Goal: Task Accomplishment & Management: Manage account settings

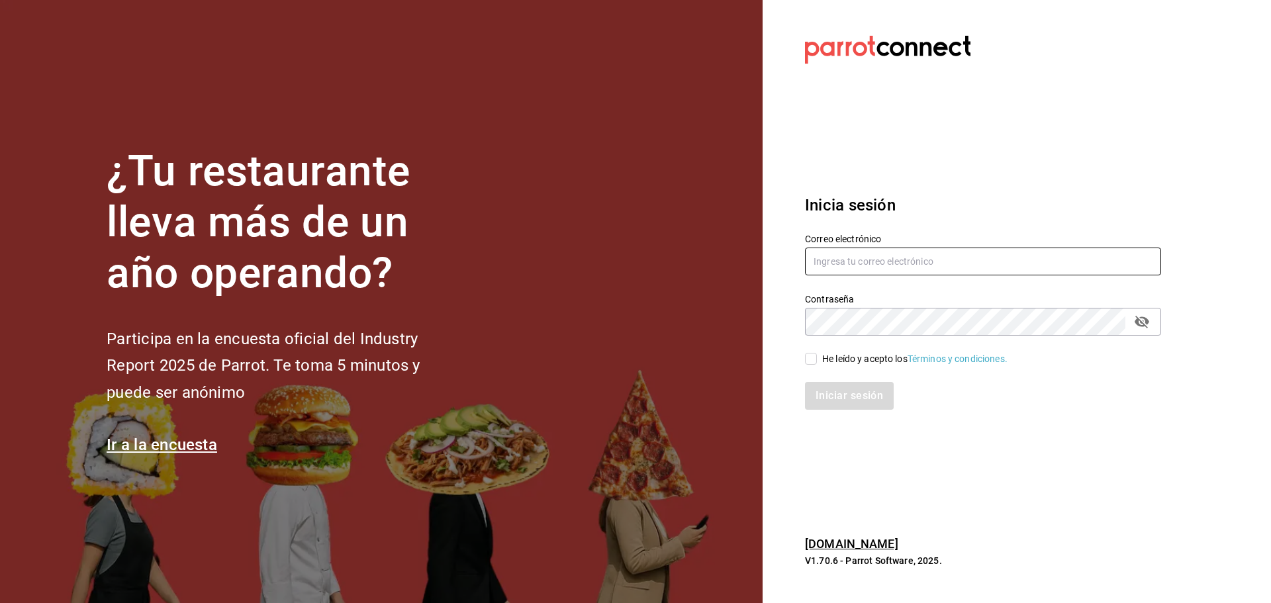
type input "[EMAIL_ADDRESS][DOMAIN_NAME]"
click at [816, 362] on input "He leído y acepto los Términos y condiciones." at bounding box center [811, 359] width 12 height 12
checkbox input "true"
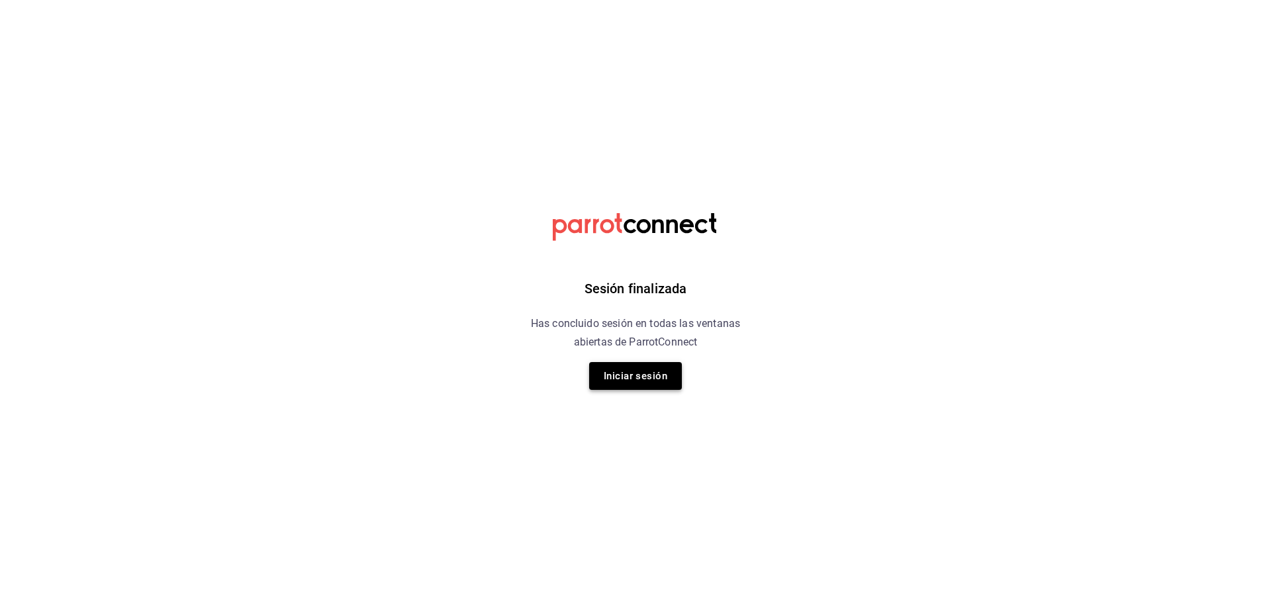
click at [626, 375] on button "Iniciar sesión" at bounding box center [635, 376] width 93 height 28
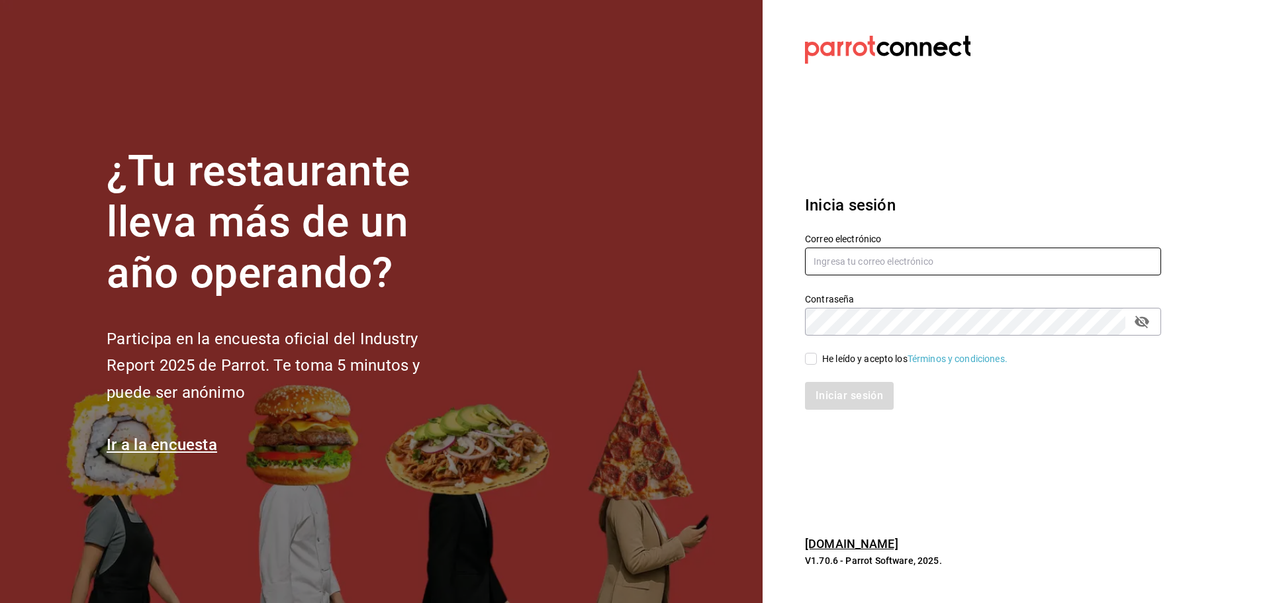
type input "avargas@akbalsc.net"
click at [816, 363] on input "He leído y acepto los Términos y condiciones." at bounding box center [811, 359] width 12 height 12
checkbox input "true"
click at [827, 408] on button "Iniciar sesión" at bounding box center [850, 396] width 90 height 28
click at [827, 408] on div "Iniciar sesión" at bounding box center [983, 396] width 356 height 28
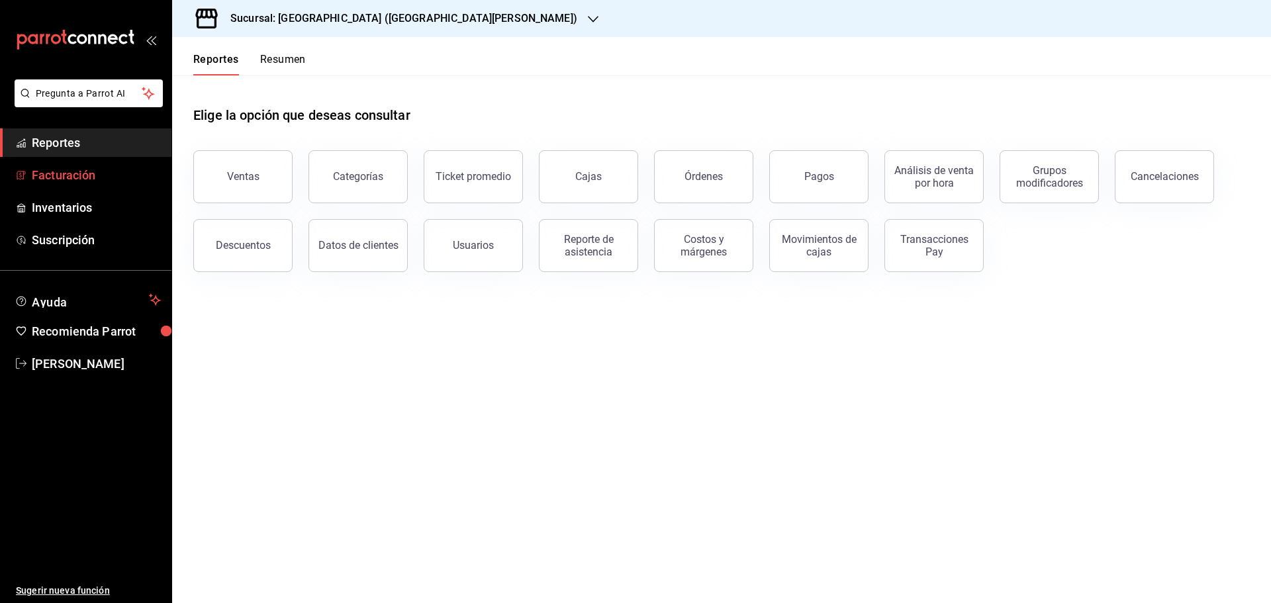
click at [71, 177] on span "Facturación" at bounding box center [96, 175] width 129 height 18
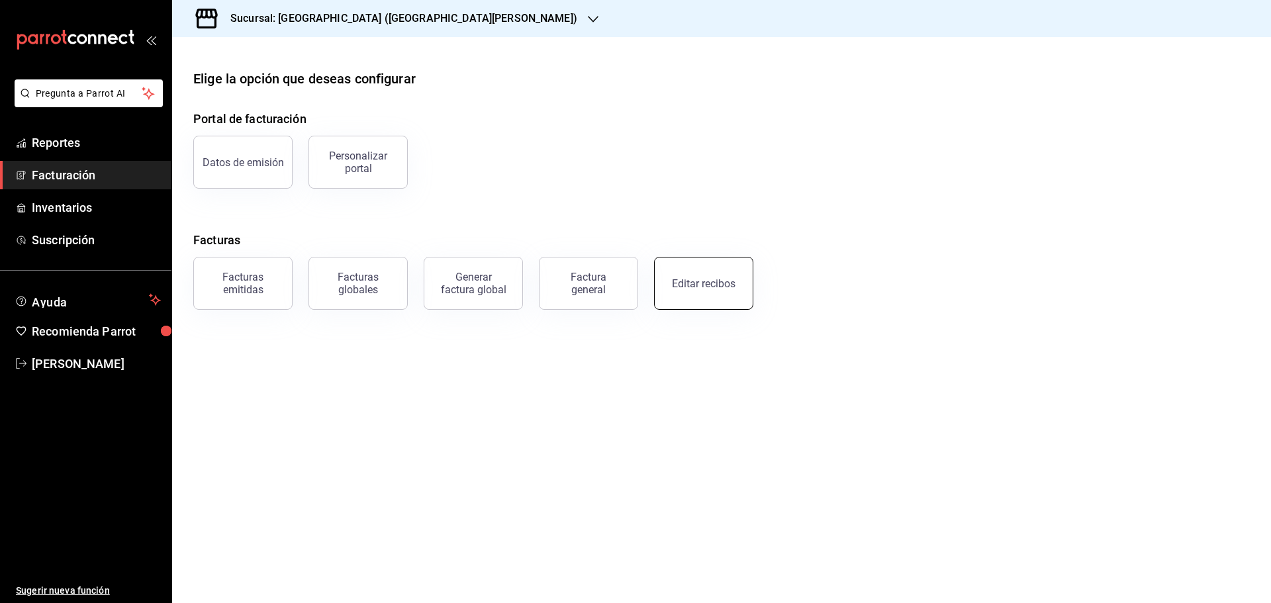
click at [704, 288] on div "Editar recibos" at bounding box center [704, 283] width 64 height 13
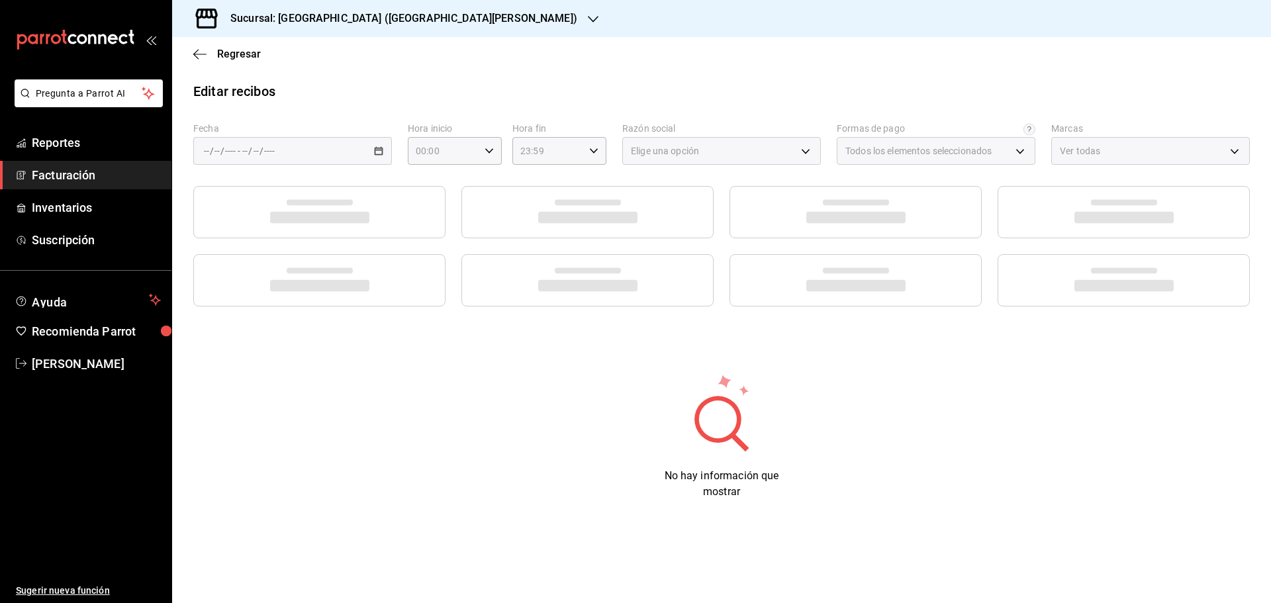
type input "ff5ee2f7-7a19-4ed4-8803-b41822cf2980"
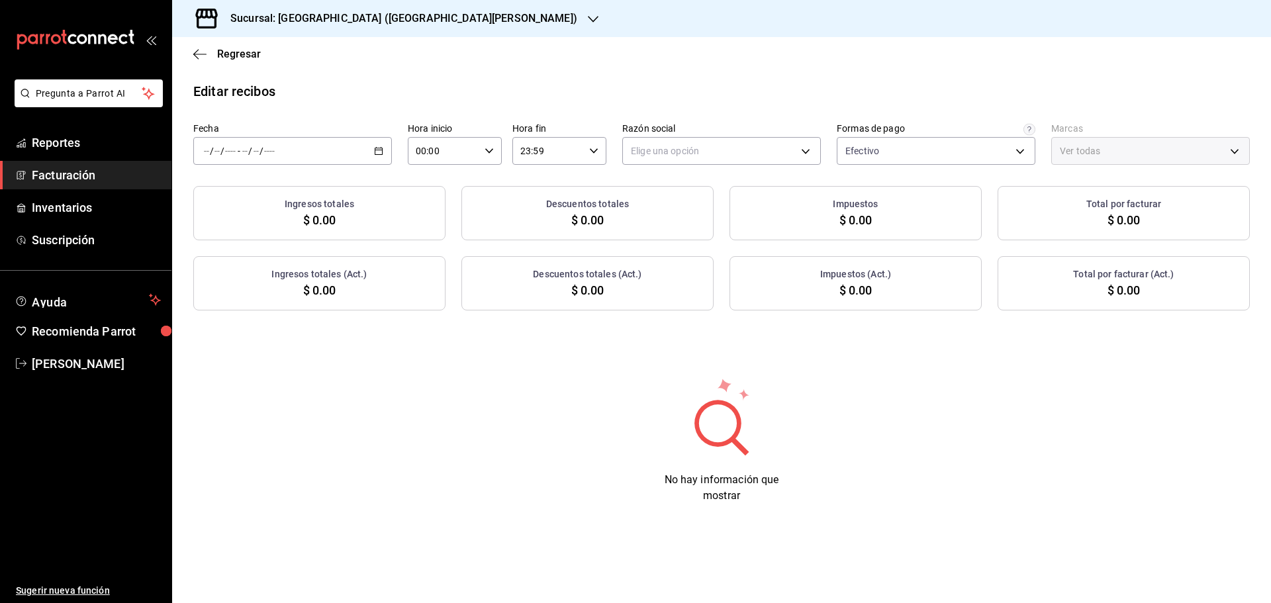
click at [380, 150] on \(Stroke\) "button" at bounding box center [378, 150] width 7 height 1
click at [246, 338] on span "Rango de fechas" at bounding box center [256, 340] width 103 height 14
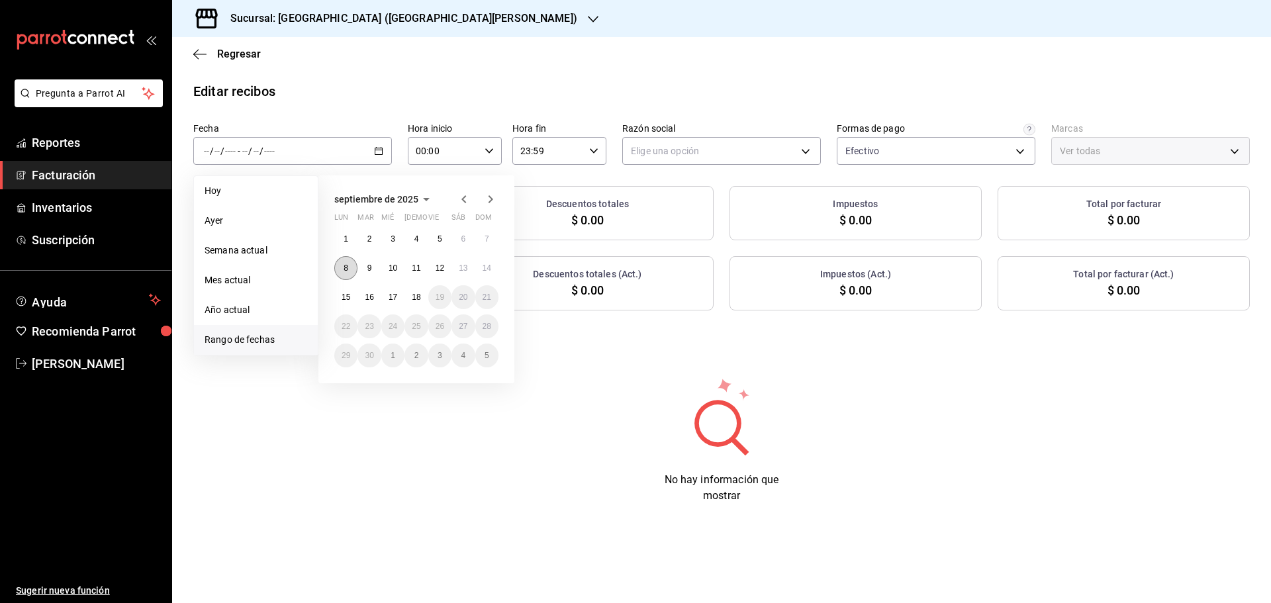
click at [341, 269] on button "8" at bounding box center [345, 268] width 23 height 24
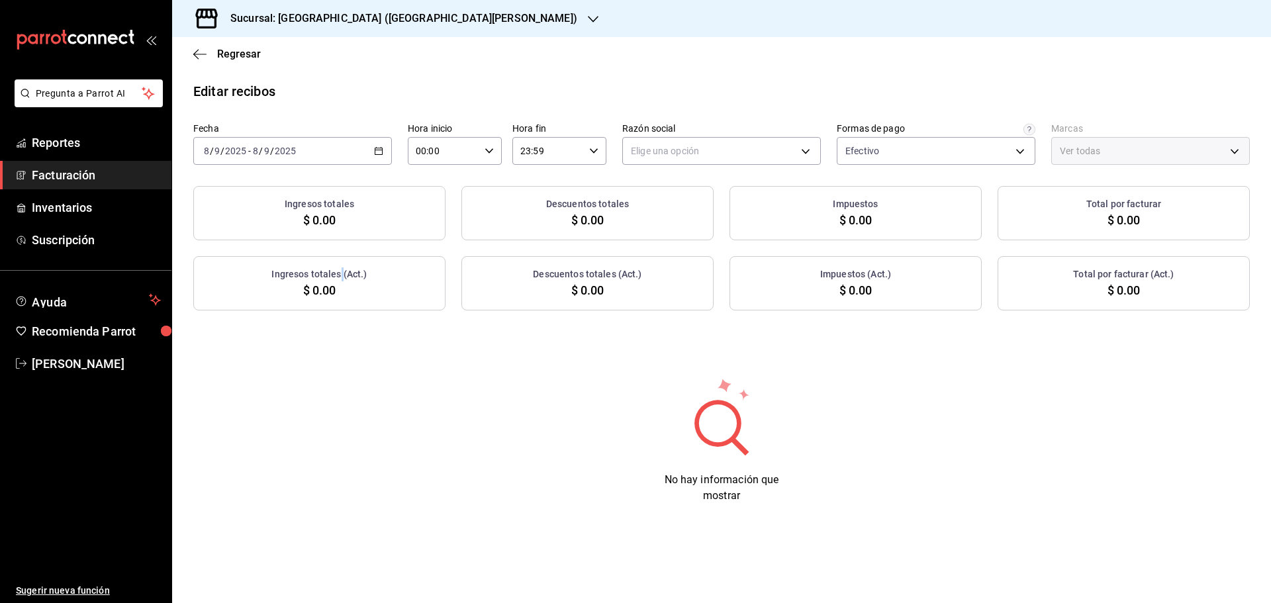
click at [341, 269] on h3 "Ingresos totales (Act.)" at bounding box center [318, 274] width 95 height 14
click at [685, 158] on body "Pregunta a Parrot AI Reportes Facturación Inventarios Suscripción Ayuda Recomie…" at bounding box center [635, 301] width 1271 height 603
click at [689, 156] on body "Pregunta a Parrot AI Reportes Facturación Inventarios Suscripción Ayuda Recomie…" at bounding box center [635, 301] width 1271 height 603
click at [688, 152] on body "Pregunta a Parrot AI Reportes Facturación Inventarios Suscripción Ayuda Recomie…" at bounding box center [635, 301] width 1271 height 603
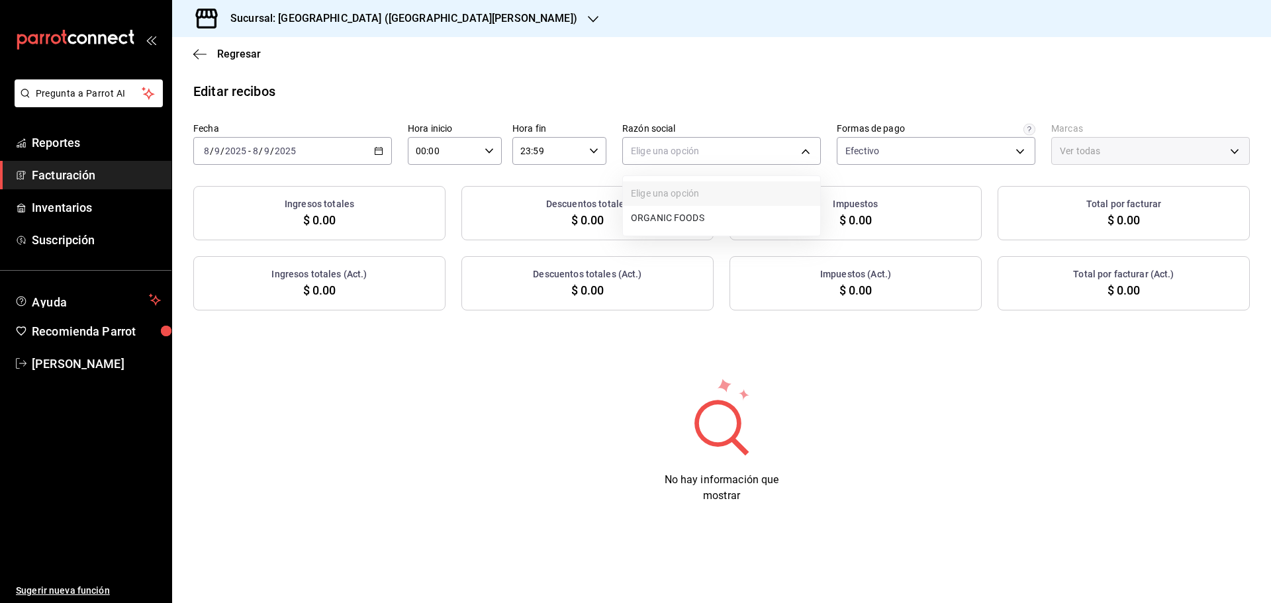
click at [688, 219] on li "ORGANIC FOODS" at bounding box center [721, 218] width 197 height 24
type input "654927a2-fb95-458b-bd0a-9ffada75daa8"
type input "c2db145c-7f15-421d-baa5-27fbbe9efb3f"
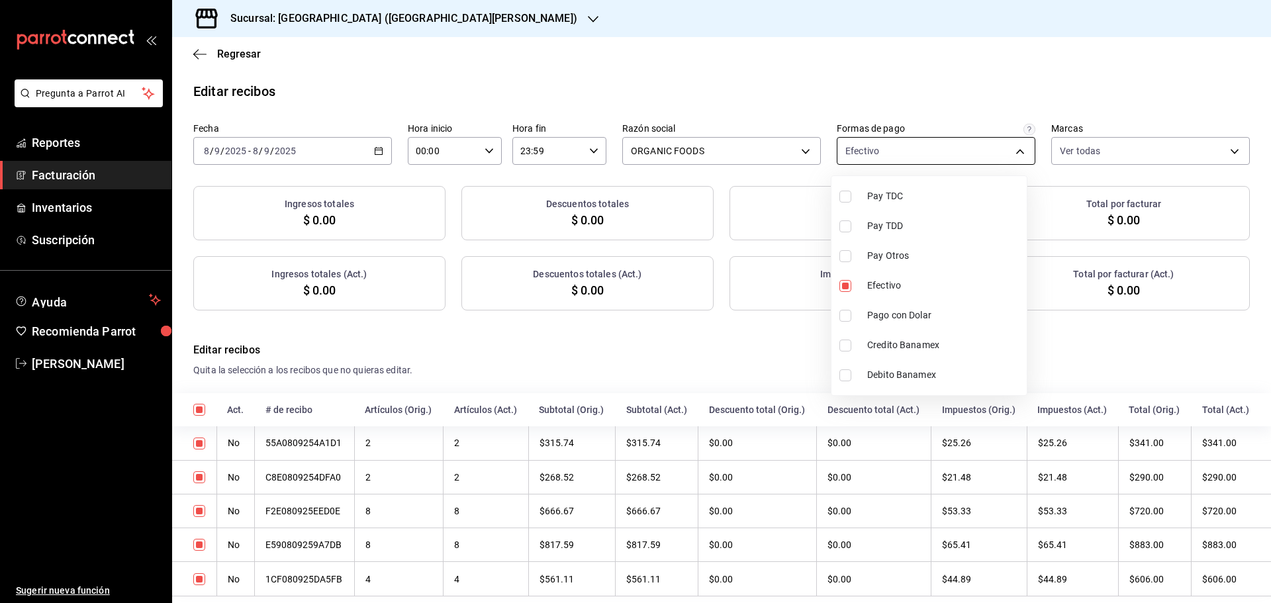
click at [887, 153] on body "Pregunta a Parrot AI Reportes Facturación Inventarios Suscripción Ayuda Recomie…" at bounding box center [635, 301] width 1271 height 603
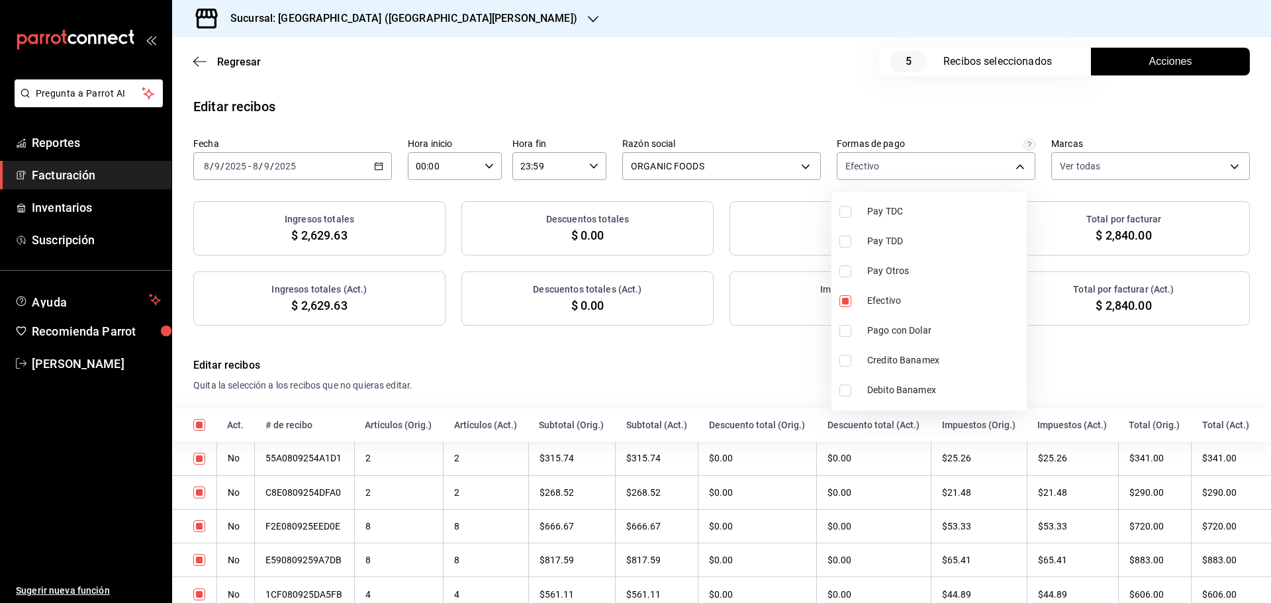
click at [912, 329] on span "Pago con Dolar" at bounding box center [944, 331] width 154 height 14
type input "ff5ee2f7-7a19-4ed4-8803-b41822cf2980,2c9a8fa1-4910-4c9c-93ce-7387d3e85a13"
checkbox input "true"
click at [1102, 120] on div at bounding box center [635, 301] width 1271 height 603
click at [1178, 63] on span "Acciones" at bounding box center [1170, 62] width 43 height 16
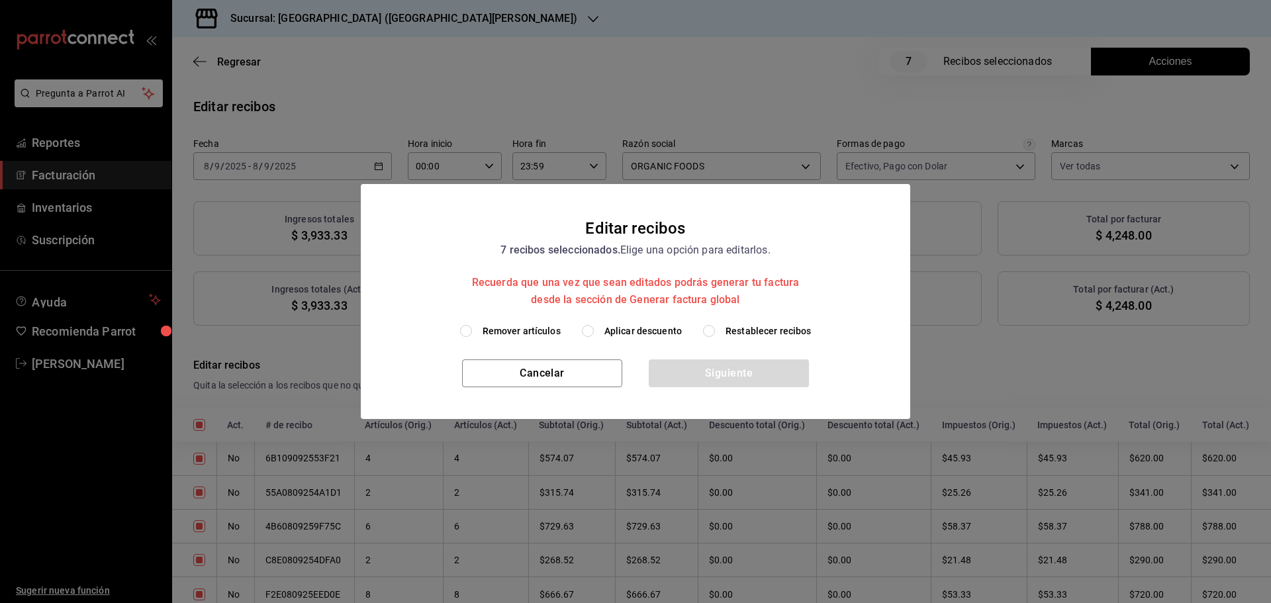
click at [642, 332] on span "Aplicar descuento" at bounding box center [642, 331] width 77 height 14
click at [594, 332] on input "Aplicar descuento" at bounding box center [588, 331] width 12 height 12
radio input "true"
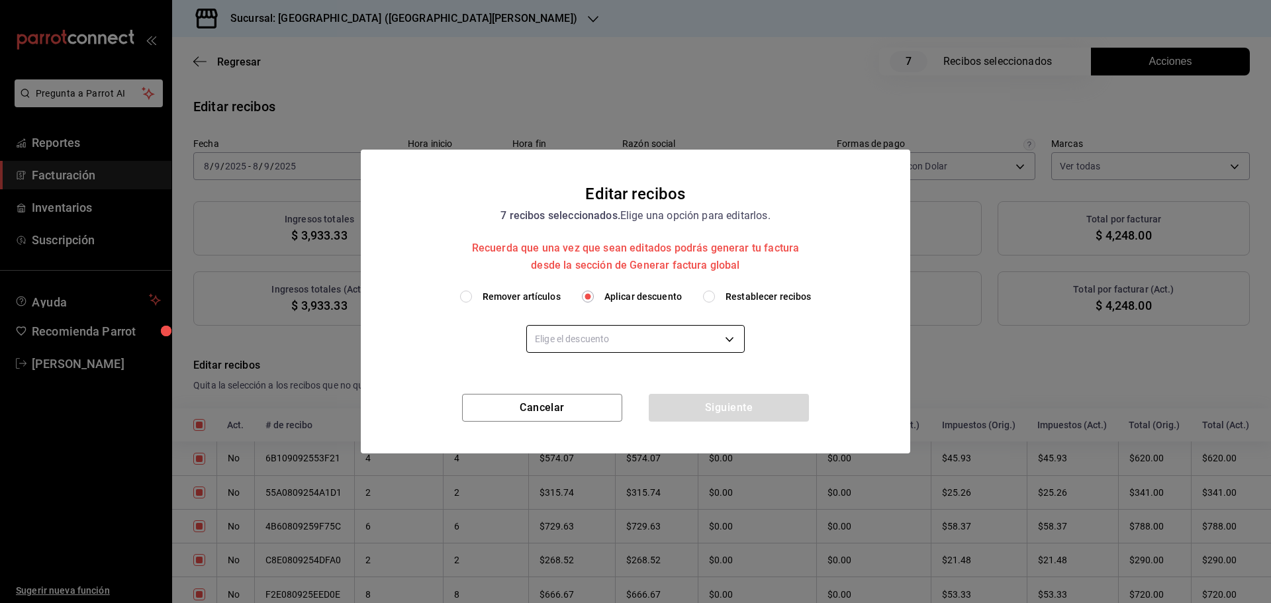
click at [601, 339] on body "Pregunta a Parrot AI Reportes Facturación Inventarios Suscripción Ayuda Recomie…" at bounding box center [635, 301] width 1271 height 603
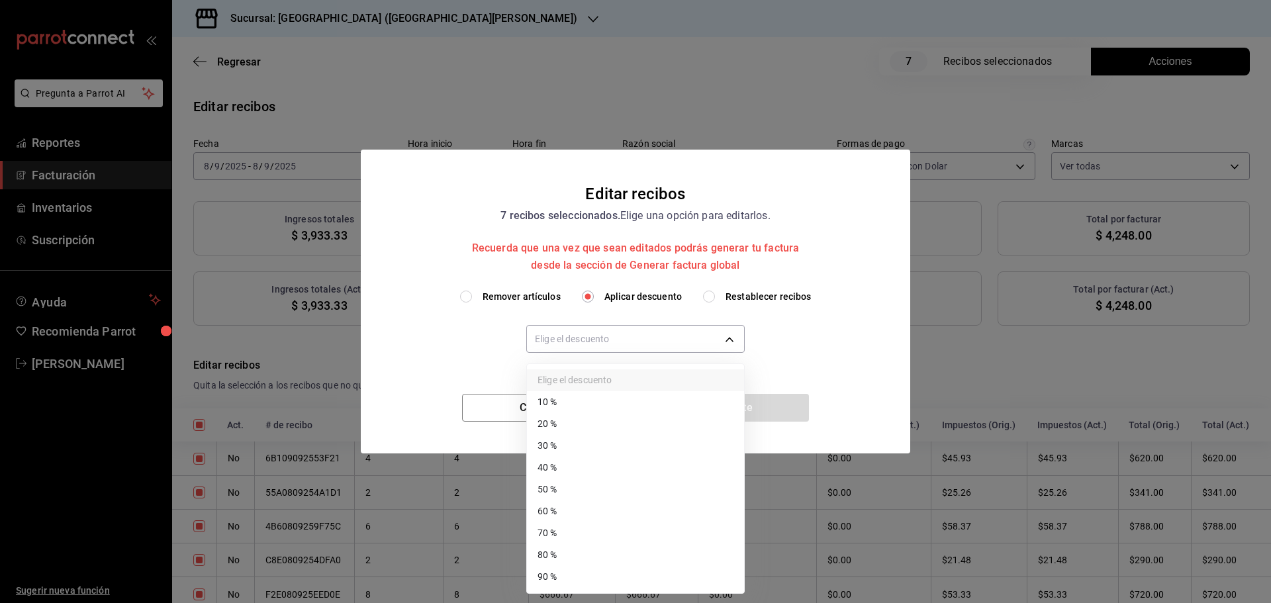
click at [569, 487] on li "50 %" at bounding box center [635, 490] width 217 height 22
type input "50"
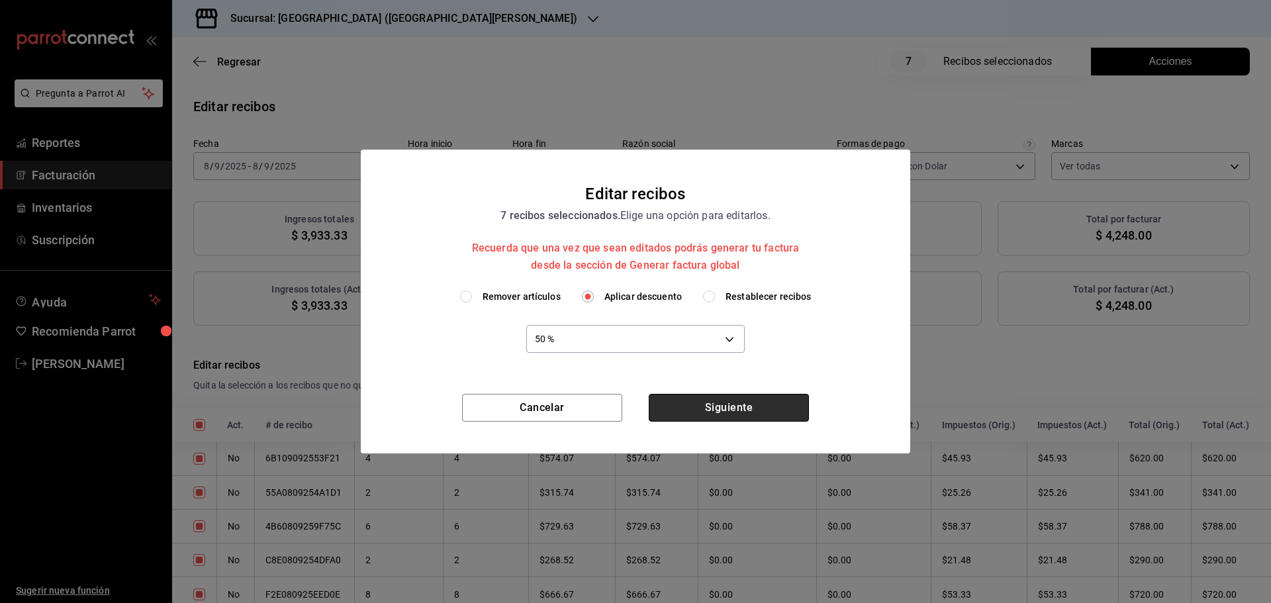
click at [729, 410] on button "Siguiente" at bounding box center [729, 408] width 160 height 28
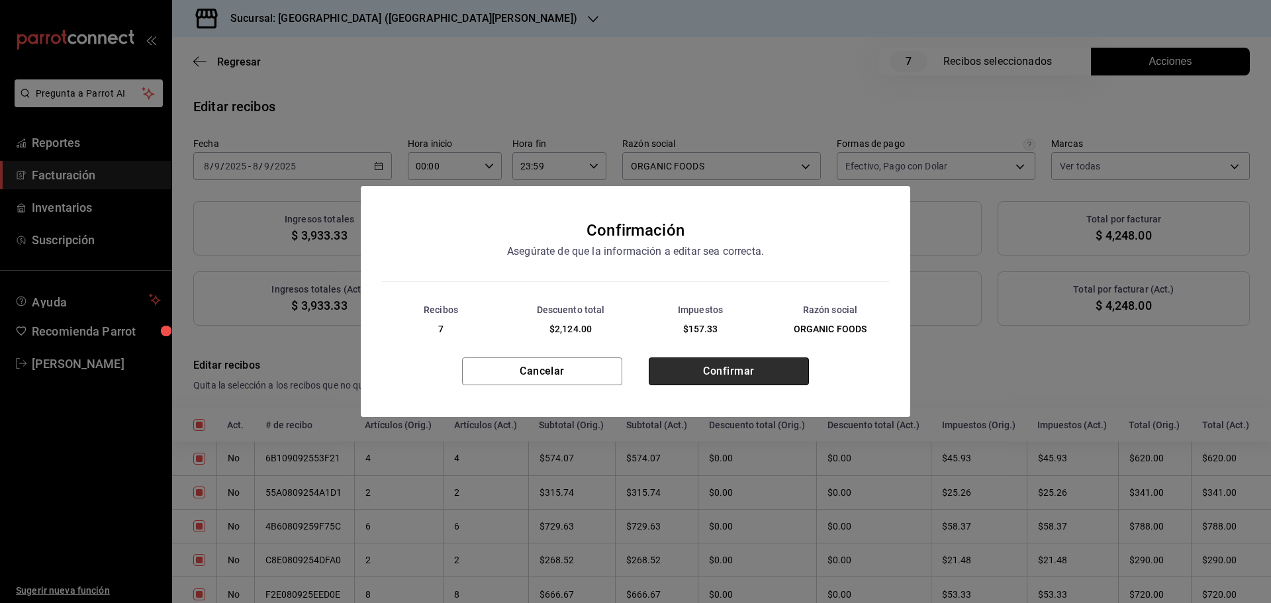
click at [729, 371] on button "Confirmar" at bounding box center [729, 371] width 160 height 28
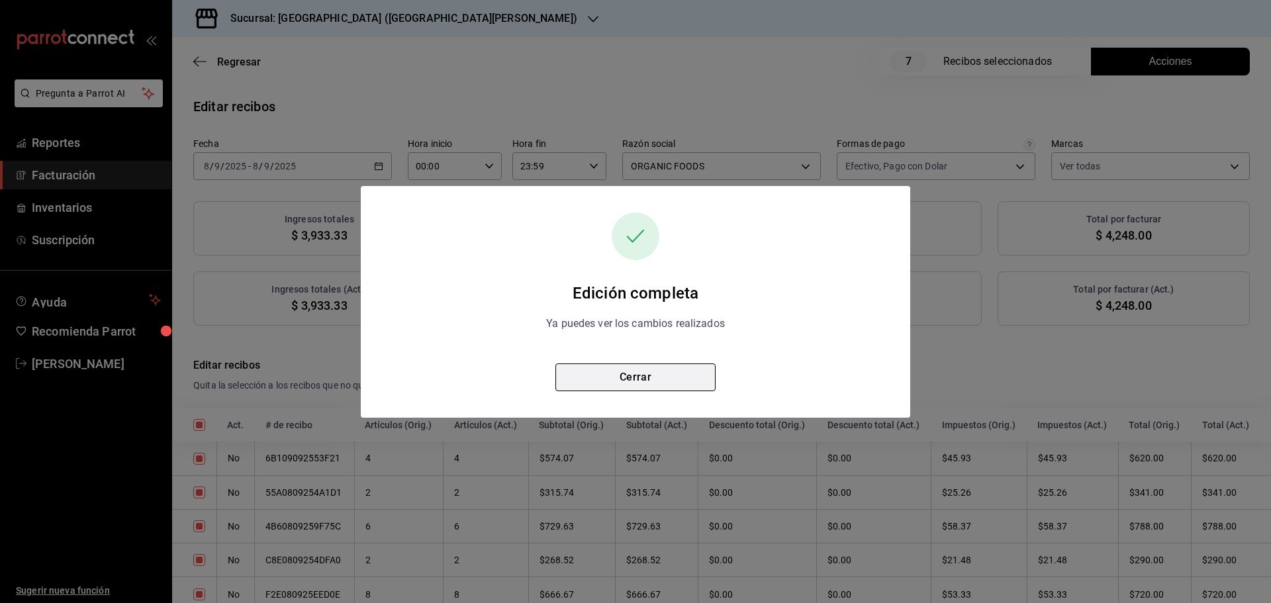
click at [651, 375] on button "Cerrar" at bounding box center [635, 377] width 160 height 28
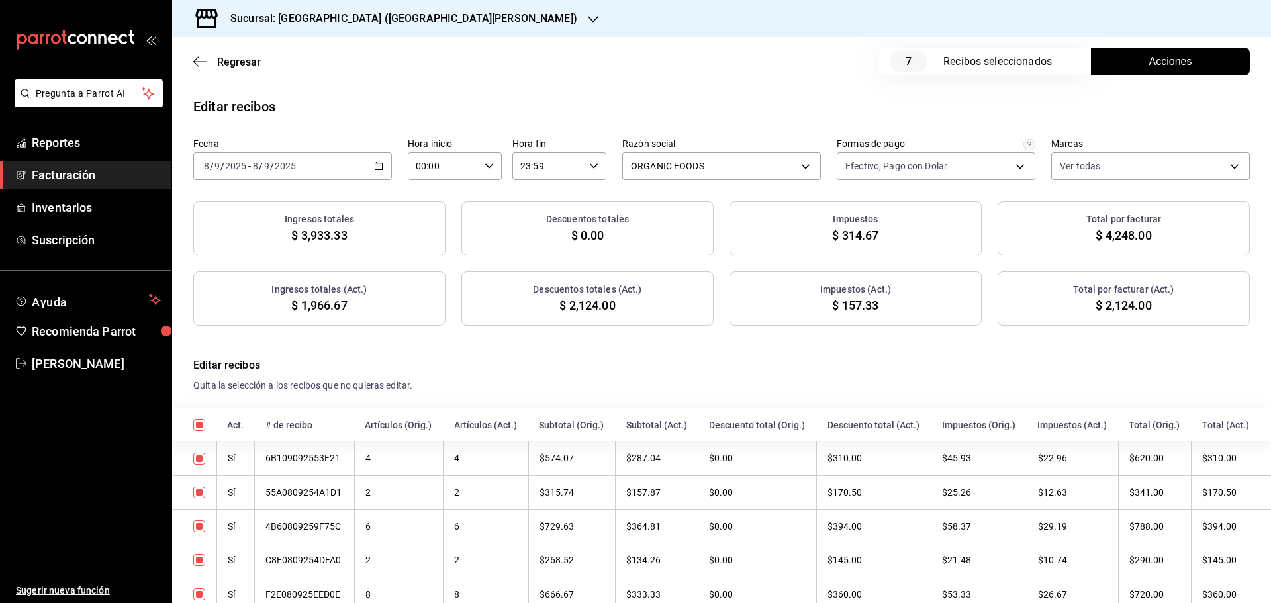
click at [1134, 70] on button "Acciones" at bounding box center [1170, 62] width 159 height 28
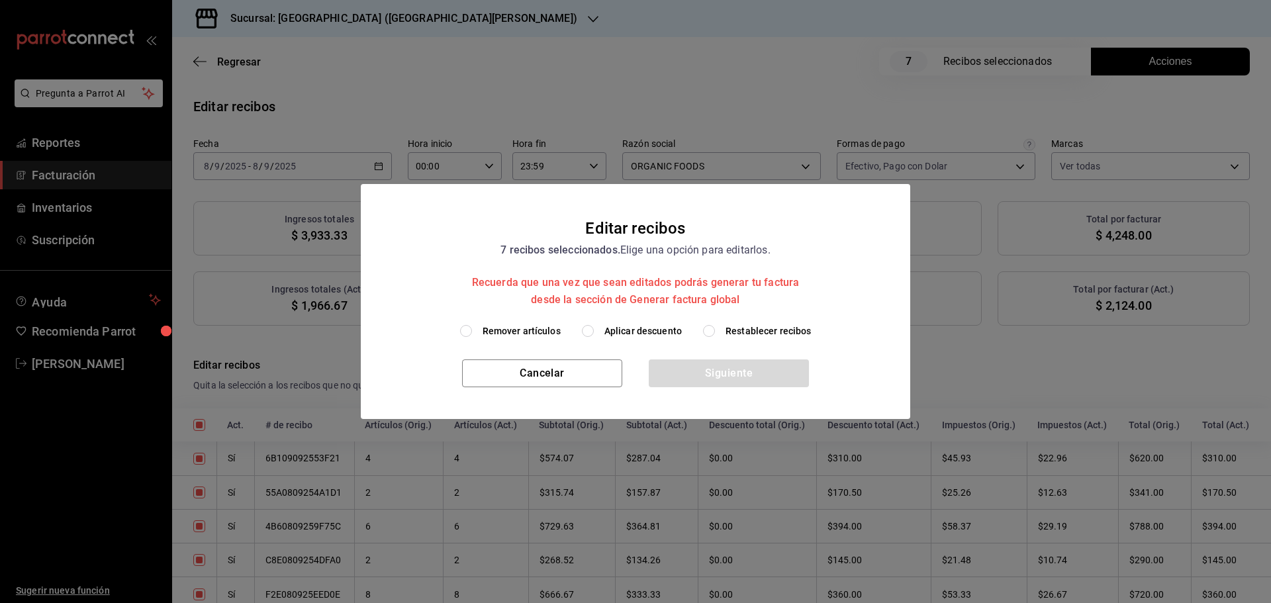
click at [729, 335] on span "Restablecer recibos" at bounding box center [769, 331] width 86 height 14
click at [715, 335] on input "Restablecer recibos" at bounding box center [709, 331] width 12 height 12
radio input "true"
click at [737, 370] on button "Siguiente" at bounding box center [729, 373] width 160 height 28
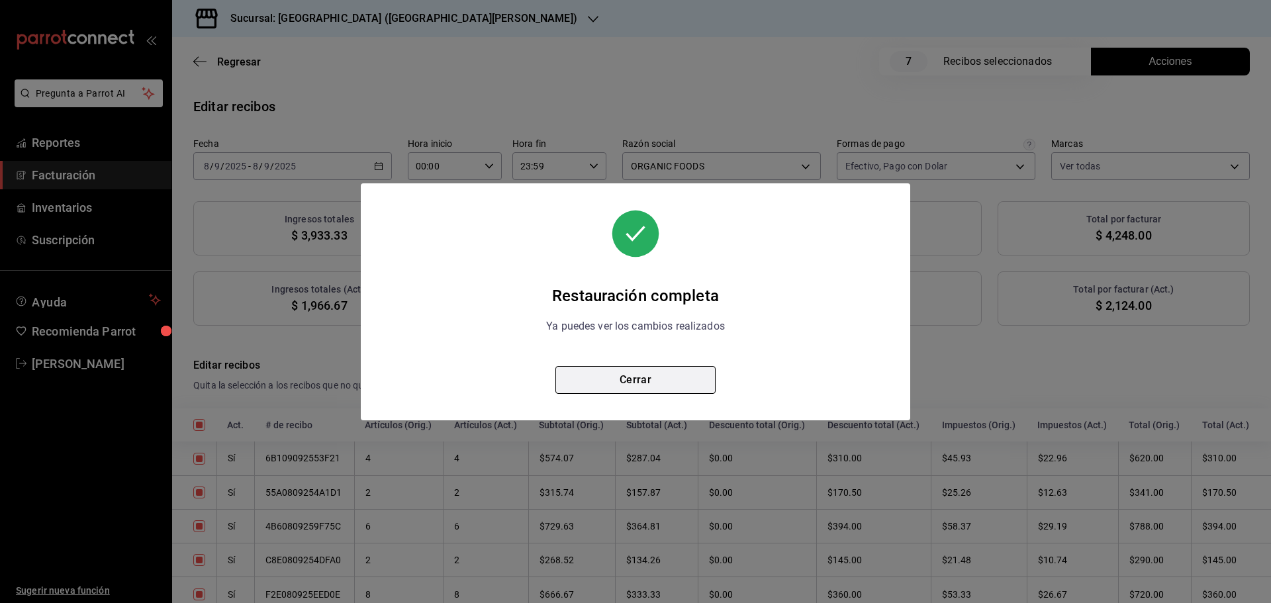
click at [617, 376] on button "Cerrar" at bounding box center [635, 380] width 160 height 28
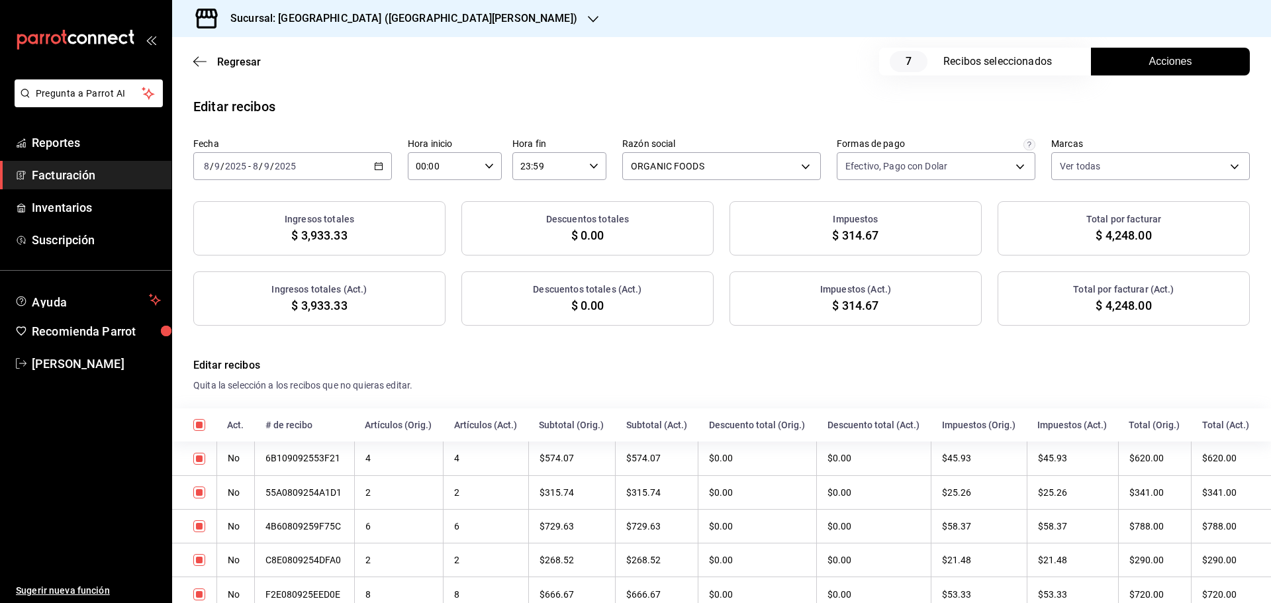
click at [412, 24] on div "Sucursal: [GEOGRAPHIC_DATA] ([GEOGRAPHIC_DATA][PERSON_NAME])" at bounding box center [393, 18] width 421 height 37
click at [297, 81] on span "Playa Bichis ([PERSON_NAME] [PERSON_NAME])" at bounding box center [249, 87] width 132 height 14
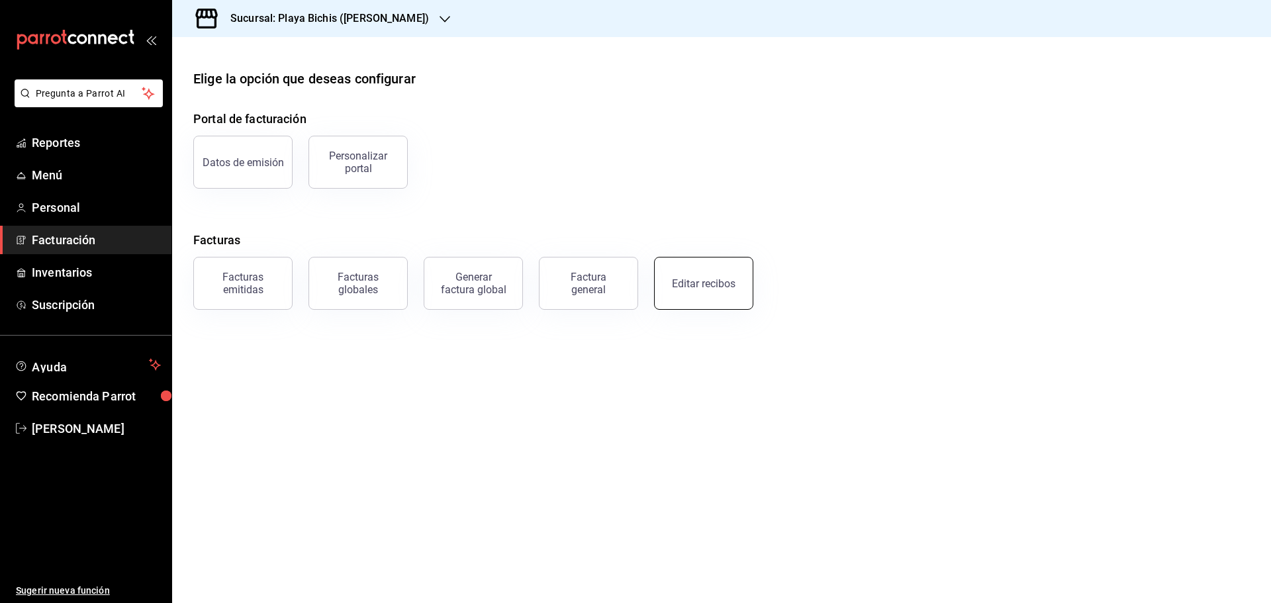
click at [726, 301] on button "Editar recibos" at bounding box center [703, 283] width 99 height 53
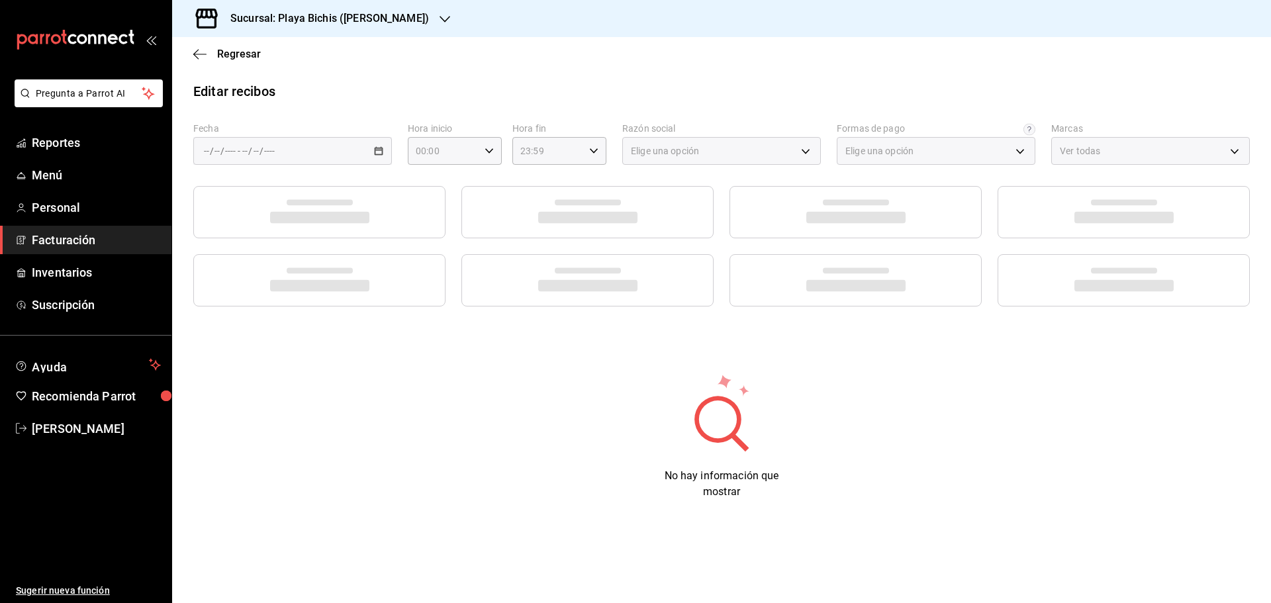
type input "3fceb3f9-c731-4fc1-a75c-4c7f95d77329"
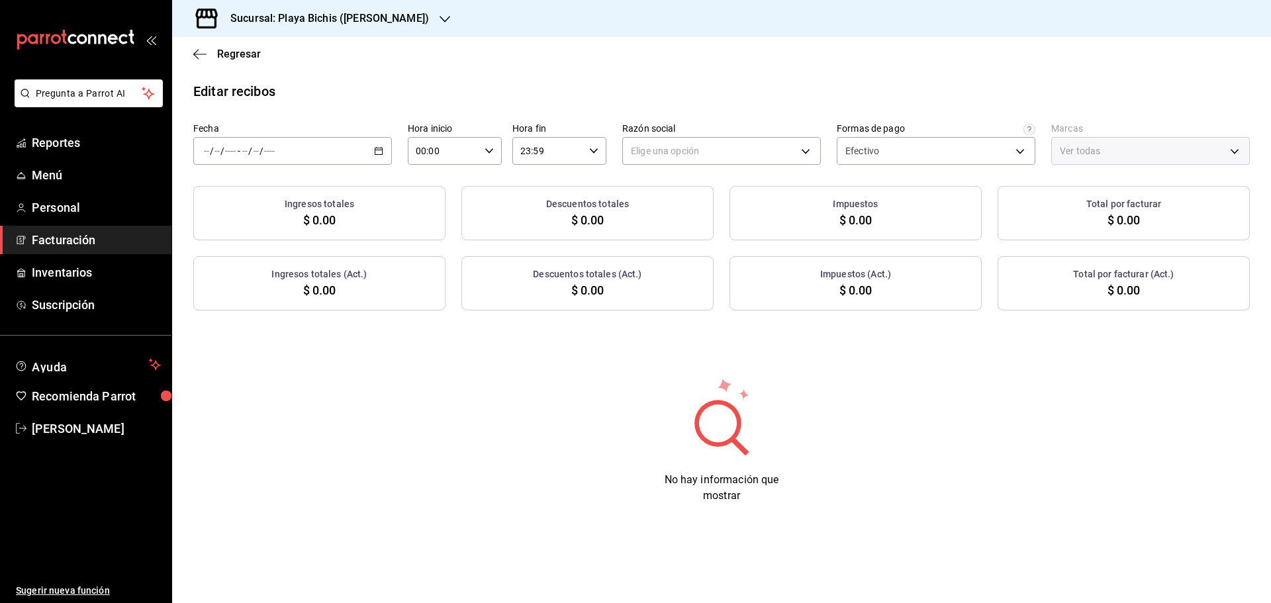
click at [385, 149] on div "/ / - / /" at bounding box center [292, 151] width 199 height 28
click at [262, 338] on span "Rango de fechas" at bounding box center [256, 340] width 103 height 14
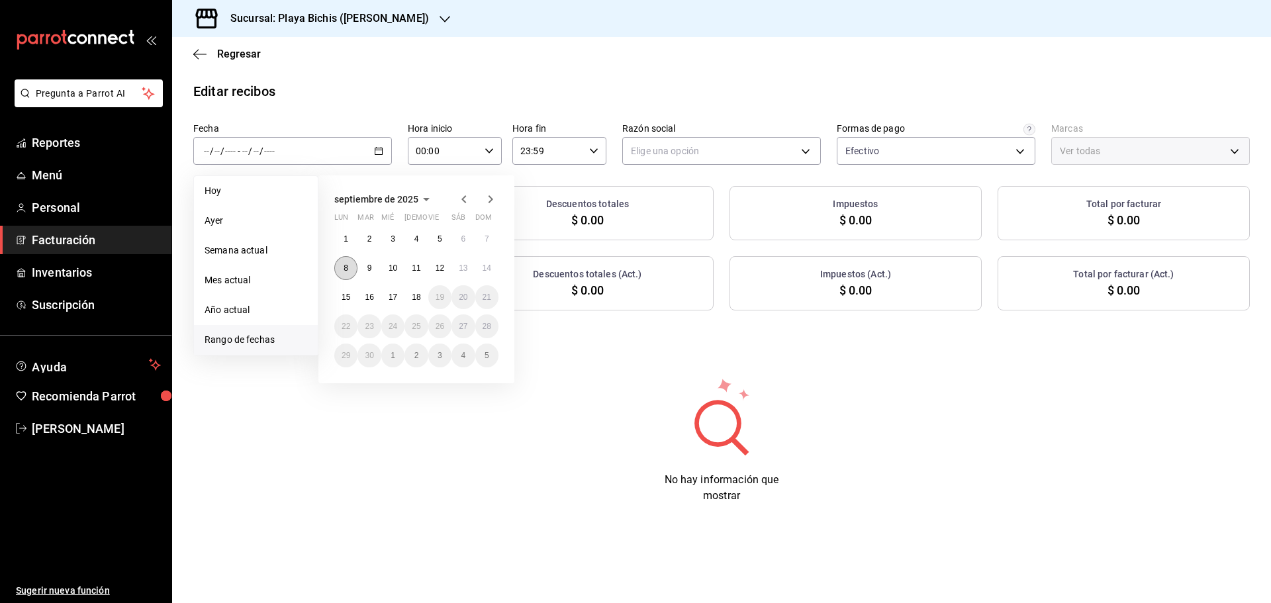
click at [349, 261] on button "8" at bounding box center [345, 268] width 23 height 24
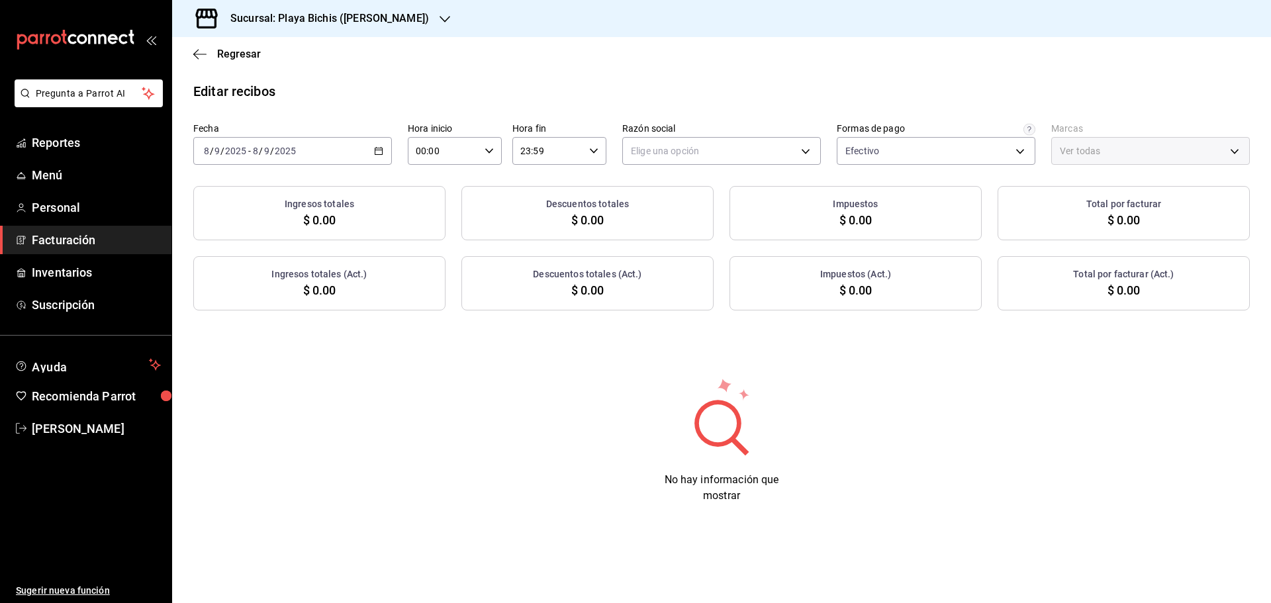
click at [461, 71] on main "Regresar Editar recibos Fecha 2025-09-08 8 / 9 / 2025 - 2025-09-08 8 / 9 / 2025…" at bounding box center [721, 320] width 1099 height 566
click at [657, 165] on div "Fecha 2025-09-08 8 / 9 / 2025 - 2025-09-08 8 / 9 / 2025 Hora inicio 00:00 Hora …" at bounding box center [721, 216] width 1099 height 188
click at [664, 155] on body "Pregunta a Parrot AI Reportes Menú Personal Facturación Inventarios Suscripción…" at bounding box center [635, 301] width 1271 height 603
click at [675, 218] on li "PROPOLIALIMENTOS" at bounding box center [721, 218] width 197 height 24
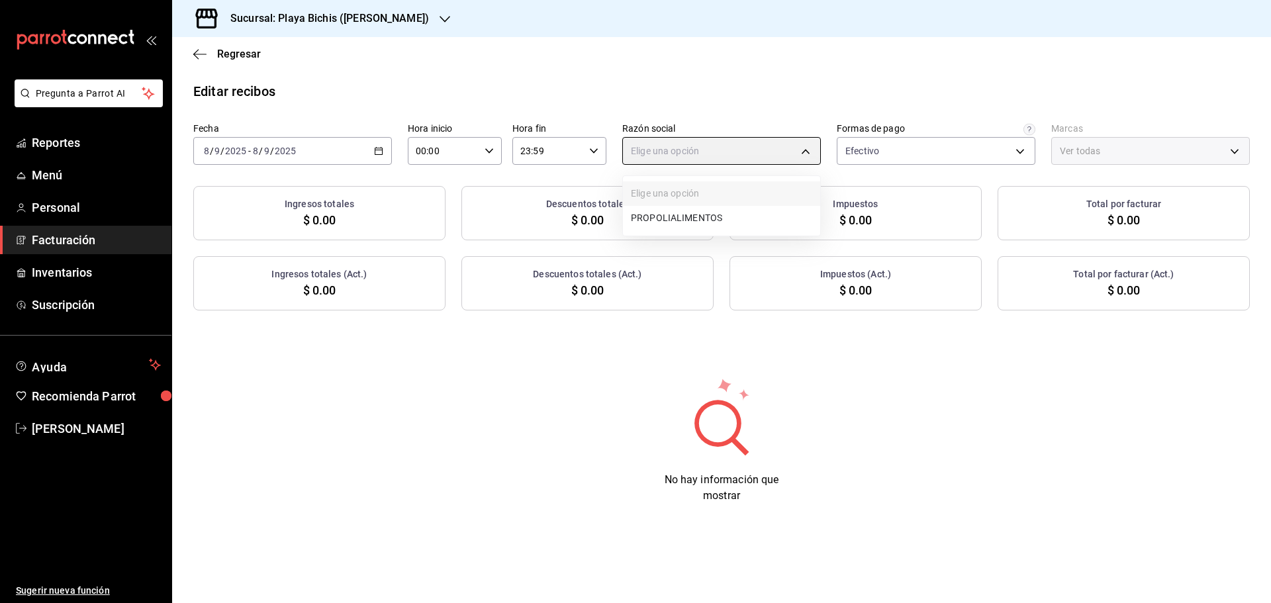
type input "98789bbc-3643-442e-bea3-a0897877bbaf"
type input "4ba3d68a-2a71-4bf4-8272-d27f8f663470,fbc14f8a-a0c0-448e-9dac-7011cab8a3fb"
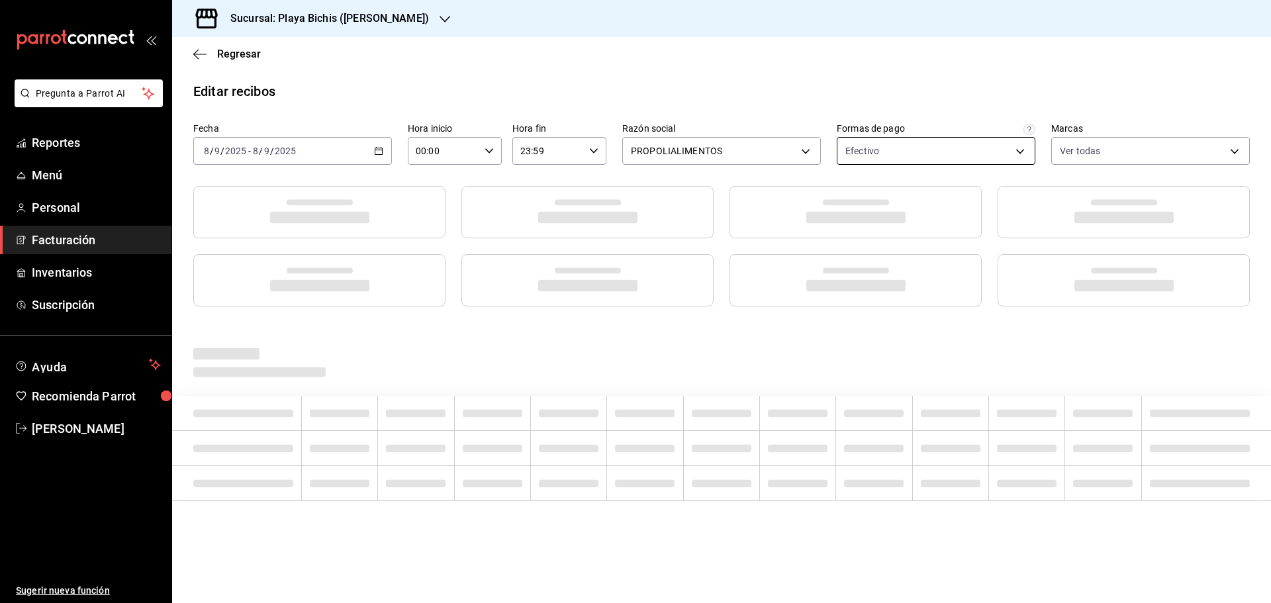
click at [980, 154] on body "Pregunta a Parrot AI Reportes Menú Personal Facturación Inventarios Suscripción…" at bounding box center [635, 301] width 1271 height 603
click at [914, 311] on span "Pago con Dolar" at bounding box center [951, 315] width 156 height 14
type input "3fceb3f9-c731-4fc1-a75c-4c7f95d77329,512e710e-ef5b-4fe5-9988-4a3ed35c5c81"
checkbox input "true"
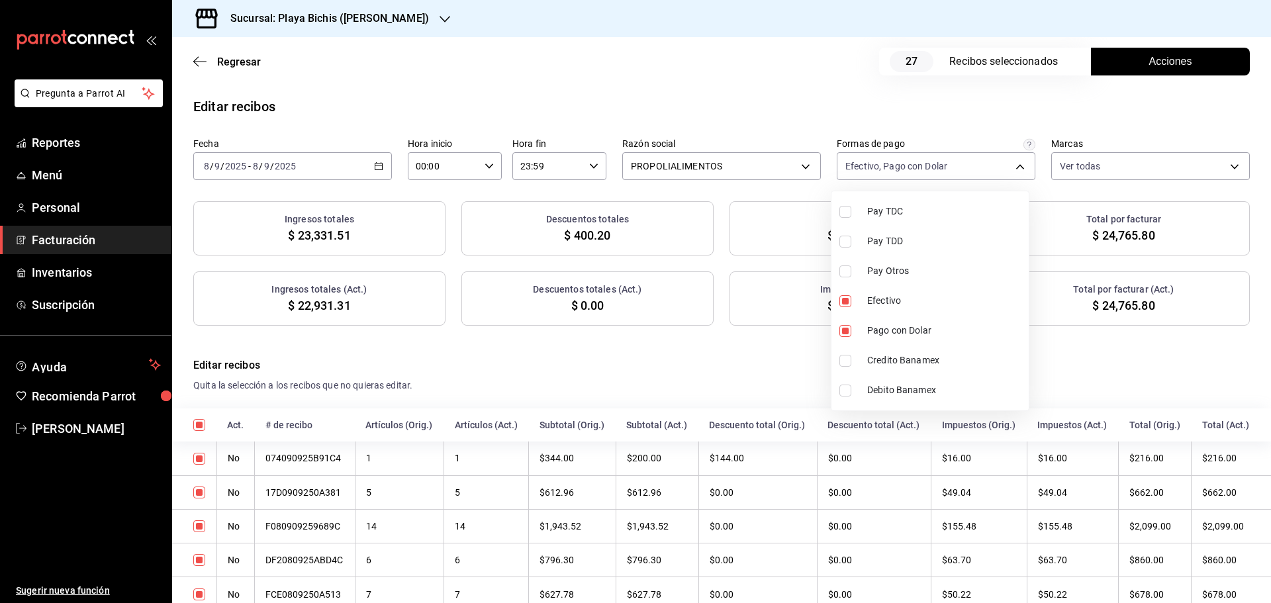
click at [1038, 85] on div at bounding box center [635, 301] width 1271 height 603
click at [1171, 64] on span "Acciones" at bounding box center [1170, 62] width 43 height 16
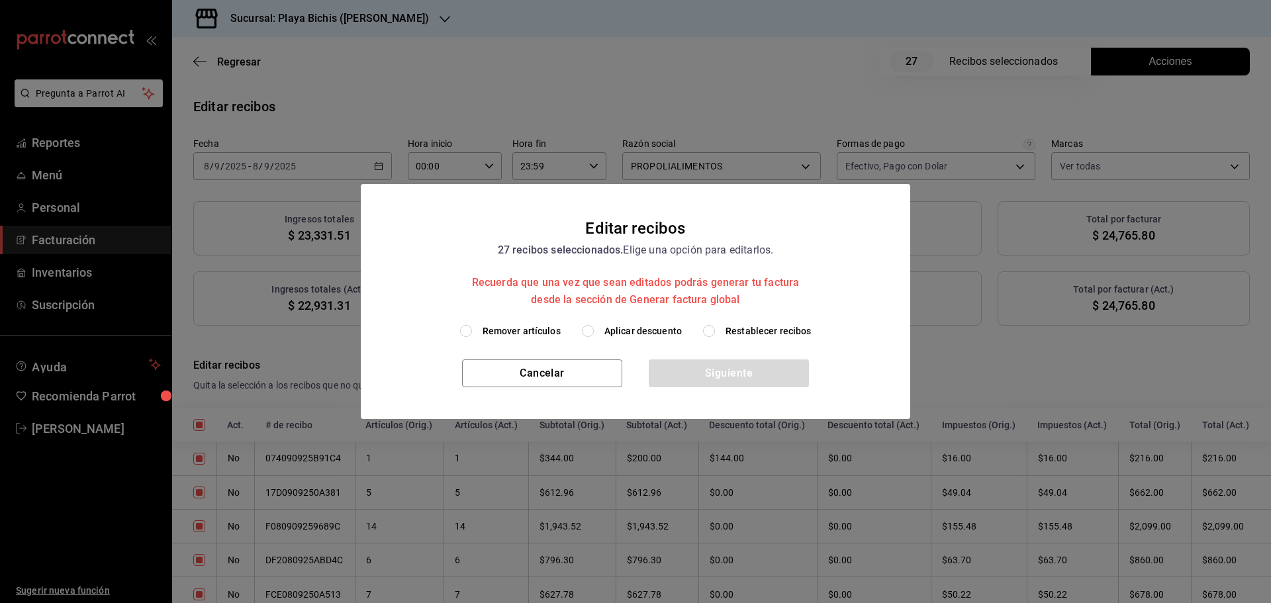
click at [786, 330] on span "Restablecer recibos" at bounding box center [769, 331] width 86 height 14
click at [715, 330] on input "Restablecer recibos" at bounding box center [709, 331] width 12 height 12
radio input "true"
click at [755, 370] on button "Siguiente" at bounding box center [729, 373] width 160 height 28
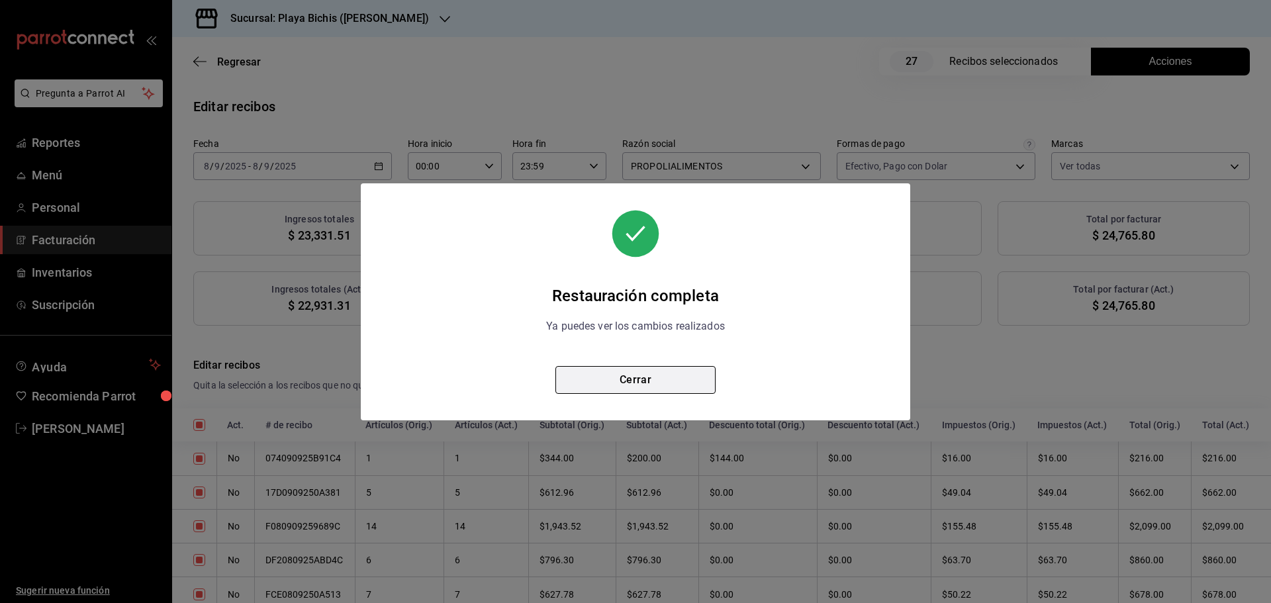
click at [659, 381] on button "Cerrar" at bounding box center [635, 380] width 160 height 28
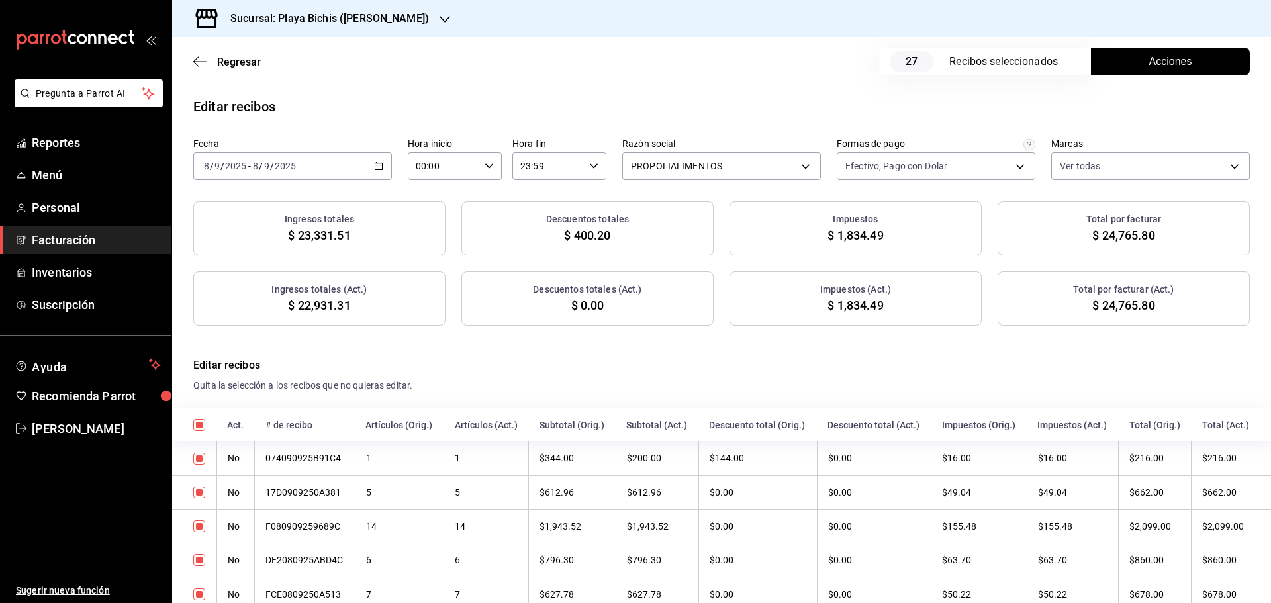
click at [1134, 66] on button "Acciones" at bounding box center [1170, 62] width 159 height 28
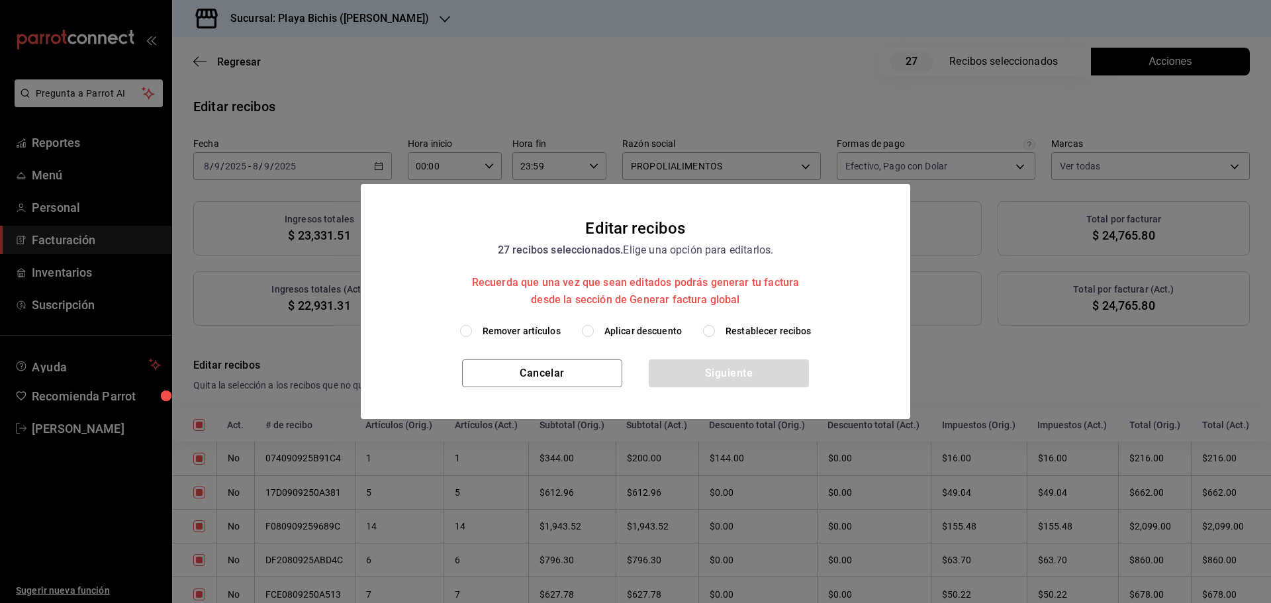
click at [611, 330] on span "Aplicar descuento" at bounding box center [642, 331] width 77 height 14
click at [594, 330] on input "Aplicar descuento" at bounding box center [588, 331] width 12 height 12
radio input "true"
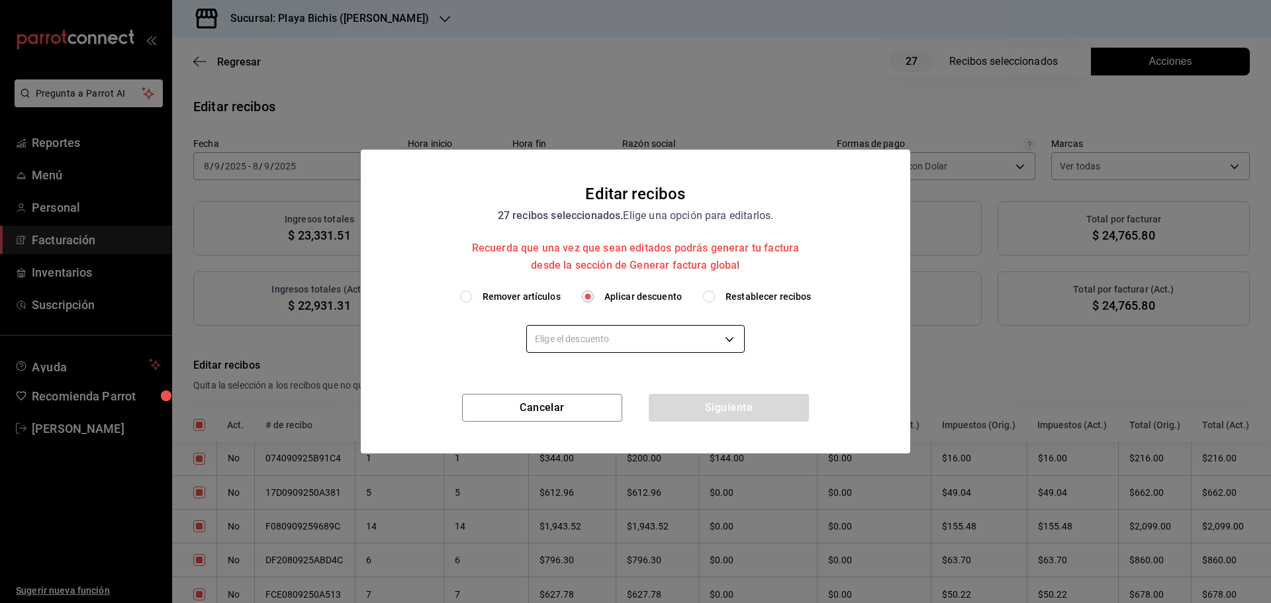
click at [649, 342] on body "Pregunta a Parrot AI Reportes Menú Personal Facturación Inventarios Suscripción…" at bounding box center [635, 301] width 1271 height 603
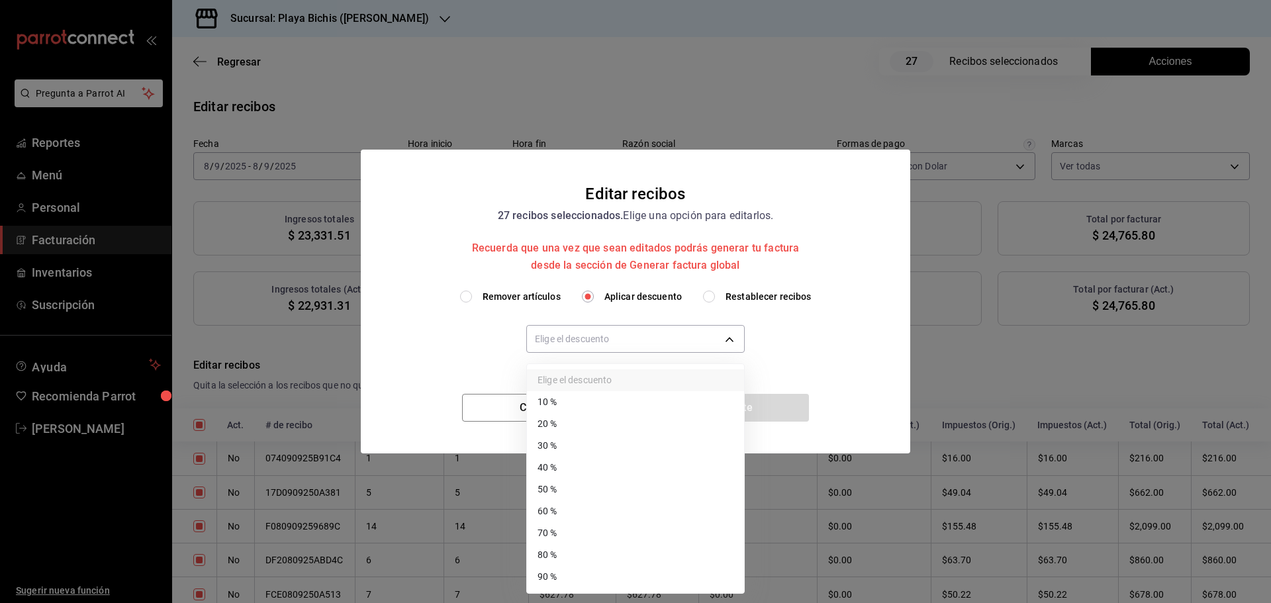
click at [561, 493] on li "50 %" at bounding box center [635, 490] width 217 height 22
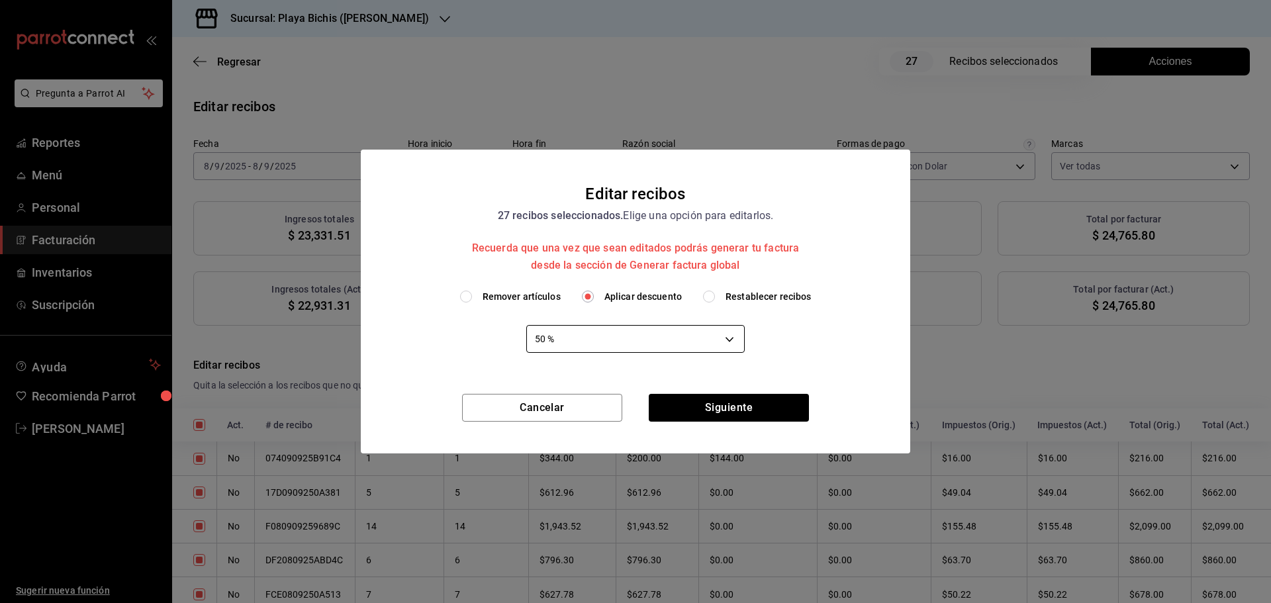
click at [638, 337] on body "Pregunta a Parrot AI Reportes Menú Personal Facturación Inventarios Suscripción…" at bounding box center [635, 301] width 1271 height 603
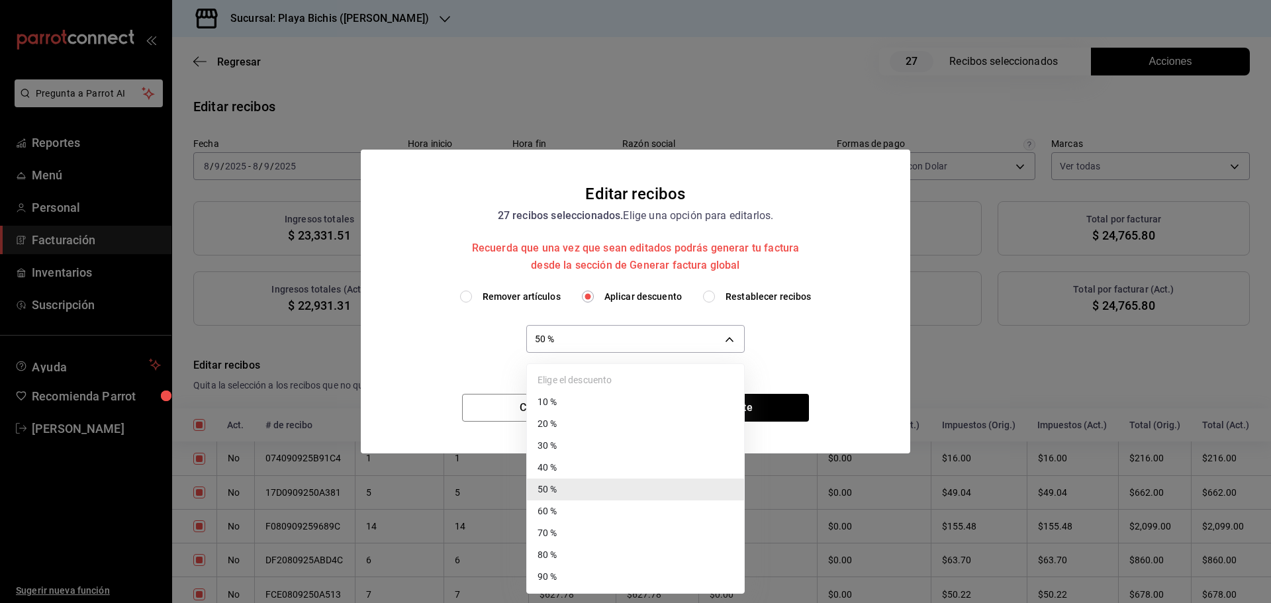
click at [575, 463] on li "40 %" at bounding box center [635, 468] width 217 height 22
type input "40"
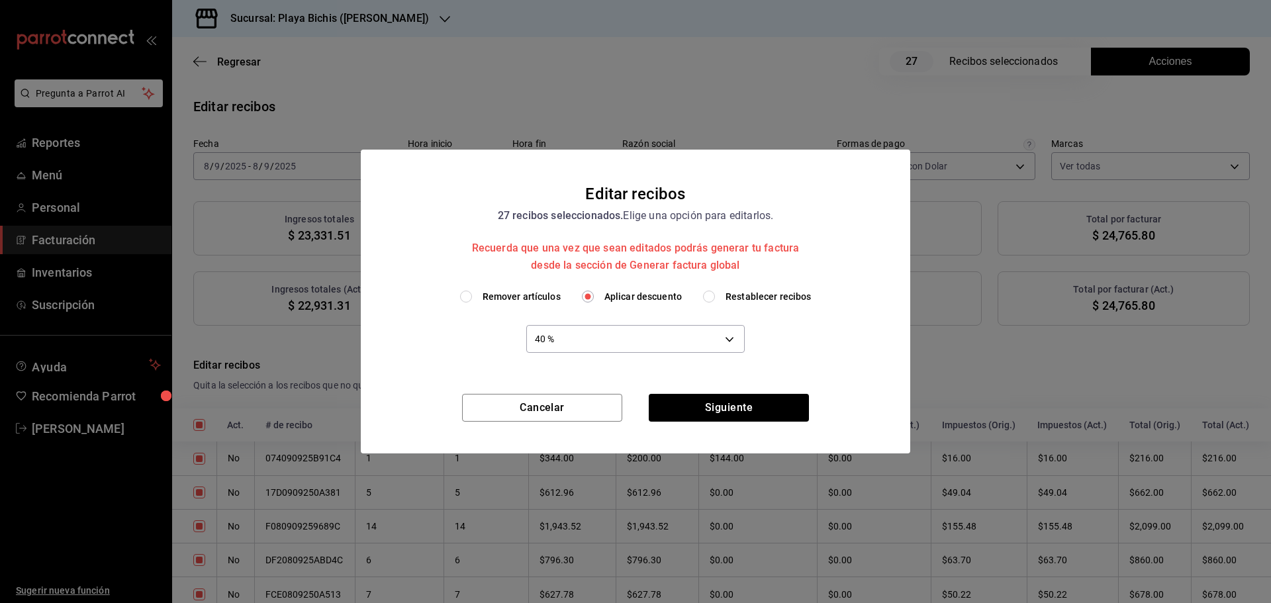
click at [712, 422] on div "Cancelar Siguiente" at bounding box center [635, 424] width 549 height 60
click at [709, 409] on button "Siguiente" at bounding box center [729, 408] width 160 height 28
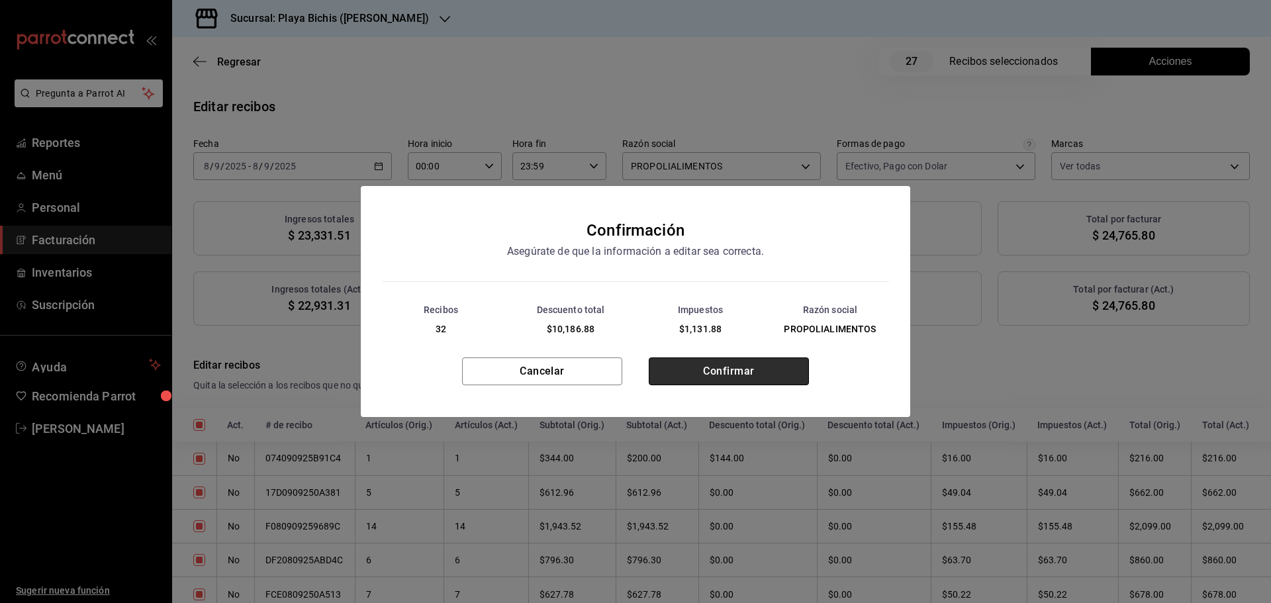
click at [719, 366] on button "Confirmar" at bounding box center [729, 371] width 160 height 28
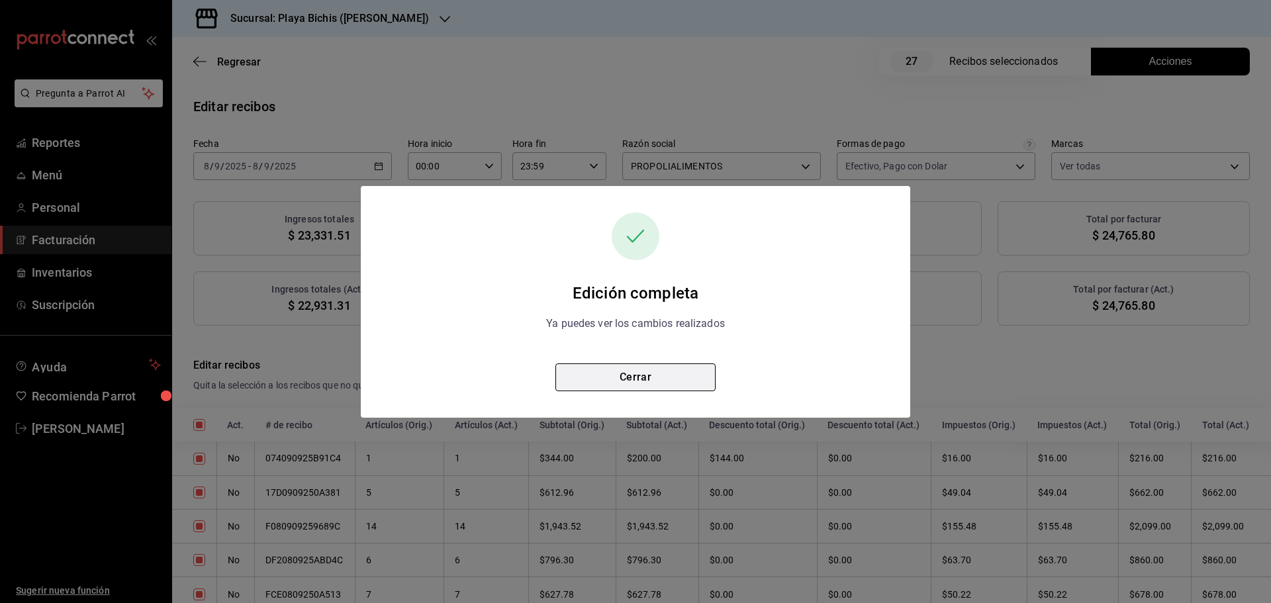
click at [662, 369] on button "Cerrar" at bounding box center [635, 377] width 160 height 28
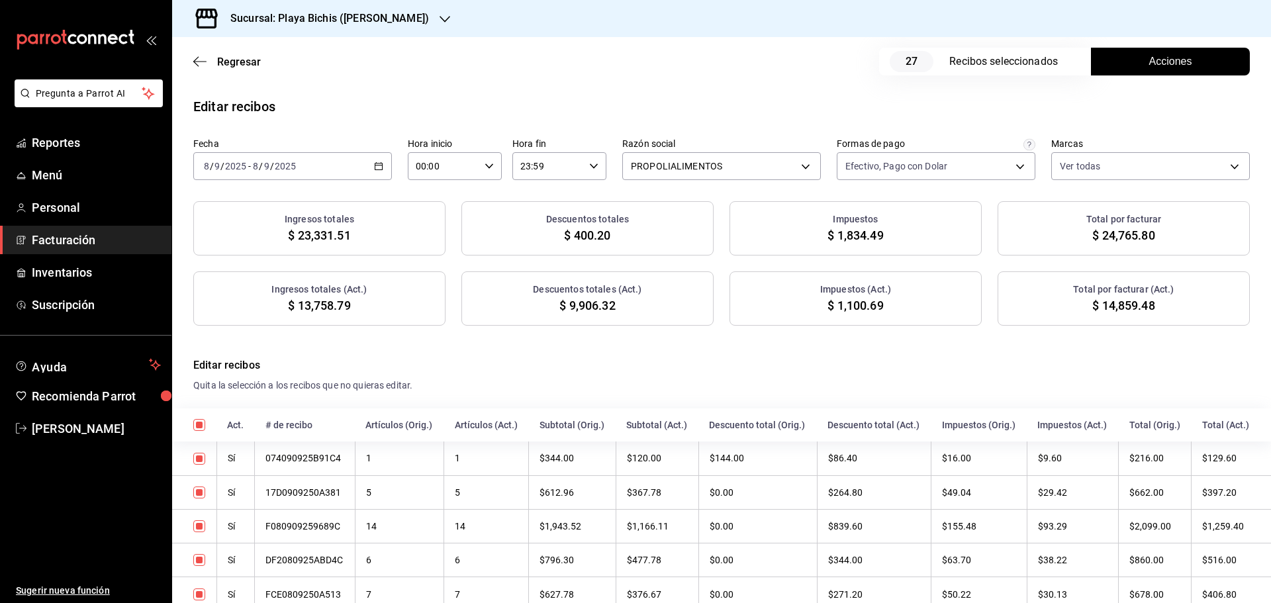
click at [77, 242] on span "Facturación" at bounding box center [96, 240] width 129 height 18
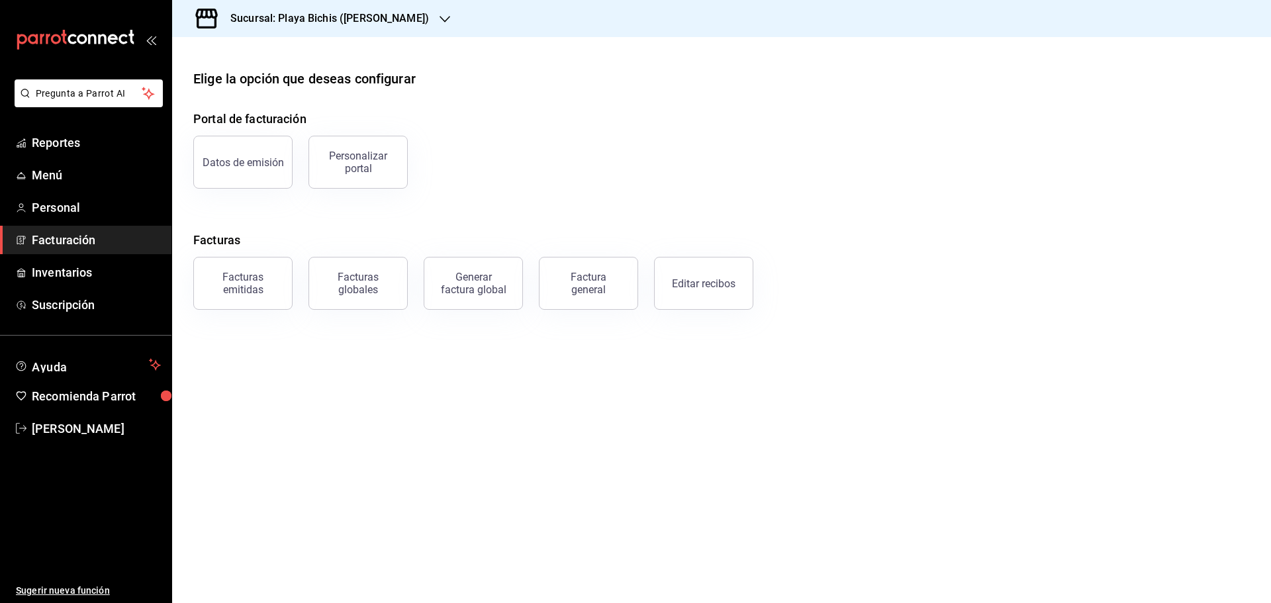
click at [77, 242] on span "Facturación" at bounding box center [96, 240] width 129 height 18
click at [85, 143] on span "Reportes" at bounding box center [96, 143] width 129 height 18
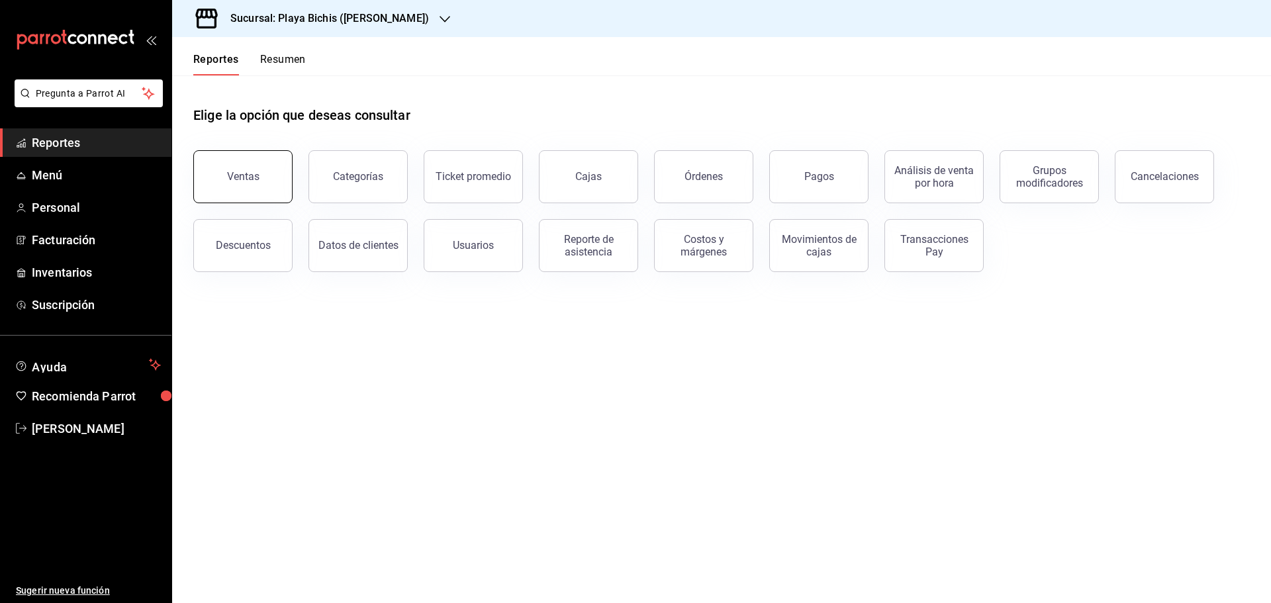
click at [244, 193] on button "Ventas" at bounding box center [242, 176] width 99 height 53
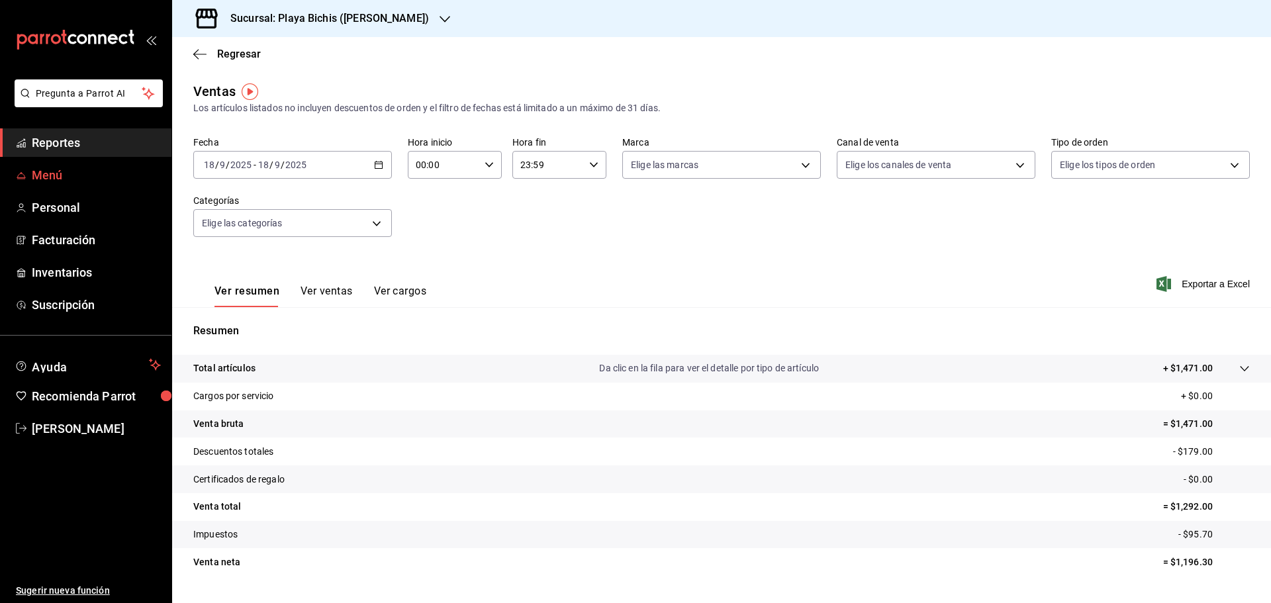
click at [77, 170] on span "Menú" at bounding box center [96, 175] width 129 height 18
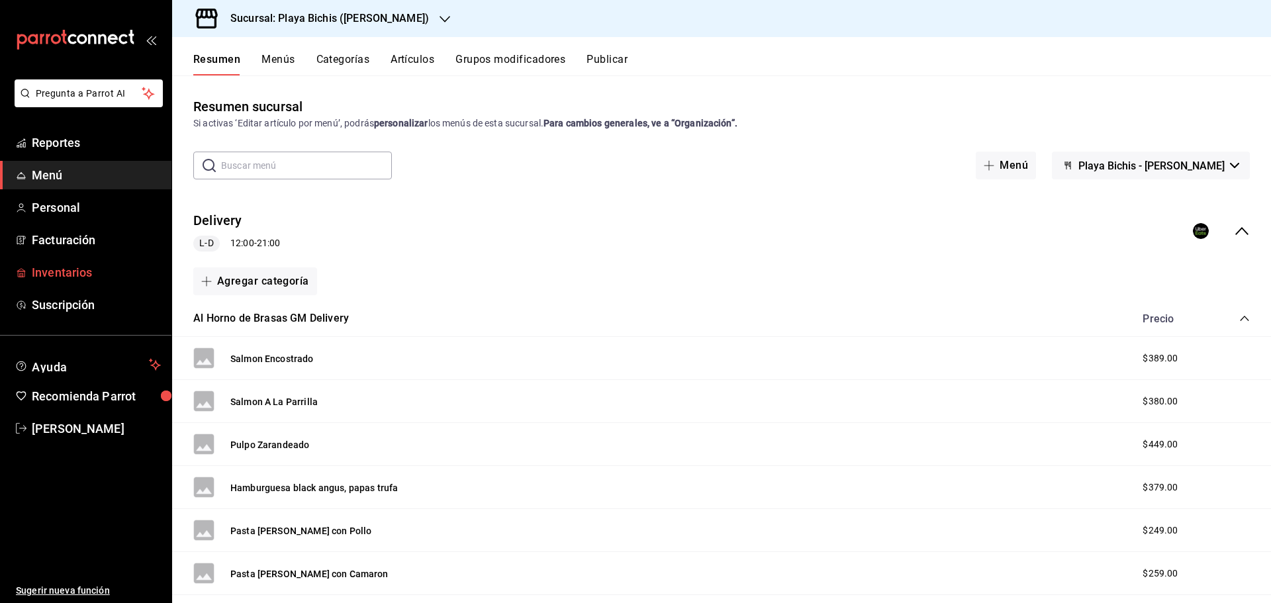
click at [89, 276] on span "Inventarios" at bounding box center [96, 272] width 129 height 18
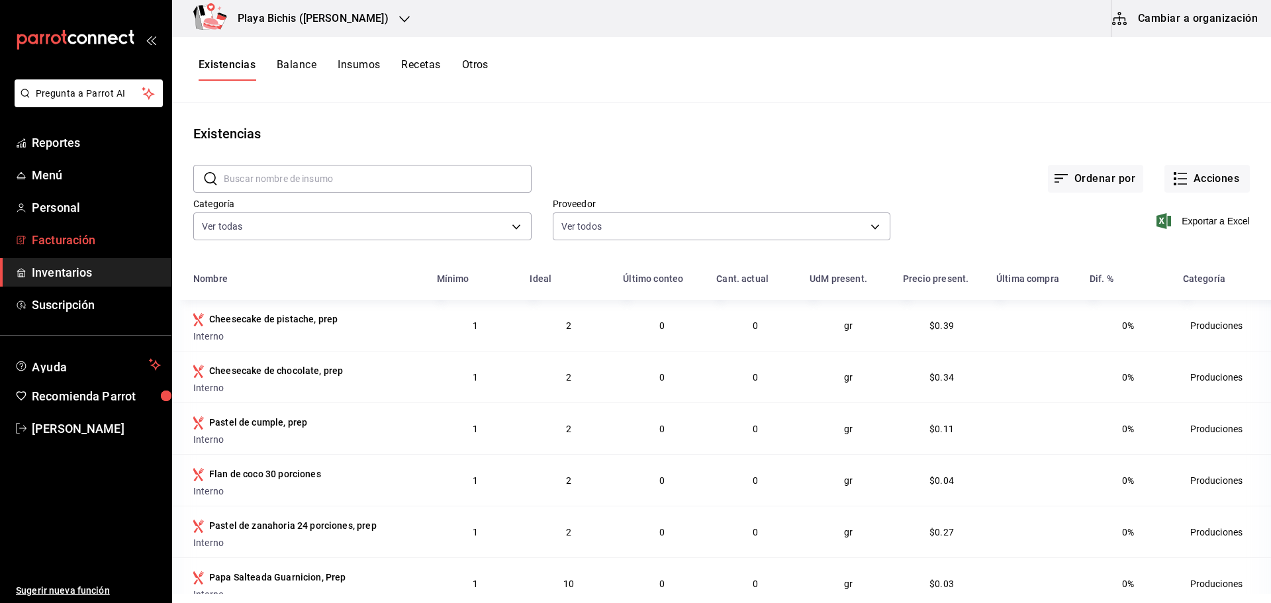
click at [77, 232] on span "Facturación" at bounding box center [96, 240] width 129 height 18
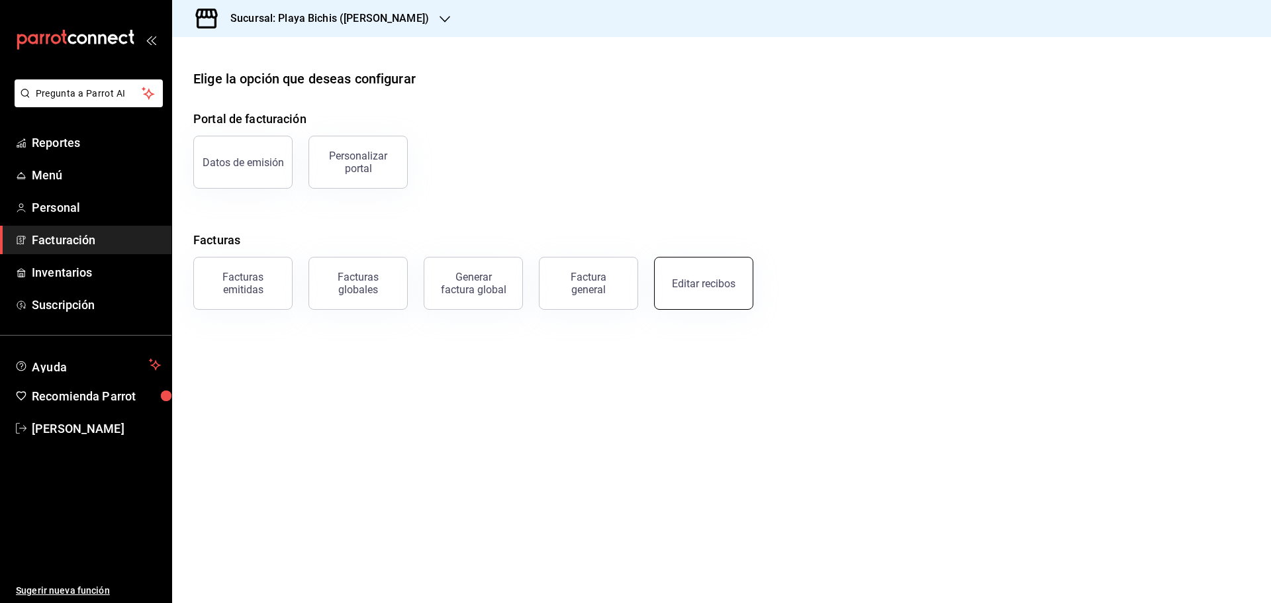
click at [698, 294] on button "Editar recibos" at bounding box center [703, 283] width 99 height 53
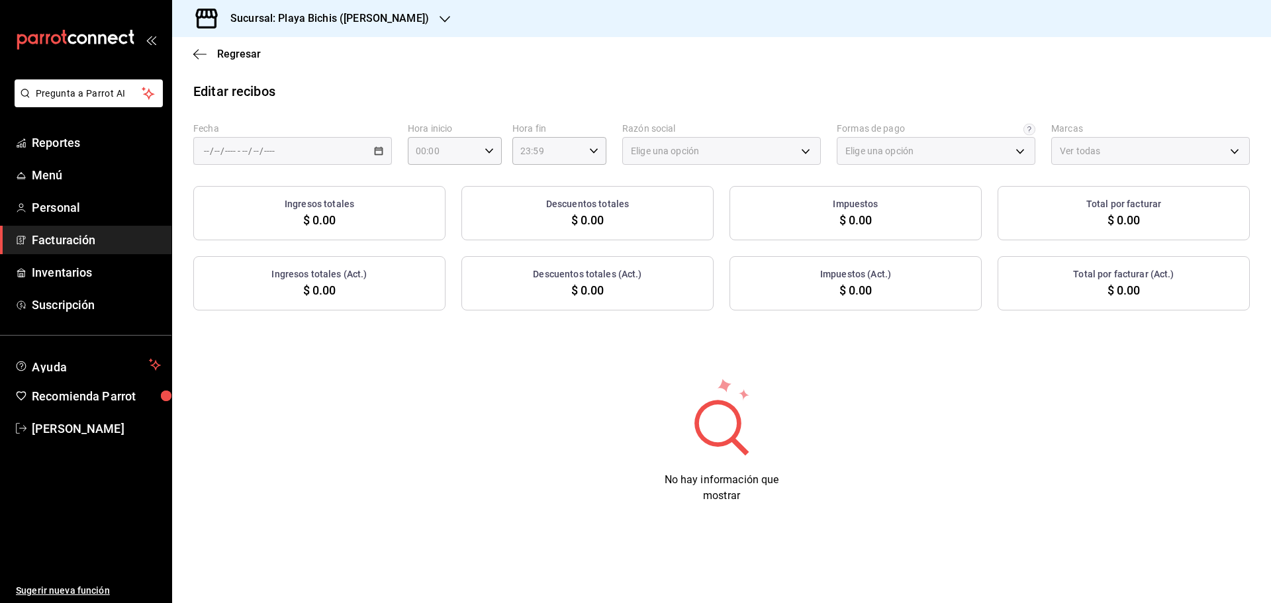
type input "3fceb3f9-c731-4fc1-a75c-4c7f95d77329"
click at [380, 148] on \(Stroke\) "button" at bounding box center [379, 151] width 8 height 7
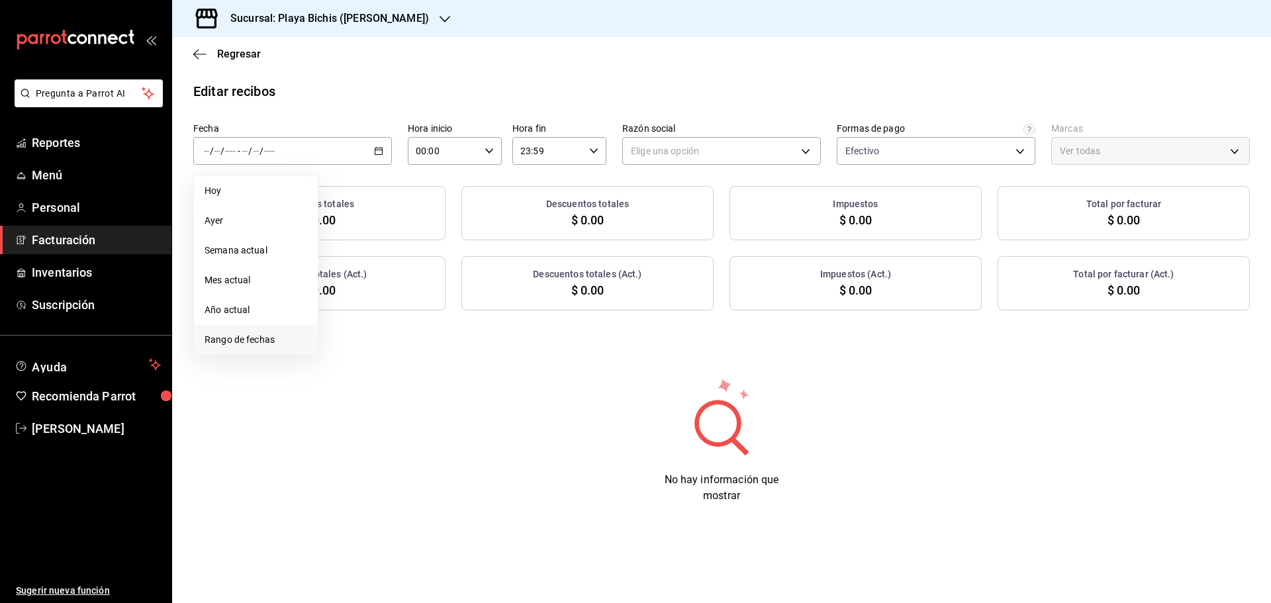
click at [249, 341] on span "Rango de fechas" at bounding box center [256, 340] width 103 height 14
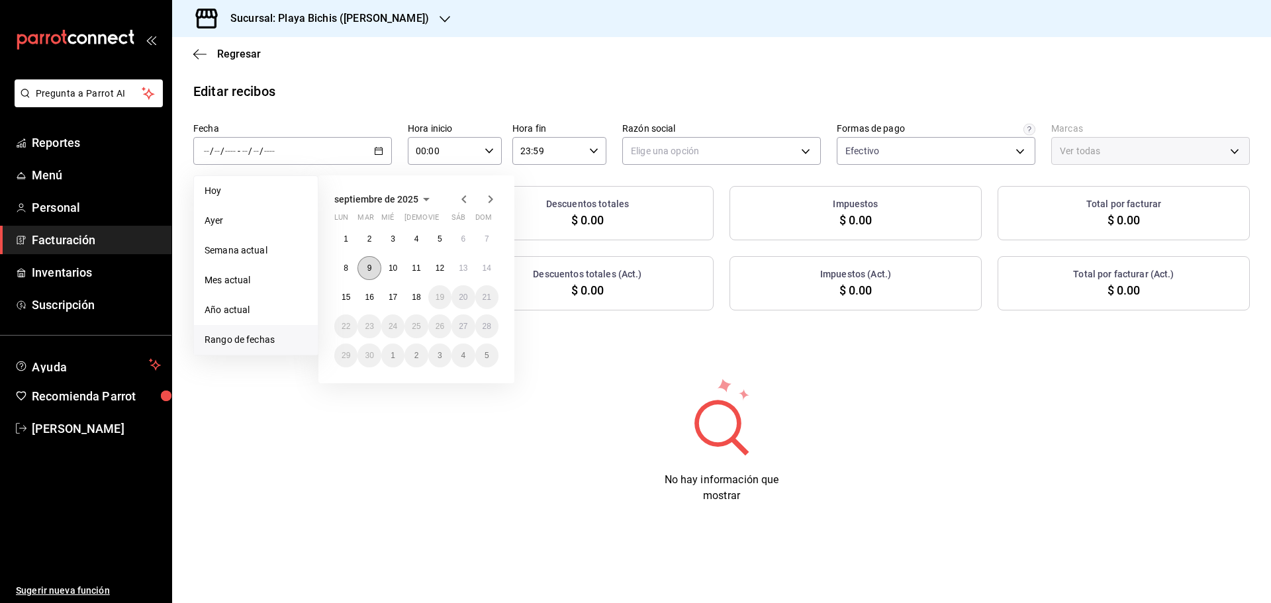
click at [369, 273] on button "9" at bounding box center [368, 268] width 23 height 24
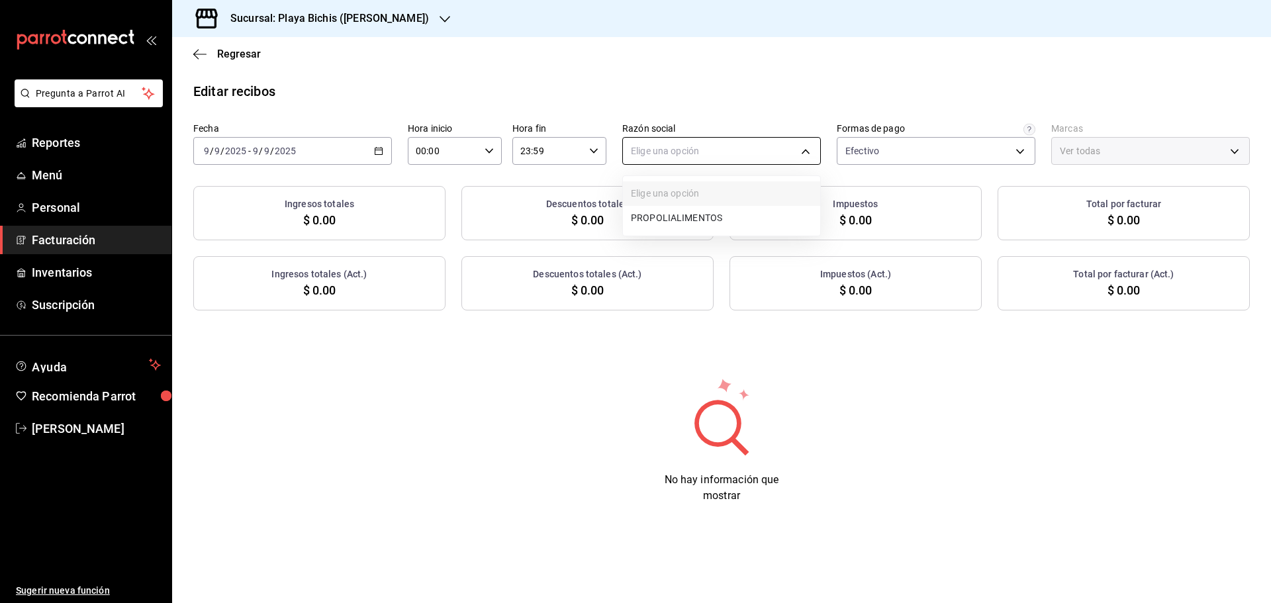
click at [716, 153] on body "Pregunta a Parrot AI Reportes Menú Personal Facturación Inventarios Suscripción…" at bounding box center [635, 301] width 1271 height 603
click at [706, 214] on li "PROPOLIALIMENTOS" at bounding box center [721, 218] width 197 height 24
type input "98789bbc-3643-442e-bea3-a0897877bbaf"
type input "4ba3d68a-2a71-4bf4-8272-d27f8f663470,fbc14f8a-a0c0-448e-9dac-7011cab8a3fb"
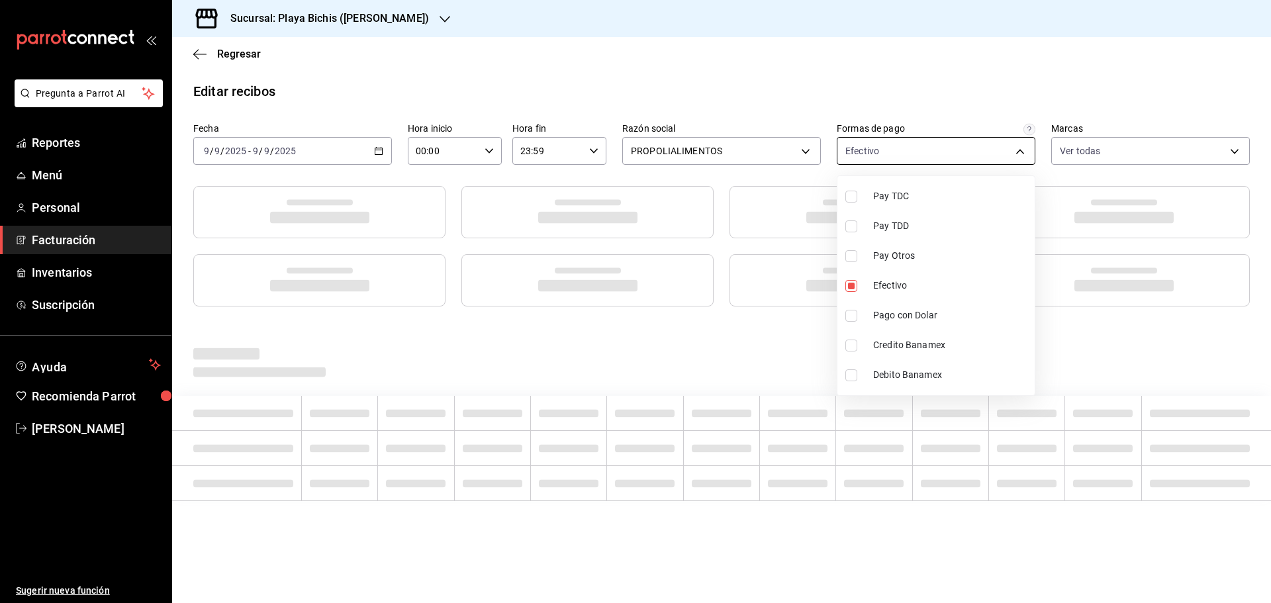
click at [957, 154] on body "Pregunta a Parrot AI Reportes Menú Personal Facturación Inventarios Suscripción…" at bounding box center [635, 301] width 1271 height 603
click at [915, 311] on span "Pago con Dolar" at bounding box center [951, 315] width 156 height 14
type input "3fceb3f9-c731-4fc1-a75c-4c7f95d77329,512e710e-ef5b-4fe5-9988-4a3ed35c5c81"
checkbox input "true"
click at [966, 81] on div at bounding box center [635, 301] width 1271 height 603
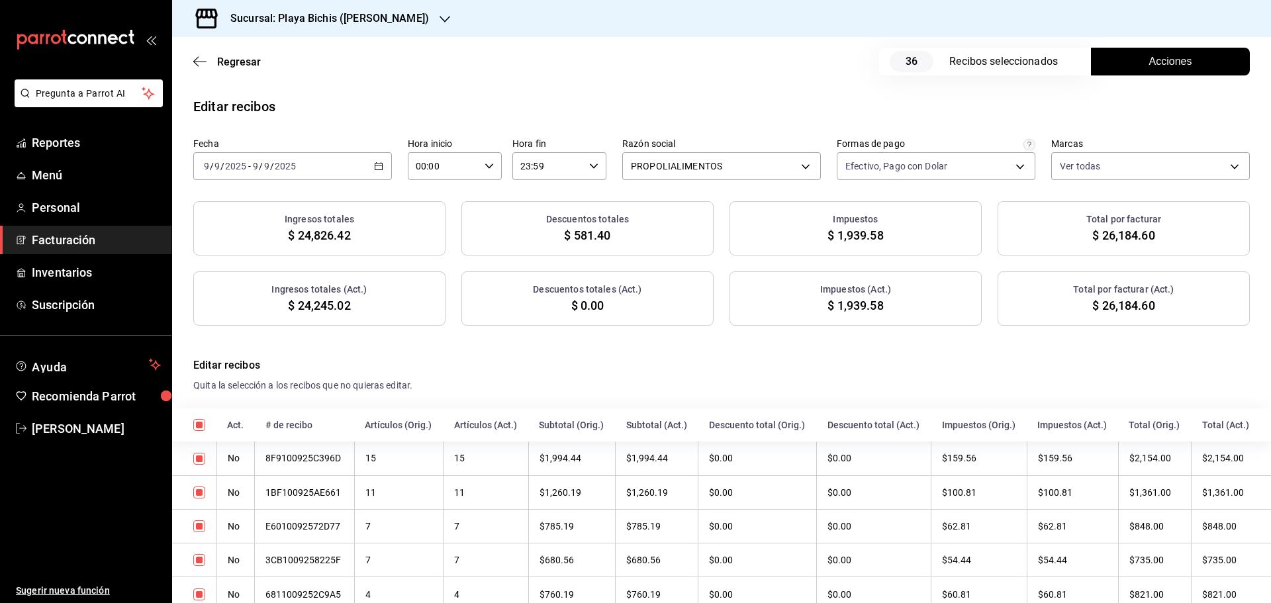
click at [1137, 62] on button "Acciones" at bounding box center [1170, 62] width 159 height 28
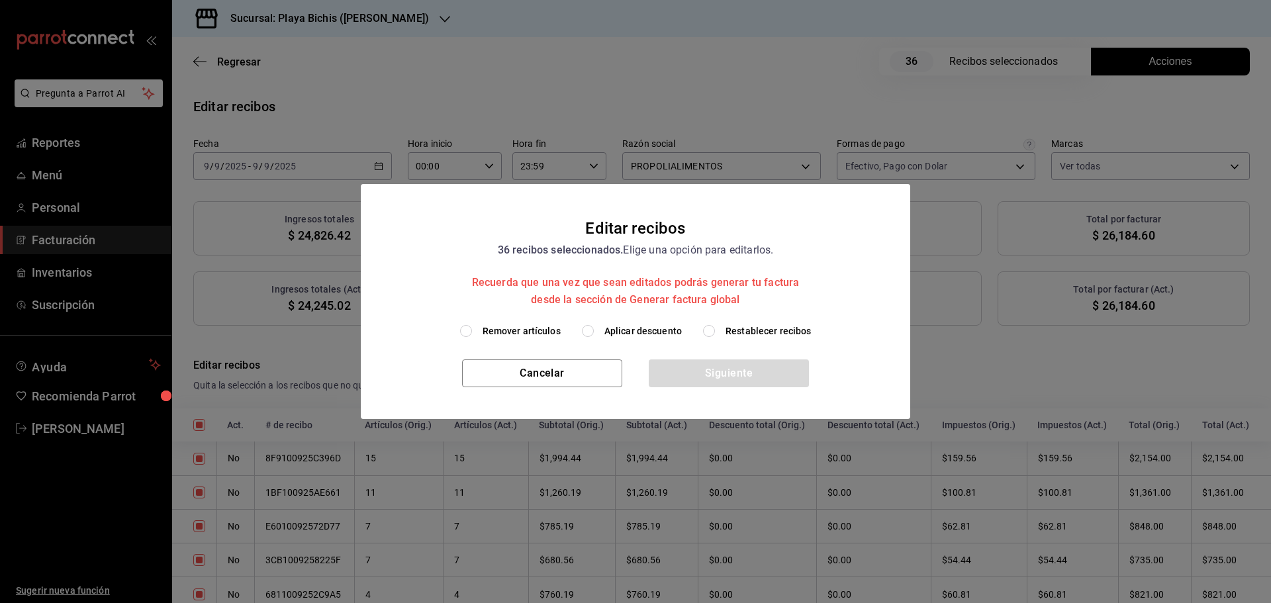
click at [743, 329] on span "Restablecer recibos" at bounding box center [769, 331] width 86 height 14
click at [715, 329] on input "Restablecer recibos" at bounding box center [709, 331] width 12 height 12
radio input "true"
click at [663, 329] on span "Aplicar descuento" at bounding box center [642, 331] width 77 height 14
click at [594, 329] on input "Aplicar descuento" at bounding box center [588, 331] width 12 height 12
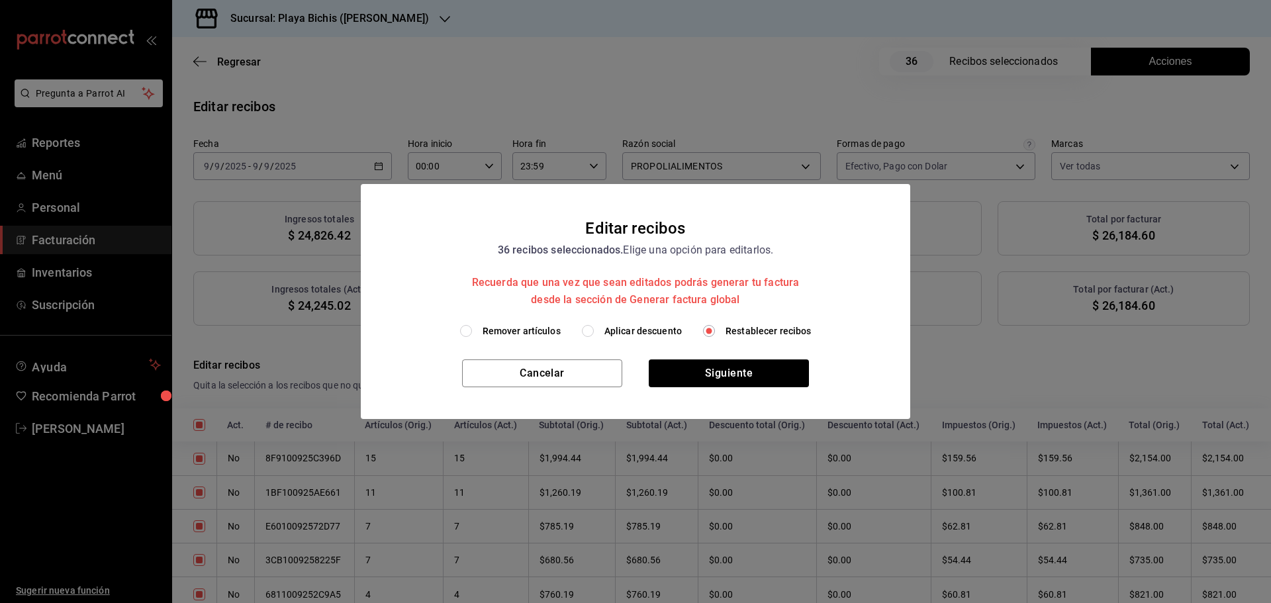
radio input "true"
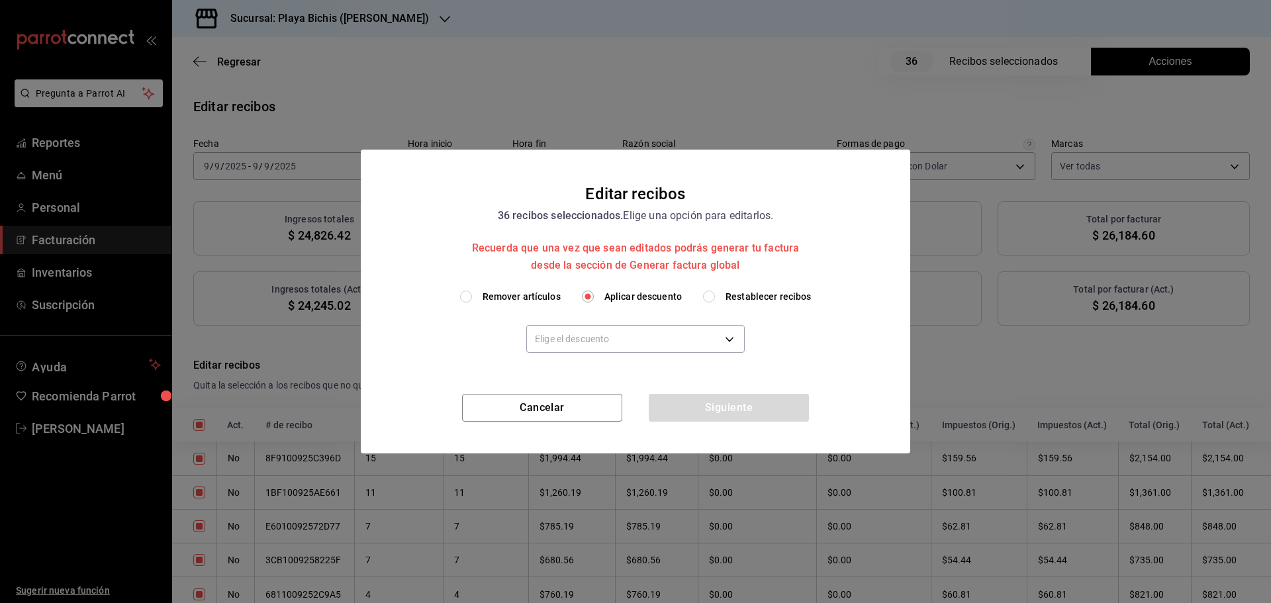
click at [747, 300] on span "Restablecer recibos" at bounding box center [769, 297] width 86 height 14
click at [715, 300] on input "Restablecer recibos" at bounding box center [709, 297] width 12 height 12
radio input "true"
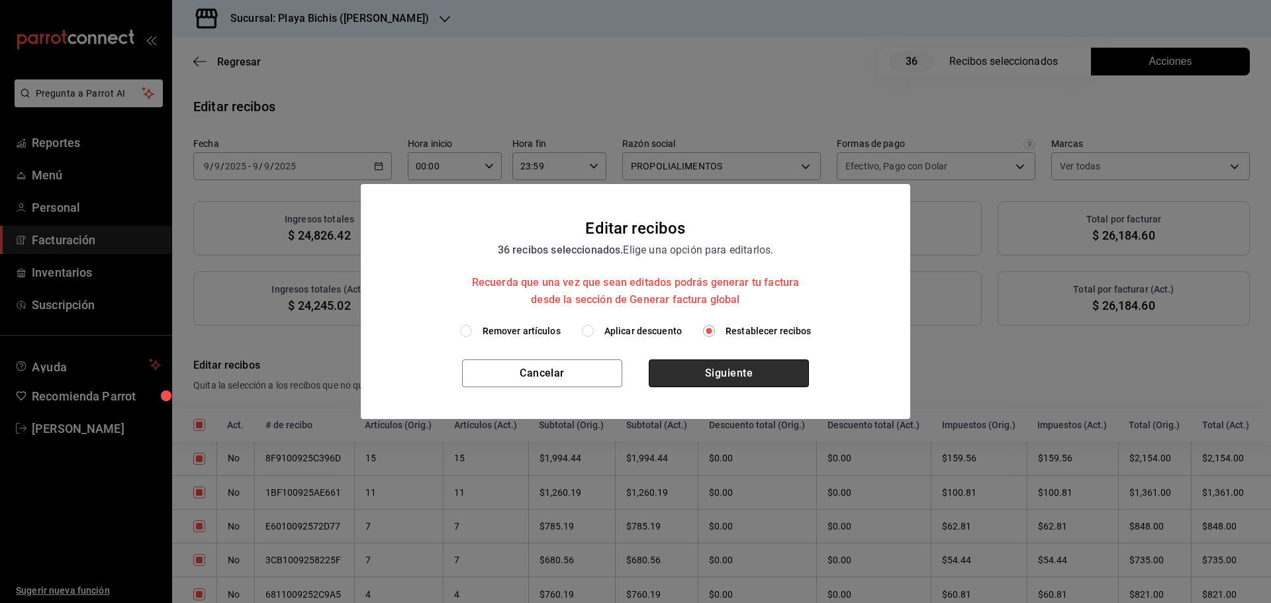
click at [745, 374] on button "Siguiente" at bounding box center [729, 373] width 160 height 28
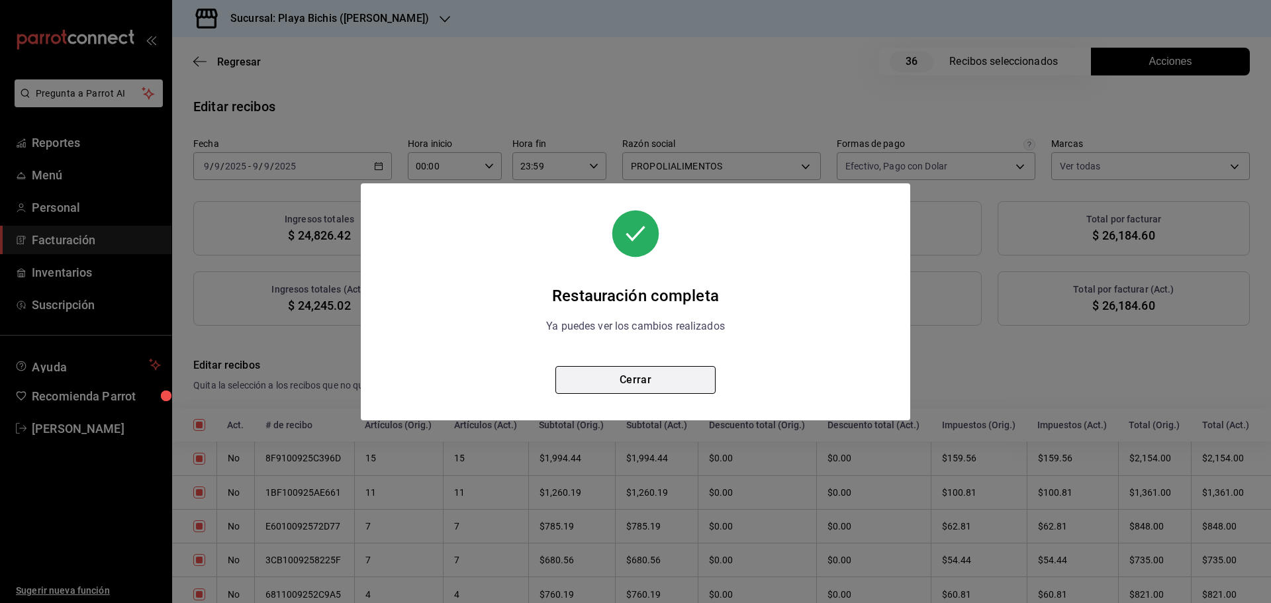
click at [666, 382] on button "Cerrar" at bounding box center [635, 380] width 160 height 28
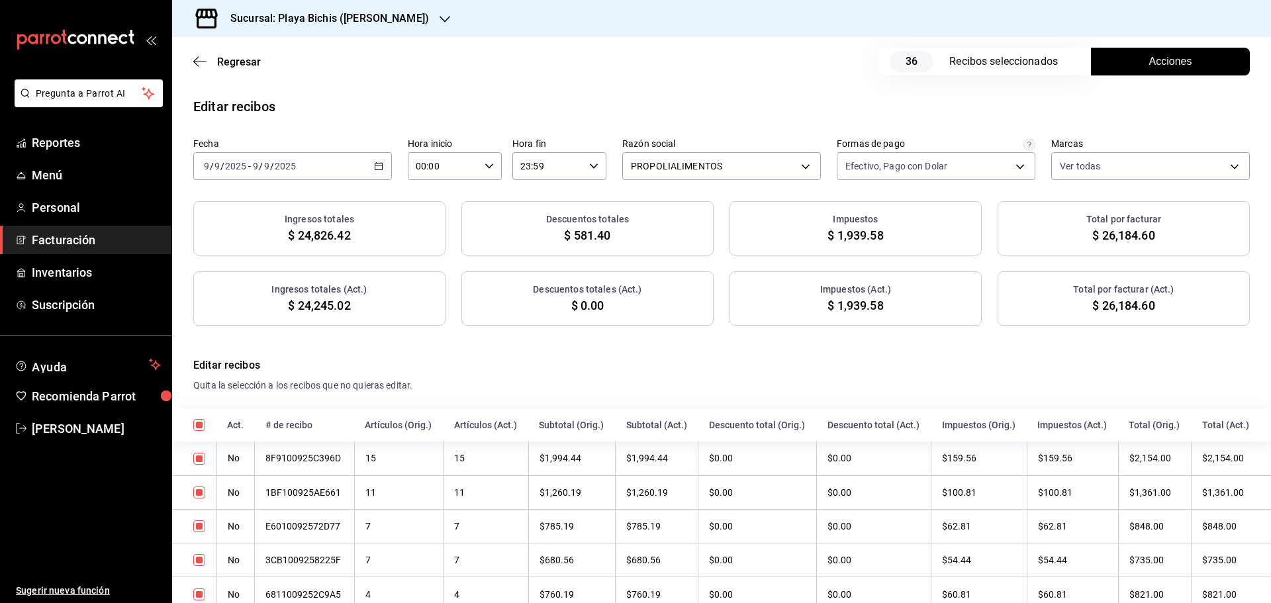
click at [1131, 73] on button "Acciones" at bounding box center [1170, 62] width 159 height 28
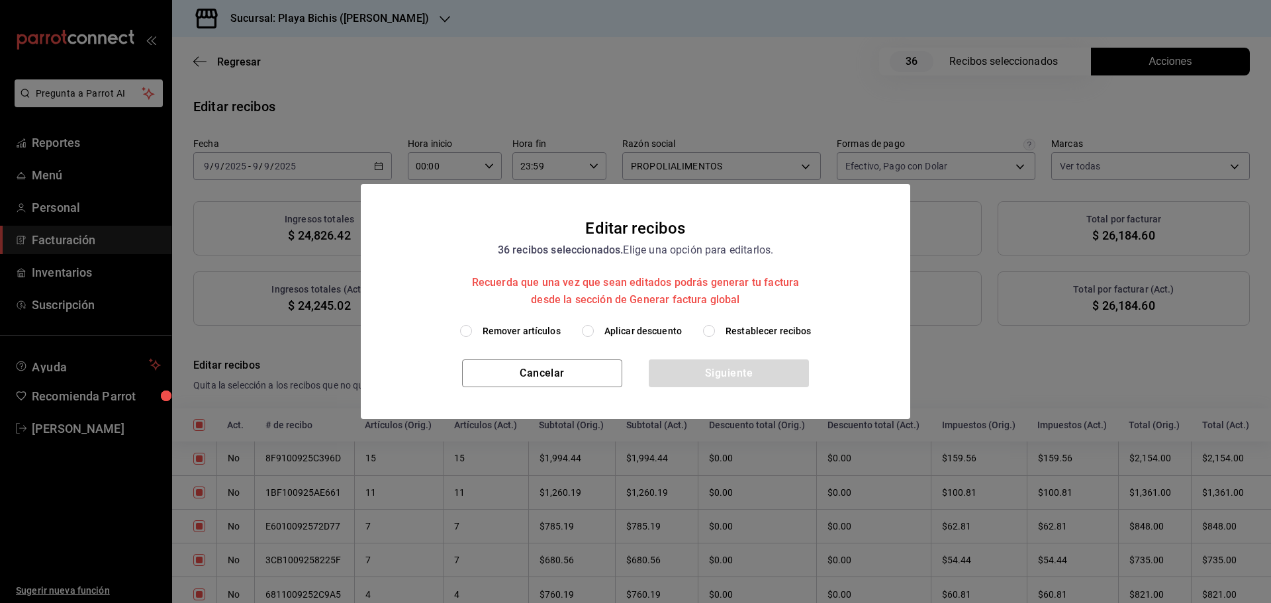
click at [657, 334] on span "Aplicar descuento" at bounding box center [642, 331] width 77 height 14
click at [594, 334] on input "Aplicar descuento" at bounding box center [588, 331] width 12 height 12
radio input "true"
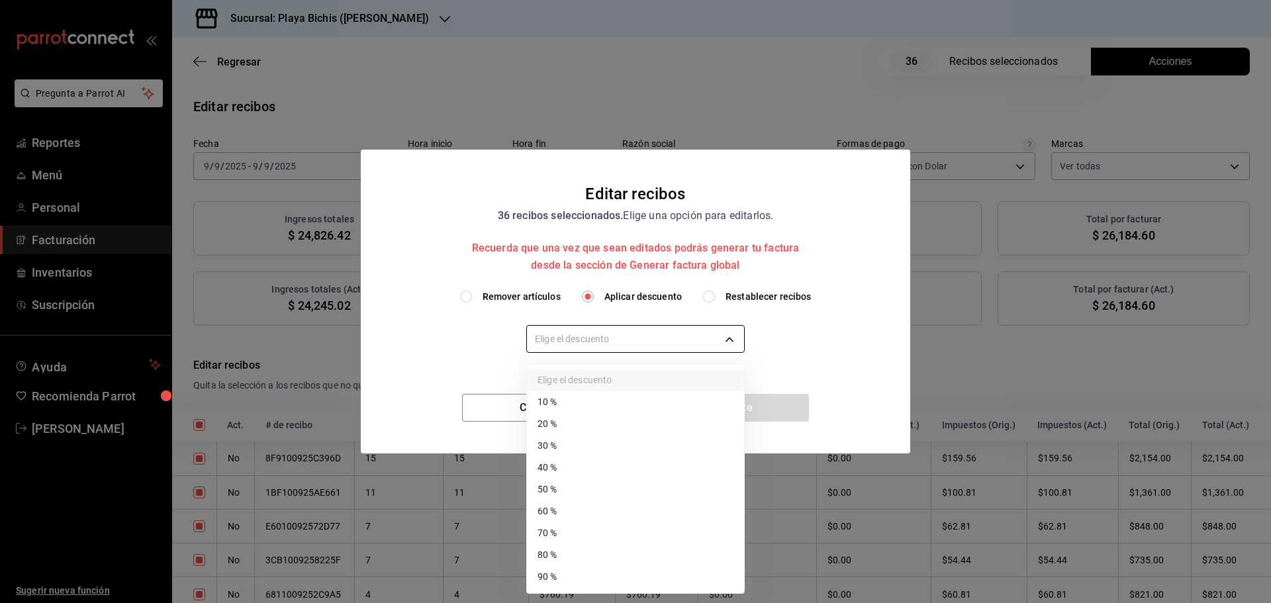
click at [655, 344] on body "Pregunta a Parrot AI Reportes Menú Personal Facturación Inventarios Suscripción…" at bounding box center [635, 301] width 1271 height 603
click at [587, 467] on li "40 %" at bounding box center [635, 468] width 217 height 22
type input "40"
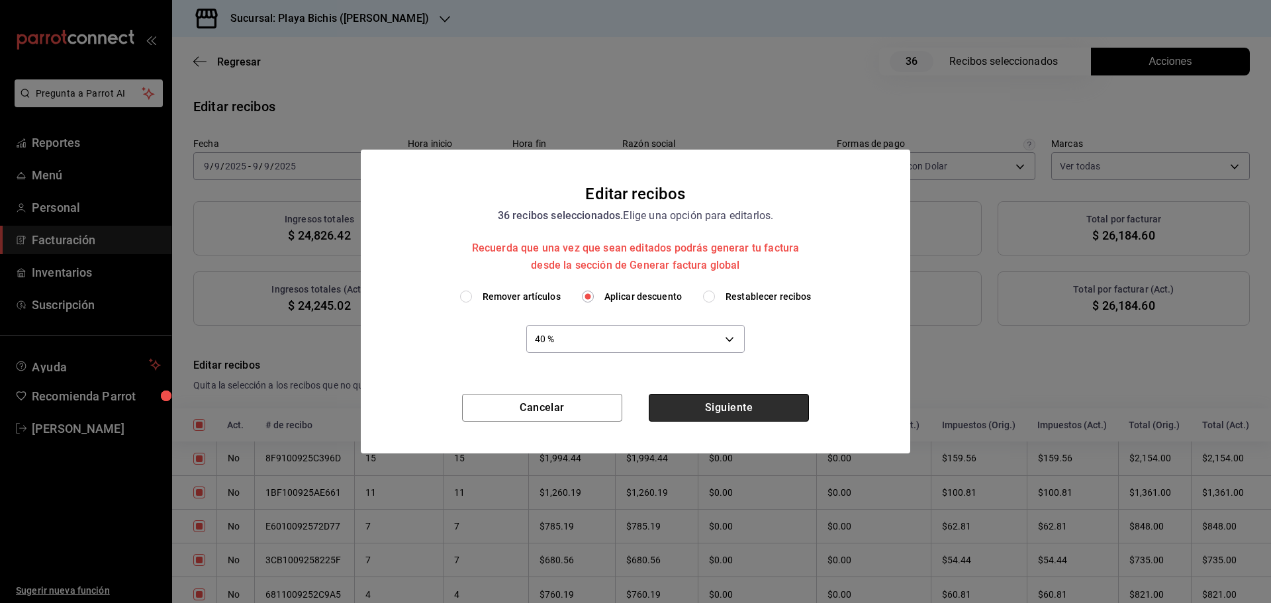
click at [694, 414] on button "Siguiente" at bounding box center [729, 408] width 160 height 28
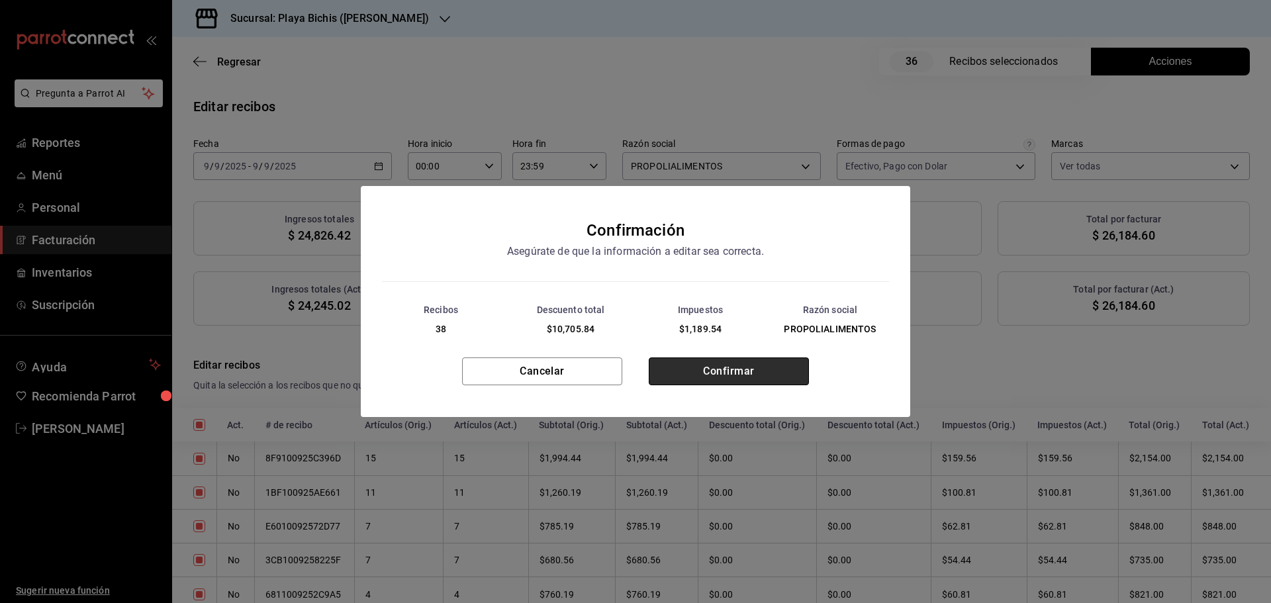
click at [700, 375] on button "Confirmar" at bounding box center [729, 371] width 160 height 28
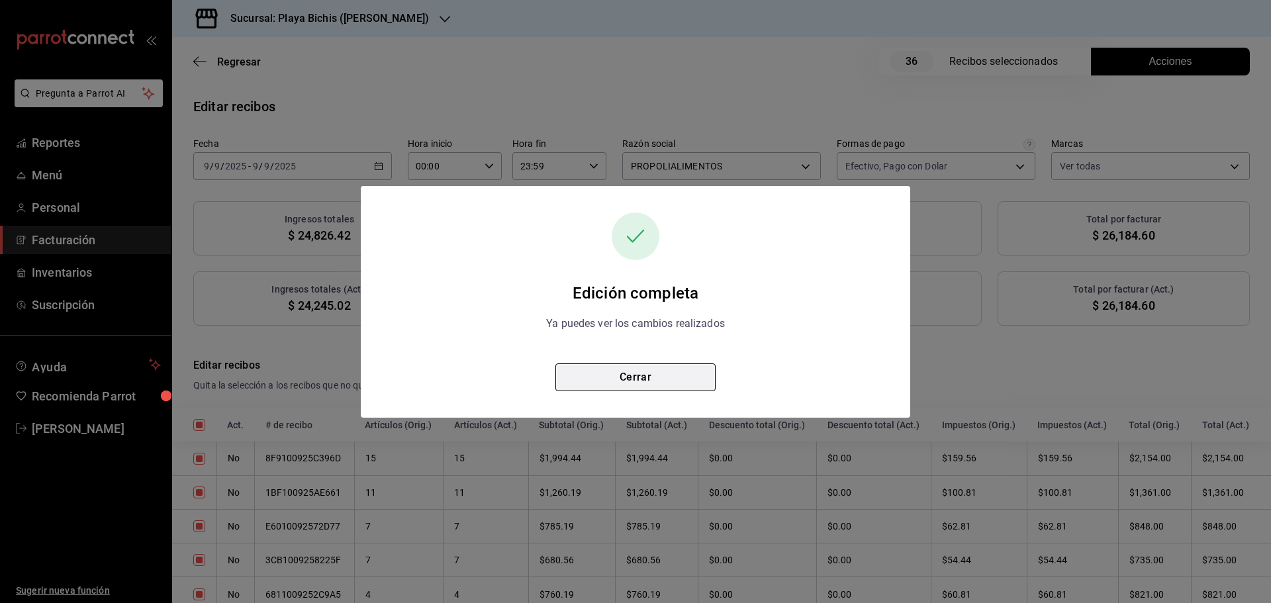
click at [679, 377] on button "Cerrar" at bounding box center [635, 377] width 160 height 28
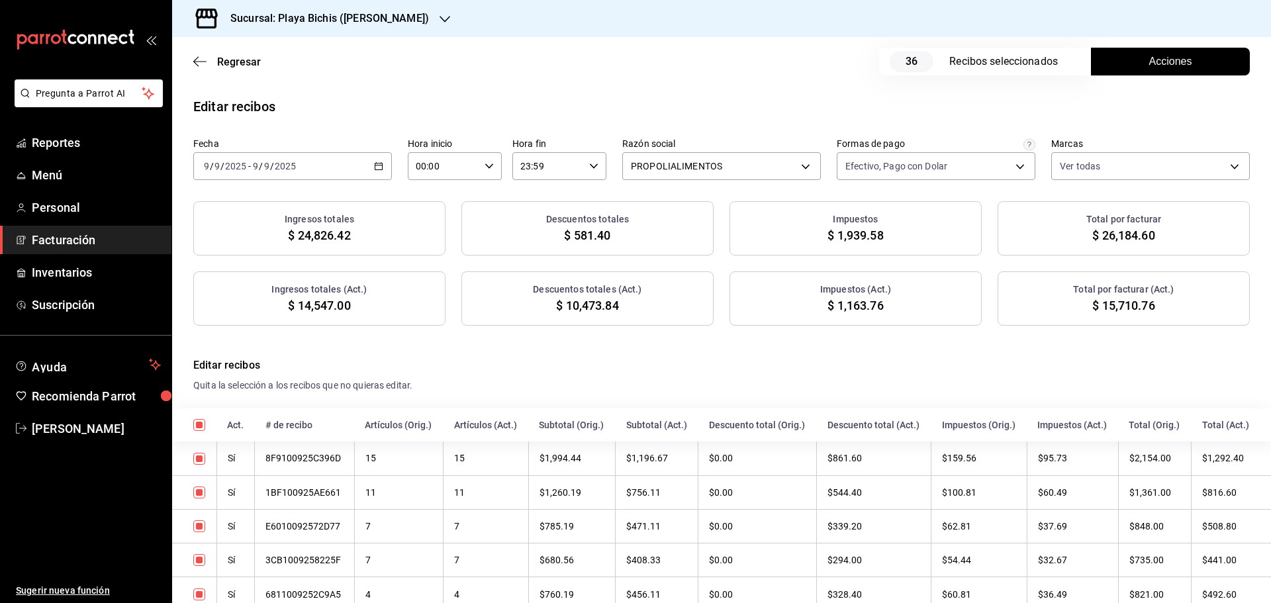
click at [378, 167] on icon "button" at bounding box center [378, 166] width 9 height 9
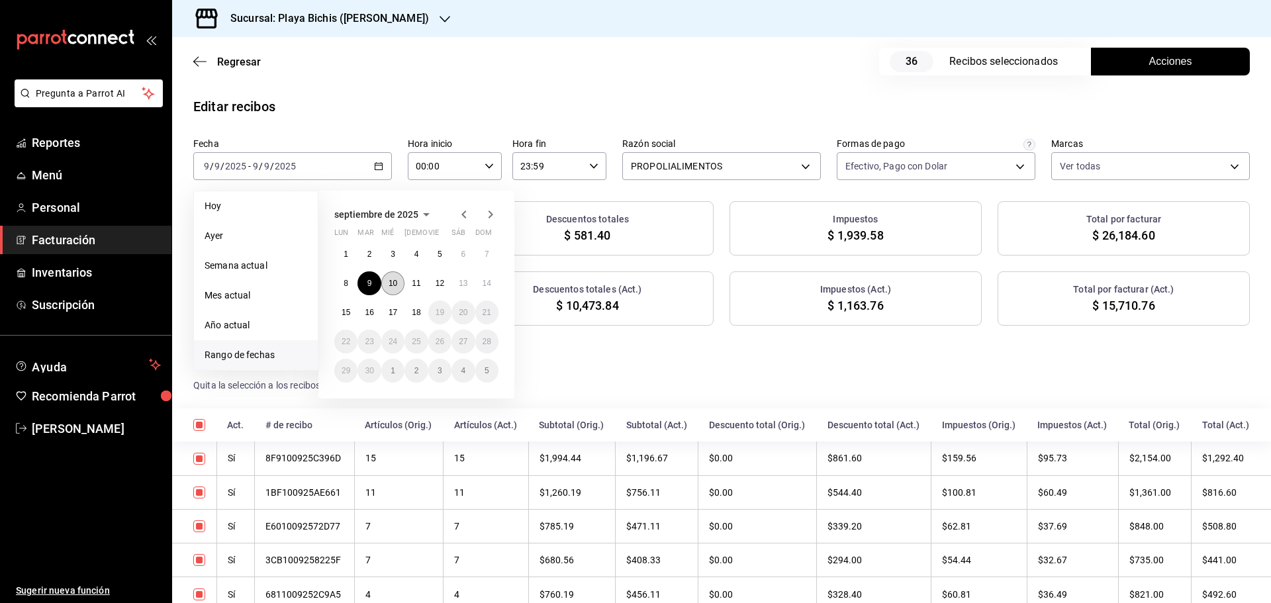
click at [396, 287] on abbr "10" at bounding box center [393, 283] width 9 height 9
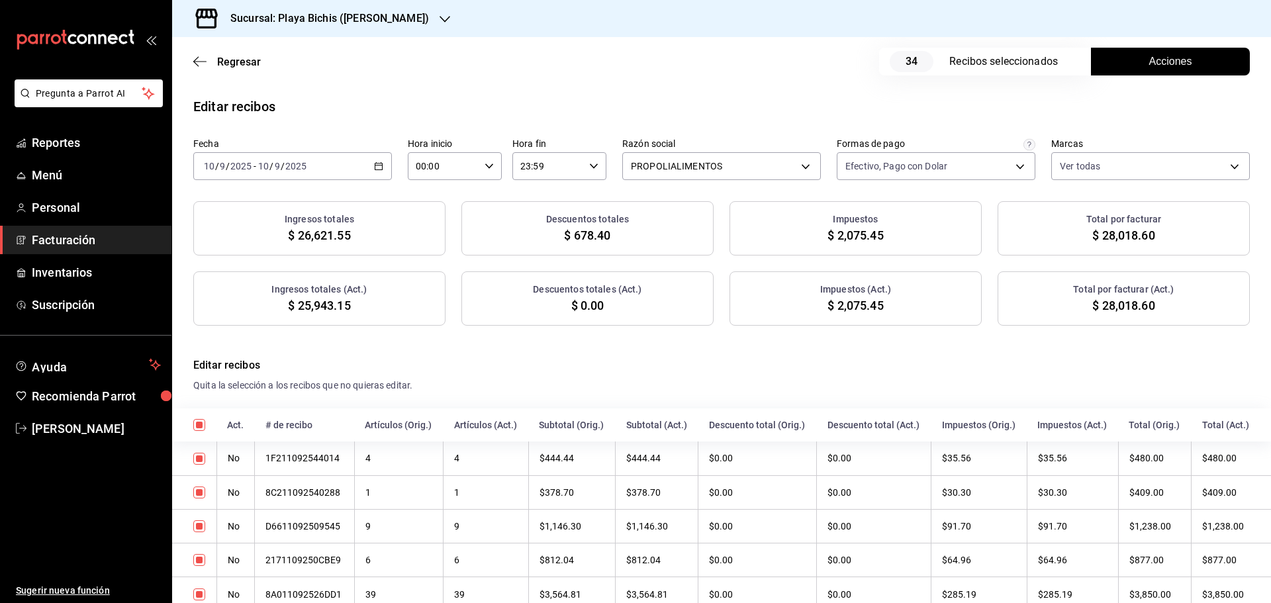
click at [1175, 60] on span "Acciones" at bounding box center [1170, 62] width 43 height 16
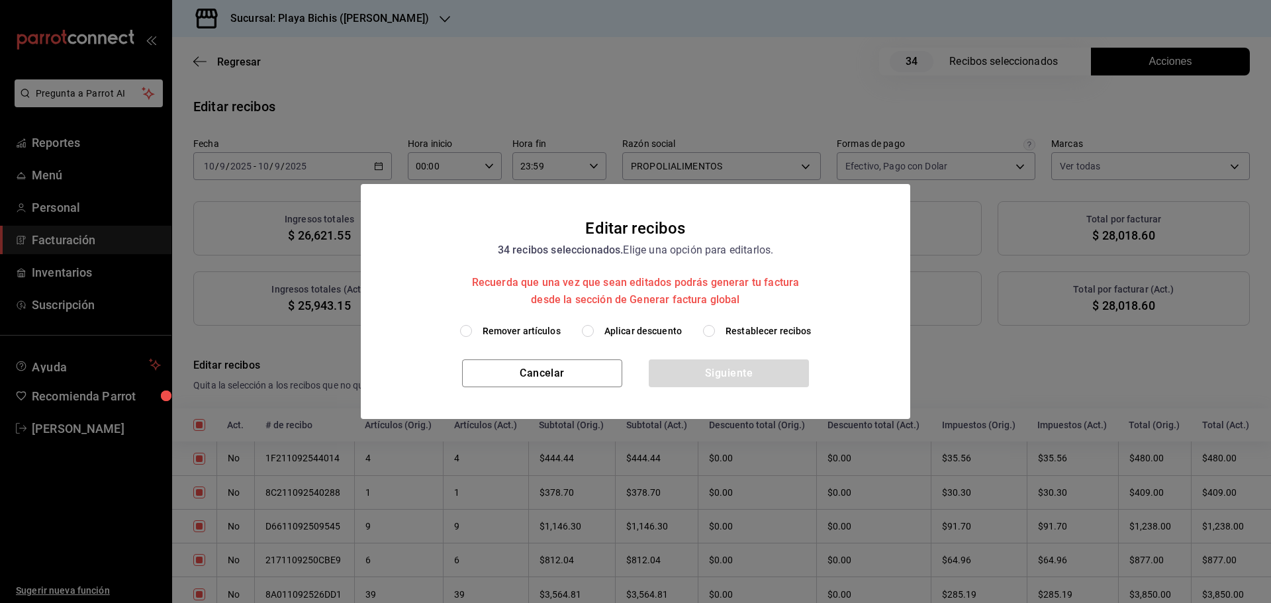
click at [631, 332] on span "Aplicar descuento" at bounding box center [642, 331] width 77 height 14
click at [594, 332] on input "Aplicar descuento" at bounding box center [588, 331] width 12 height 12
radio input "true"
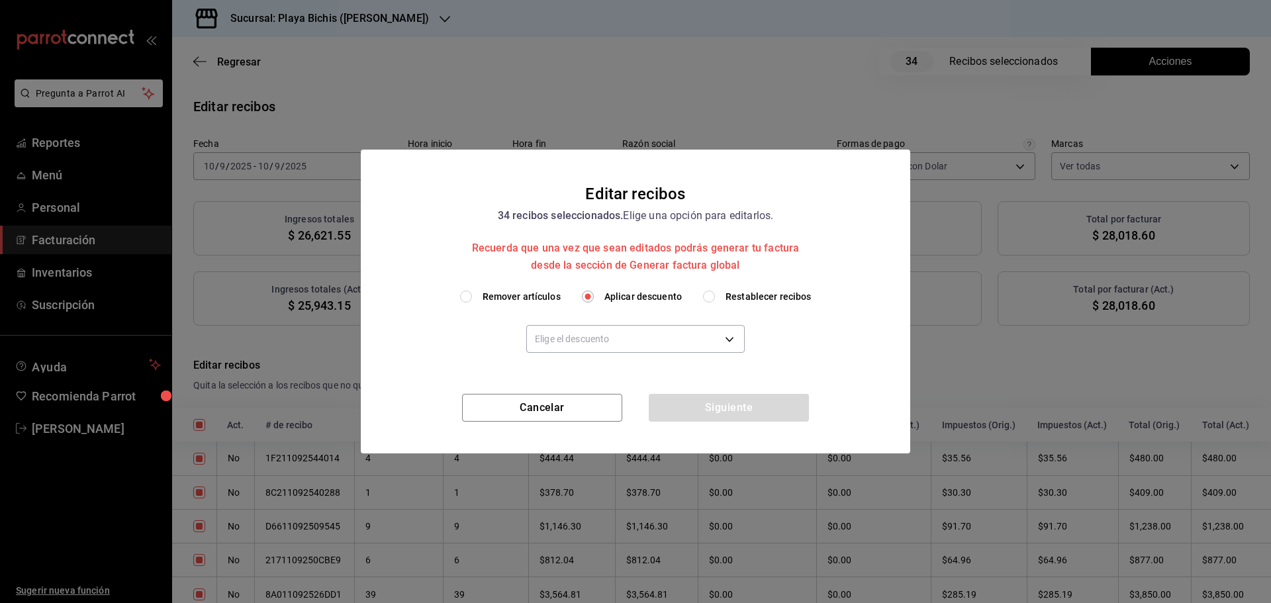
click at [631, 332] on body "Pregunta a Parrot AI Reportes Menú Personal Facturación Inventarios Suscripción…" at bounding box center [635, 301] width 1271 height 603
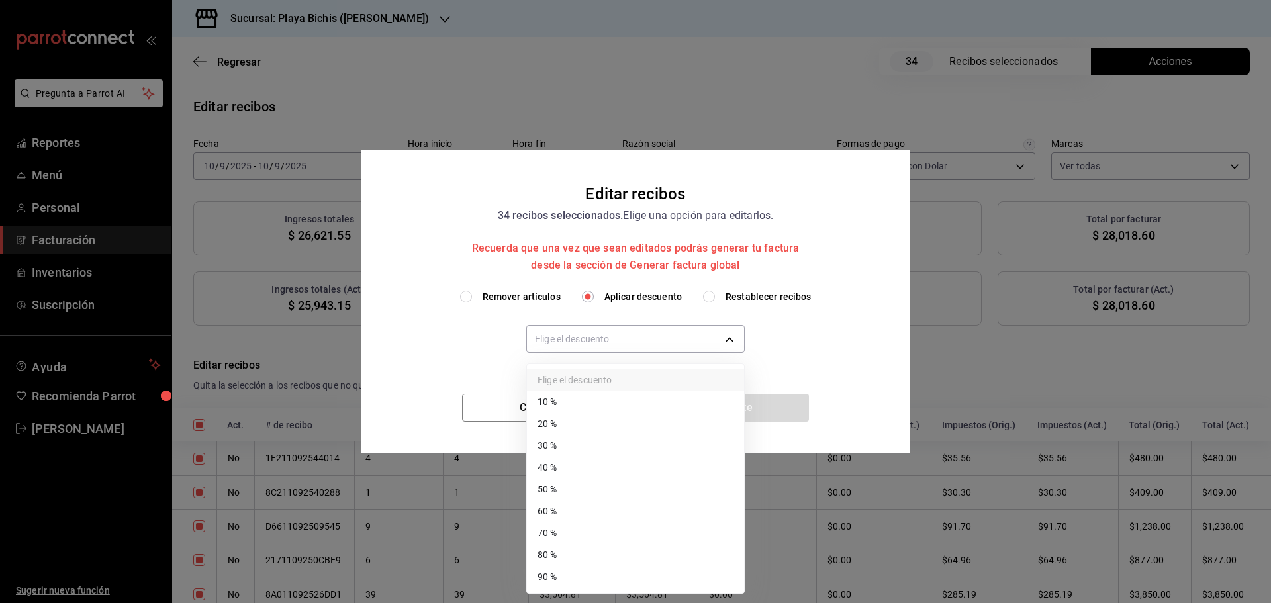
click at [582, 459] on li "40 %" at bounding box center [635, 468] width 217 height 22
type input "40"
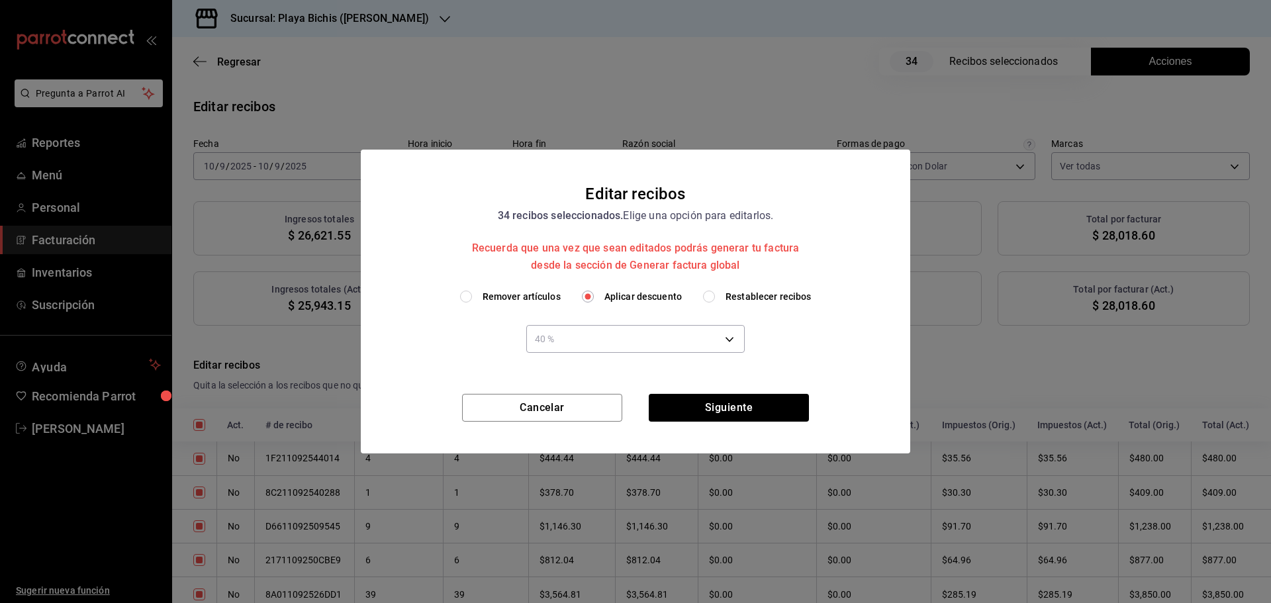
click at [582, 428] on li "40 %" at bounding box center [608, 422] width 163 height 13
click at [739, 406] on button "Siguiente" at bounding box center [729, 408] width 160 height 28
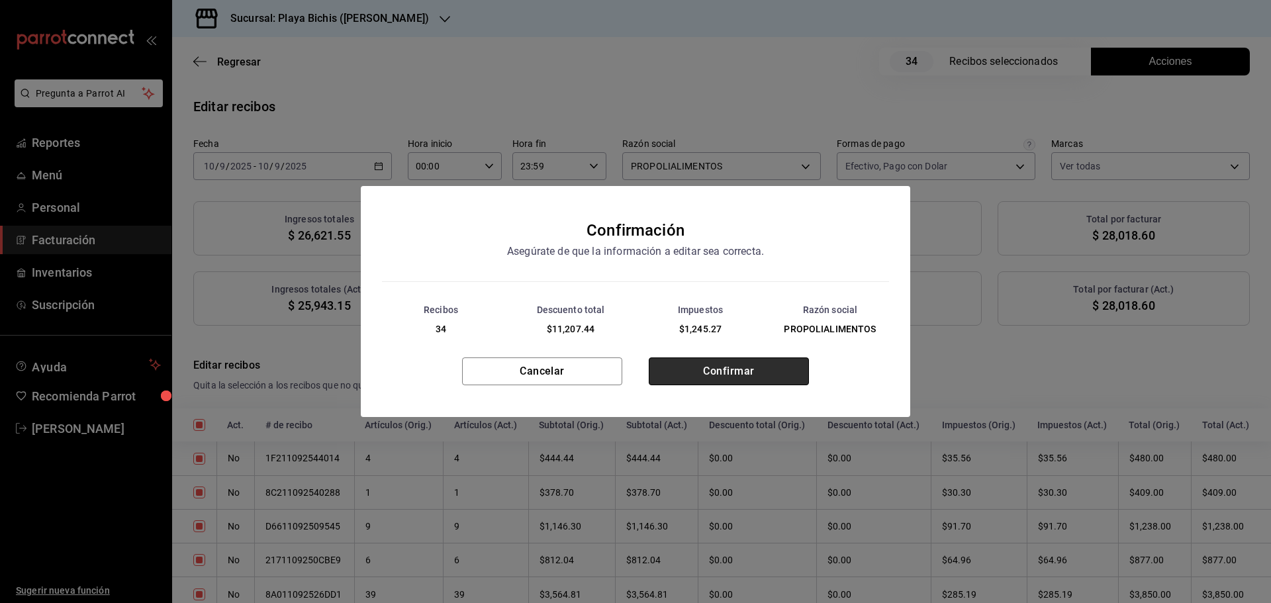
click at [739, 376] on button "Confirmar" at bounding box center [729, 371] width 160 height 28
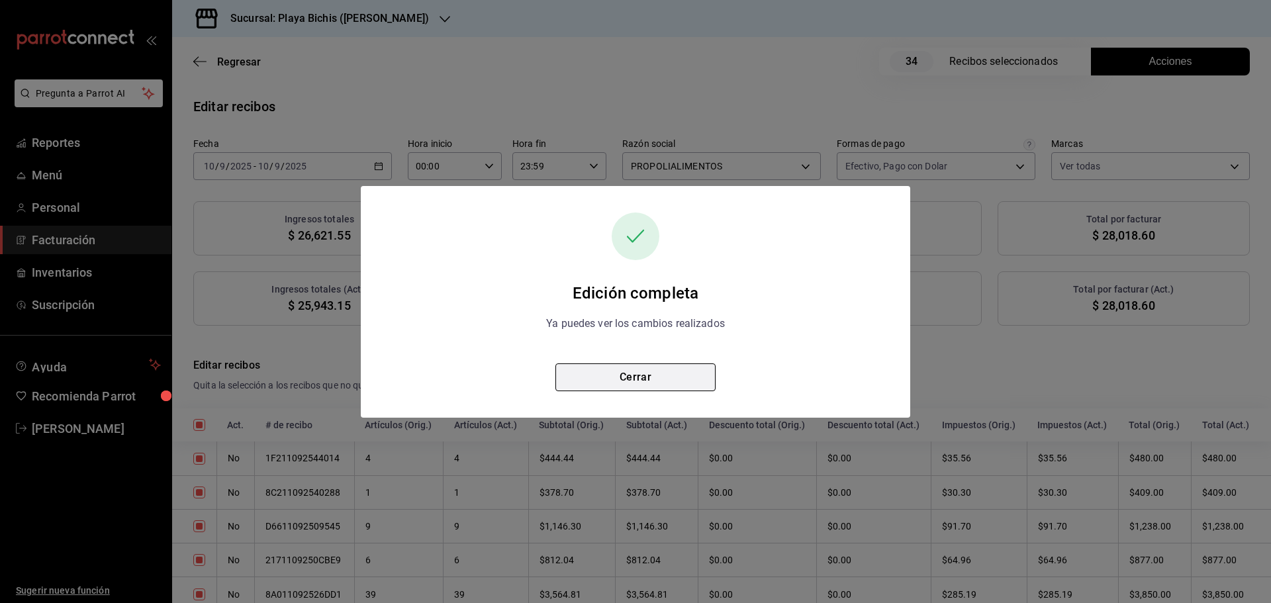
click at [628, 370] on button "Cerrar" at bounding box center [635, 377] width 160 height 28
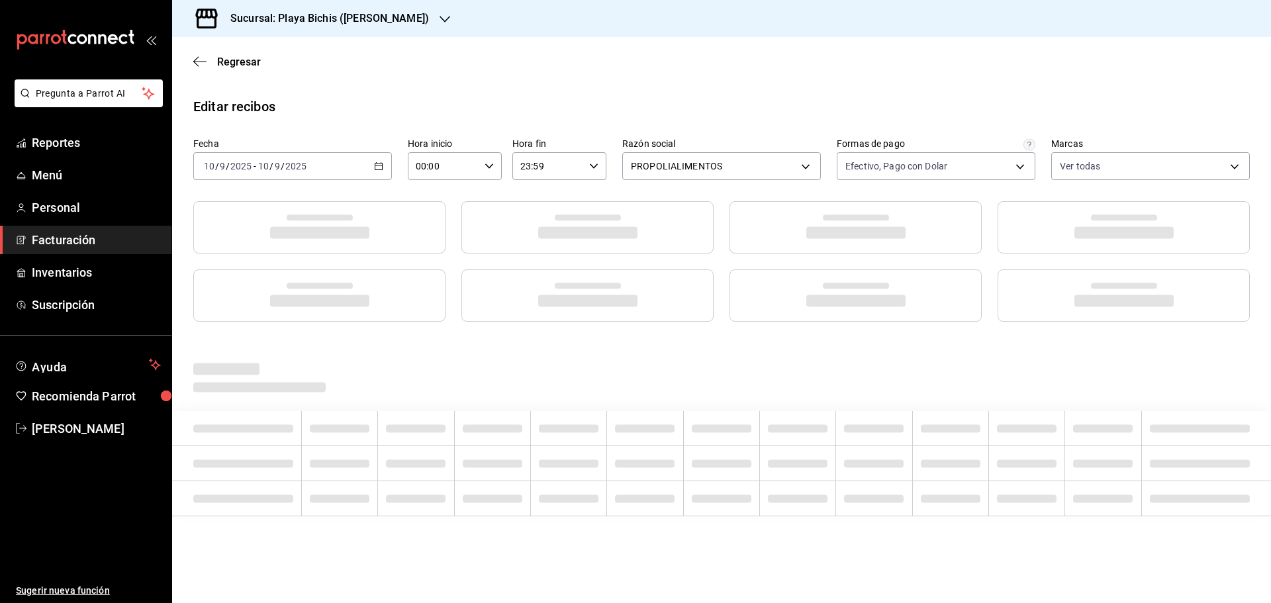
click at [628, 370] on div "Cancelar Siguiente" at bounding box center [635, 389] width 549 height 60
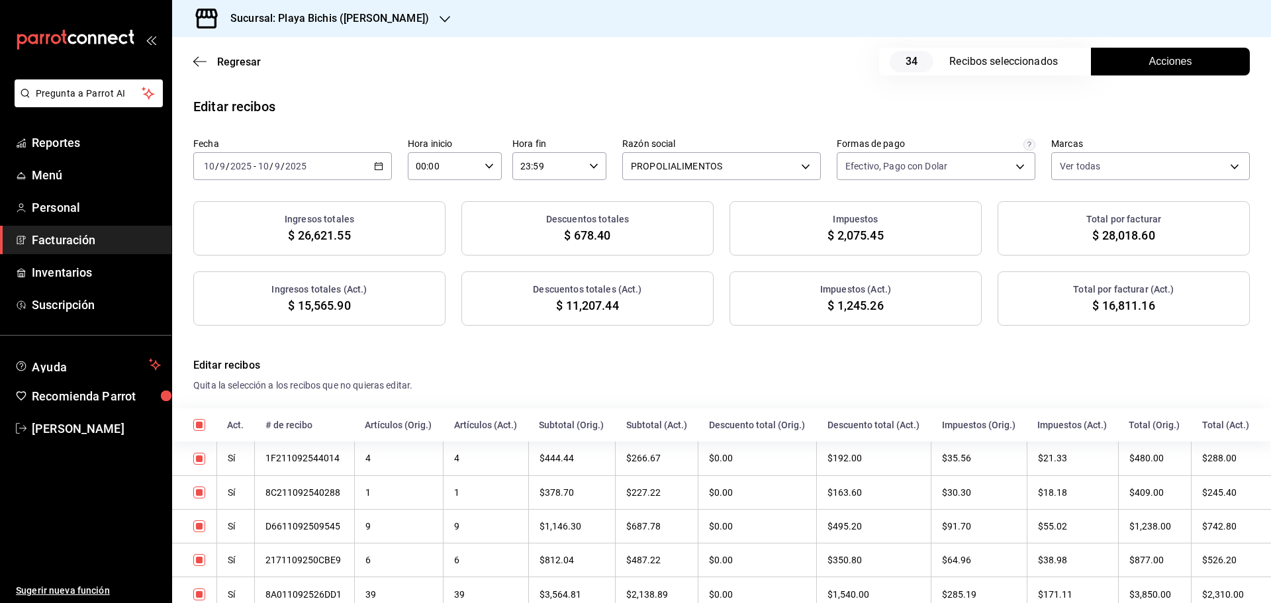
click at [1137, 65] on button "Acciones" at bounding box center [1170, 62] width 159 height 28
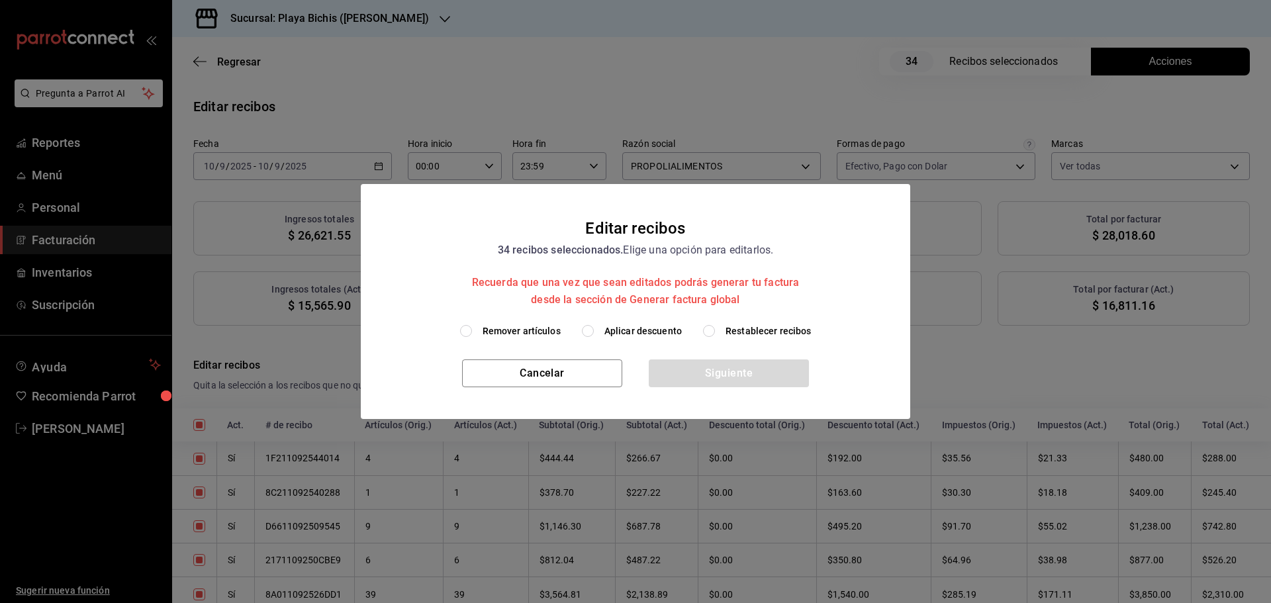
click at [746, 331] on span "Restablecer recibos" at bounding box center [769, 331] width 86 height 14
click at [715, 331] on input "Restablecer recibos" at bounding box center [709, 331] width 12 height 12
radio input "true"
click at [737, 385] on button "Siguiente" at bounding box center [729, 373] width 160 height 28
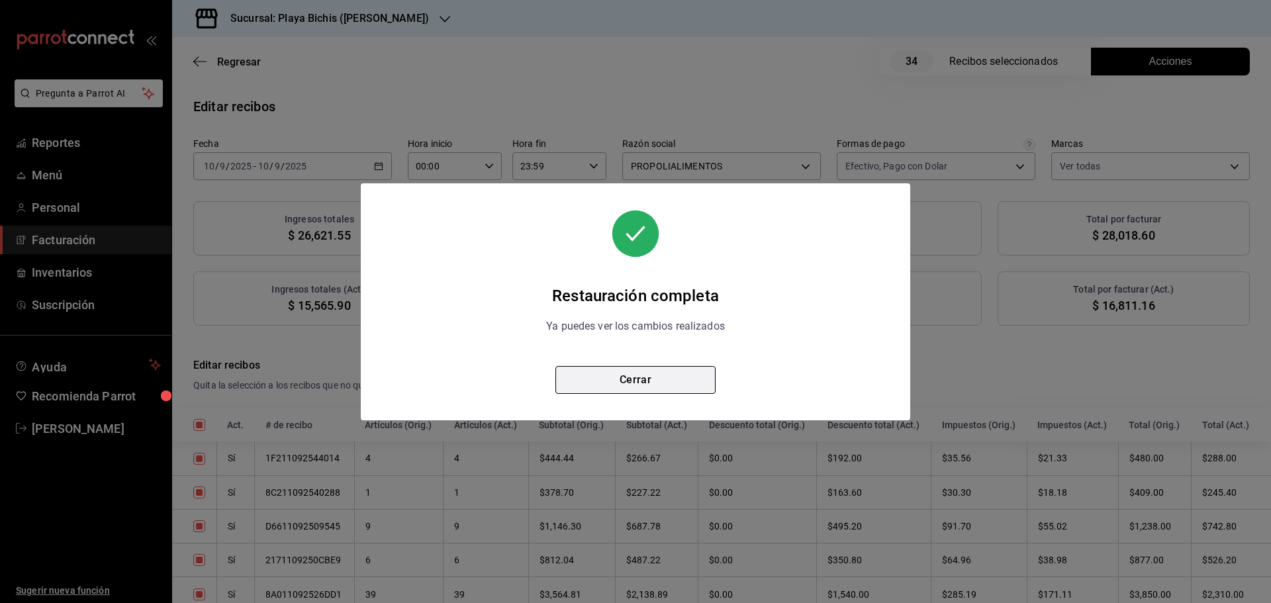
click at [663, 383] on button "Cerrar" at bounding box center [635, 380] width 160 height 28
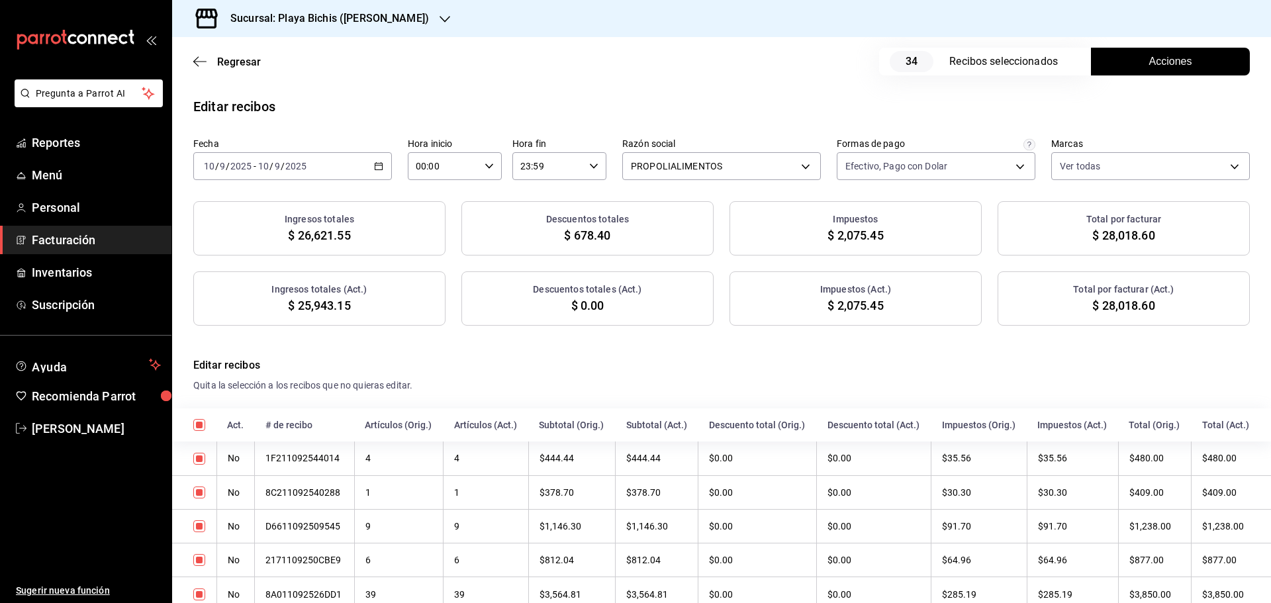
click at [1131, 66] on button "Acciones" at bounding box center [1170, 62] width 159 height 28
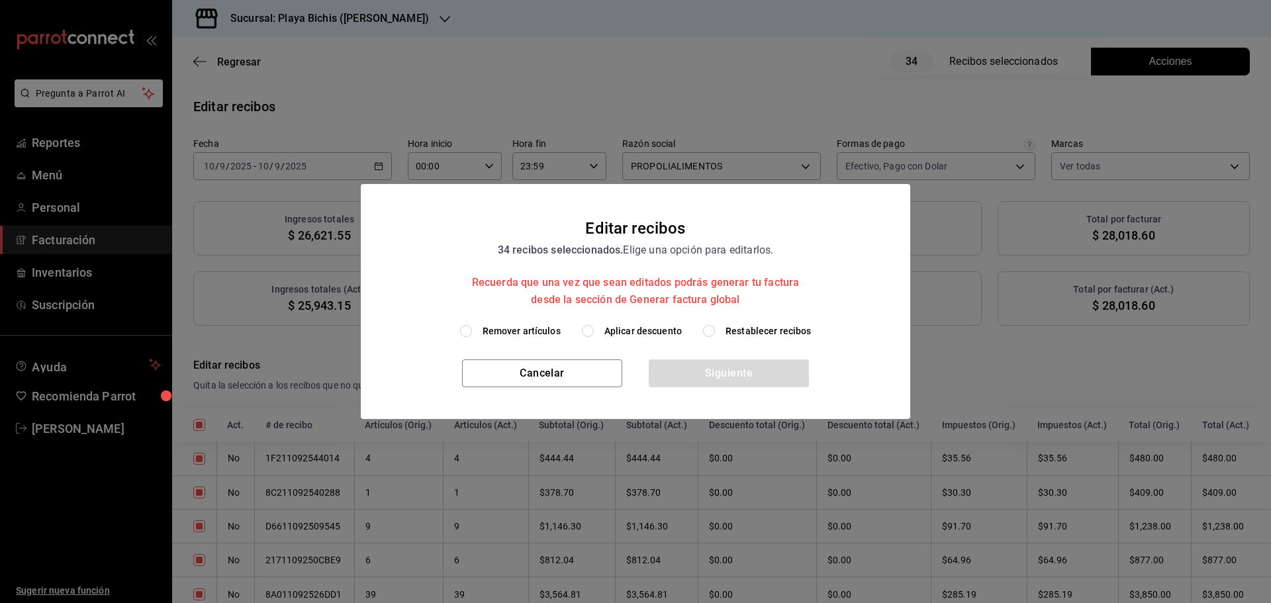
click at [626, 330] on span "Aplicar descuento" at bounding box center [642, 331] width 77 height 14
click at [594, 330] on input "Aplicar descuento" at bounding box center [588, 331] width 12 height 12
radio input "true"
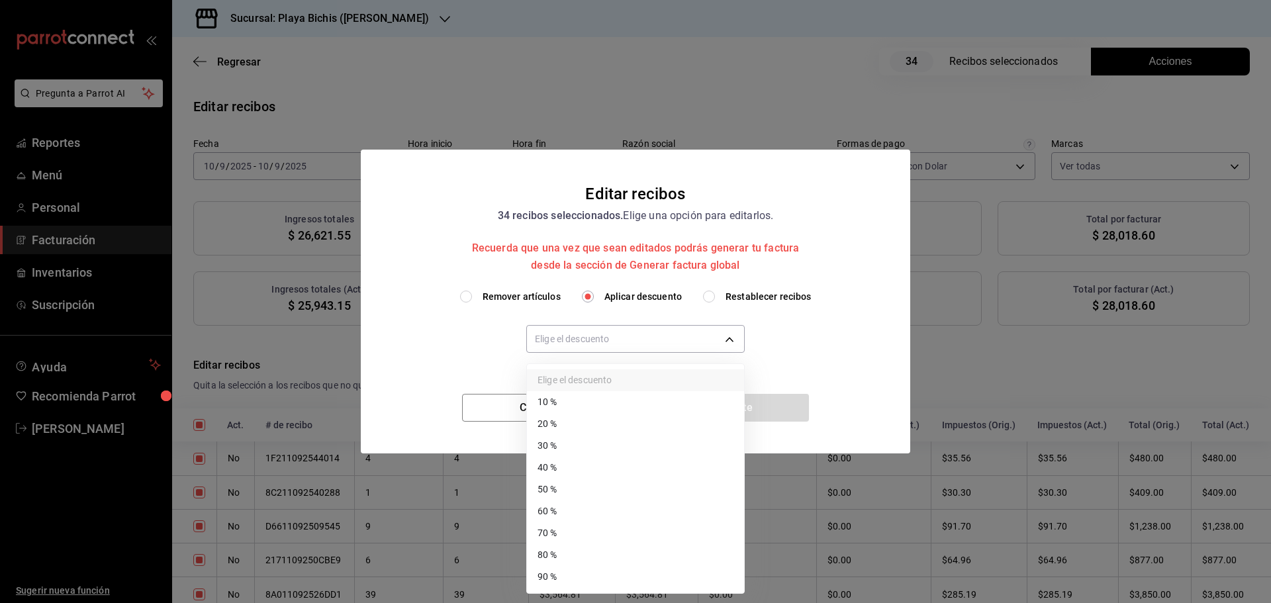
click at [626, 330] on body "Pregunta a Parrot AI Reportes Menú Personal Facturación Inventarios Suscripción…" at bounding box center [635, 301] width 1271 height 603
click at [632, 338] on div at bounding box center [635, 301] width 1271 height 603
click at [603, 340] on body "Pregunta a Parrot AI Reportes Menú Personal Facturación Inventarios Suscripción…" at bounding box center [635, 301] width 1271 height 603
click at [565, 460] on li "40 %" at bounding box center [635, 468] width 217 height 22
type input "40"
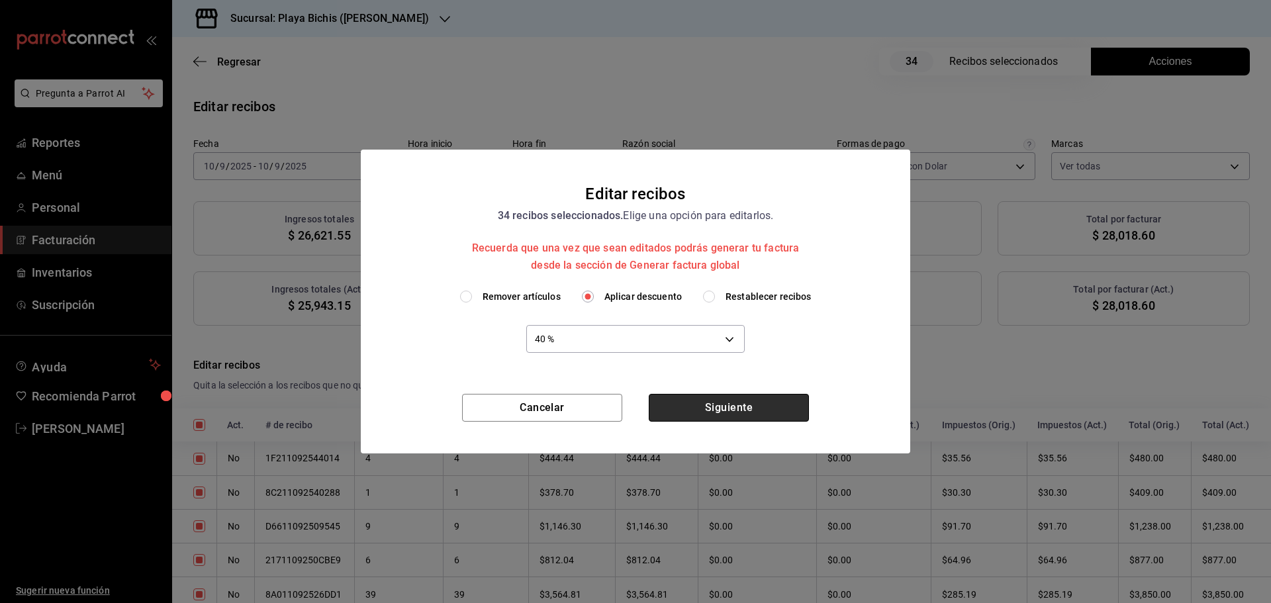
click at [719, 405] on button "Siguiente" at bounding box center [729, 408] width 160 height 28
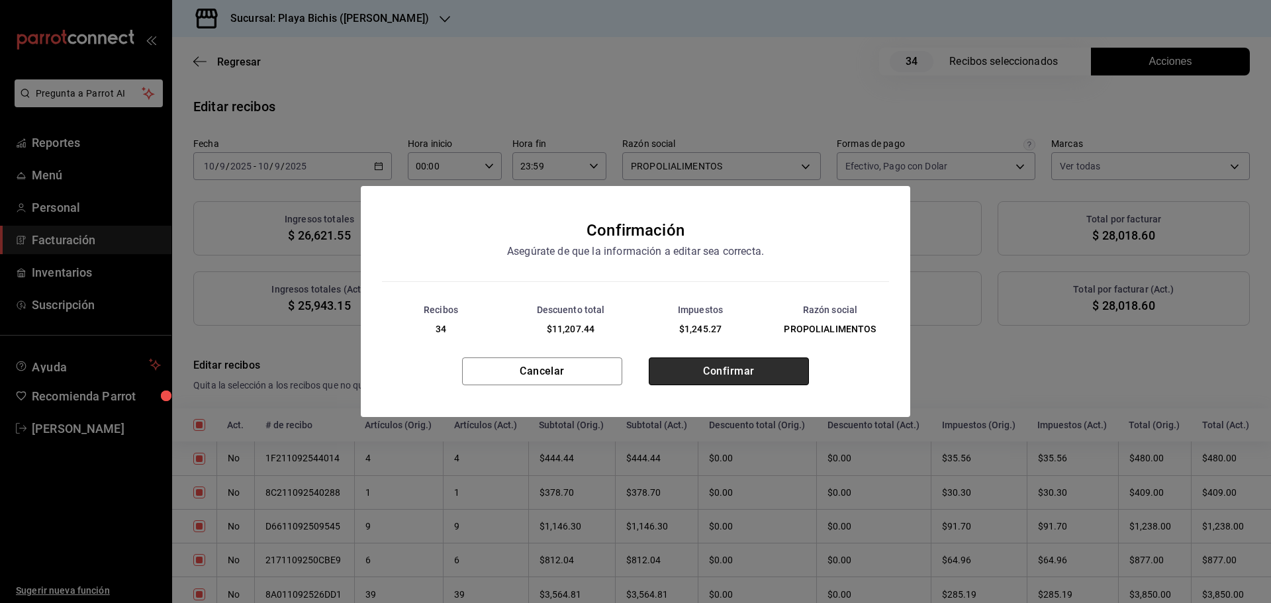
click at [726, 370] on button "Confirmar" at bounding box center [729, 371] width 160 height 28
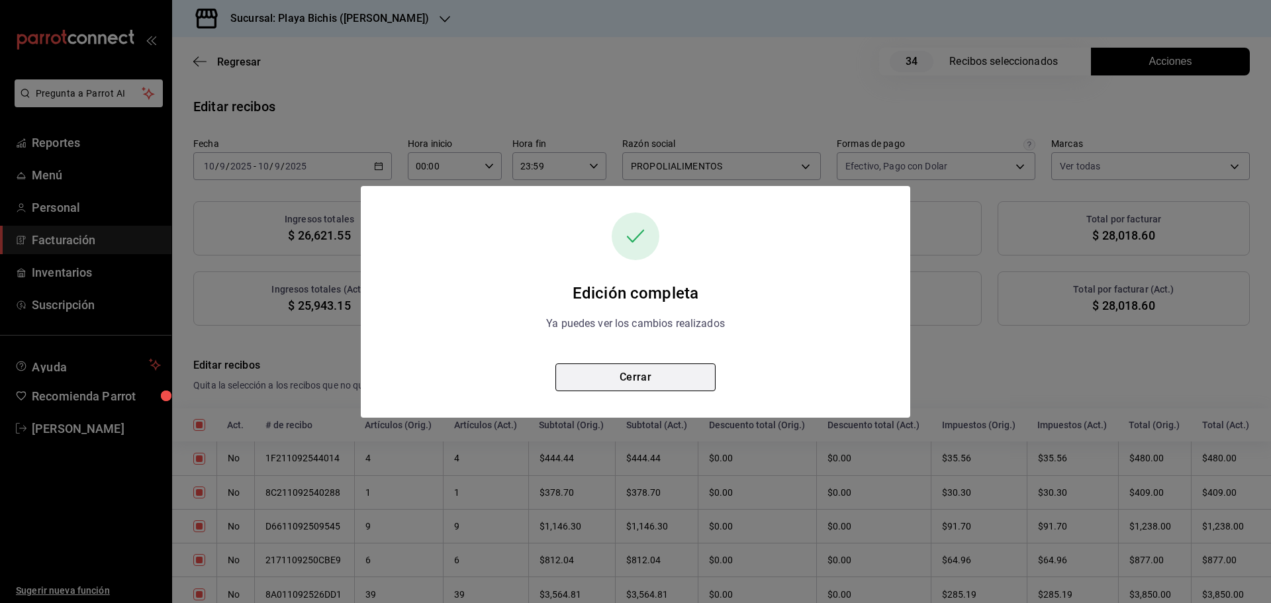
click at [668, 375] on button "Cerrar" at bounding box center [635, 377] width 160 height 28
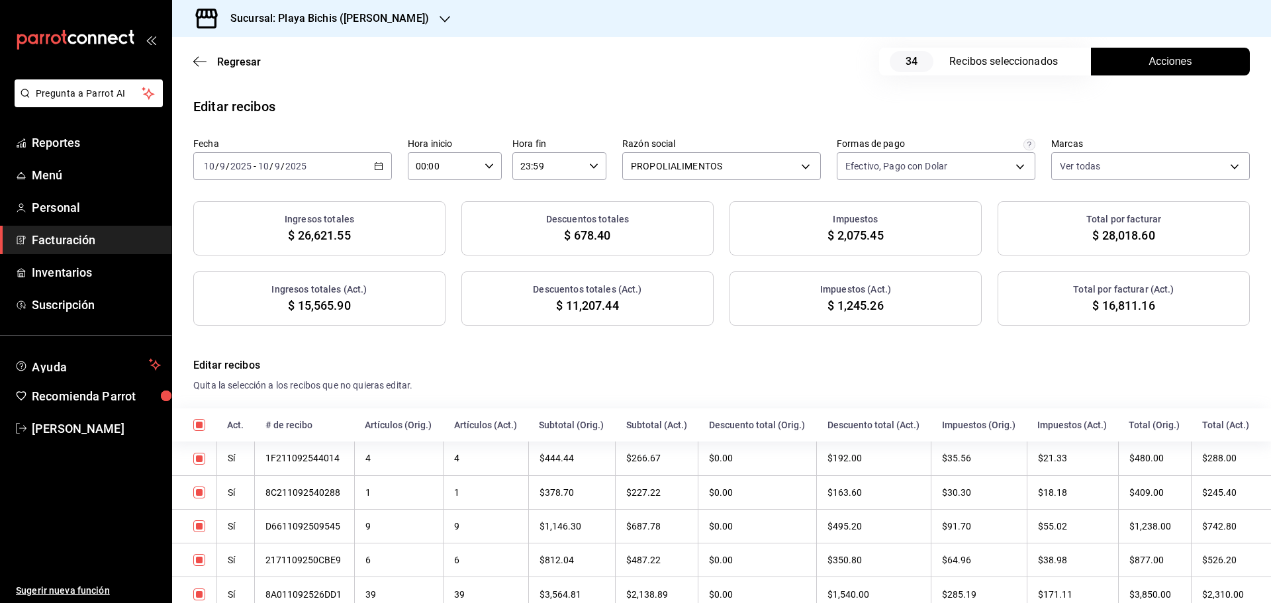
click at [375, 168] on \(Stroke\) "button" at bounding box center [379, 166] width 8 height 7
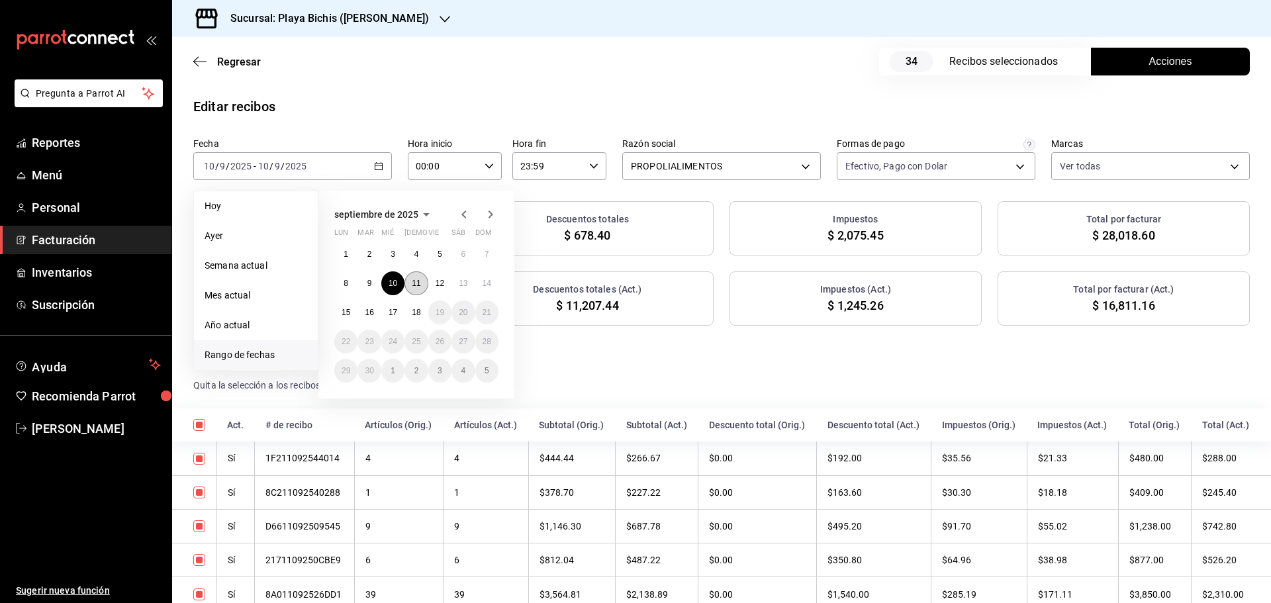
click at [420, 291] on button "11" at bounding box center [415, 283] width 23 height 24
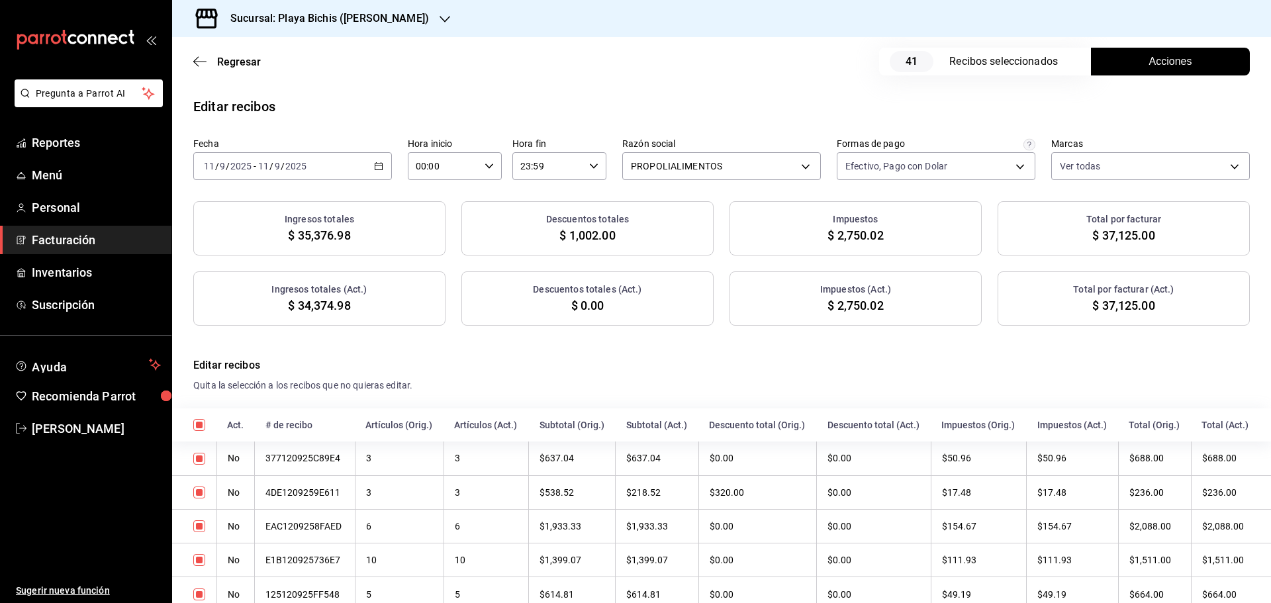
click at [1164, 64] on span "Acciones" at bounding box center [1170, 62] width 43 height 16
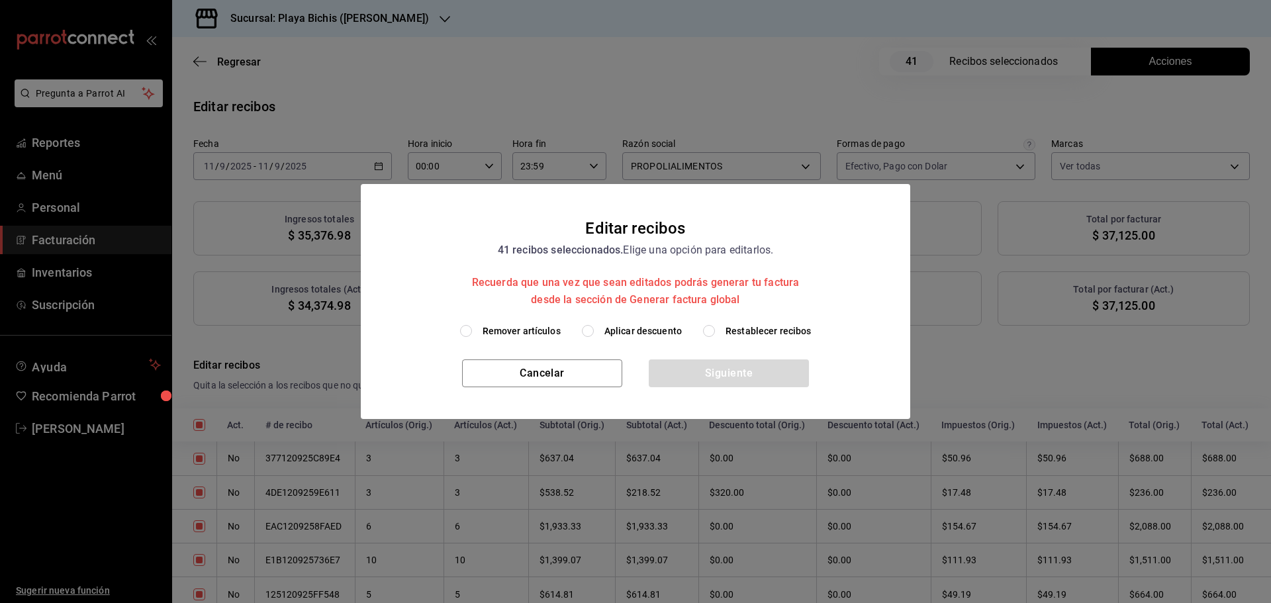
click at [626, 326] on span "Aplicar descuento" at bounding box center [642, 331] width 77 height 14
click at [594, 326] on input "Aplicar descuento" at bounding box center [588, 331] width 12 height 12
radio input "true"
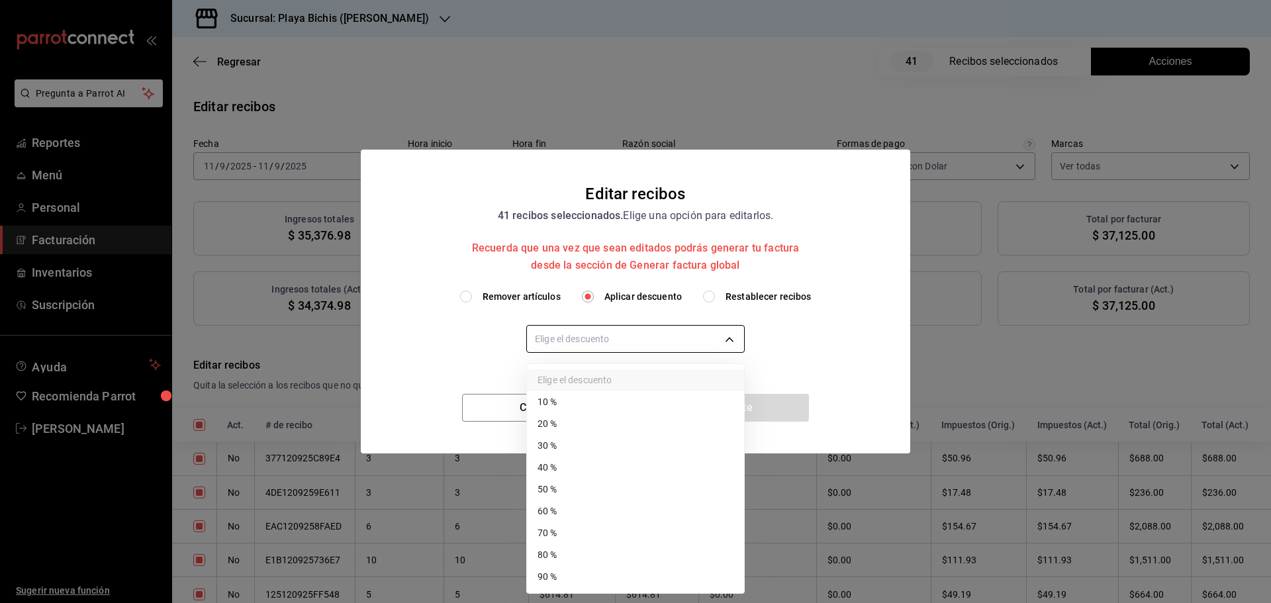
click at [627, 342] on body "Pregunta a Parrot AI Reportes Menú Personal Facturación Inventarios Suscripción…" at bounding box center [635, 301] width 1271 height 603
click at [577, 483] on li "50 %" at bounding box center [635, 490] width 217 height 22
type input "50"
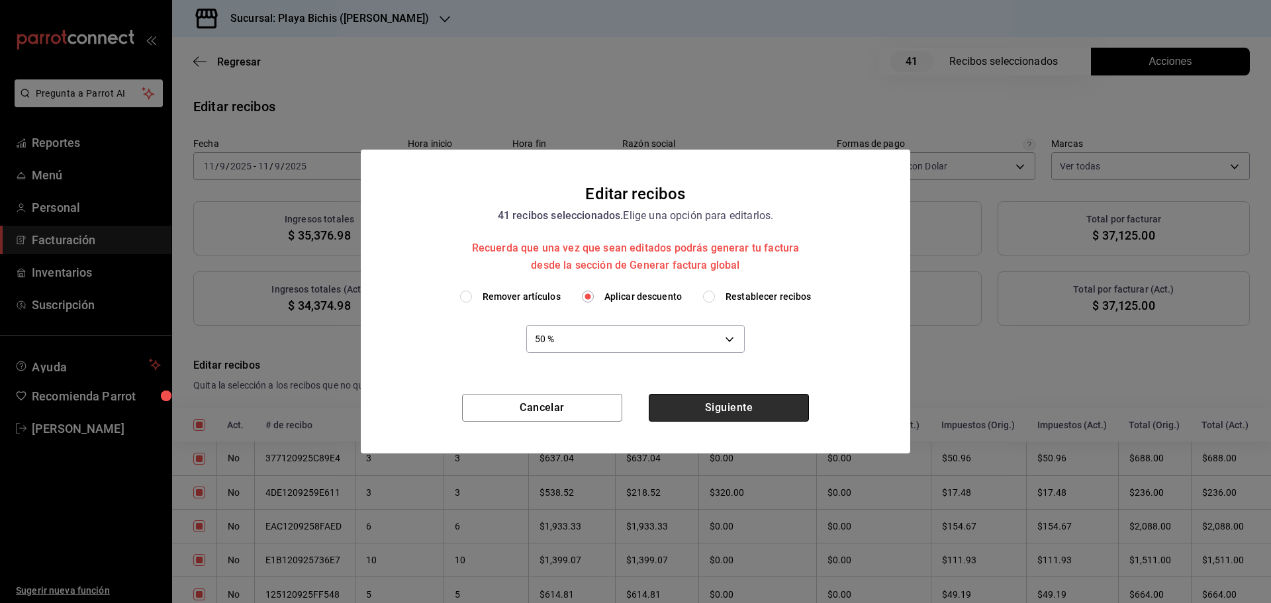
click at [715, 403] on button "Siguiente" at bounding box center [729, 408] width 160 height 28
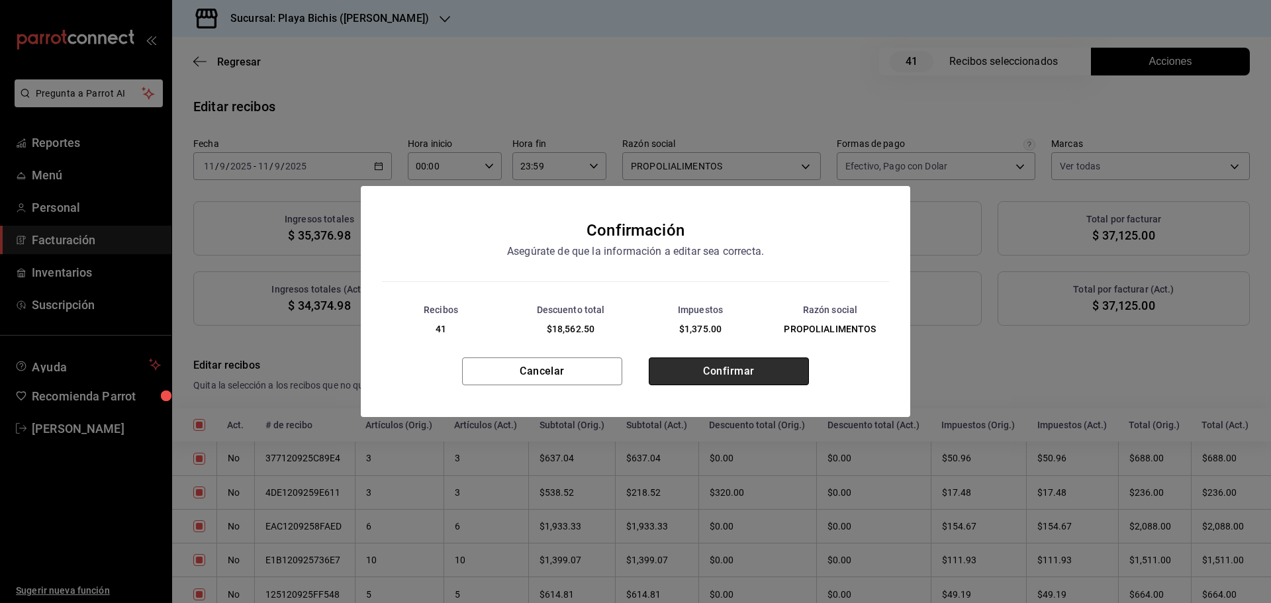
click at [718, 377] on button "Confirmar" at bounding box center [729, 371] width 160 height 28
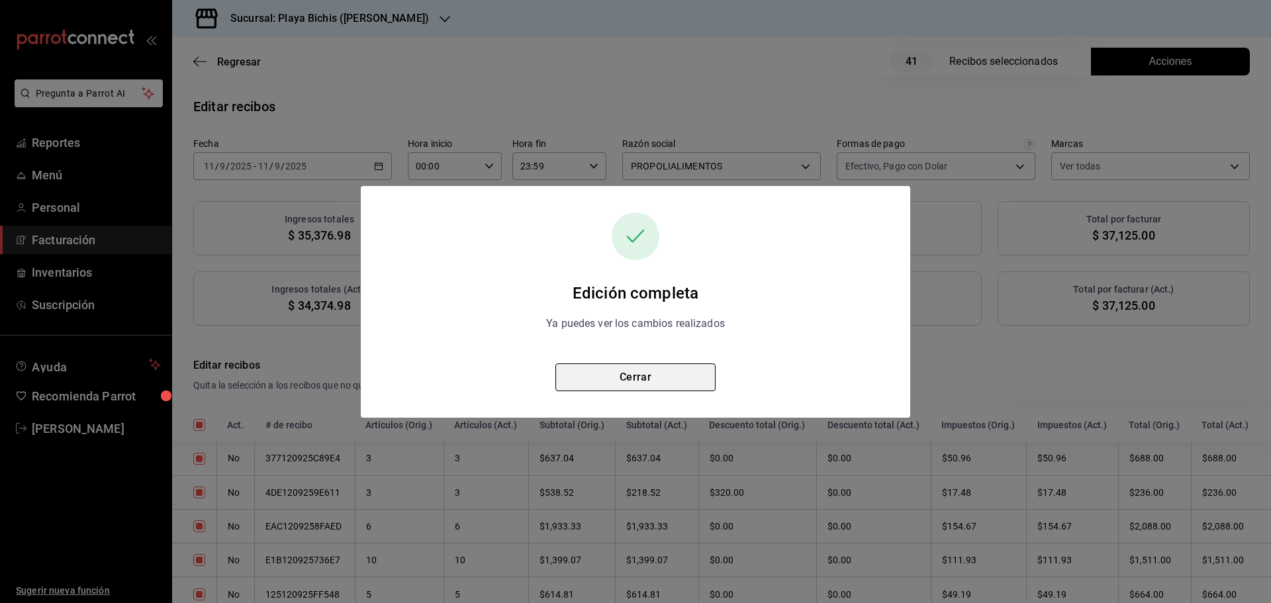
click at [637, 385] on button "Cerrar" at bounding box center [635, 377] width 160 height 28
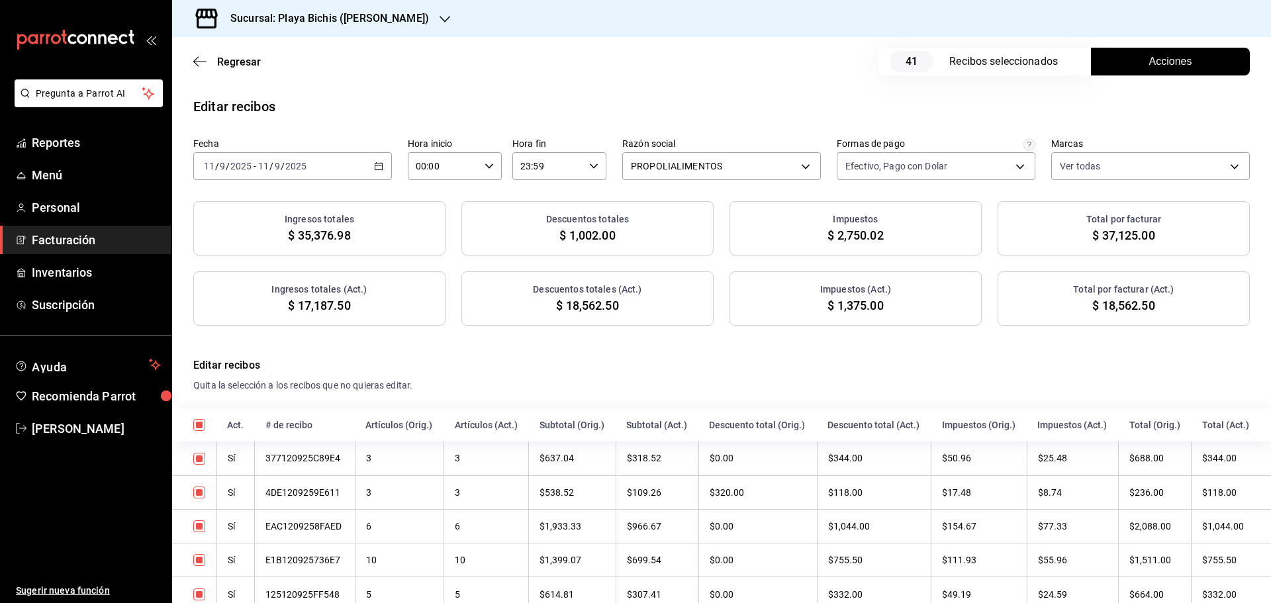
click at [1131, 66] on button "Acciones" at bounding box center [1170, 62] width 159 height 28
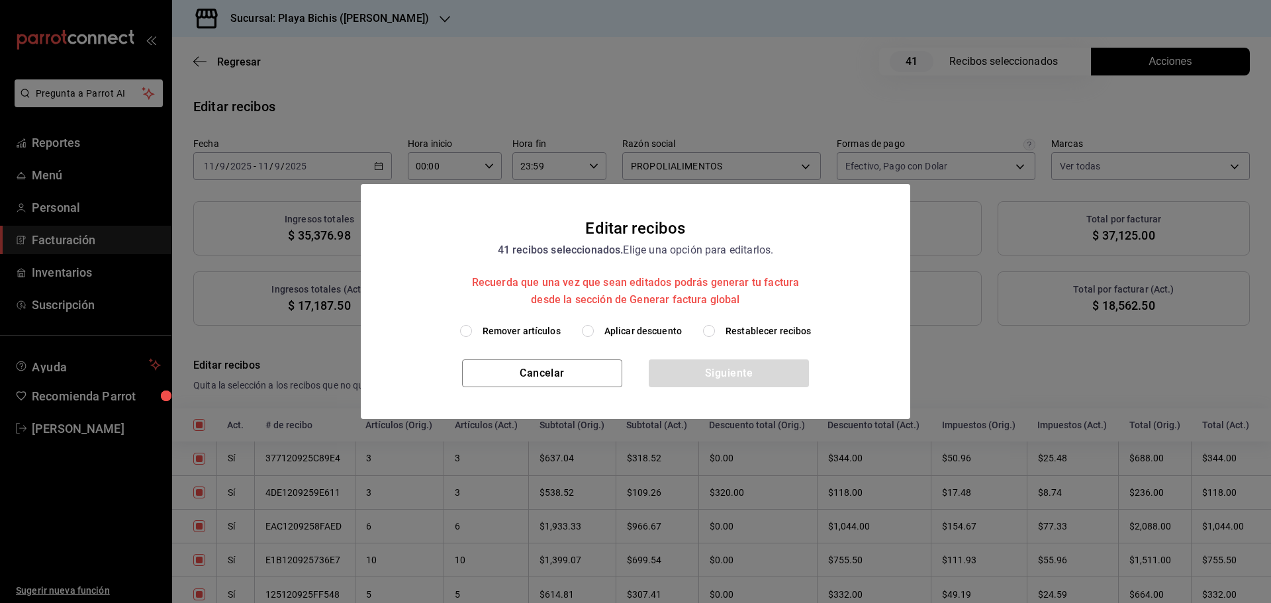
click at [749, 332] on span "Restablecer recibos" at bounding box center [769, 331] width 86 height 14
click at [715, 332] on input "Restablecer recibos" at bounding box center [709, 331] width 12 height 12
radio input "true"
click at [739, 381] on button "Siguiente" at bounding box center [729, 373] width 160 height 28
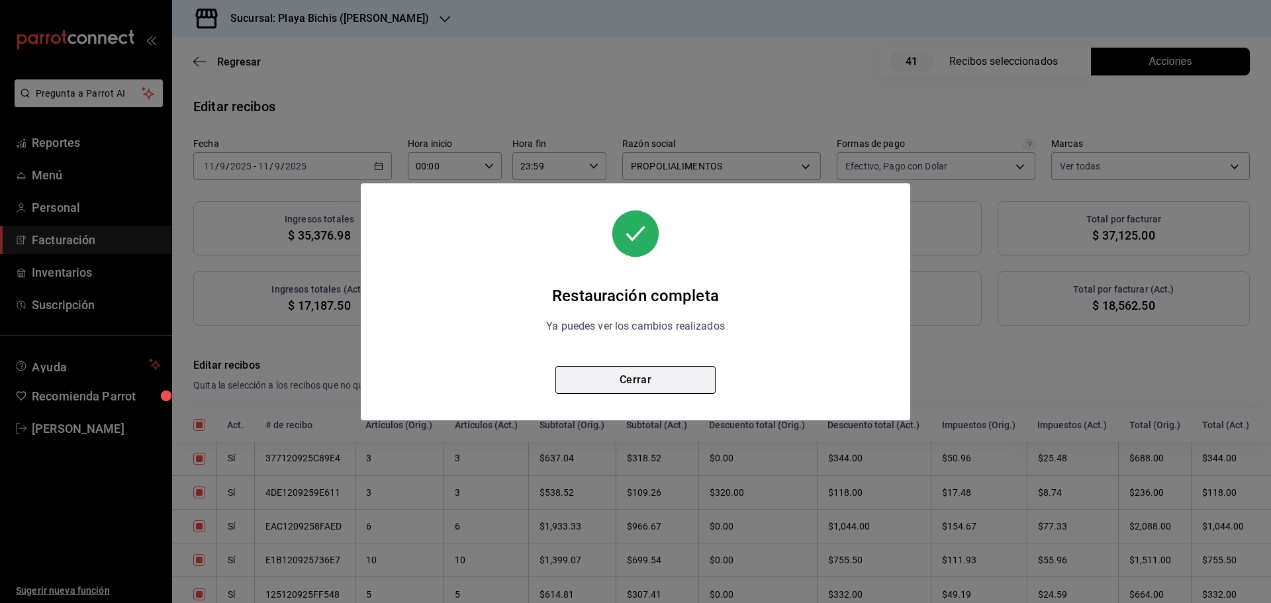
click at [665, 386] on button "Cerrar" at bounding box center [635, 380] width 160 height 28
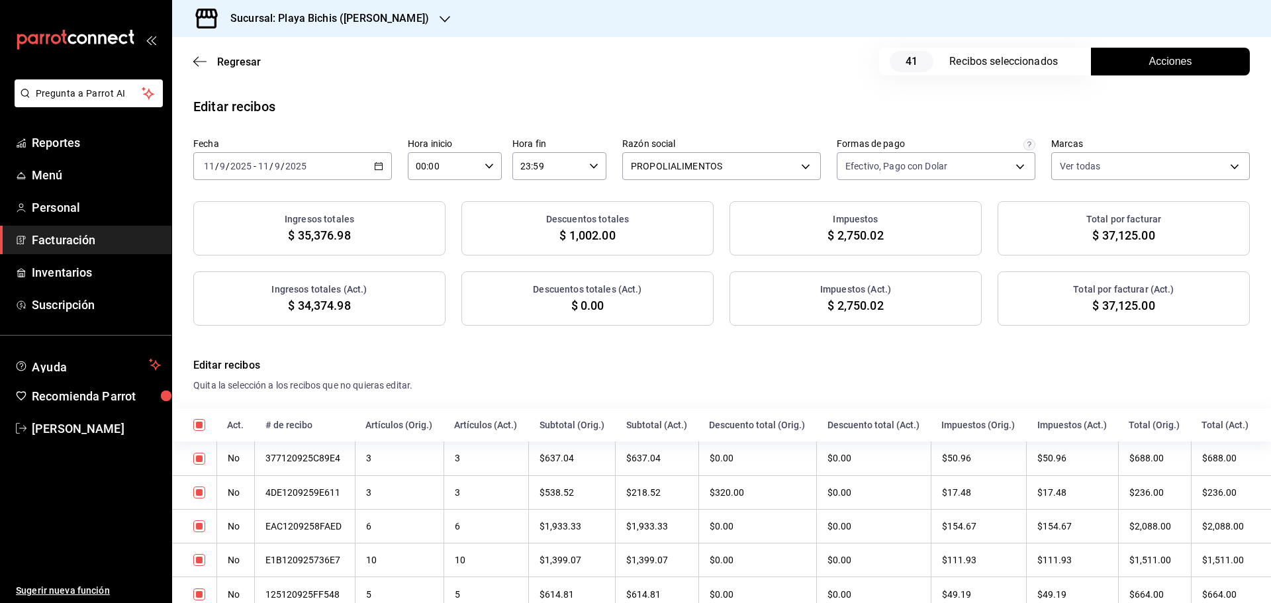
click at [1149, 63] on span "Acciones" at bounding box center [1170, 62] width 43 height 16
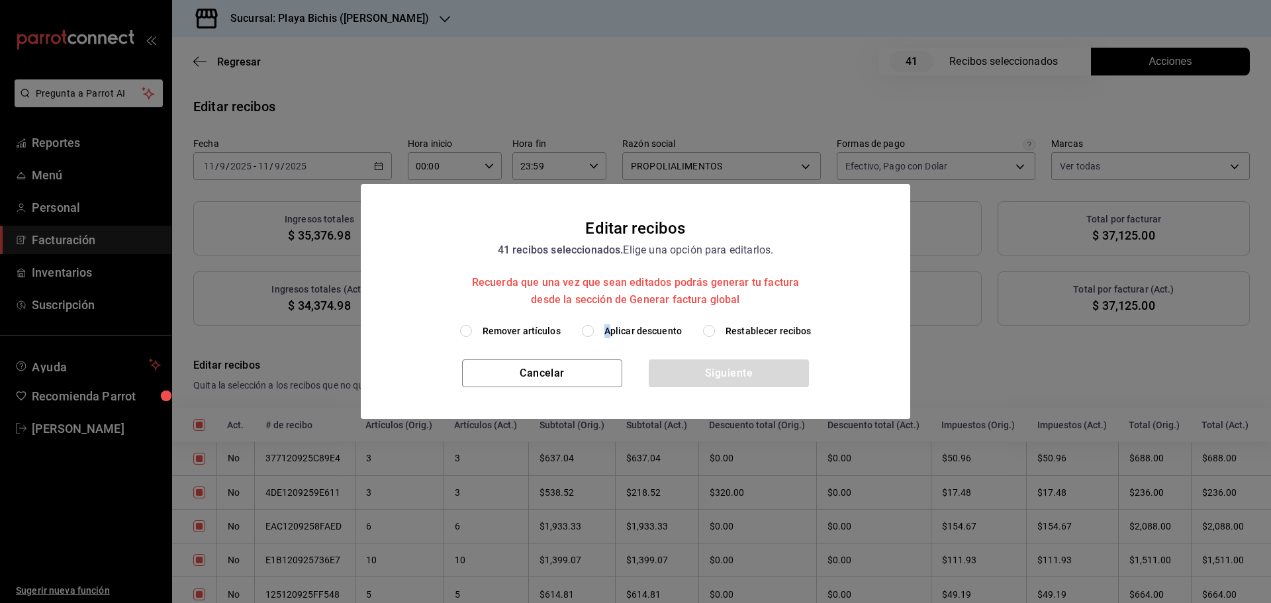
click at [608, 324] on span "Aplicar descuento" at bounding box center [642, 331] width 77 height 14
click at [596, 327] on label "Aplicar descuento" at bounding box center [632, 331] width 100 height 14
click at [594, 327] on input "Aplicar descuento" at bounding box center [588, 331] width 12 height 12
radio input "true"
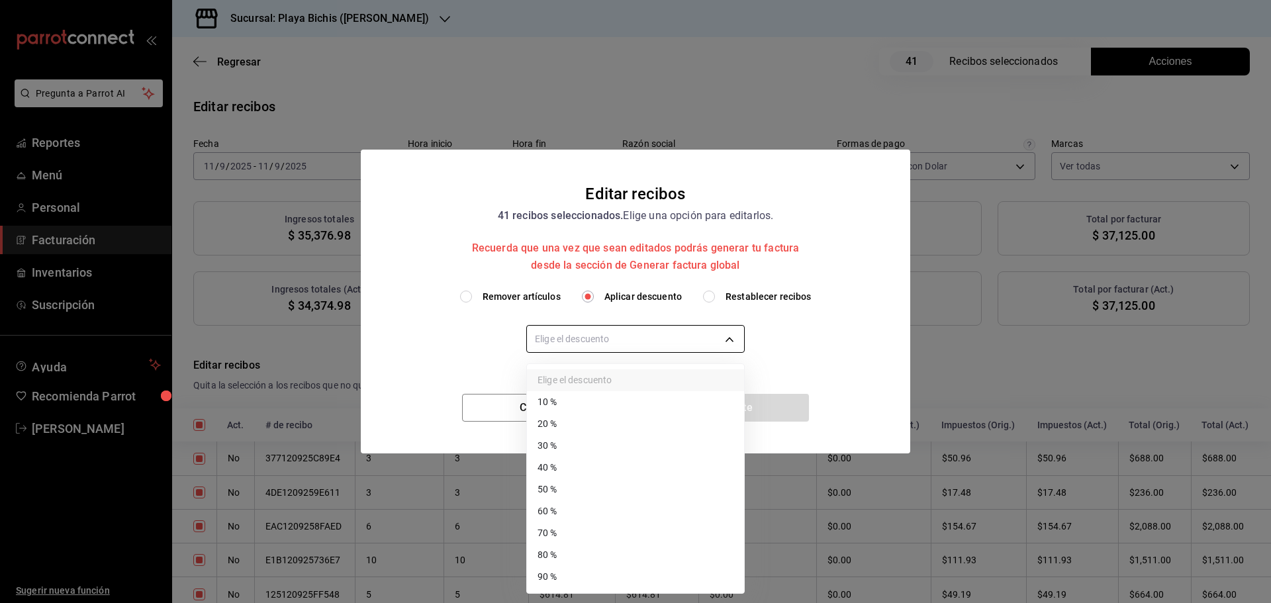
click at [598, 334] on body "Pregunta a Parrot AI Reportes Menú Personal Facturación Inventarios Suscripción…" at bounding box center [635, 301] width 1271 height 603
click at [560, 444] on li "30 %" at bounding box center [635, 446] width 217 height 22
type input "30"
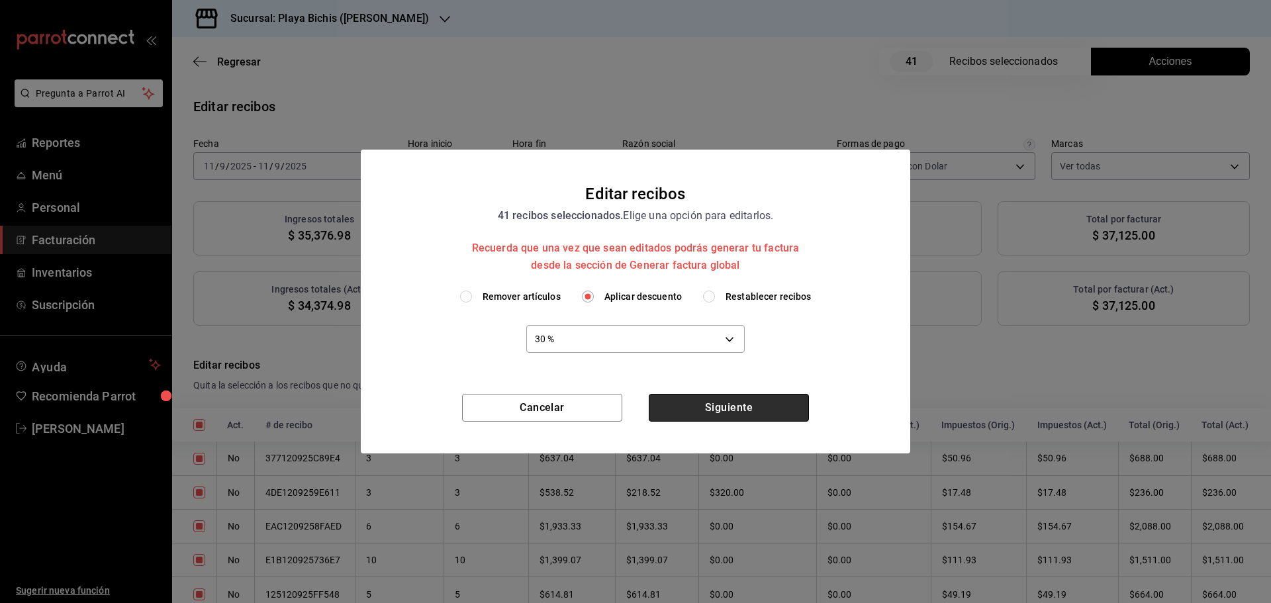
click at [755, 416] on button "Siguiente" at bounding box center [729, 408] width 160 height 28
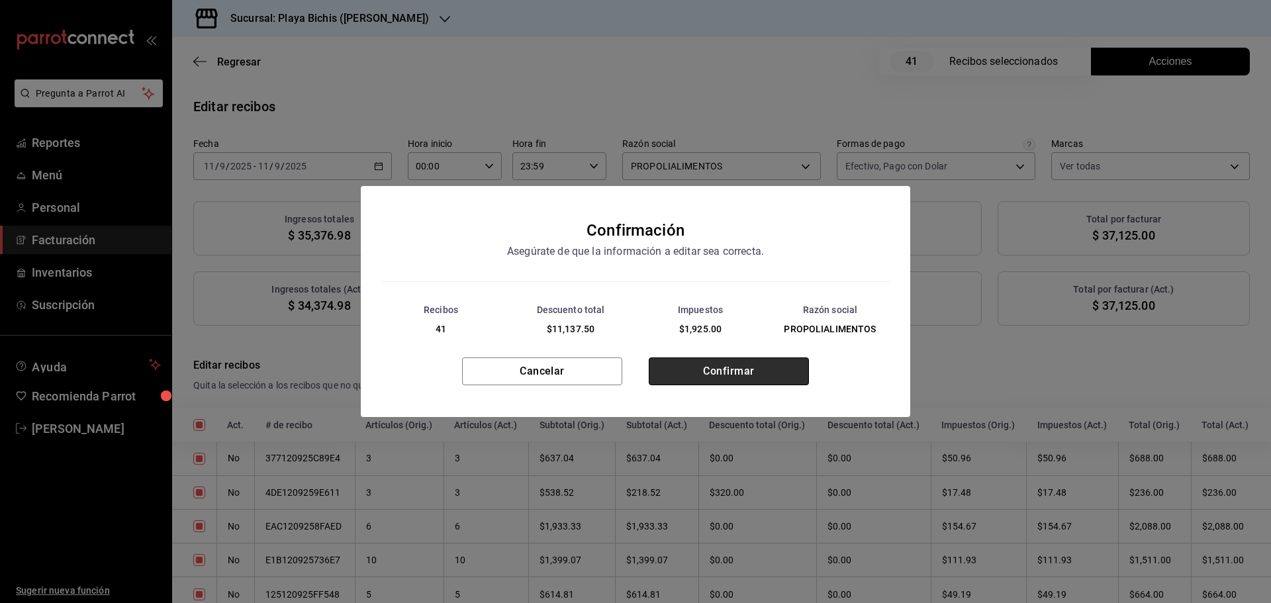
click at [745, 382] on button "Confirmar" at bounding box center [729, 371] width 160 height 28
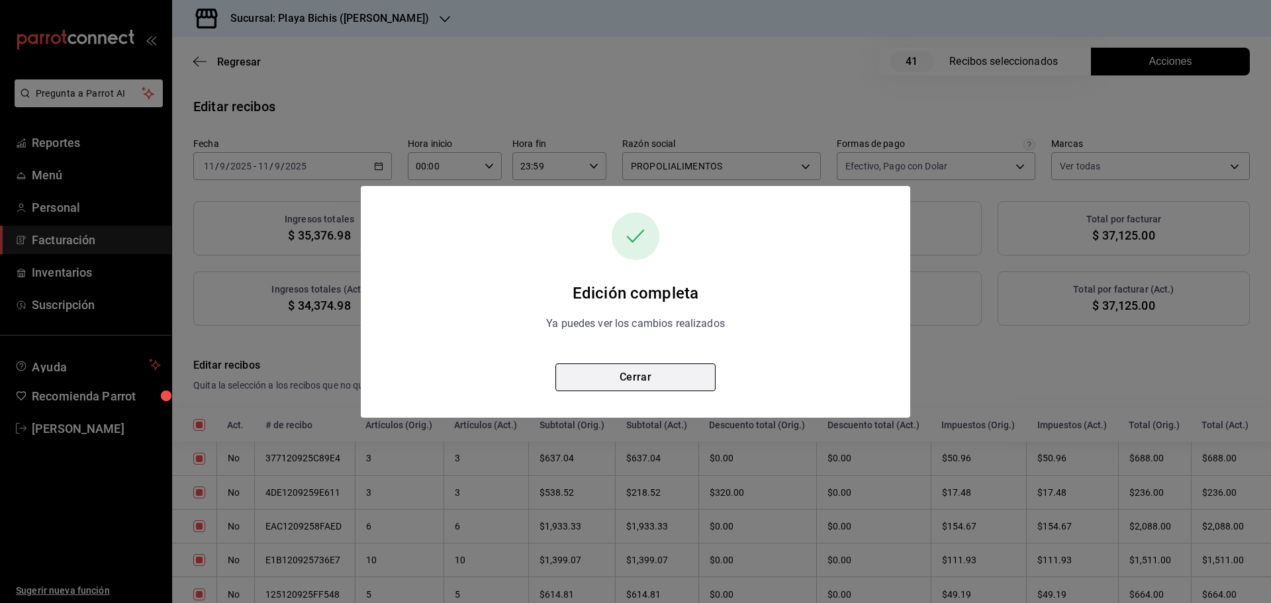
click at [675, 374] on button "Cerrar" at bounding box center [635, 377] width 160 height 28
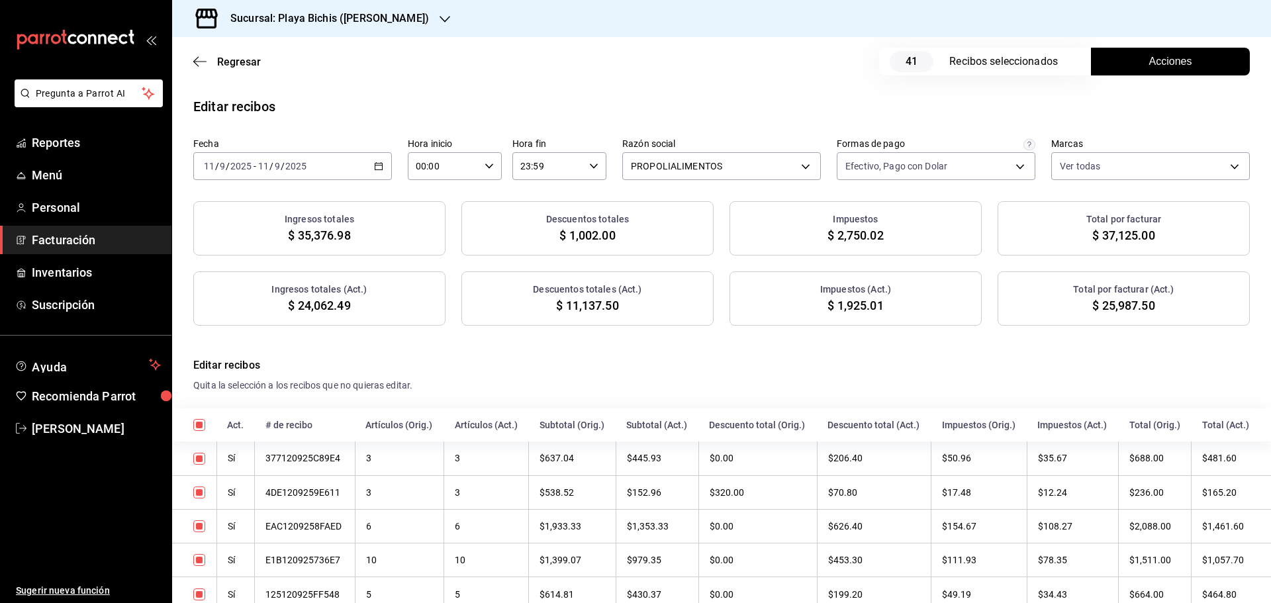
click at [1175, 64] on span "Acciones" at bounding box center [1170, 62] width 43 height 16
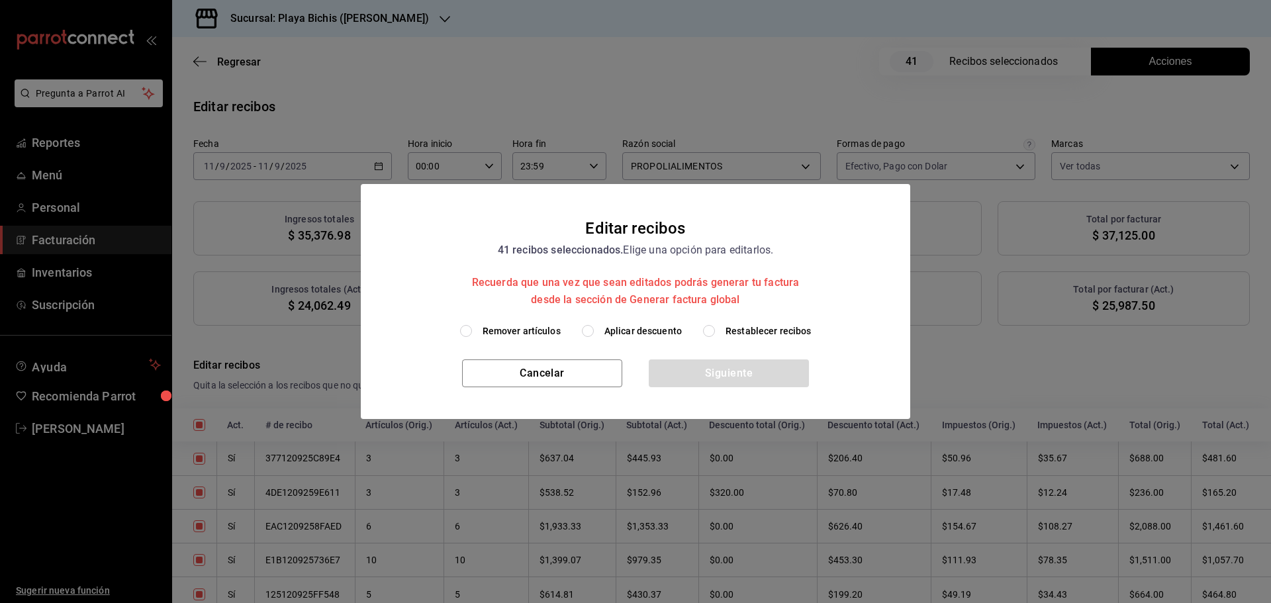
click at [753, 326] on span "Restablecer recibos" at bounding box center [769, 331] width 86 height 14
click at [715, 326] on input "Restablecer recibos" at bounding box center [709, 331] width 12 height 12
radio input "true"
click at [750, 366] on button "Siguiente" at bounding box center [729, 373] width 160 height 28
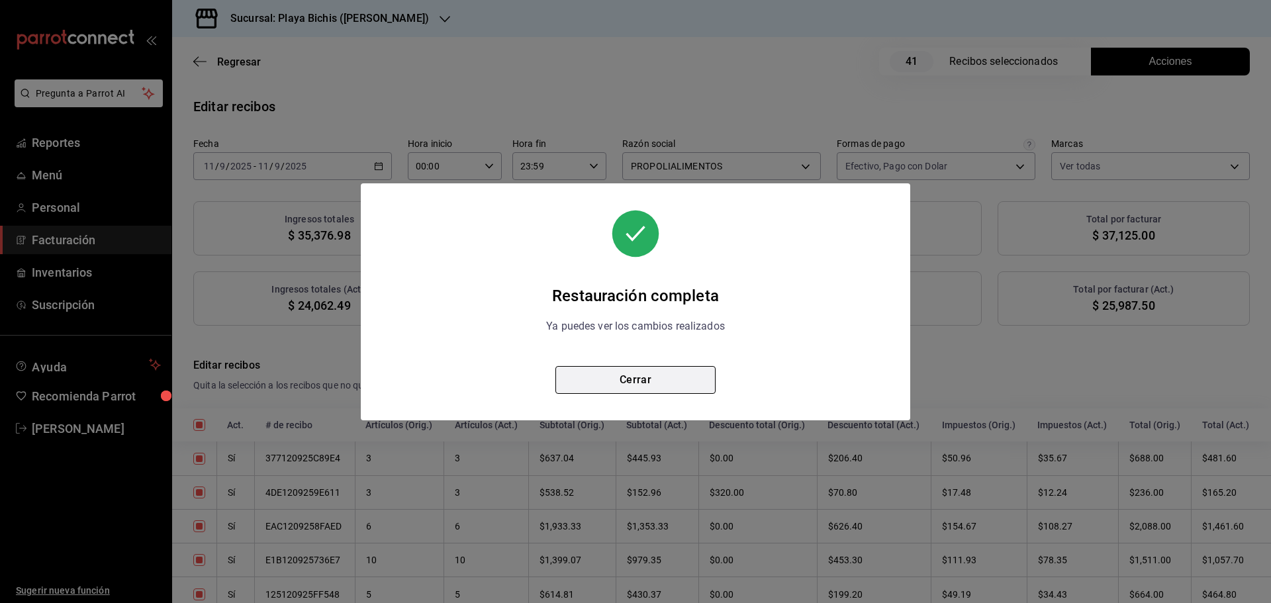
click at [637, 376] on button "Cerrar" at bounding box center [635, 380] width 160 height 28
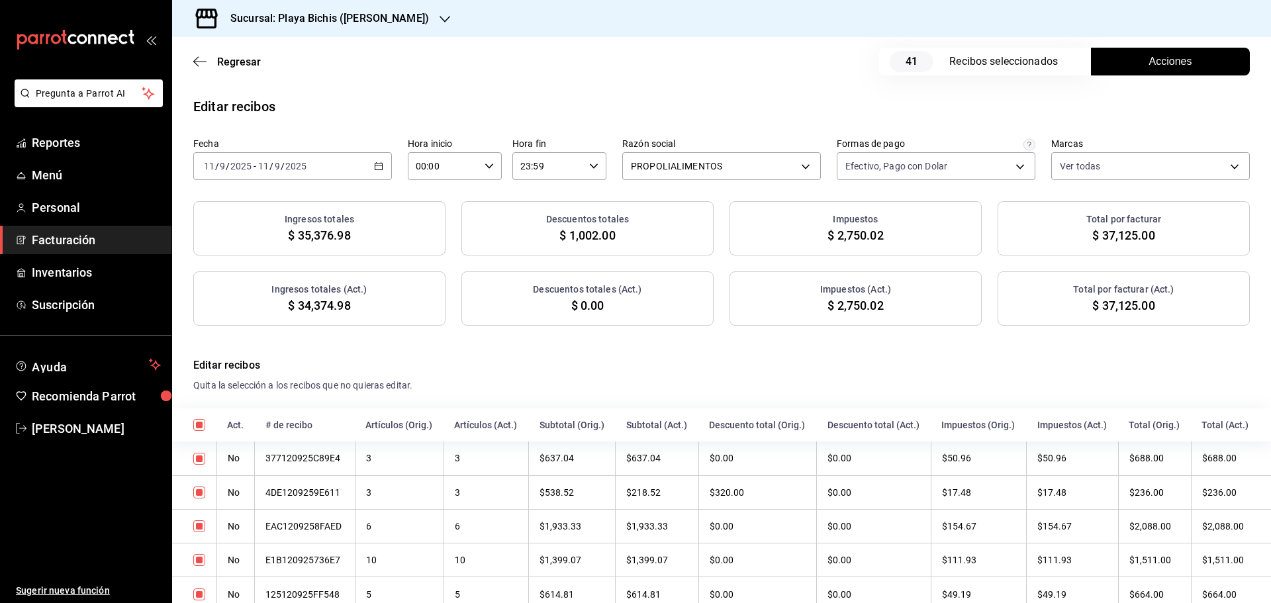
click at [1111, 61] on button "Acciones" at bounding box center [1170, 62] width 159 height 28
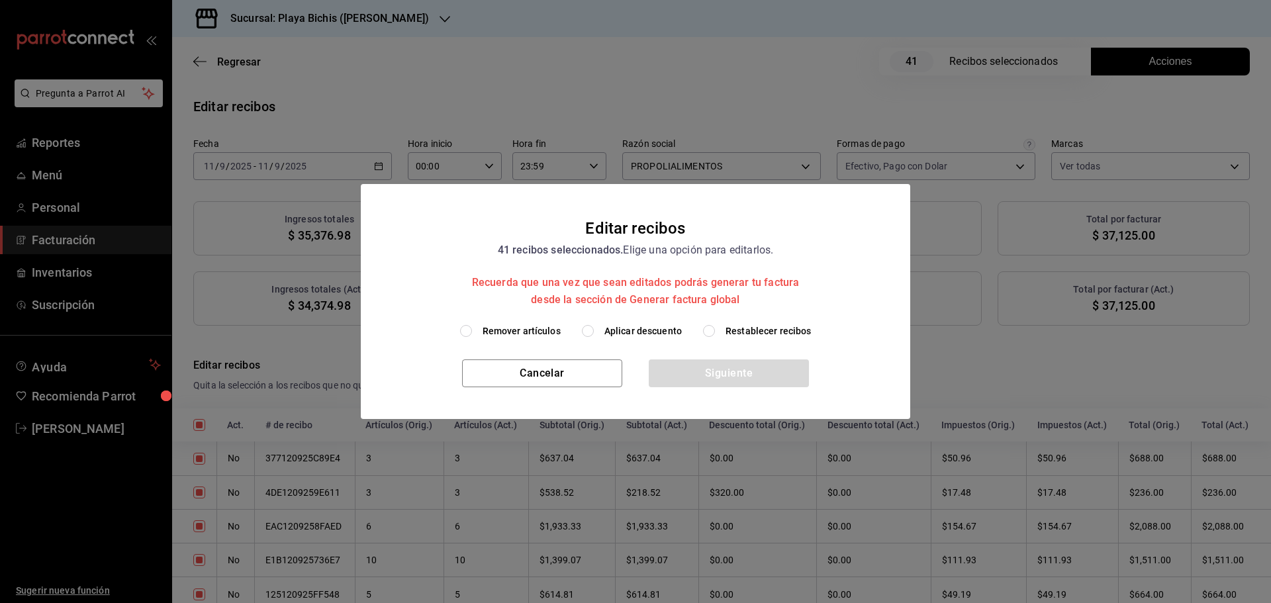
click at [618, 331] on span "Aplicar descuento" at bounding box center [642, 331] width 77 height 14
click at [594, 331] on input "Aplicar descuento" at bounding box center [588, 331] width 12 height 12
radio input "true"
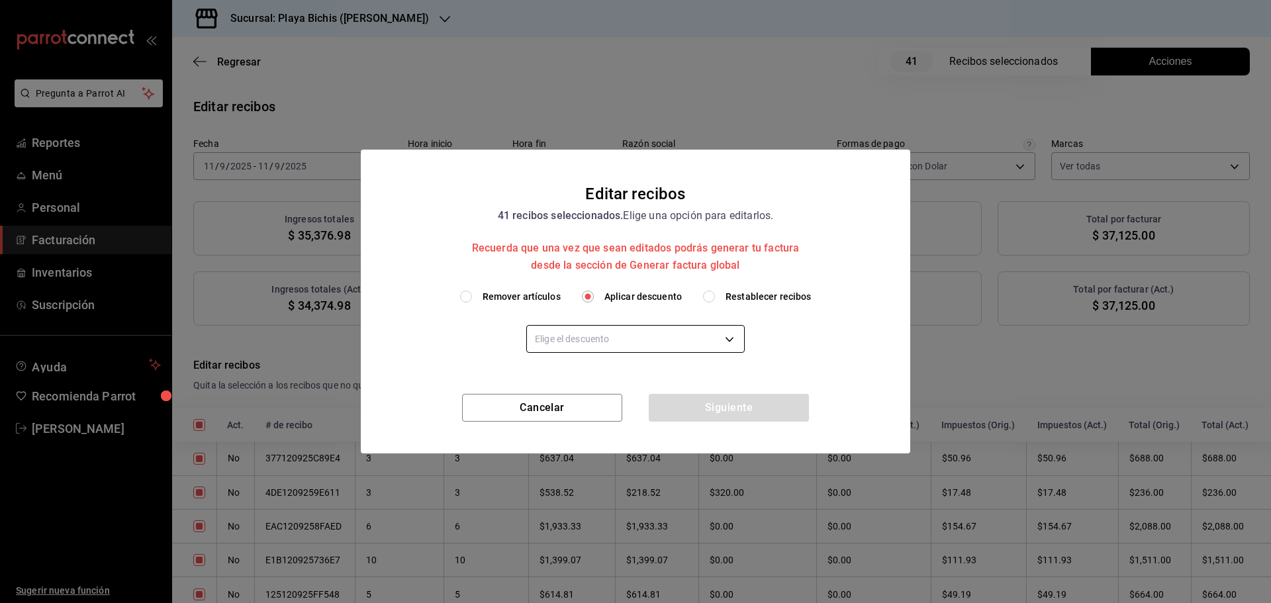
click at [617, 346] on body "Pregunta a Parrot AI Reportes Menú Personal Facturación Inventarios Suscripción…" at bounding box center [635, 301] width 1271 height 603
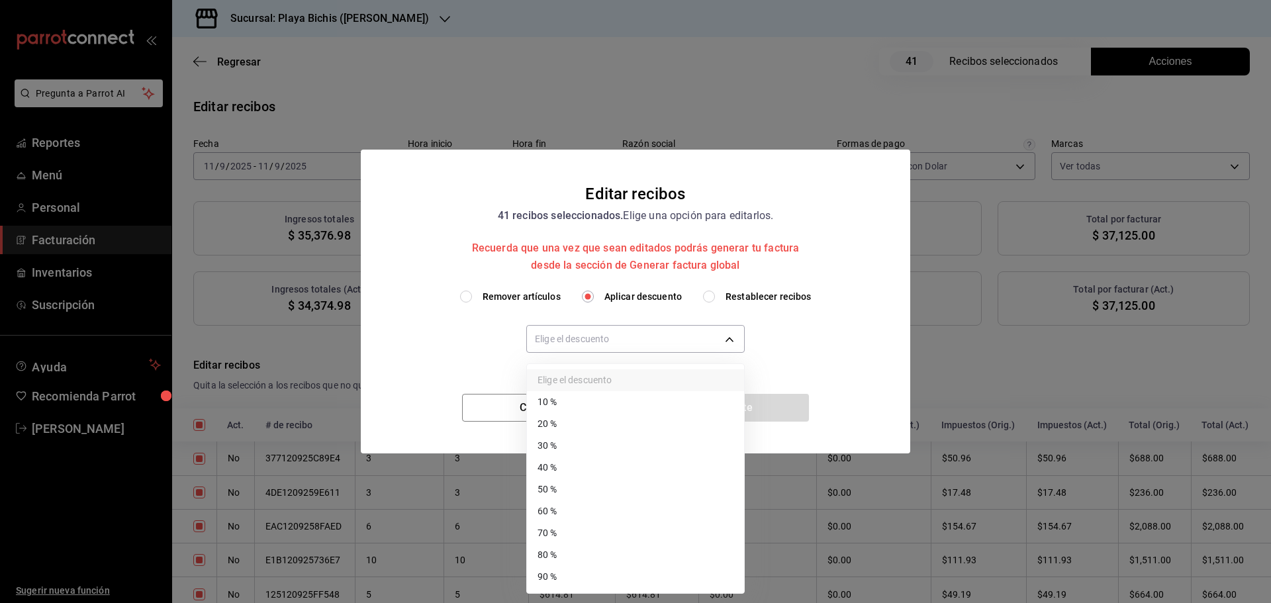
click at [551, 461] on li "40 %" at bounding box center [635, 468] width 217 height 22
type input "40"
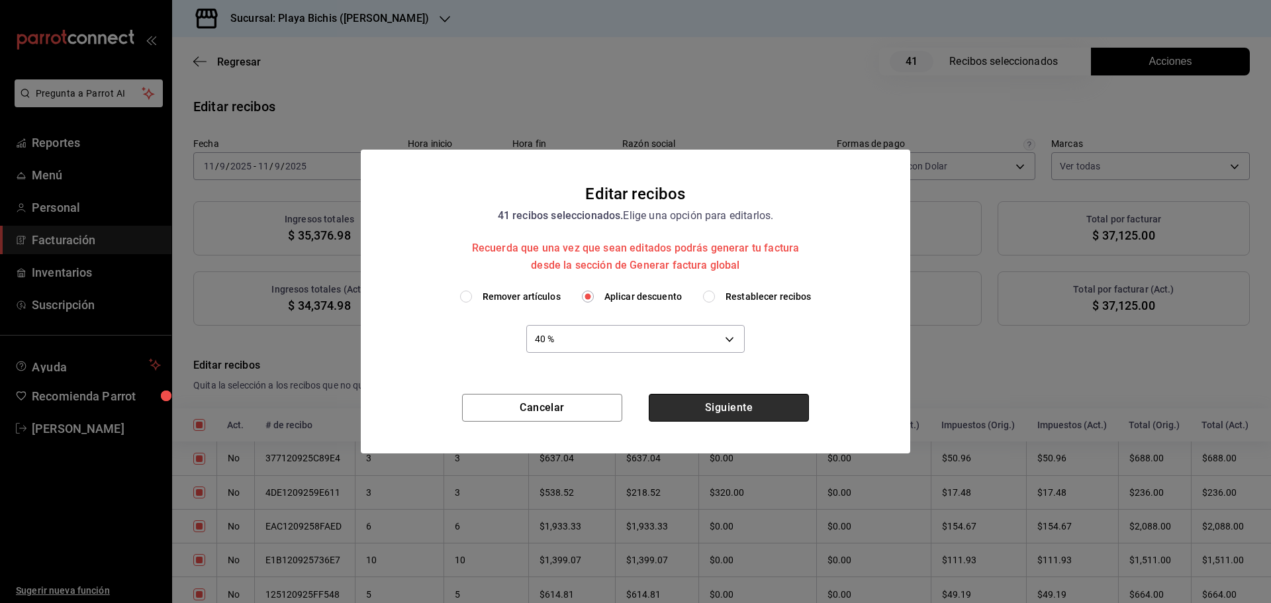
click at [728, 416] on button "Siguiente" at bounding box center [729, 408] width 160 height 28
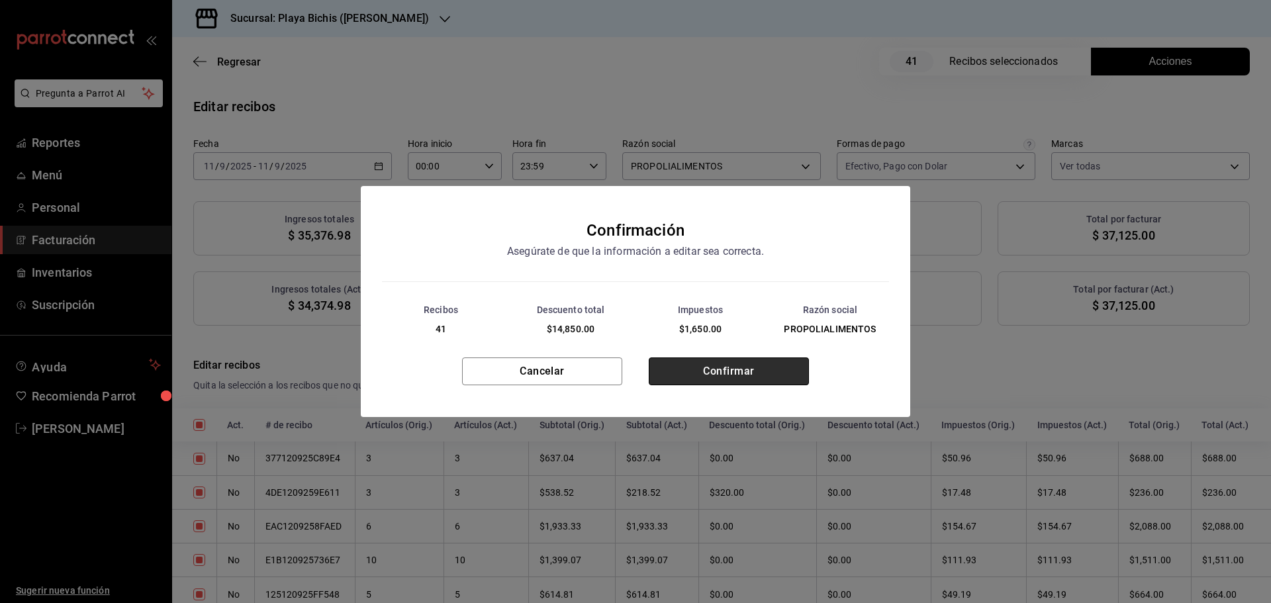
click at [735, 365] on button "Confirmar" at bounding box center [729, 371] width 160 height 28
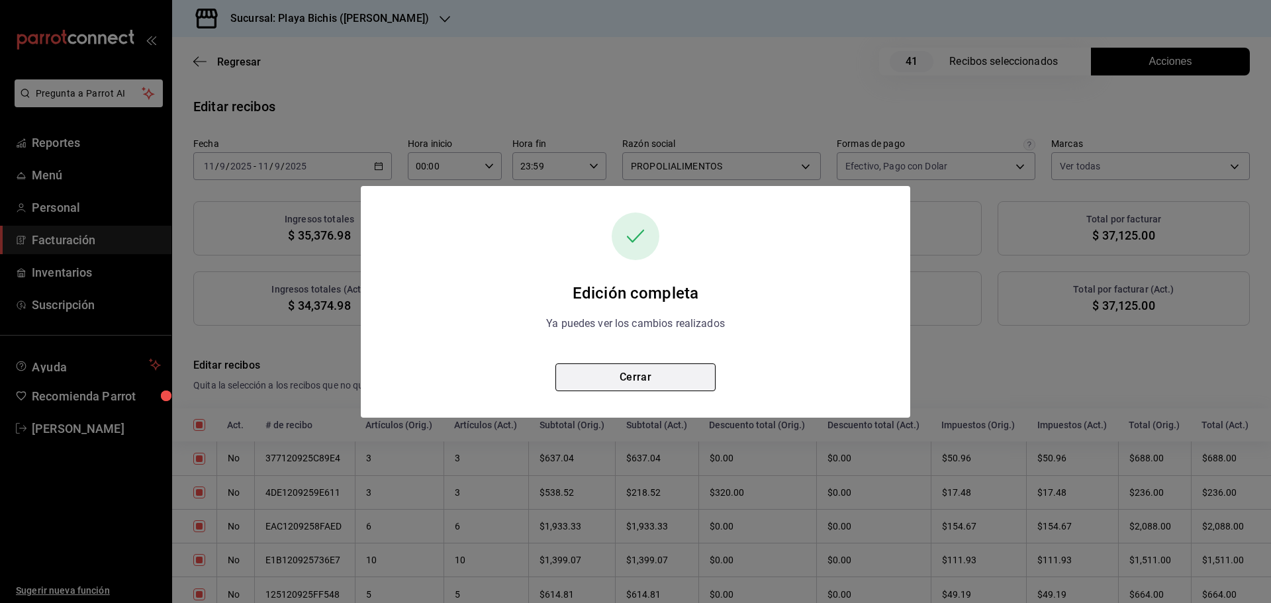
click at [682, 374] on button "Cerrar" at bounding box center [635, 377] width 160 height 28
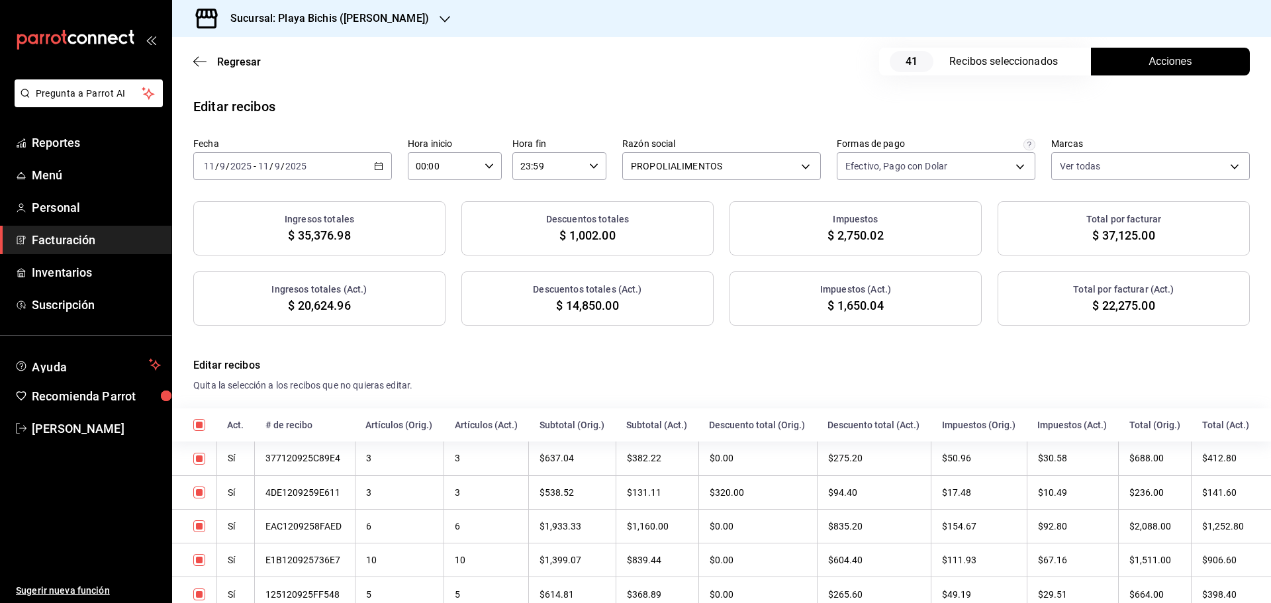
click at [1124, 68] on button "Acciones" at bounding box center [1170, 62] width 159 height 28
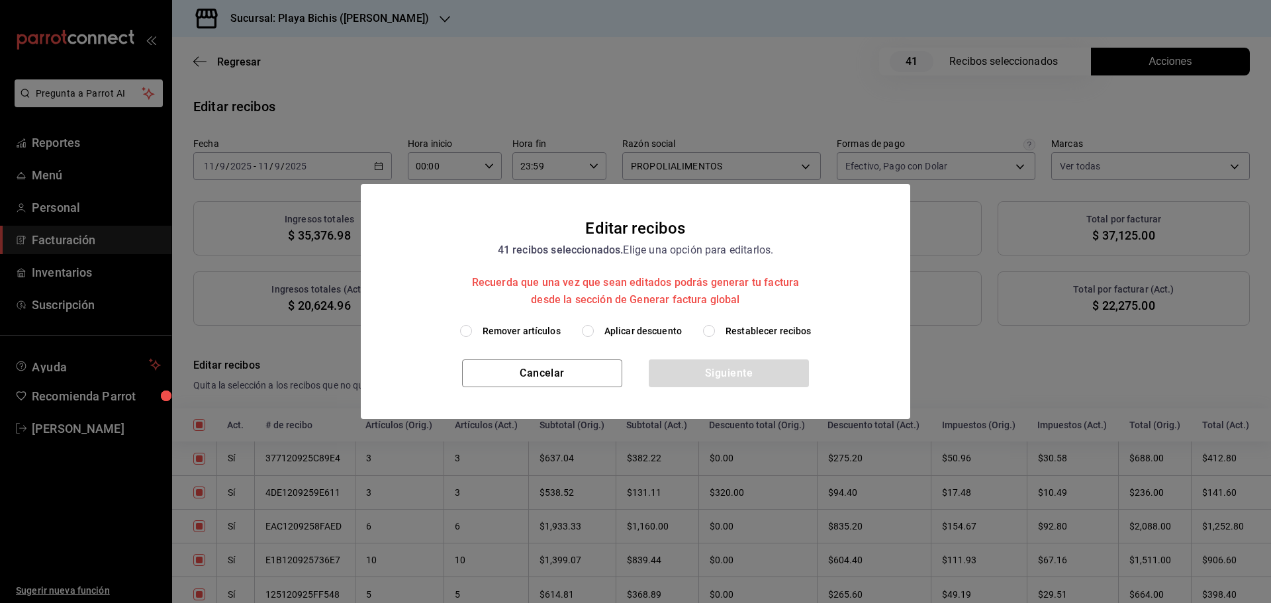
click at [793, 329] on span "Restablecer recibos" at bounding box center [769, 331] width 86 height 14
click at [715, 329] on input "Restablecer recibos" at bounding box center [709, 331] width 12 height 12
radio input "true"
click at [771, 375] on button "Siguiente" at bounding box center [729, 373] width 160 height 28
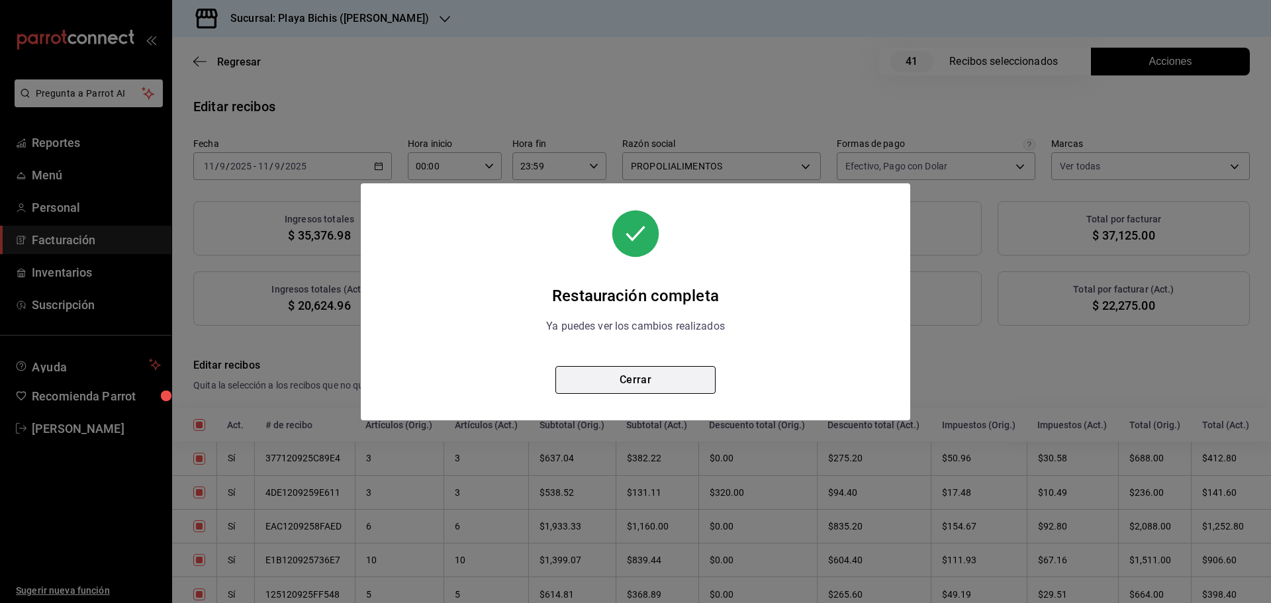
click at [701, 391] on button "Cerrar" at bounding box center [635, 380] width 160 height 28
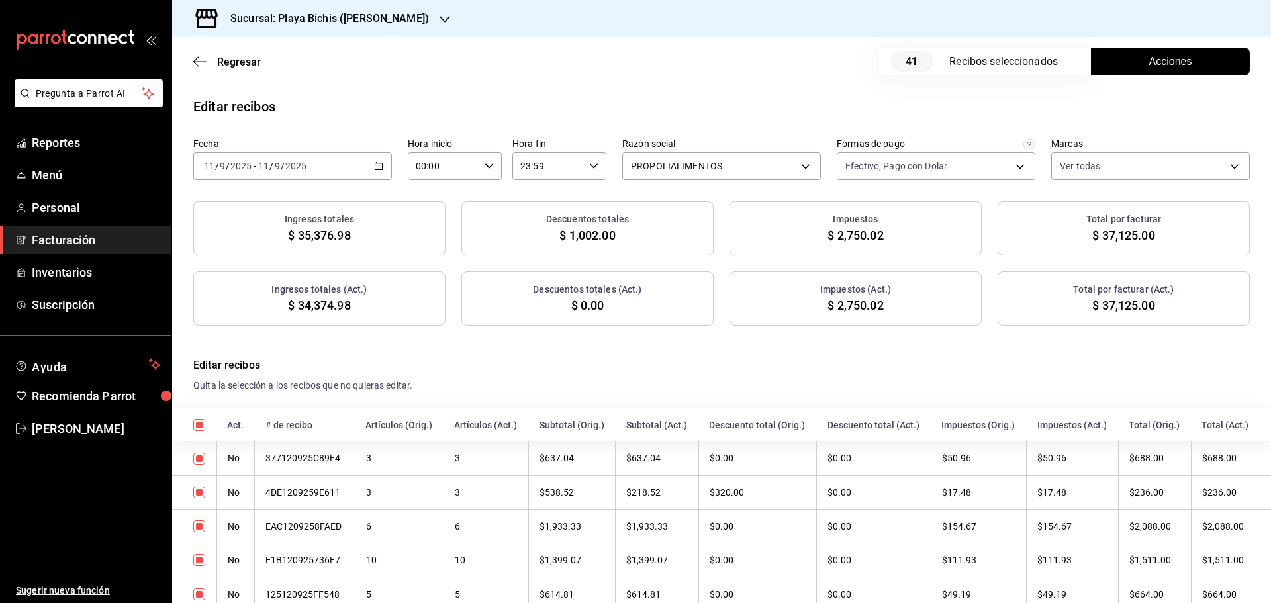
click at [1125, 60] on button "Acciones" at bounding box center [1170, 62] width 159 height 28
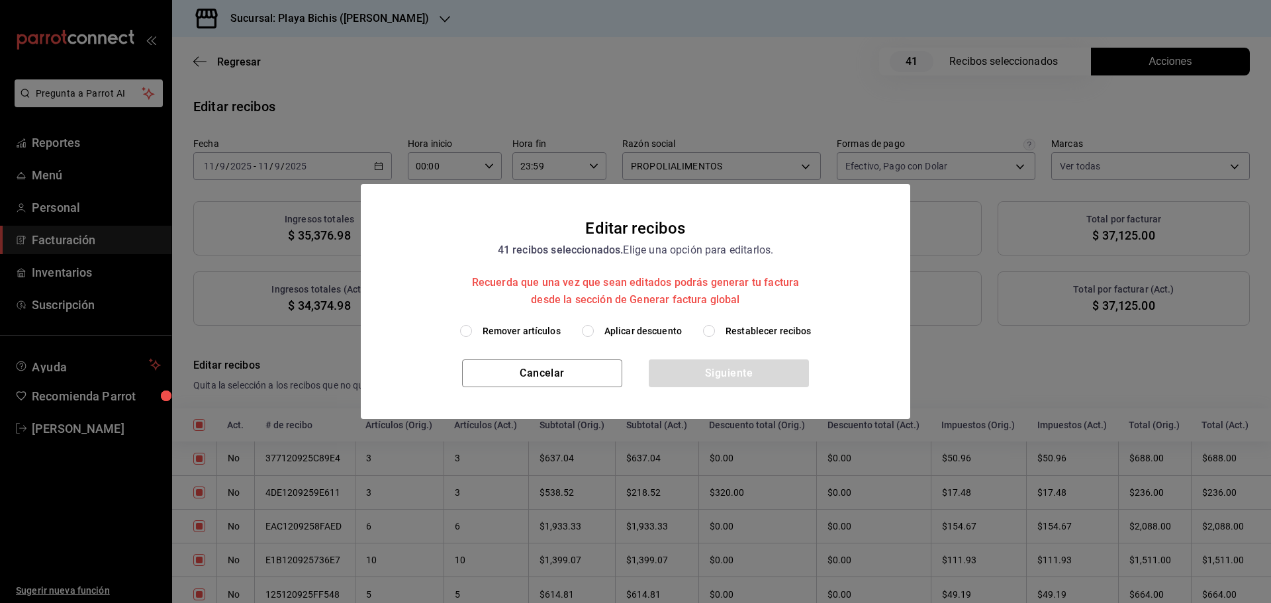
click at [605, 327] on span "Aplicar descuento" at bounding box center [642, 331] width 77 height 14
click at [594, 327] on input "Aplicar descuento" at bounding box center [588, 331] width 12 height 12
radio input "true"
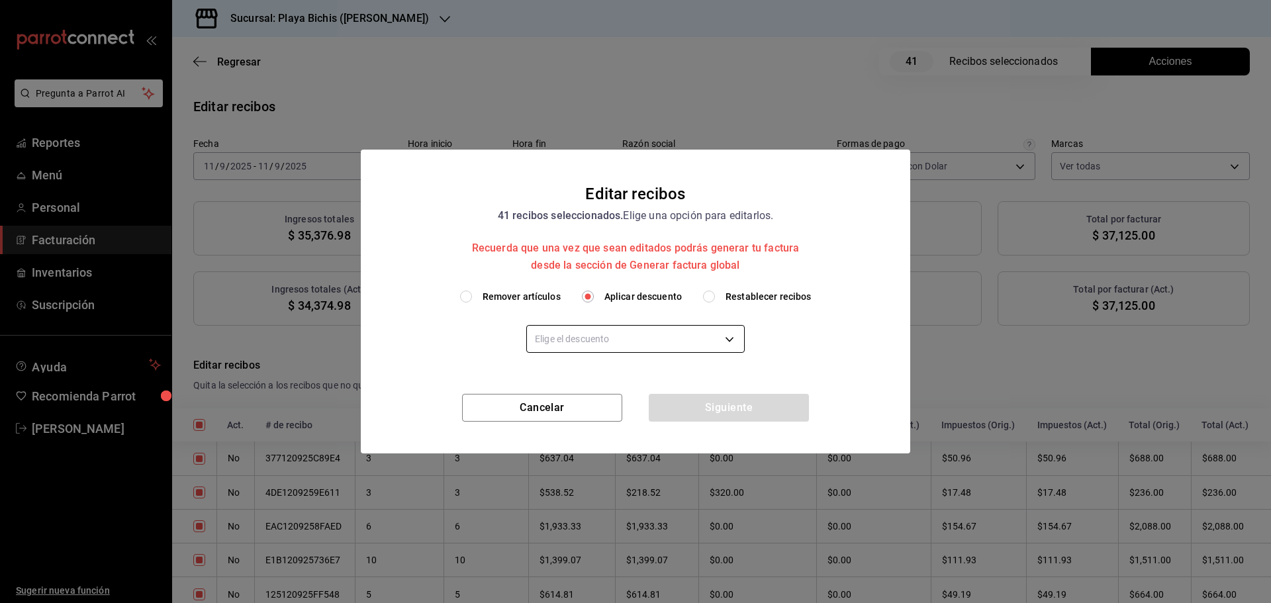
click at [644, 349] on body "Pregunta a Parrot AI Reportes Menú Personal Facturación Inventarios Suscripción…" at bounding box center [635, 301] width 1271 height 603
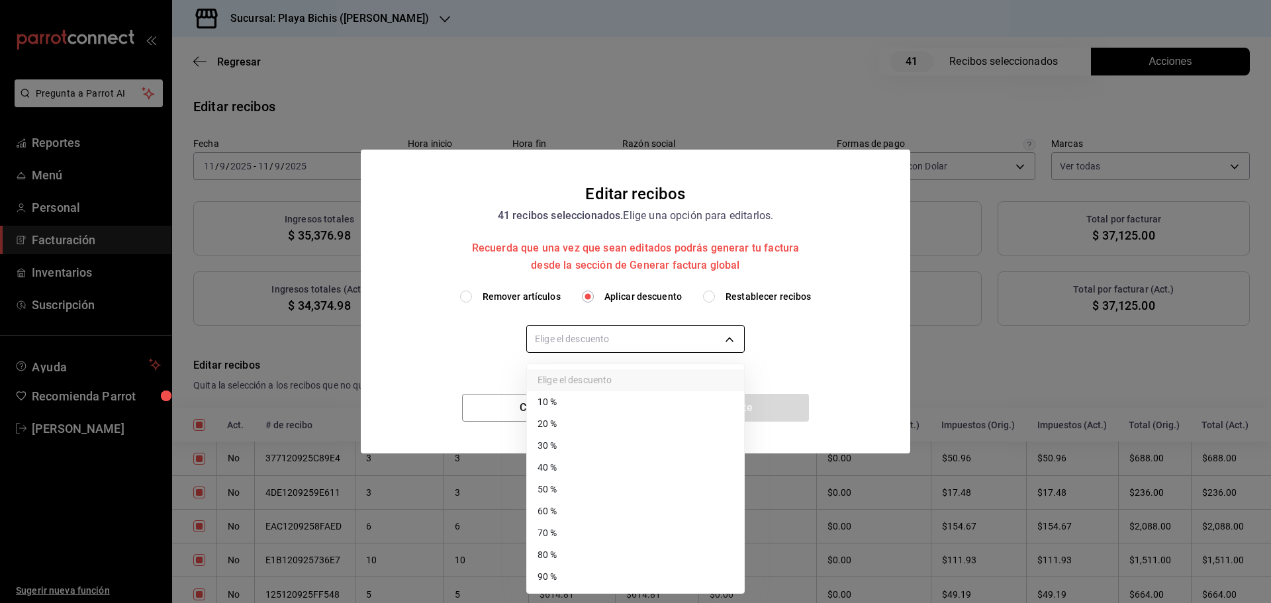
click at [644, 349] on div at bounding box center [635, 301] width 1271 height 603
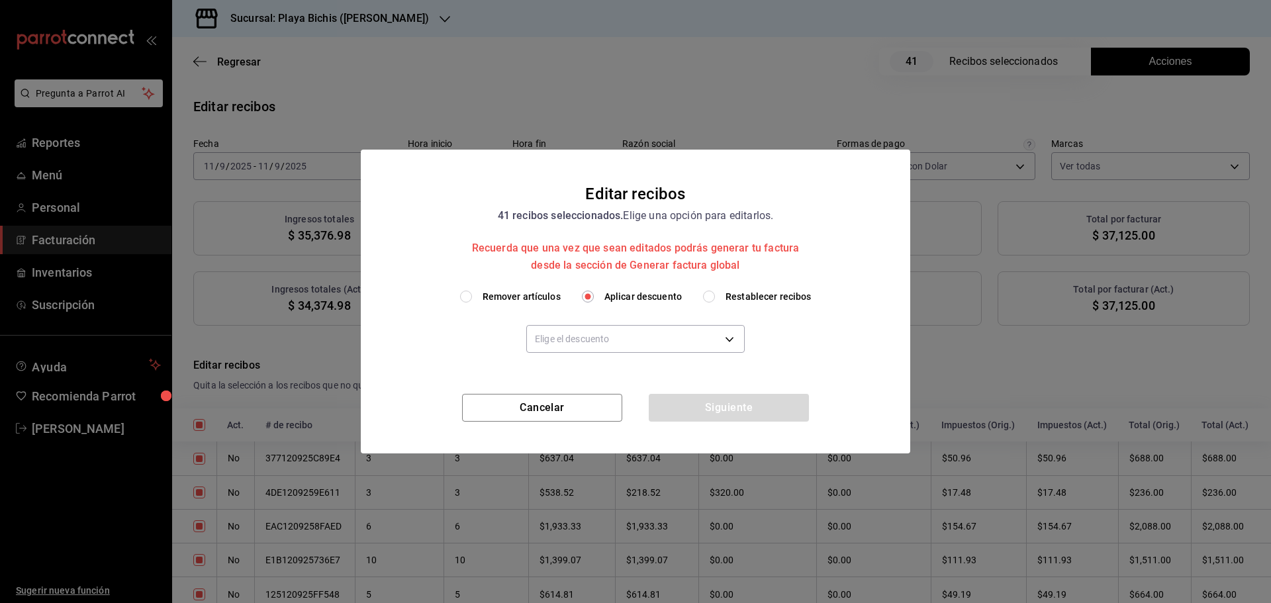
click at [594, 365] on div "Elige el descuento" at bounding box center [635, 338] width 218 height 69
click at [595, 346] on body "Pregunta a Parrot AI Reportes Menú Personal Facturación Inventarios Suscripción…" at bounding box center [635, 301] width 1271 height 603
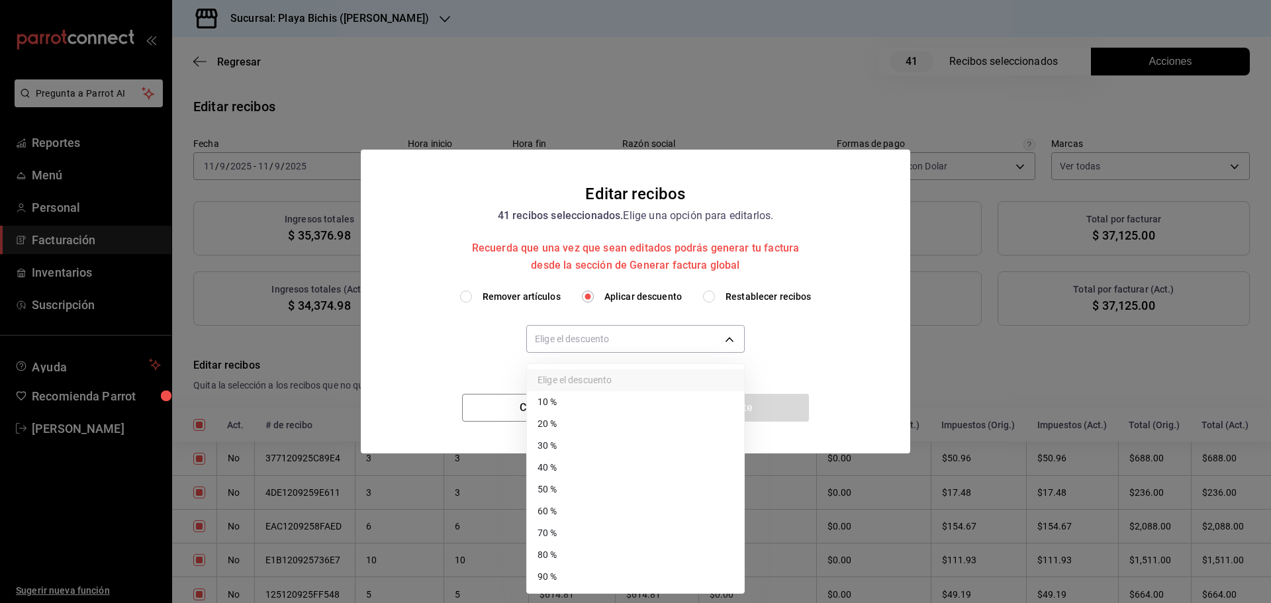
click at [577, 458] on li "40 %" at bounding box center [635, 468] width 217 height 22
type input "40"
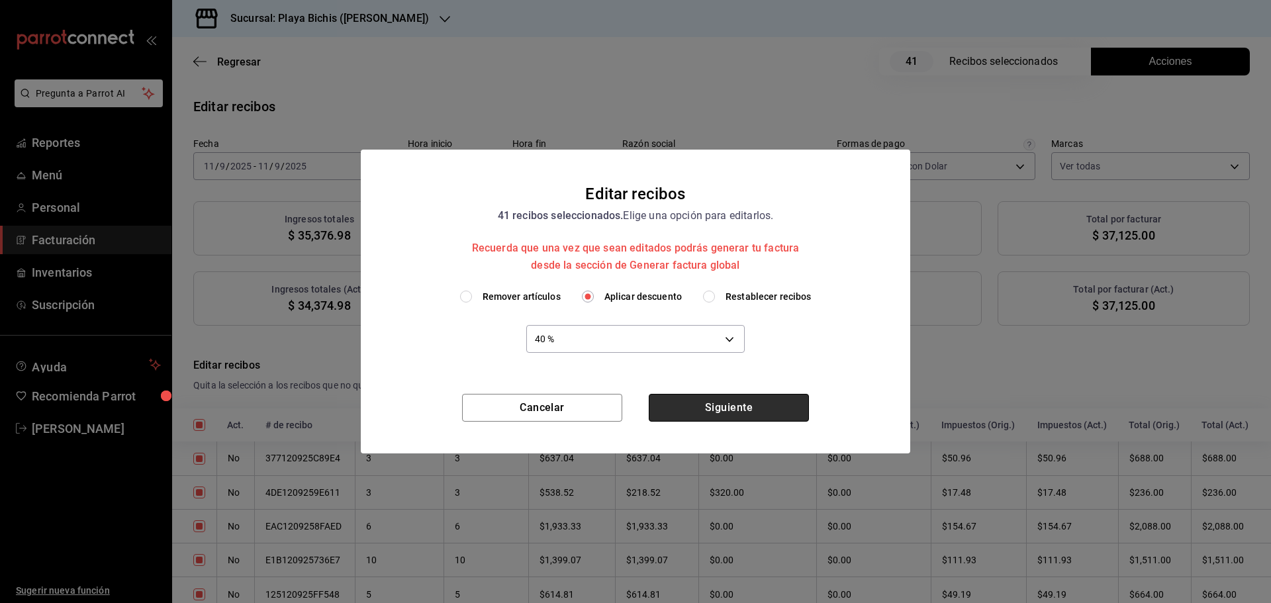
click at [749, 412] on button "Siguiente" at bounding box center [729, 408] width 160 height 28
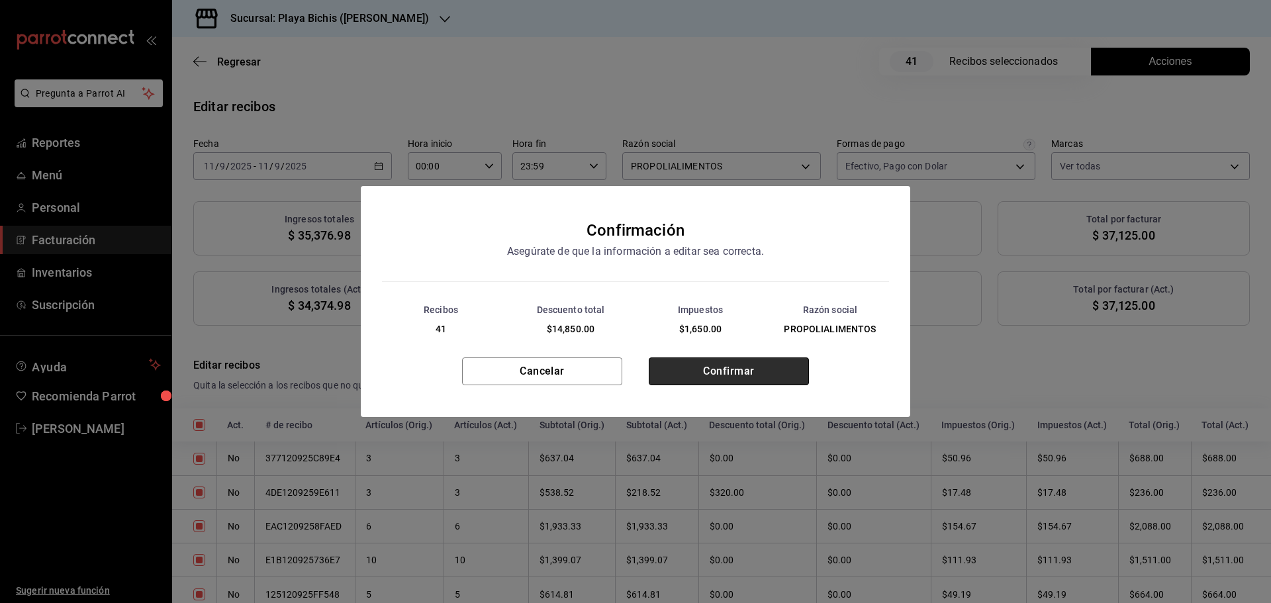
click at [737, 376] on button "Confirmar" at bounding box center [729, 371] width 160 height 28
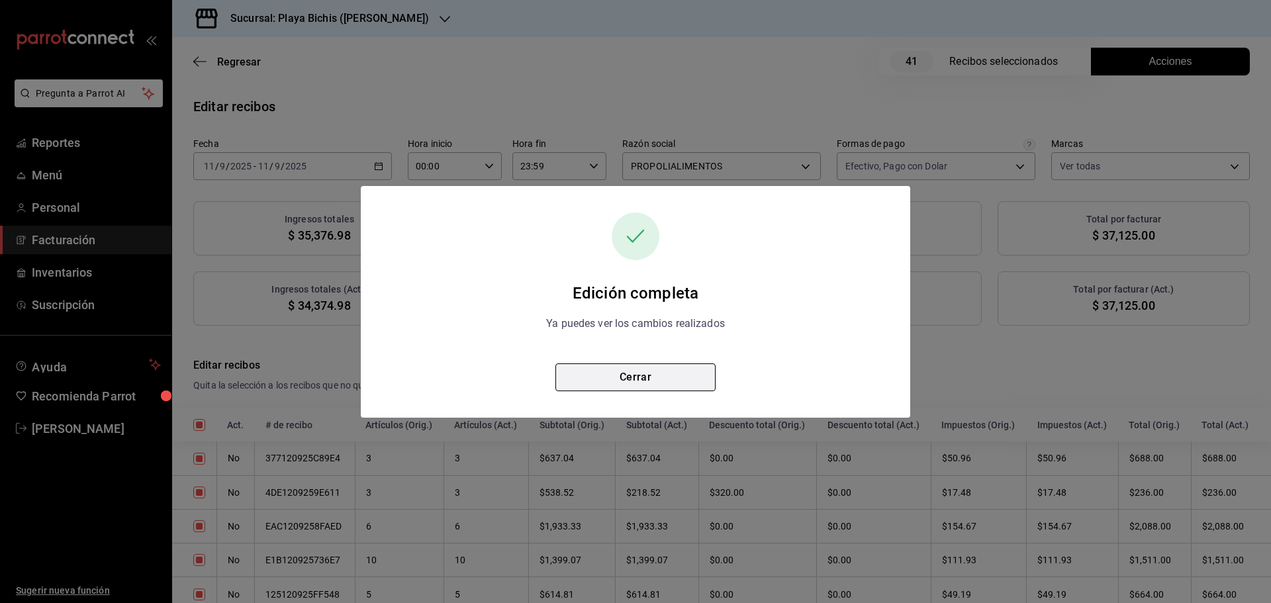
click at [651, 375] on button "Cerrar" at bounding box center [635, 377] width 160 height 28
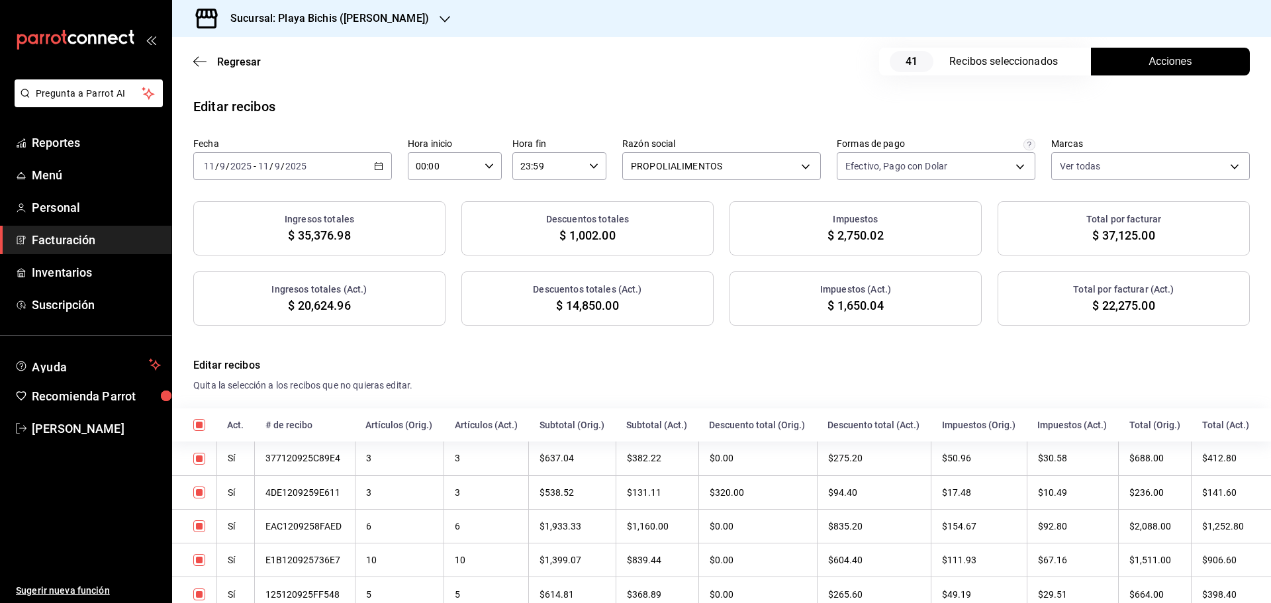
click at [379, 167] on icon "button" at bounding box center [378, 166] width 9 height 9
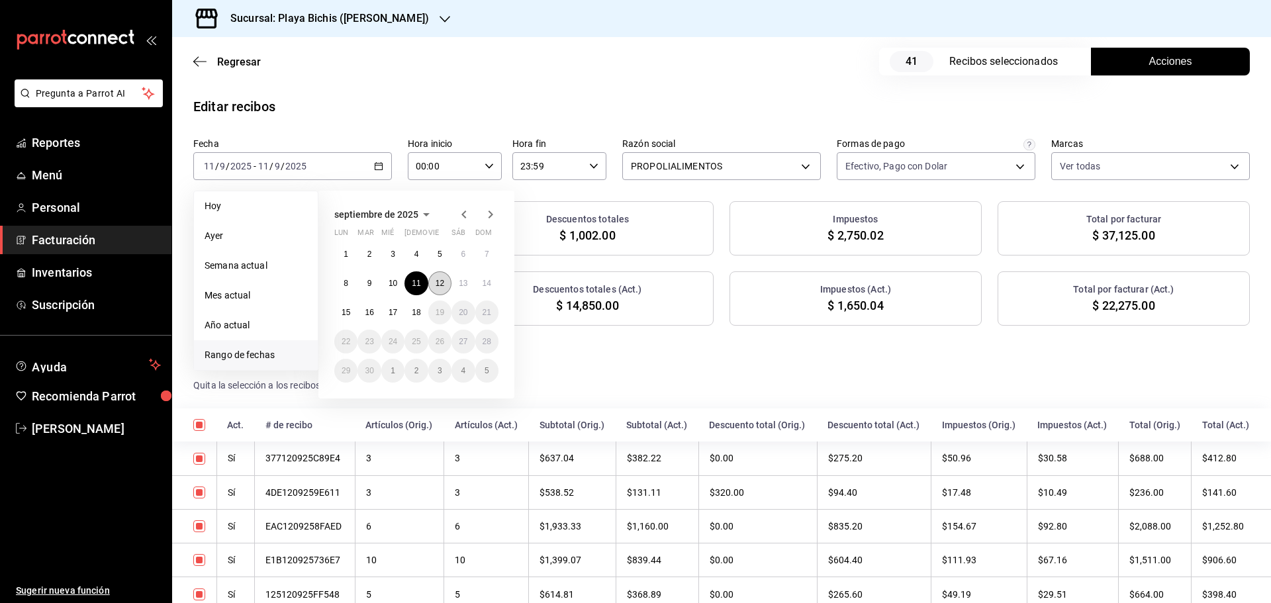
click at [437, 279] on abbr "12" at bounding box center [440, 283] width 9 height 9
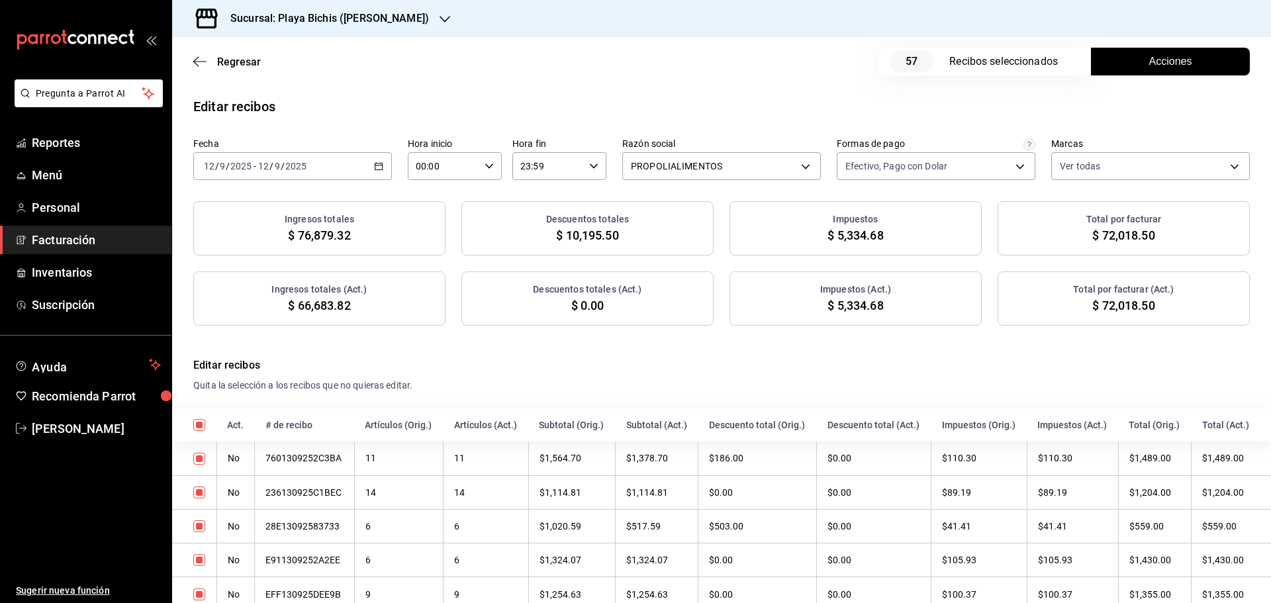
click at [1155, 67] on span "Acciones" at bounding box center [1170, 62] width 43 height 16
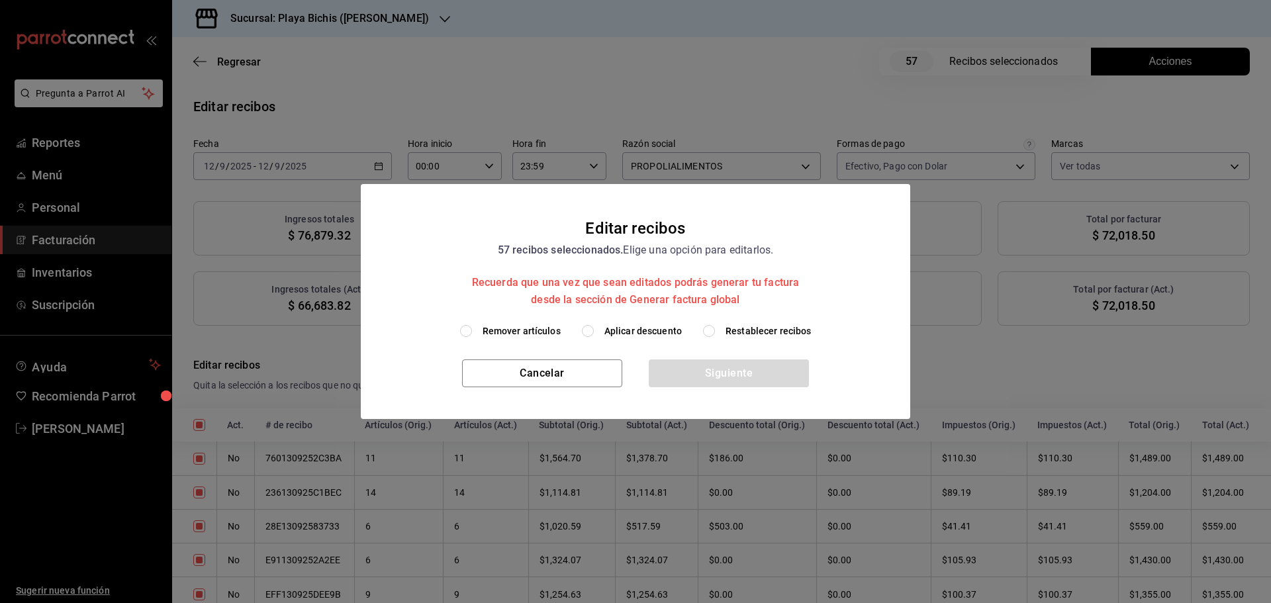
click at [626, 335] on span "Aplicar descuento" at bounding box center [642, 331] width 77 height 14
click at [594, 335] on input "Aplicar descuento" at bounding box center [588, 331] width 12 height 12
radio input "true"
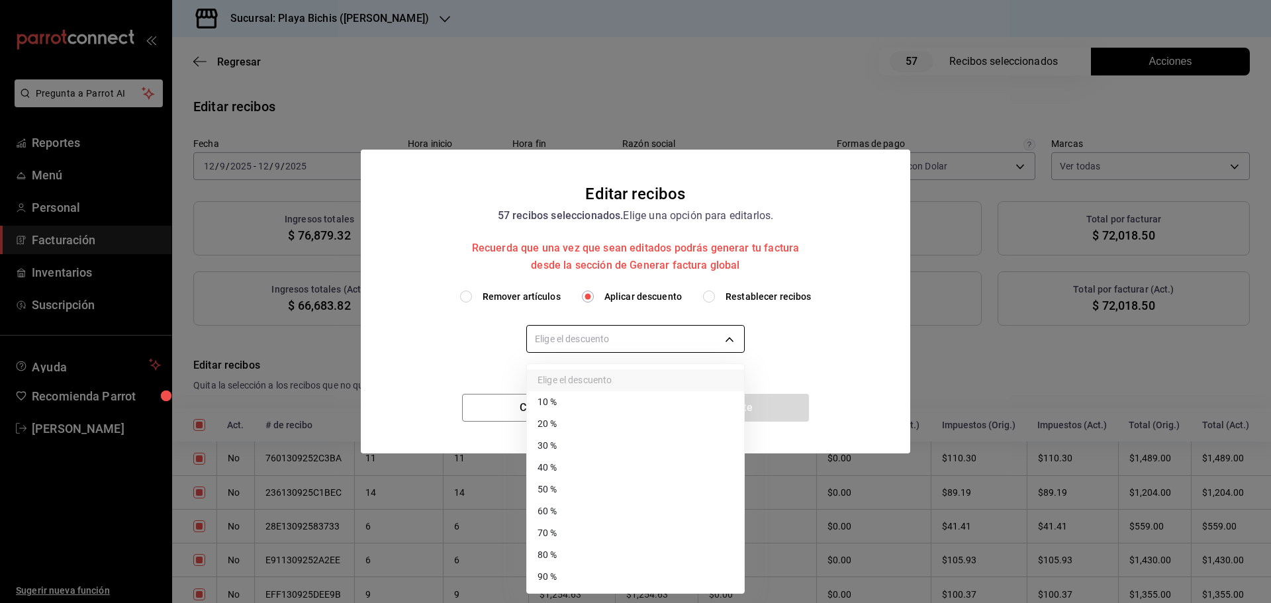
click at [618, 340] on body "Pregunta a Parrot AI Reportes Menú Personal Facturación Inventarios Suscripción…" at bounding box center [635, 301] width 1271 height 603
click at [568, 485] on li "50 %" at bounding box center [635, 490] width 217 height 22
type input "50"
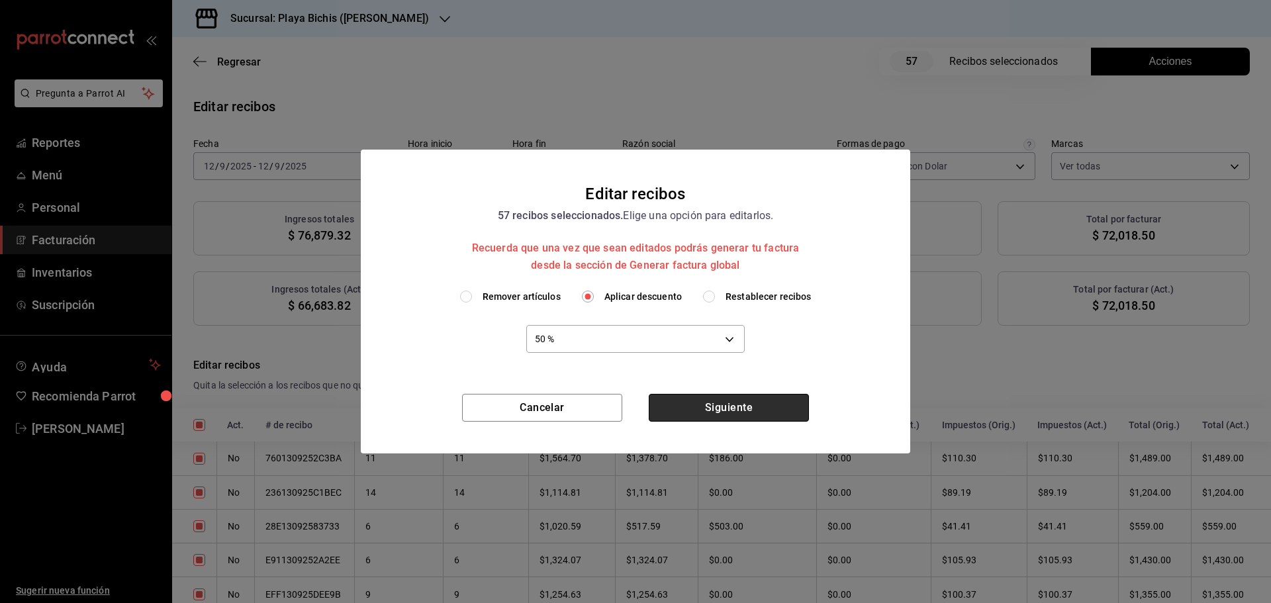
click at [743, 414] on button "Siguiente" at bounding box center [729, 408] width 160 height 28
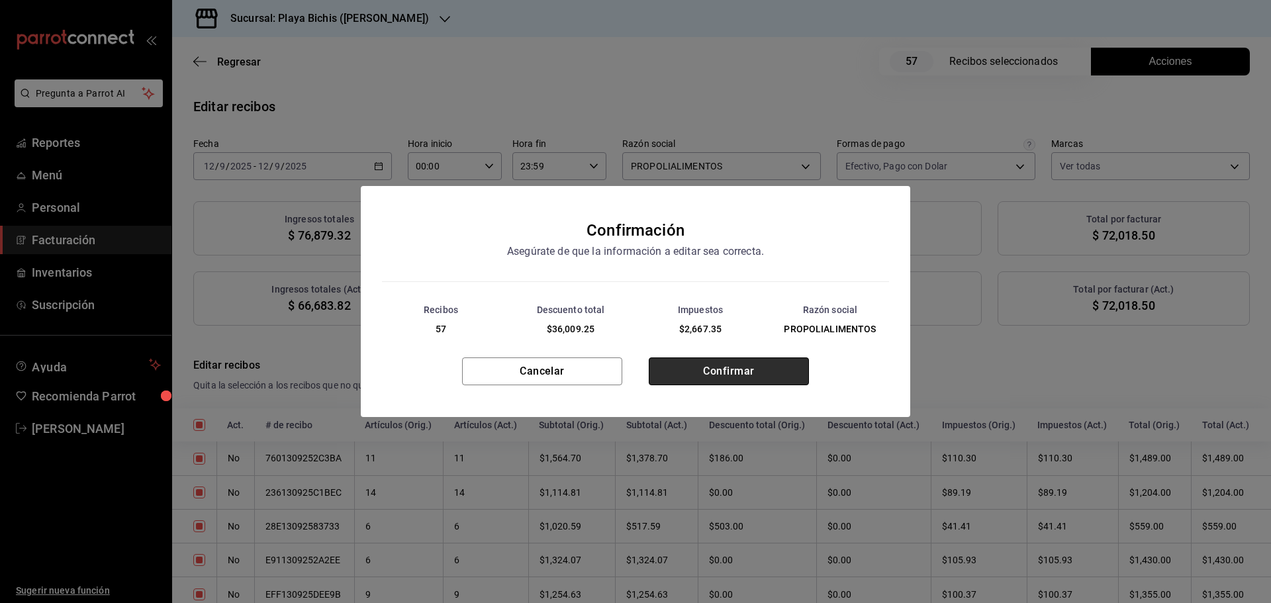
click at [751, 379] on button "Confirmar" at bounding box center [729, 371] width 160 height 28
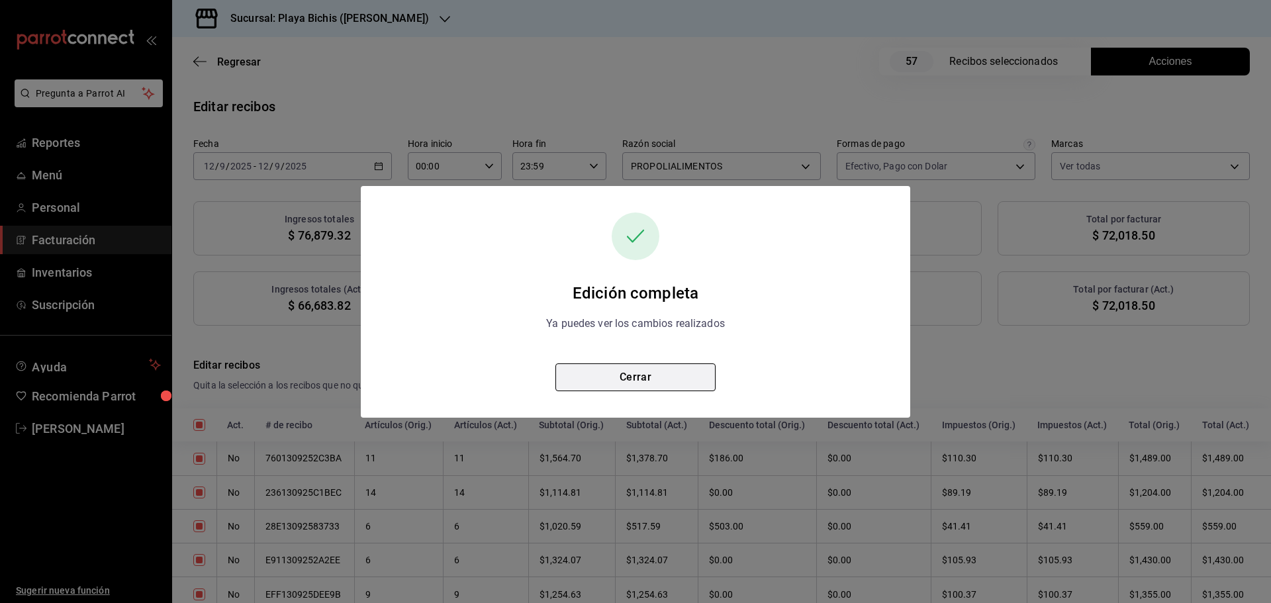
click at [674, 379] on button "Cerrar" at bounding box center [635, 377] width 160 height 28
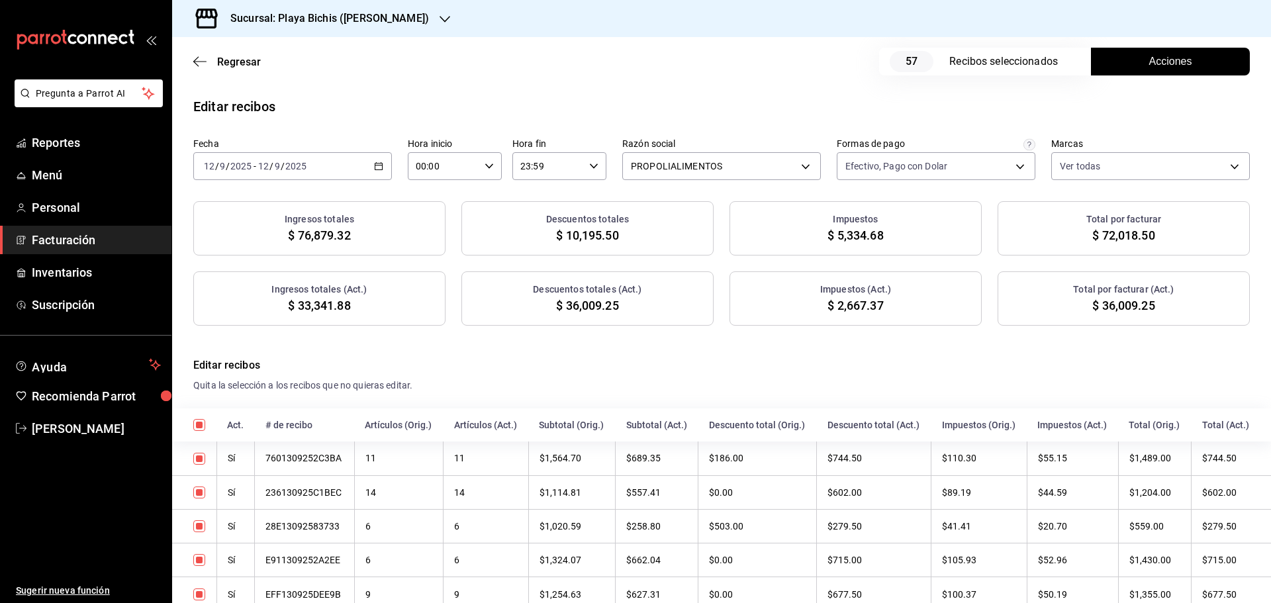
click at [375, 166] on icon "button" at bounding box center [378, 166] width 9 height 9
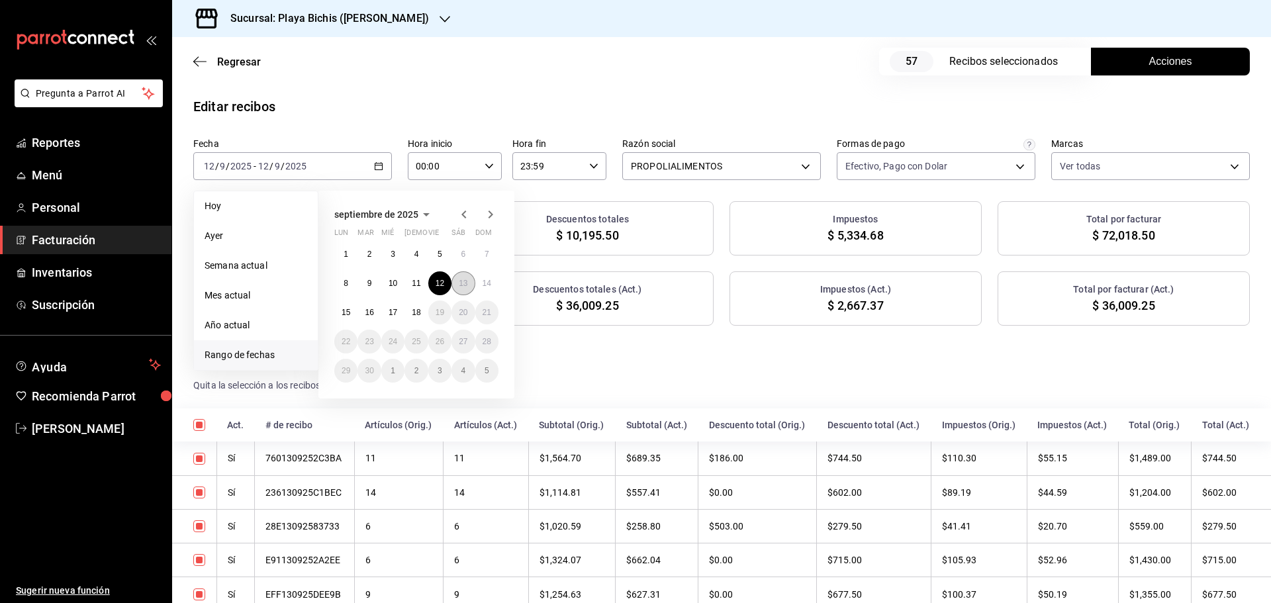
click at [466, 283] on abbr "13" at bounding box center [463, 283] width 9 height 9
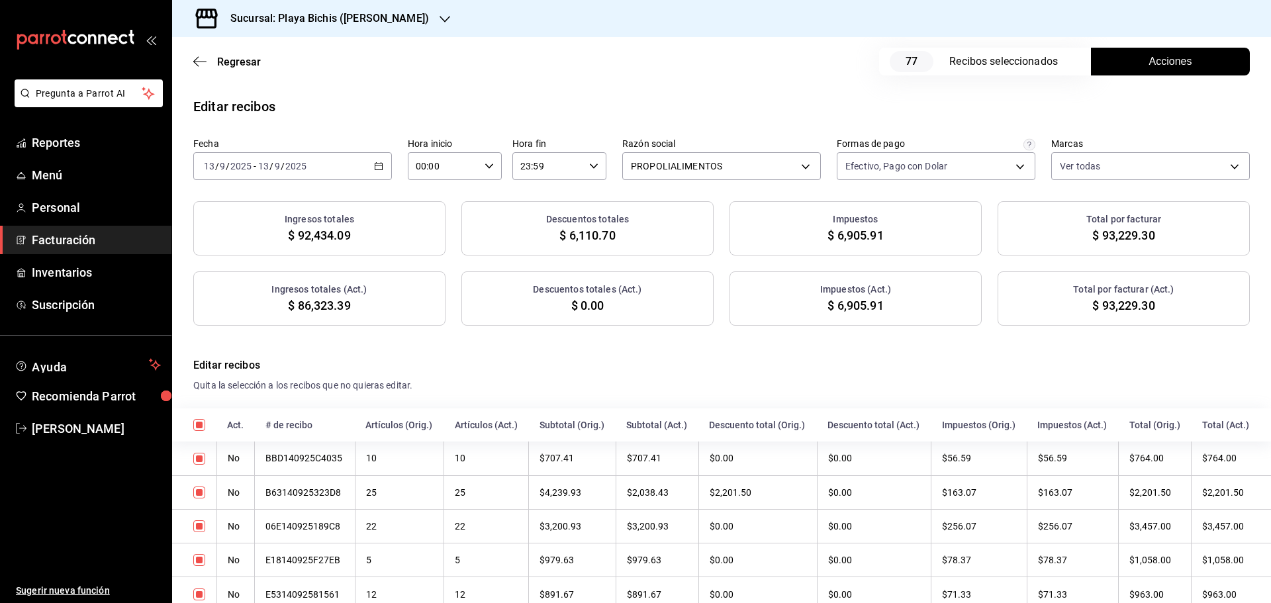
click at [1168, 62] on span "Acciones" at bounding box center [1170, 62] width 43 height 16
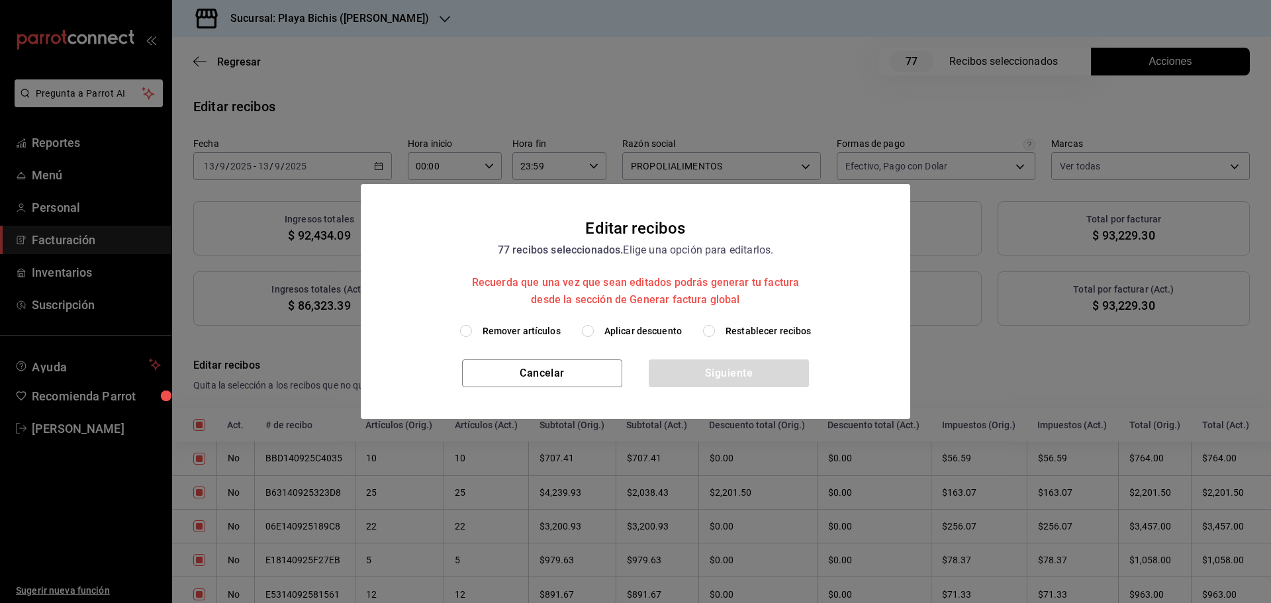
click at [596, 326] on label "Aplicar descuento" at bounding box center [632, 331] width 100 height 14
click at [594, 326] on input "Aplicar descuento" at bounding box center [588, 331] width 12 height 12
radio input "true"
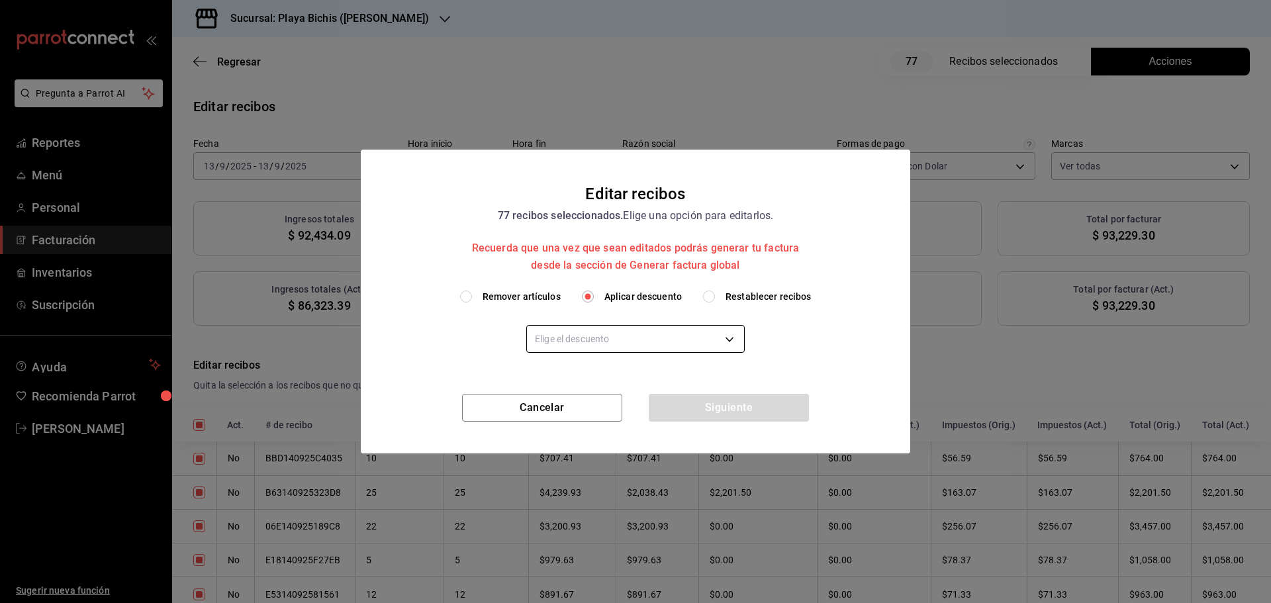
click at [596, 337] on body "Pregunta a Parrot AI Reportes Menú Personal Facturación Inventarios Suscripción…" at bounding box center [635, 301] width 1271 height 603
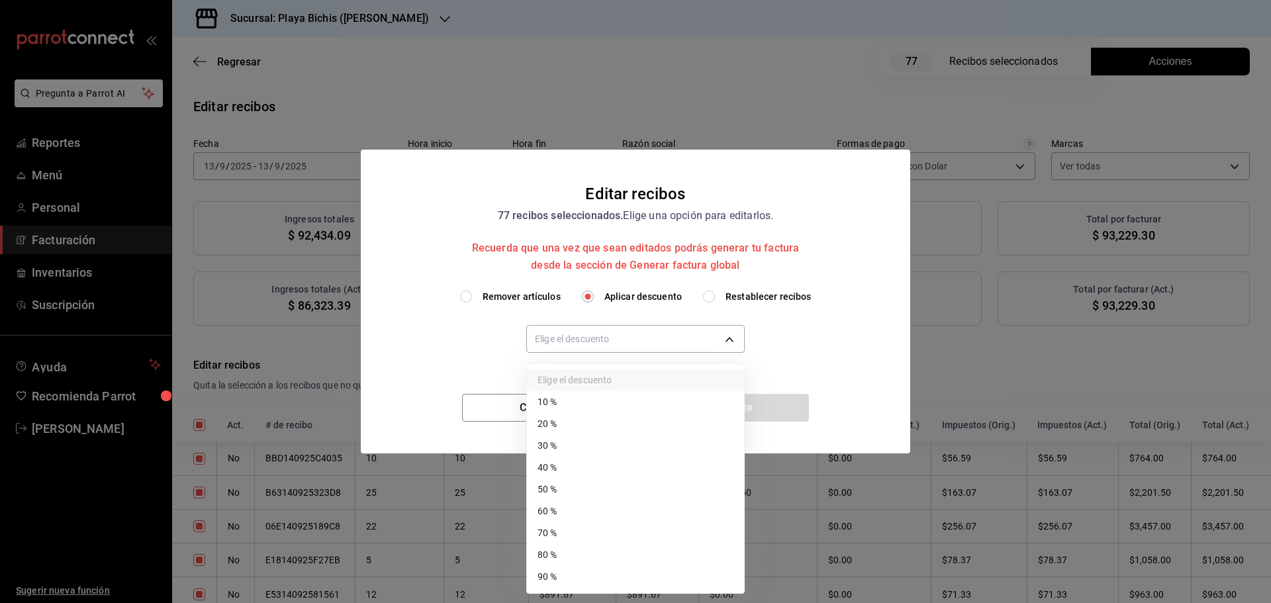
click at [580, 467] on li "40 %" at bounding box center [635, 468] width 217 height 22
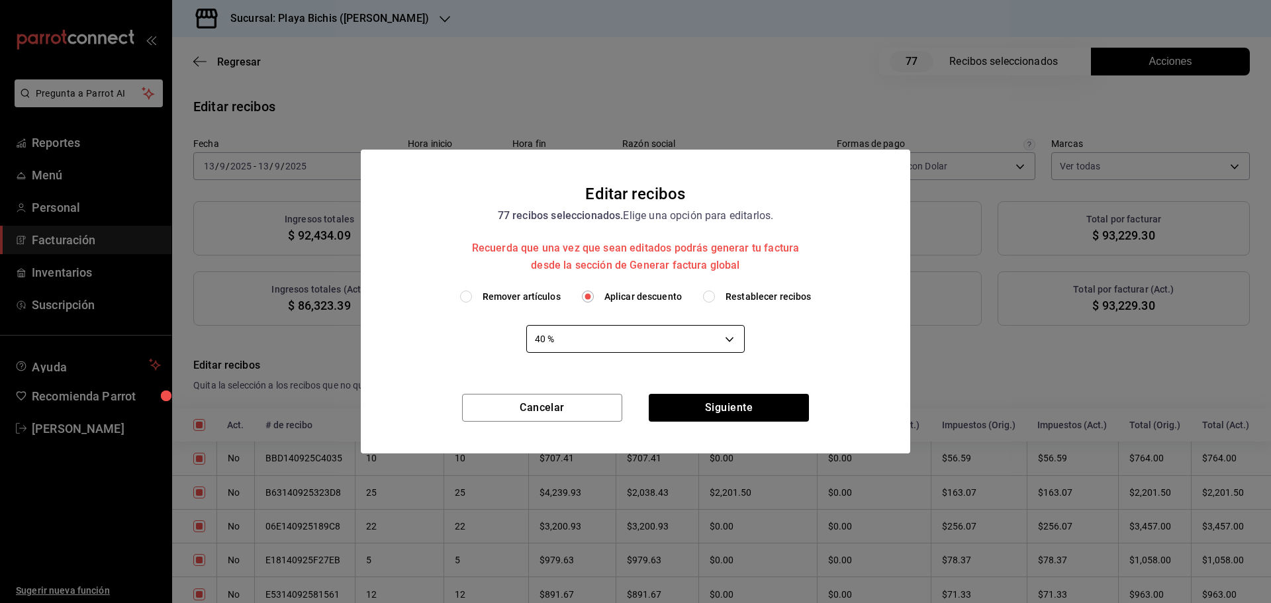
click at [628, 342] on body "Pregunta a Parrot AI Reportes Menú Personal Facturación Inventarios Suscripción…" at bounding box center [635, 301] width 1271 height 603
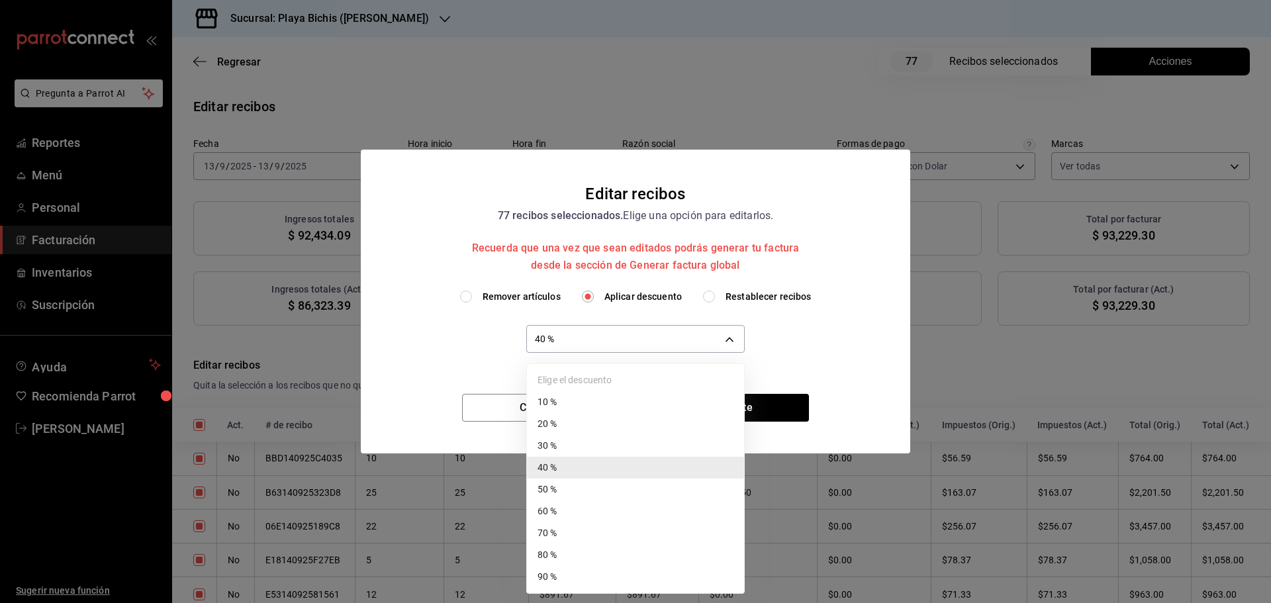
click at [557, 449] on li "30 %" at bounding box center [635, 446] width 217 height 22
type input "30"
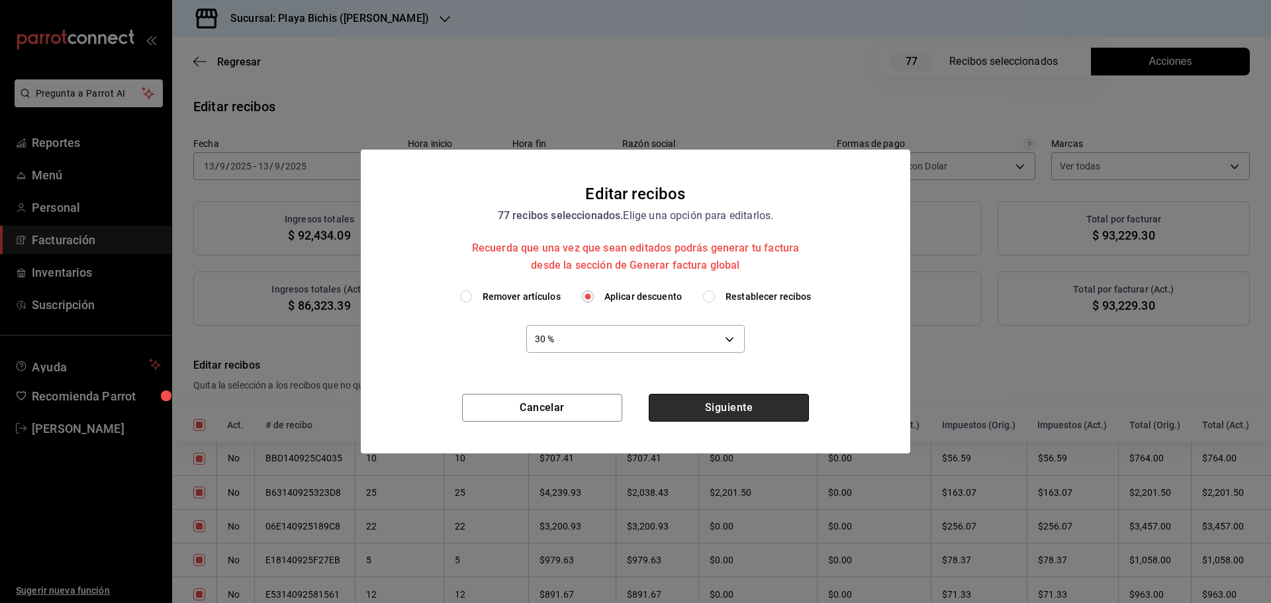
click at [720, 414] on button "Siguiente" at bounding box center [729, 408] width 160 height 28
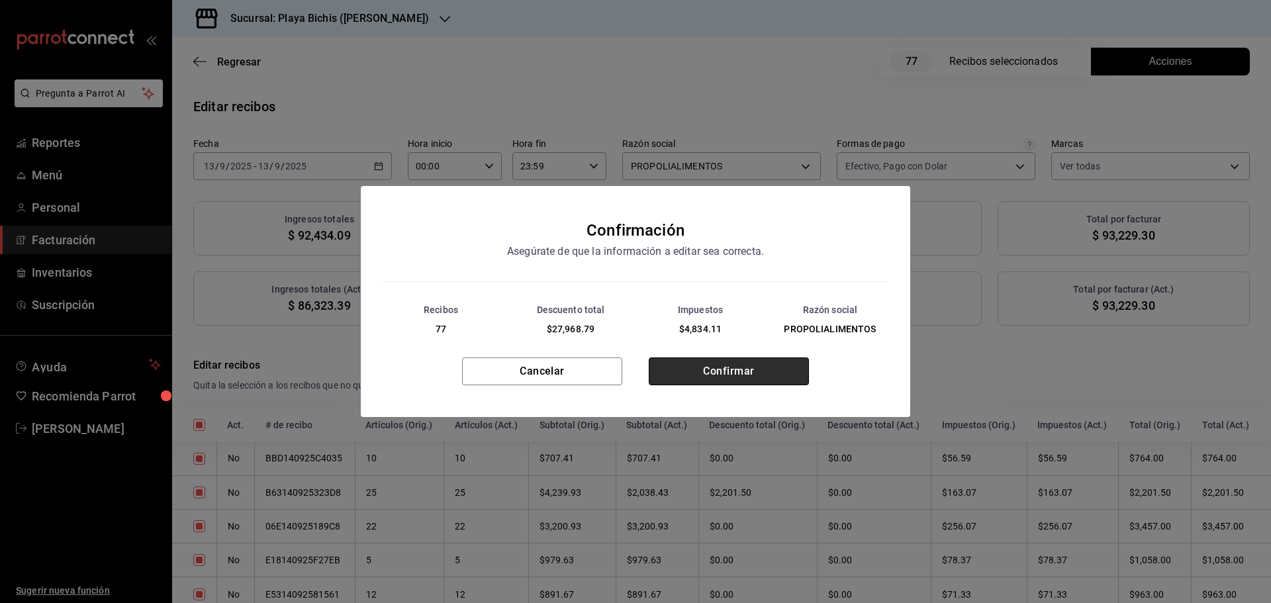
click at [705, 373] on button "Confirmar" at bounding box center [729, 371] width 160 height 28
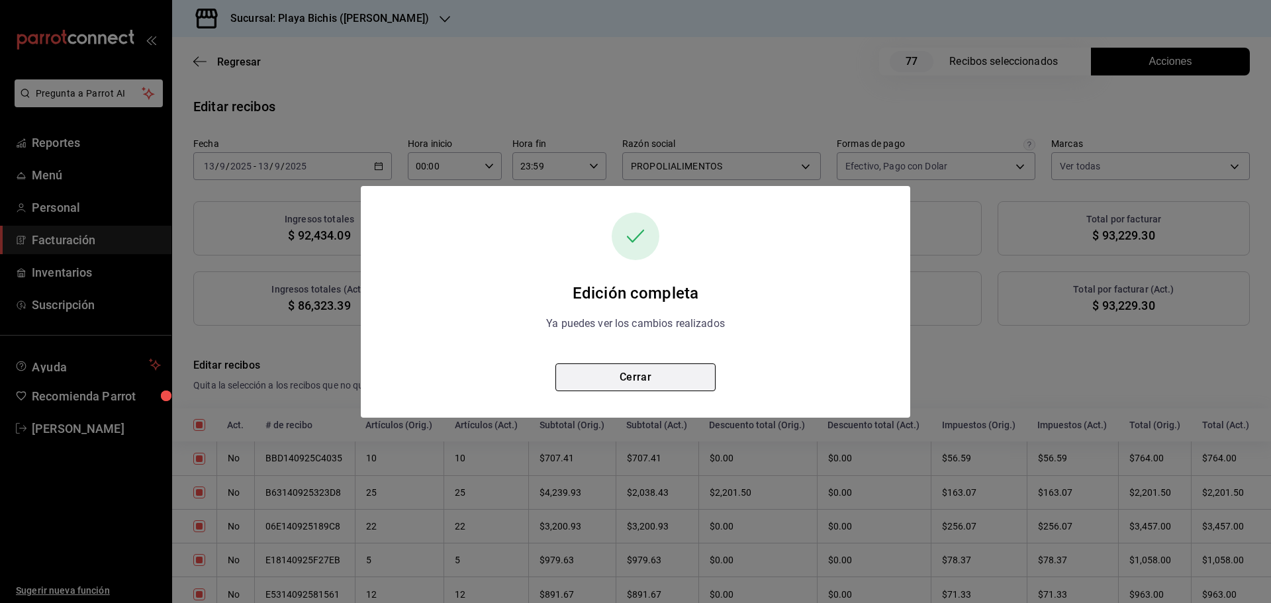
click at [690, 375] on button "Cerrar" at bounding box center [635, 377] width 160 height 28
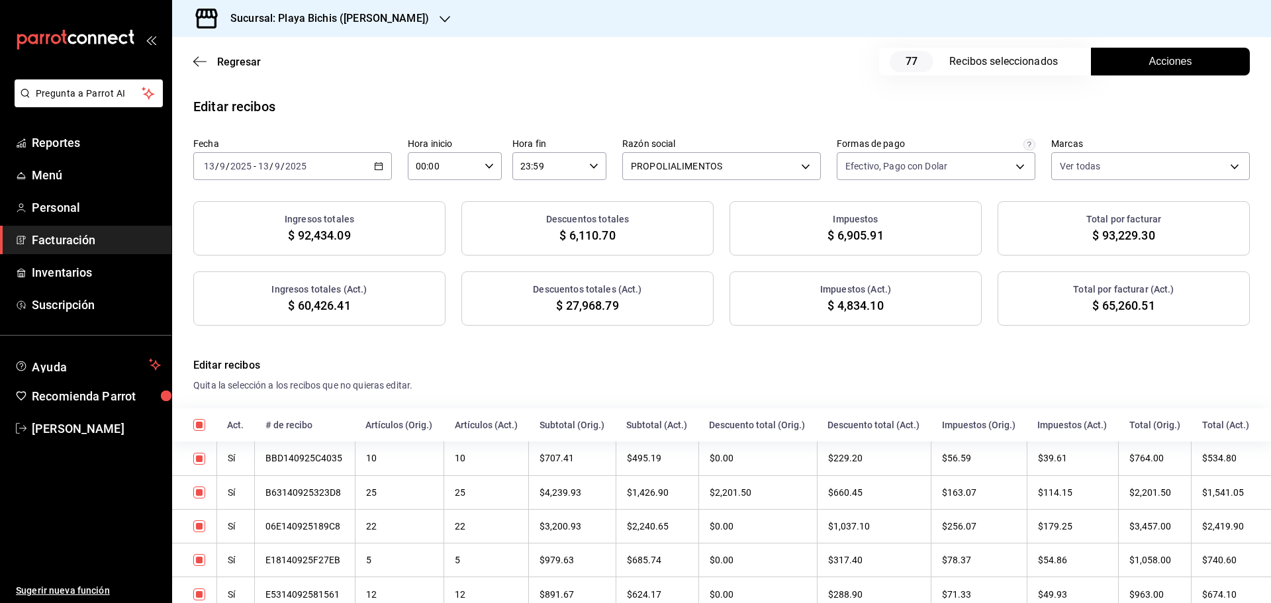
click at [375, 164] on \(Stroke\) "button" at bounding box center [379, 166] width 8 height 7
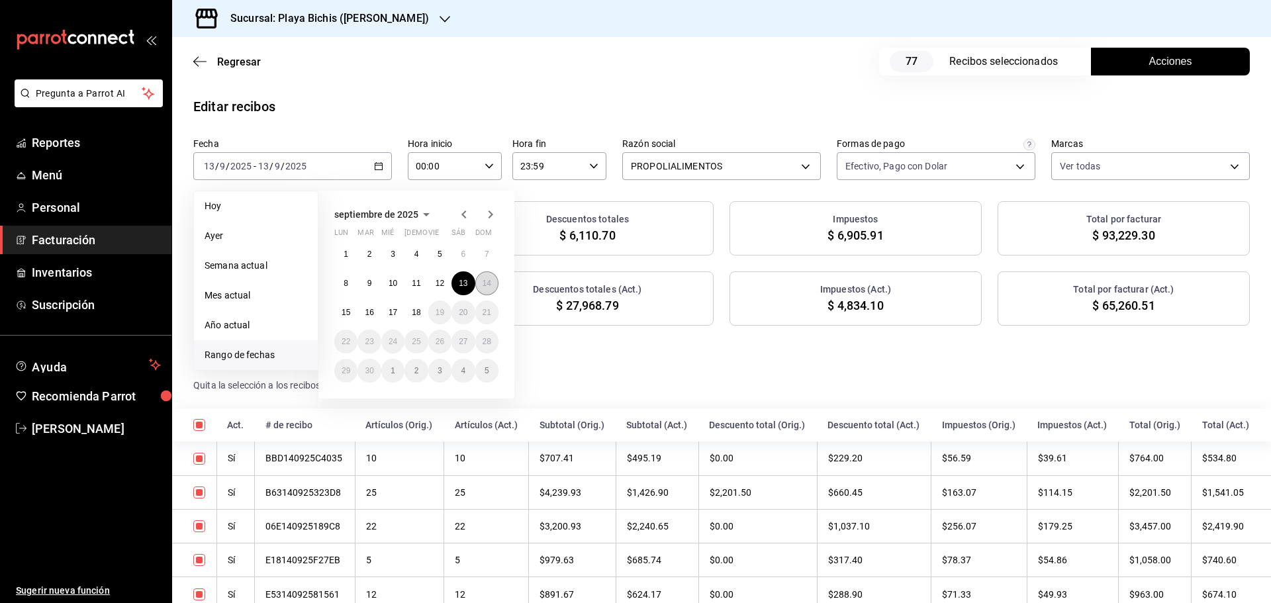
click at [492, 280] on button "14" at bounding box center [486, 283] width 23 height 24
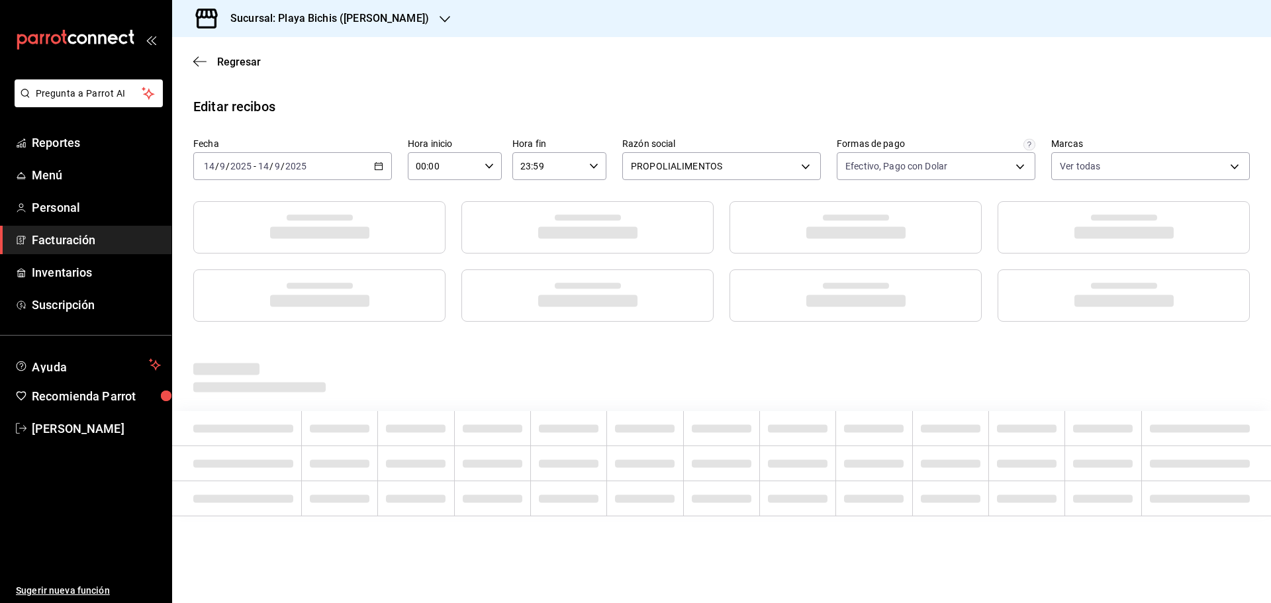
click at [492, 280] on div at bounding box center [587, 295] width 252 height 52
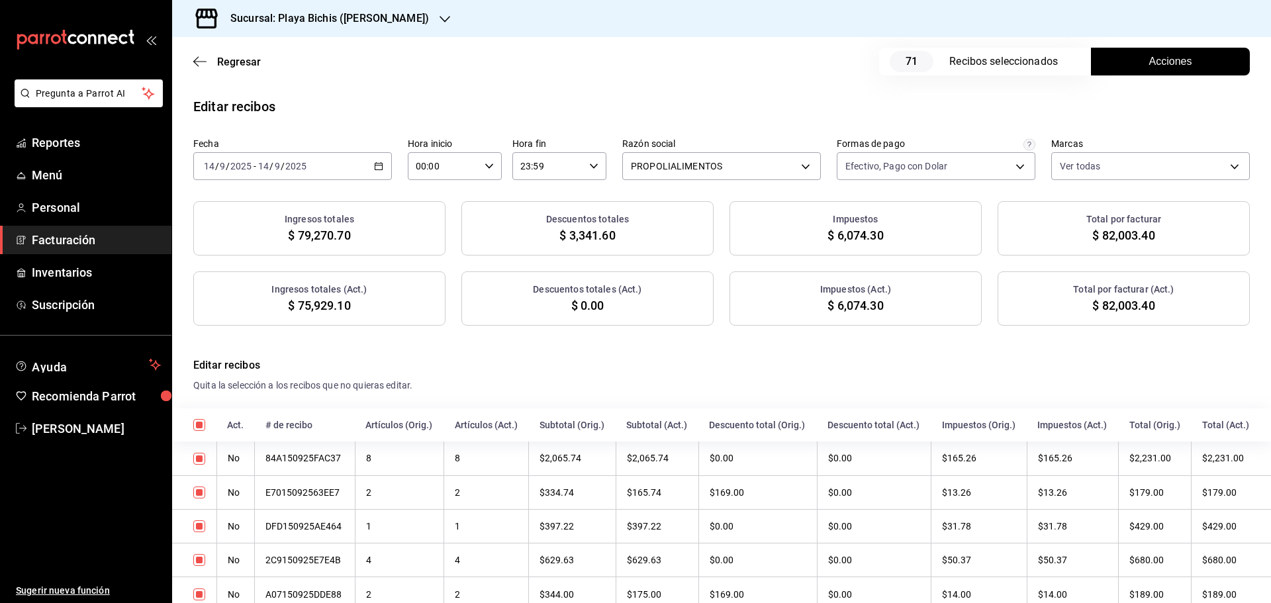
click at [1156, 62] on span "Acciones" at bounding box center [1170, 62] width 43 height 16
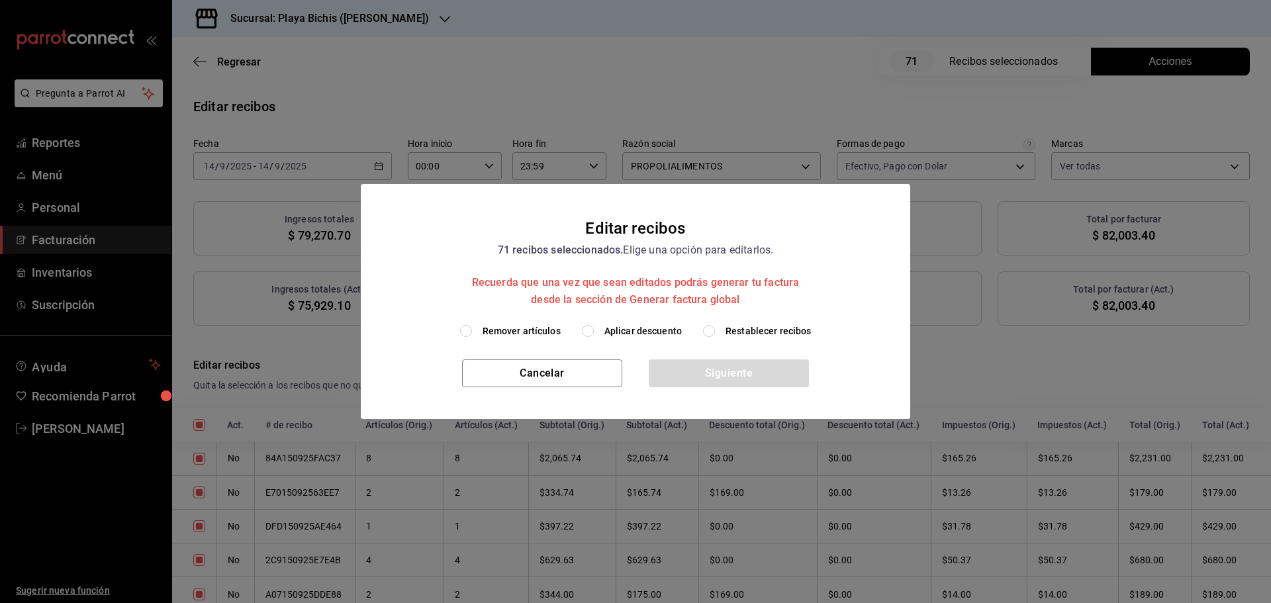
click at [645, 332] on span "Aplicar descuento" at bounding box center [642, 331] width 77 height 14
click at [594, 332] on input "Aplicar descuento" at bounding box center [588, 331] width 12 height 12
radio input "true"
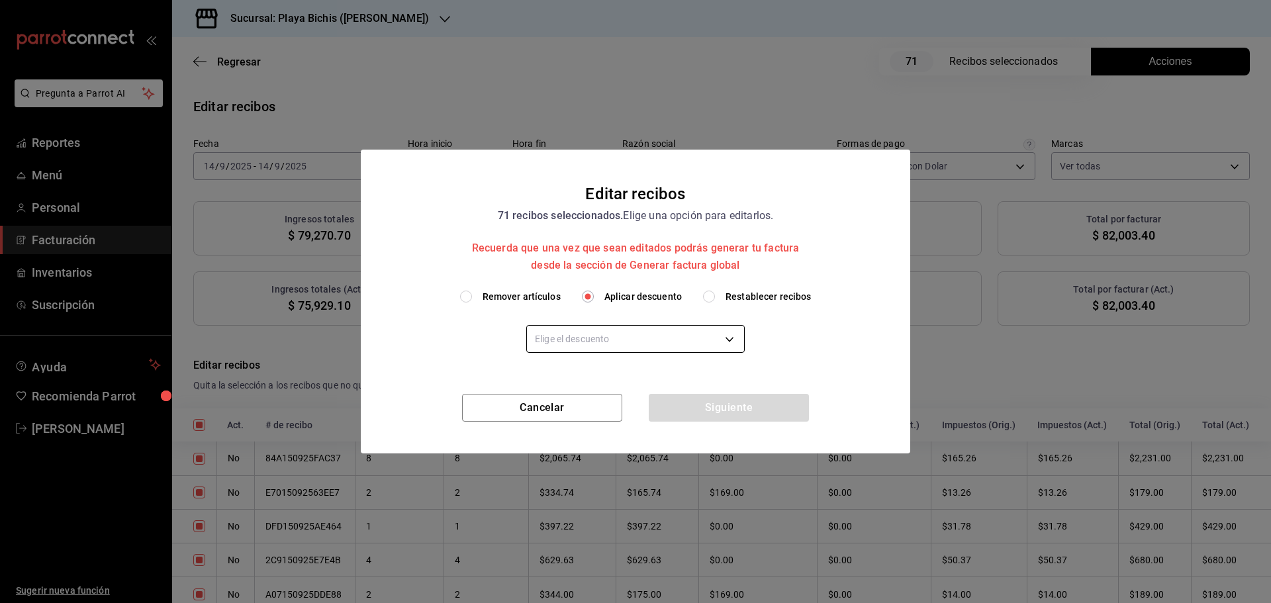
click at [614, 346] on body "Pregunta a Parrot AI Reportes Menú Personal Facturación Inventarios Suscripción…" at bounding box center [635, 301] width 1271 height 603
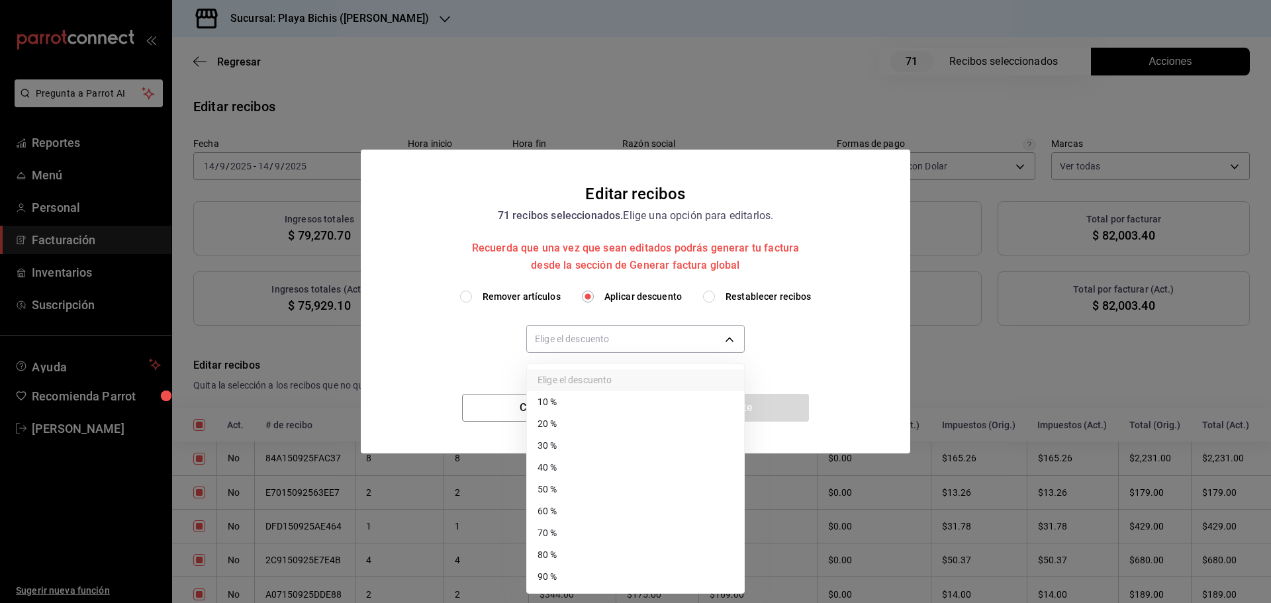
click at [571, 465] on li "40 %" at bounding box center [635, 468] width 217 height 22
type input "40"
click at [571, 465] on li "40 %" at bounding box center [635, 468] width 217 height 22
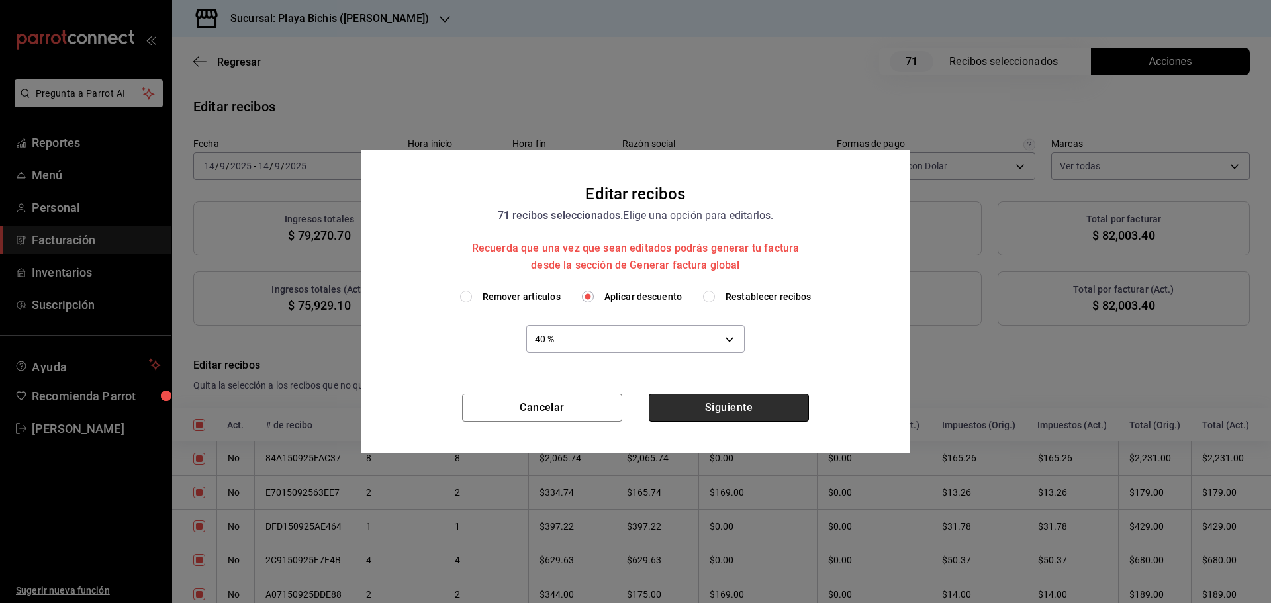
click at [733, 411] on button "Siguiente" at bounding box center [729, 408] width 160 height 28
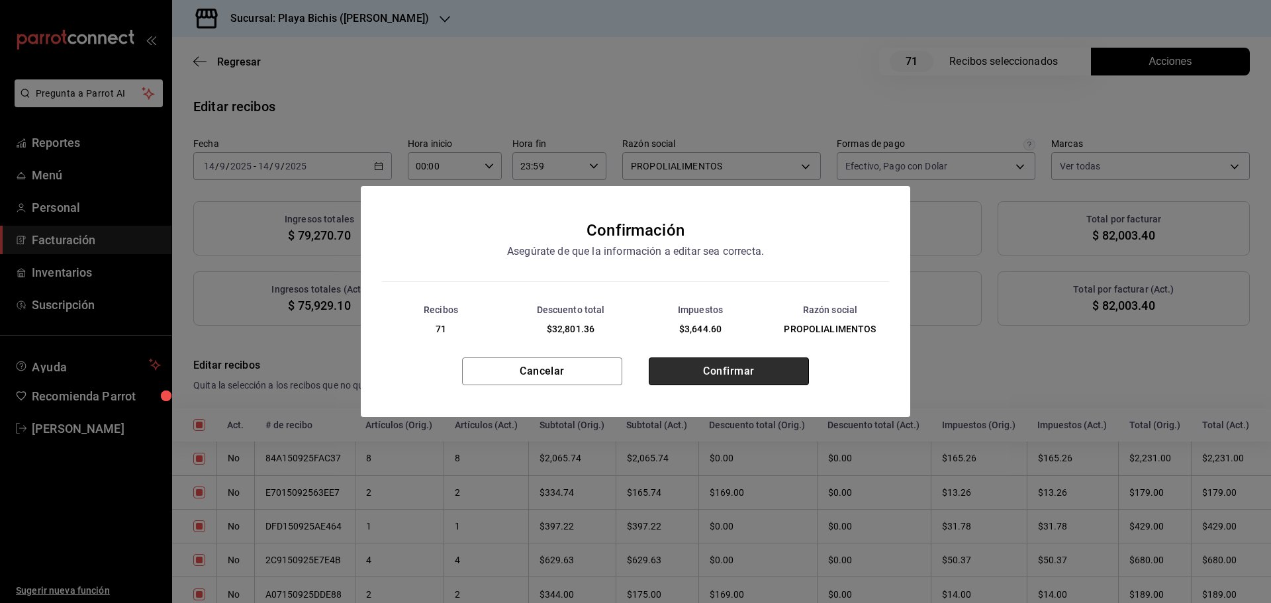
click at [726, 377] on button "Confirmar" at bounding box center [729, 371] width 160 height 28
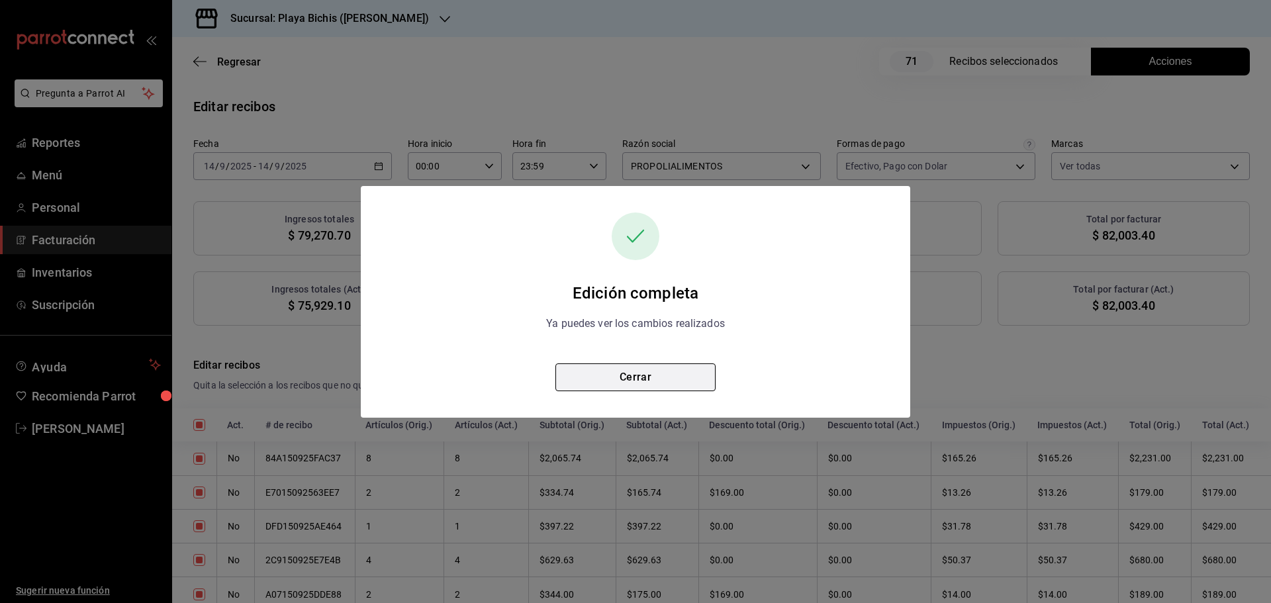
click at [662, 379] on button "Cerrar" at bounding box center [635, 377] width 160 height 28
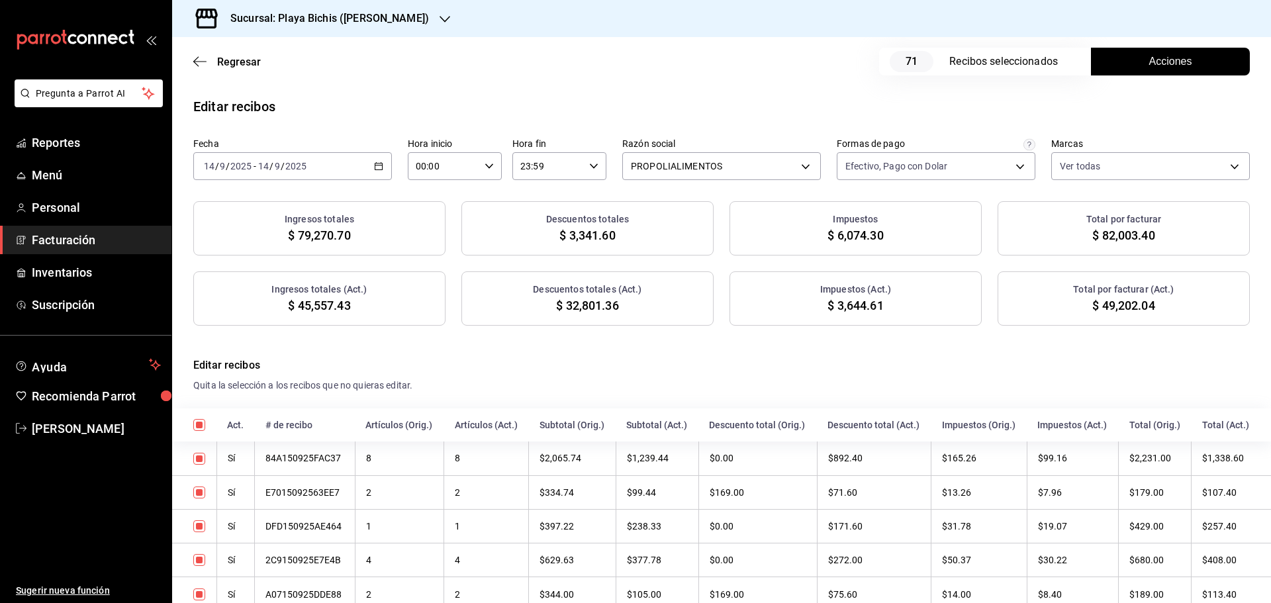
click at [1139, 70] on button "Acciones" at bounding box center [1170, 62] width 159 height 28
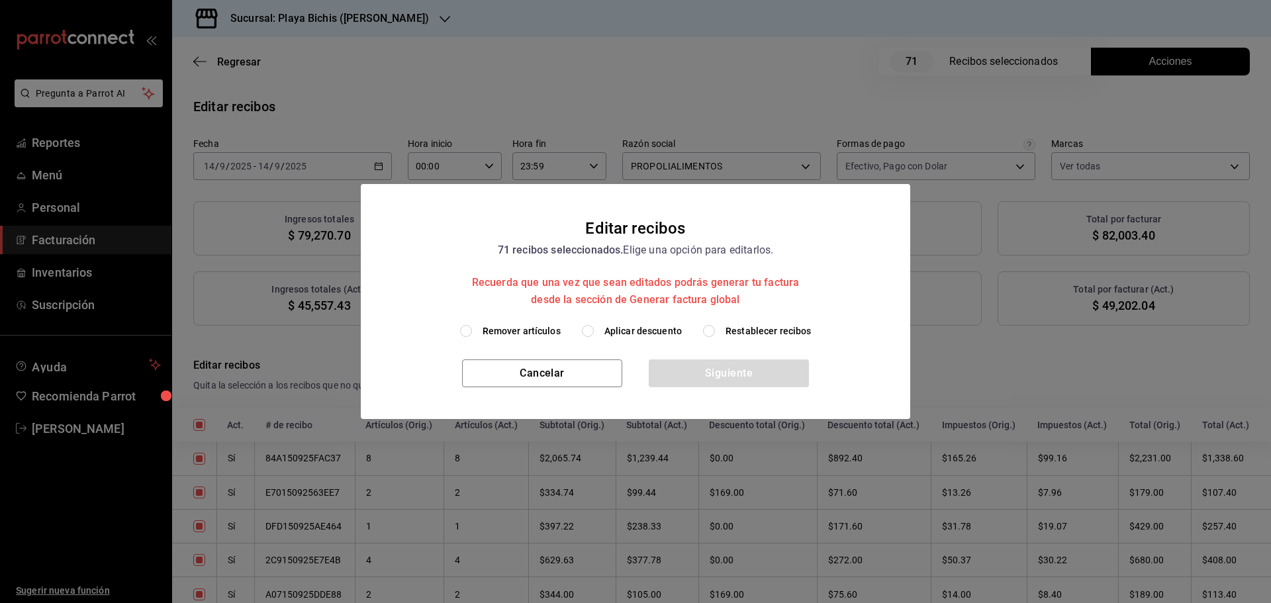
click at [757, 328] on span "Restablecer recibos" at bounding box center [769, 331] width 86 height 14
click at [715, 328] on input "Restablecer recibos" at bounding box center [709, 331] width 12 height 12
radio input "true"
click at [745, 377] on button "Siguiente" at bounding box center [729, 373] width 160 height 28
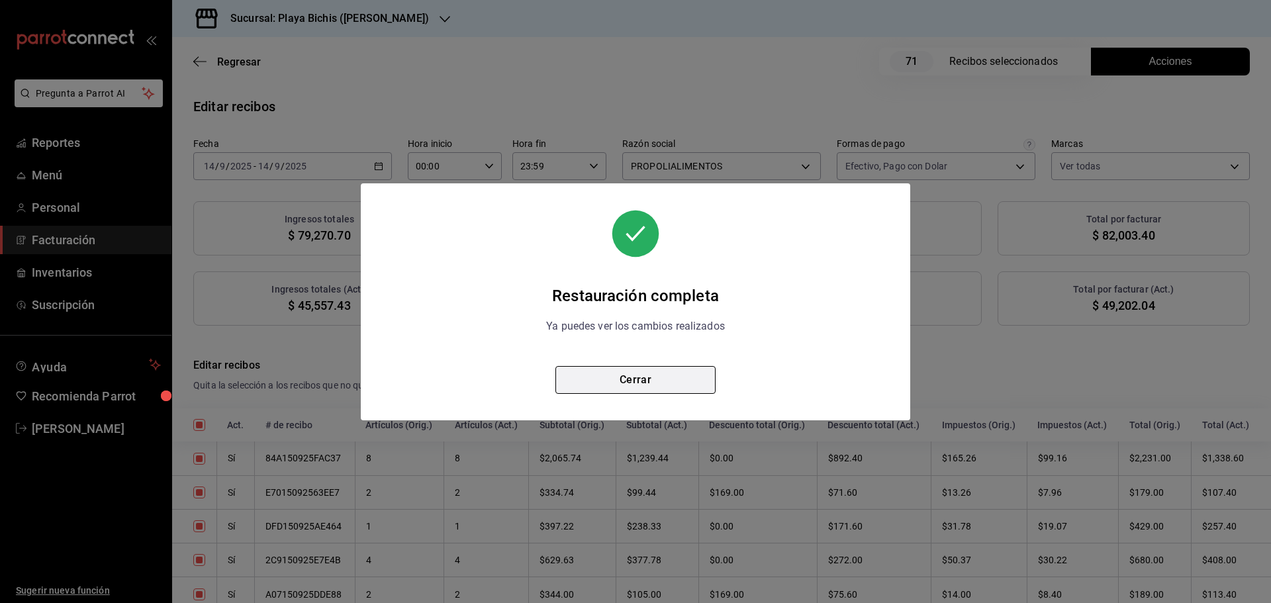
click at [647, 383] on button "Cerrar" at bounding box center [635, 380] width 160 height 28
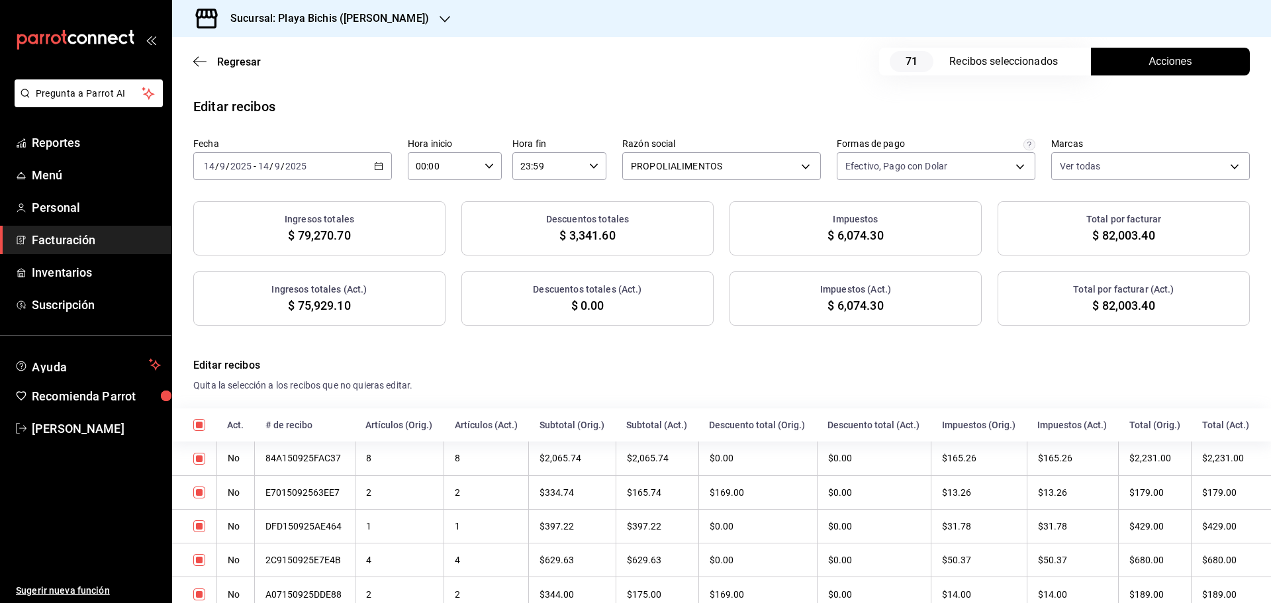
click at [1162, 68] on span "Acciones" at bounding box center [1170, 62] width 43 height 16
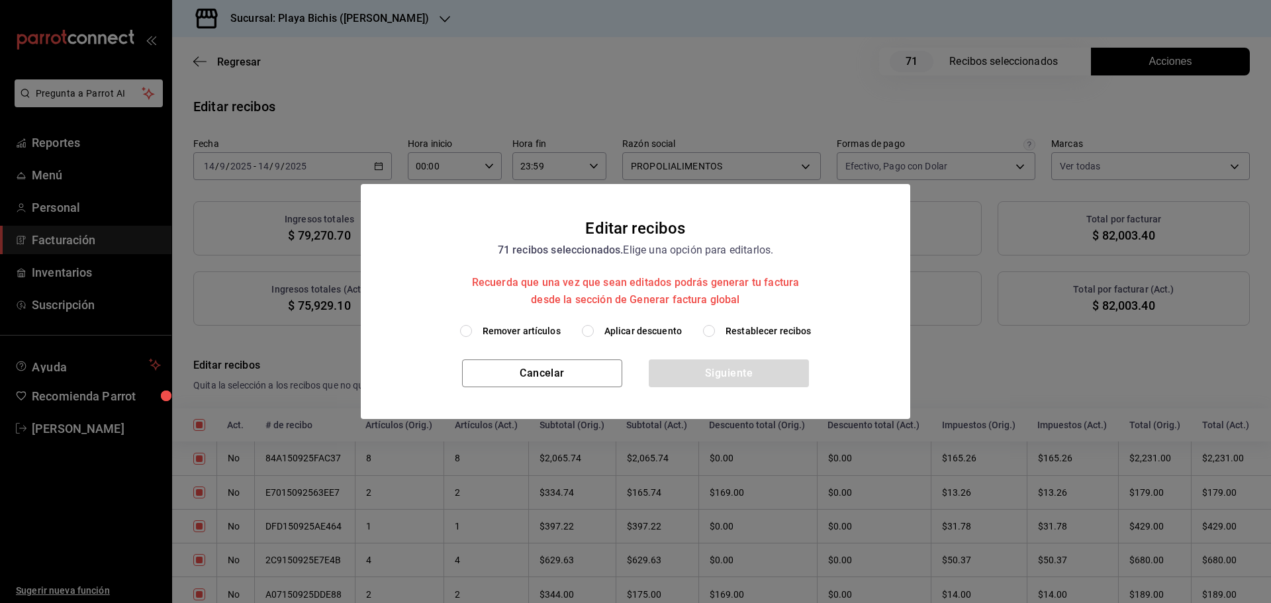
click at [661, 329] on span "Aplicar descuento" at bounding box center [642, 331] width 77 height 14
click at [594, 329] on input "Aplicar descuento" at bounding box center [588, 331] width 12 height 12
radio input "true"
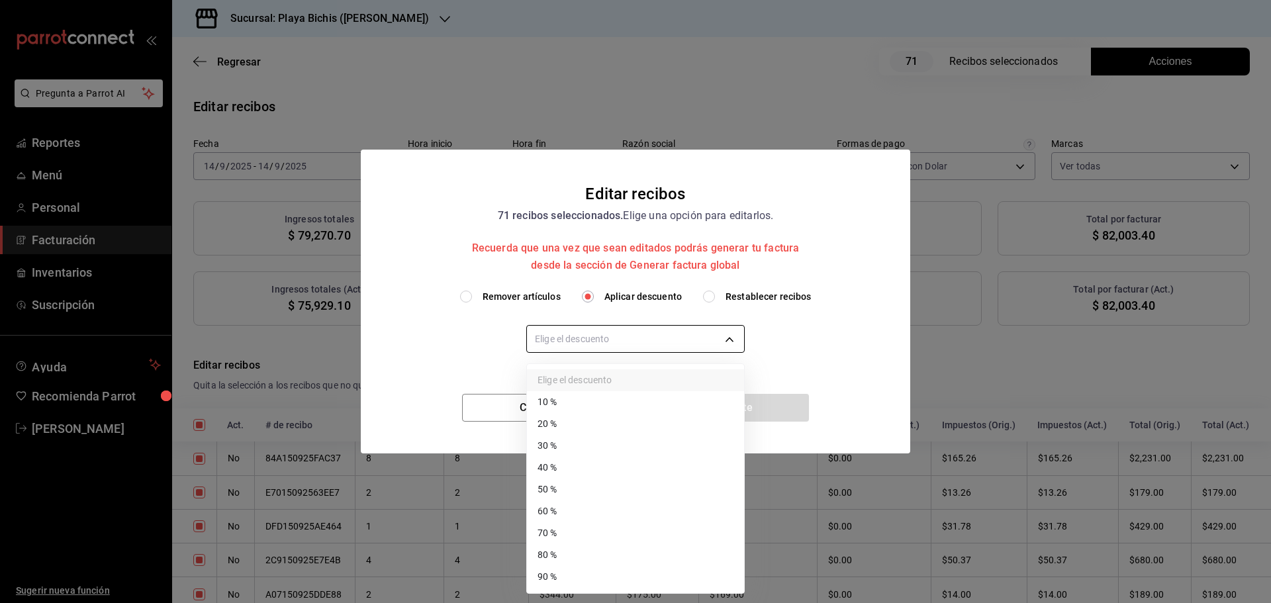
click at [634, 346] on body "Pregunta a Parrot AI Reportes Menú Personal Facturación Inventarios Suscripción…" at bounding box center [635, 301] width 1271 height 603
click at [579, 469] on li "40 %" at bounding box center [635, 468] width 217 height 22
type input "40"
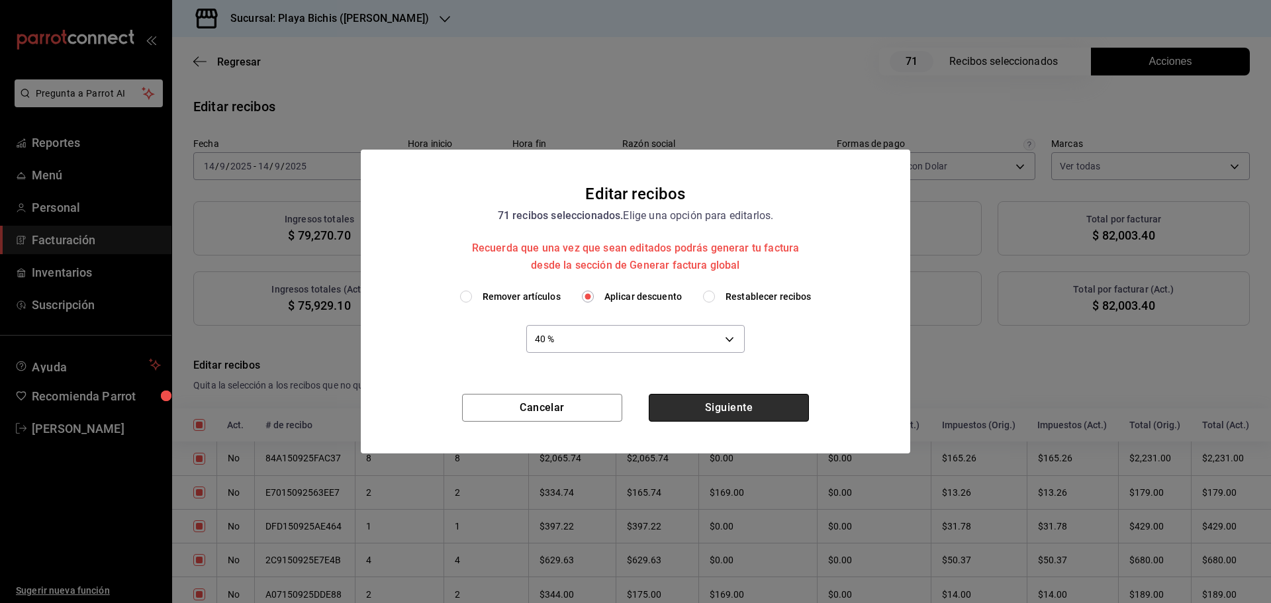
click at [710, 400] on button "Siguiente" at bounding box center [729, 408] width 160 height 28
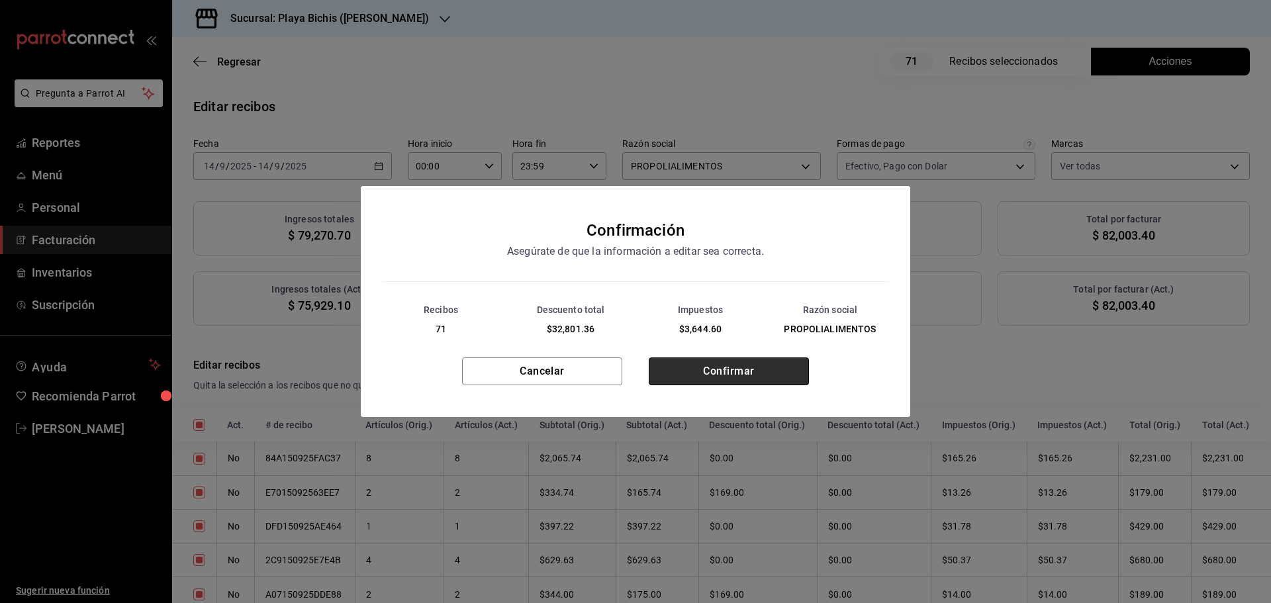
click at [708, 379] on button "Confirmar" at bounding box center [729, 371] width 160 height 28
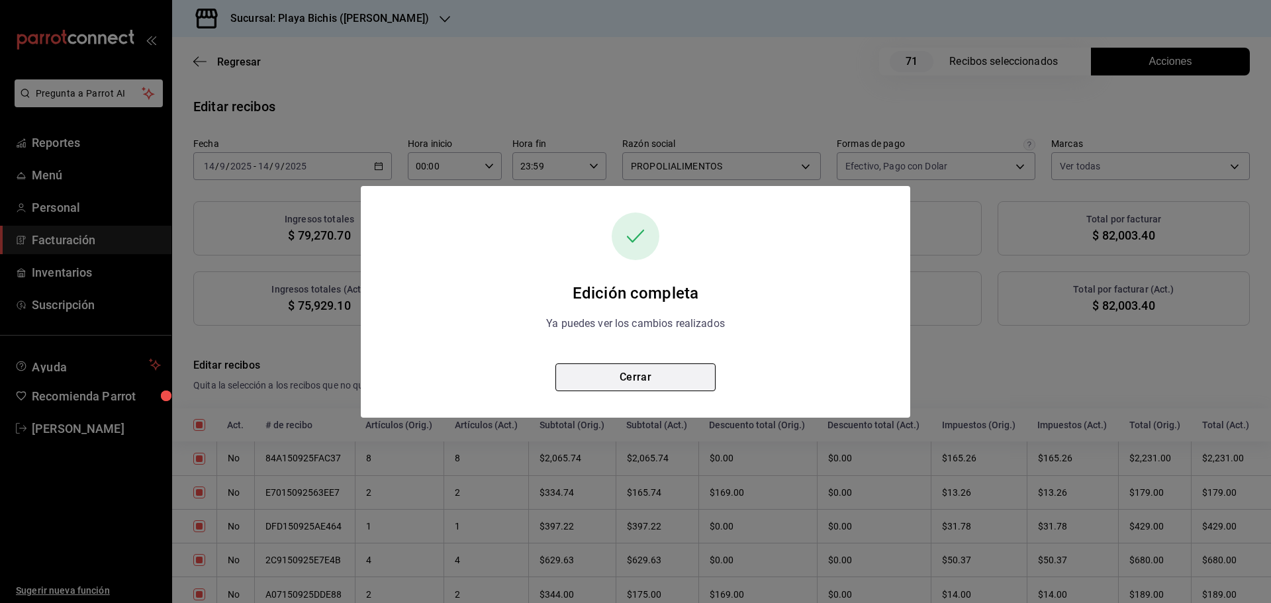
click at [686, 379] on button "Cerrar" at bounding box center [635, 377] width 160 height 28
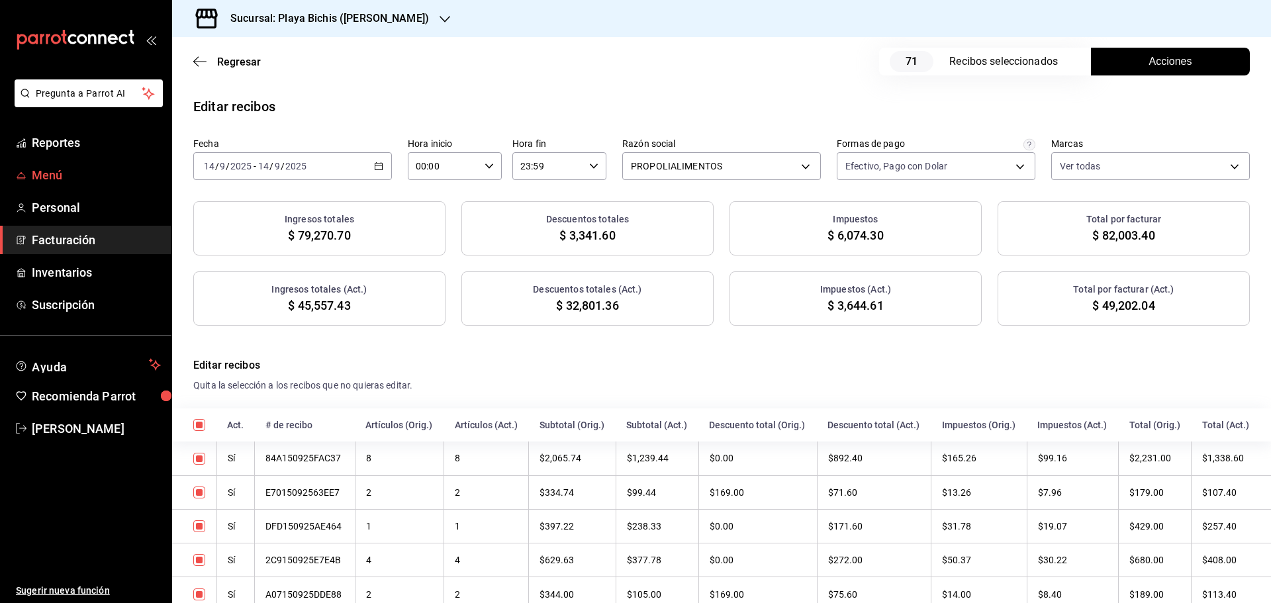
click at [38, 176] on span "Menú" at bounding box center [96, 175] width 129 height 18
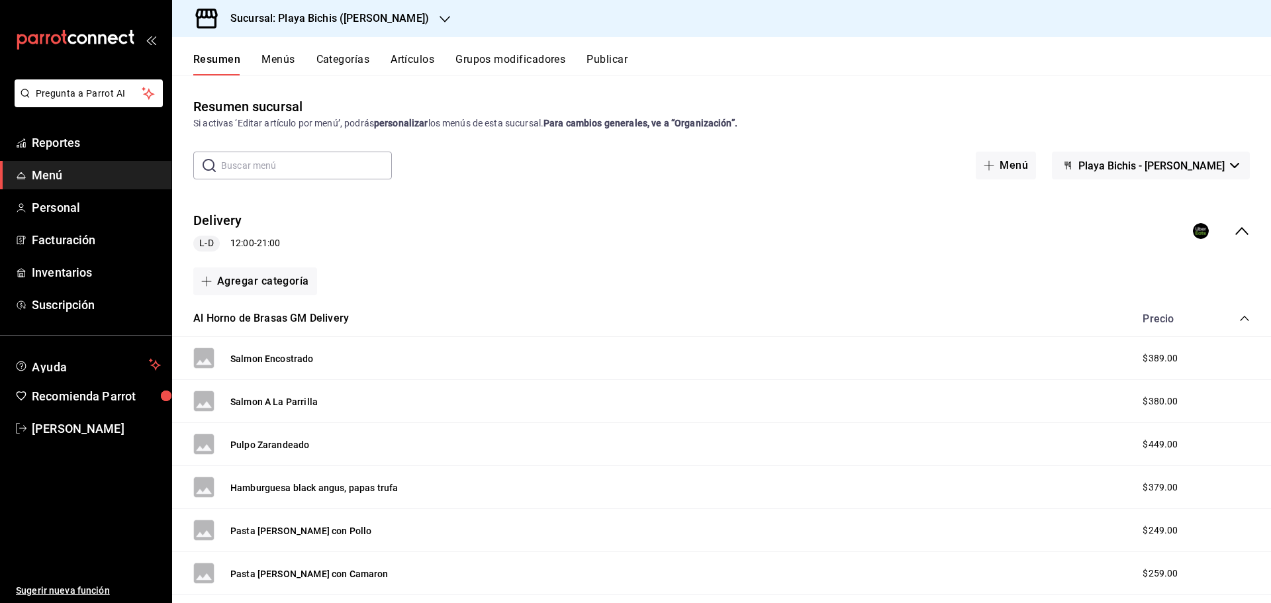
click at [265, 161] on input "text" at bounding box center [306, 165] width 171 height 26
click at [293, 400] on button "Salmon A La Parrilla" at bounding box center [273, 401] width 87 height 13
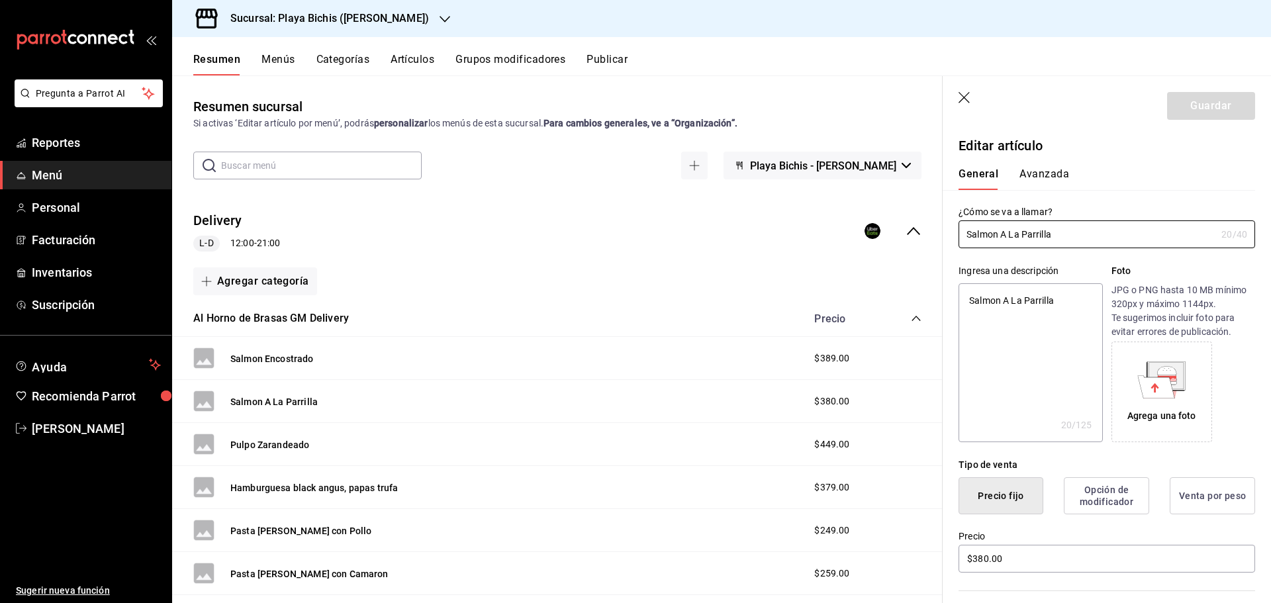
type textarea "x"
click at [1055, 176] on button "Avanzada" at bounding box center [1044, 178] width 50 height 23
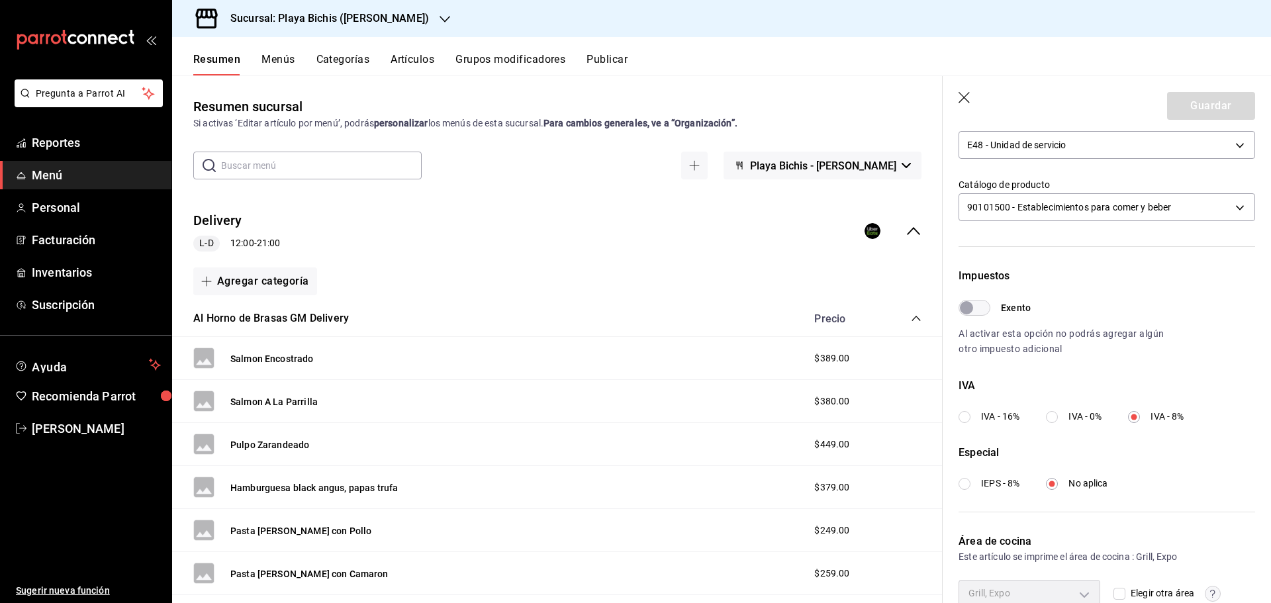
scroll to position [332, 0]
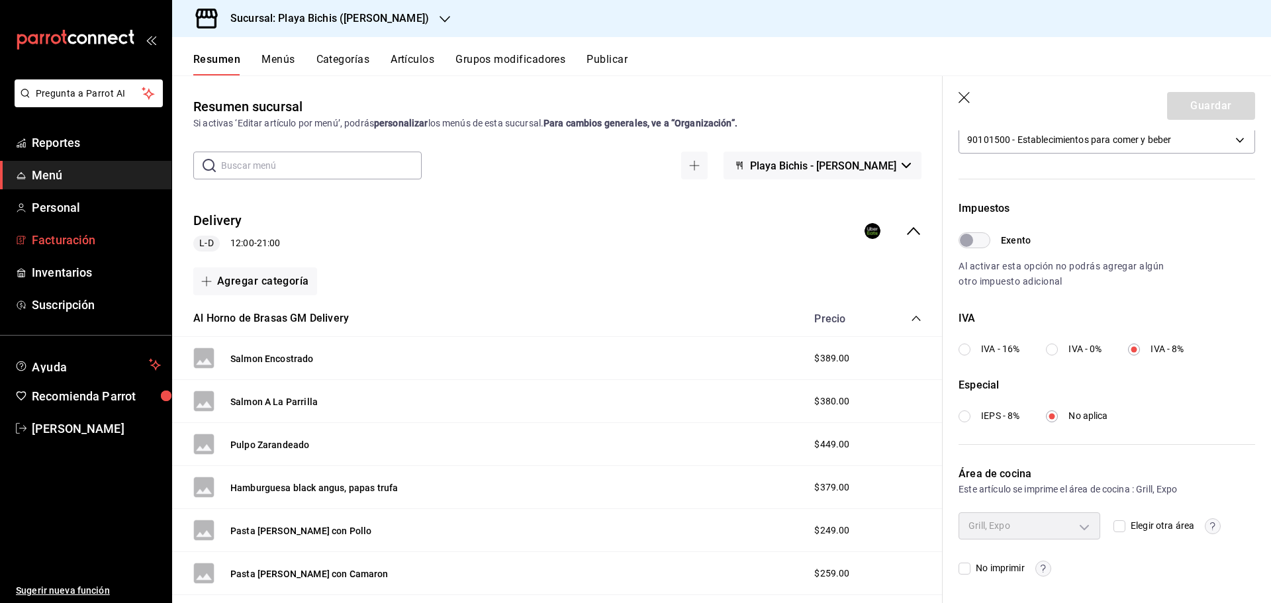
click at [77, 236] on span "Facturación" at bounding box center [96, 240] width 129 height 18
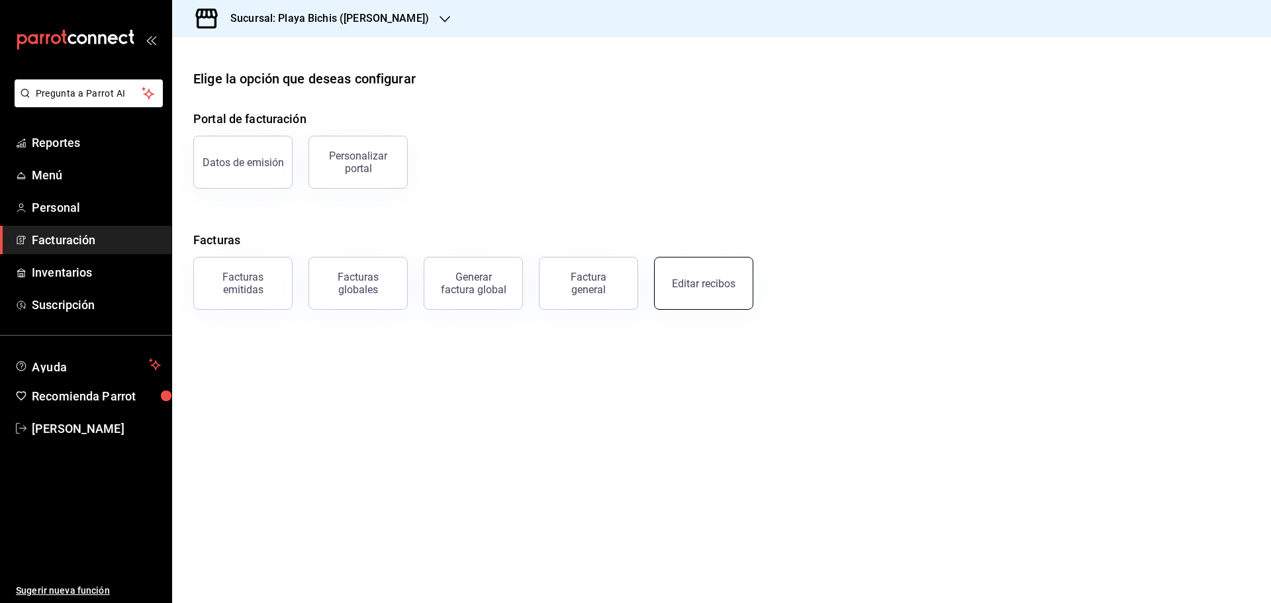
click at [734, 279] on button "Editar recibos" at bounding box center [703, 283] width 99 height 53
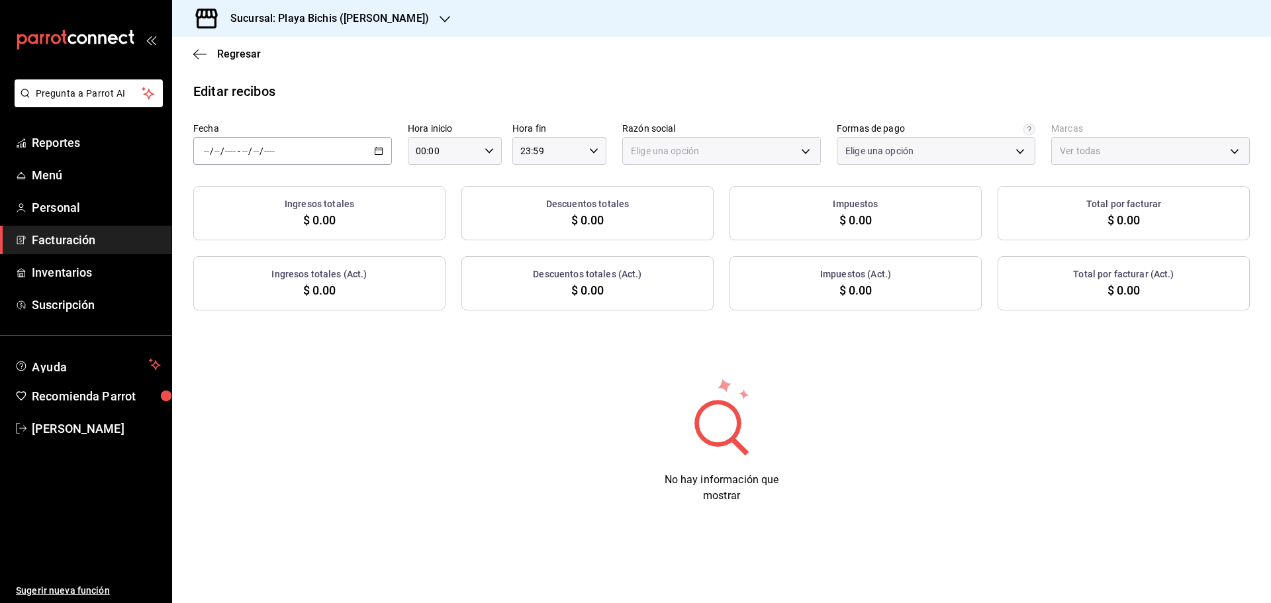
type input "3fceb3f9-c731-4fc1-a75c-4c7f95d77329"
click at [379, 152] on icon "button" at bounding box center [378, 150] width 9 height 9
click at [238, 336] on span "Rango de fechas" at bounding box center [256, 340] width 103 height 14
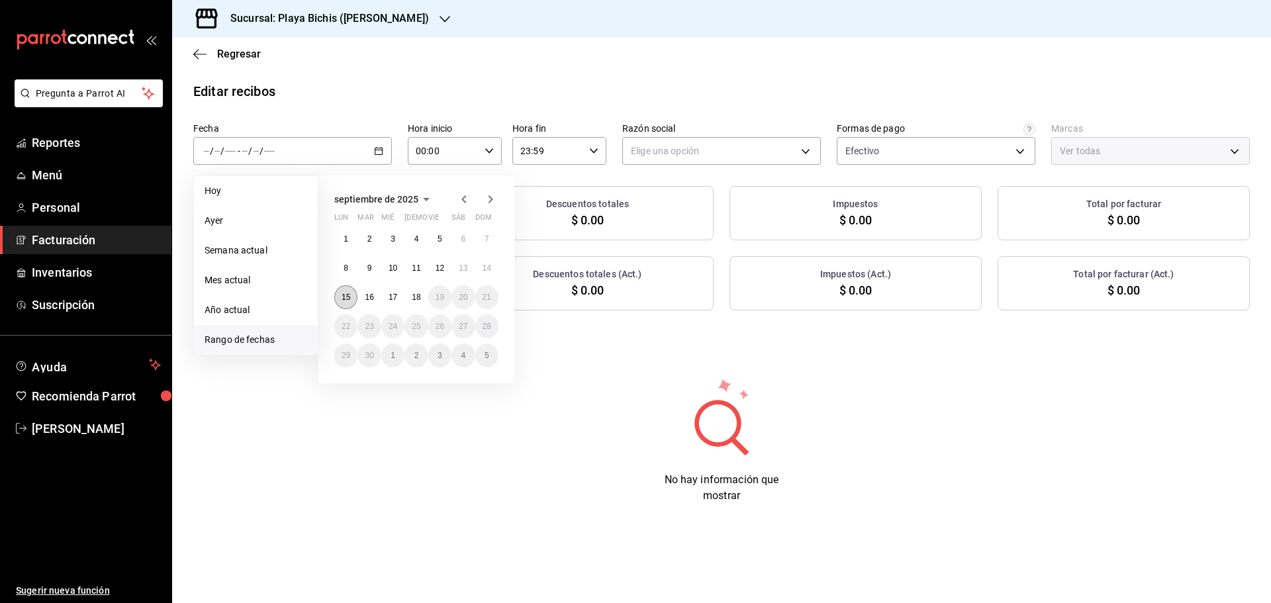
click at [344, 303] on button "15" at bounding box center [345, 297] width 23 height 24
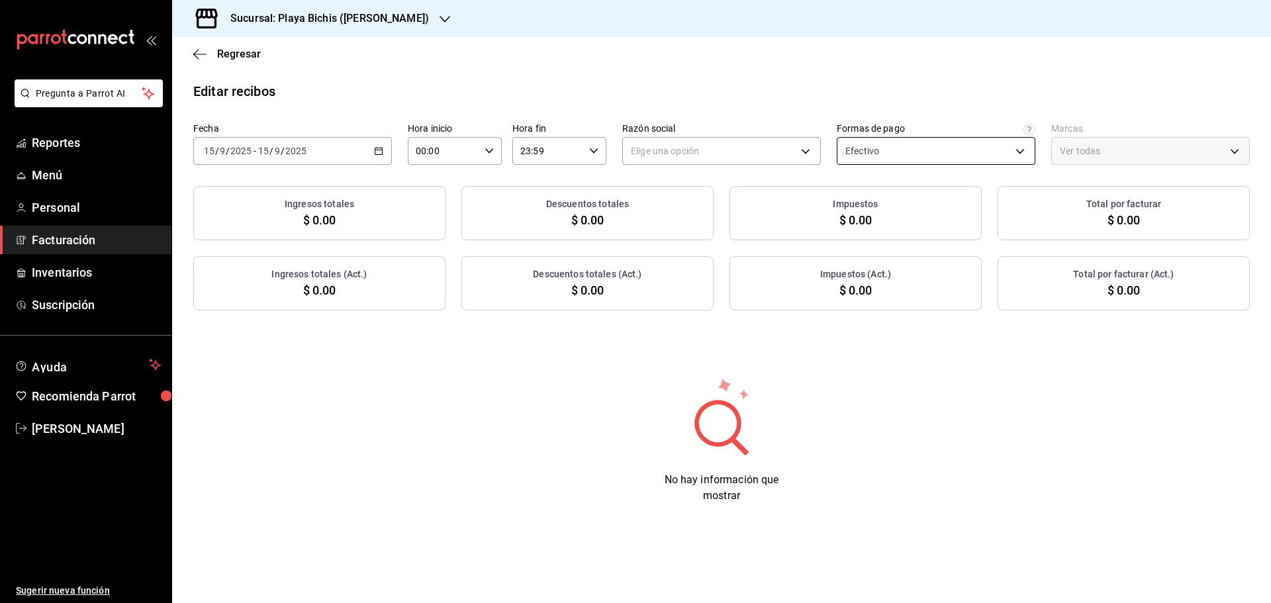
click at [863, 153] on body "Pregunta a Parrot AI Reportes Menú Personal Facturación Inventarios Suscripción…" at bounding box center [635, 301] width 1271 height 603
click at [712, 140] on div at bounding box center [635, 301] width 1271 height 603
click at [711, 148] on body "Pregunta a Parrot AI Reportes Menú Personal Facturación Inventarios Suscripción…" at bounding box center [635, 301] width 1271 height 603
click at [698, 220] on li "PROPOLIALIMENTOS" at bounding box center [721, 218] width 197 height 24
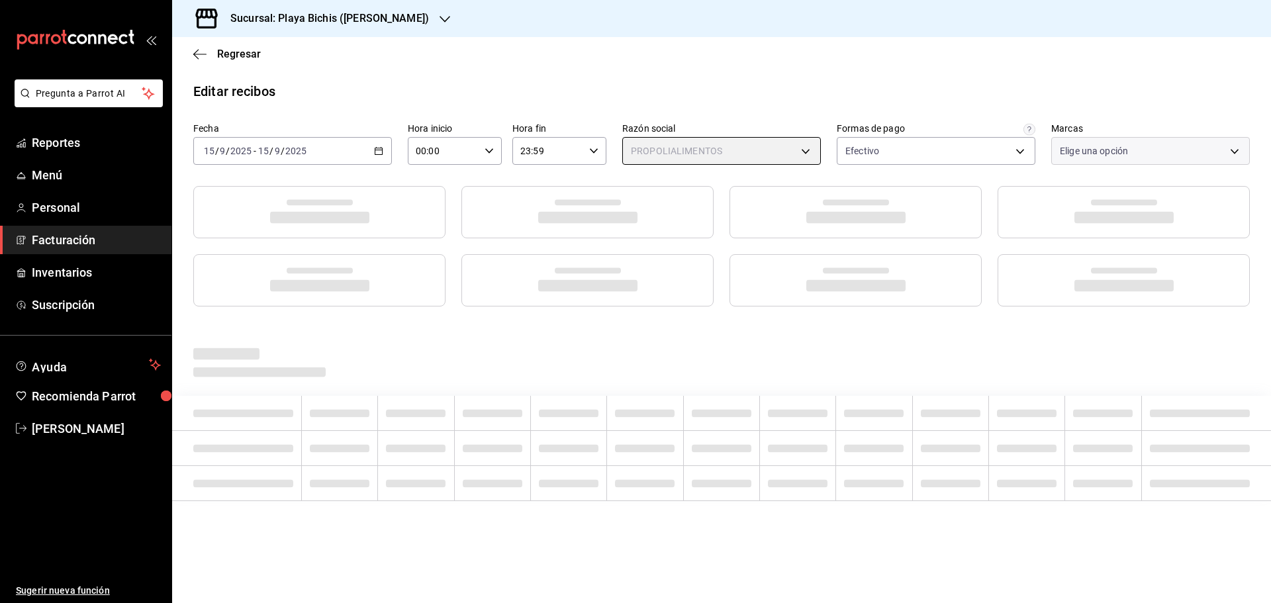
type input "98789bbc-3643-442e-bea3-a0897877bbaf"
type input "4ba3d68a-2a71-4bf4-8272-d27f8f663470,fbc14f8a-a0c0-448e-9dac-7011cab8a3fb"
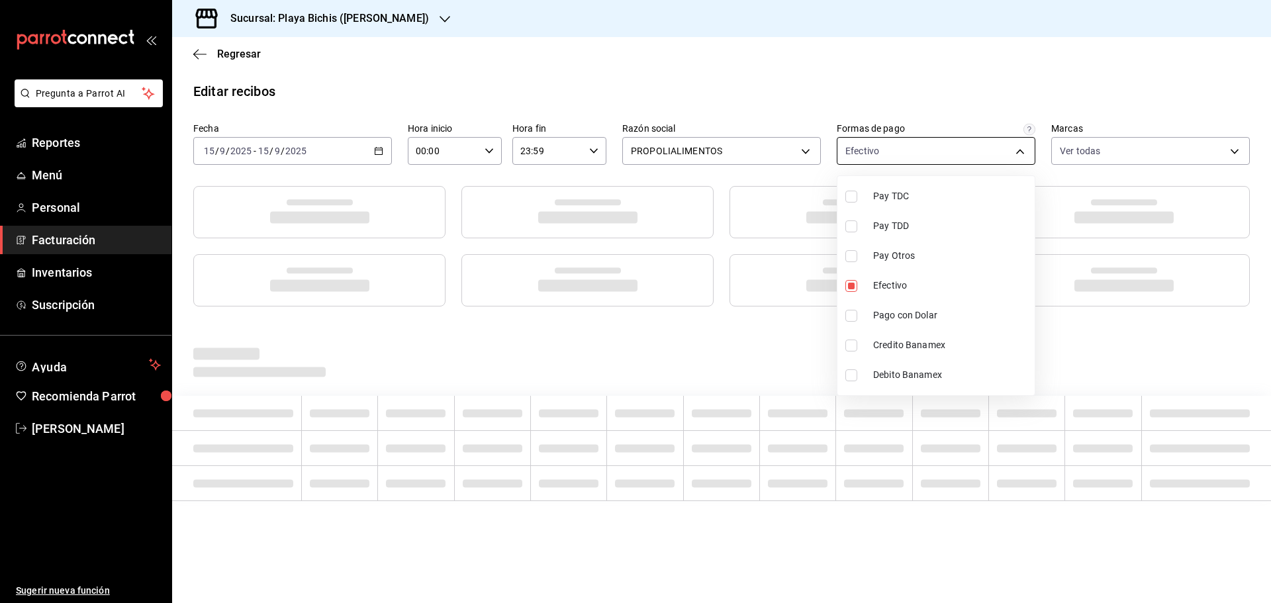
click at [878, 146] on body "Pregunta a Parrot AI Reportes Menú Personal Facturación Inventarios Suscripción…" at bounding box center [635, 301] width 1271 height 603
click at [897, 318] on span "Pago con Dolar" at bounding box center [951, 315] width 156 height 14
type input "3fceb3f9-c731-4fc1-a75c-4c7f95d77329,512e710e-ef5b-4fe5-9988-4a3ed35c5c81"
checkbox input "true"
click at [975, 94] on div at bounding box center [635, 301] width 1271 height 603
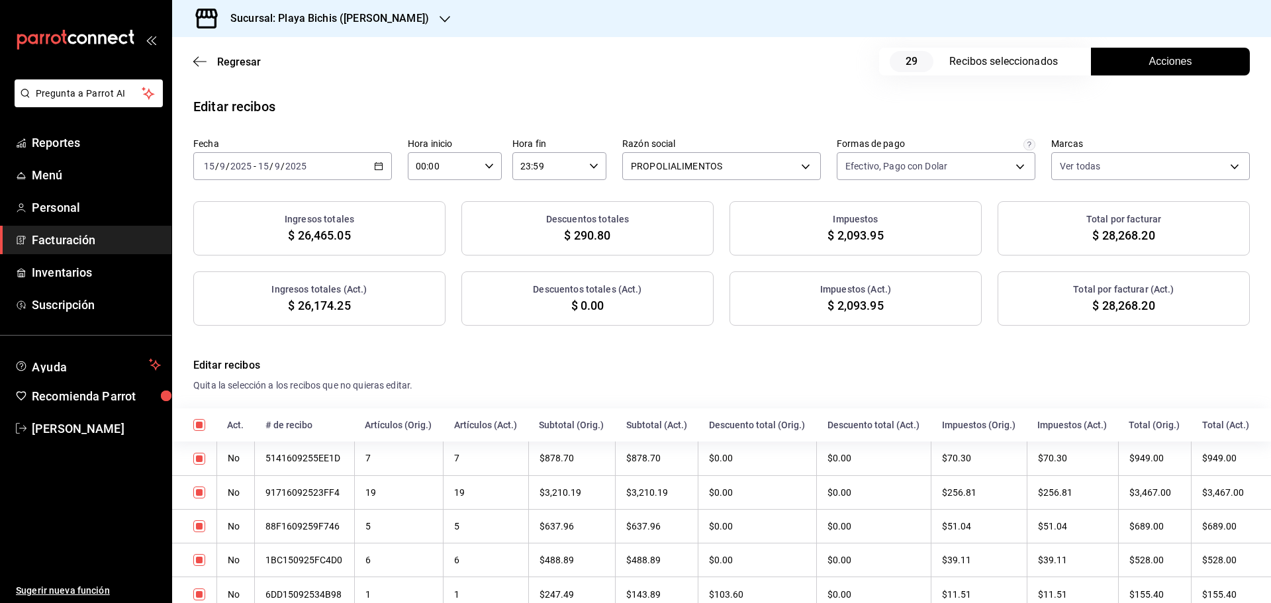
click at [1151, 71] on button "Acciones" at bounding box center [1170, 62] width 159 height 28
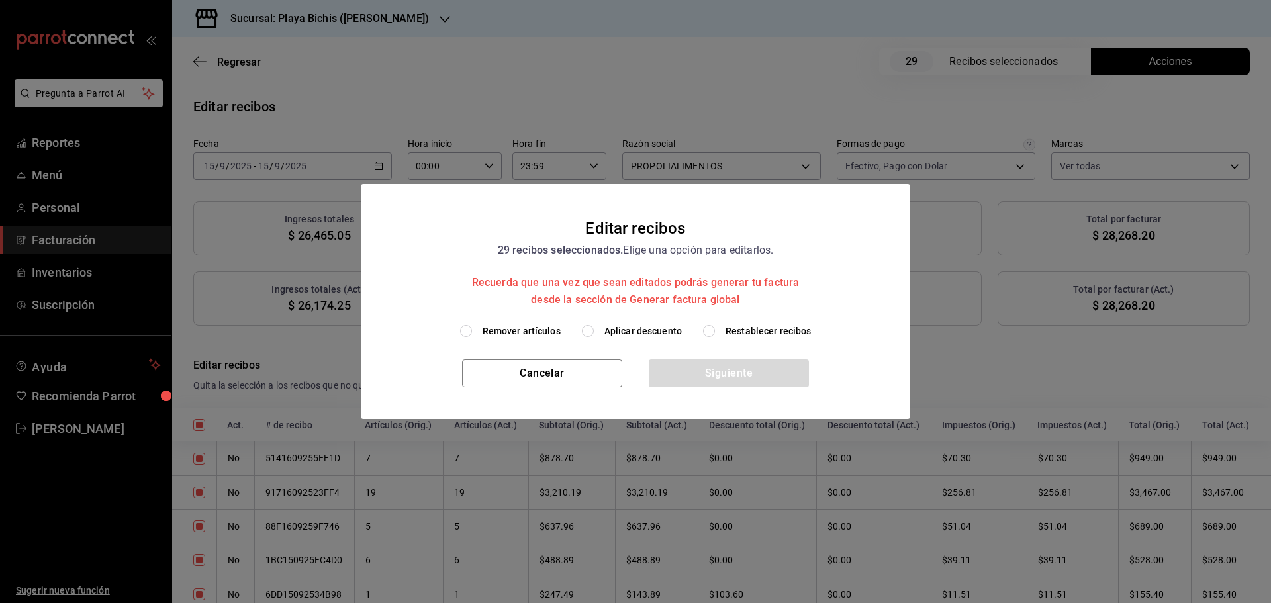
click at [614, 332] on span "Aplicar descuento" at bounding box center [642, 331] width 77 height 14
click at [594, 332] on input "Aplicar descuento" at bounding box center [588, 331] width 12 height 12
radio input "true"
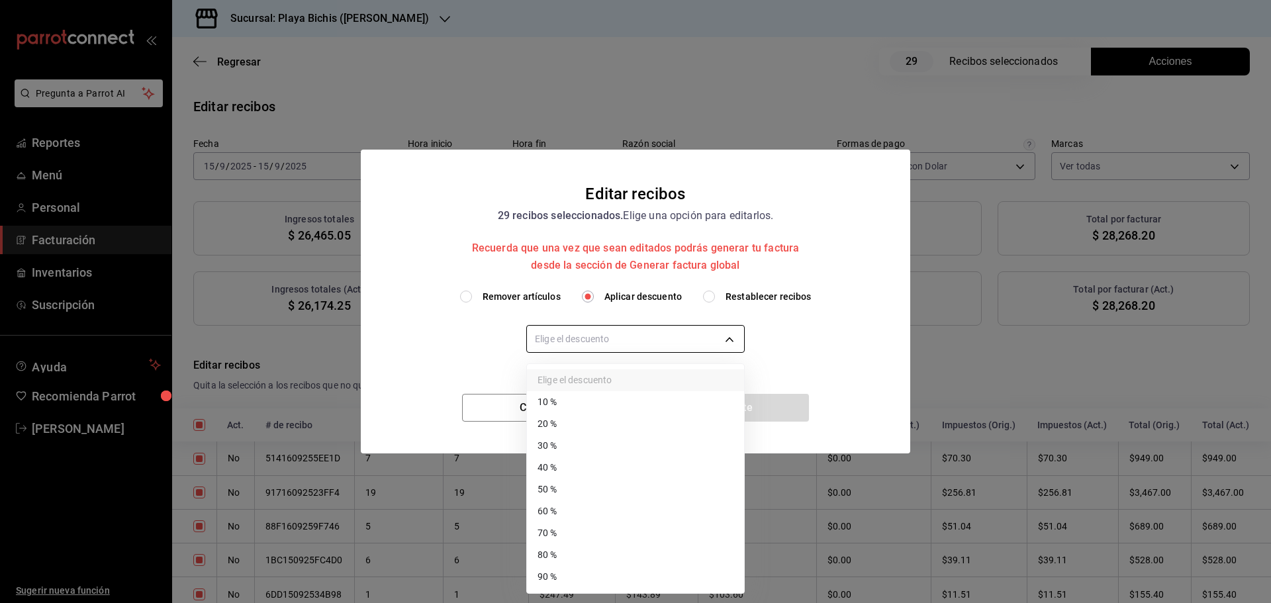
click at [612, 340] on body "Pregunta a Parrot AI Reportes Menú Personal Facturación Inventarios Suscripción…" at bounding box center [635, 301] width 1271 height 603
click at [557, 481] on li "50 %" at bounding box center [635, 490] width 217 height 22
type input "50"
click at [557, 481] on li "50 %" at bounding box center [635, 490] width 217 height 22
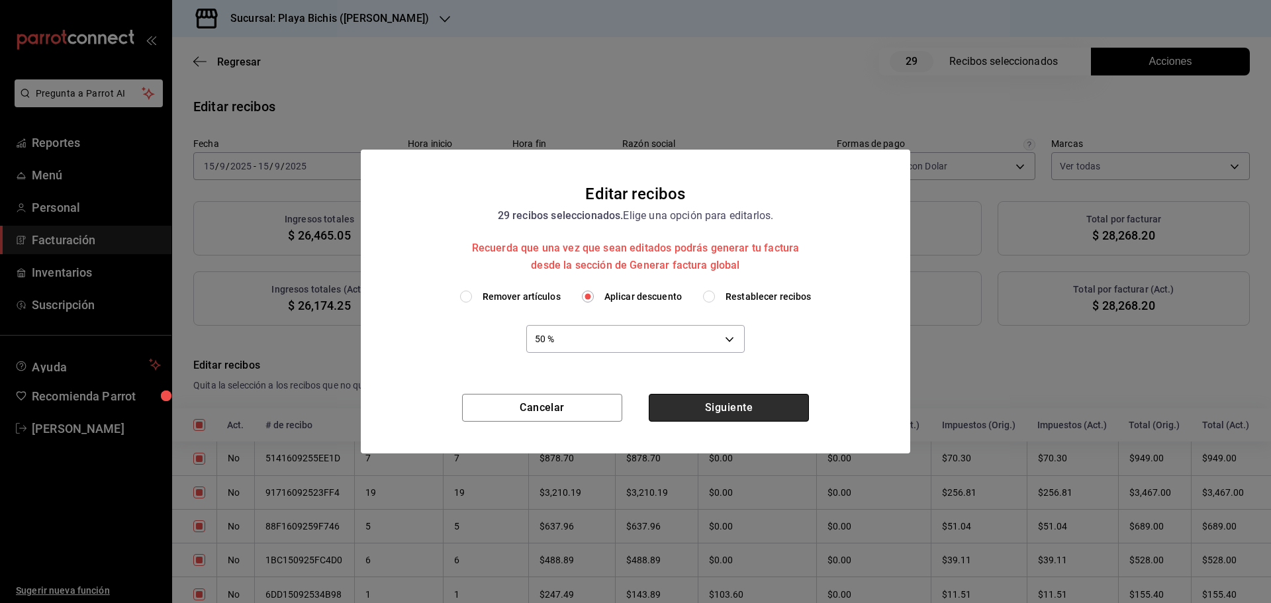
click at [765, 412] on button "Siguiente" at bounding box center [729, 408] width 160 height 28
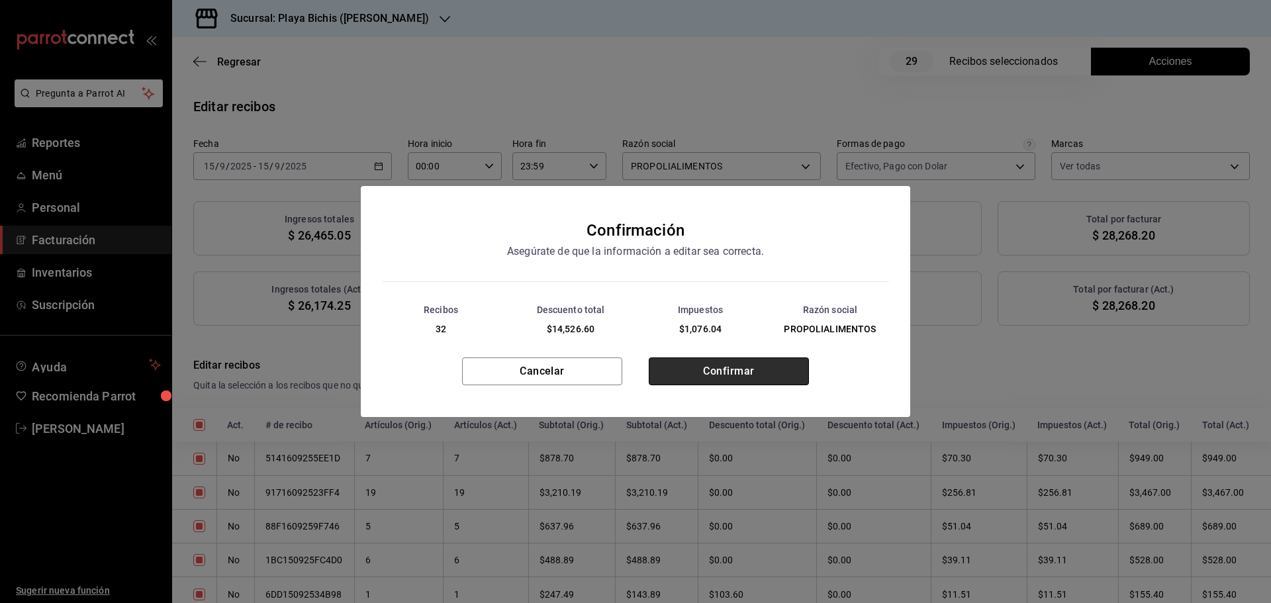
click at [710, 367] on button "Confirmar" at bounding box center [729, 371] width 160 height 28
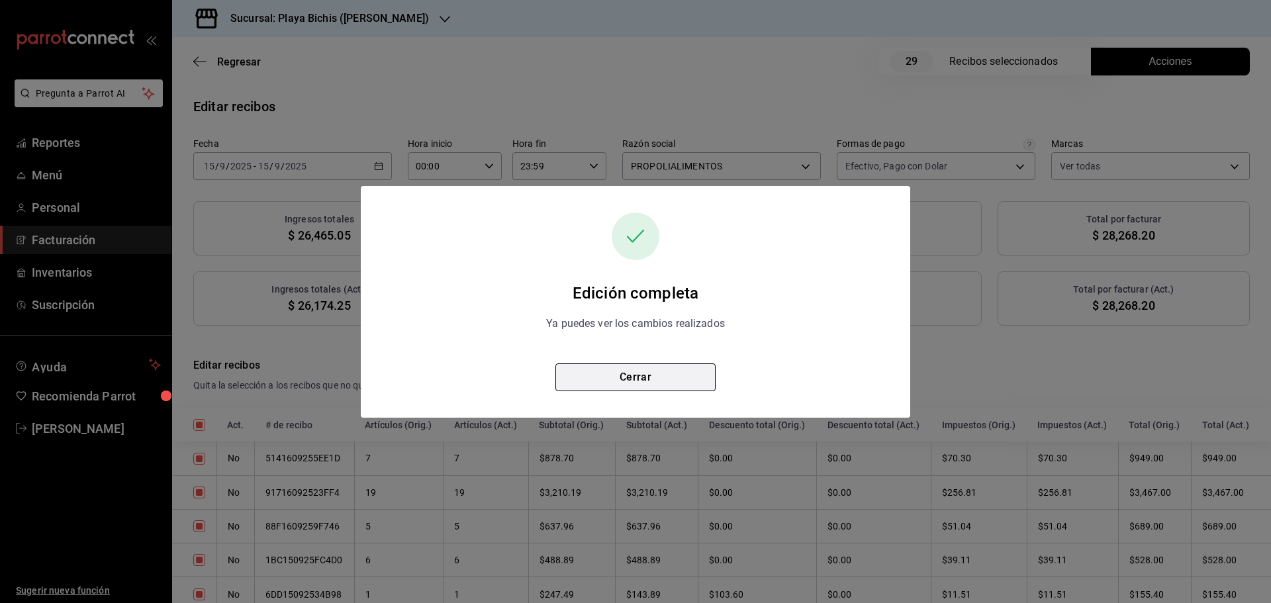
click at [635, 369] on button "Cerrar" at bounding box center [635, 377] width 160 height 28
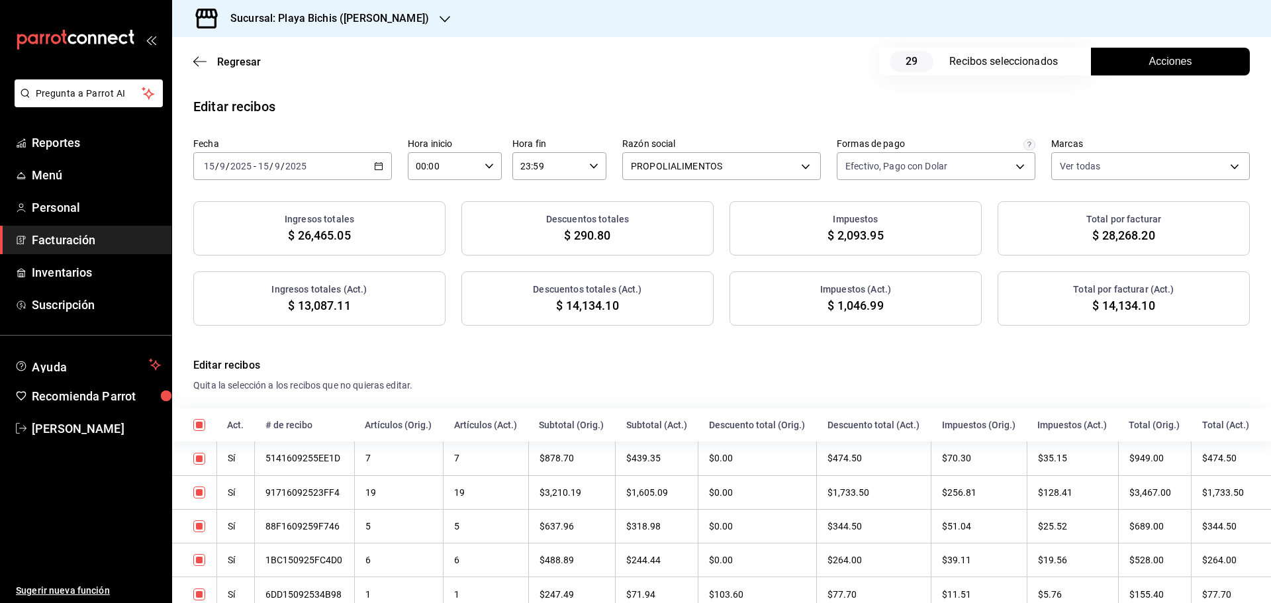
click at [1152, 65] on span "Acciones" at bounding box center [1170, 62] width 43 height 16
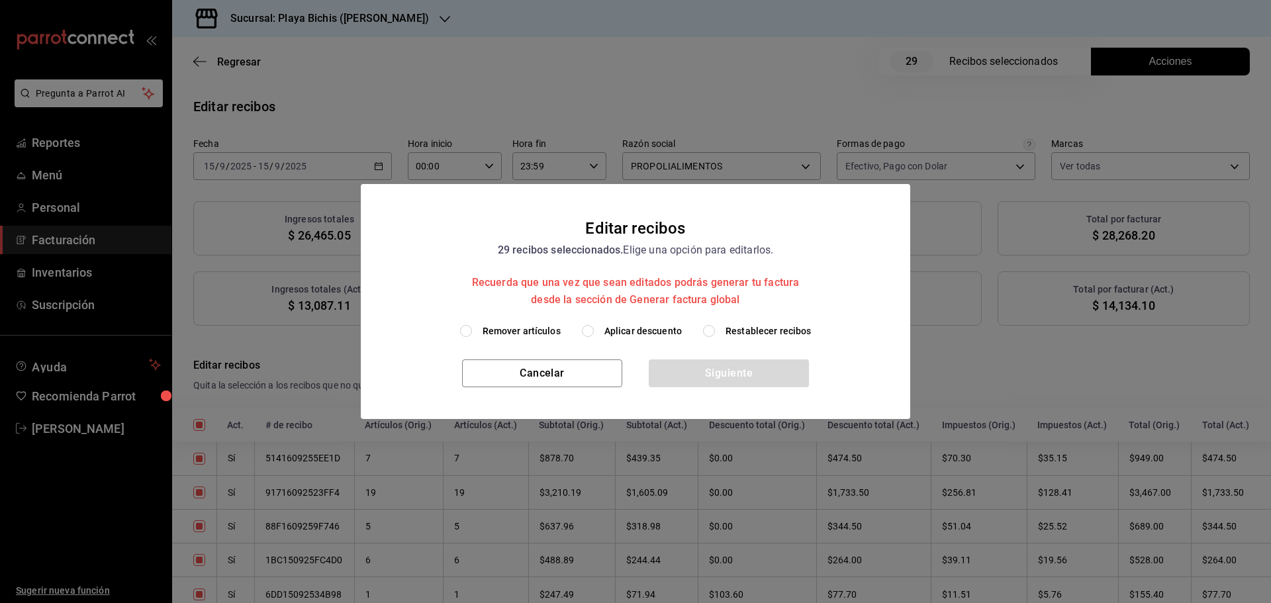
click at [731, 330] on span "Restablecer recibos" at bounding box center [769, 331] width 86 height 14
click at [715, 330] on input "Restablecer recibos" at bounding box center [709, 331] width 12 height 12
radio input "true"
click at [731, 375] on button "Siguiente" at bounding box center [729, 373] width 160 height 28
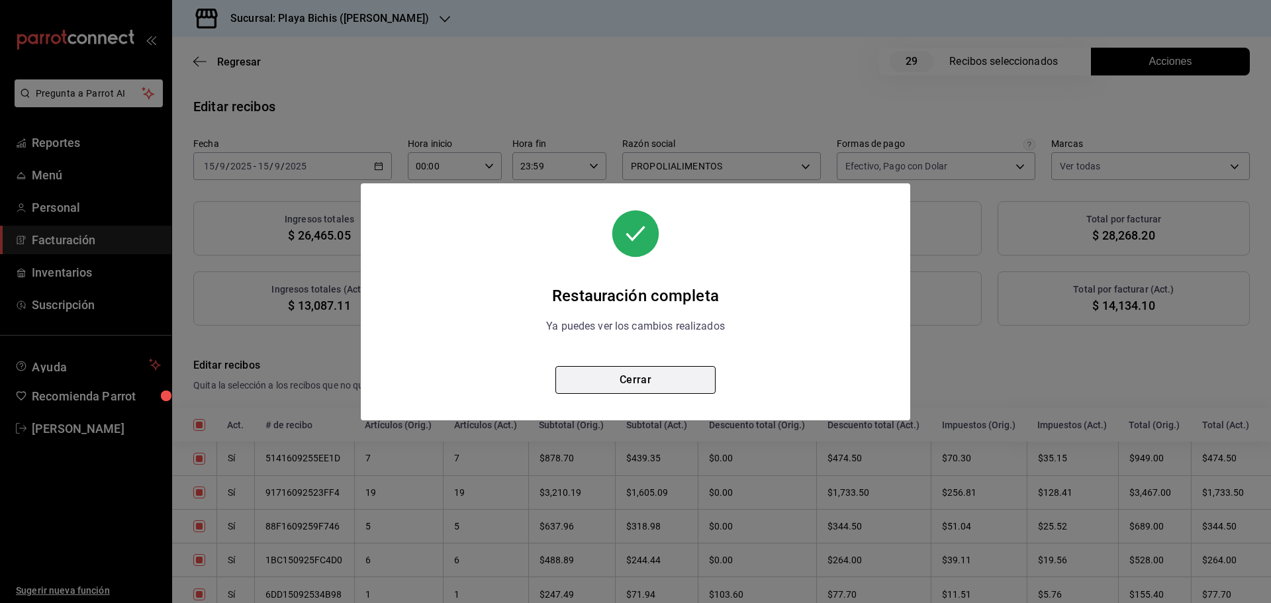
click at [685, 375] on button "Cerrar" at bounding box center [635, 380] width 160 height 28
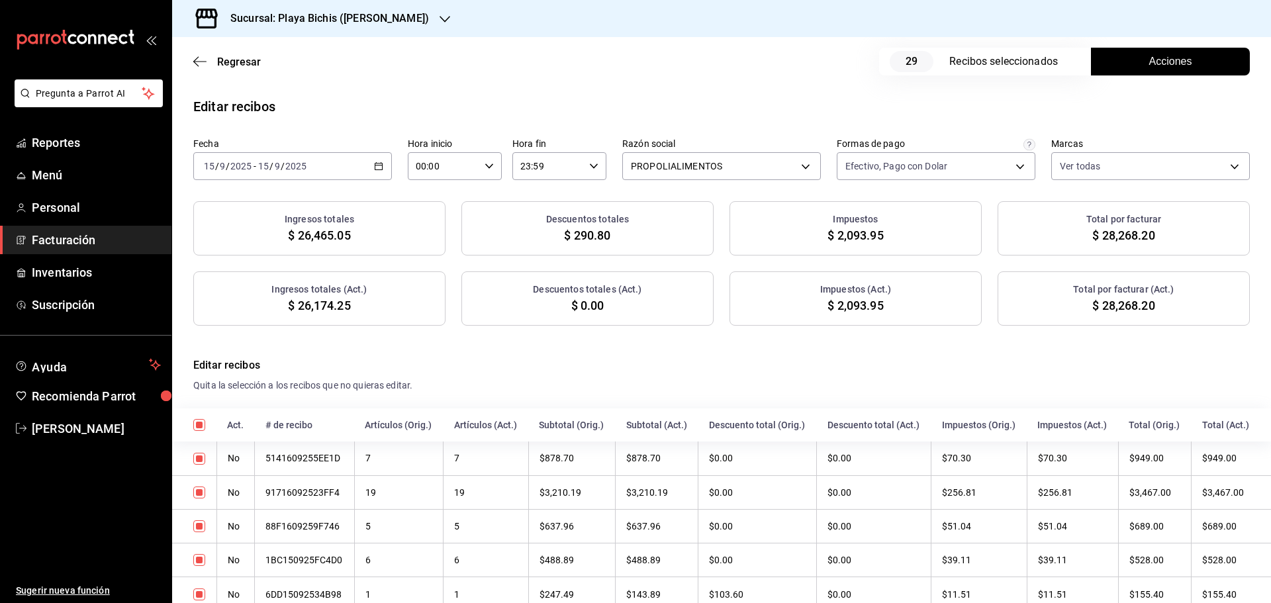
click at [1113, 62] on button "Acciones" at bounding box center [1170, 62] width 159 height 28
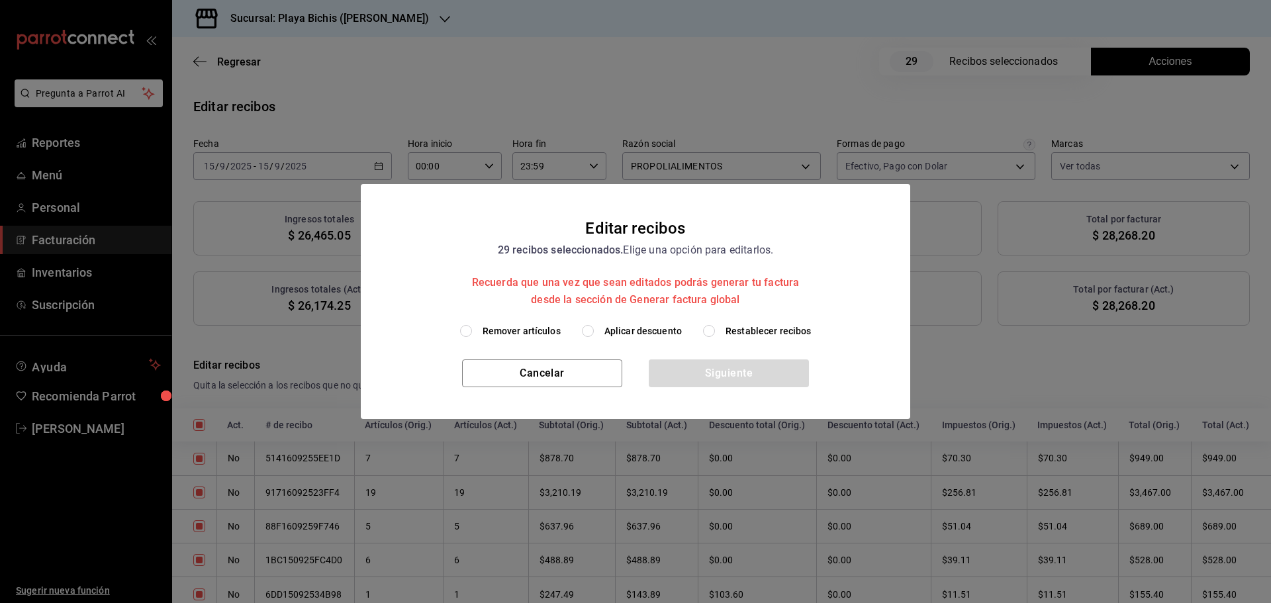
click at [643, 330] on span "Aplicar descuento" at bounding box center [642, 331] width 77 height 14
click at [594, 330] on input "Aplicar descuento" at bounding box center [588, 331] width 12 height 12
radio input "true"
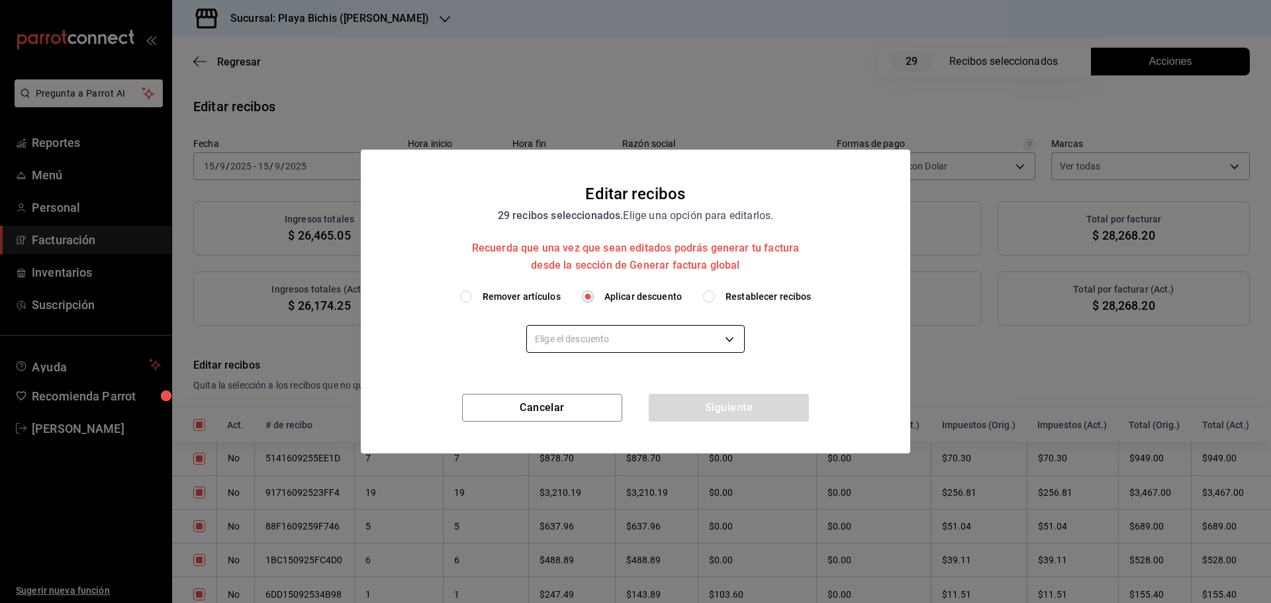
click at [673, 345] on body "Pregunta a Parrot AI Reportes Menú Personal Facturación Inventarios Suscripción…" at bounding box center [635, 301] width 1271 height 603
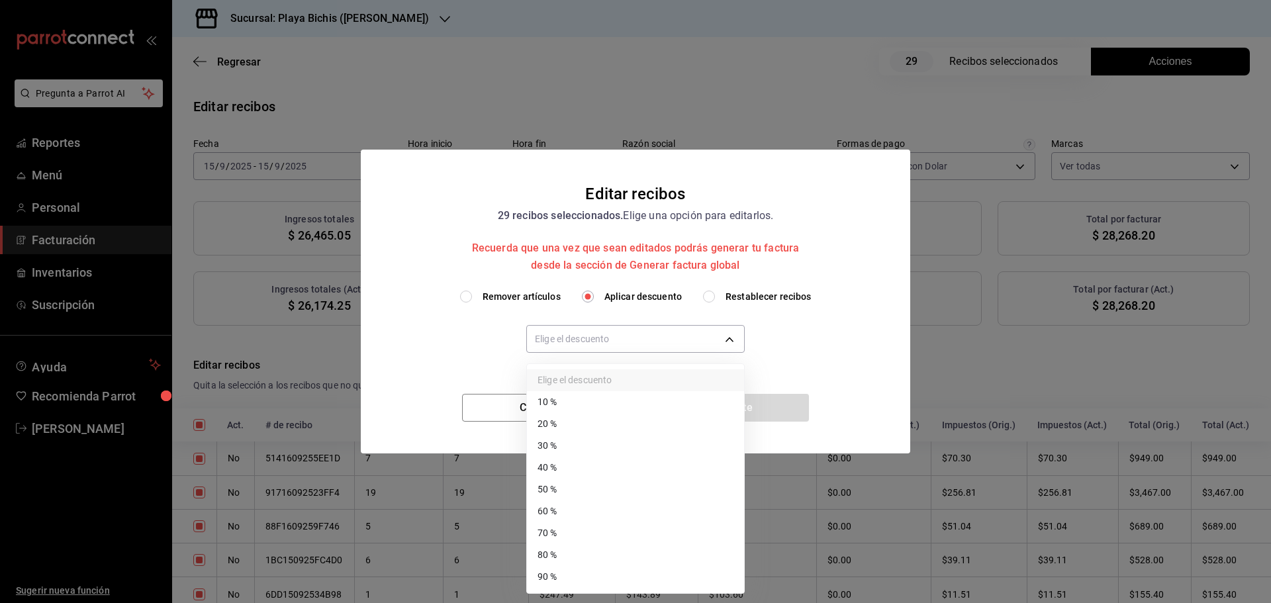
click at [587, 485] on li "50 %" at bounding box center [635, 490] width 217 height 22
type input "50"
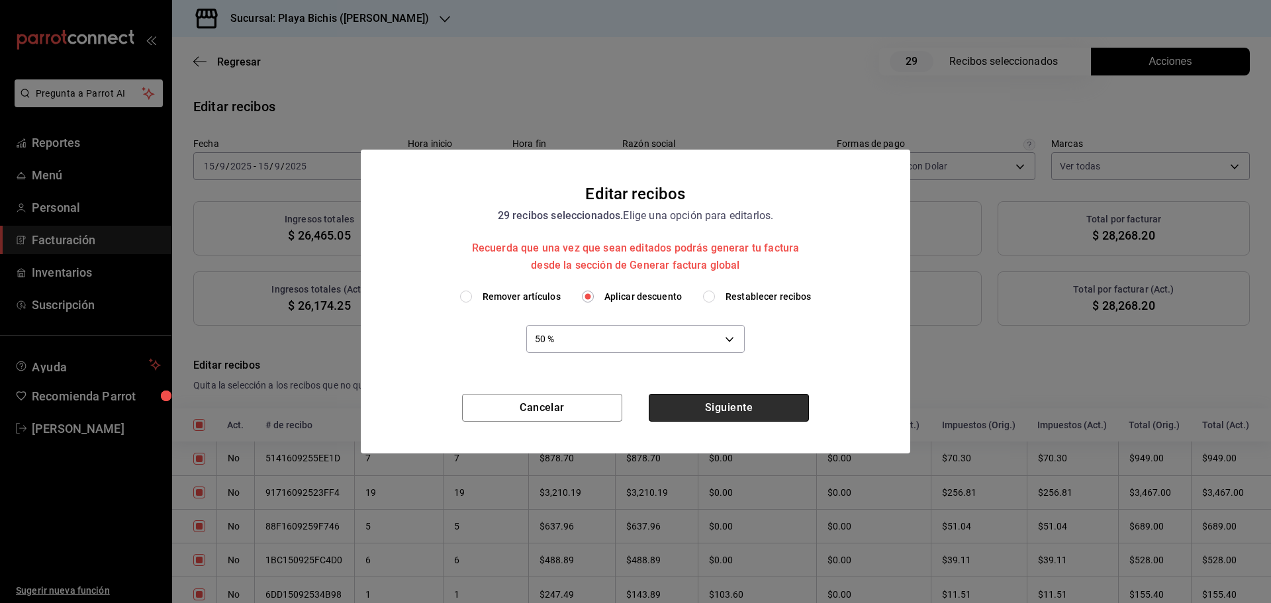
click at [731, 417] on button "Siguiente" at bounding box center [729, 408] width 160 height 28
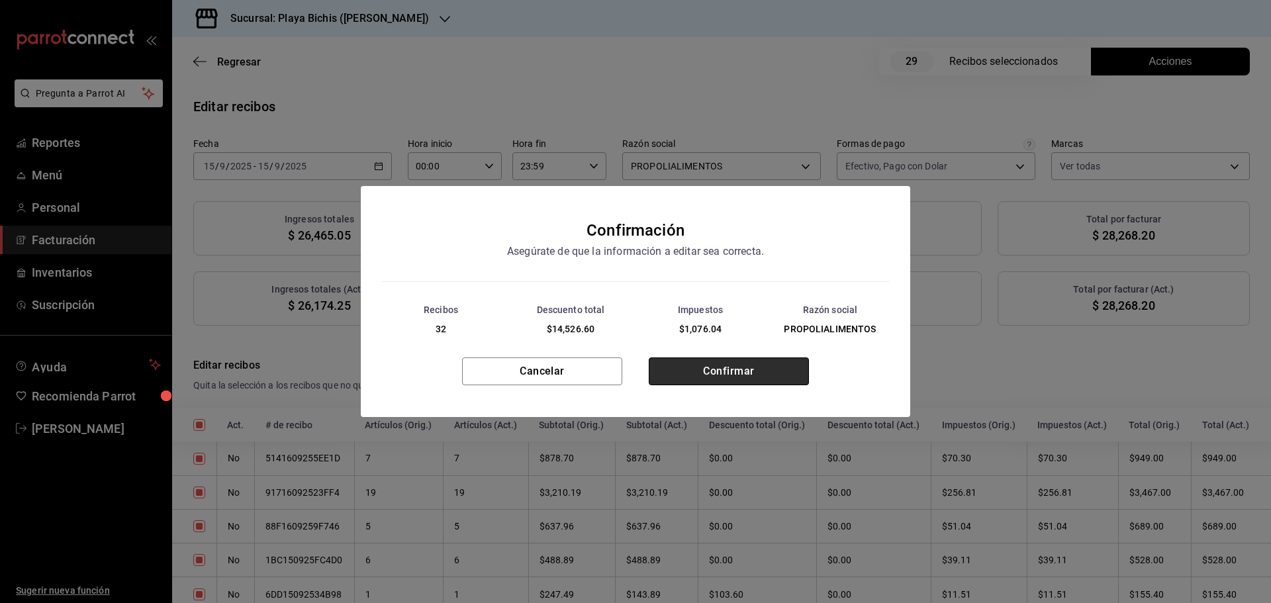
click at [742, 381] on button "Confirmar" at bounding box center [729, 371] width 160 height 28
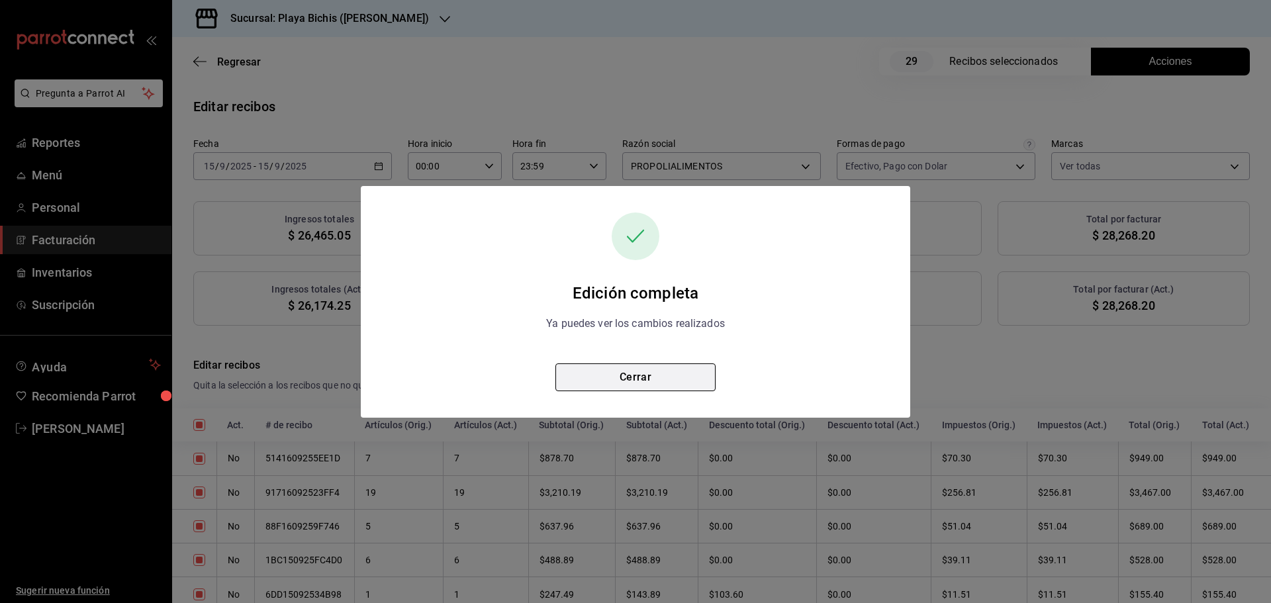
click at [661, 377] on button "Cerrar" at bounding box center [635, 377] width 160 height 28
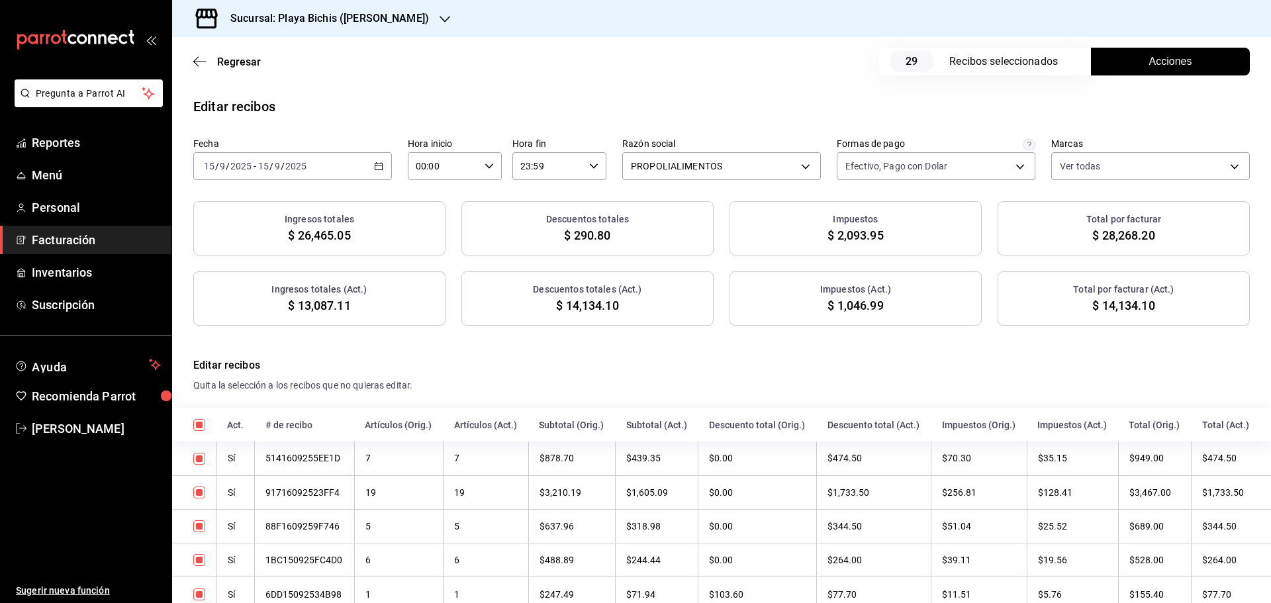
click at [377, 160] on div "[DATE] [DATE] - [DATE] [DATE]" at bounding box center [292, 166] width 199 height 28
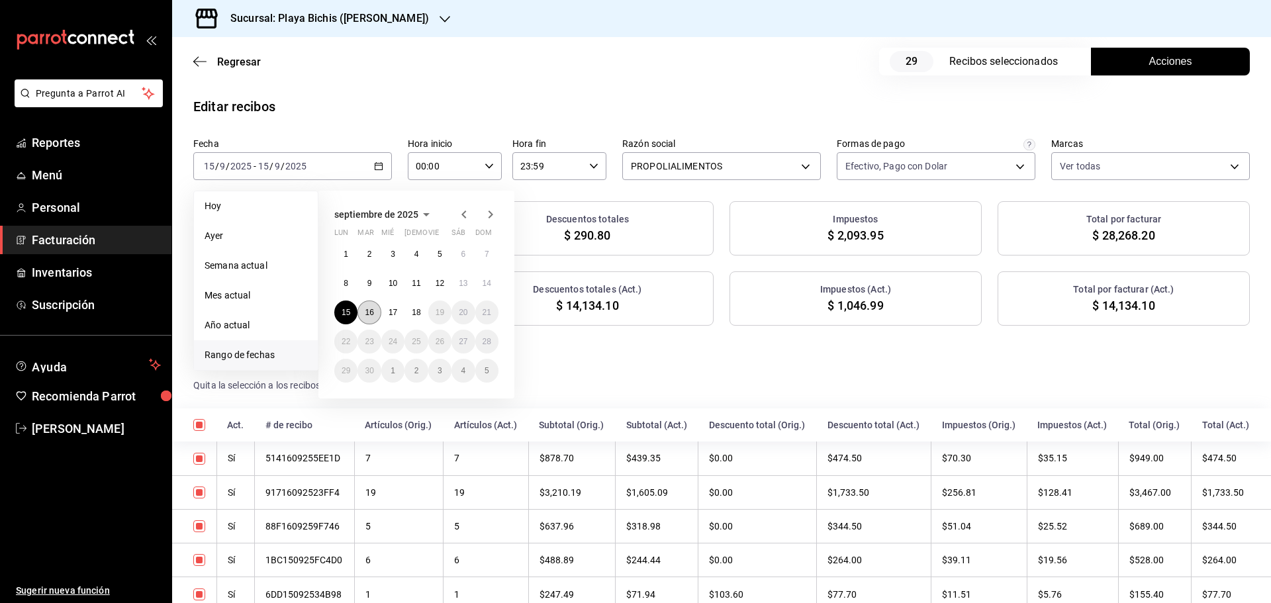
click at [377, 314] on button "16" at bounding box center [368, 313] width 23 height 24
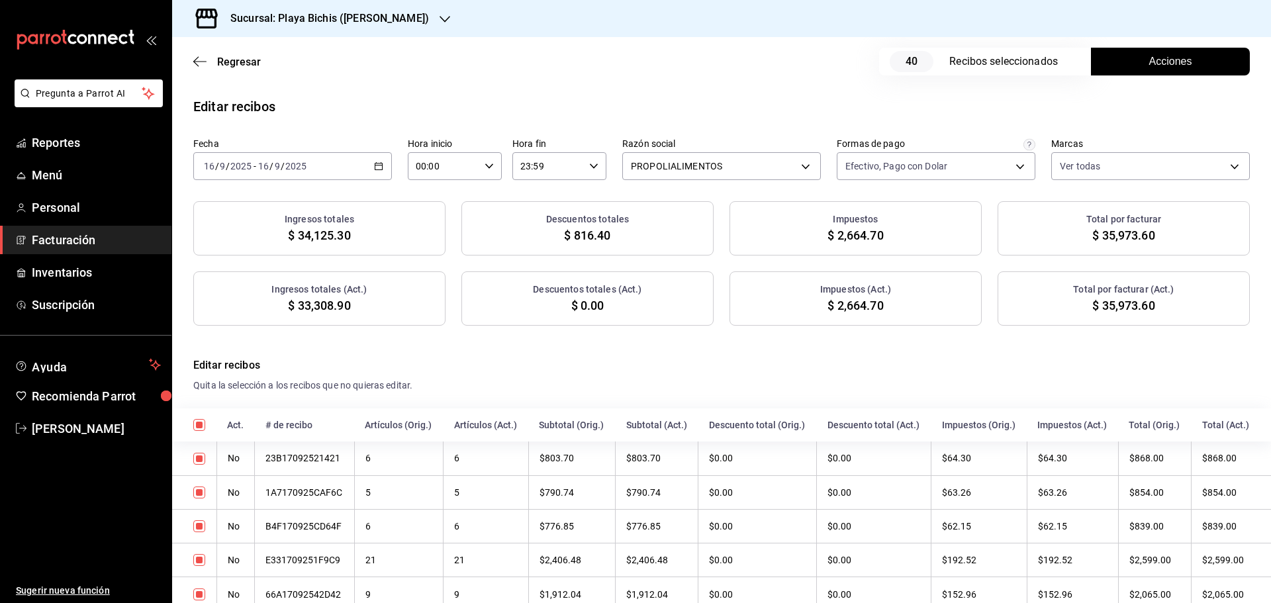
click at [1181, 65] on span "Acciones" at bounding box center [1170, 62] width 43 height 16
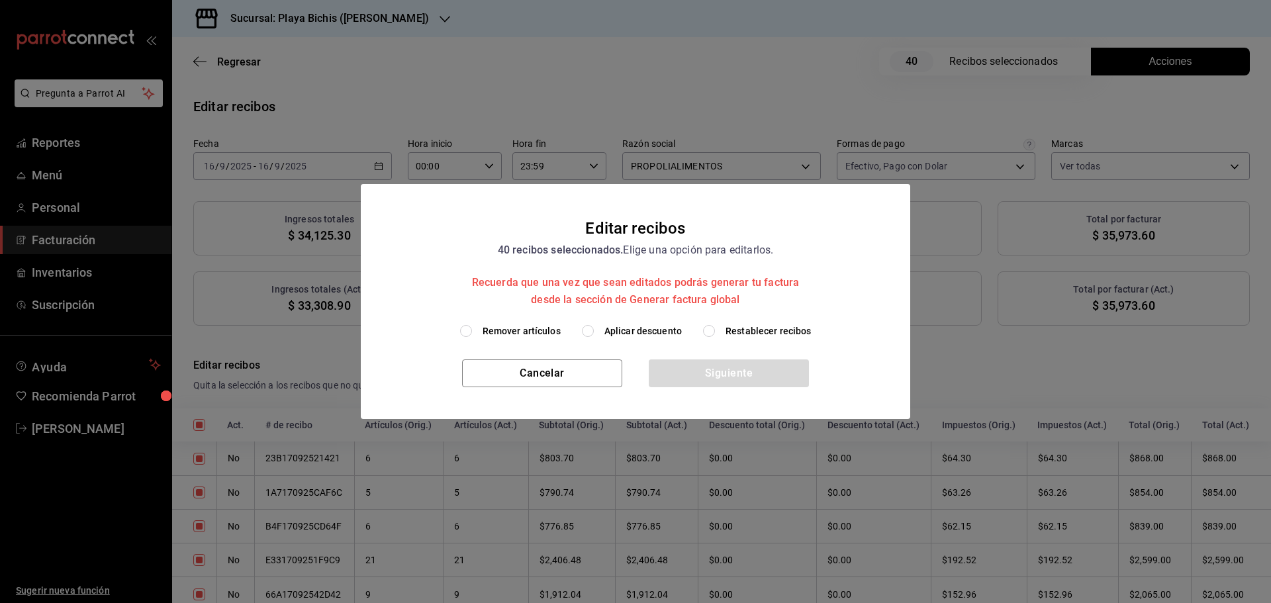
click at [604, 333] on label "Aplicar descuento" at bounding box center [632, 331] width 100 height 14
click at [594, 333] on input "Aplicar descuento" at bounding box center [588, 331] width 12 height 12
radio input "true"
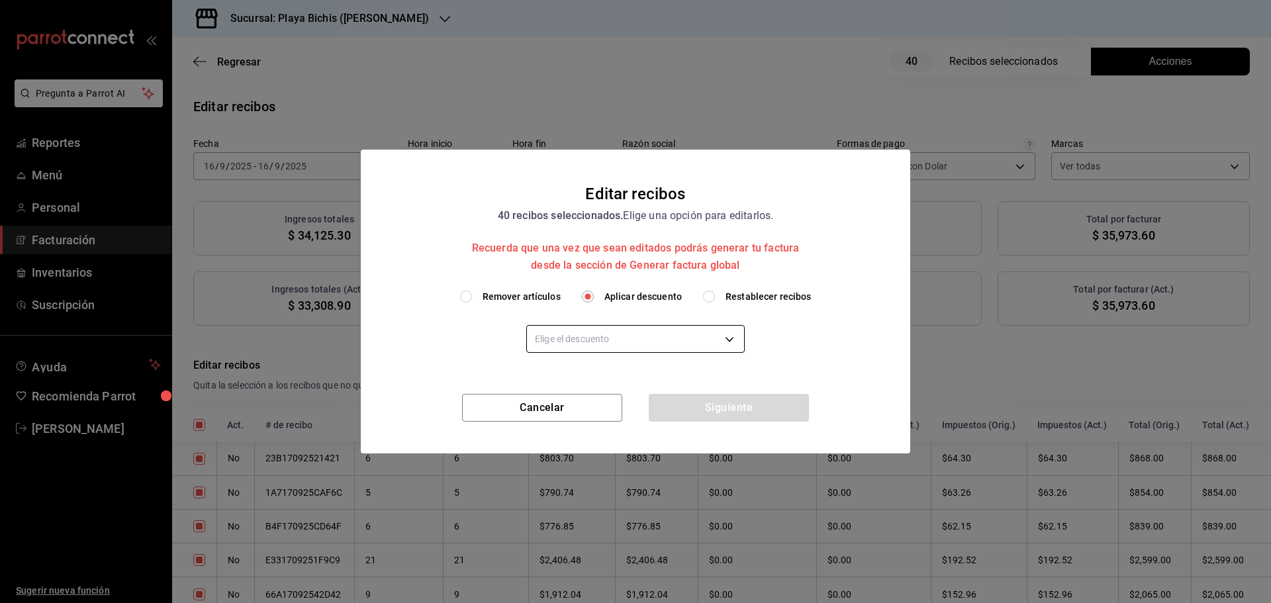
click at [598, 347] on body "Pregunta a Parrot AI Reportes Menú Personal Facturación Inventarios Suscripción…" at bounding box center [635, 301] width 1271 height 603
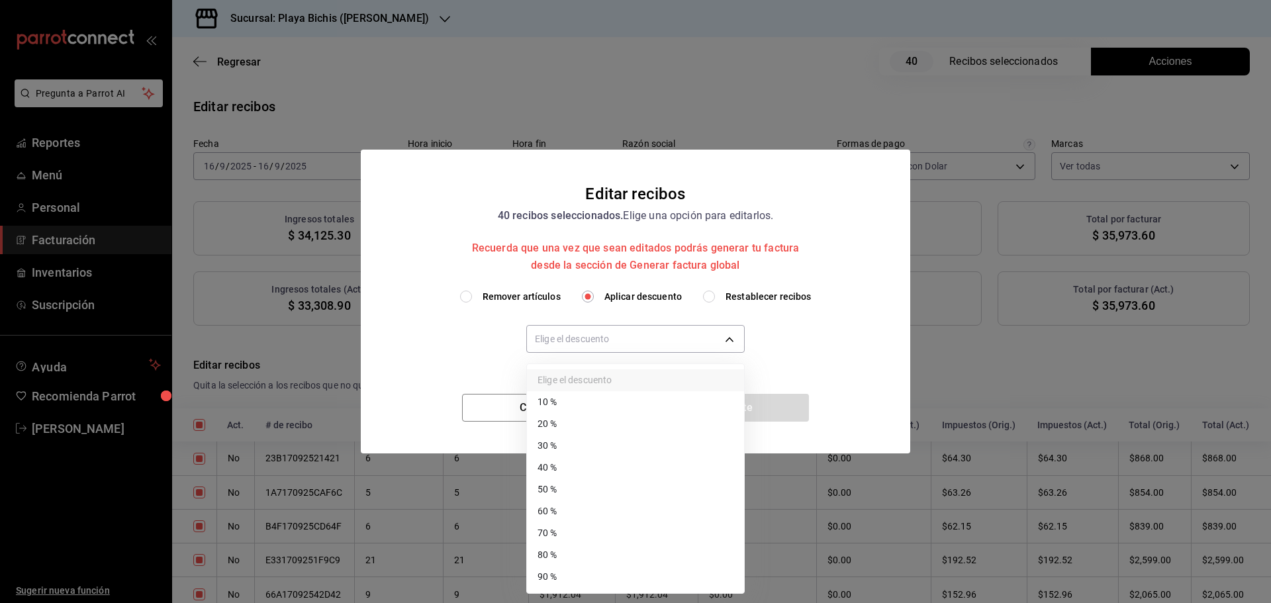
click at [555, 491] on li "50 %" at bounding box center [635, 490] width 217 height 22
type input "50"
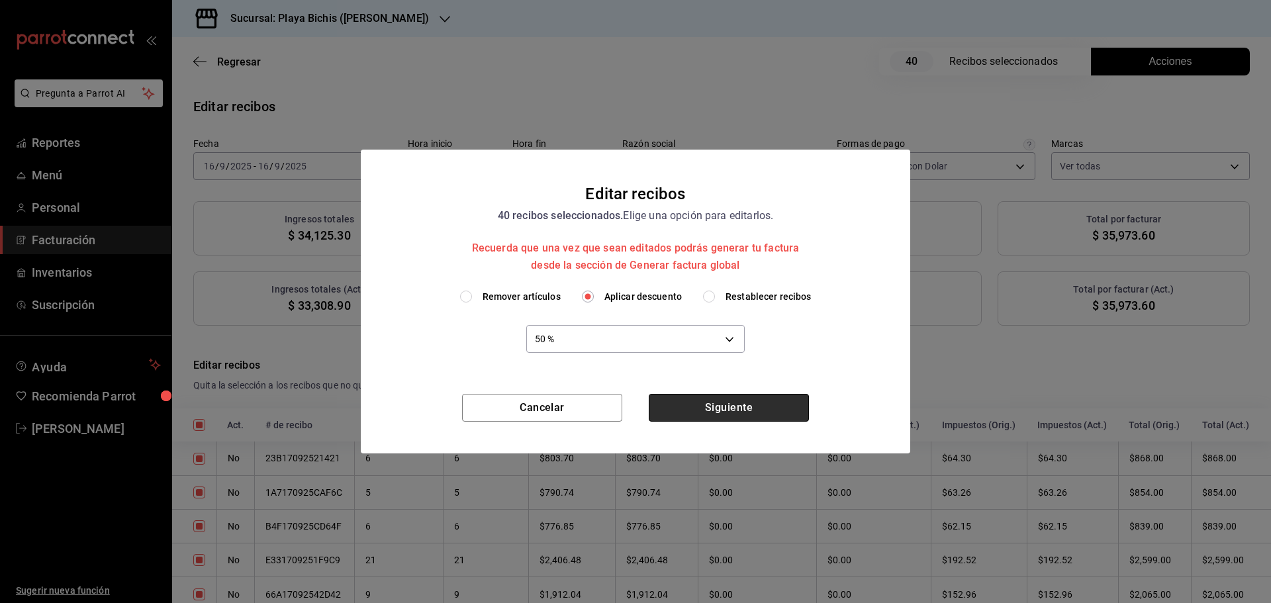
click at [696, 414] on button "Siguiente" at bounding box center [729, 408] width 160 height 28
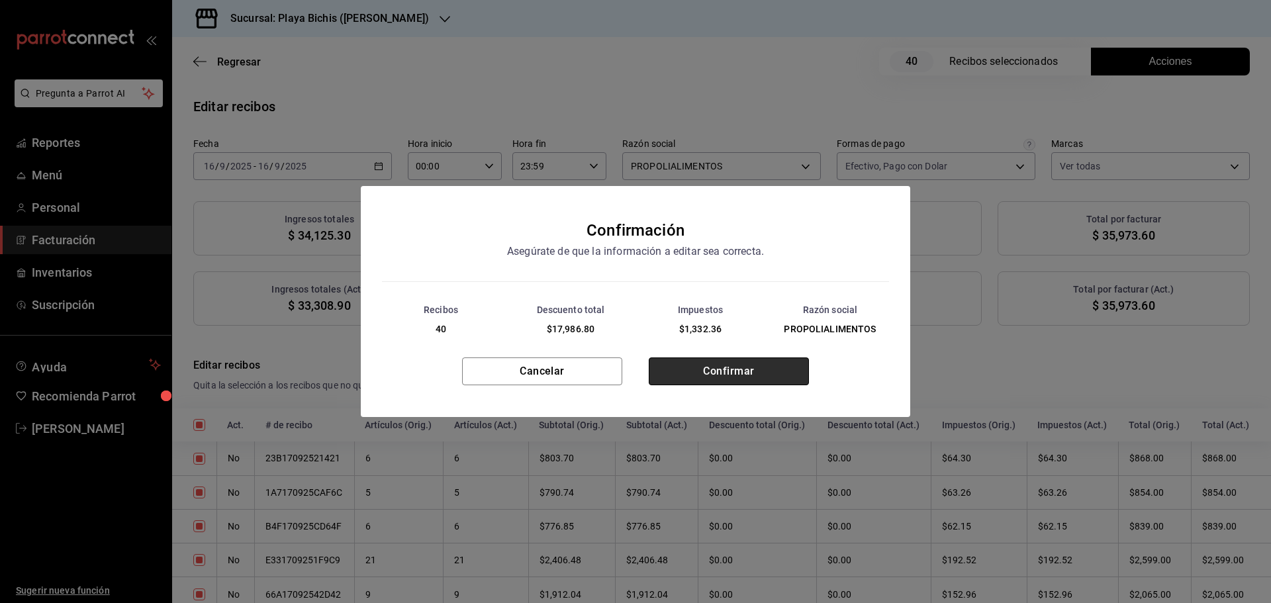
click at [686, 382] on button "Confirmar" at bounding box center [729, 371] width 160 height 28
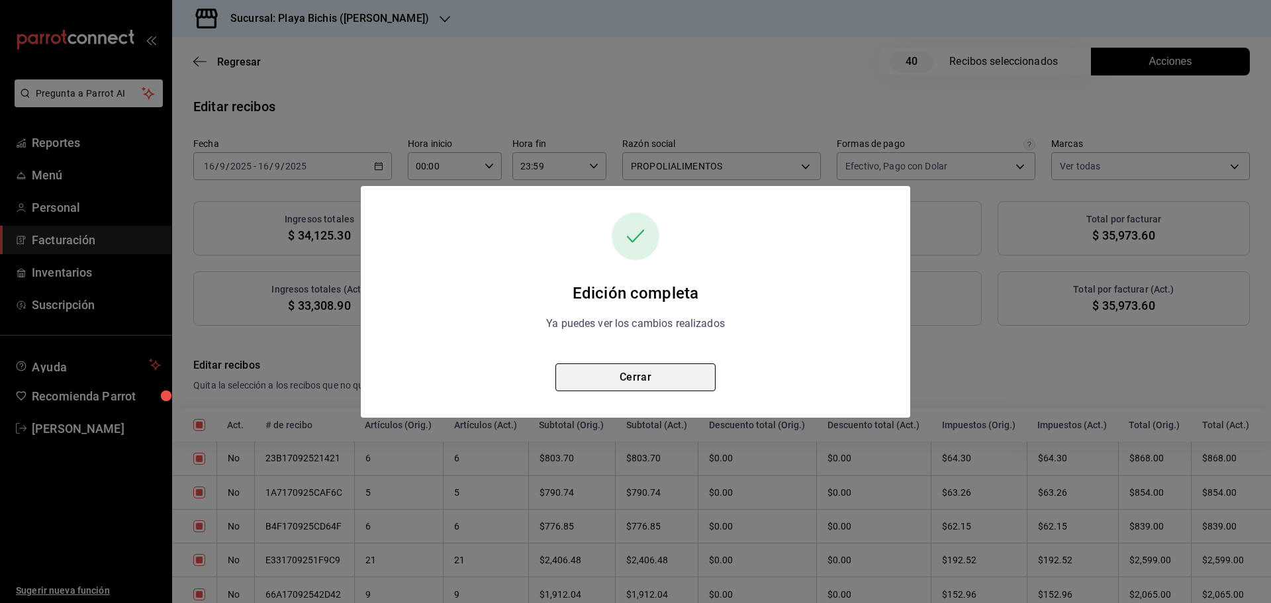
click at [659, 383] on button "Cerrar" at bounding box center [635, 377] width 160 height 28
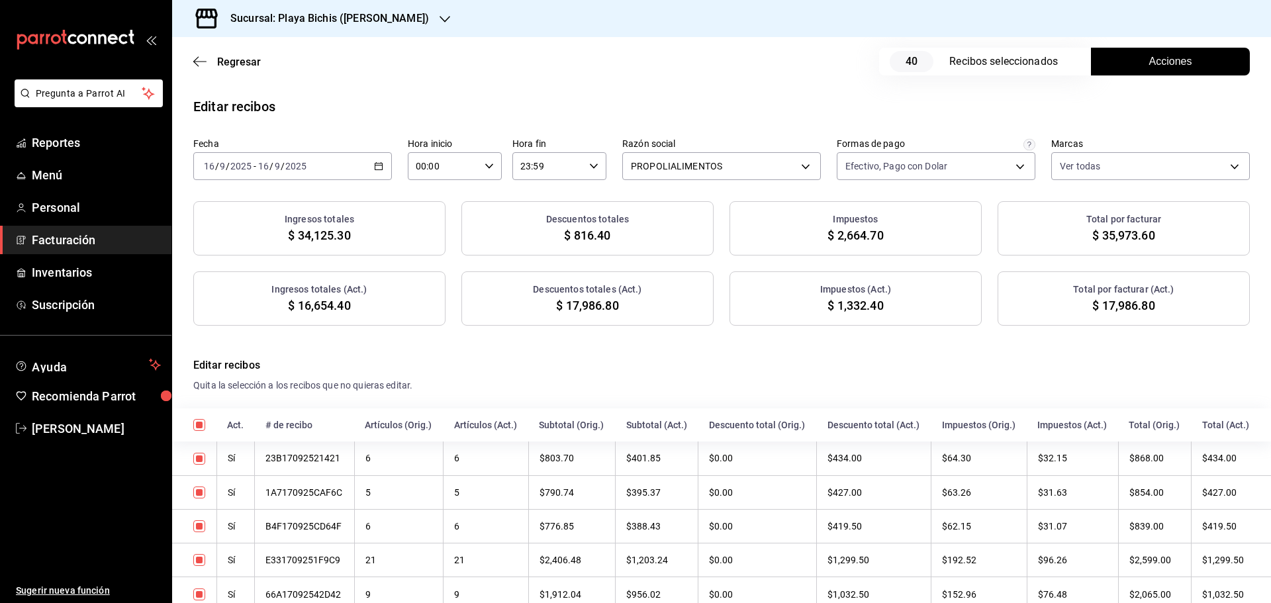
click at [337, 19] on h3 "Sucursal: Playa Bichis ([PERSON_NAME] [PERSON_NAME])" at bounding box center [324, 19] width 209 height 16
click at [292, 61] on span "Playa Bichis ([GEOGRAPHIC_DATA][PERSON_NAME])" at bounding box center [294, 57] width 222 height 14
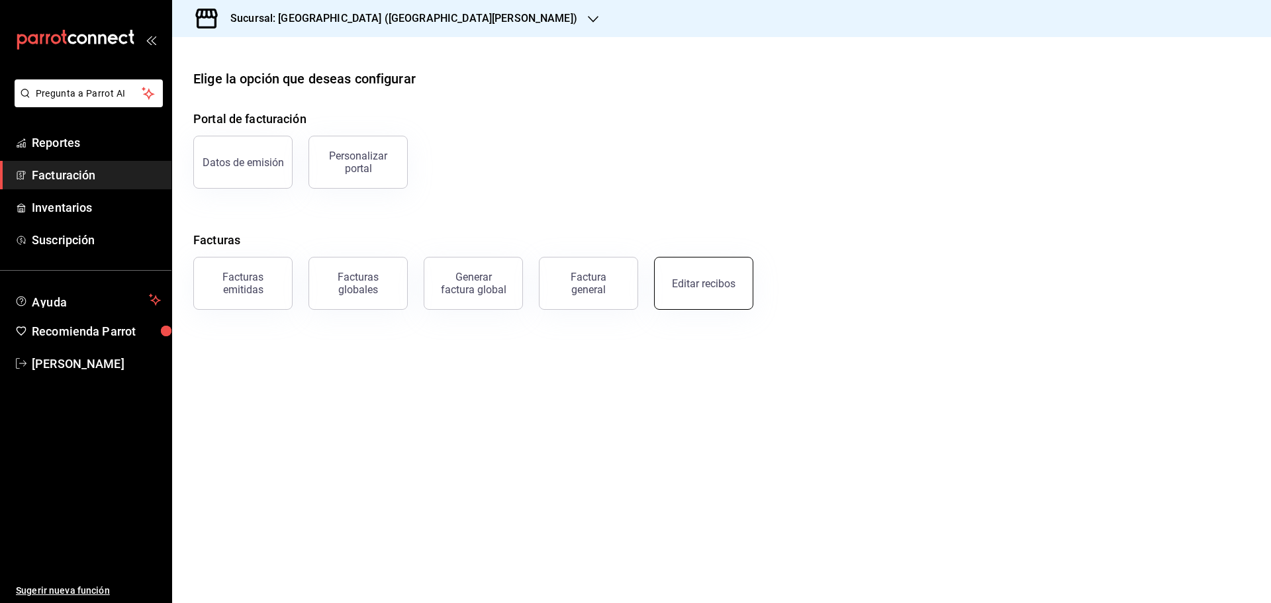
click at [711, 294] on button "Editar recibos" at bounding box center [703, 283] width 99 height 53
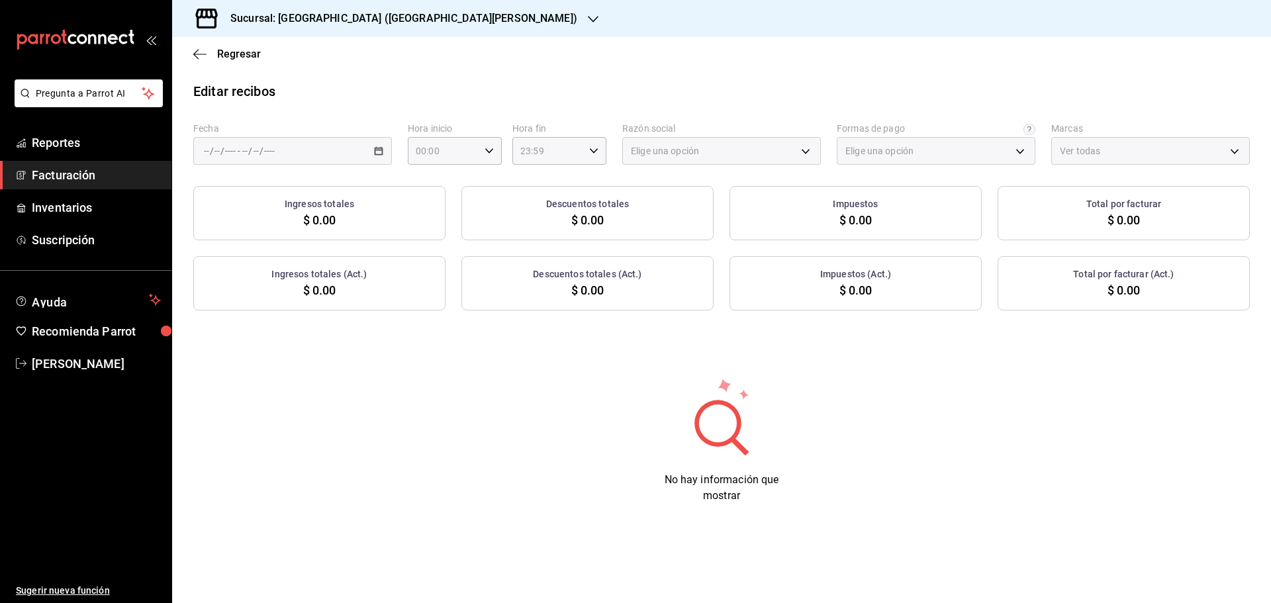
type input "ff5ee2f7-7a19-4ed4-8803-b41822cf2980"
click at [377, 152] on icon "button" at bounding box center [378, 150] width 9 height 9
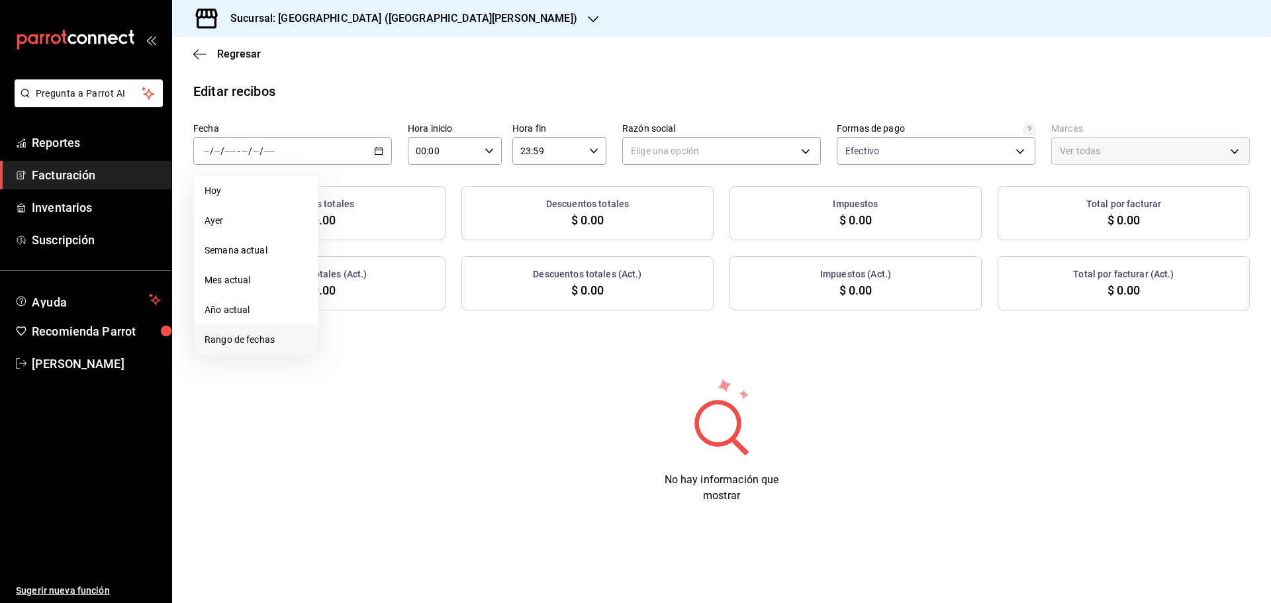
click at [252, 338] on span "Rango de fechas" at bounding box center [256, 340] width 103 height 14
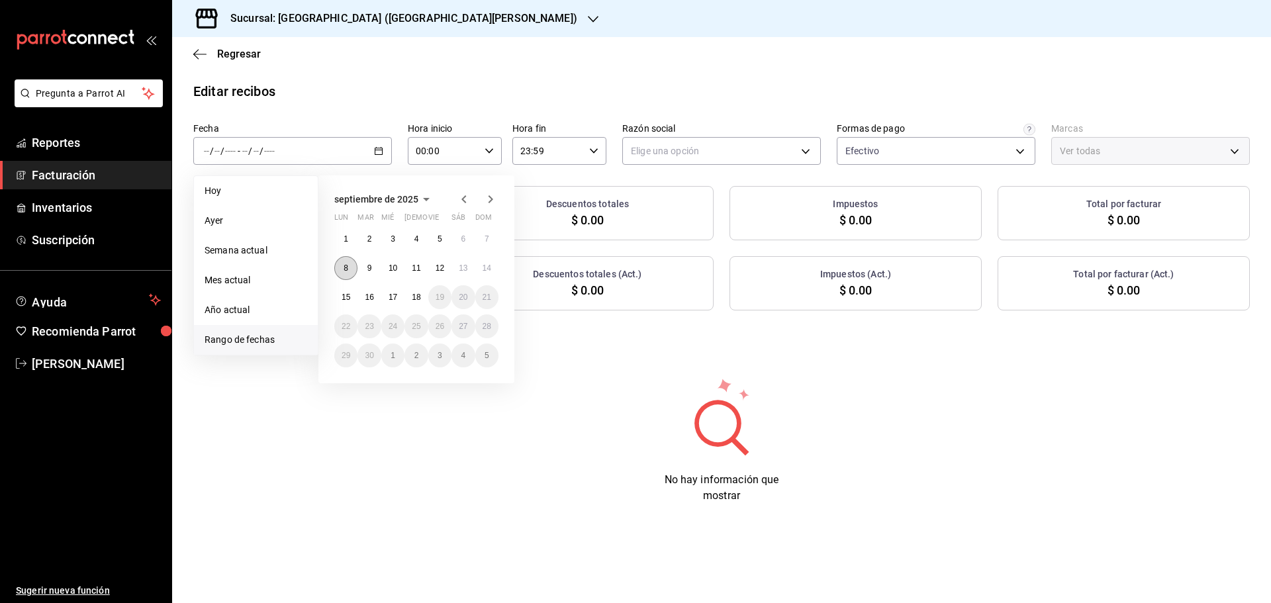
click at [346, 268] on abbr "8" at bounding box center [346, 267] width 5 height 9
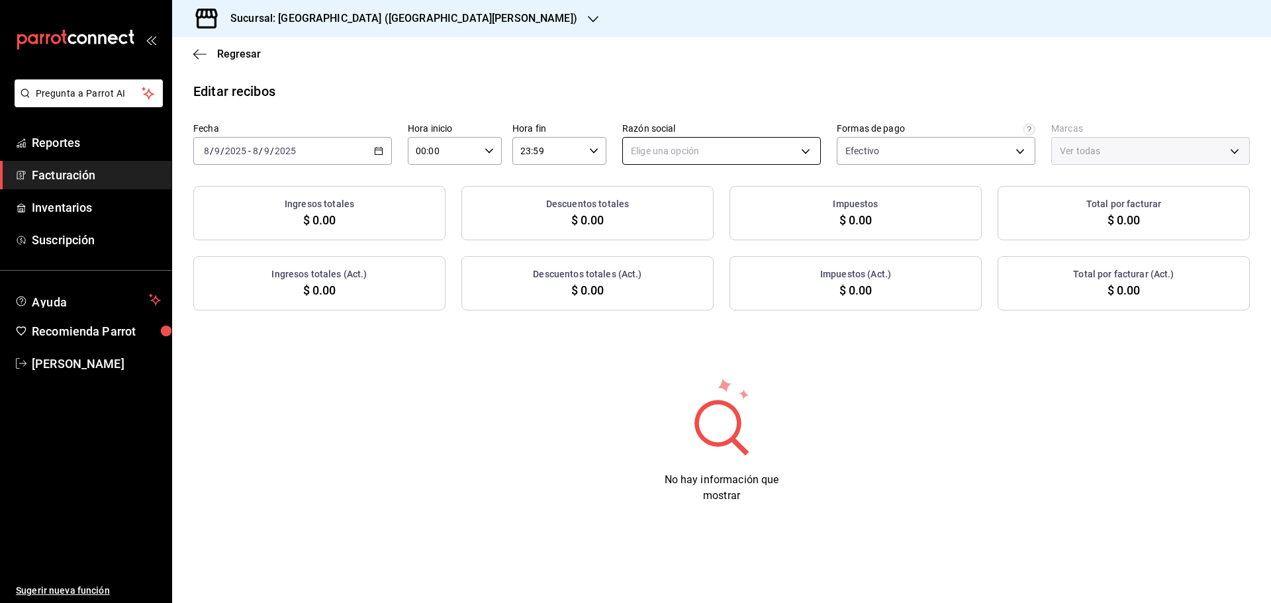
click at [739, 155] on body "Pregunta a Parrot AI Reportes Facturación Inventarios Suscripción Ayuda Recomie…" at bounding box center [635, 301] width 1271 height 603
click at [699, 212] on li "ORGANIC FOODS" at bounding box center [721, 218] width 197 height 24
type input "654927a2-fb95-458b-bd0a-9ffada75daa8"
type input "c2db145c-7f15-421d-baa5-27fbbe9efb3f"
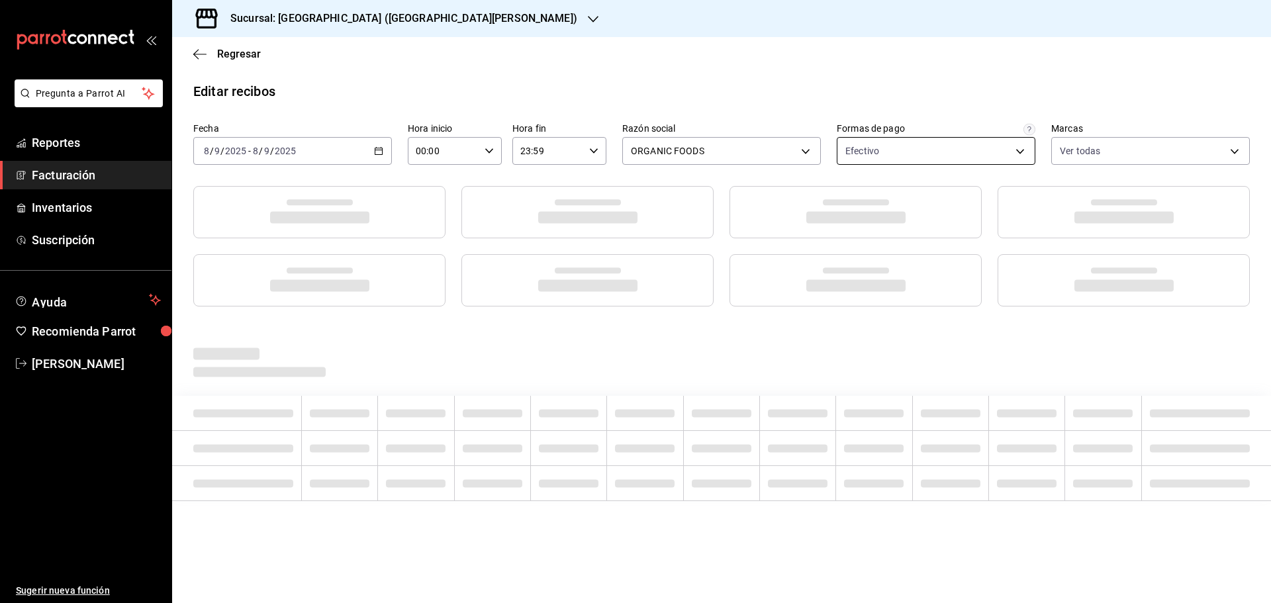
click at [888, 153] on body "Pregunta a Parrot AI Reportes Facturación Inventarios Suscripción Ayuda Recomie…" at bounding box center [635, 301] width 1271 height 603
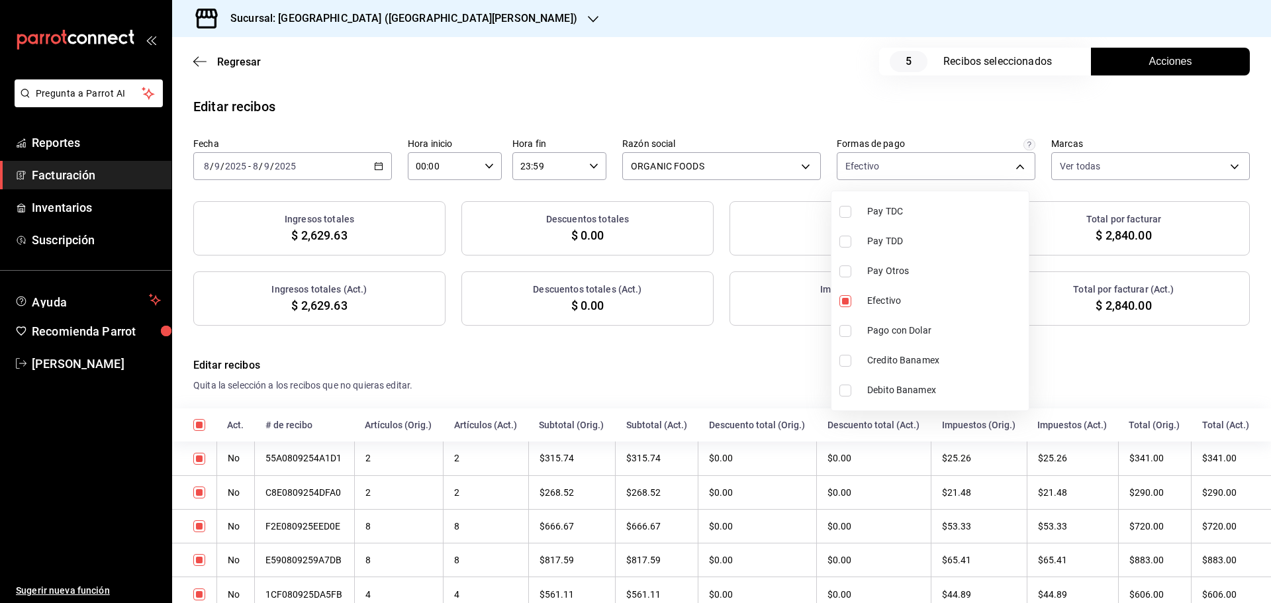
click at [904, 336] on span "Pago con Dolar" at bounding box center [945, 331] width 156 height 14
type input "ff5ee2f7-7a19-4ed4-8803-b41822cf2980,2c9a8fa1-4910-4c9c-93ce-7387d3e85a13"
checkbox input "true"
click at [802, 95] on div at bounding box center [635, 301] width 1271 height 603
click at [1194, 64] on button "Acciones" at bounding box center [1170, 62] width 159 height 28
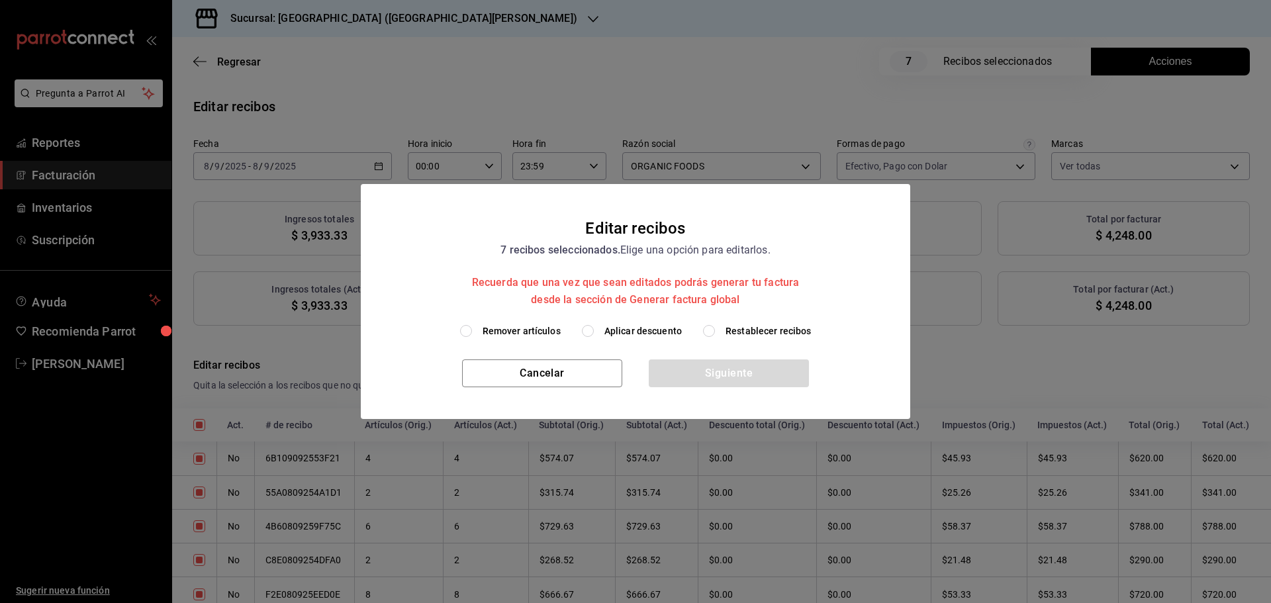
click at [619, 337] on span "Aplicar descuento" at bounding box center [642, 331] width 77 height 14
click at [594, 337] on input "Aplicar descuento" at bounding box center [588, 331] width 12 height 12
radio input "true"
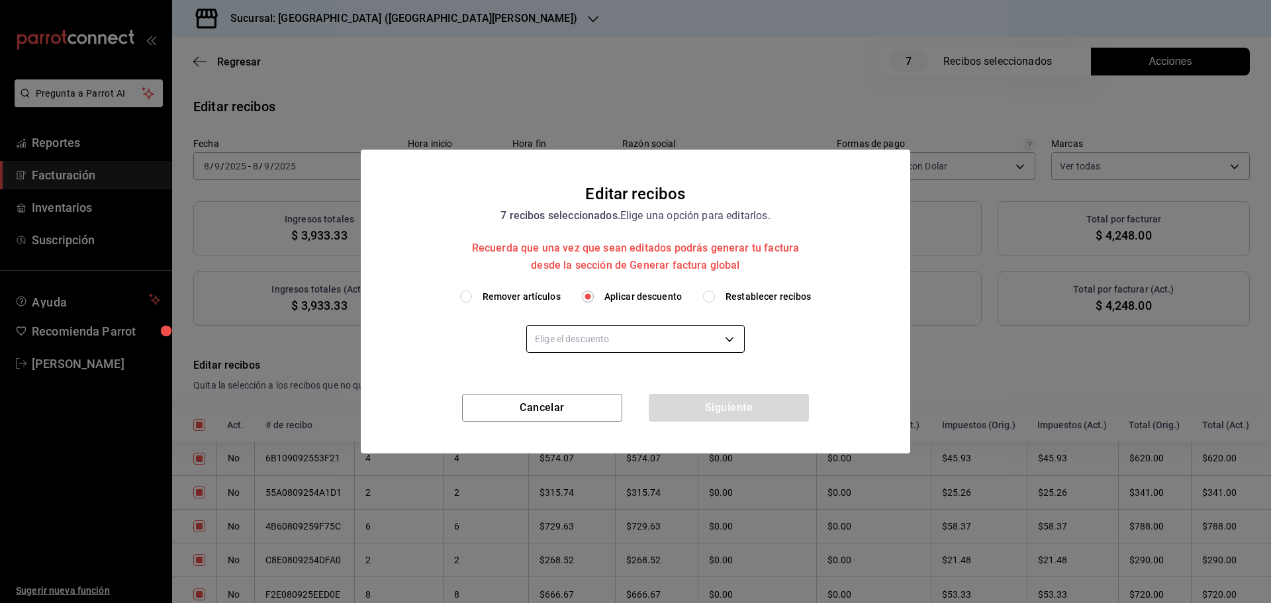
click at [618, 337] on body "Pregunta a Parrot AI Reportes Facturación Inventarios Suscripción Ayuda Recomie…" at bounding box center [635, 301] width 1271 height 603
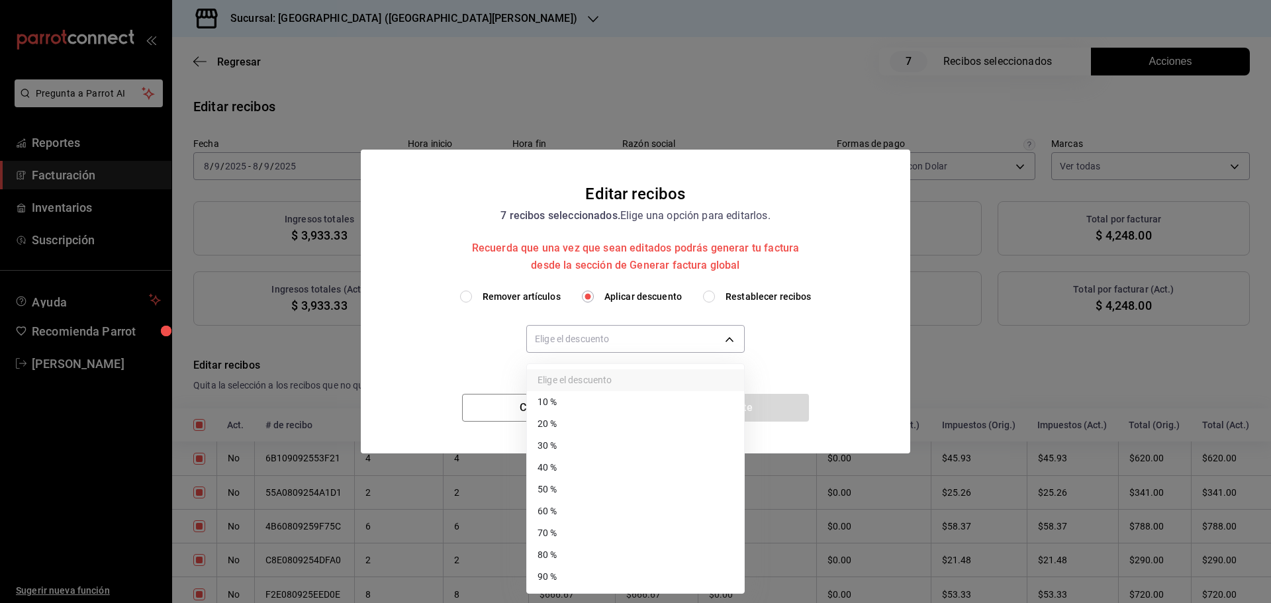
click at [559, 448] on li "30 %" at bounding box center [635, 446] width 217 height 22
type input "30"
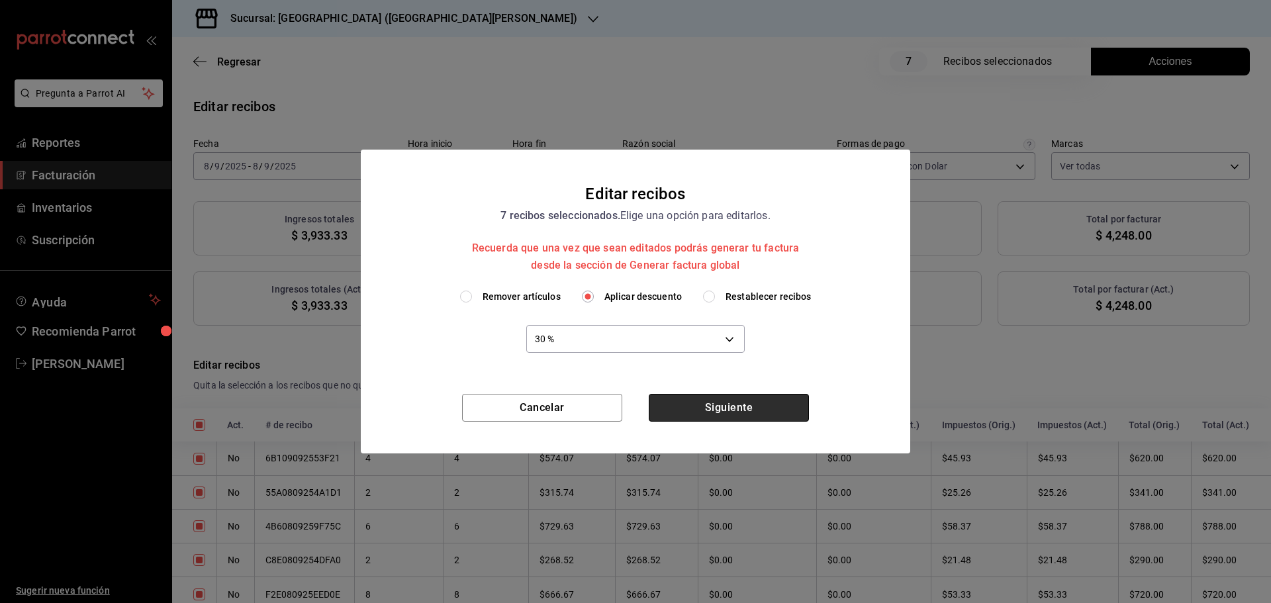
click at [694, 408] on button "Siguiente" at bounding box center [729, 408] width 160 height 28
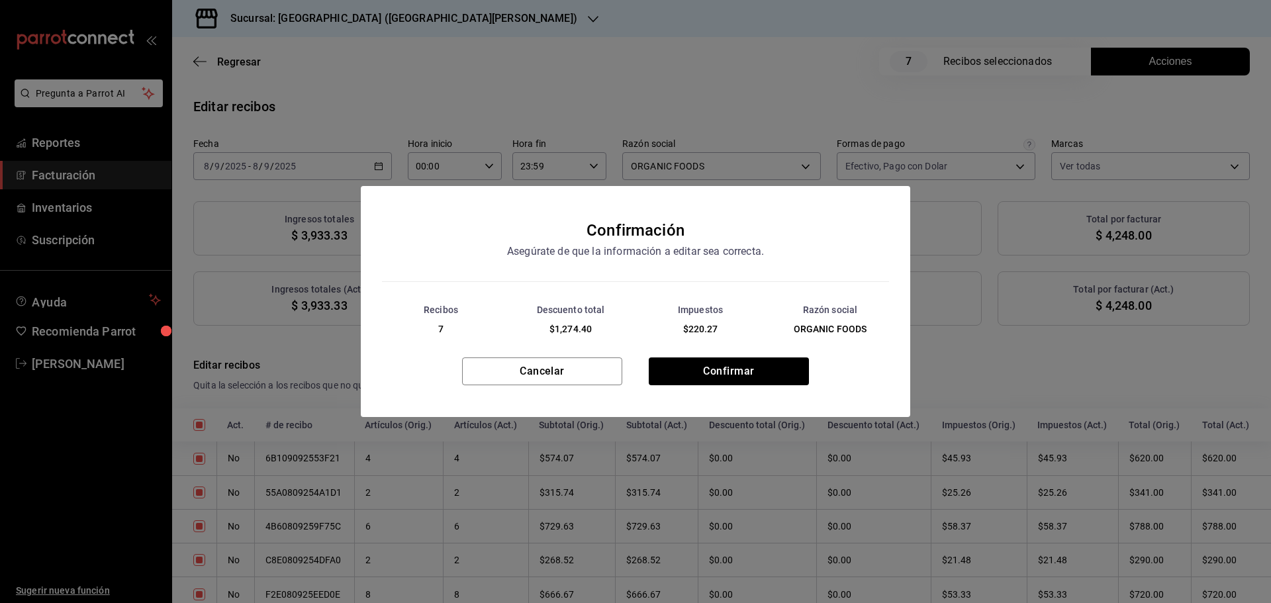
click at [705, 385] on div "Cancelar Confirmar" at bounding box center [635, 387] width 549 height 60
click at [706, 371] on button "Confirmar" at bounding box center [729, 371] width 160 height 28
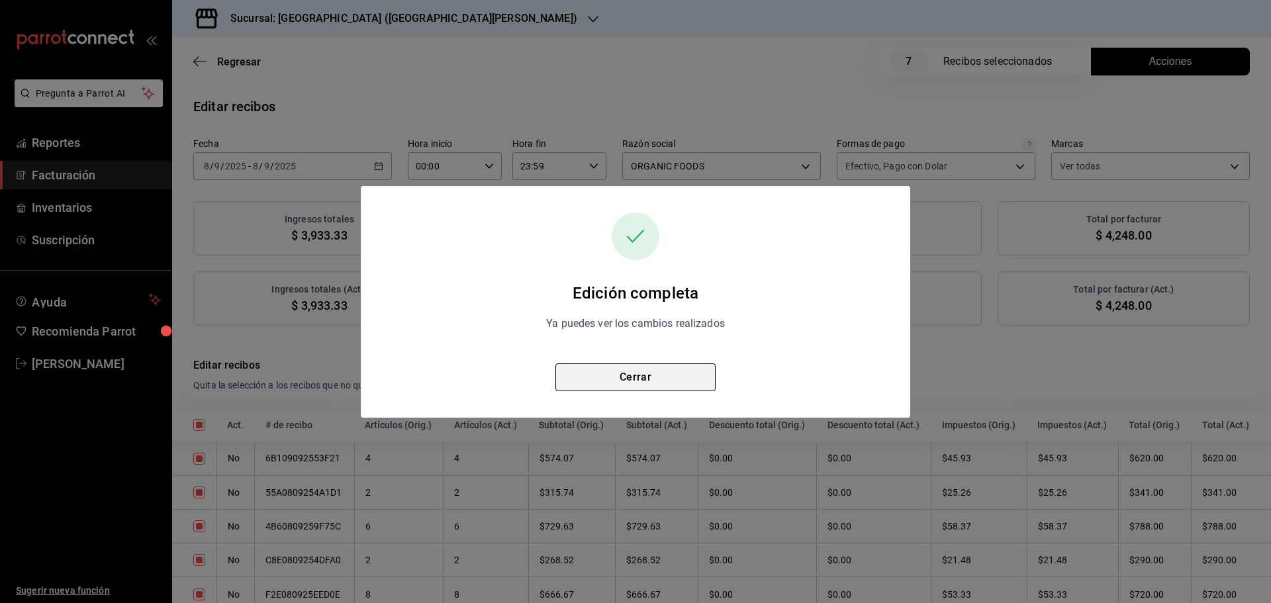
click at [657, 382] on button "Cerrar" at bounding box center [635, 377] width 160 height 28
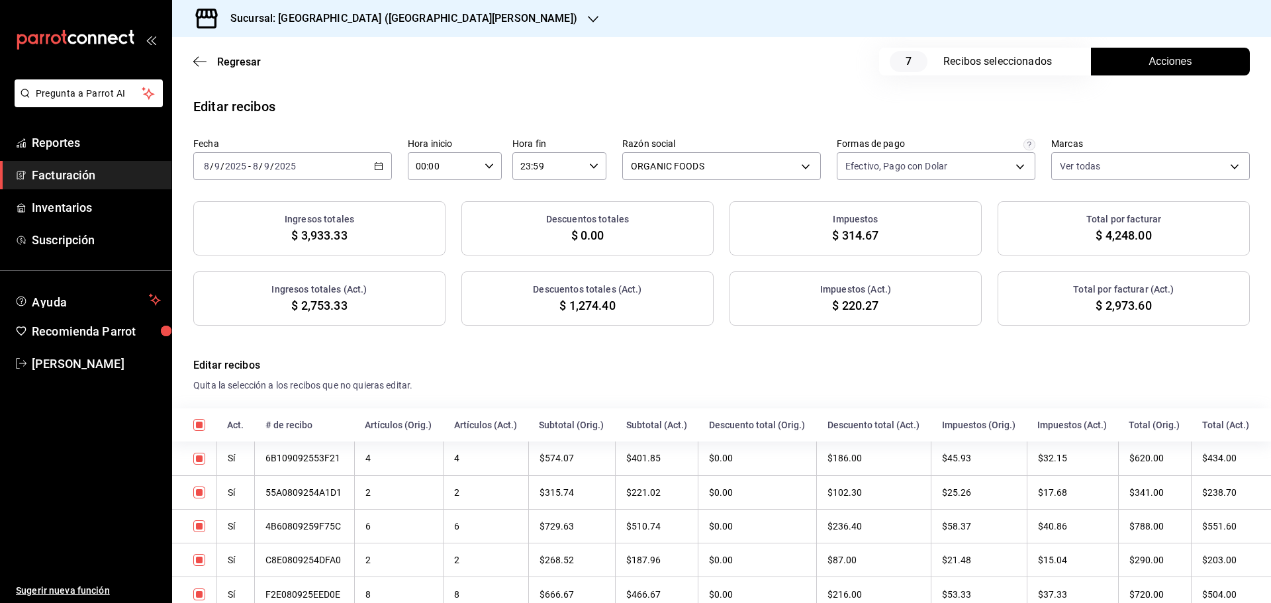
click at [1149, 66] on span "Acciones" at bounding box center [1170, 62] width 43 height 16
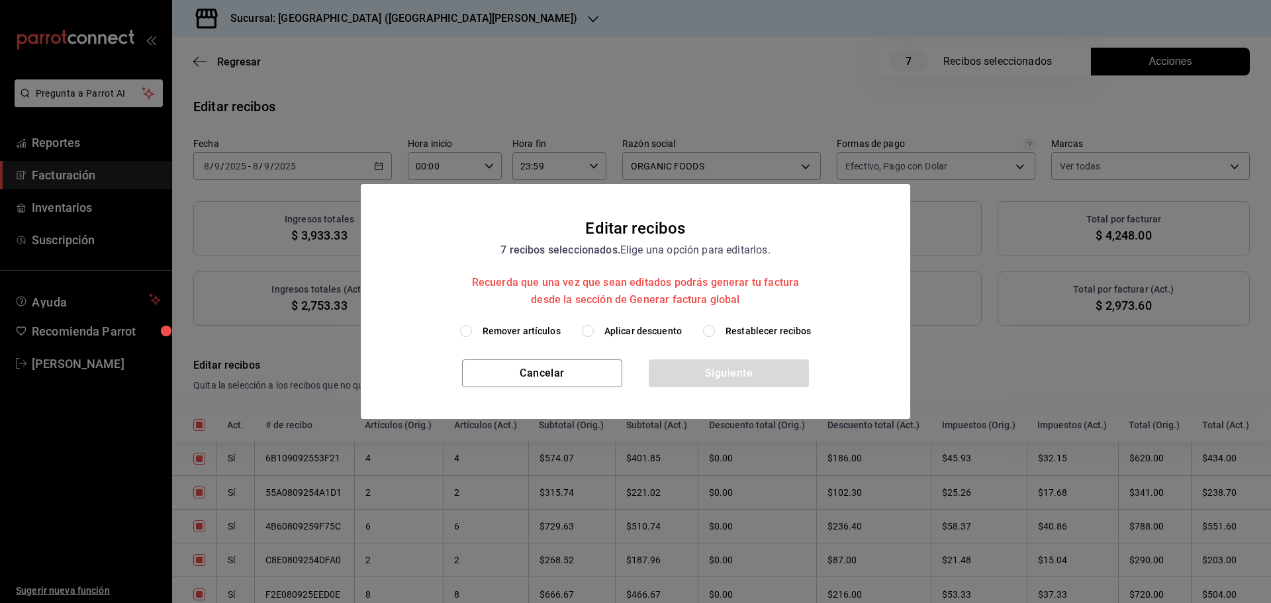
click at [774, 326] on span "Restablecer recibos" at bounding box center [769, 331] width 86 height 14
click at [715, 326] on input "Restablecer recibos" at bounding box center [709, 331] width 12 height 12
radio input "true"
click at [755, 362] on button "Siguiente" at bounding box center [729, 373] width 160 height 28
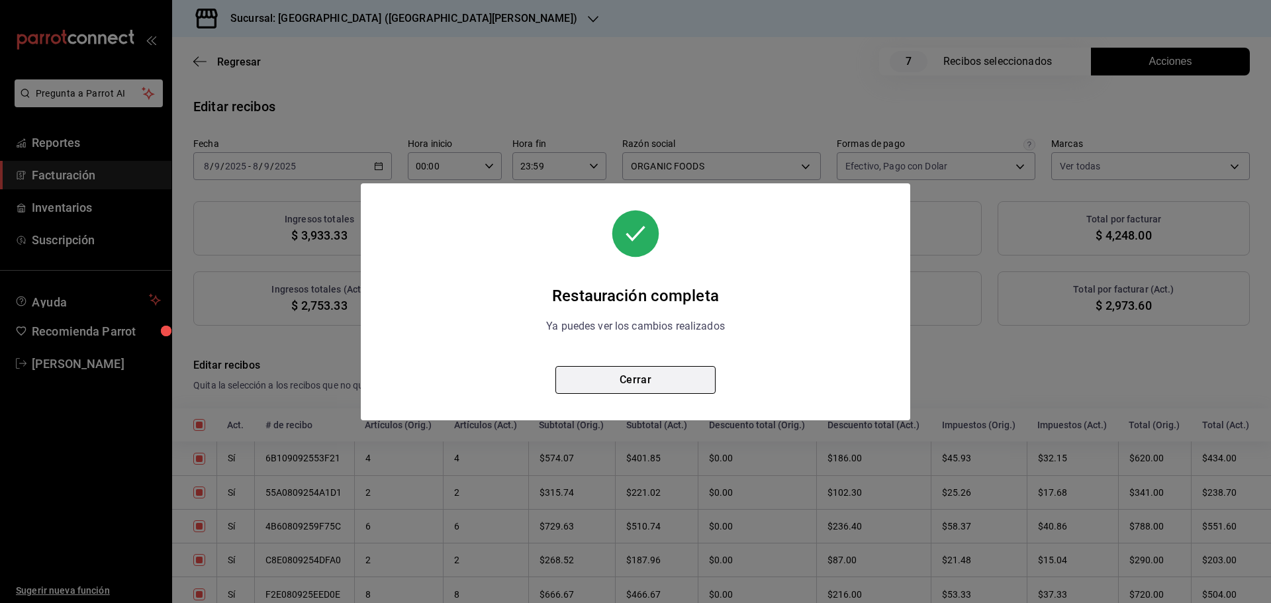
click at [657, 385] on button "Cerrar" at bounding box center [635, 380] width 160 height 28
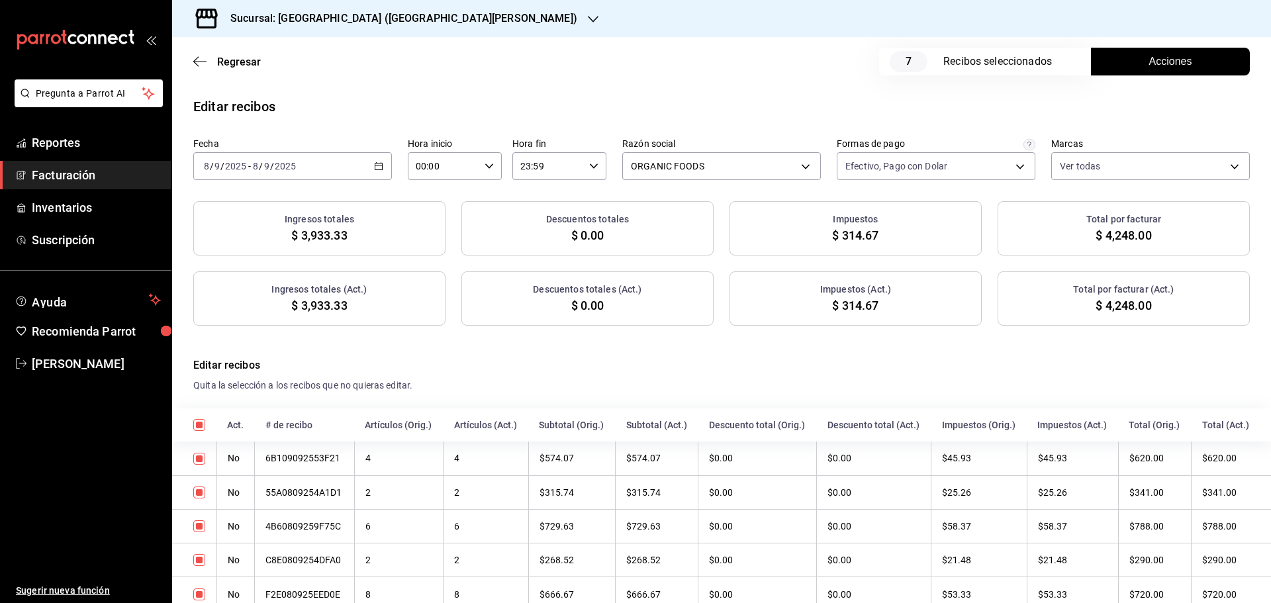
click at [1155, 66] on span "Acciones" at bounding box center [1170, 62] width 43 height 16
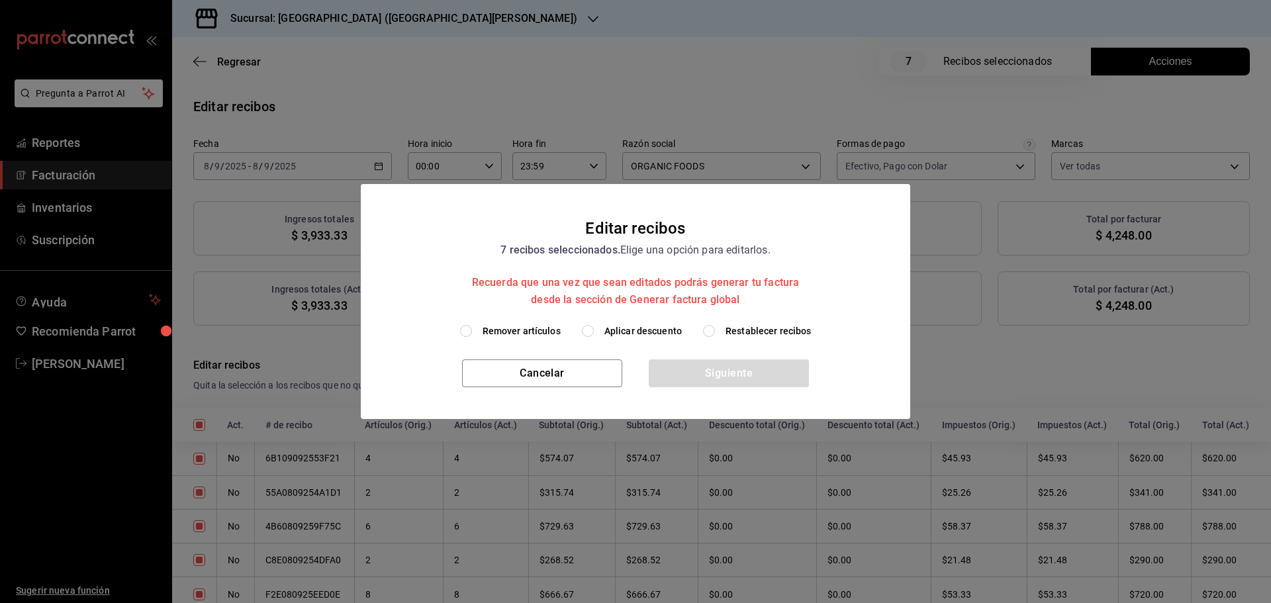
click at [653, 331] on span "Aplicar descuento" at bounding box center [642, 331] width 77 height 14
click at [594, 331] on input "Aplicar descuento" at bounding box center [588, 331] width 12 height 12
radio input "true"
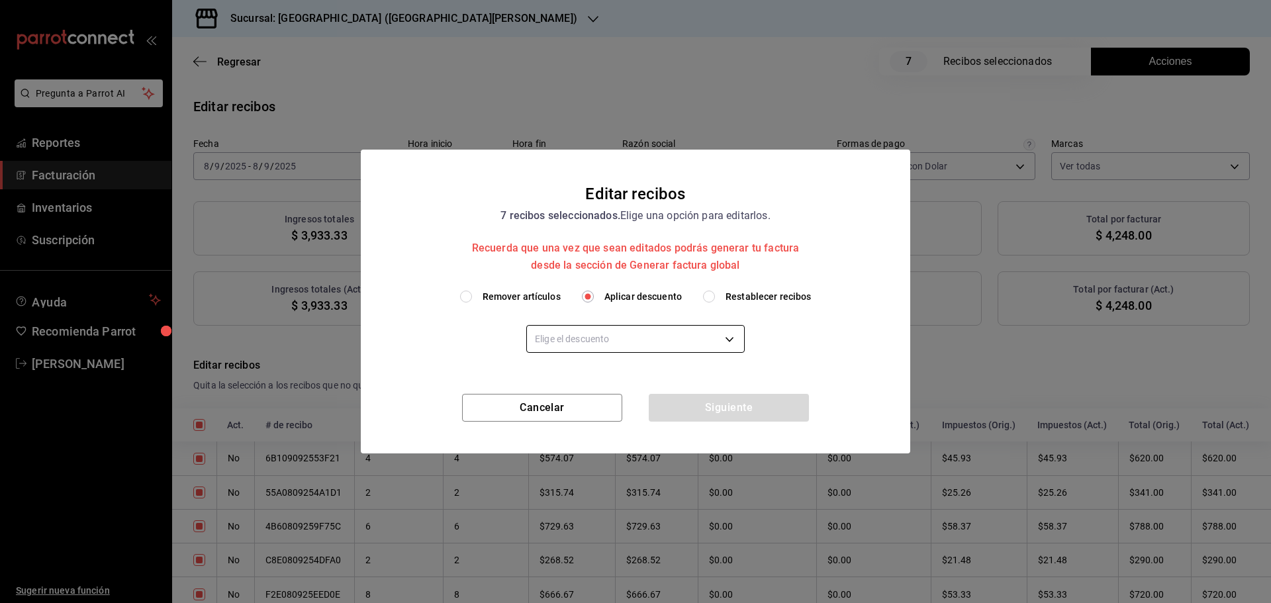
click at [598, 338] on body "Pregunta a Parrot AI Reportes Facturación Inventarios Suscripción Ayuda Recomie…" at bounding box center [635, 301] width 1271 height 603
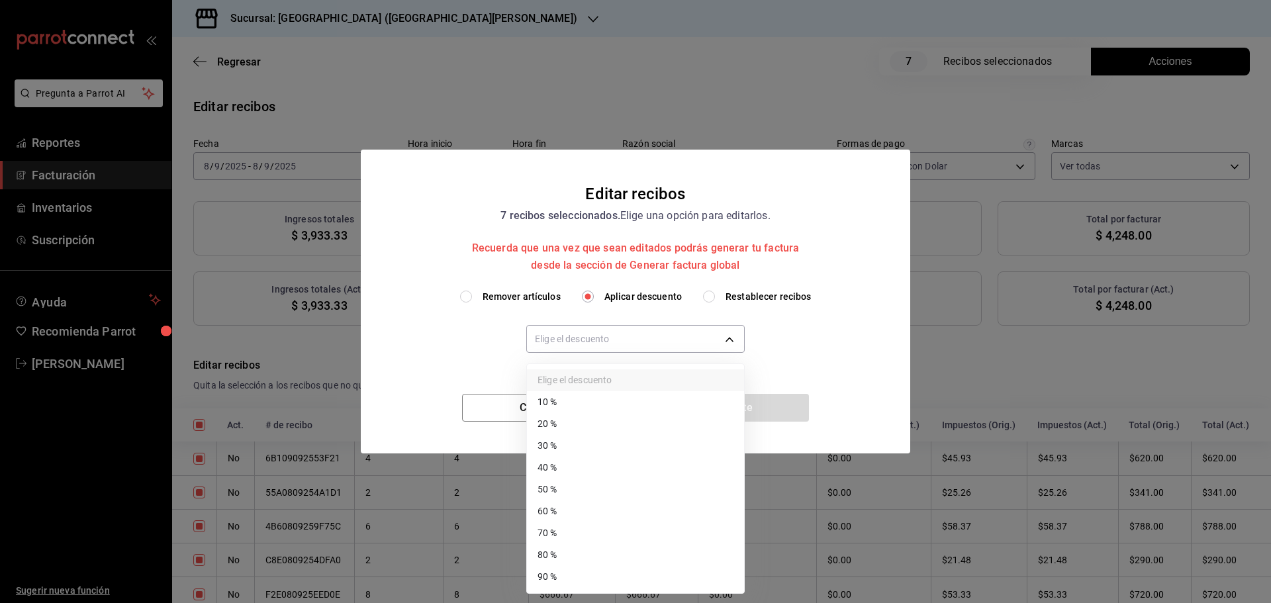
click at [564, 426] on li "20 %" at bounding box center [635, 424] width 217 height 22
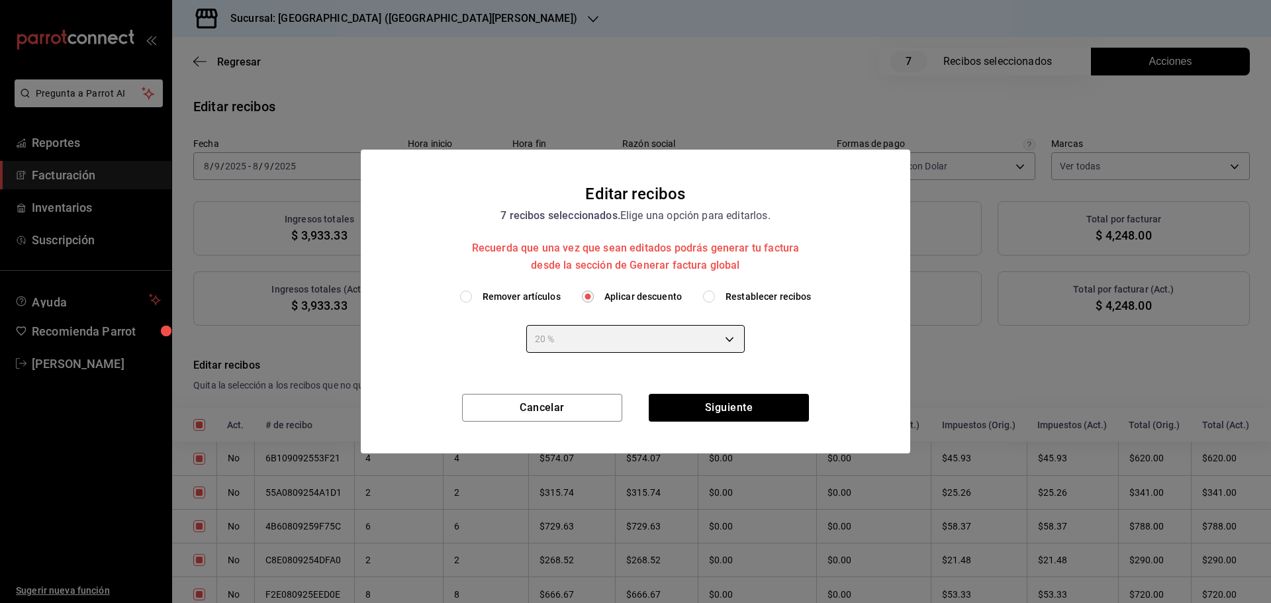
type input "20"
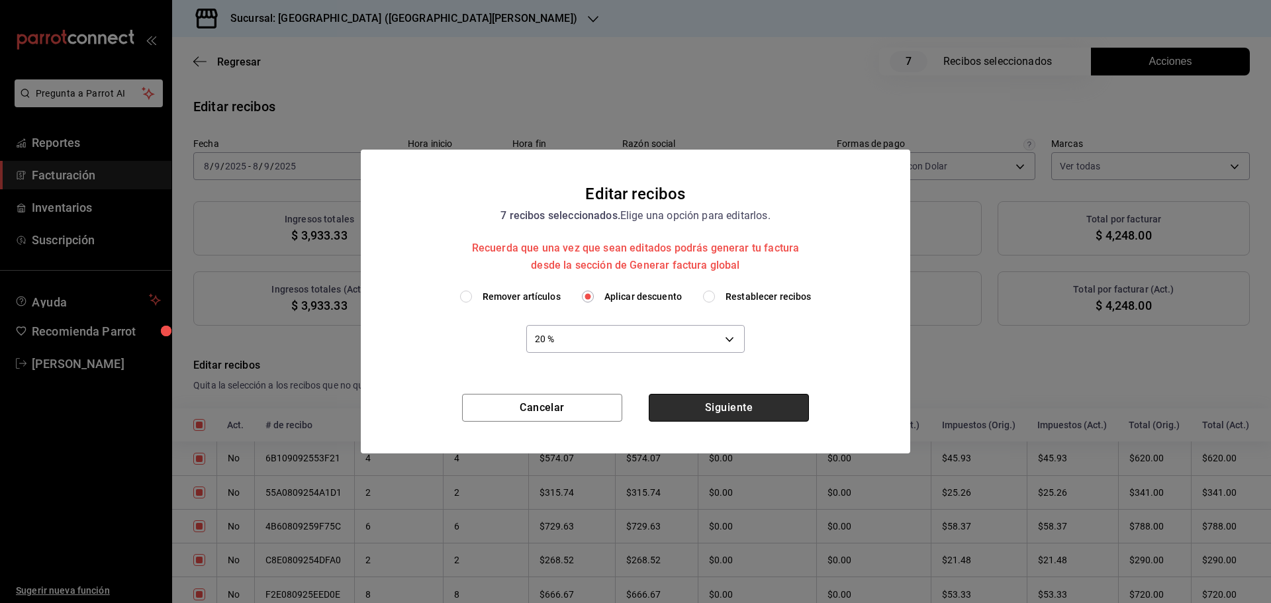
click at [707, 416] on button "Siguiente" at bounding box center [729, 408] width 160 height 28
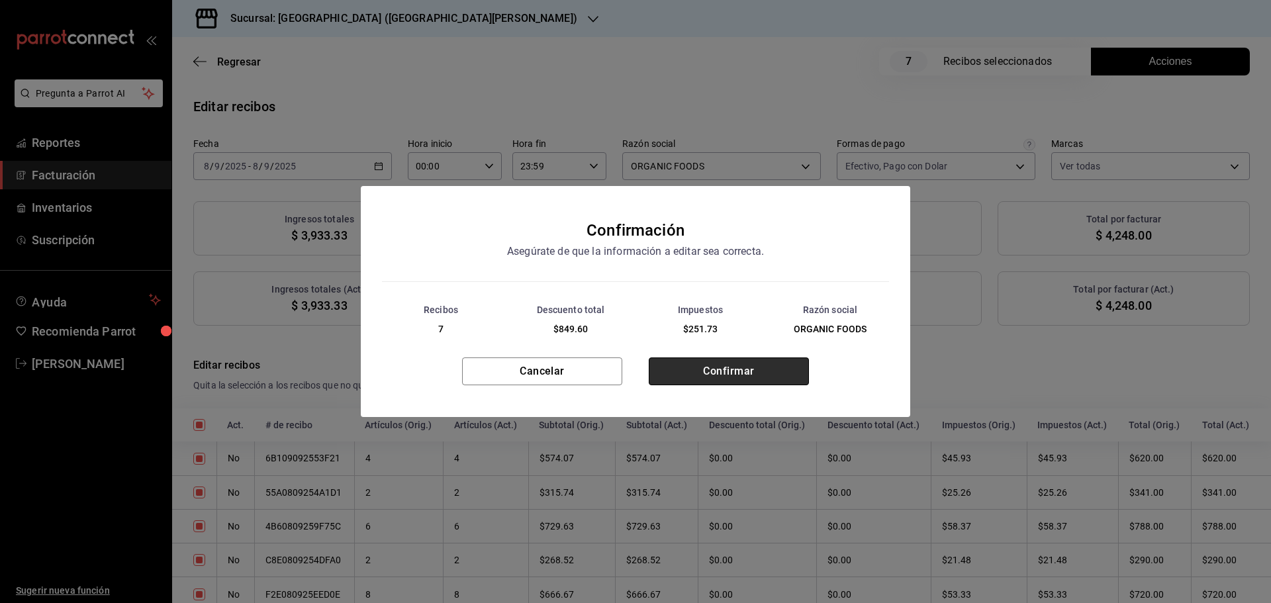
click at [711, 375] on button "Confirmar" at bounding box center [729, 371] width 160 height 28
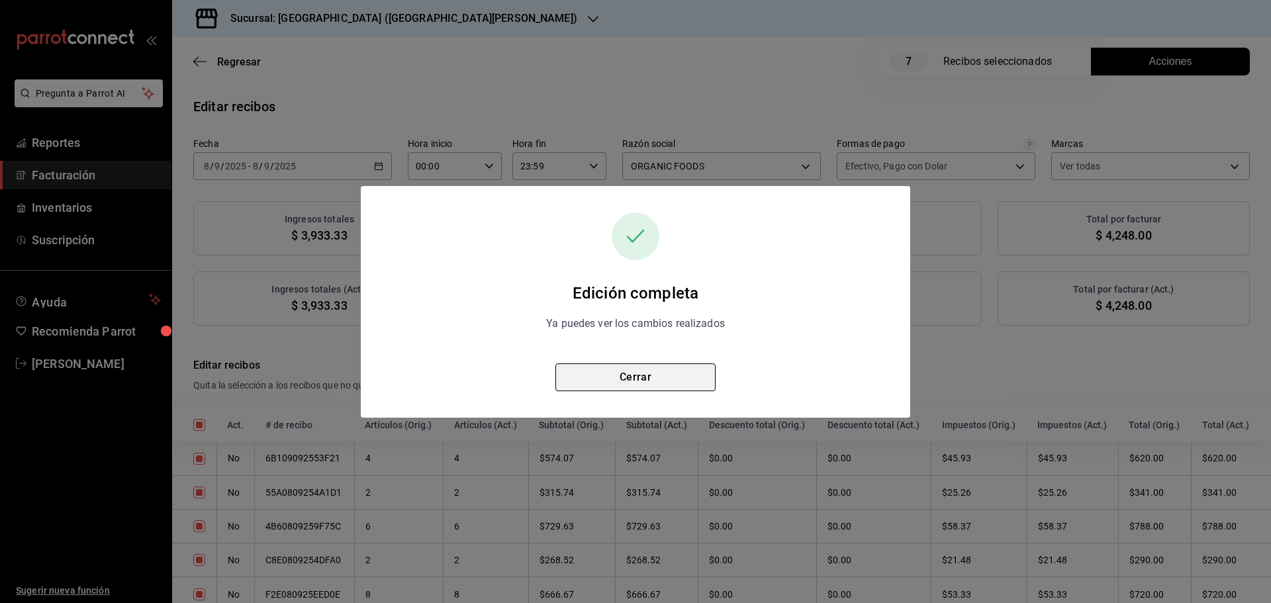
click at [655, 364] on button "Cerrar" at bounding box center [635, 377] width 160 height 28
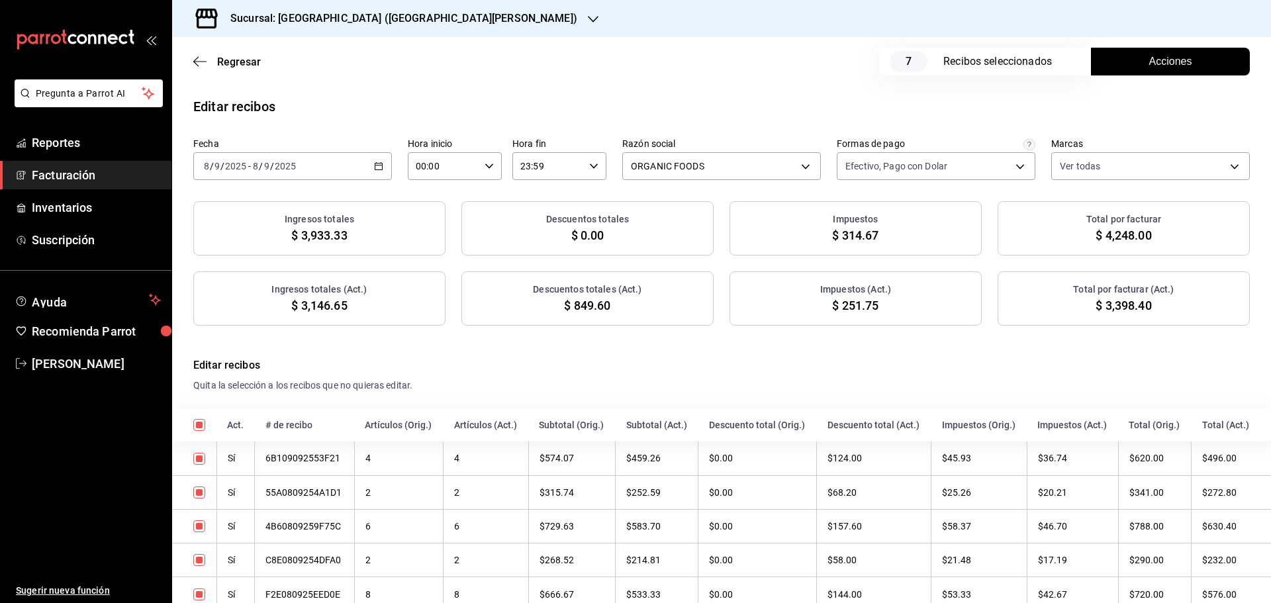
click at [379, 169] on icon "button" at bounding box center [378, 166] width 9 height 9
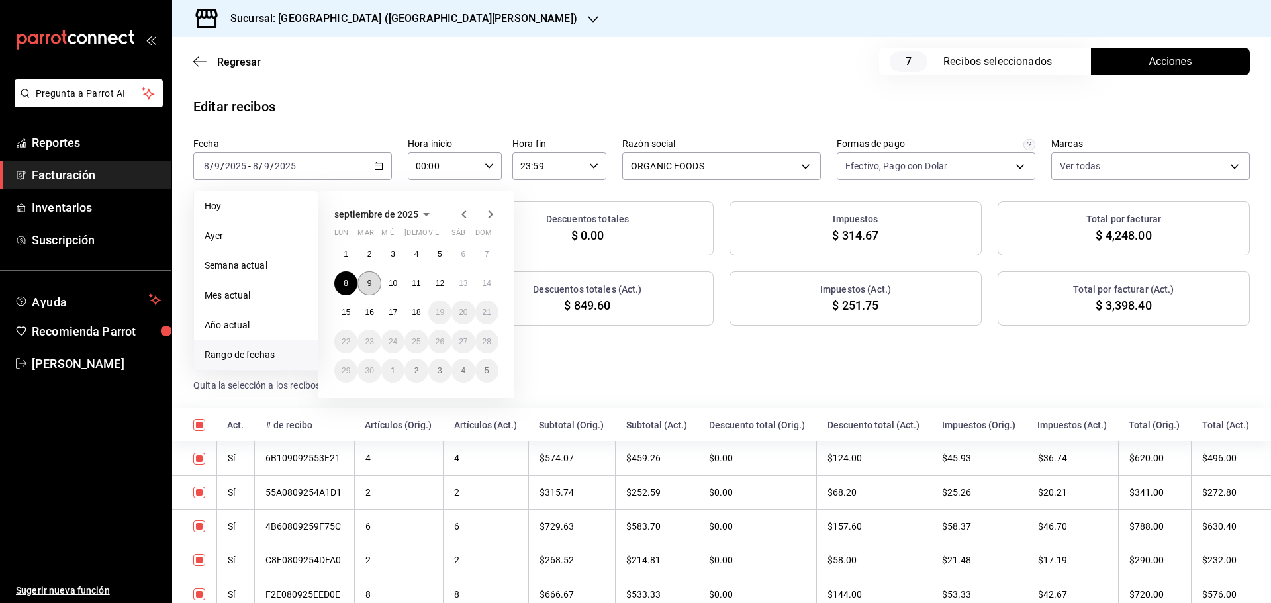
click at [373, 285] on button "9" at bounding box center [368, 283] width 23 height 24
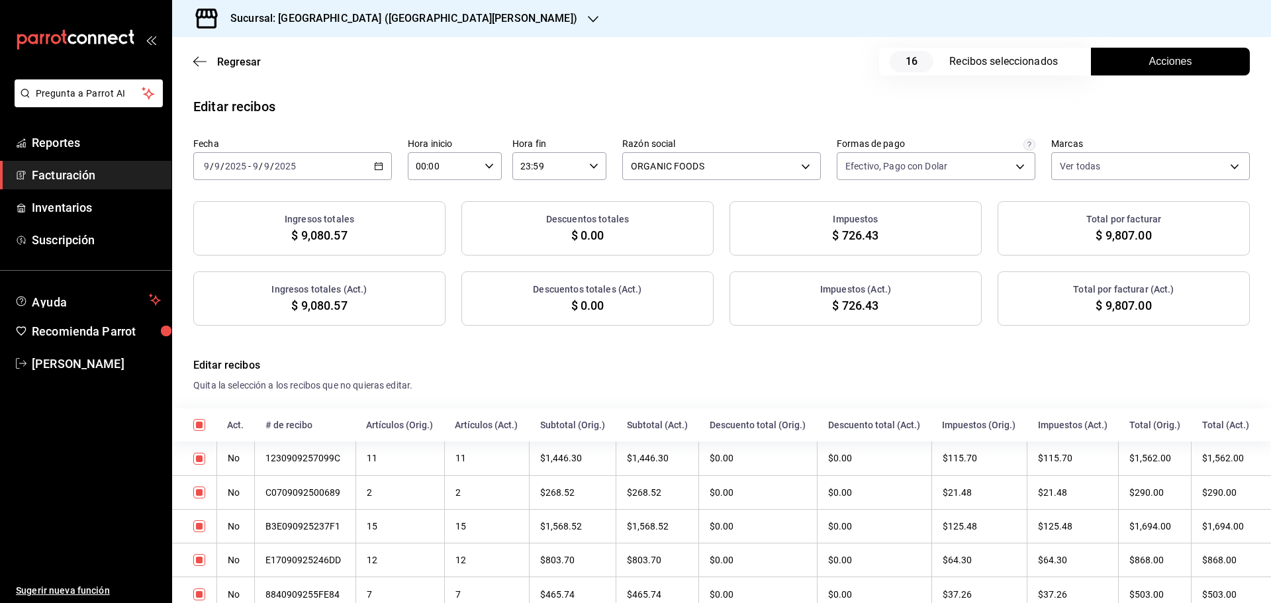
click at [1130, 68] on button "Acciones" at bounding box center [1170, 62] width 159 height 28
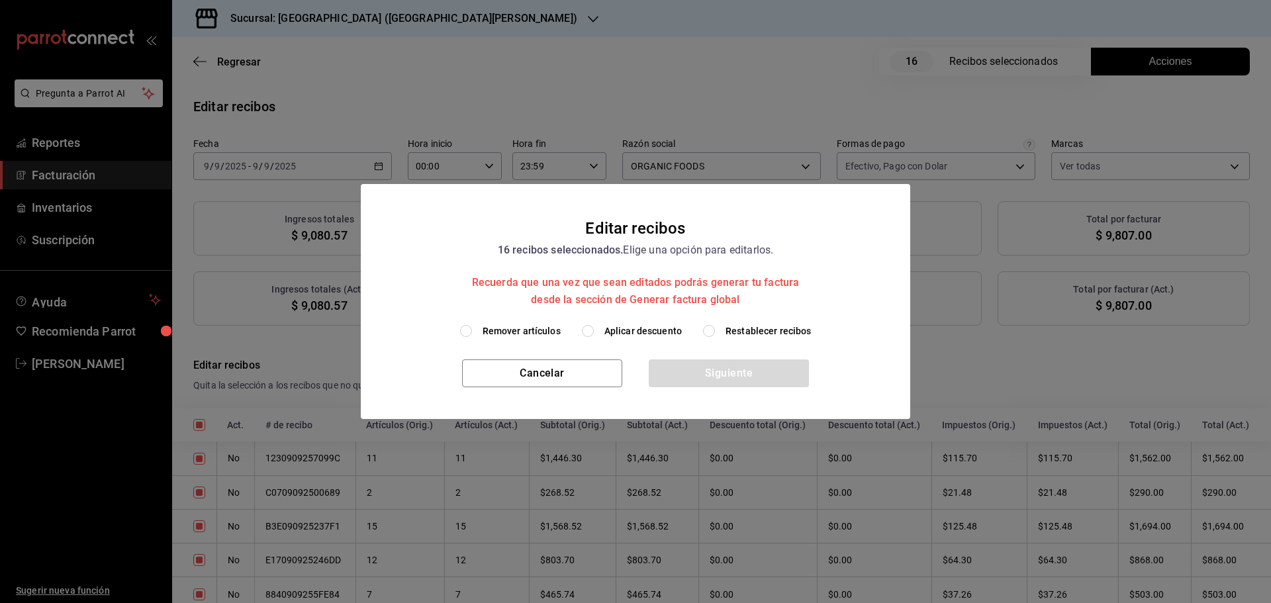
click at [647, 328] on span "Aplicar descuento" at bounding box center [642, 331] width 77 height 14
click at [594, 328] on input "Aplicar descuento" at bounding box center [588, 331] width 12 height 12
radio input "true"
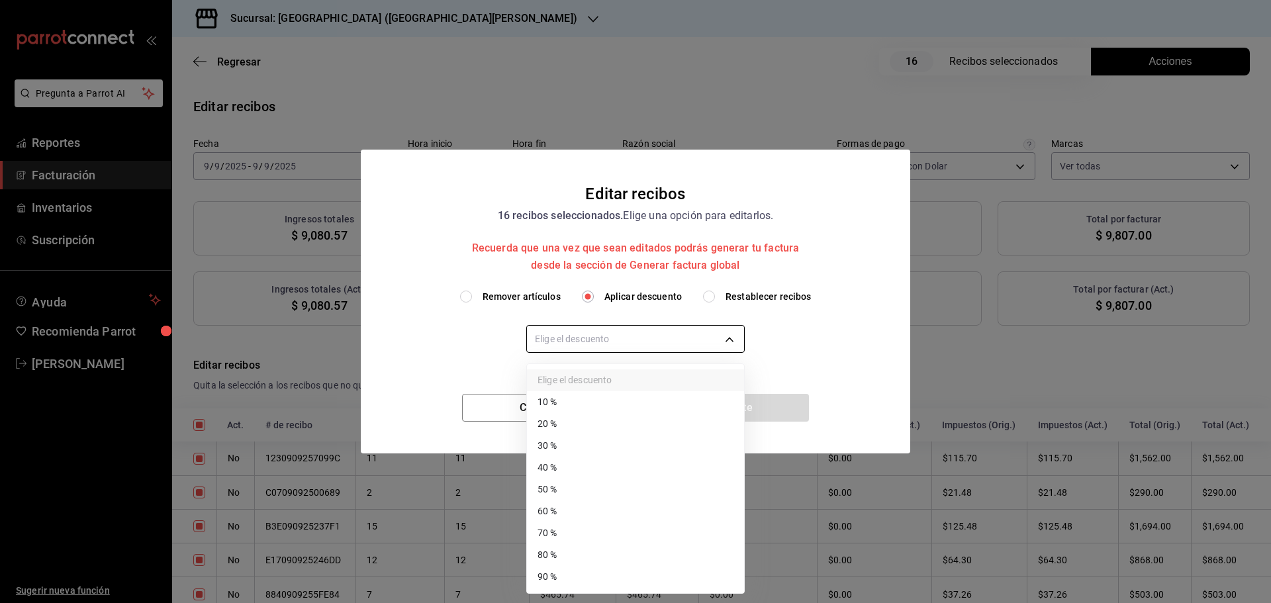
click at [639, 326] on body "Pregunta a Parrot AI Reportes Facturación Inventarios Suscripción Ayuda Recomie…" at bounding box center [635, 301] width 1271 height 603
click at [570, 420] on li "20 %" at bounding box center [635, 424] width 217 height 22
type input "20"
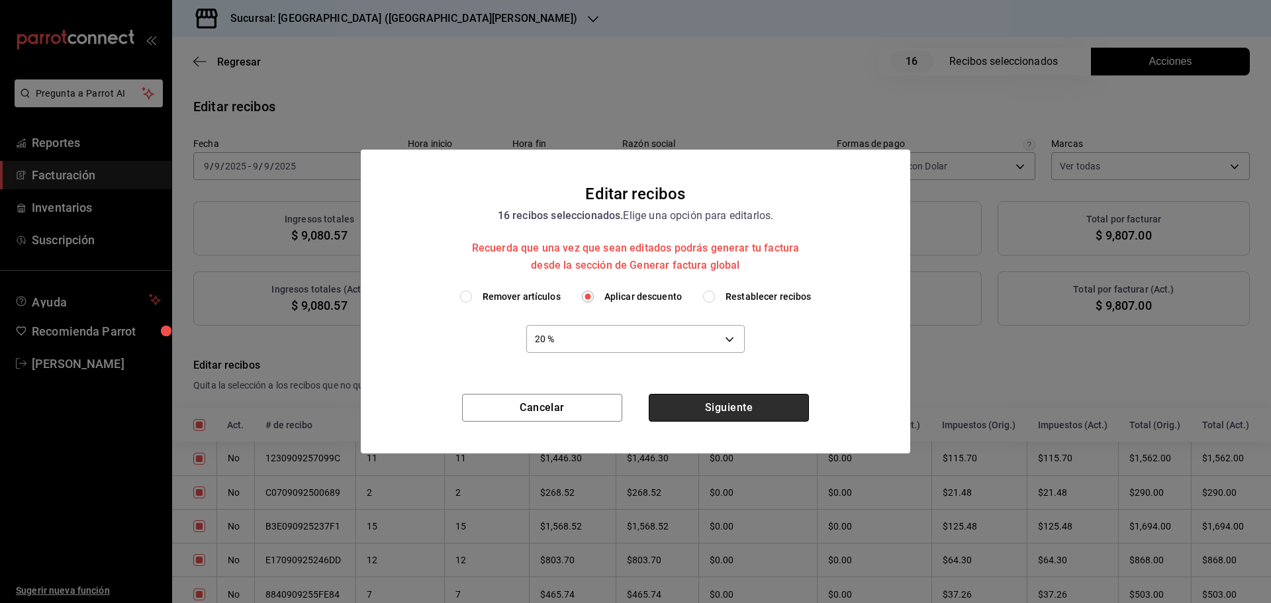
click at [700, 407] on button "Siguiente" at bounding box center [729, 408] width 160 height 28
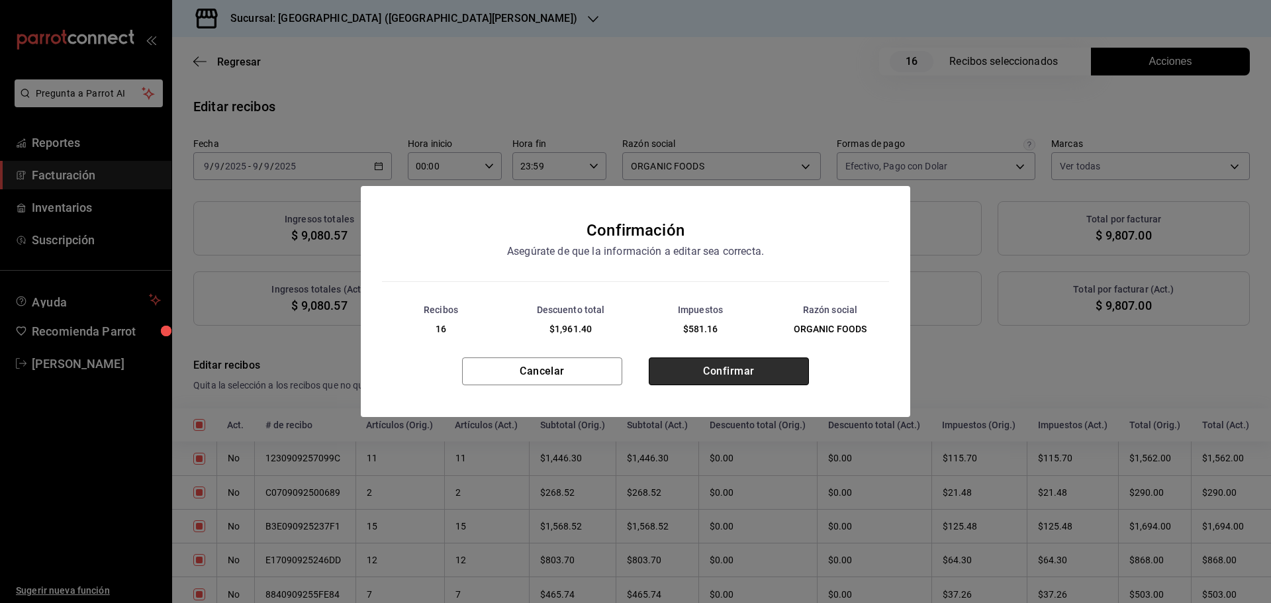
click at [729, 367] on button "Confirmar" at bounding box center [729, 371] width 160 height 28
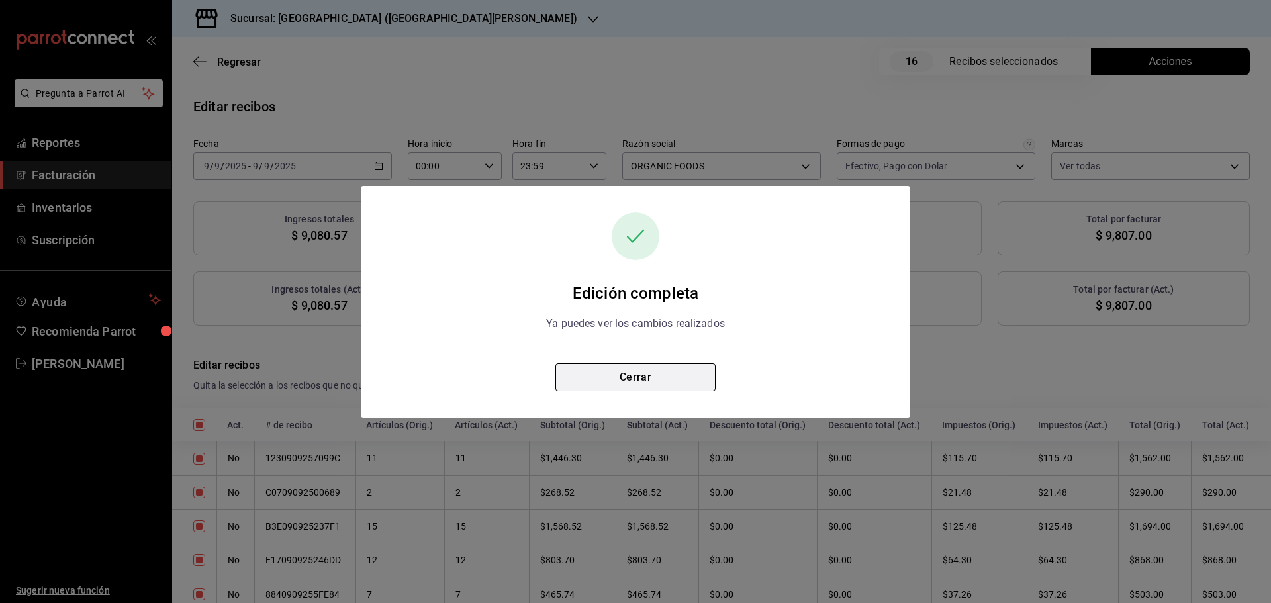
click at [671, 371] on button "Cerrar" at bounding box center [635, 377] width 160 height 28
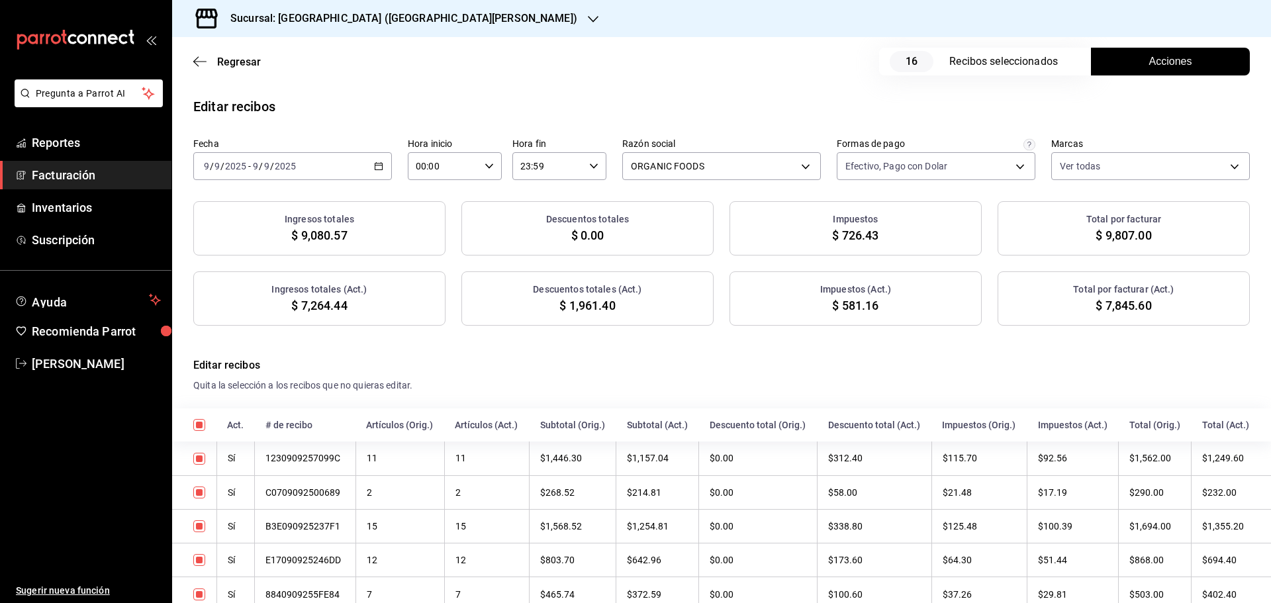
click at [1168, 56] on span "Acciones" at bounding box center [1170, 62] width 43 height 16
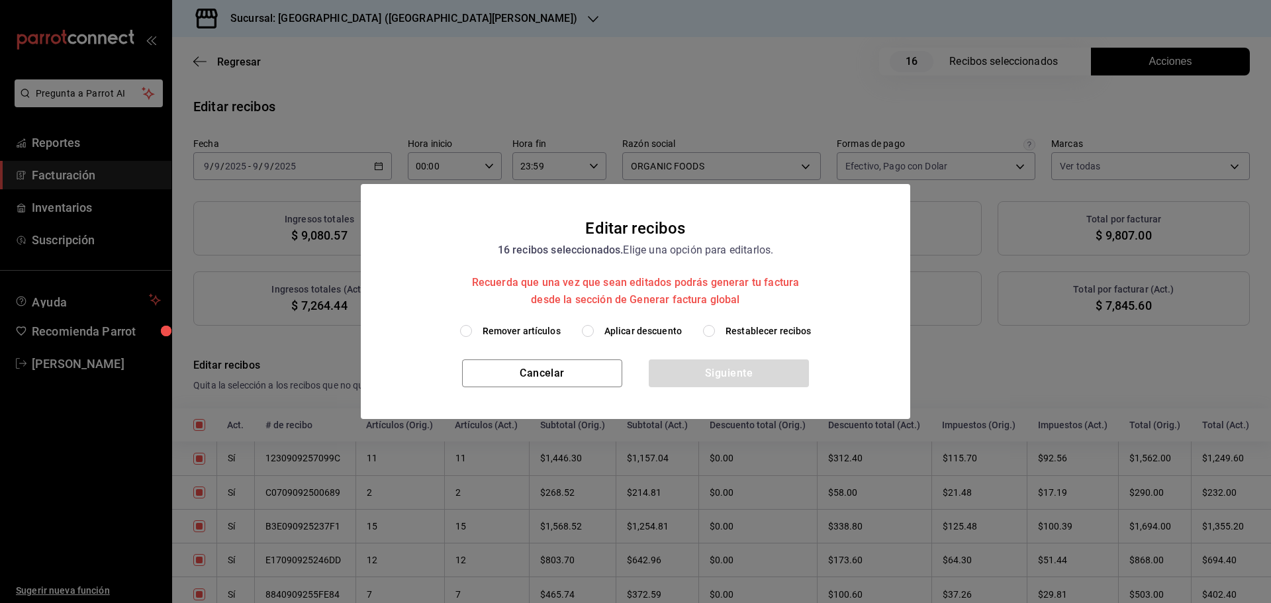
click at [751, 332] on span "Restablecer recibos" at bounding box center [769, 331] width 86 height 14
click at [715, 332] on input "Restablecer recibos" at bounding box center [709, 331] width 12 height 12
radio input "true"
click at [739, 379] on button "Siguiente" at bounding box center [729, 373] width 160 height 28
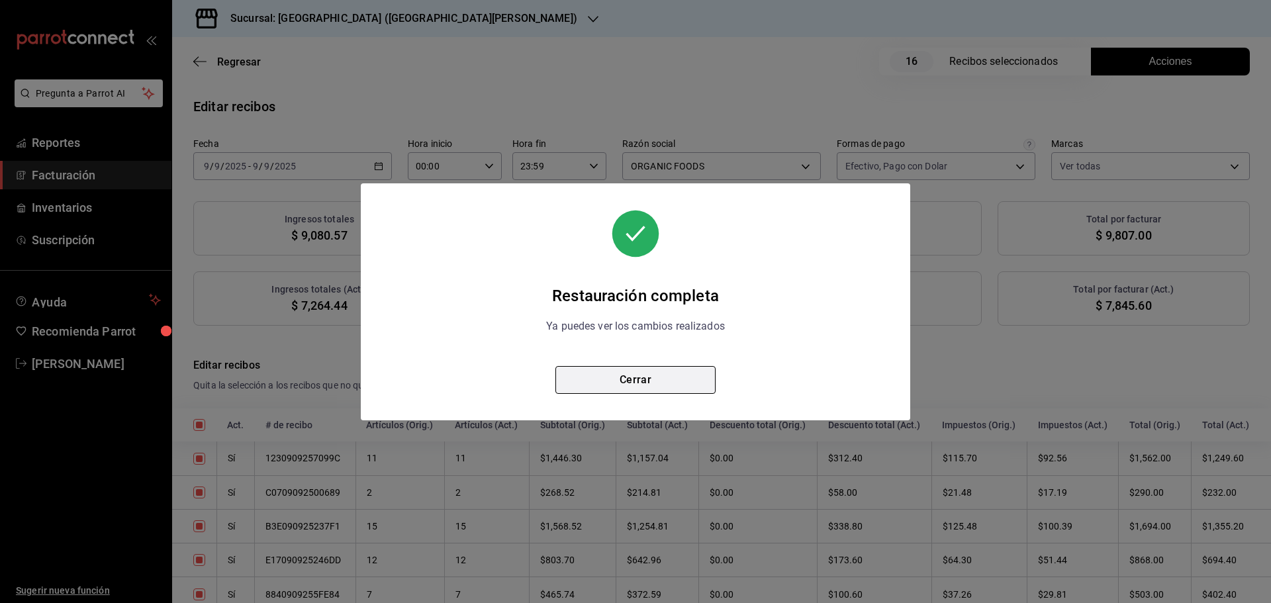
click at [639, 384] on button "Cerrar" at bounding box center [635, 380] width 160 height 28
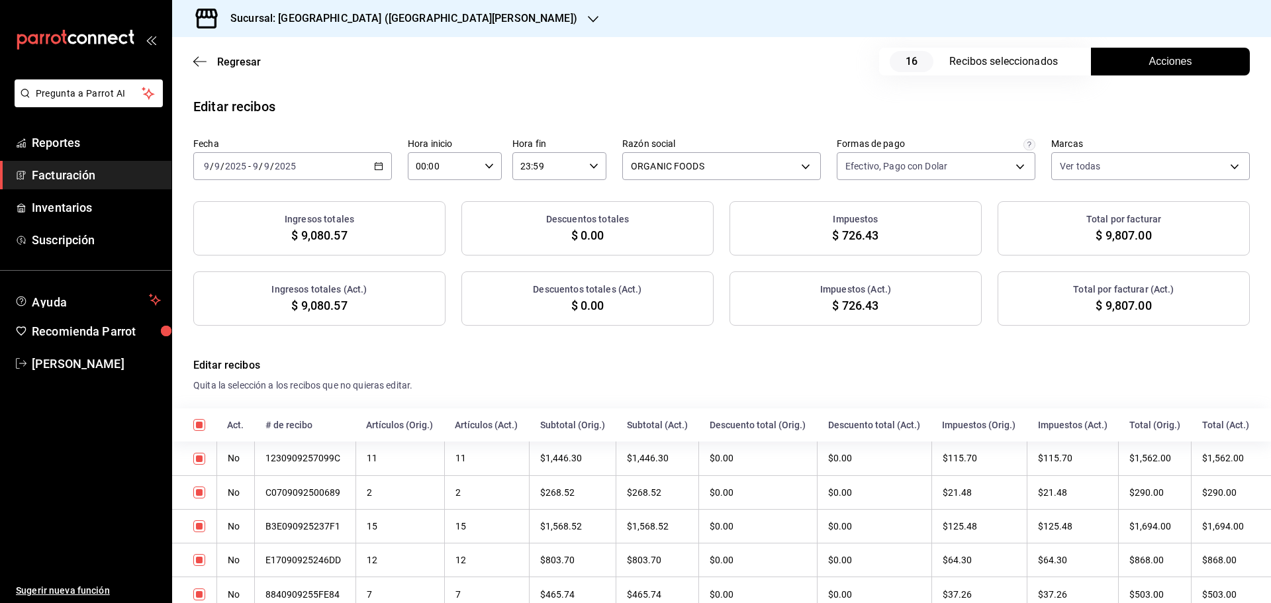
click at [1137, 68] on button "Acciones" at bounding box center [1170, 62] width 159 height 28
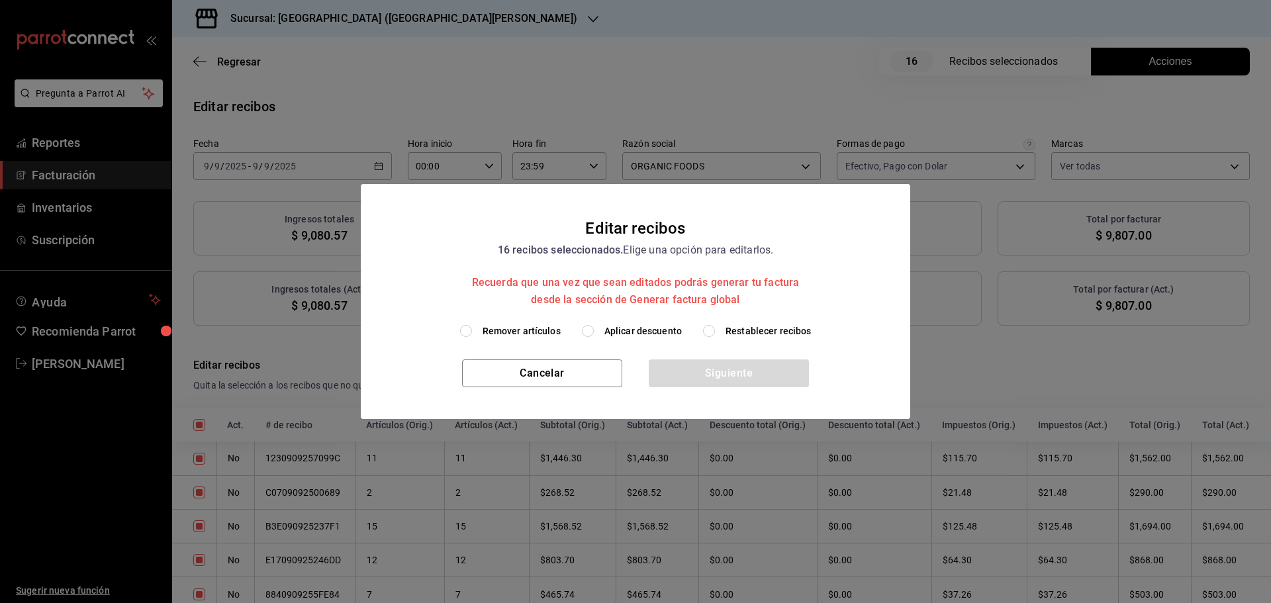
click at [643, 331] on span "Aplicar descuento" at bounding box center [642, 331] width 77 height 14
click at [594, 331] on input "Aplicar descuento" at bounding box center [588, 331] width 12 height 12
radio input "true"
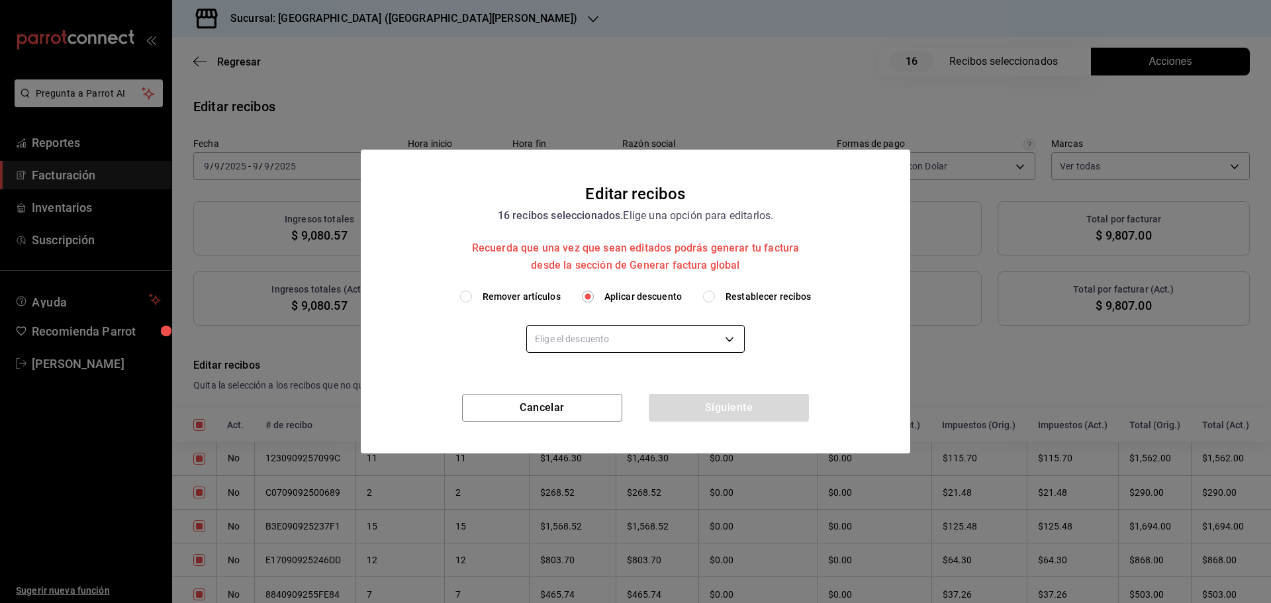
click at [610, 338] on body "Pregunta a Parrot AI Reportes Facturación Inventarios Suscripción Ayuda Recomie…" at bounding box center [635, 301] width 1271 height 603
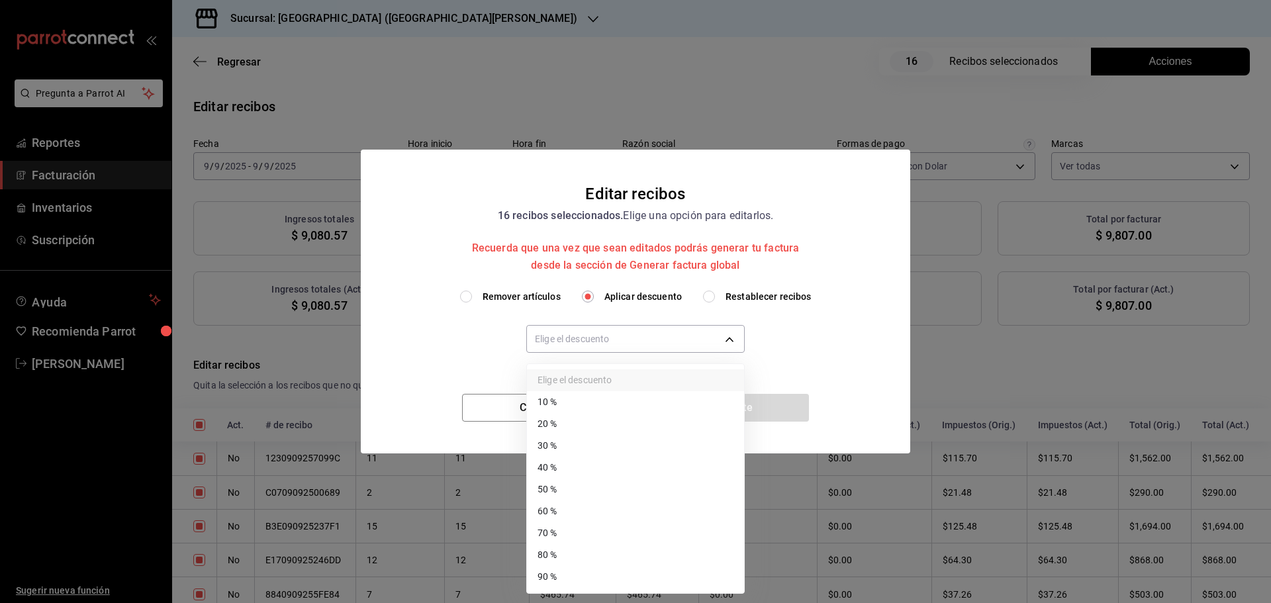
click at [578, 422] on li "20 %" at bounding box center [635, 424] width 217 height 22
type input "20"
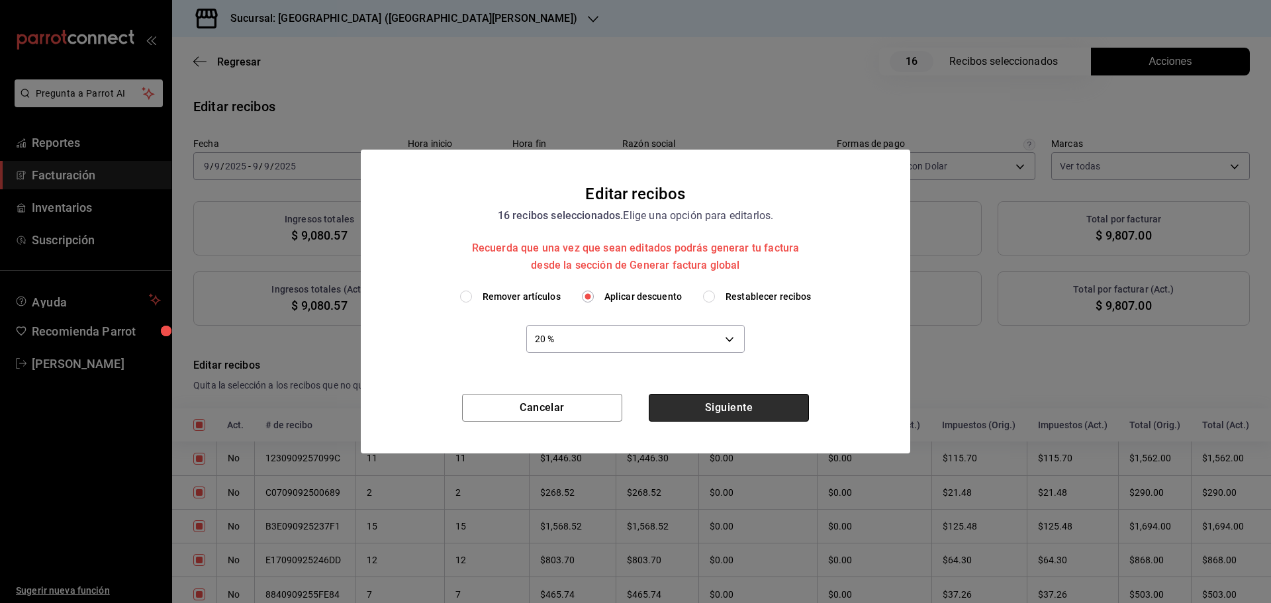
click at [719, 414] on button "Siguiente" at bounding box center [729, 408] width 160 height 28
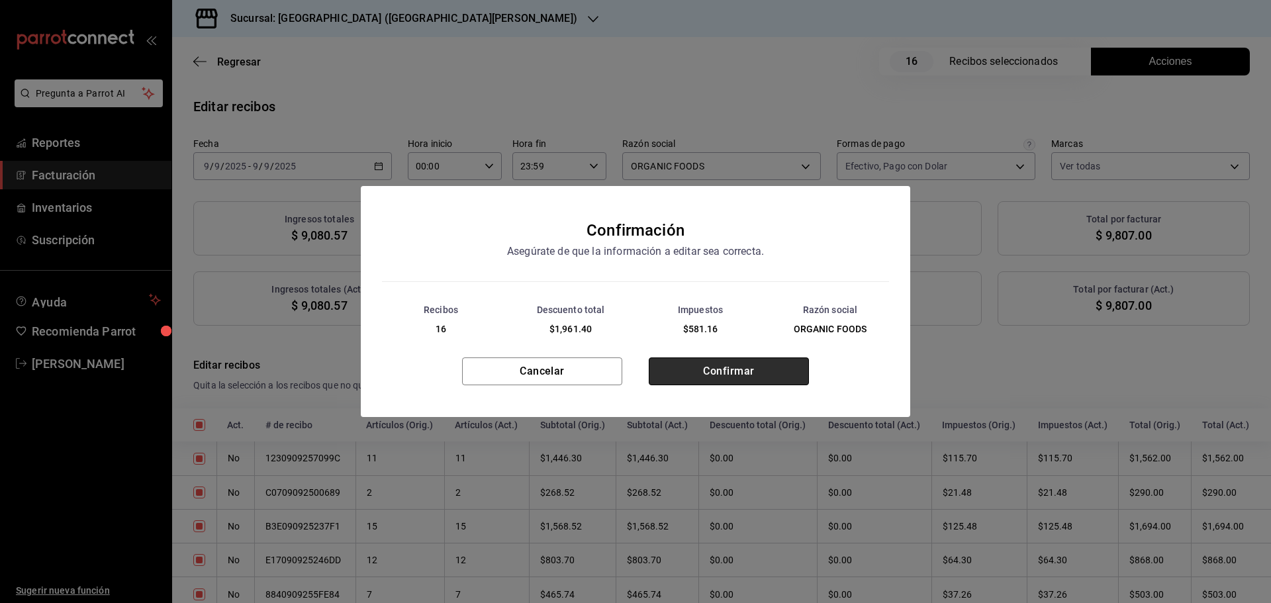
click at [734, 377] on button "Confirmar" at bounding box center [729, 371] width 160 height 28
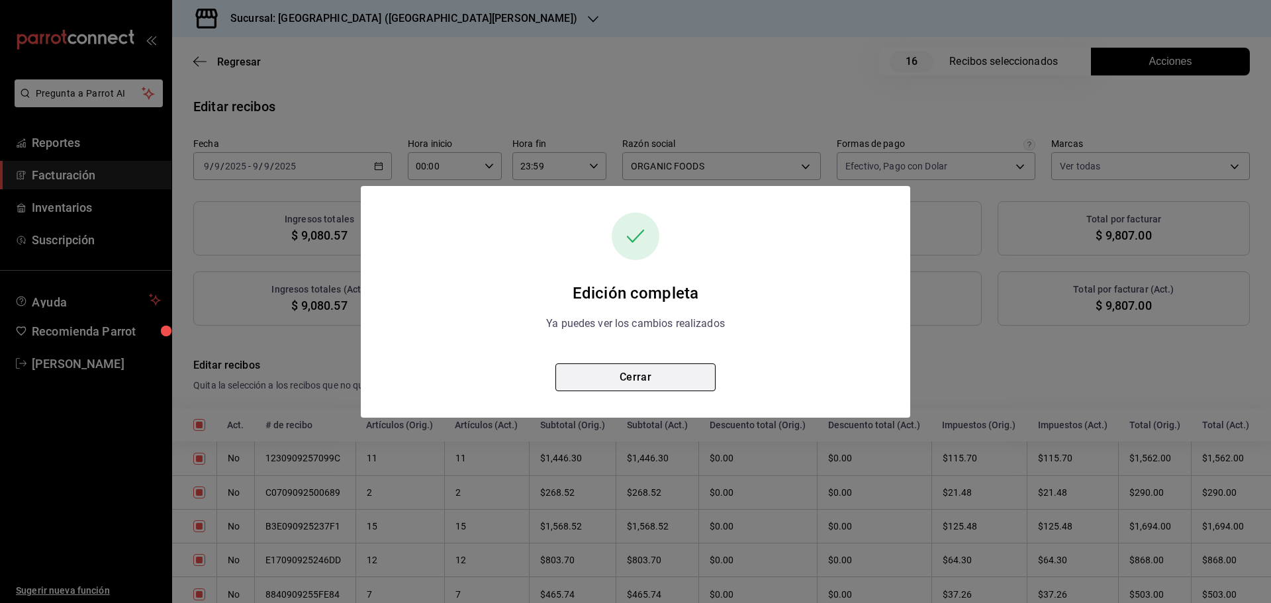
click at [675, 381] on button "Cerrar" at bounding box center [635, 377] width 160 height 28
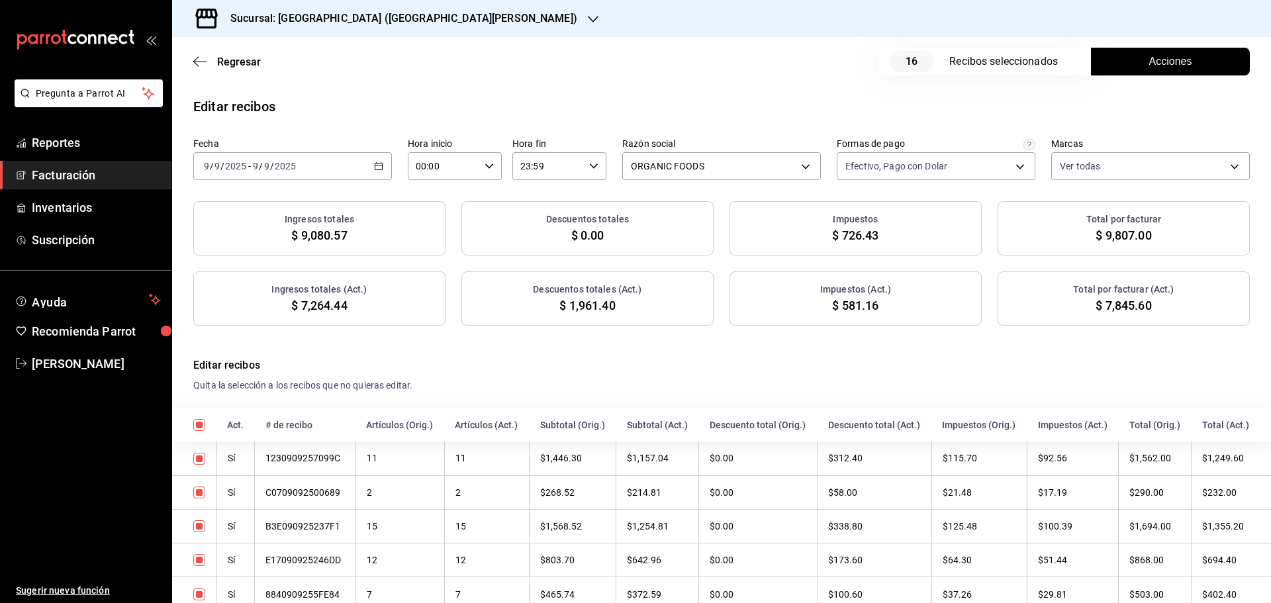
click at [377, 162] on icon "button" at bounding box center [378, 166] width 9 height 9
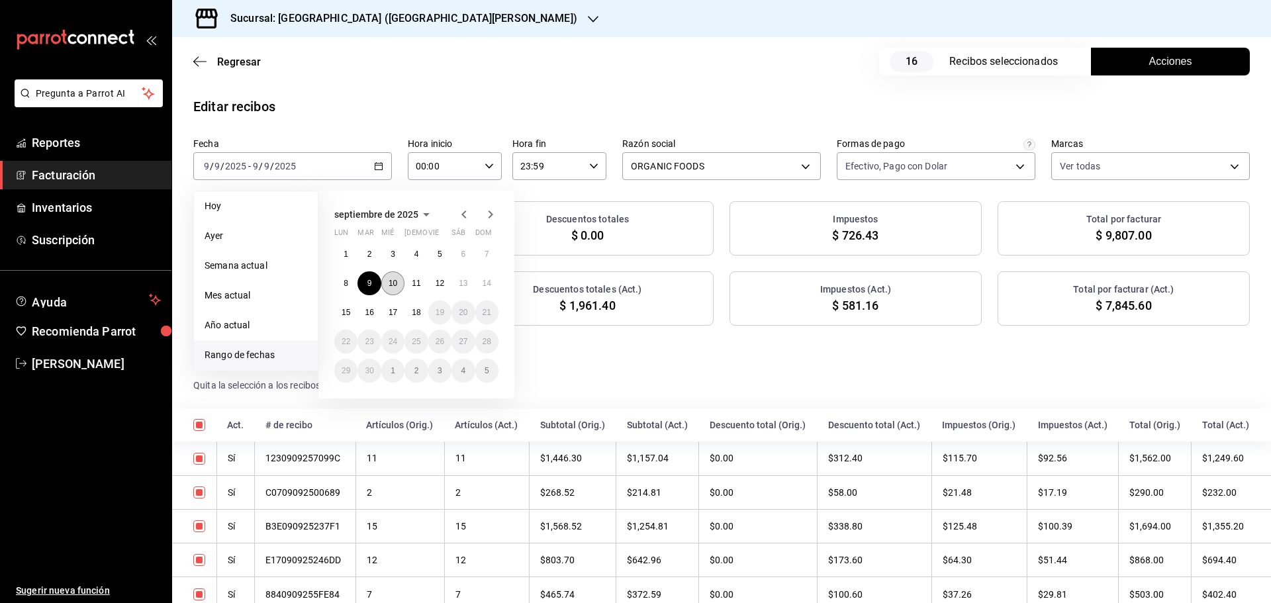
click at [389, 282] on abbr "10" at bounding box center [393, 283] width 9 height 9
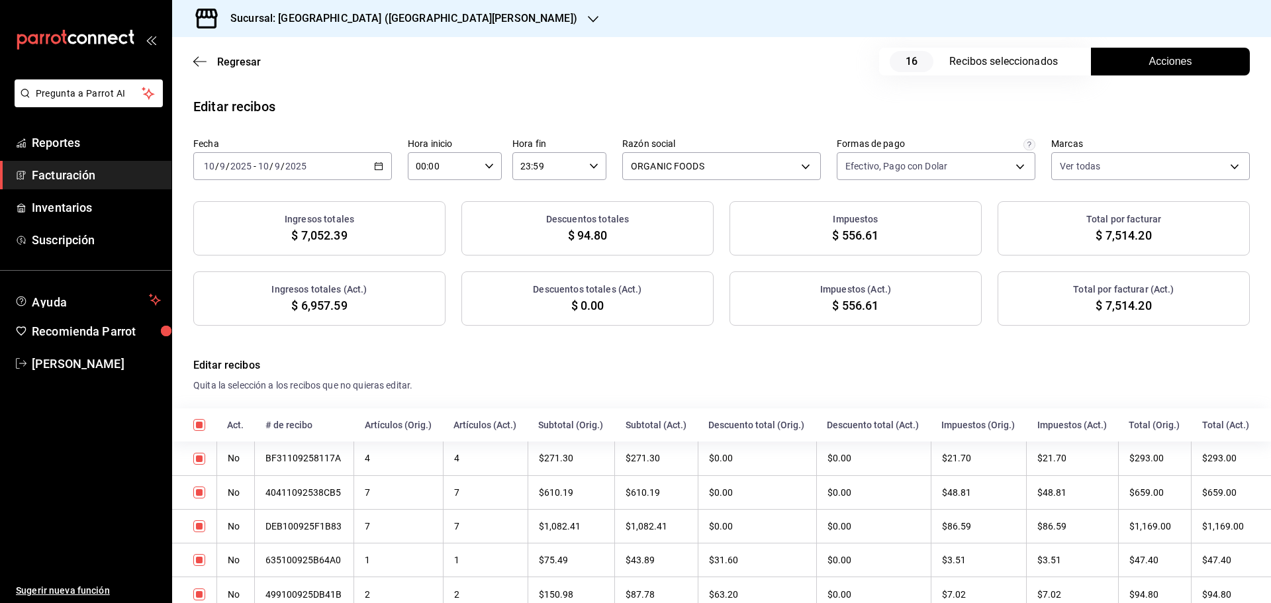
click at [1198, 66] on button "Acciones" at bounding box center [1170, 62] width 159 height 28
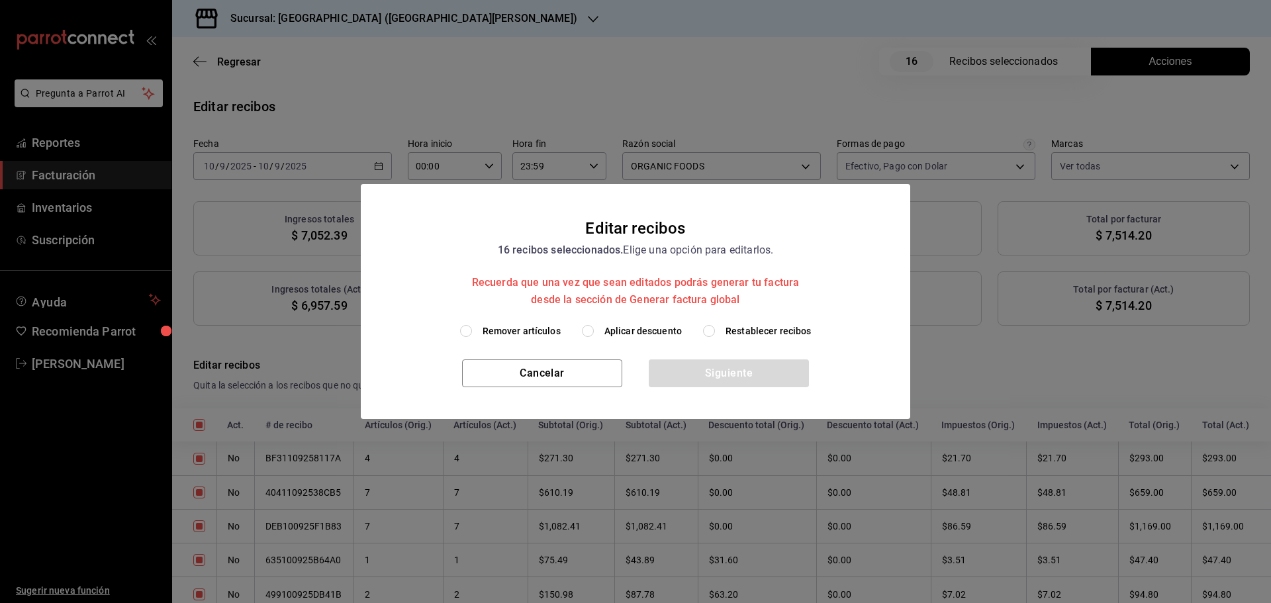
click at [622, 328] on span "Aplicar descuento" at bounding box center [642, 331] width 77 height 14
click at [594, 328] on input "Aplicar descuento" at bounding box center [588, 331] width 12 height 12
radio input "true"
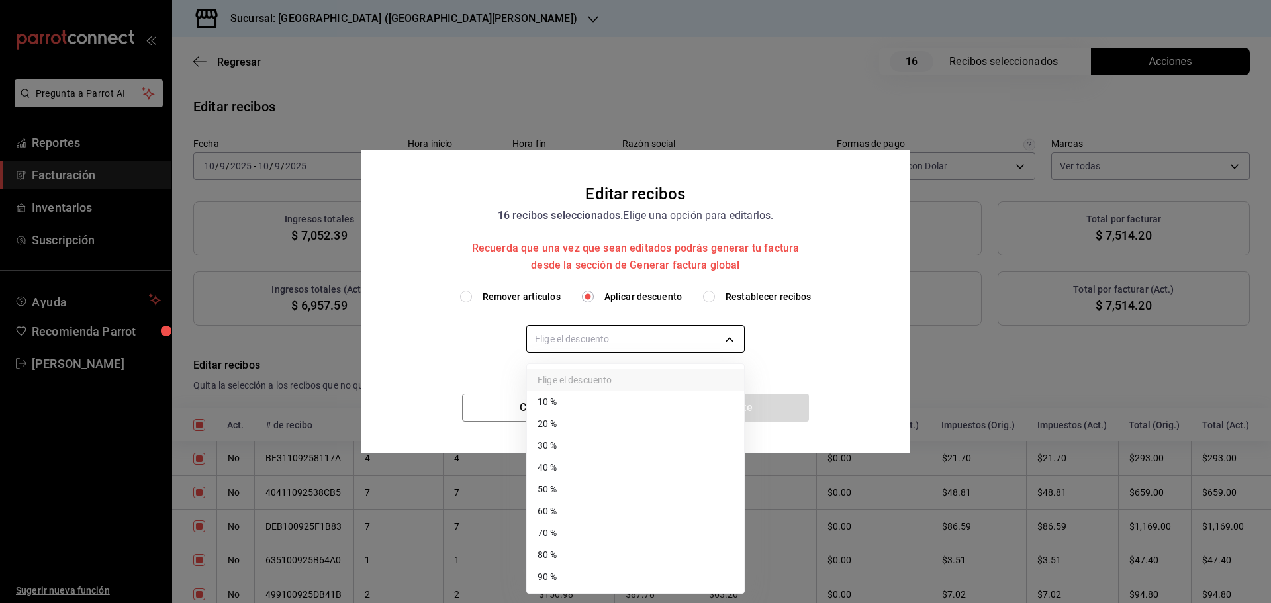
click at [615, 344] on body "Pregunta a Parrot AI Reportes Facturación Inventarios Suscripción Ayuda Recomie…" at bounding box center [635, 301] width 1271 height 603
click at [551, 446] on li "30 %" at bounding box center [635, 446] width 217 height 22
type input "30"
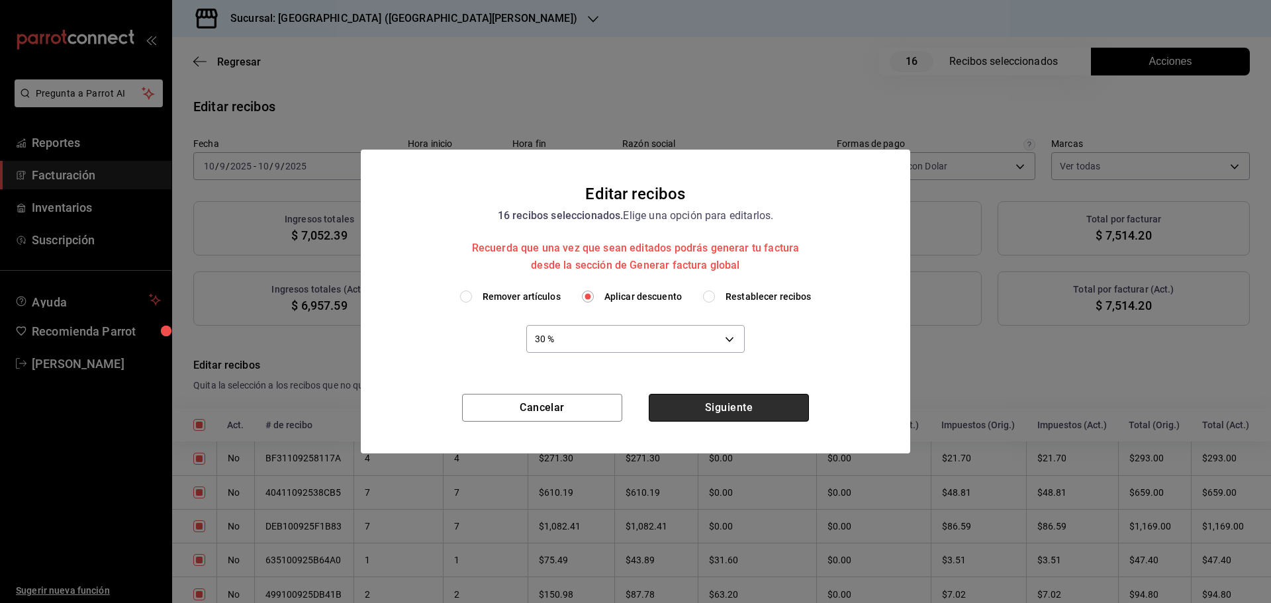
click at [737, 408] on button "Siguiente" at bounding box center [729, 408] width 160 height 28
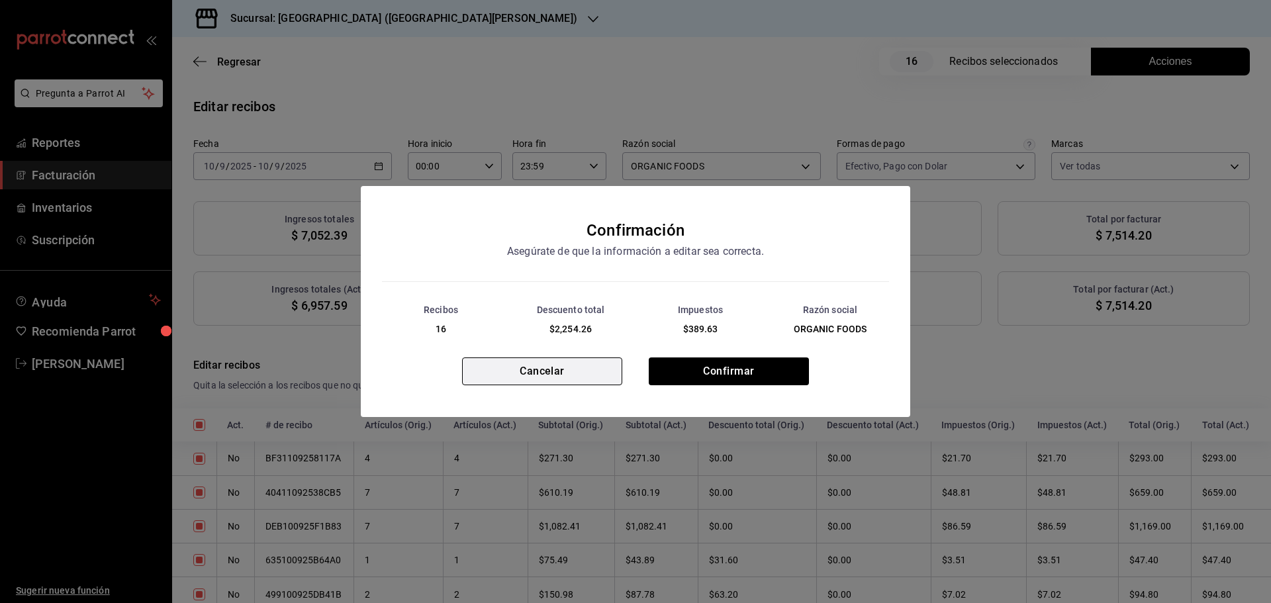
click at [578, 381] on button "Cancelar" at bounding box center [542, 371] width 160 height 28
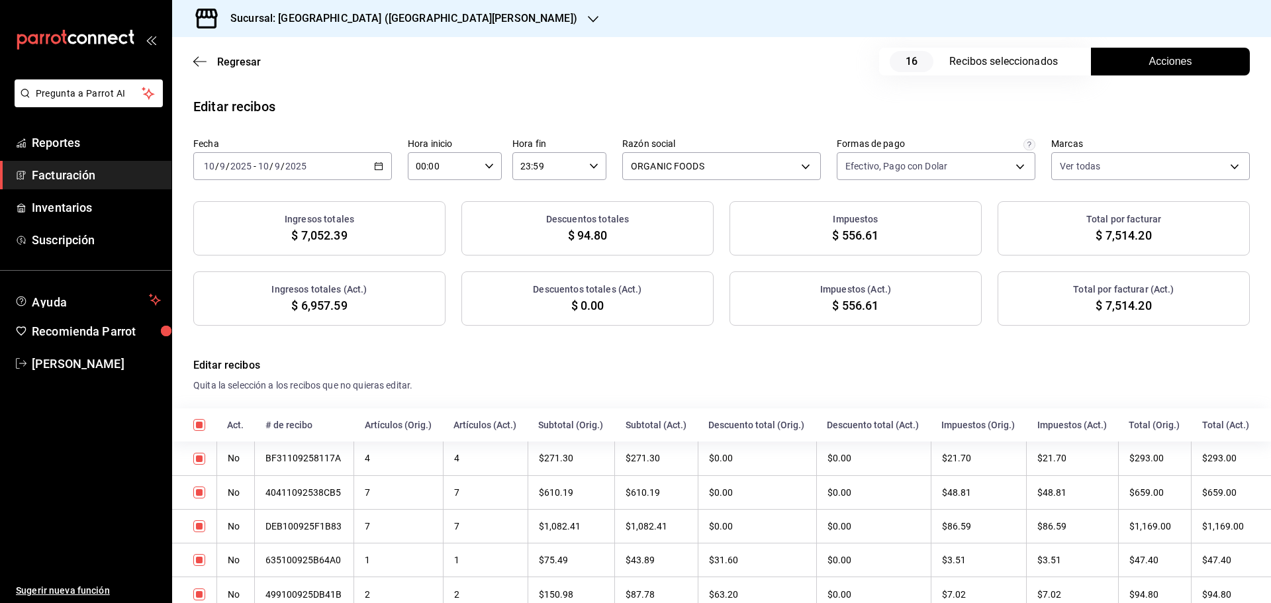
click at [1194, 64] on button "Acciones" at bounding box center [1170, 62] width 159 height 28
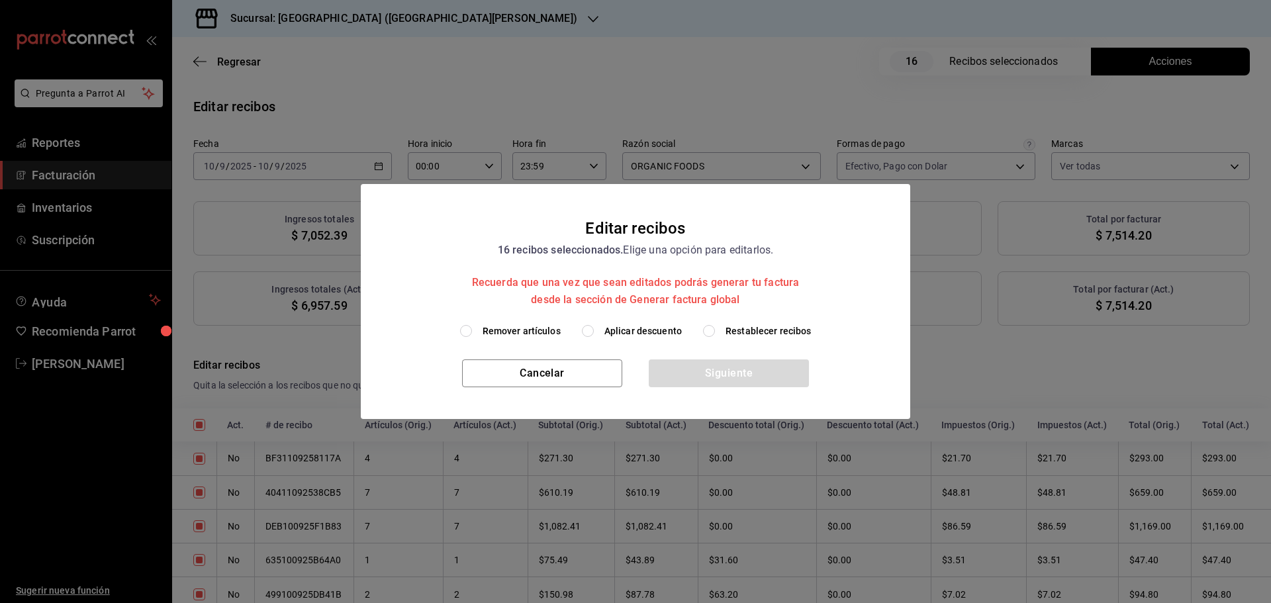
click at [630, 337] on span "Aplicar descuento" at bounding box center [642, 331] width 77 height 14
click at [594, 337] on input "Aplicar descuento" at bounding box center [588, 331] width 12 height 12
radio input "true"
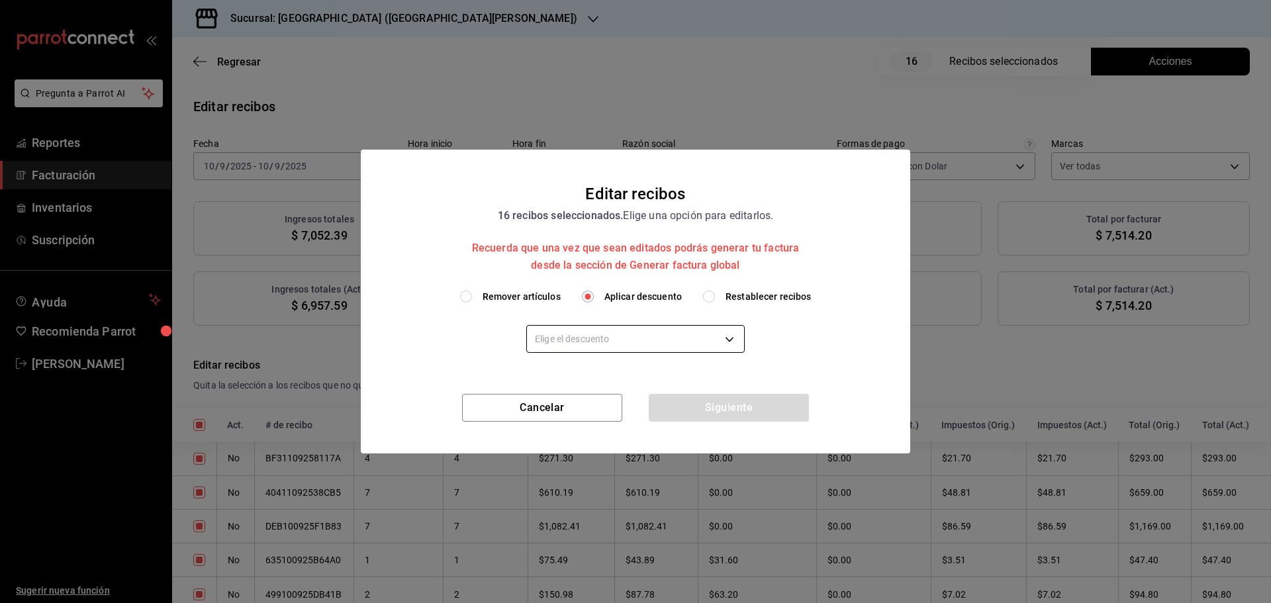
click at [623, 340] on body "Pregunta a Parrot AI Reportes Facturación Inventarios Suscripción Ayuda Recomie…" at bounding box center [635, 301] width 1271 height 603
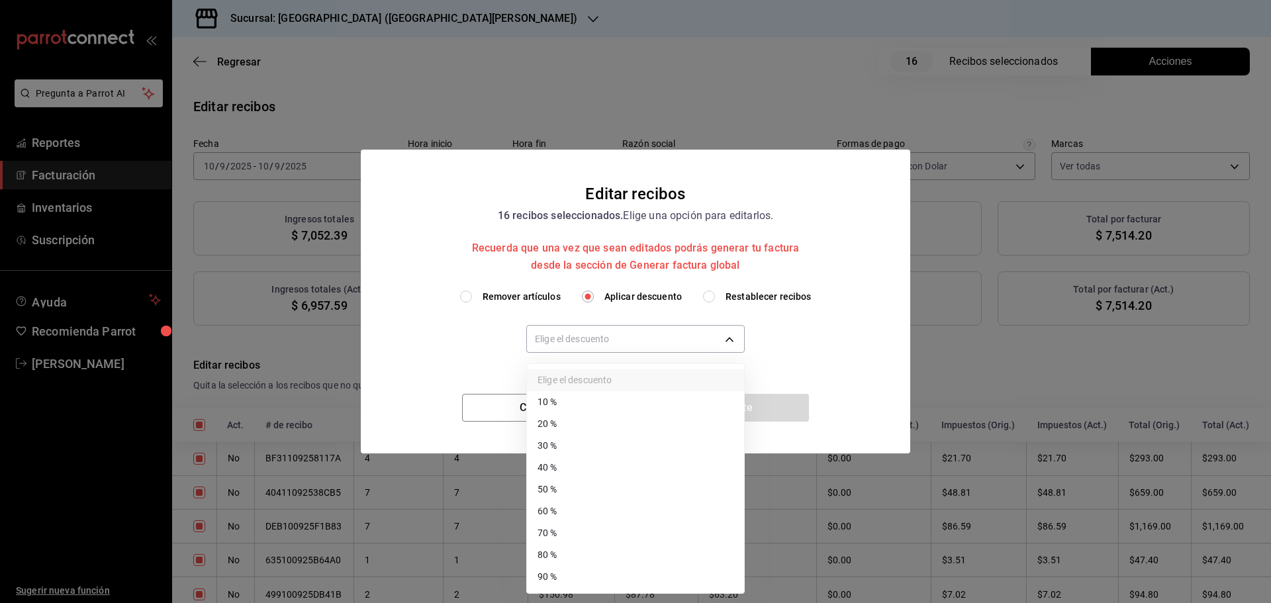
click at [564, 444] on li "30 %" at bounding box center [635, 446] width 217 height 22
type input "30"
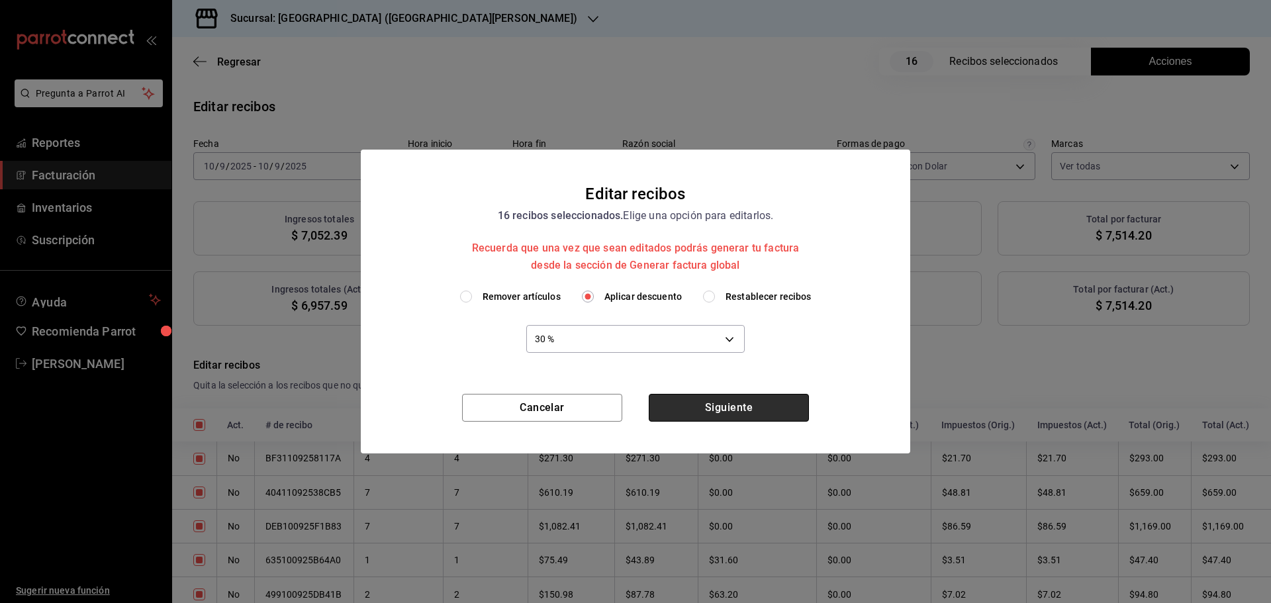
click at [732, 402] on button "Siguiente" at bounding box center [729, 408] width 160 height 28
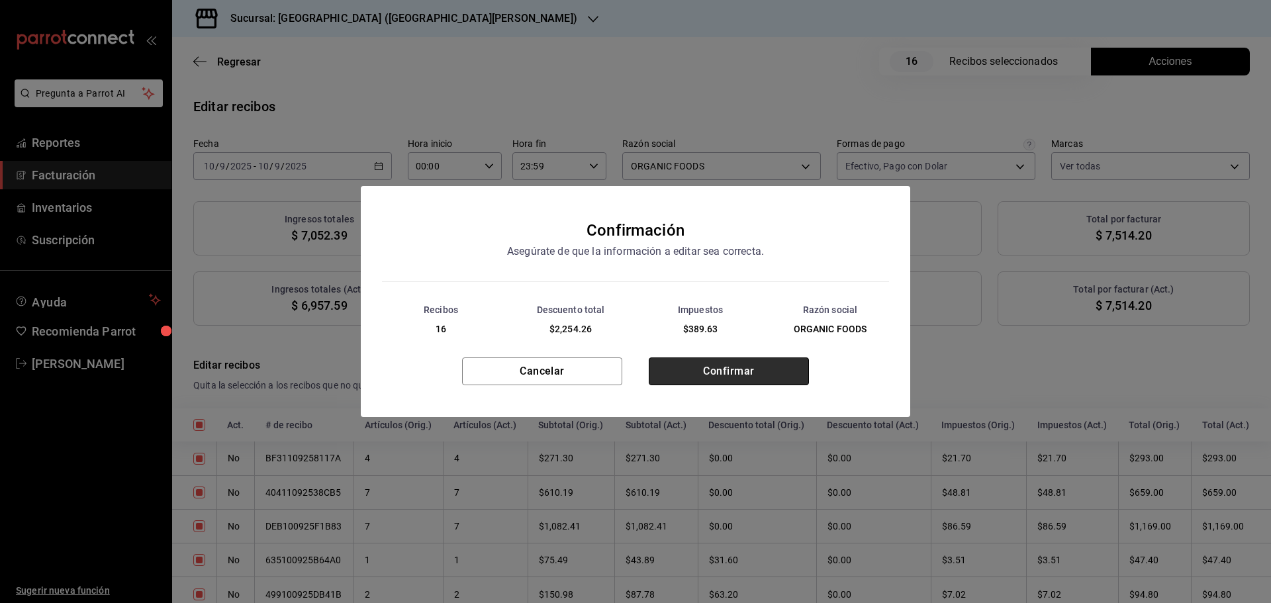
click at [745, 371] on button "Confirmar" at bounding box center [729, 371] width 160 height 28
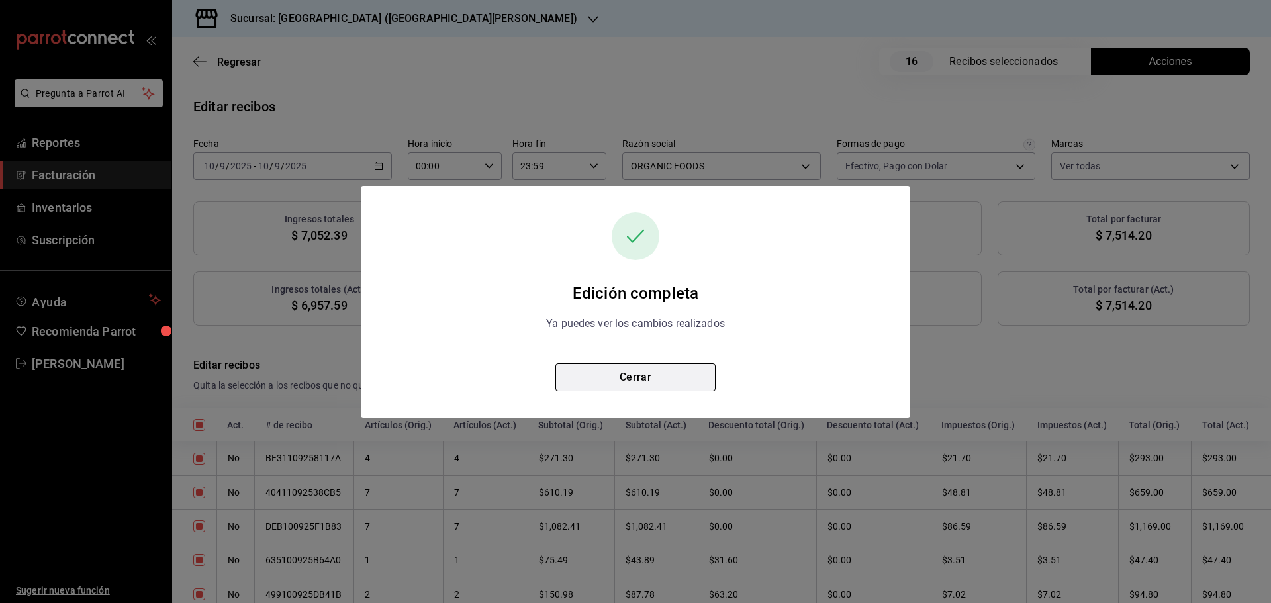
click at [663, 369] on button "Cerrar" at bounding box center [635, 377] width 160 height 28
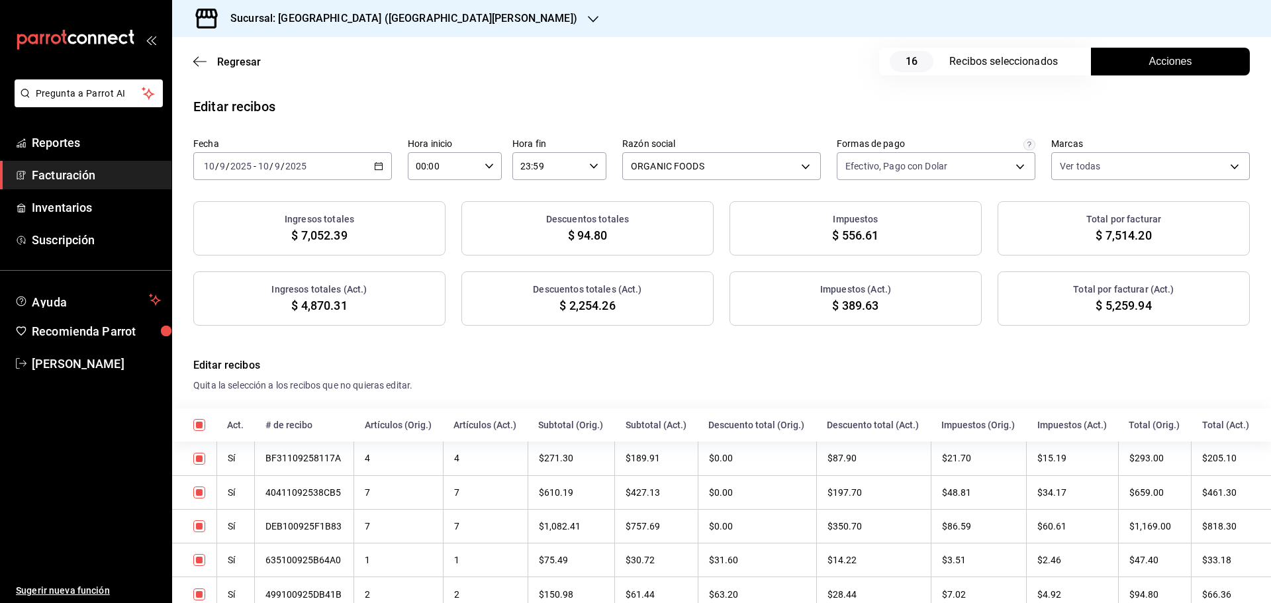
click at [371, 167] on div "[DATE] [DATE] - [DATE] [DATE]" at bounding box center [292, 166] width 199 height 28
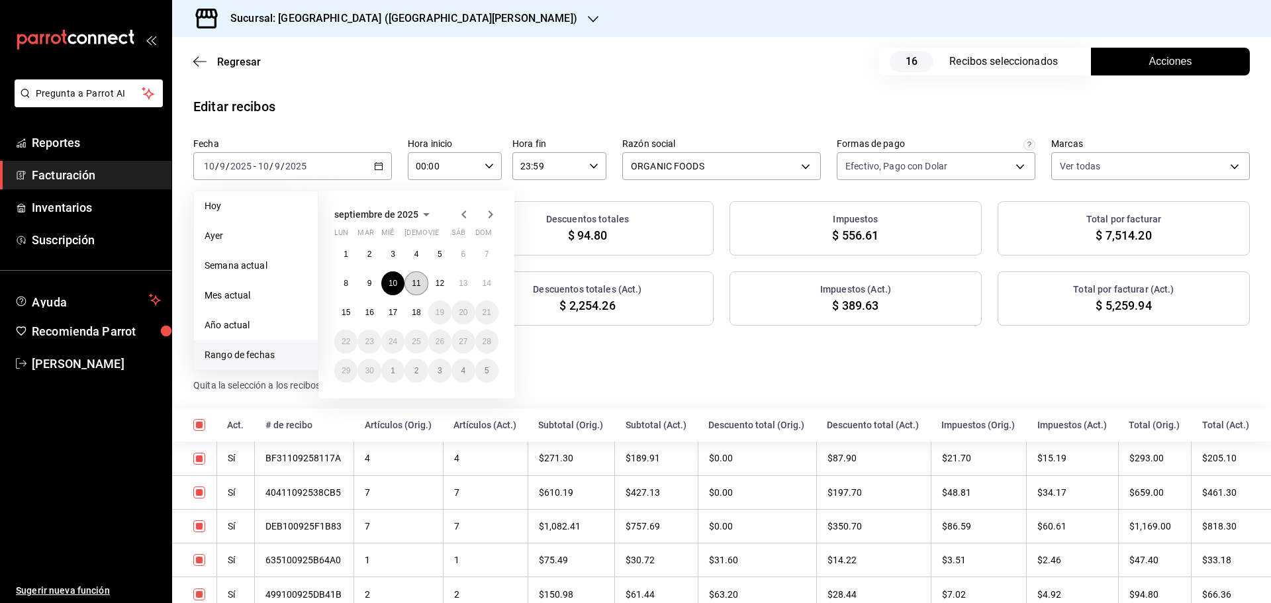
click at [410, 283] on button "11" at bounding box center [415, 283] width 23 height 24
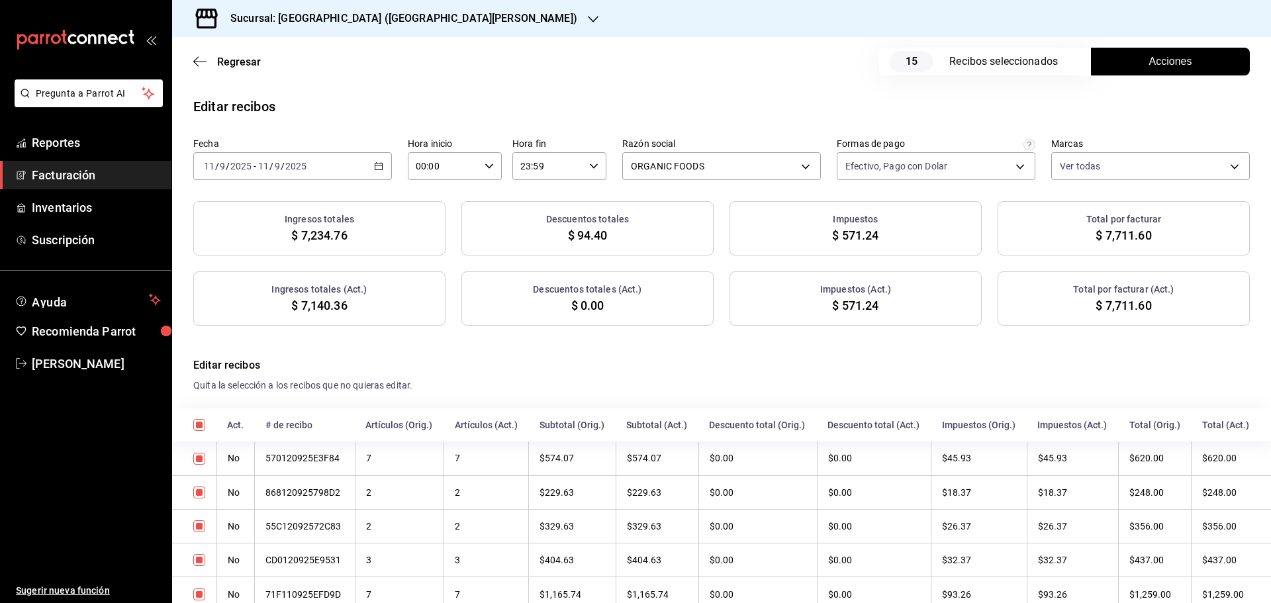
click at [1120, 64] on button "Acciones" at bounding box center [1170, 62] width 159 height 28
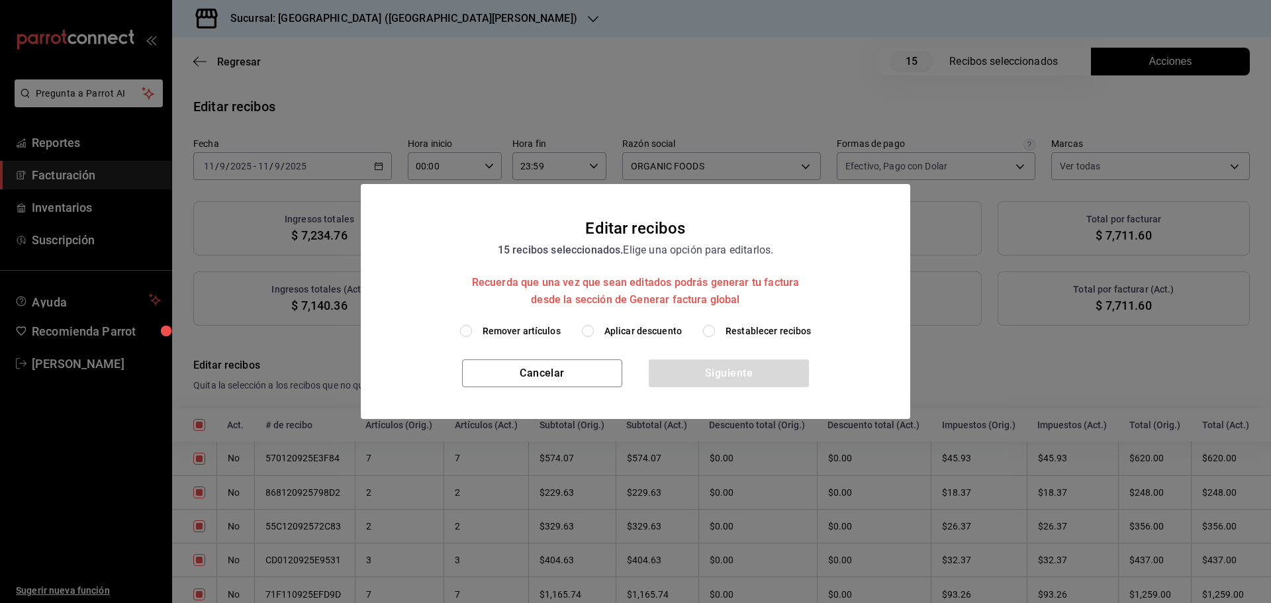
click at [647, 328] on span "Aplicar descuento" at bounding box center [642, 331] width 77 height 14
click at [594, 328] on input "Aplicar descuento" at bounding box center [588, 331] width 12 height 12
radio input "true"
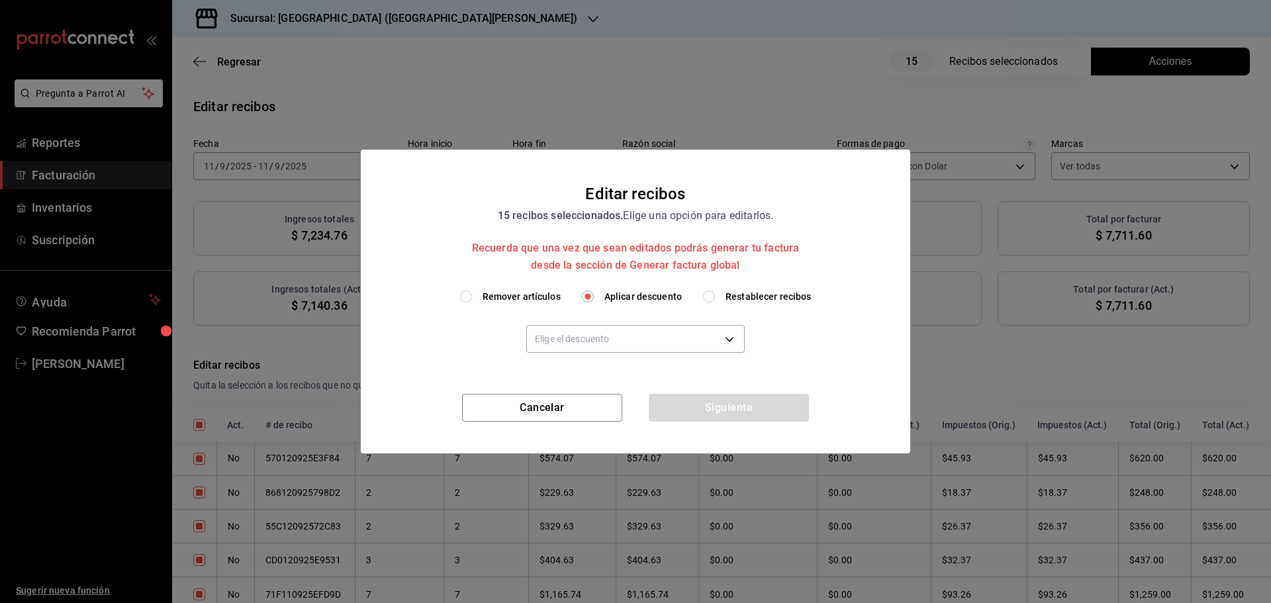
click at [647, 328] on body "Pregunta a Parrot AI Reportes Facturación Inventarios Suscripción Ayuda Recomie…" at bounding box center [635, 301] width 1271 height 603
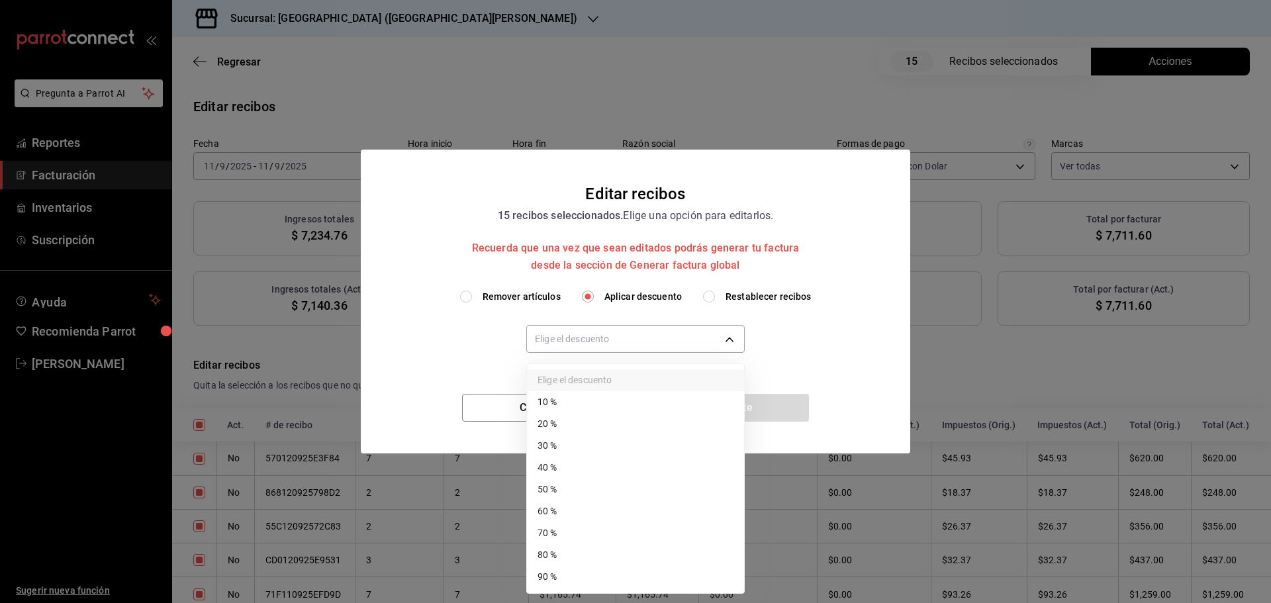
click at [555, 446] on li "30 %" at bounding box center [635, 446] width 217 height 22
type input "30"
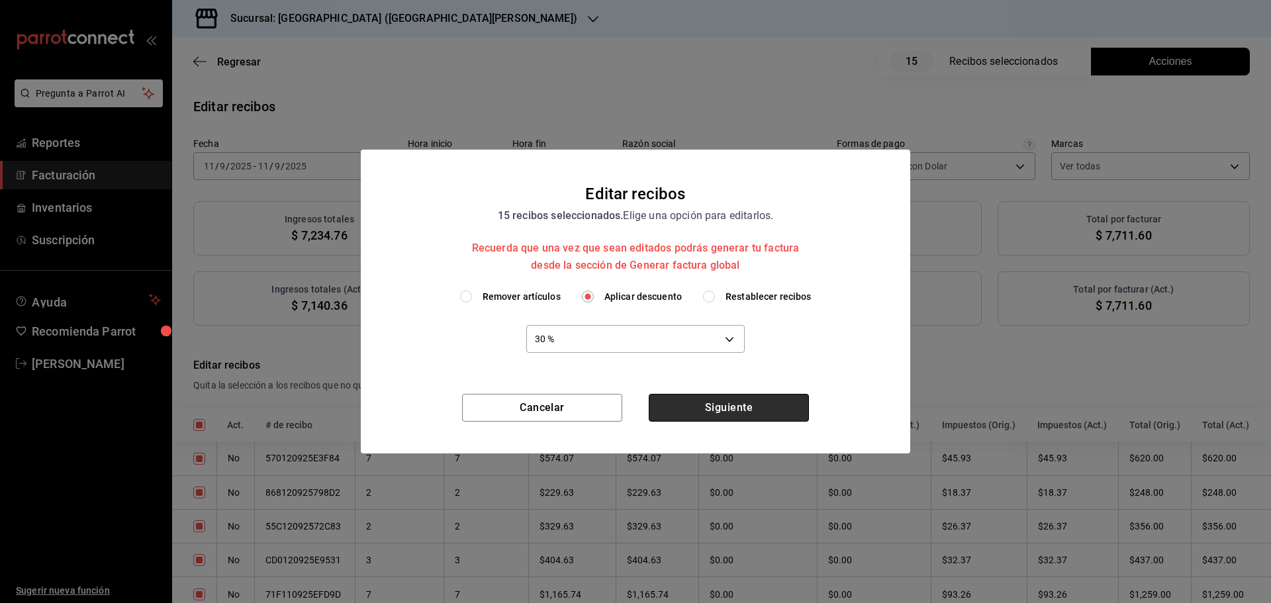
click at [721, 412] on button "Siguiente" at bounding box center [729, 408] width 160 height 28
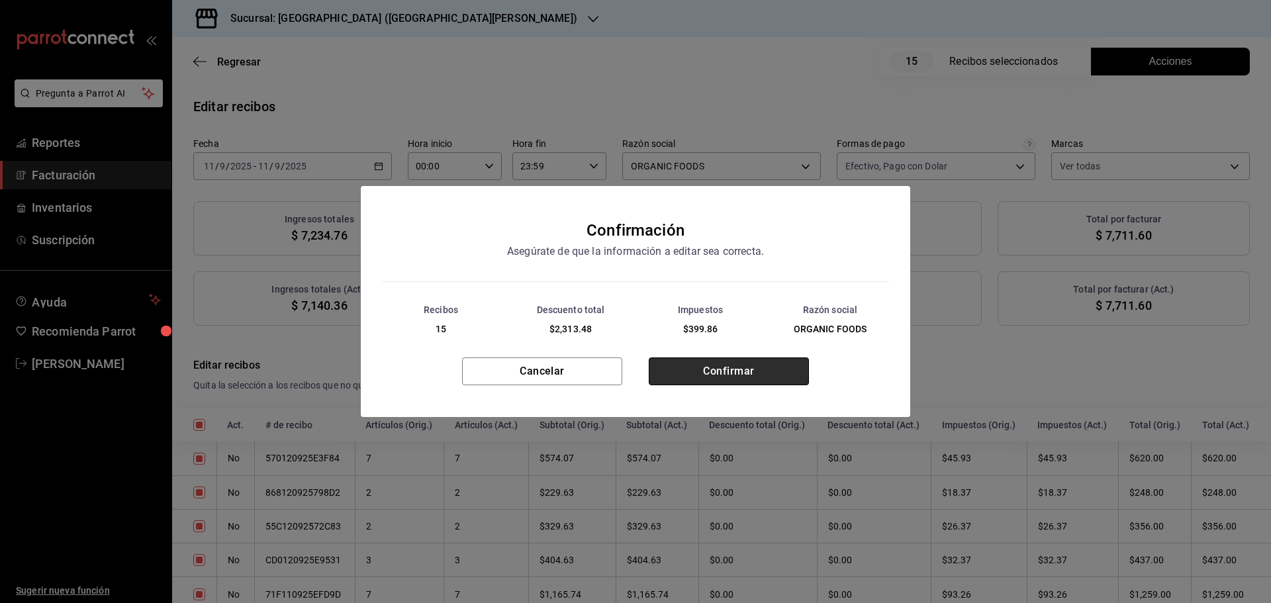
click at [727, 379] on button "Confirmar" at bounding box center [729, 371] width 160 height 28
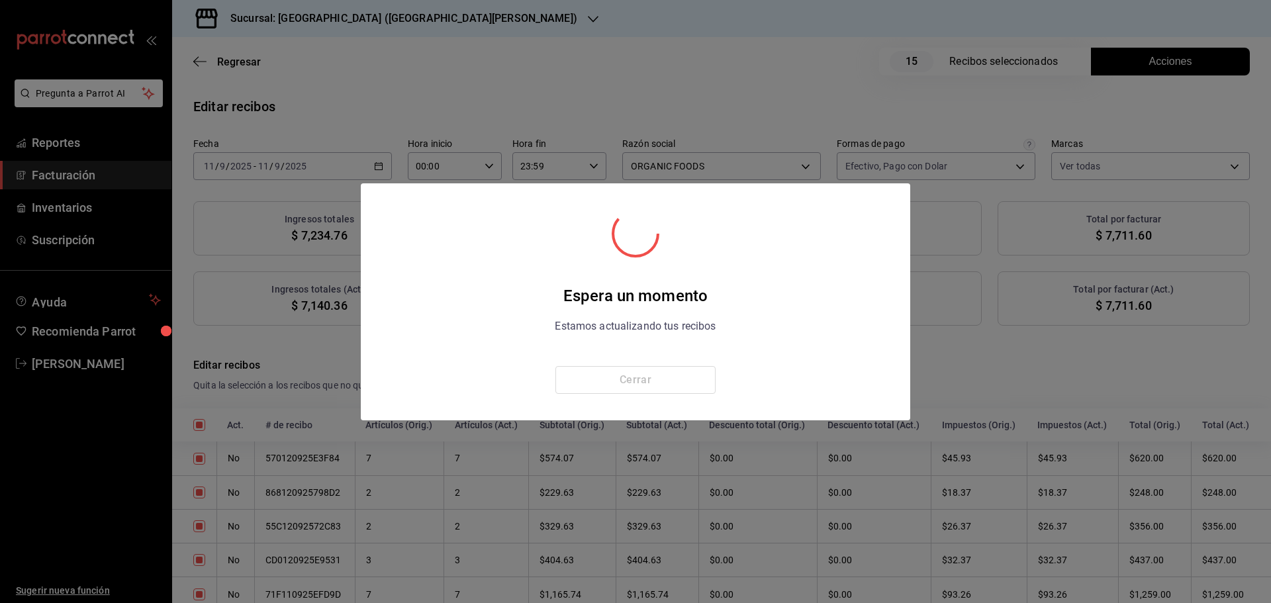
click at [727, 379] on div "Espera un momento Estamos actualizando tus recibos Cerrar" at bounding box center [635, 302] width 549 height 184
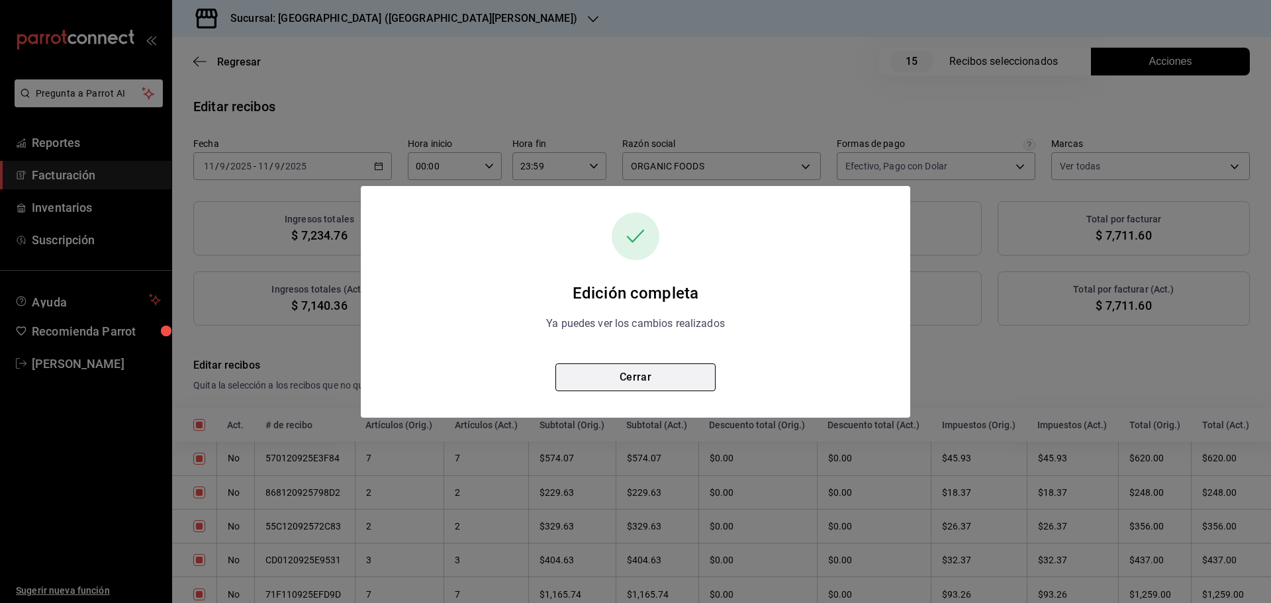
click at [690, 380] on button "Cerrar" at bounding box center [635, 377] width 160 height 28
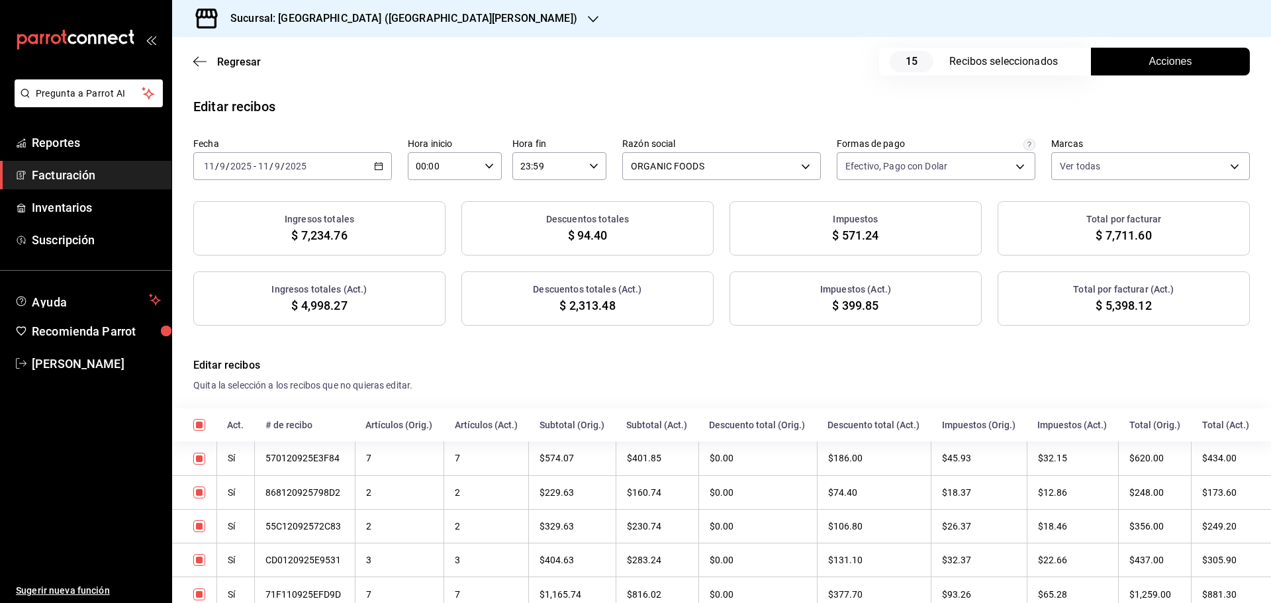
click at [375, 165] on \(Stroke\) "button" at bounding box center [379, 166] width 8 height 7
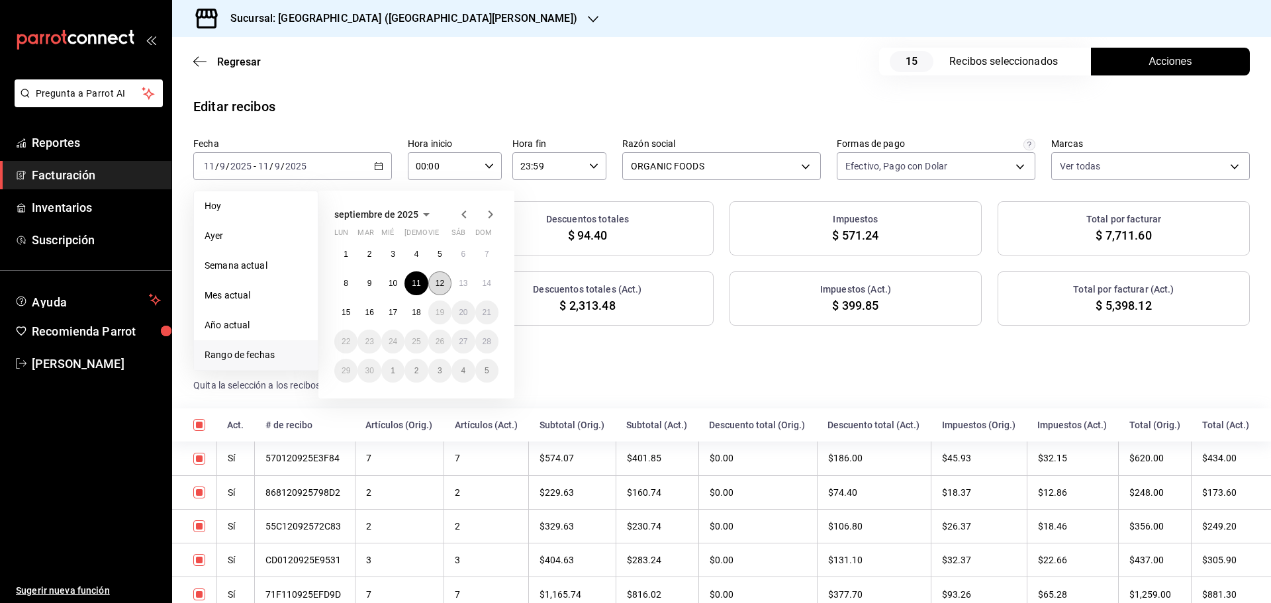
click at [438, 281] on abbr "12" at bounding box center [440, 283] width 9 height 9
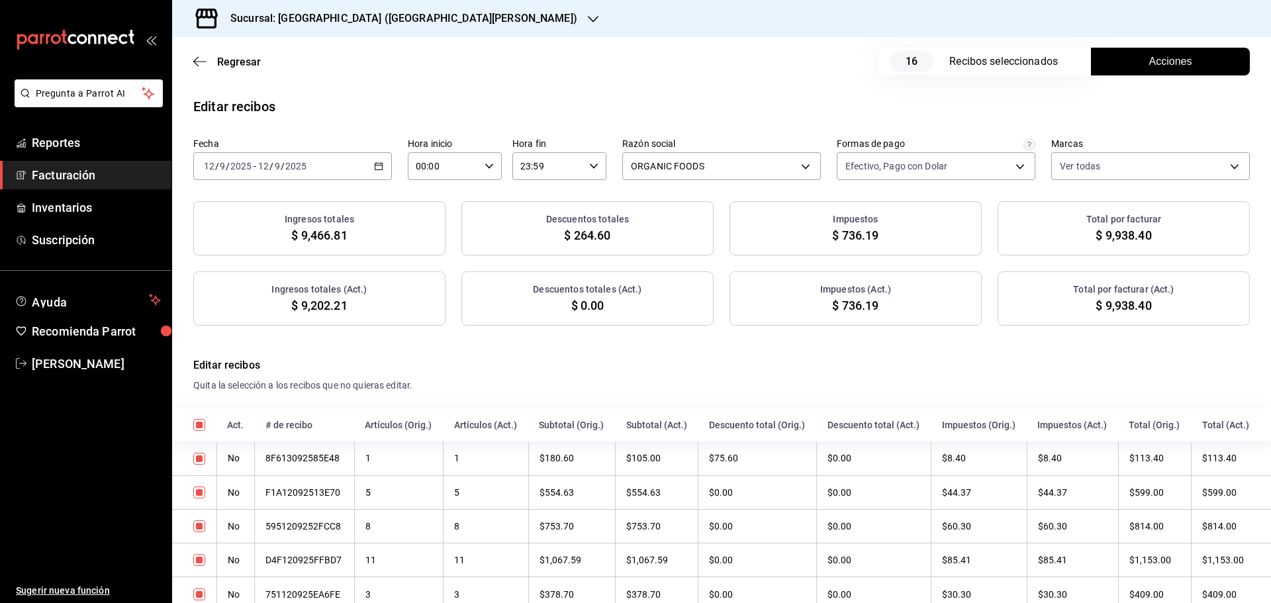
click at [1117, 64] on button "Acciones" at bounding box center [1170, 62] width 159 height 28
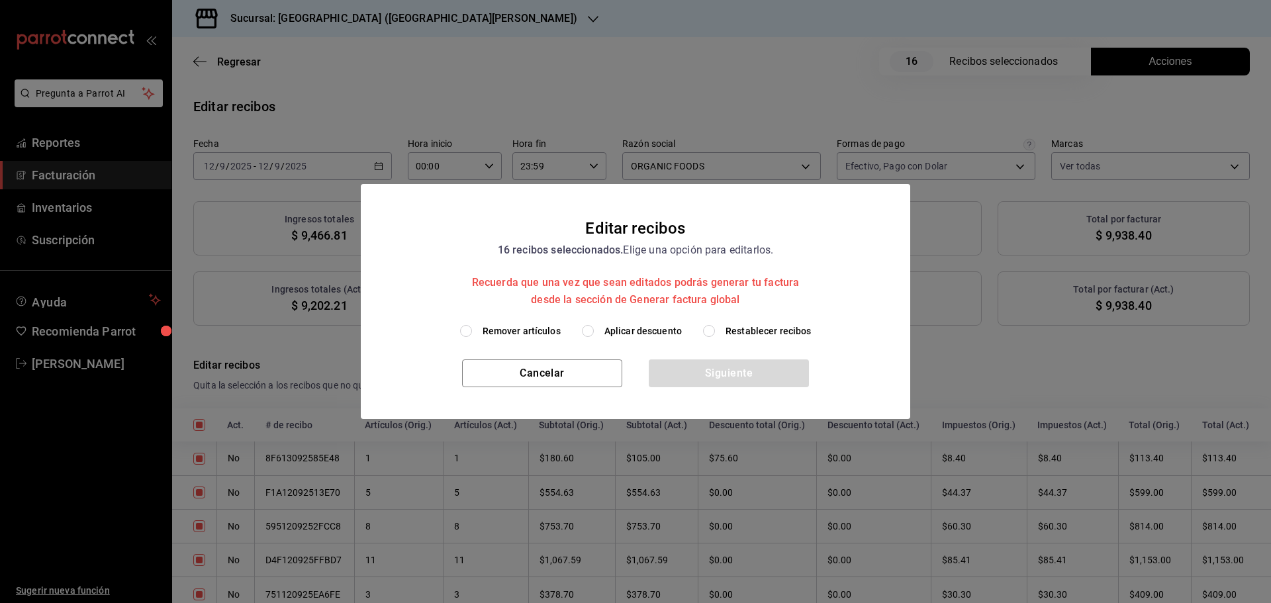
click at [648, 331] on span "Aplicar descuento" at bounding box center [642, 331] width 77 height 14
click at [594, 331] on input "Aplicar descuento" at bounding box center [588, 331] width 12 height 12
radio input "true"
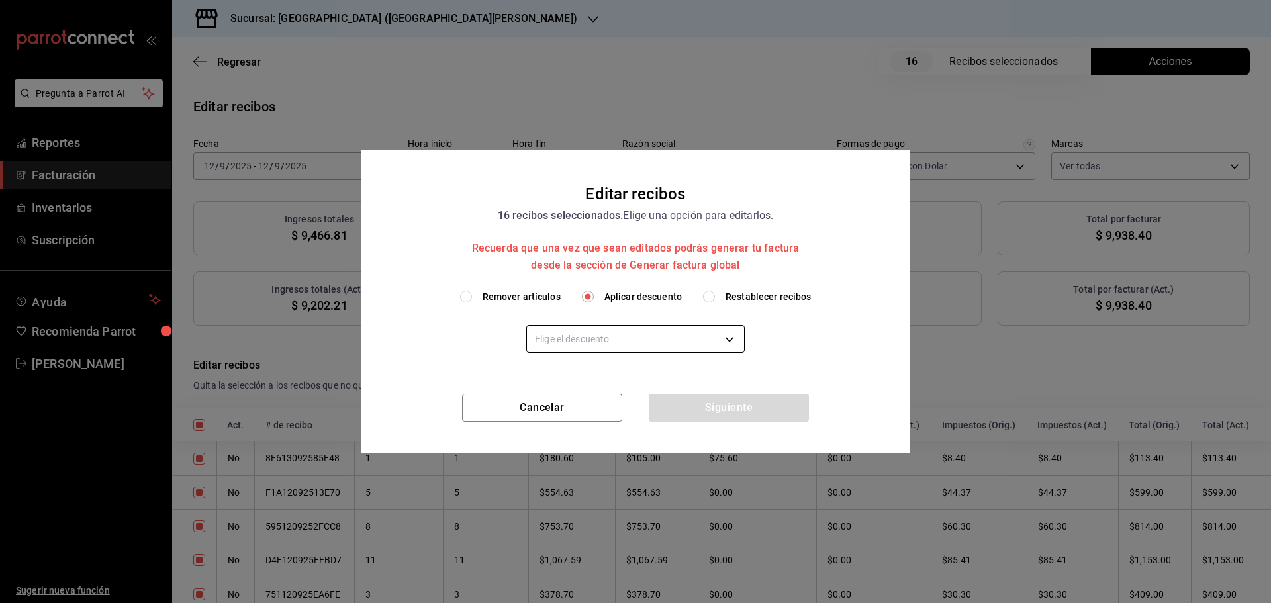
click at [642, 334] on body "Pregunta a Parrot AI Reportes Facturación Inventarios Suscripción Ayuda Recomie…" at bounding box center [635, 301] width 1271 height 603
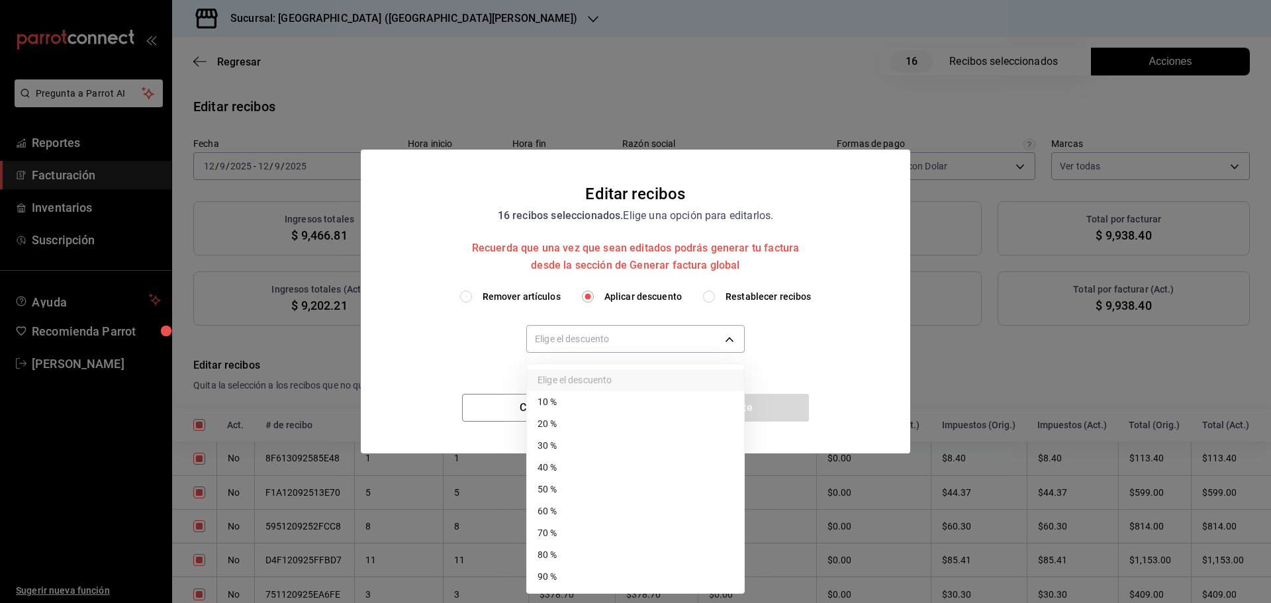
click at [569, 443] on li "30 %" at bounding box center [635, 446] width 217 height 22
type input "30"
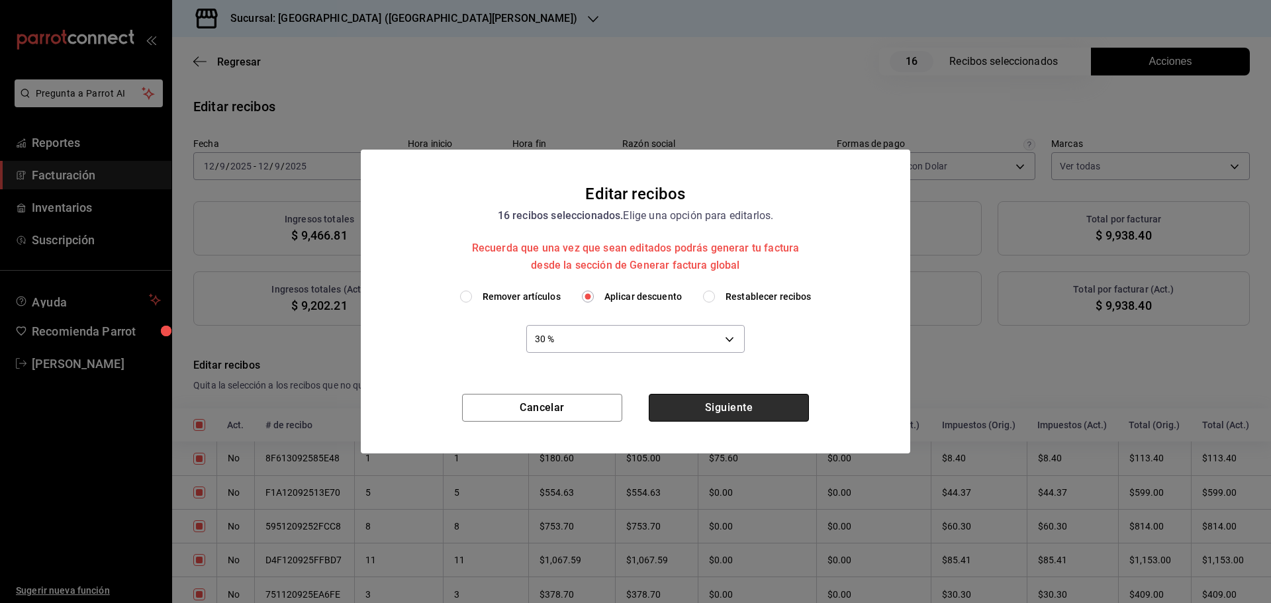
click at [739, 405] on button "Siguiente" at bounding box center [729, 408] width 160 height 28
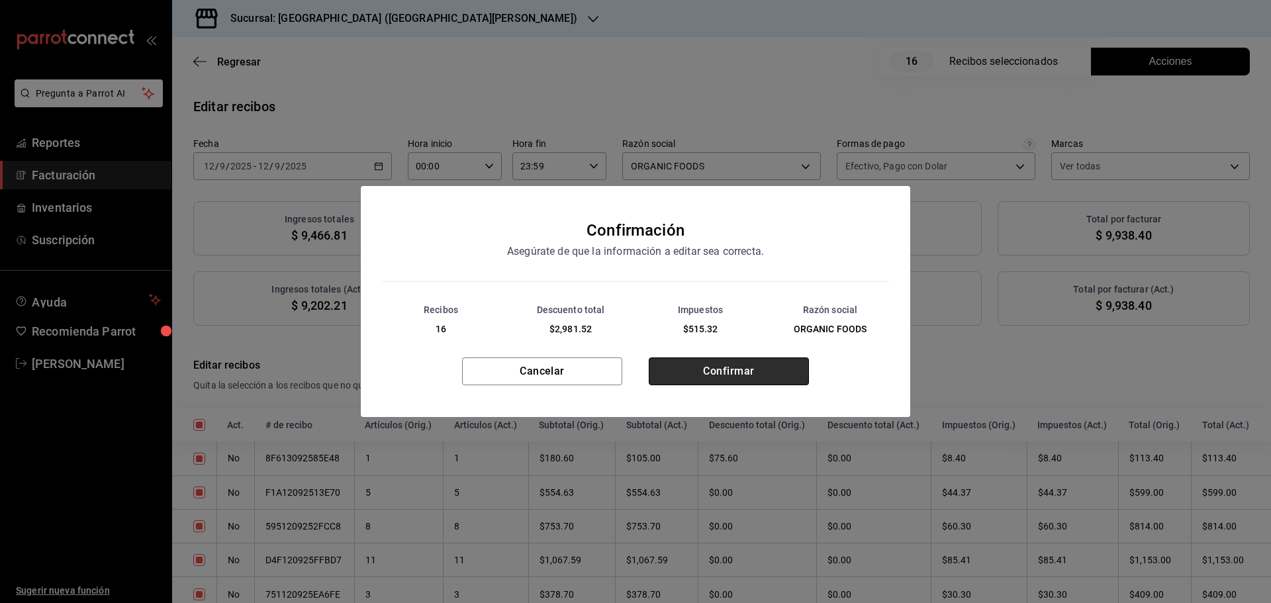
click at [727, 366] on button "Confirmar" at bounding box center [729, 371] width 160 height 28
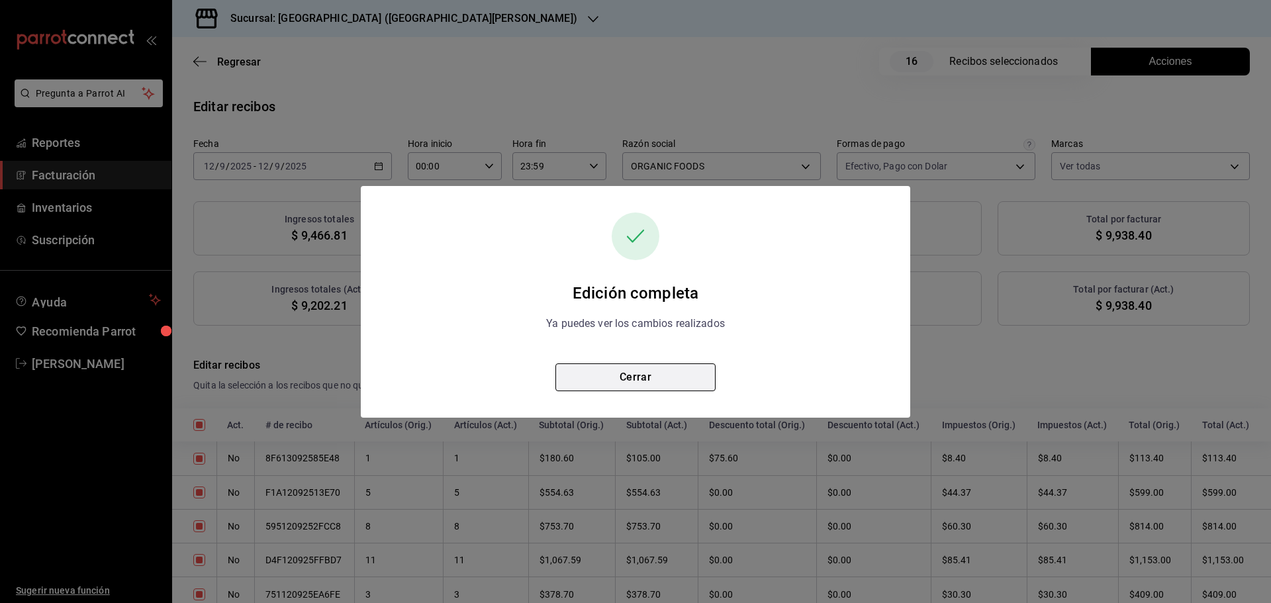
click at [583, 381] on button "Cerrar" at bounding box center [635, 377] width 160 height 28
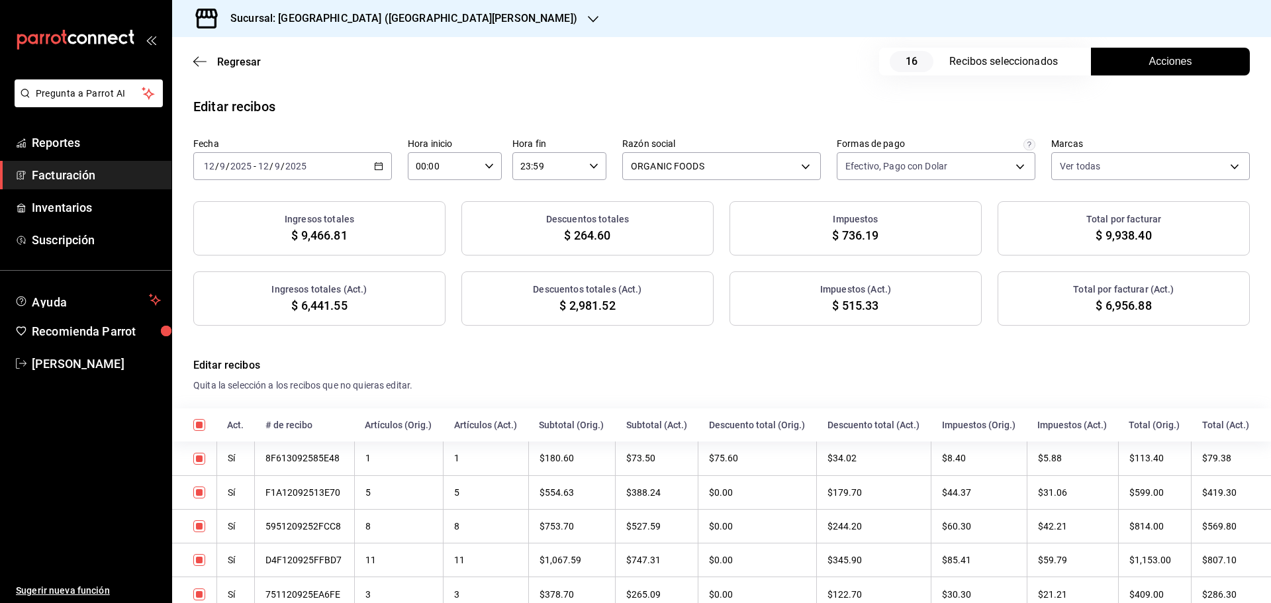
click at [376, 167] on icon "button" at bounding box center [378, 166] width 9 height 9
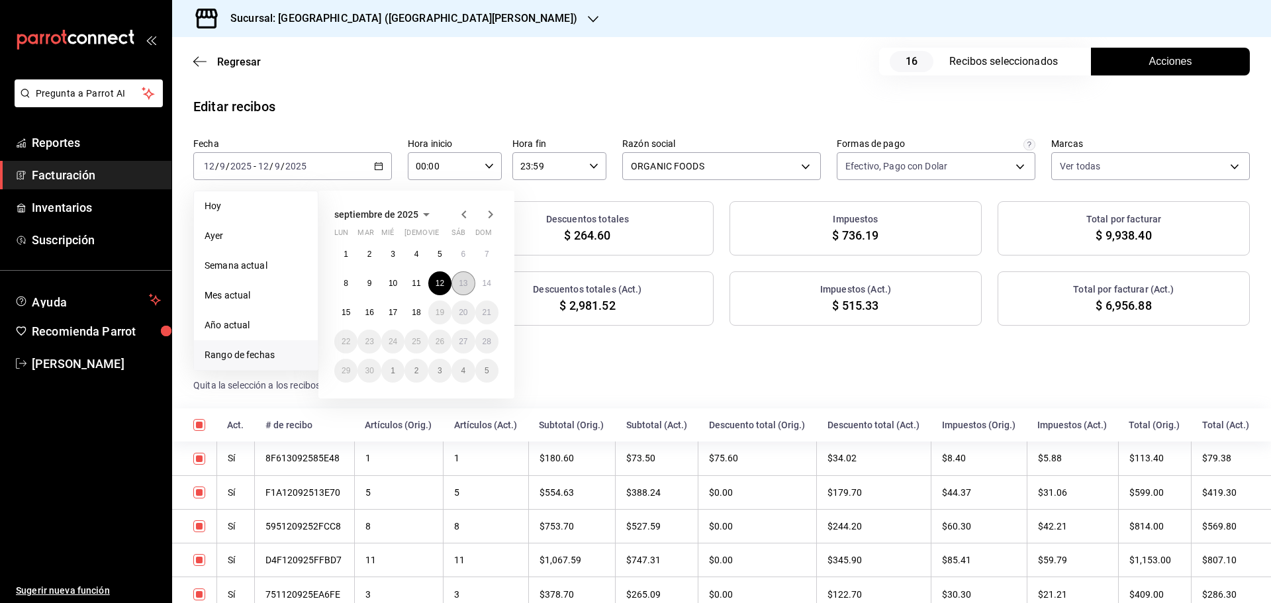
click at [460, 287] on abbr "13" at bounding box center [463, 283] width 9 height 9
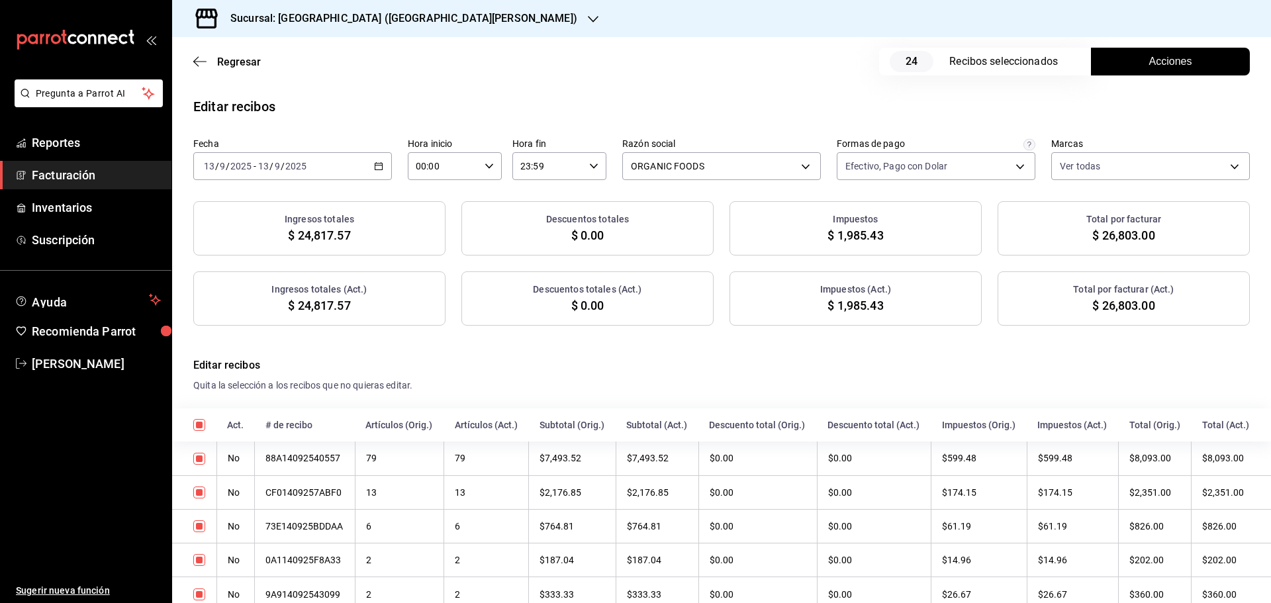
click at [1162, 70] on button "Acciones" at bounding box center [1170, 62] width 159 height 28
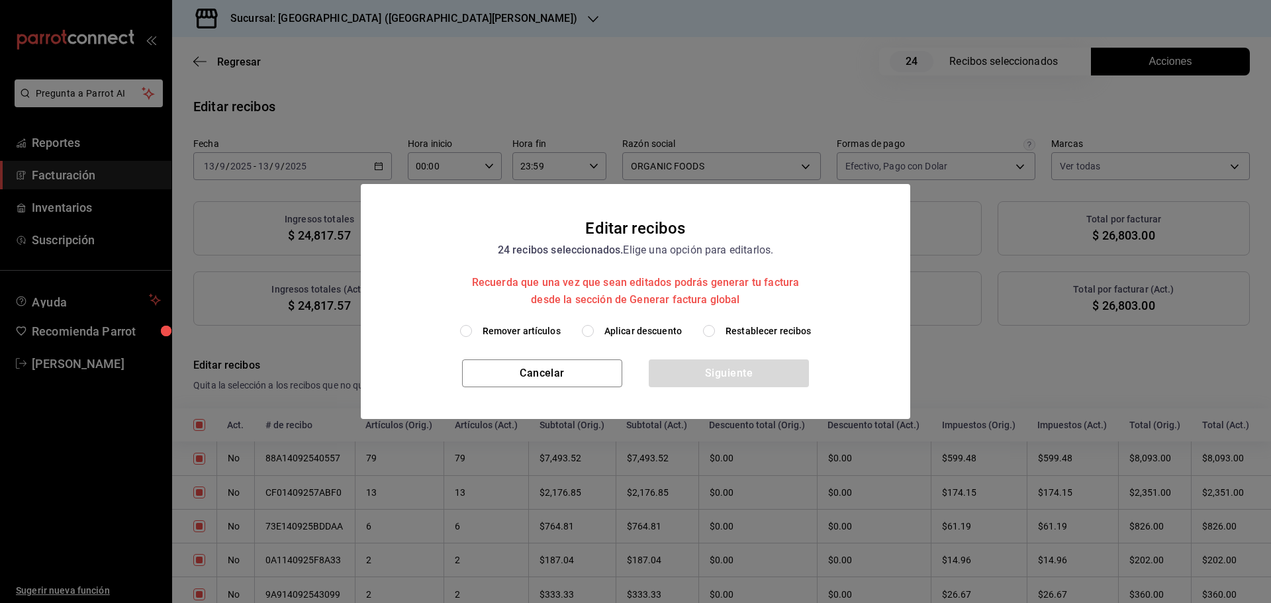
click at [657, 334] on span "Aplicar descuento" at bounding box center [642, 331] width 77 height 14
click at [594, 334] on input "Aplicar descuento" at bounding box center [588, 331] width 12 height 12
radio input "true"
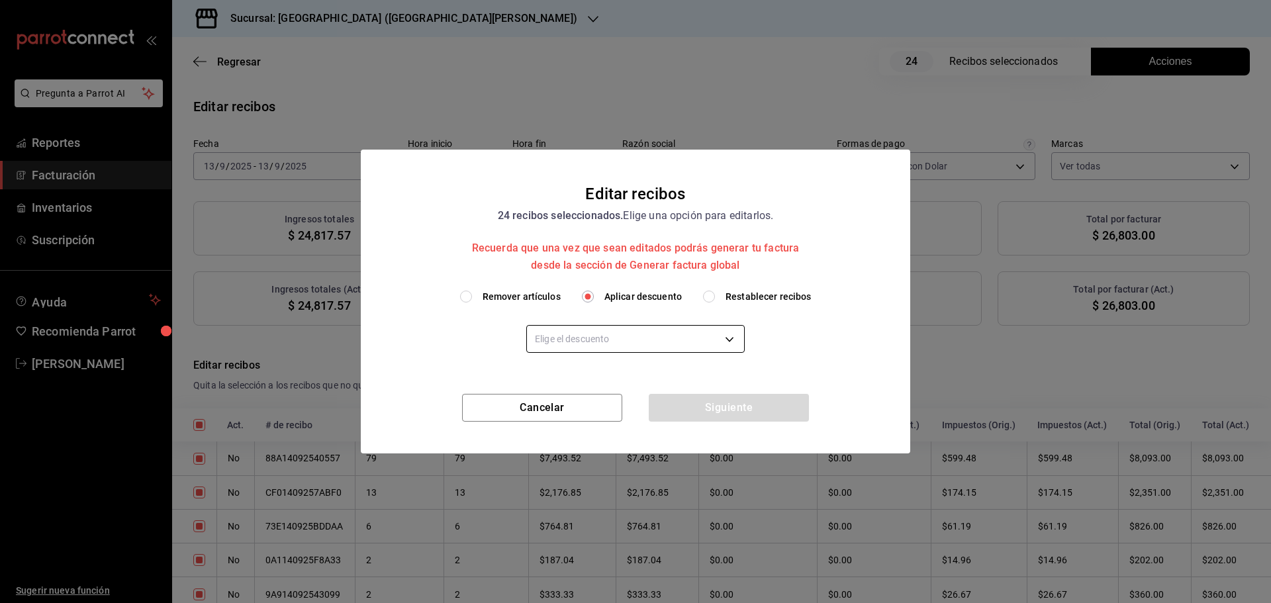
click at [653, 341] on body "Pregunta a Parrot AI Reportes Facturación Inventarios Suscripción Ayuda Recomie…" at bounding box center [635, 301] width 1271 height 603
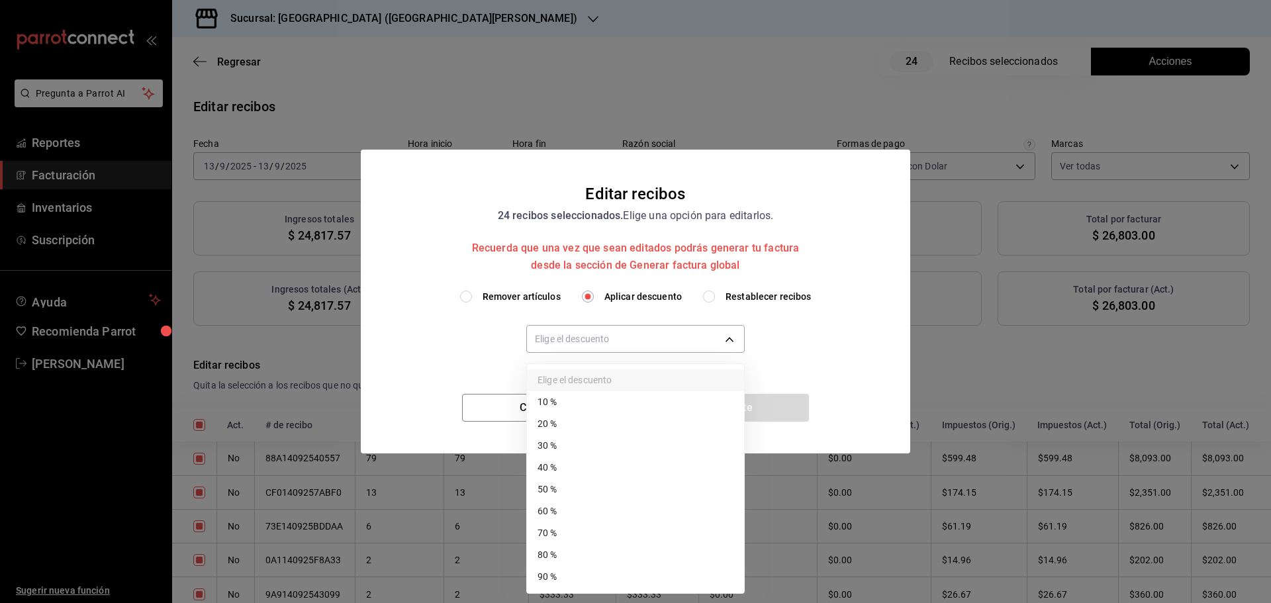
click at [563, 447] on li "30 %" at bounding box center [635, 446] width 217 height 22
type input "30"
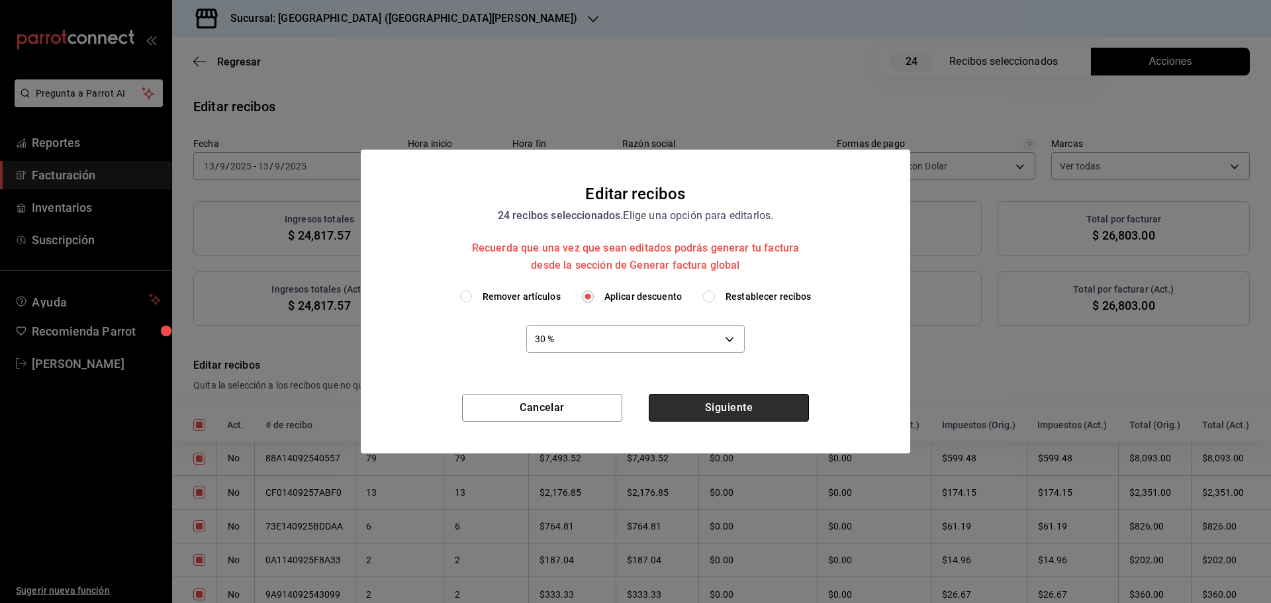
click at [761, 410] on button "Siguiente" at bounding box center [729, 408] width 160 height 28
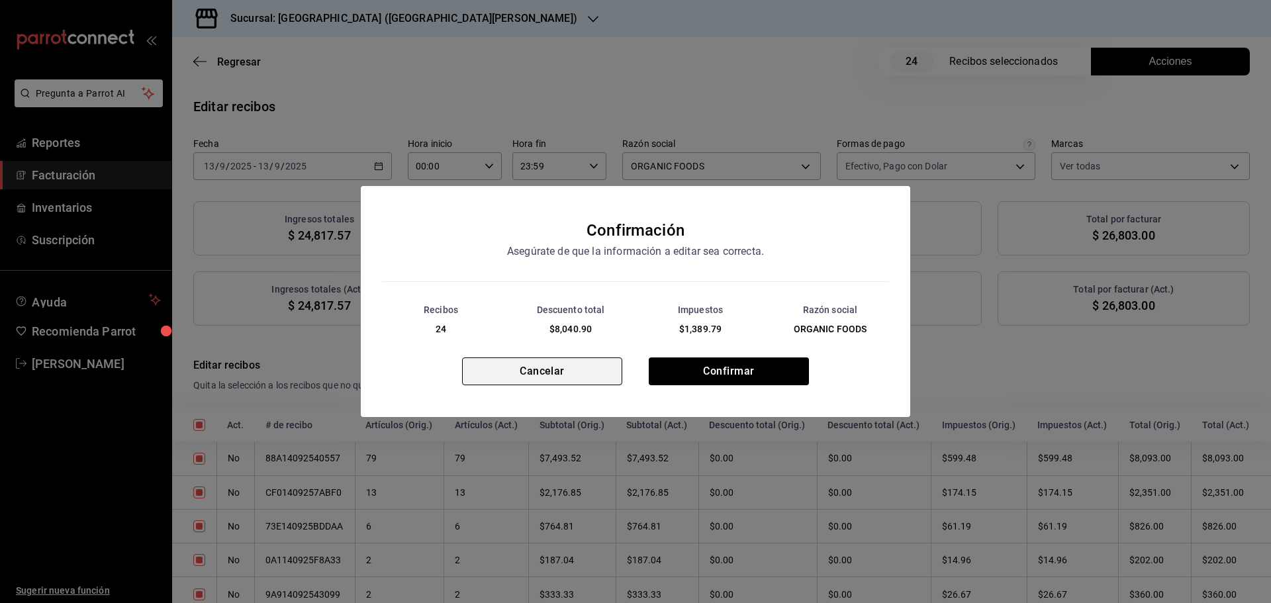
click at [570, 383] on button "Cancelar" at bounding box center [542, 371] width 160 height 28
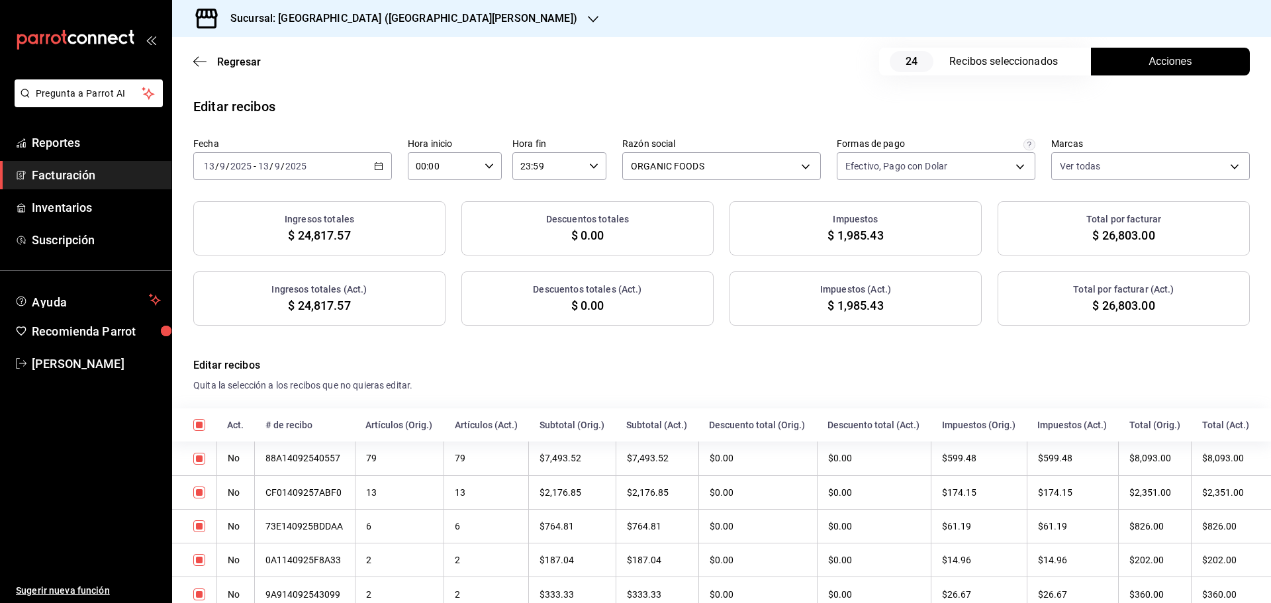
click at [1108, 63] on button "Acciones" at bounding box center [1170, 62] width 159 height 28
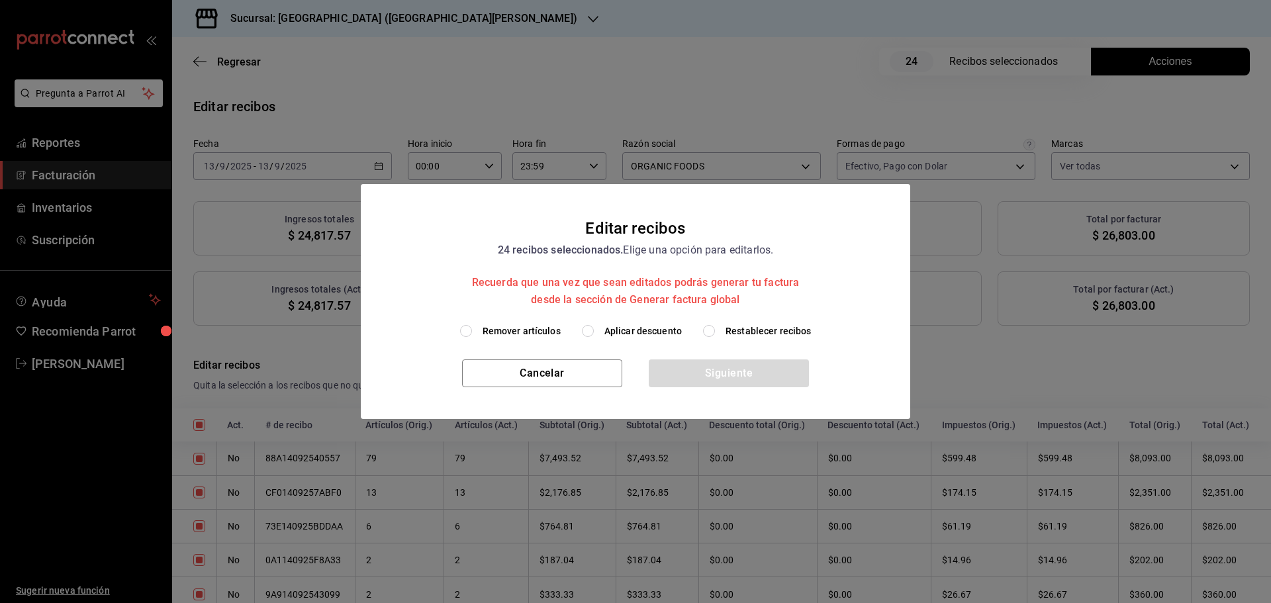
click at [656, 330] on span "Aplicar descuento" at bounding box center [642, 331] width 77 height 14
click at [594, 330] on input "Aplicar descuento" at bounding box center [588, 331] width 12 height 12
radio input "true"
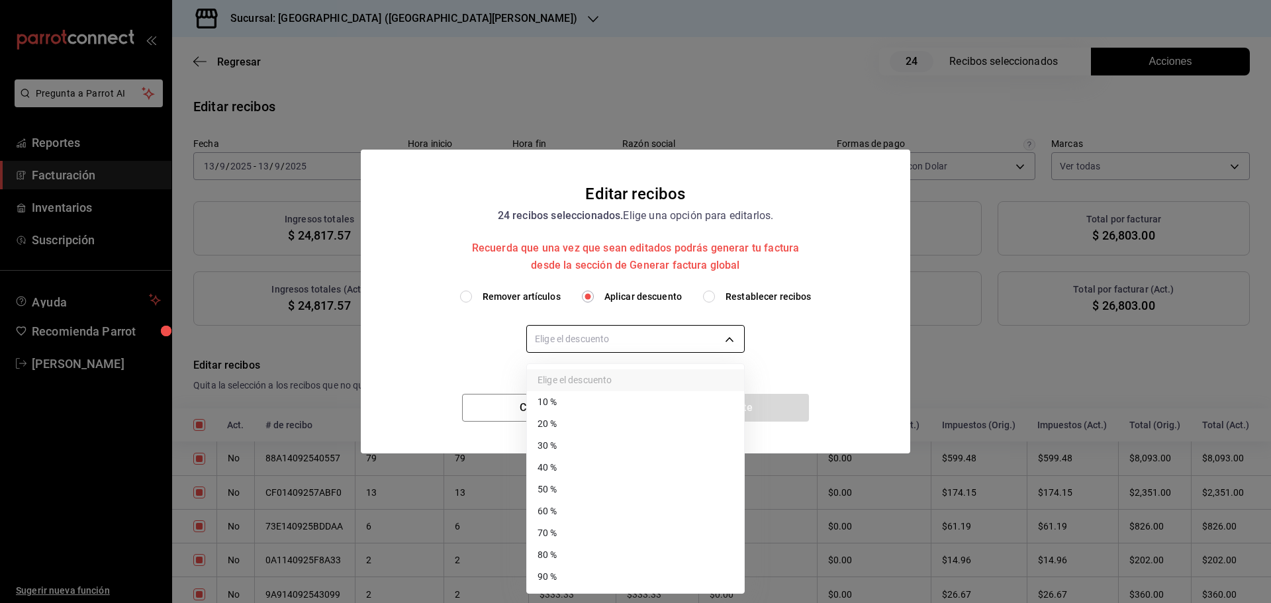
click at [639, 338] on body "Pregunta a Parrot AI Reportes Facturación Inventarios Suscripción Ayuda Recomie…" at bounding box center [635, 301] width 1271 height 603
click at [568, 475] on li "40 %" at bounding box center [635, 468] width 217 height 22
type input "40"
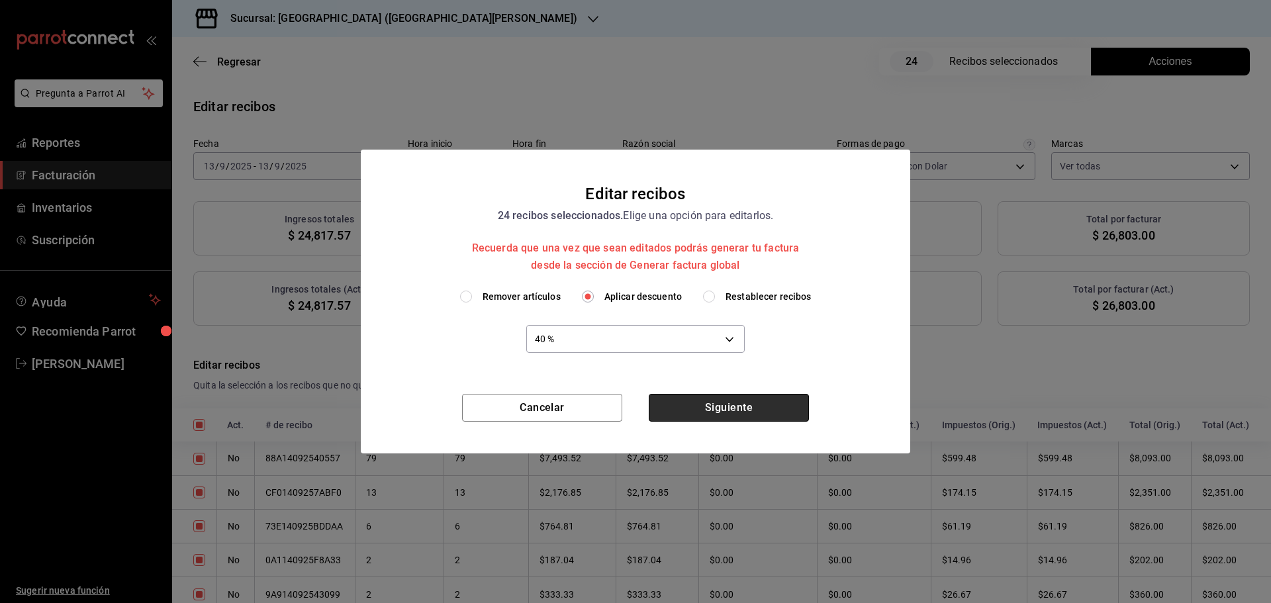
click at [702, 410] on button "Siguiente" at bounding box center [729, 408] width 160 height 28
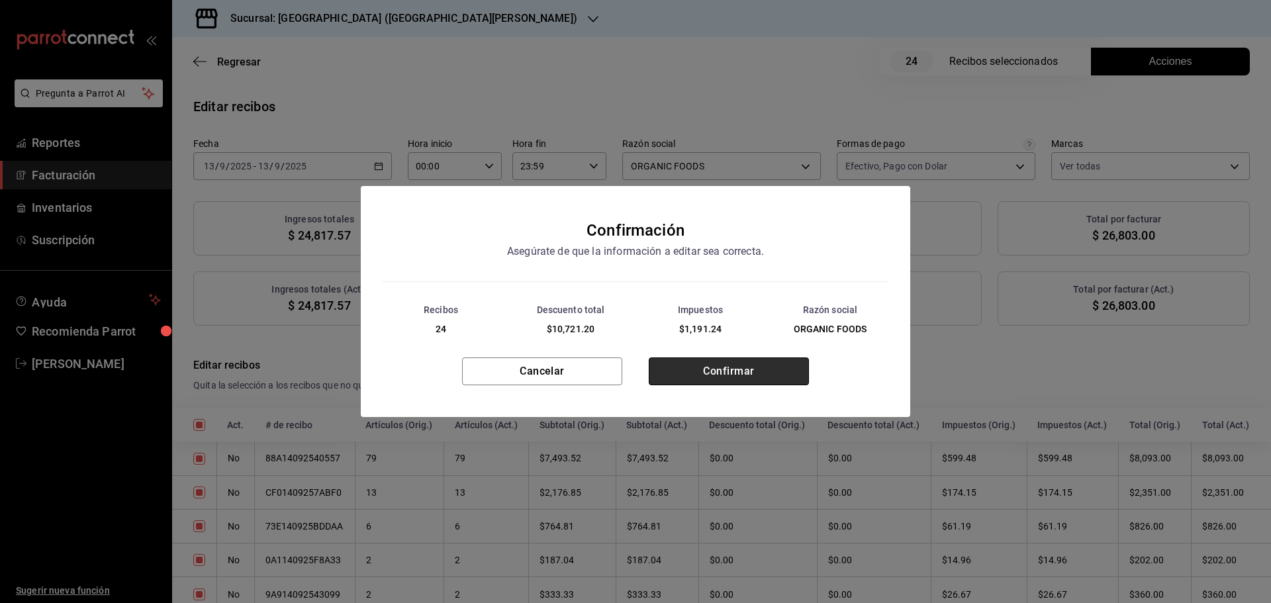
click at [699, 379] on button "Confirmar" at bounding box center [729, 371] width 160 height 28
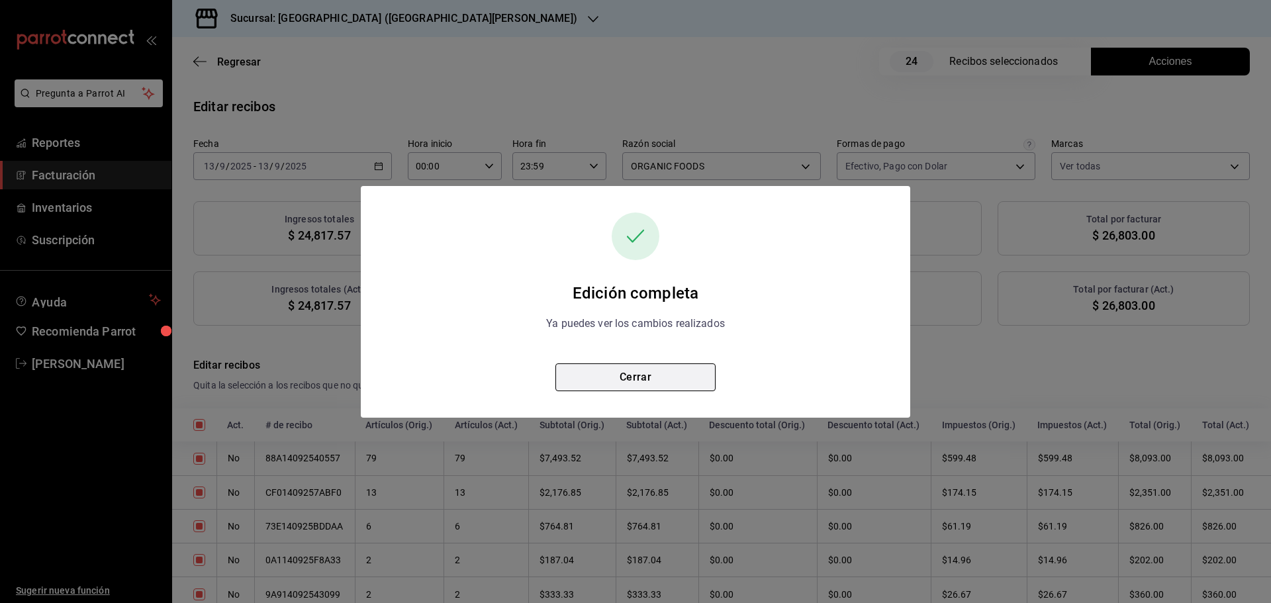
click at [638, 377] on button "Cerrar" at bounding box center [635, 377] width 160 height 28
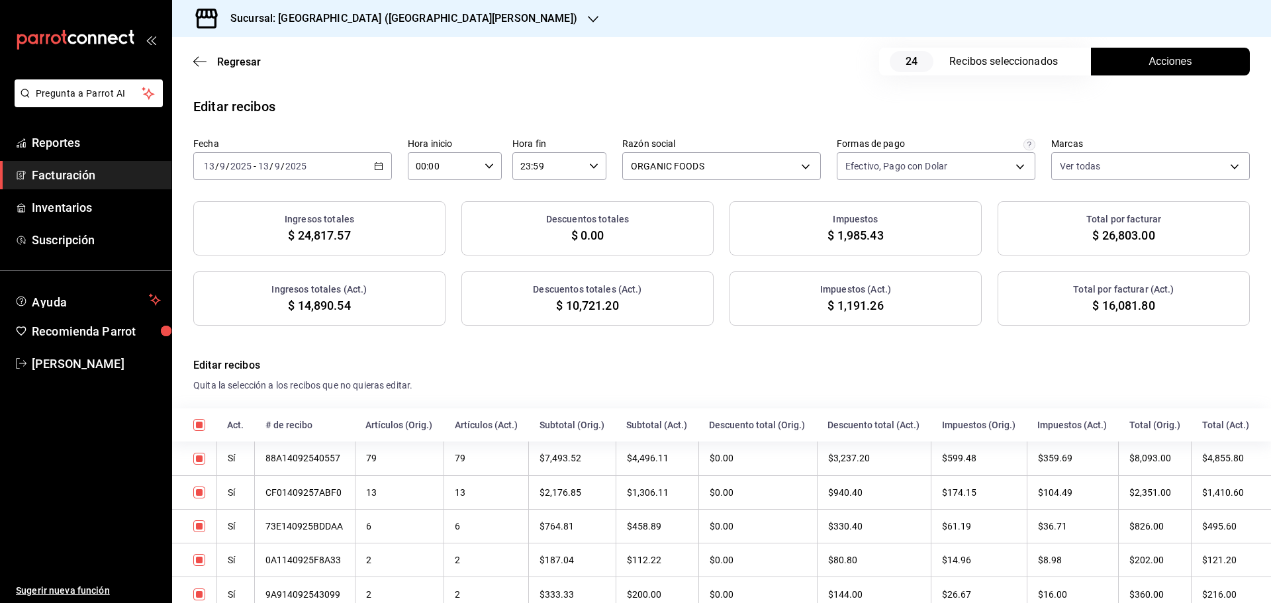
click at [1123, 66] on button "Acciones" at bounding box center [1170, 62] width 159 height 28
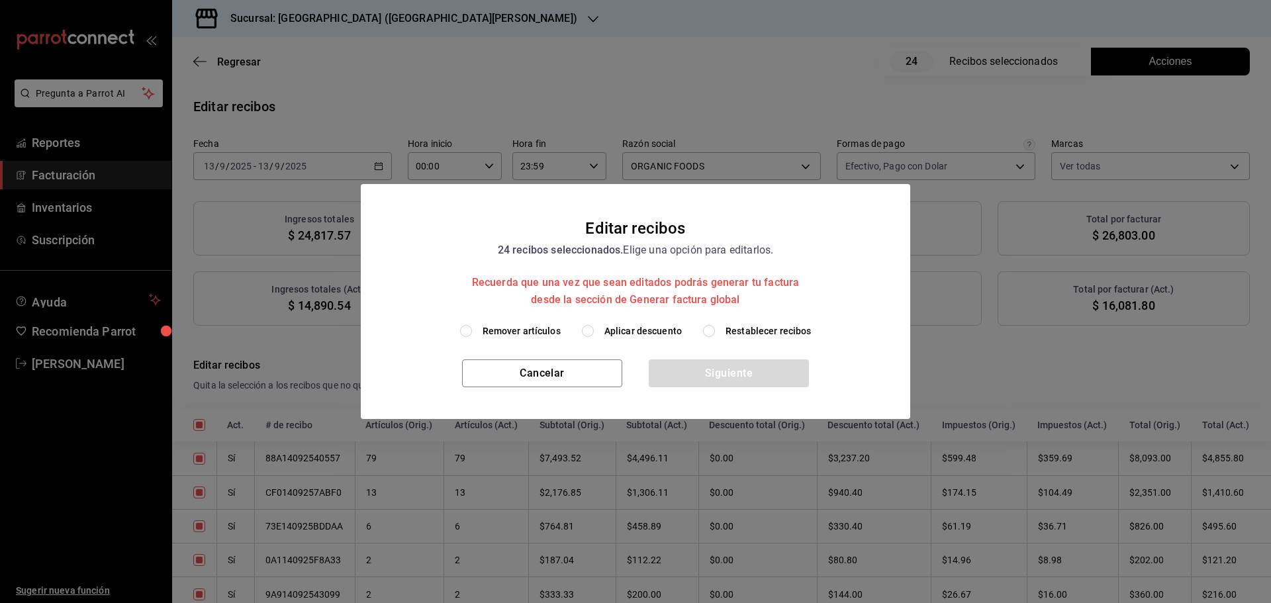
click at [639, 331] on span "Aplicar descuento" at bounding box center [642, 331] width 77 height 14
click at [594, 331] on input "Aplicar descuento" at bounding box center [588, 331] width 12 height 12
radio input "true"
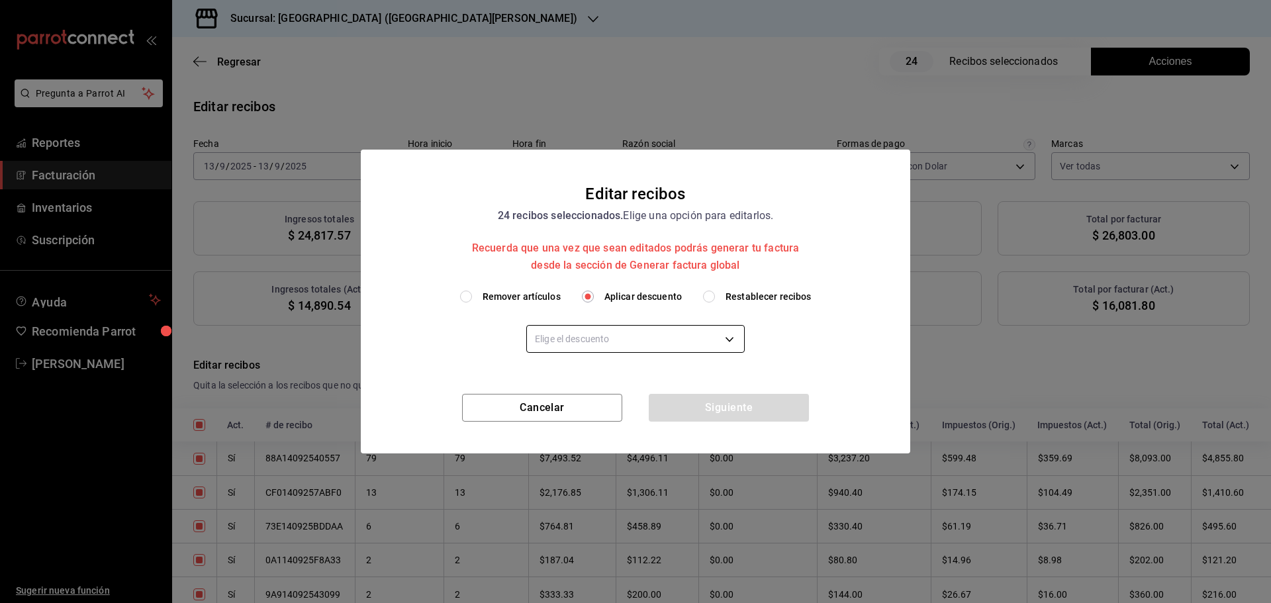
click at [623, 346] on body "Pregunta a Parrot AI Reportes Facturación Inventarios Suscripción Ayuda Recomie…" at bounding box center [635, 301] width 1271 height 603
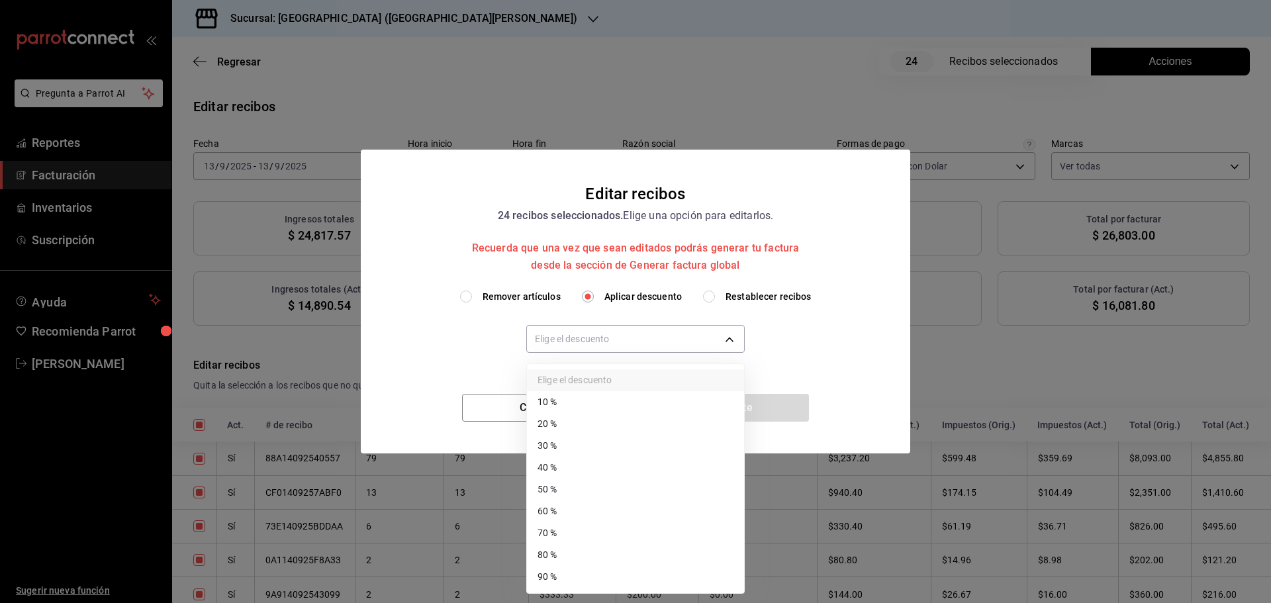
click at [584, 451] on li "30 %" at bounding box center [635, 446] width 217 height 22
type input "30"
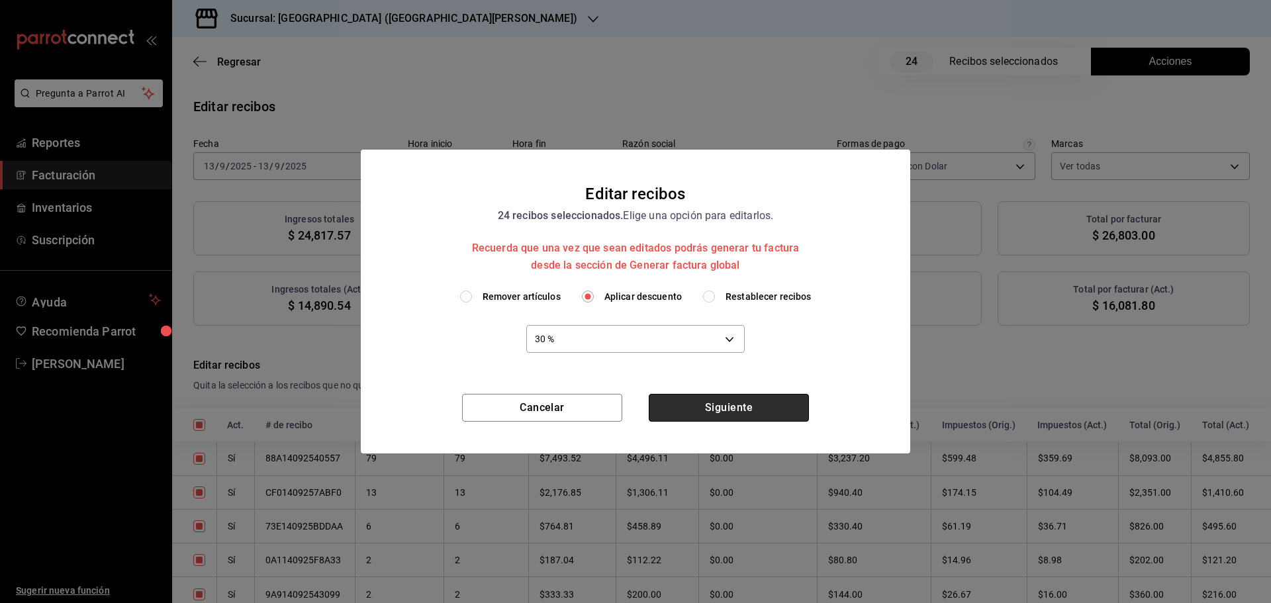
click at [710, 405] on button "Siguiente" at bounding box center [729, 408] width 160 height 28
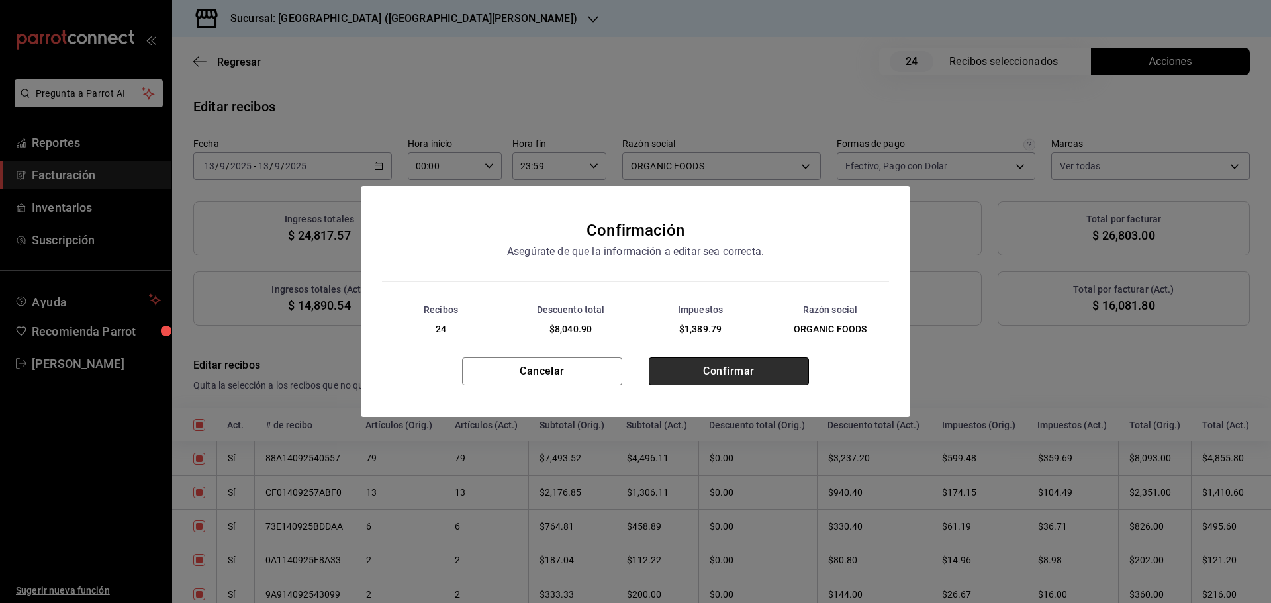
click at [702, 381] on button "Confirmar" at bounding box center [729, 371] width 160 height 28
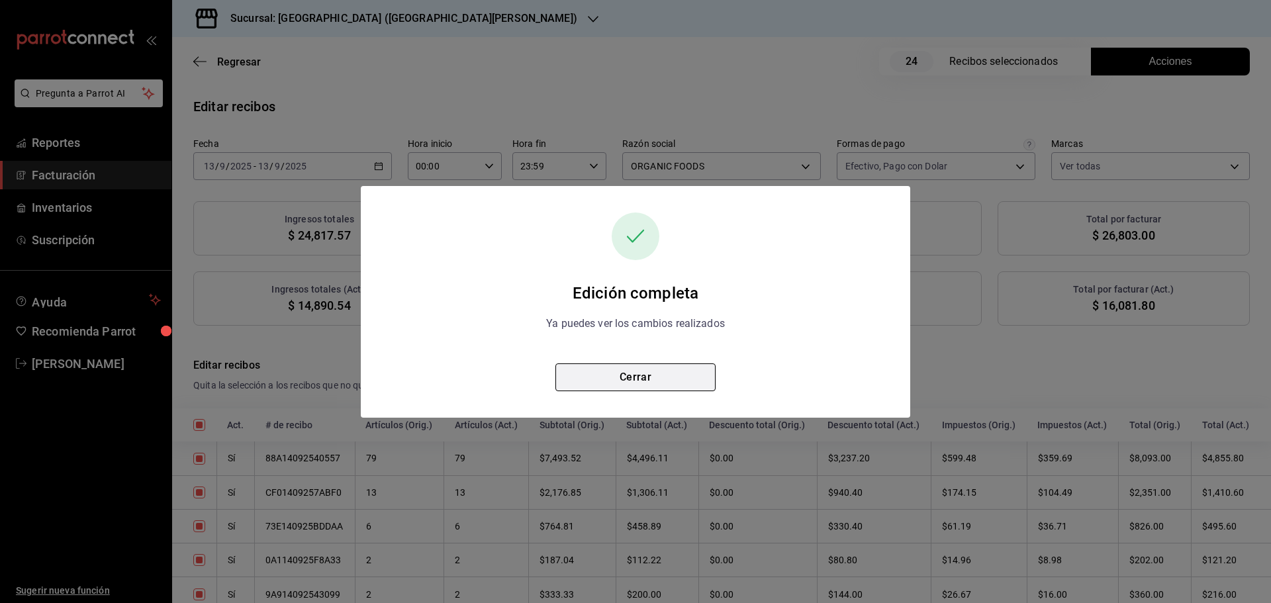
click at [681, 379] on button "Cerrar" at bounding box center [635, 377] width 160 height 28
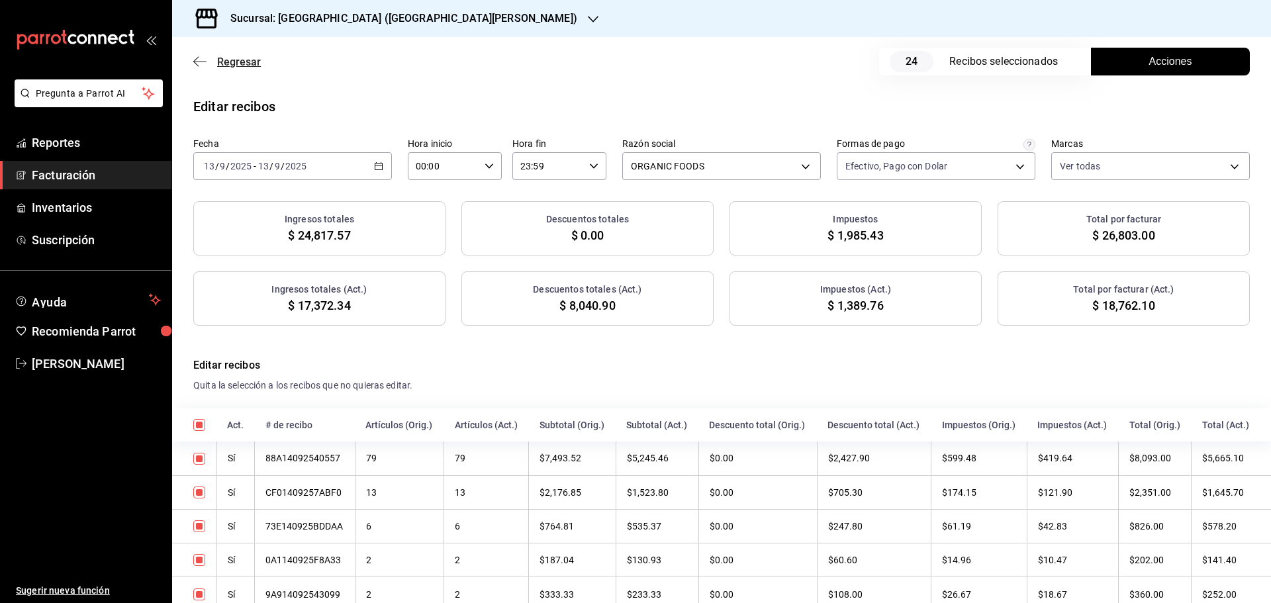
click at [230, 64] on span "Regresar" at bounding box center [239, 62] width 44 height 13
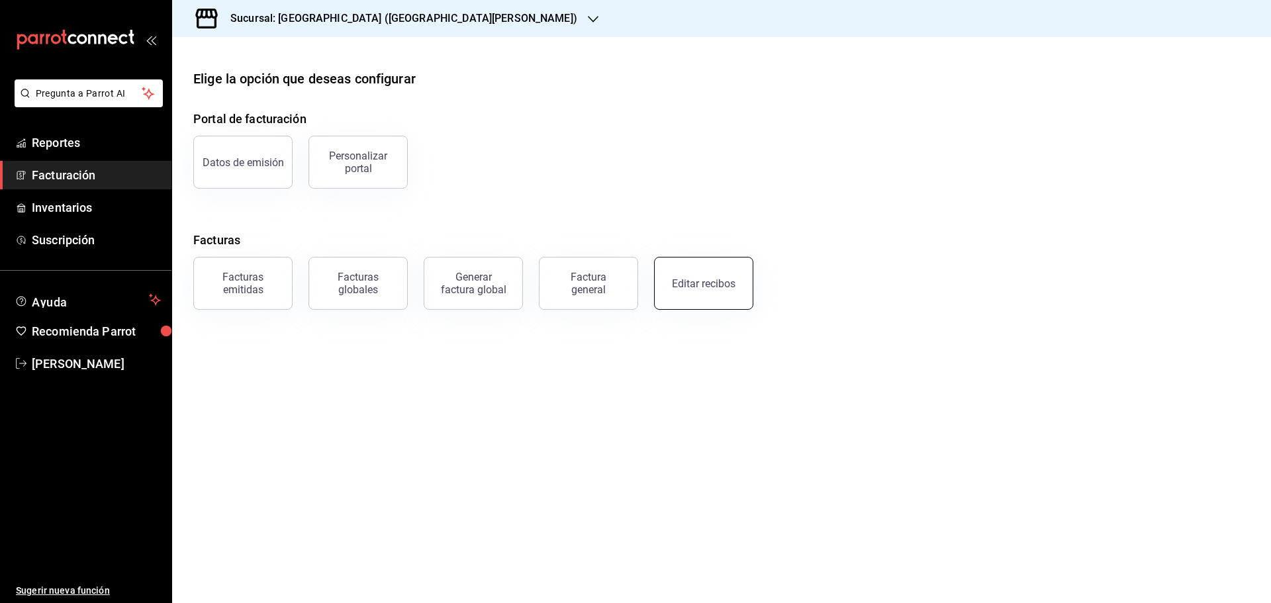
click at [686, 297] on button "Editar recibos" at bounding box center [703, 283] width 99 height 53
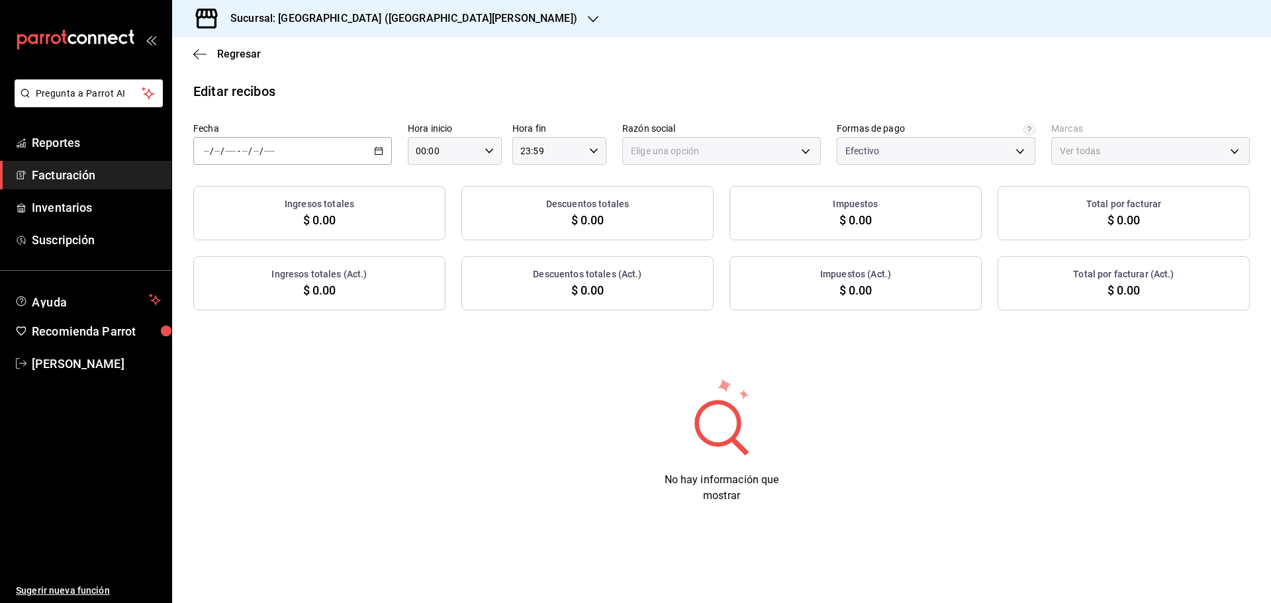
type input "ff5ee2f7-7a19-4ed4-8803-b41822cf2980"
click at [376, 149] on icon "button" at bounding box center [378, 150] width 9 height 9
click at [245, 333] on span "Rango de fechas" at bounding box center [256, 340] width 103 height 14
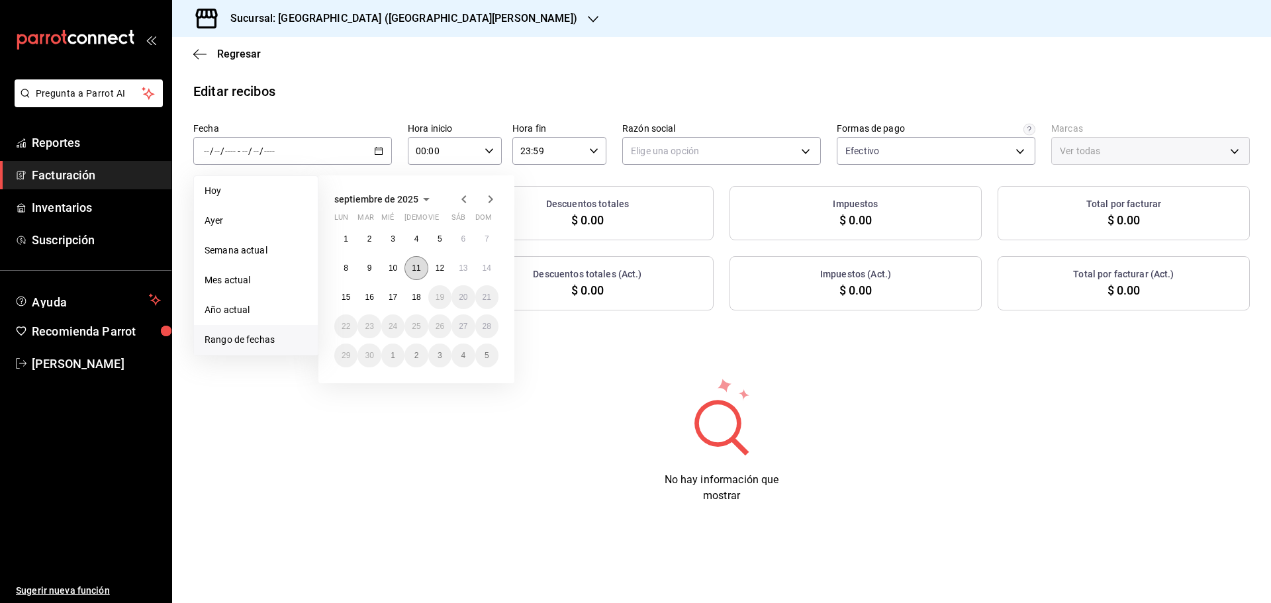
click at [412, 271] on abbr "11" at bounding box center [416, 267] width 9 height 9
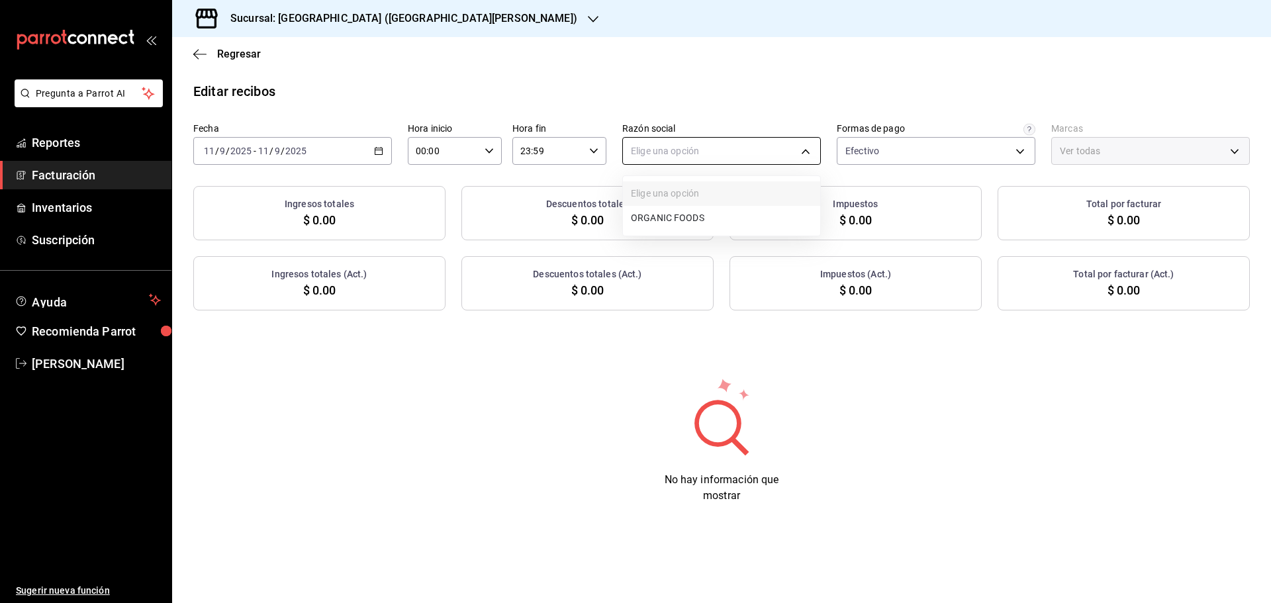
click at [786, 140] on body "Pregunta a Parrot AI Reportes Facturación Inventarios Suscripción Ayuda Recomie…" at bounding box center [635, 301] width 1271 height 603
click at [717, 216] on li "ORGANIC FOODS" at bounding box center [721, 218] width 197 height 24
type input "654927a2-fb95-458b-bd0a-9ffada75daa8"
type input "c2db145c-7f15-421d-baa5-27fbbe9efb3f"
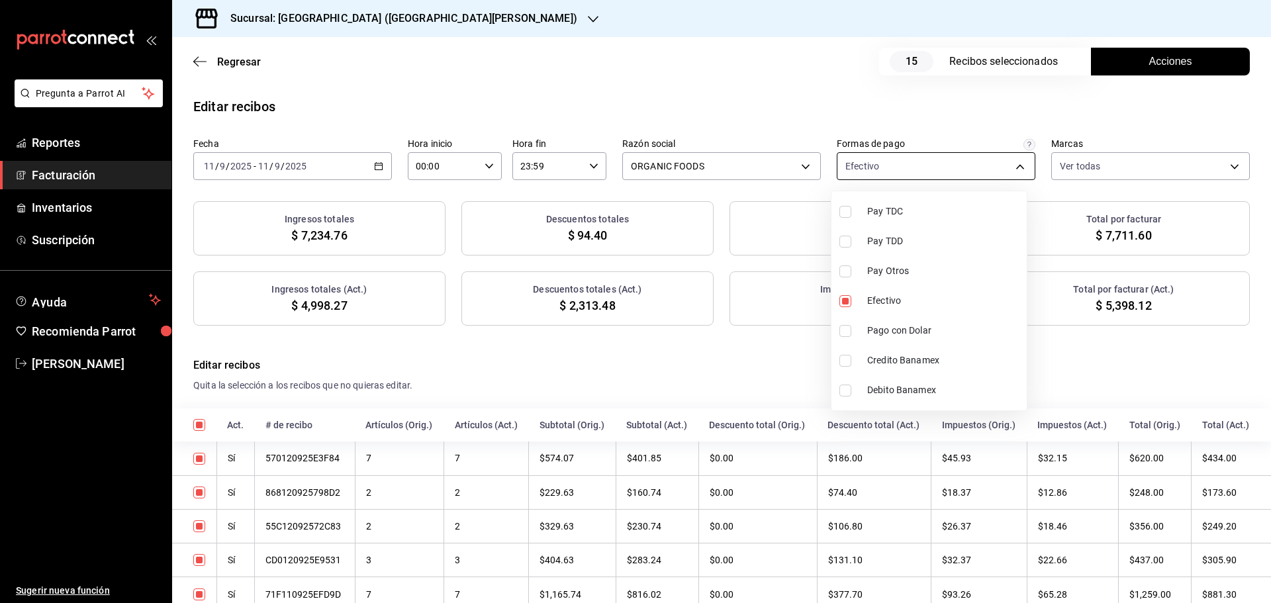
click at [935, 159] on body "Pregunta a Parrot AI Reportes Facturación Inventarios Suscripción Ayuda Recomie…" at bounding box center [635, 301] width 1271 height 603
click at [896, 330] on span "Pago con Dolar" at bounding box center [944, 331] width 154 height 14
type input "ff5ee2f7-7a19-4ed4-8803-b41822cf2980,2c9a8fa1-4910-4c9c-93ce-7387d3e85a13"
checkbox input "true"
click at [1149, 64] on div at bounding box center [635, 301] width 1271 height 603
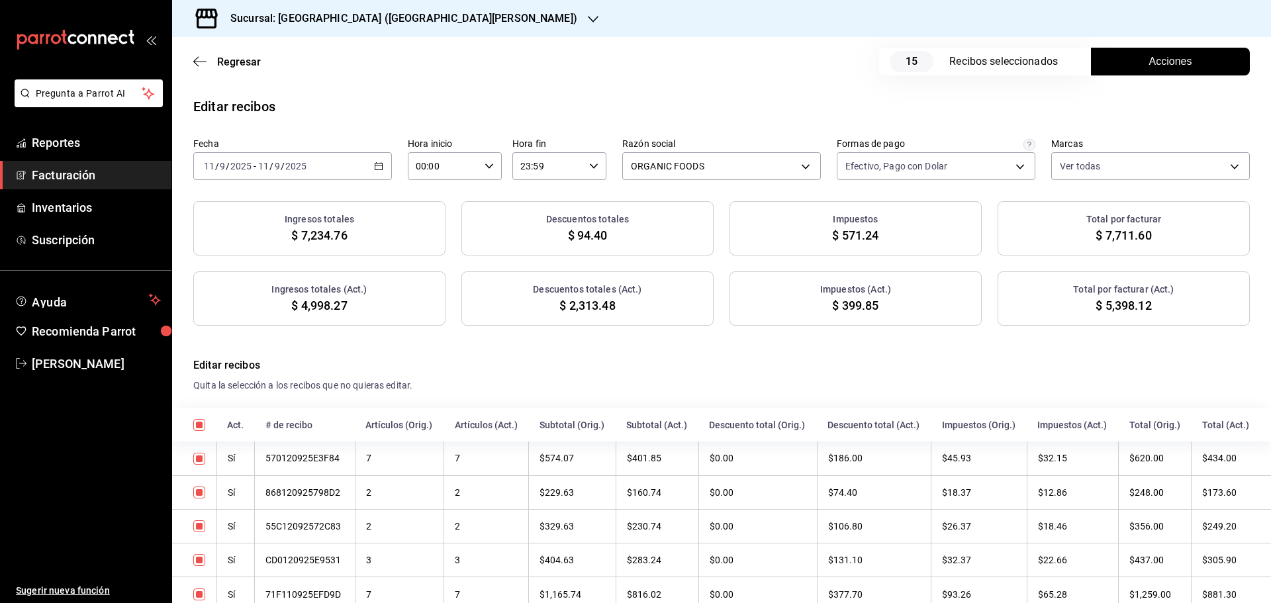
click at [1149, 64] on span "Acciones" at bounding box center [1170, 62] width 43 height 16
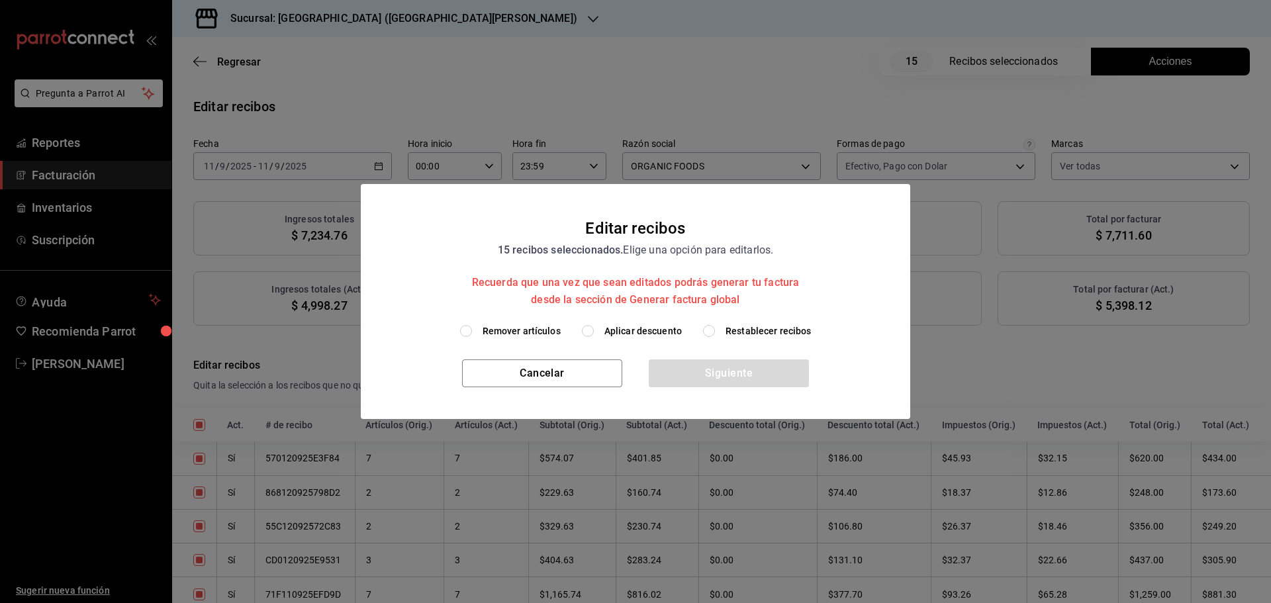
click at [767, 332] on span "Restablecer recibos" at bounding box center [769, 331] width 86 height 14
click at [715, 332] on input "Restablecer recibos" at bounding box center [709, 331] width 12 height 12
radio input "true"
click at [753, 379] on button "Siguiente" at bounding box center [729, 373] width 160 height 28
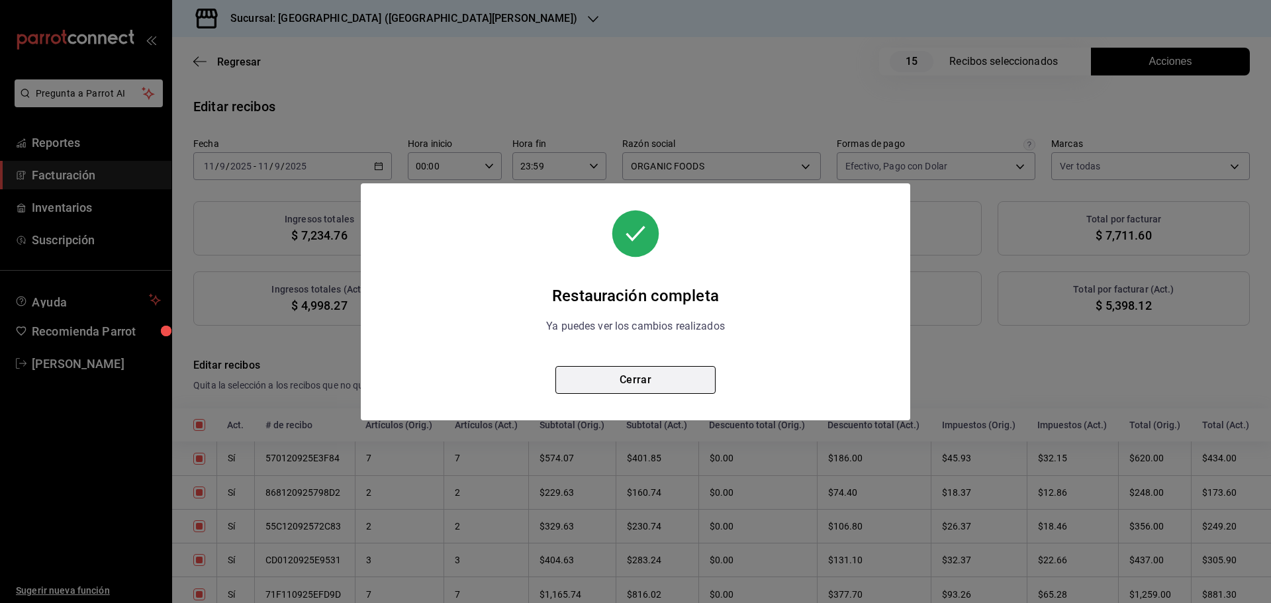
click at [682, 384] on button "Cerrar" at bounding box center [635, 380] width 160 height 28
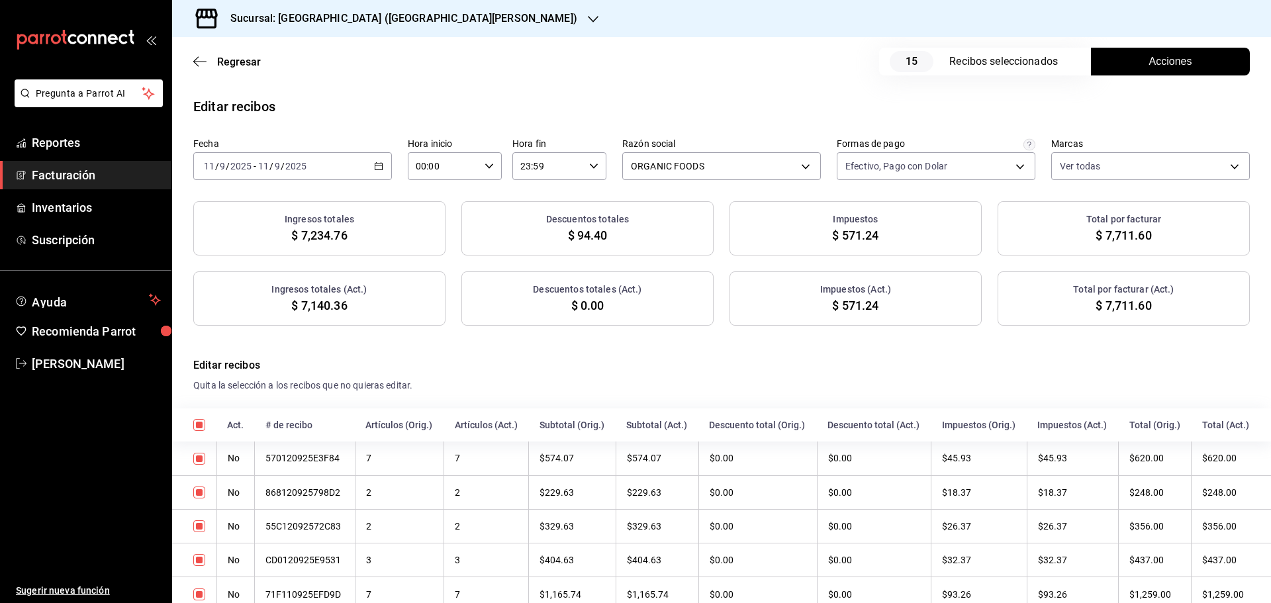
click at [1149, 66] on span "Acciones" at bounding box center [1170, 62] width 43 height 16
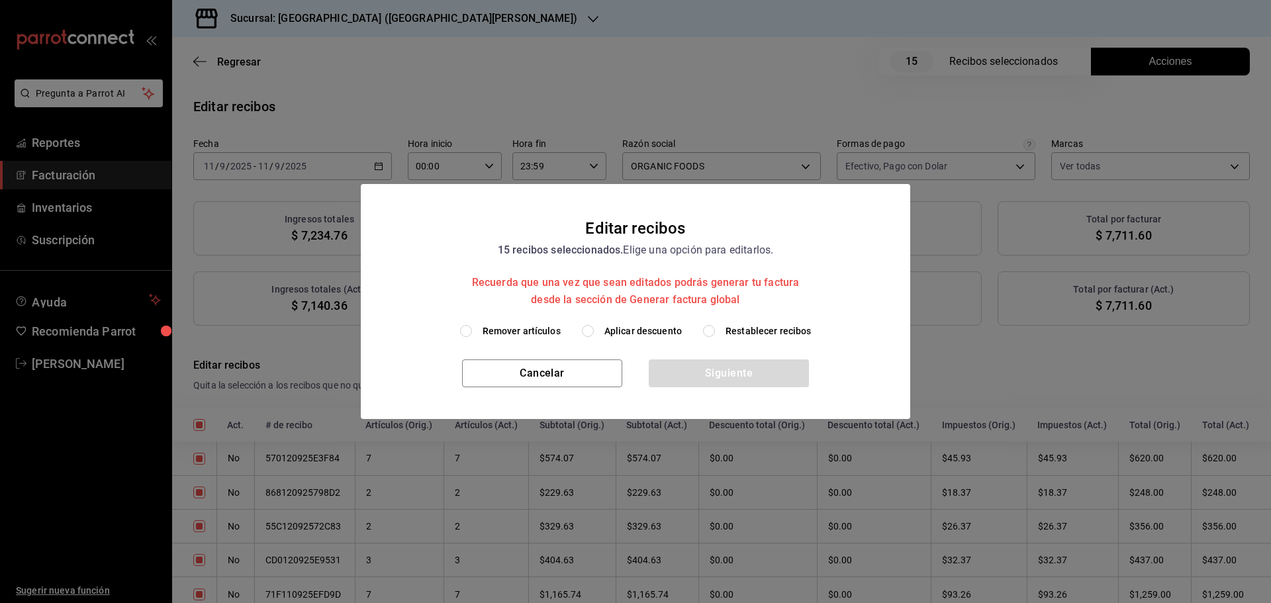
click at [639, 326] on span "Aplicar descuento" at bounding box center [642, 331] width 77 height 14
click at [594, 326] on input "Aplicar descuento" at bounding box center [588, 331] width 12 height 12
radio input "true"
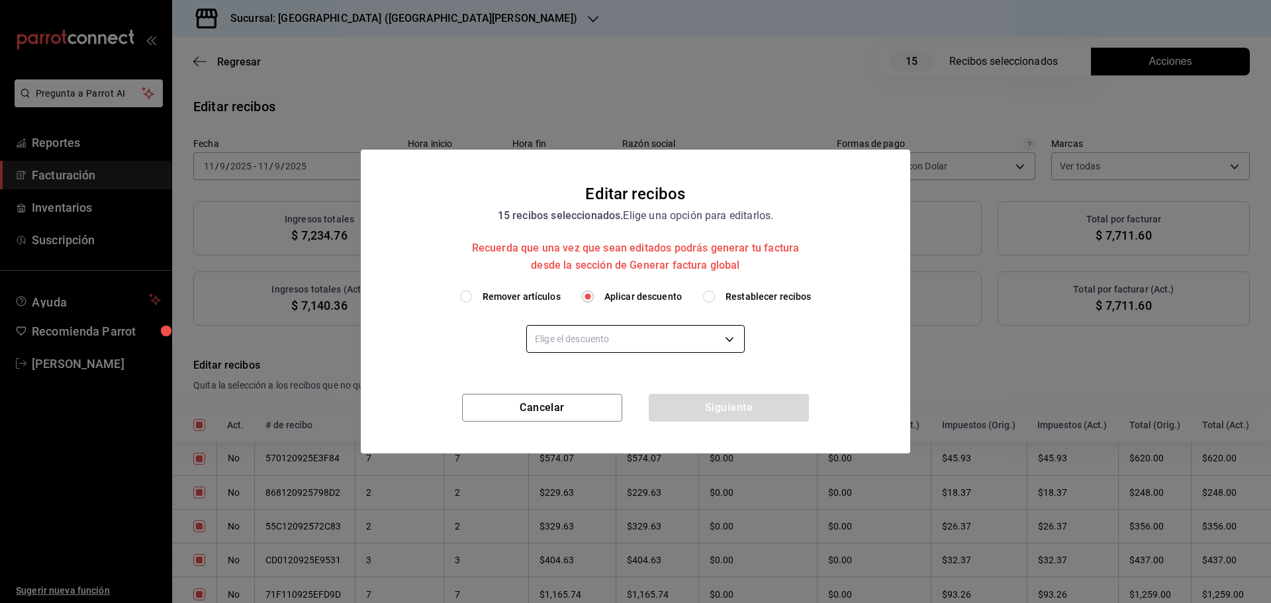
click at [639, 341] on body "Pregunta a Parrot AI Reportes Facturación Inventarios Suscripción Ayuda Recomie…" at bounding box center [635, 301] width 1271 height 603
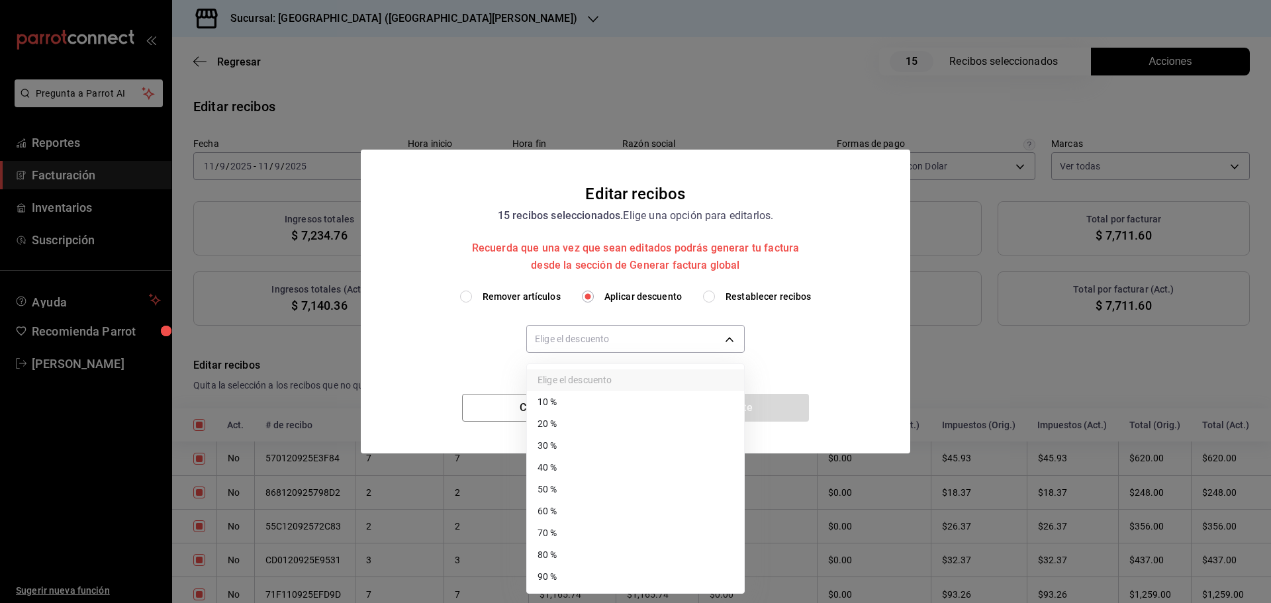
click at [571, 423] on li "20 %" at bounding box center [635, 424] width 217 height 22
type input "20"
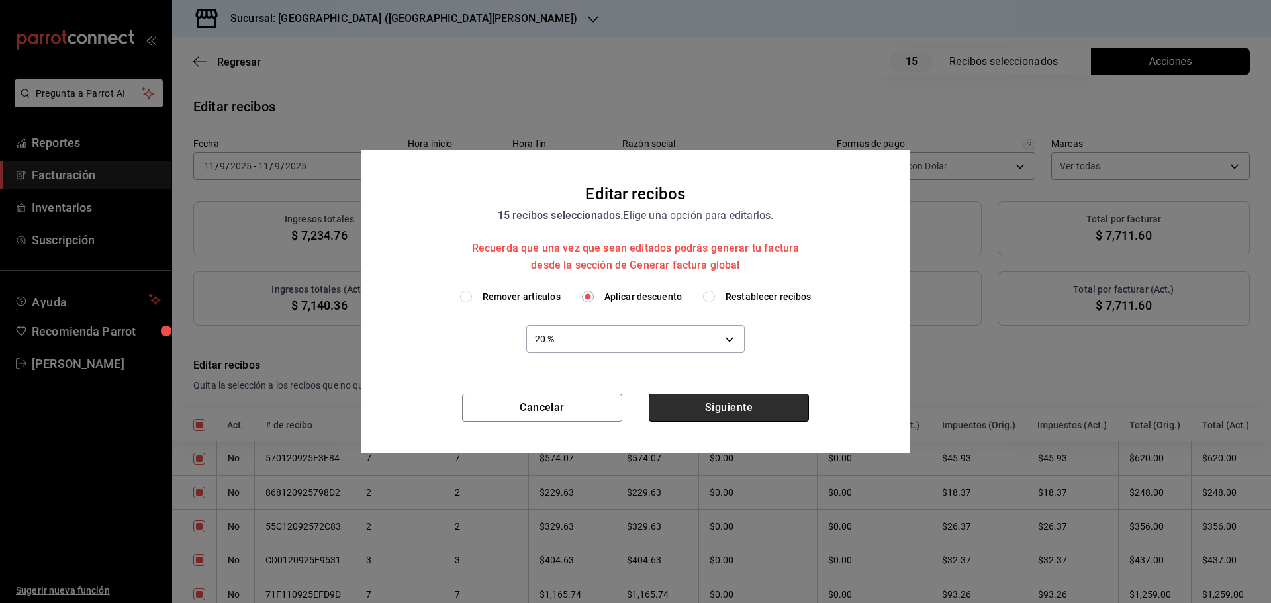
click at [712, 410] on button "Siguiente" at bounding box center [729, 408] width 160 height 28
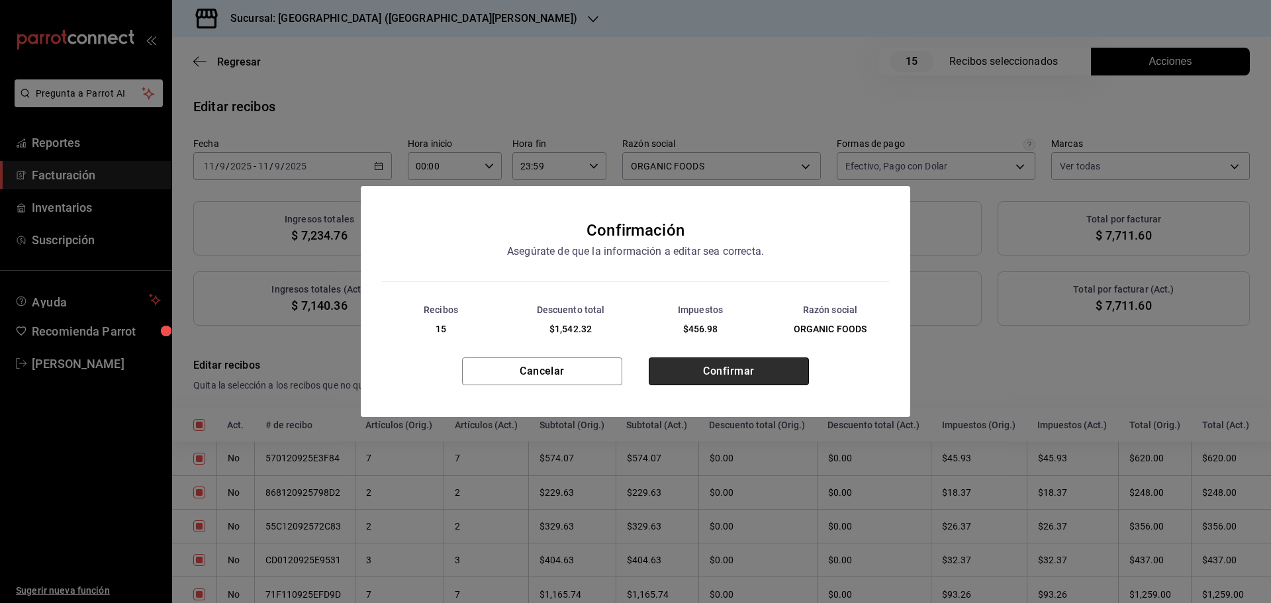
click at [717, 379] on button "Confirmar" at bounding box center [729, 371] width 160 height 28
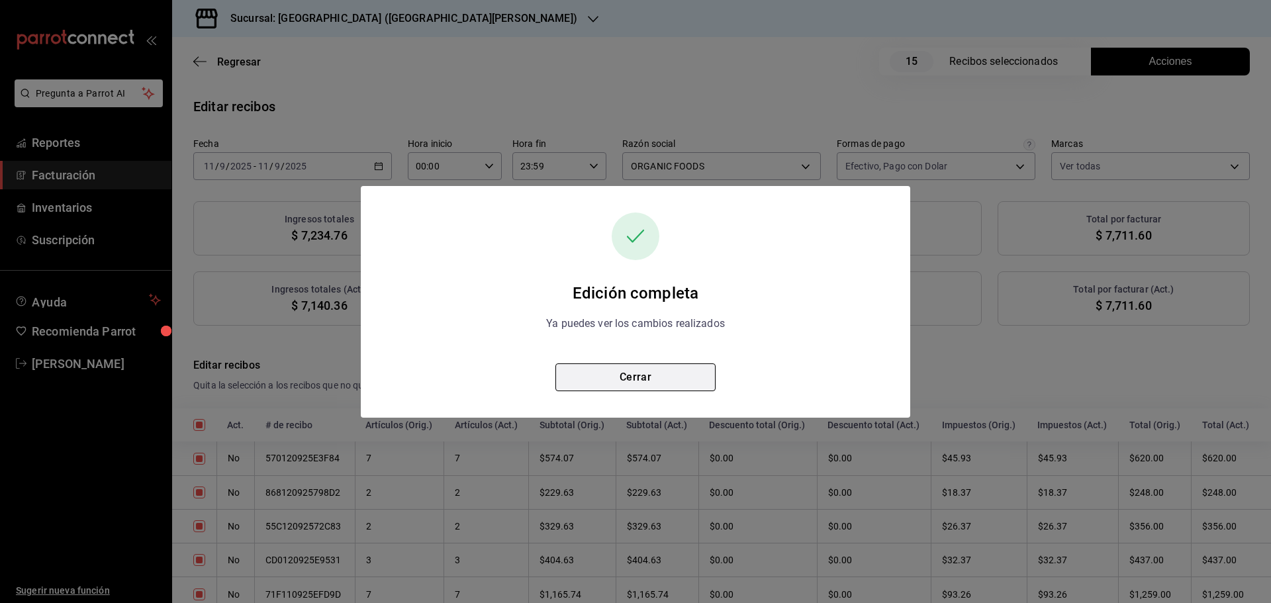
click at [690, 377] on button "Cerrar" at bounding box center [635, 377] width 160 height 28
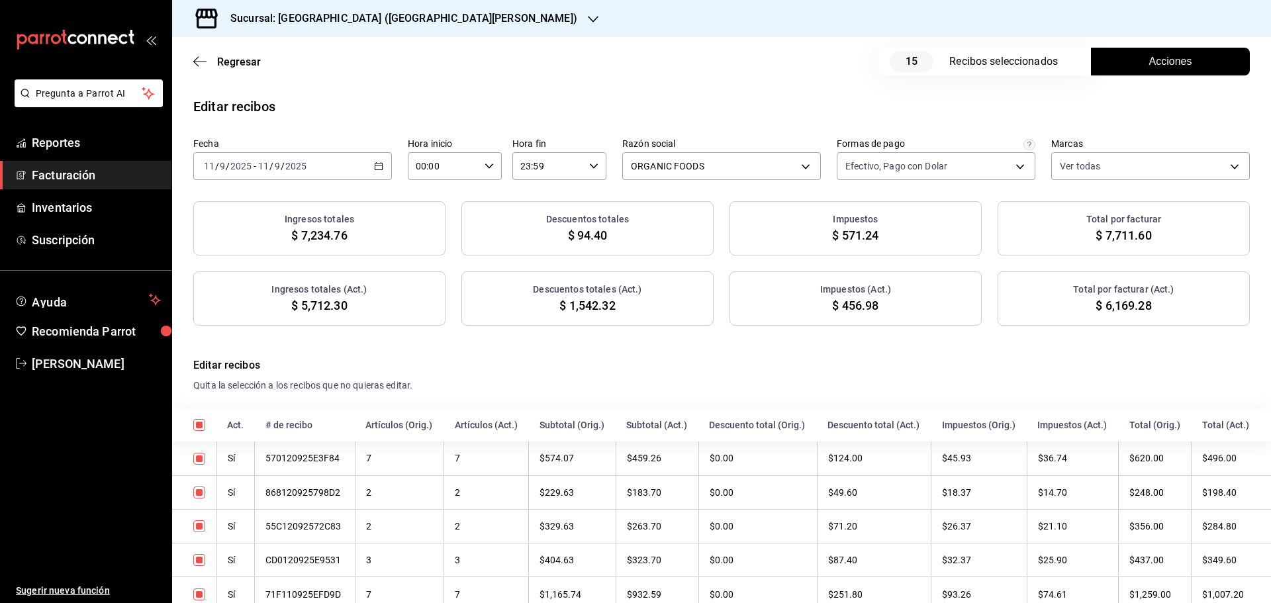
click at [1149, 60] on span "Acciones" at bounding box center [1170, 62] width 43 height 16
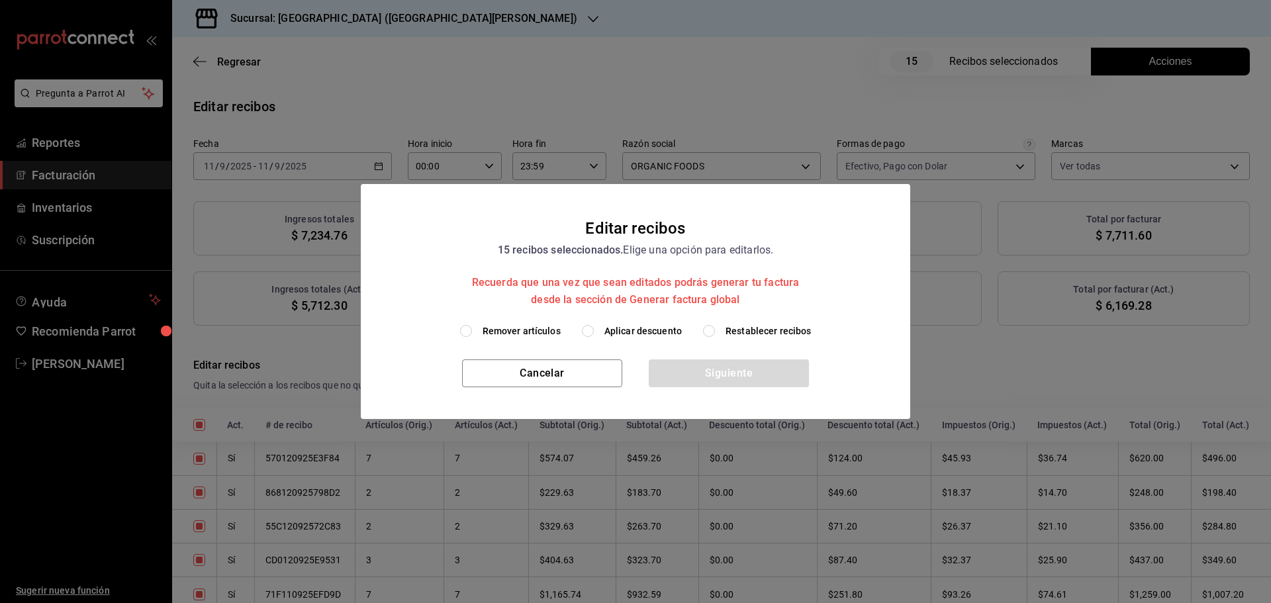
click at [755, 325] on span "Restablecer recibos" at bounding box center [769, 331] width 86 height 14
click at [715, 325] on input "Restablecer recibos" at bounding box center [709, 331] width 12 height 12
radio input "true"
click at [740, 374] on button "Siguiente" at bounding box center [729, 373] width 160 height 28
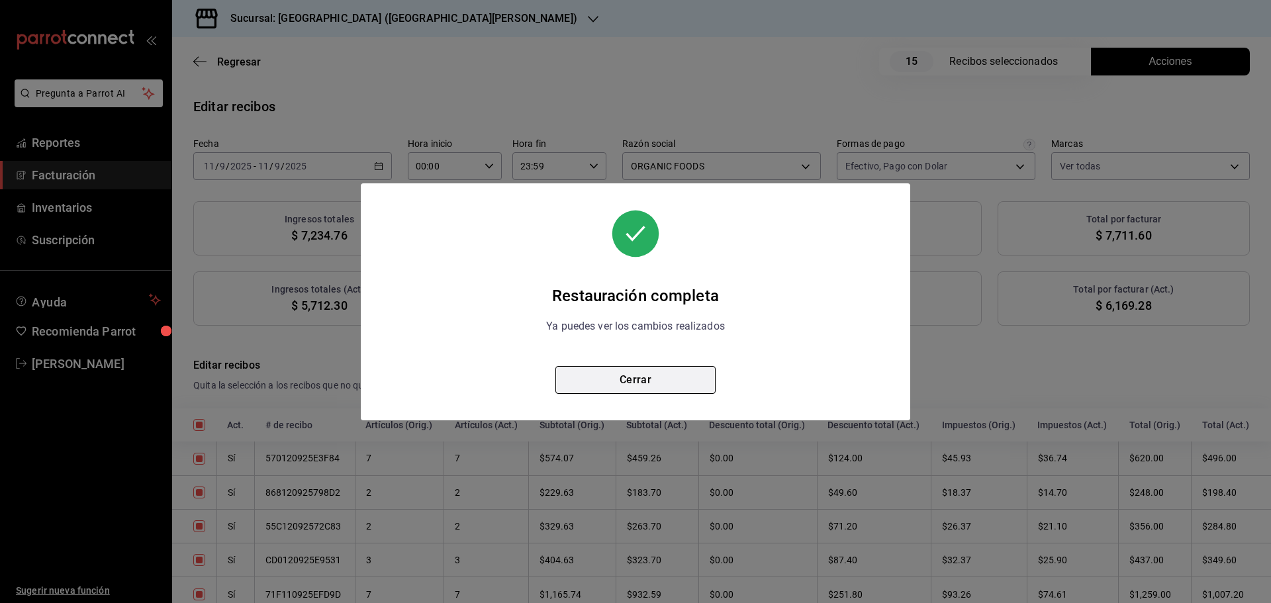
click at [677, 379] on button "Cerrar" at bounding box center [635, 380] width 160 height 28
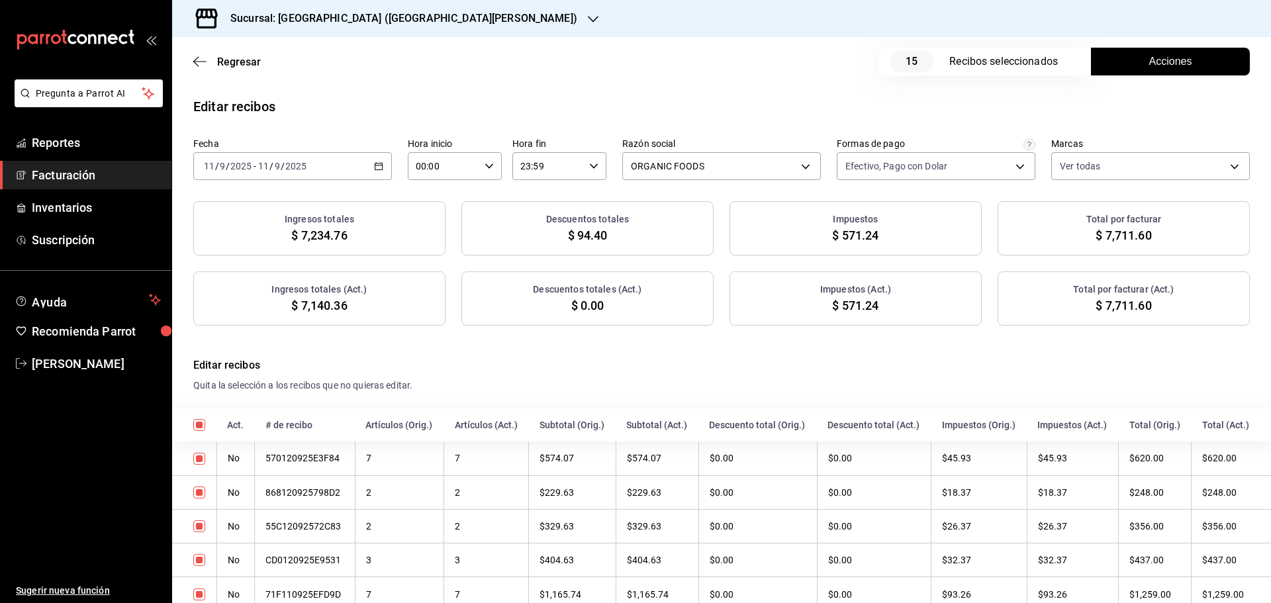
click at [1149, 64] on span "Acciones" at bounding box center [1170, 62] width 43 height 16
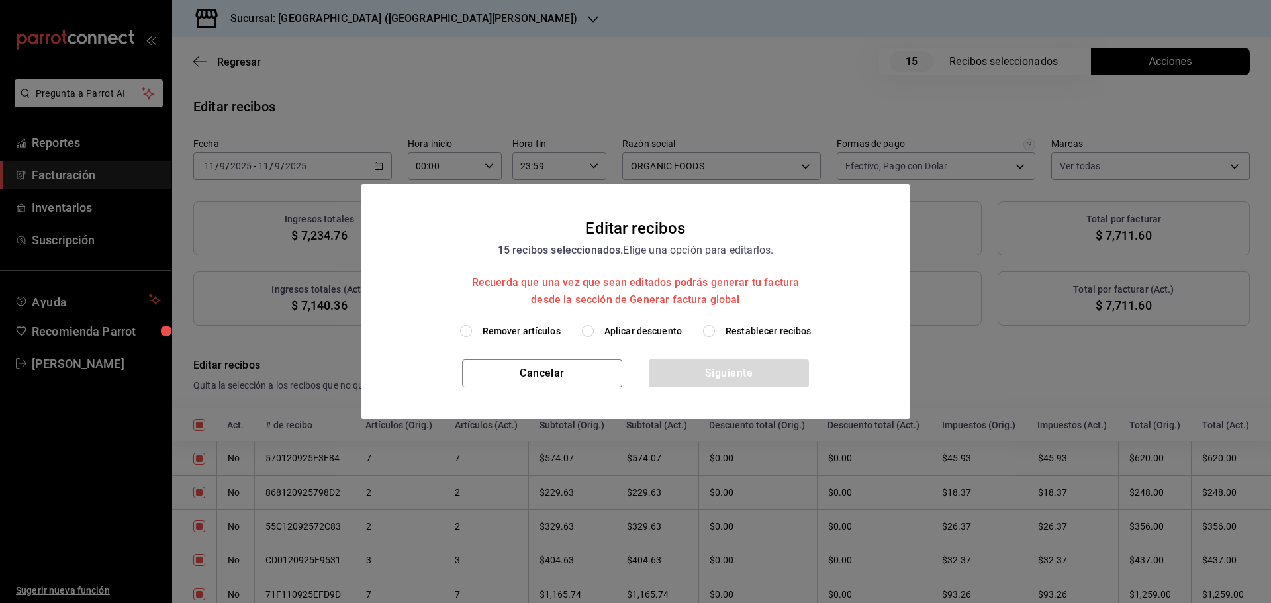
click at [626, 331] on span "Aplicar descuento" at bounding box center [642, 331] width 77 height 14
click at [594, 331] on input "Aplicar descuento" at bounding box center [588, 331] width 12 height 12
radio input "true"
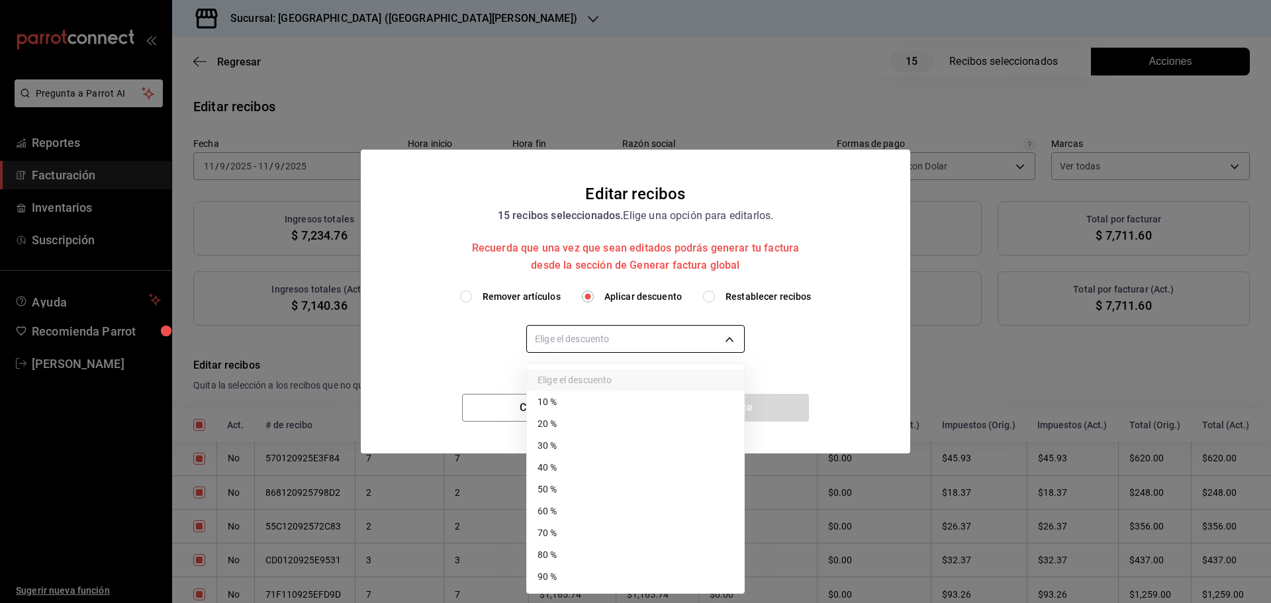
click at [610, 340] on body "Pregunta a Parrot AI Reportes Facturación Inventarios Suscripción Ayuda Recomie…" at bounding box center [635, 301] width 1271 height 603
click at [567, 399] on li "10 %" at bounding box center [635, 402] width 217 height 22
type input "10"
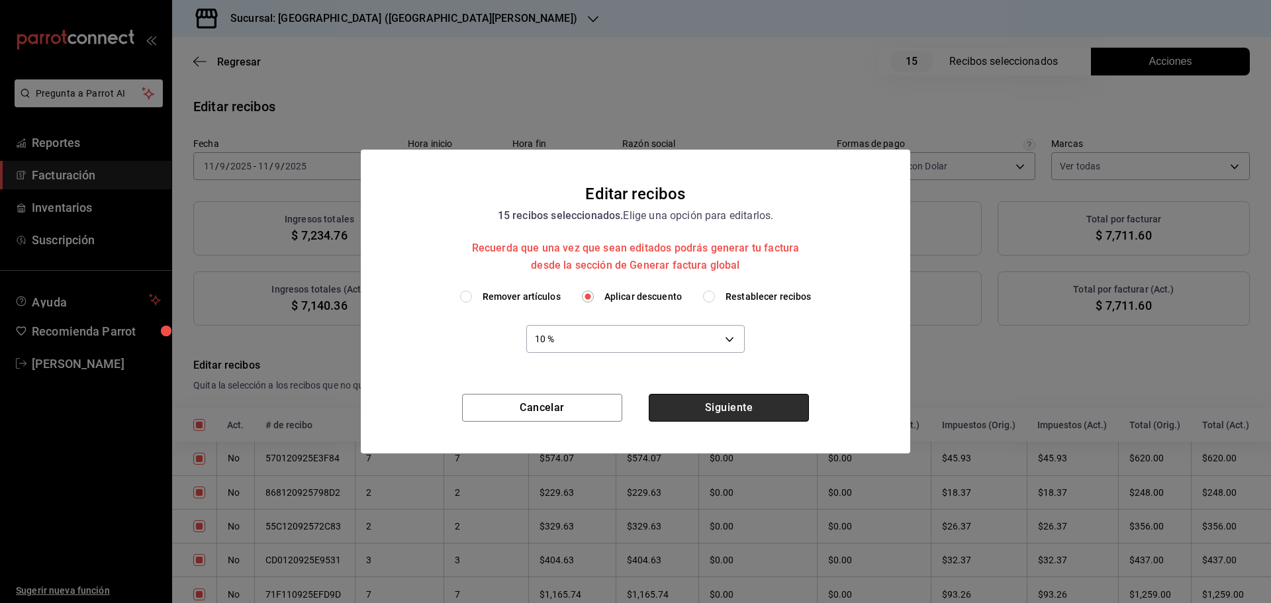
click at [682, 404] on button "Siguiente" at bounding box center [729, 408] width 160 height 28
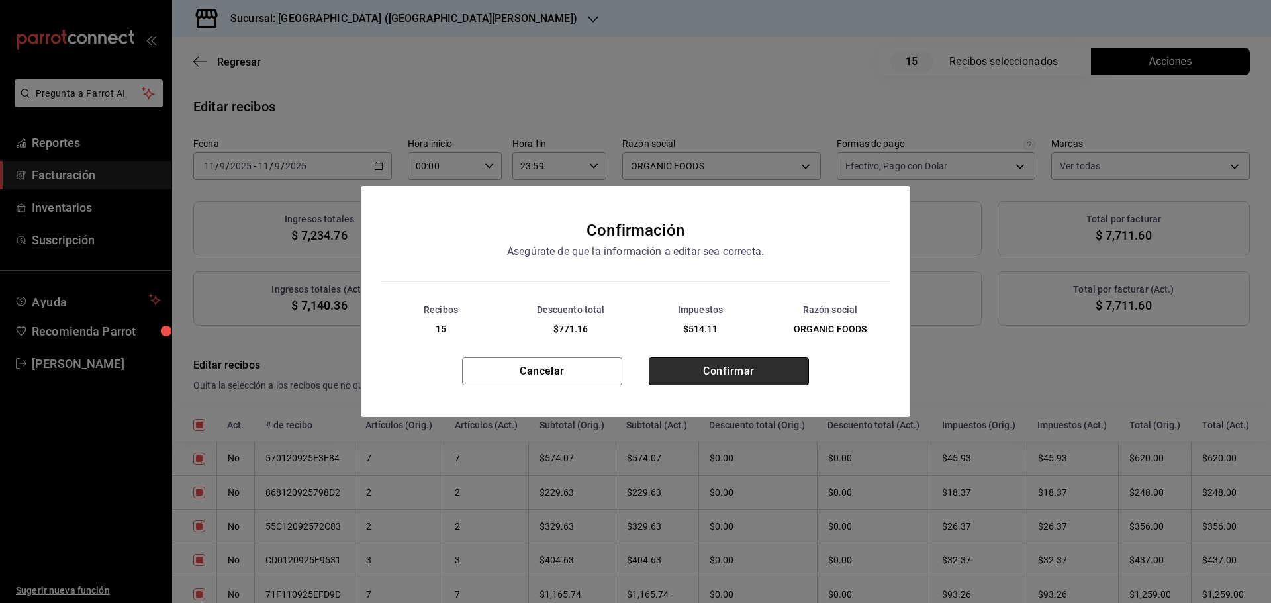
click at [707, 384] on button "Confirmar" at bounding box center [729, 371] width 160 height 28
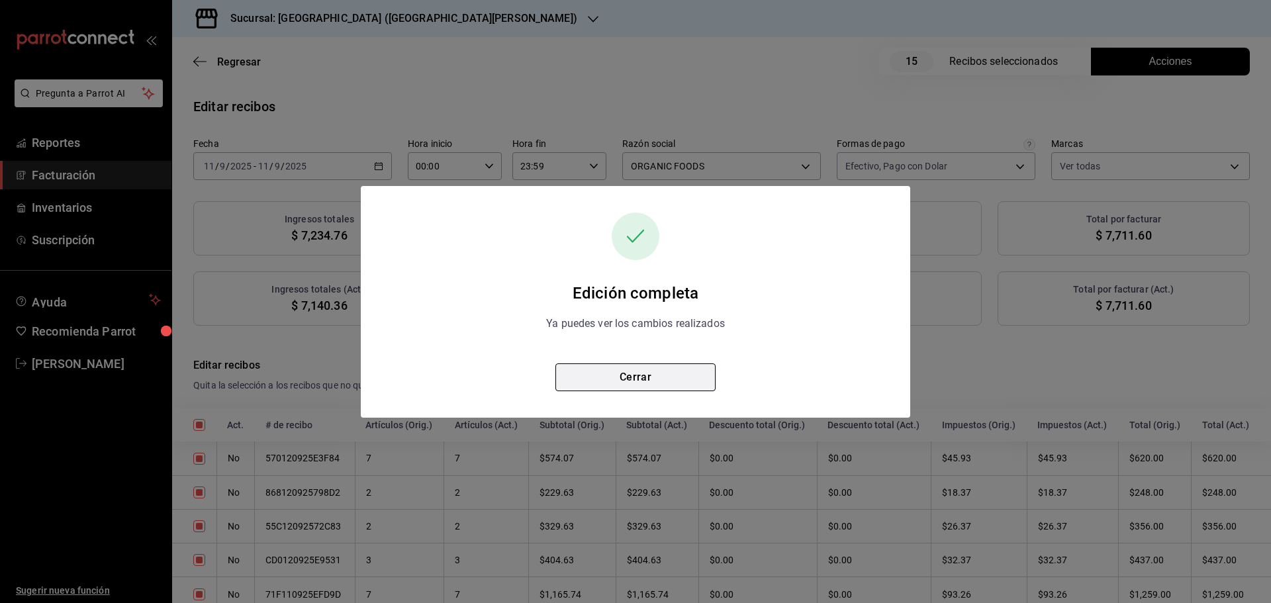
click at [632, 384] on button "Cerrar" at bounding box center [635, 377] width 160 height 28
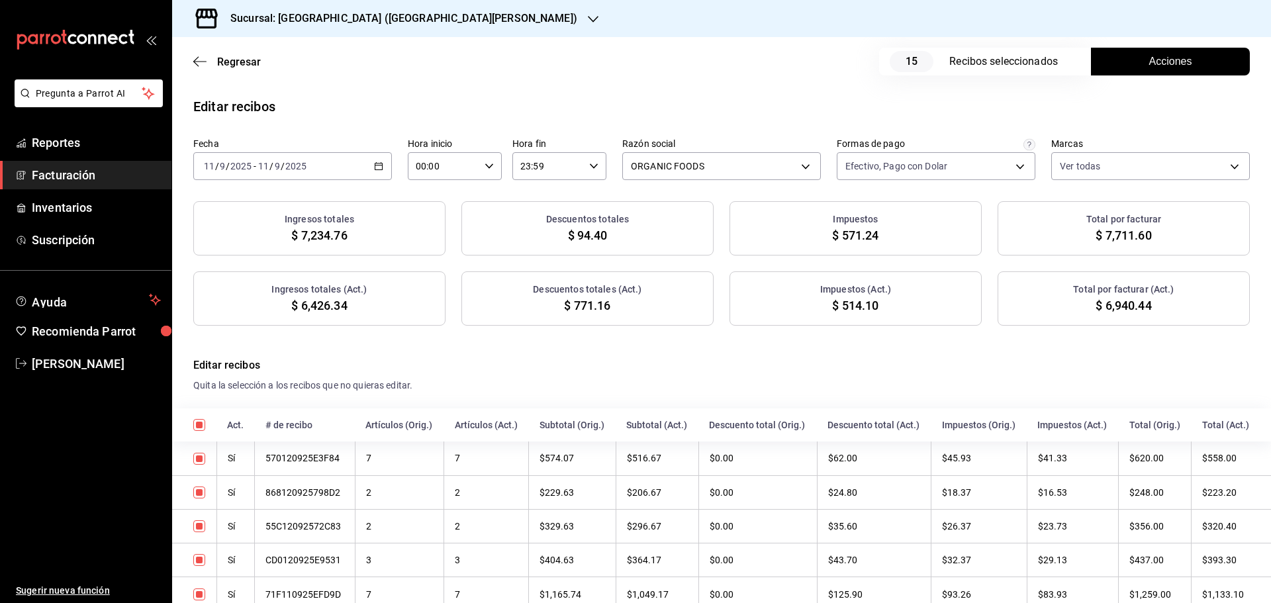
click at [1170, 67] on span "Acciones" at bounding box center [1170, 62] width 43 height 16
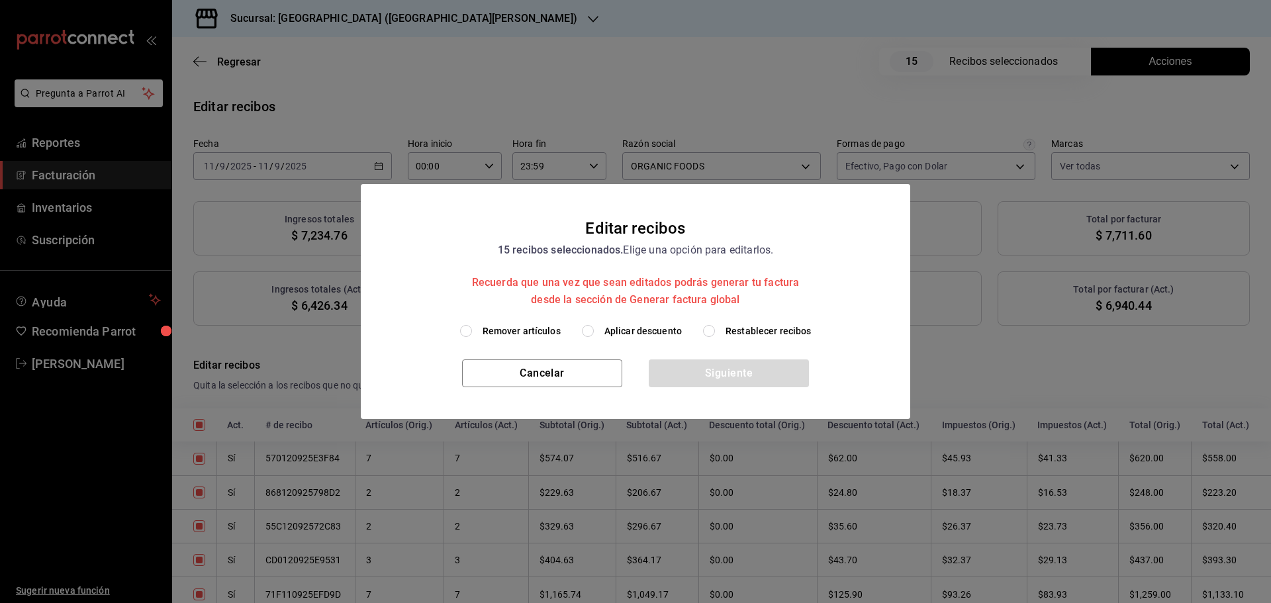
click at [731, 332] on span "Restablecer recibos" at bounding box center [769, 331] width 86 height 14
click at [715, 332] on input "Restablecer recibos" at bounding box center [709, 331] width 12 height 12
radio input "true"
click at [731, 332] on span "Restablecer recibos" at bounding box center [769, 331] width 86 height 14
click at [715, 332] on input "Restablecer recibos" at bounding box center [709, 331] width 12 height 12
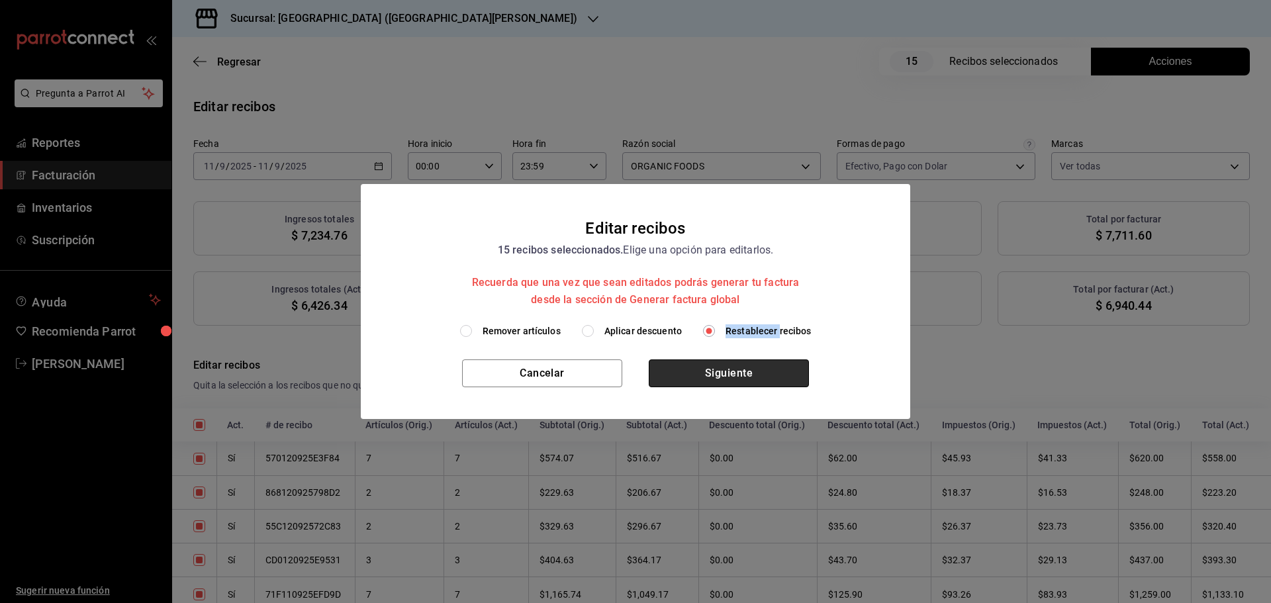
click at [747, 375] on button "Siguiente" at bounding box center [729, 373] width 160 height 28
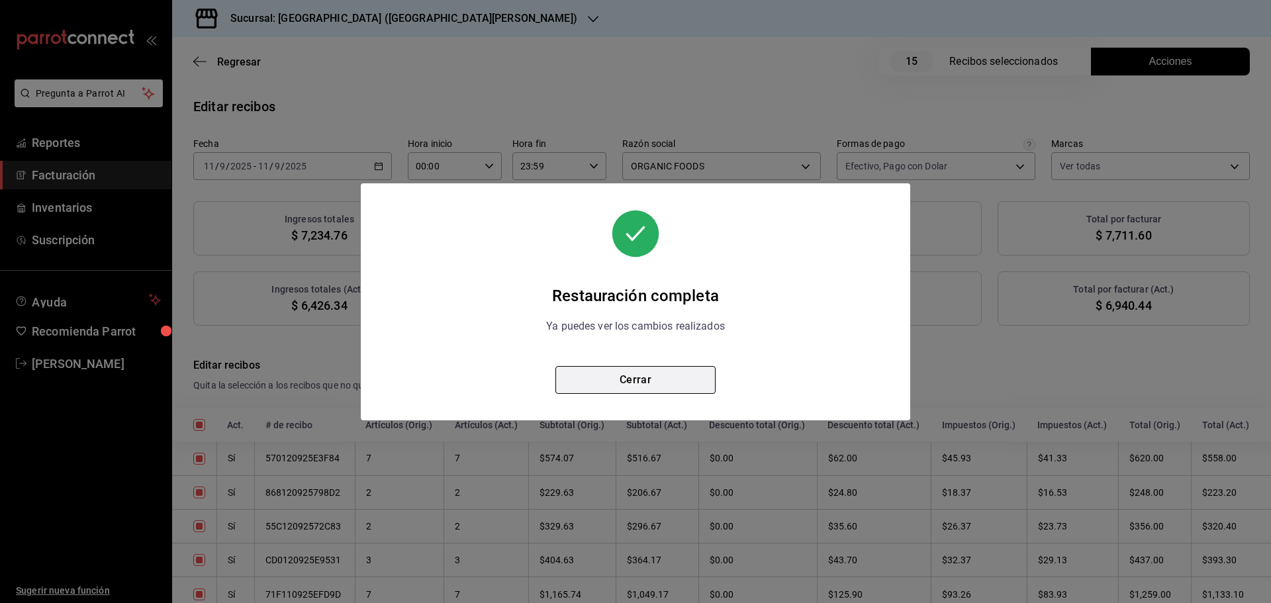
click at [655, 383] on button "Cerrar" at bounding box center [635, 380] width 160 height 28
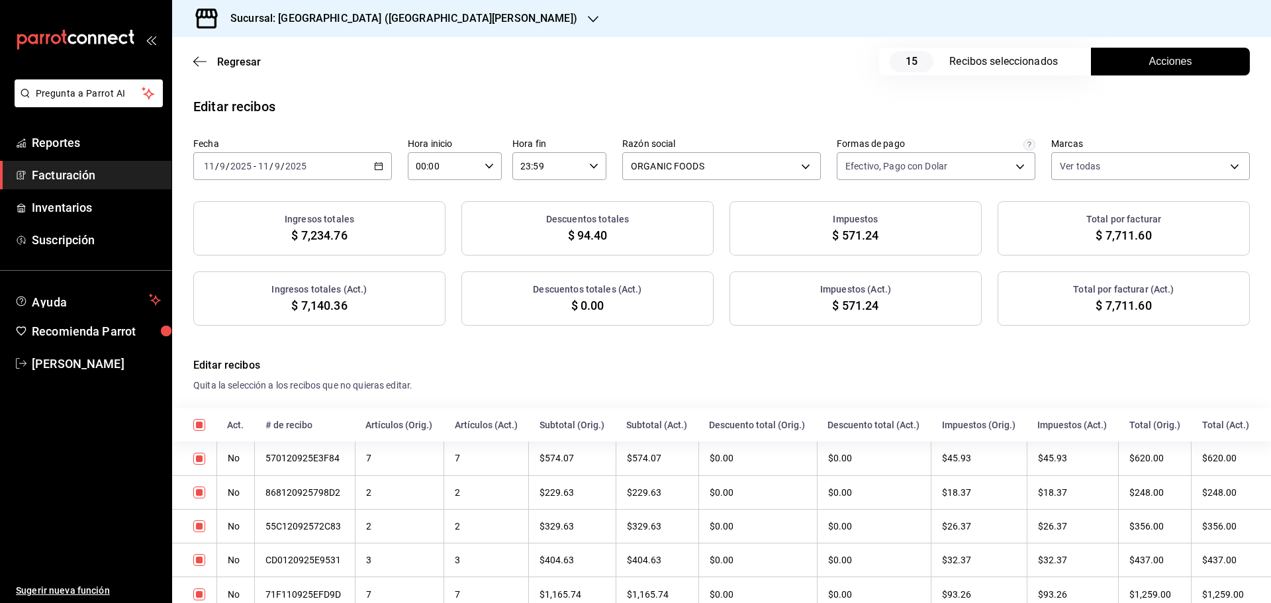
click at [374, 167] on icon "button" at bounding box center [378, 166] width 9 height 9
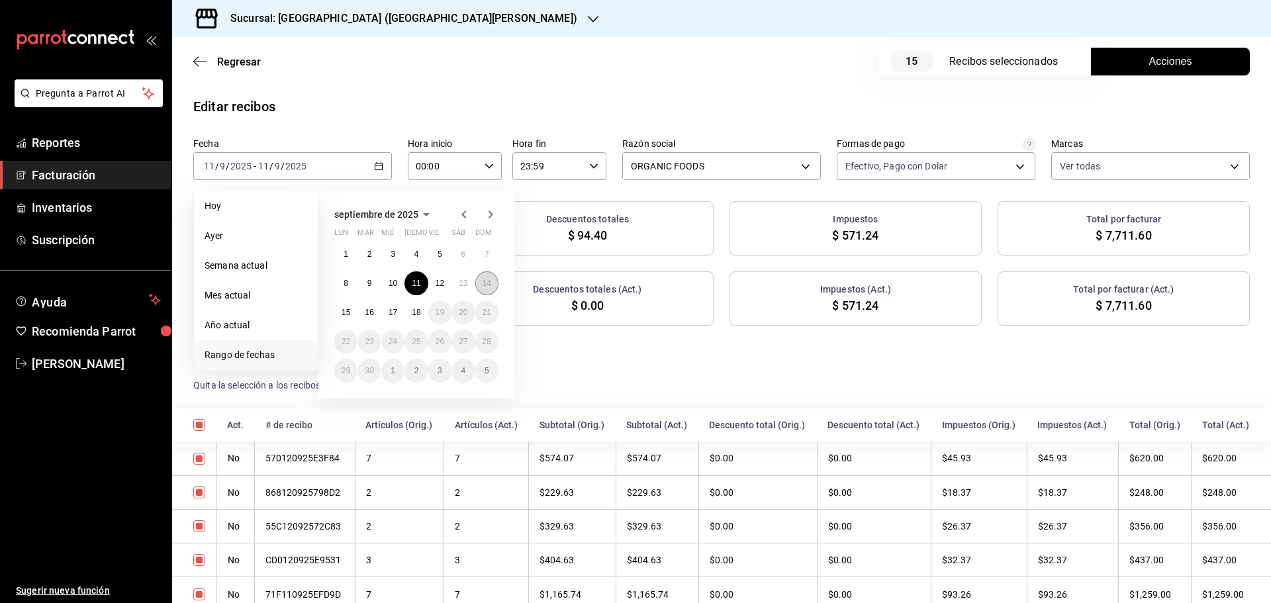
click at [486, 286] on abbr "14" at bounding box center [487, 283] width 9 height 9
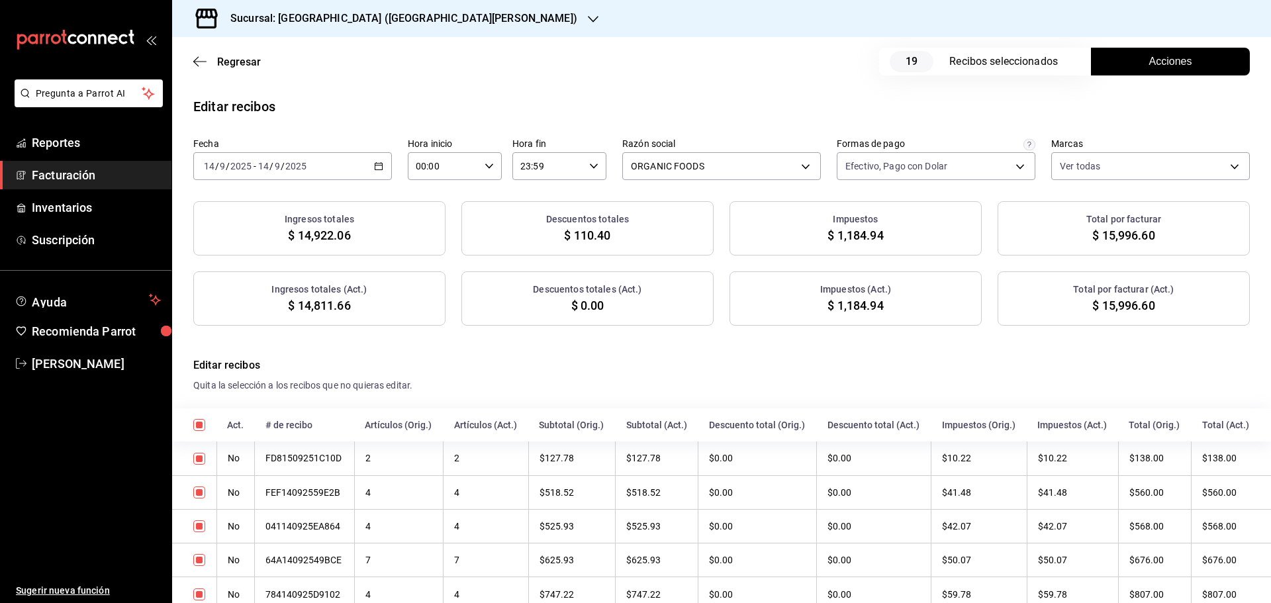
click at [1128, 67] on button "Acciones" at bounding box center [1170, 62] width 159 height 28
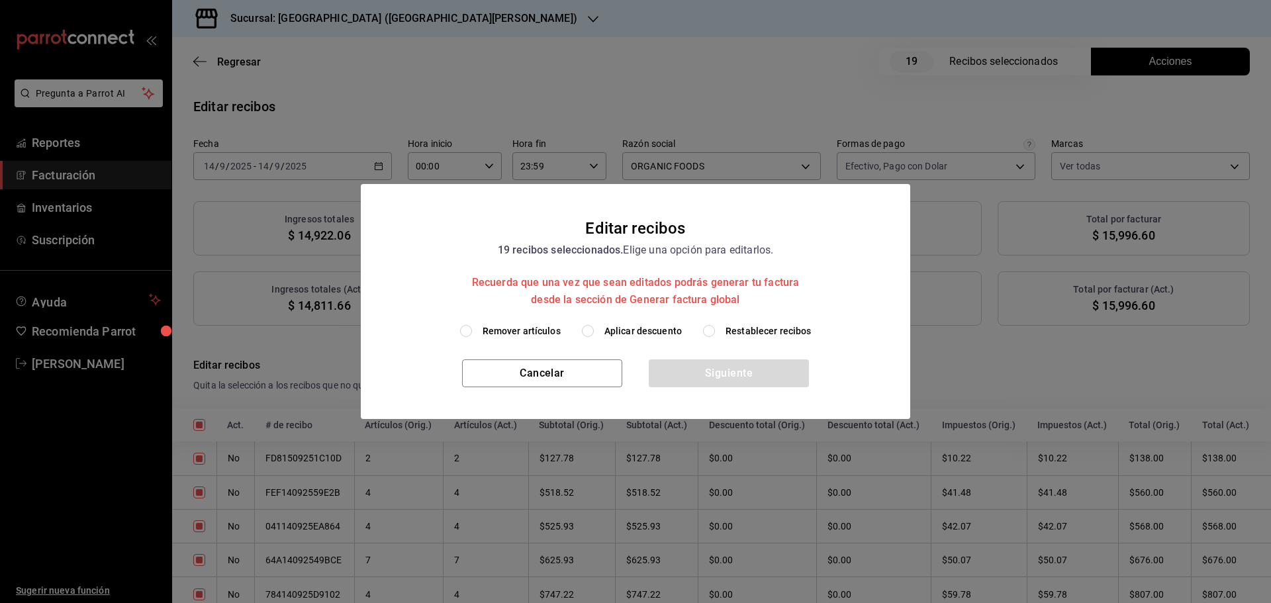
click at [608, 328] on span "Aplicar descuento" at bounding box center [642, 331] width 77 height 14
click at [594, 328] on input "Aplicar descuento" at bounding box center [588, 331] width 12 height 12
radio input "true"
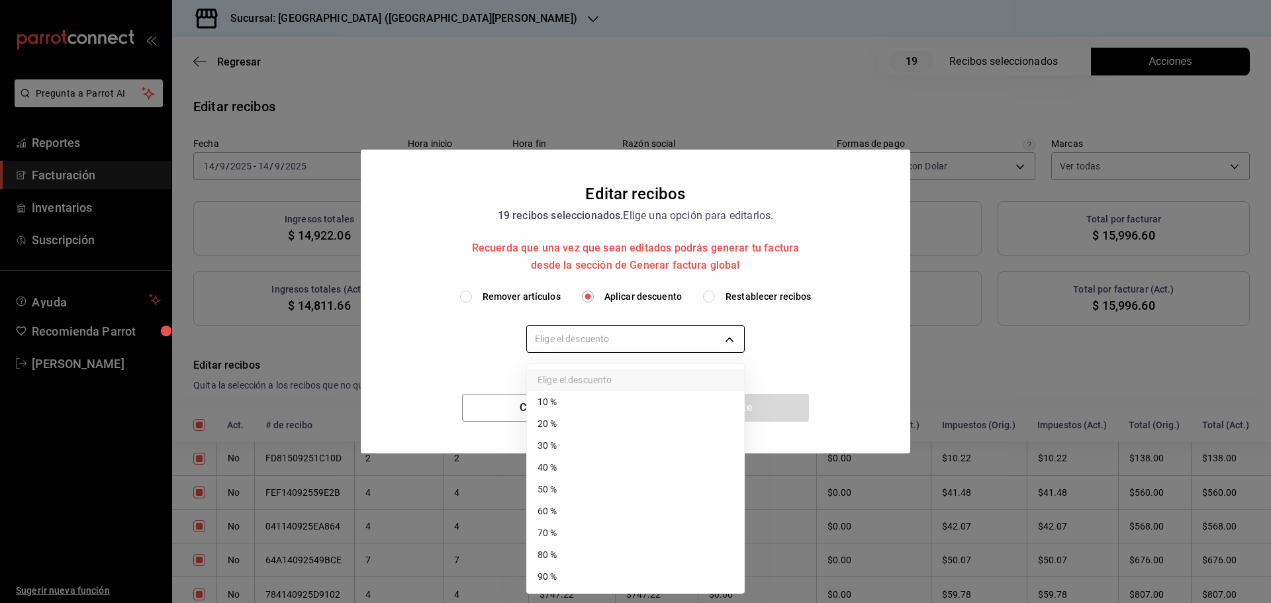
click at [614, 347] on body "Pregunta a Parrot AI Reportes Facturación Inventarios Suscripción Ayuda Recomie…" at bounding box center [635, 301] width 1271 height 603
click at [572, 449] on li "30 %" at bounding box center [635, 446] width 217 height 22
type input "30"
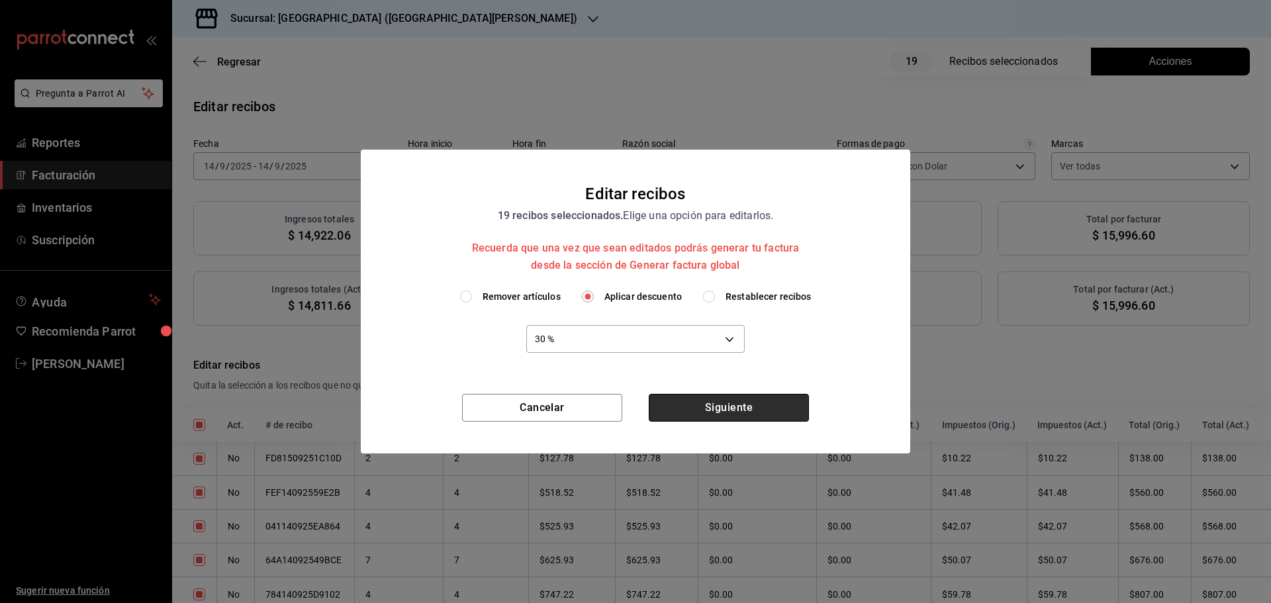
click at [733, 410] on button "Siguiente" at bounding box center [729, 408] width 160 height 28
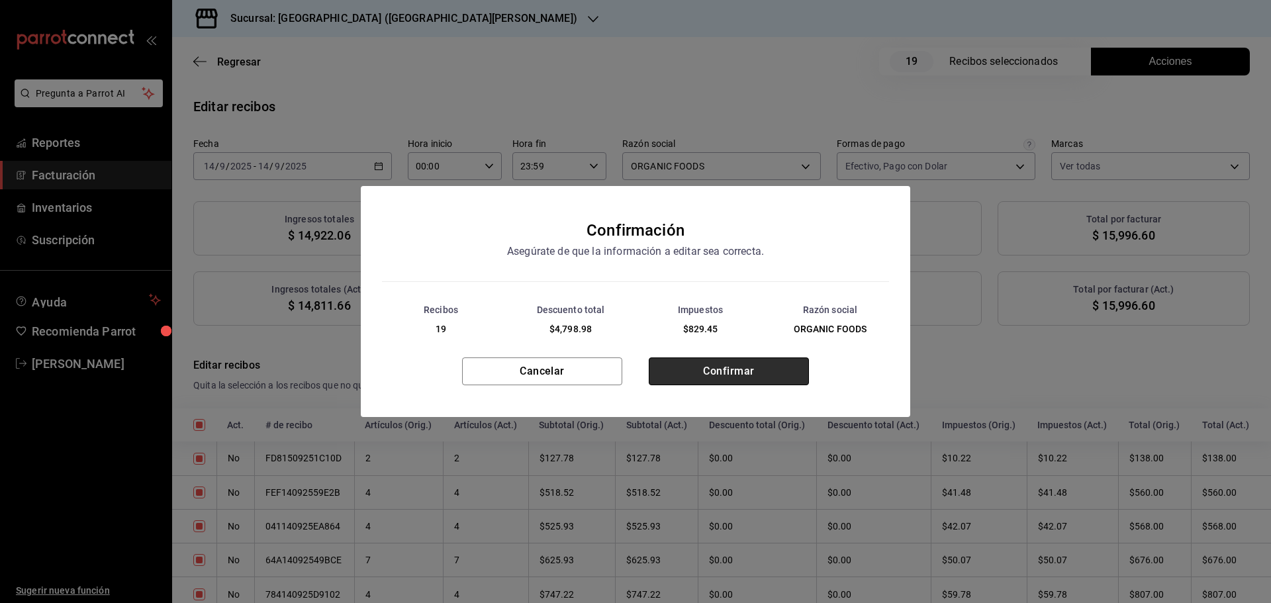
click at [728, 372] on button "Confirmar" at bounding box center [729, 371] width 160 height 28
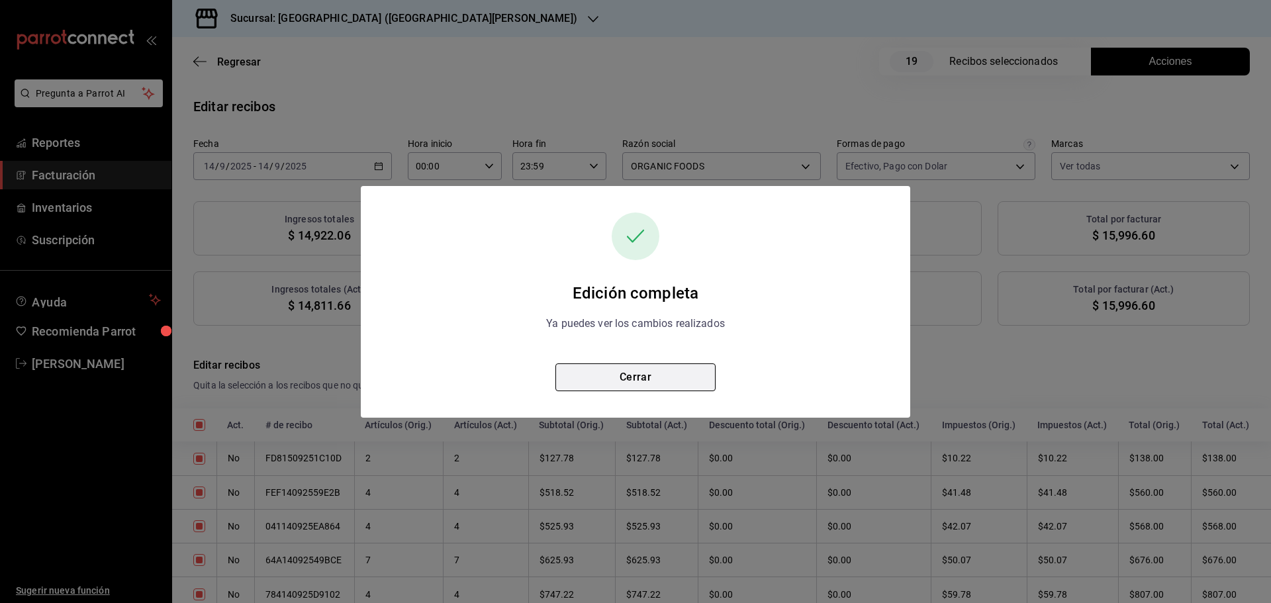
click at [671, 375] on button "Cerrar" at bounding box center [635, 377] width 160 height 28
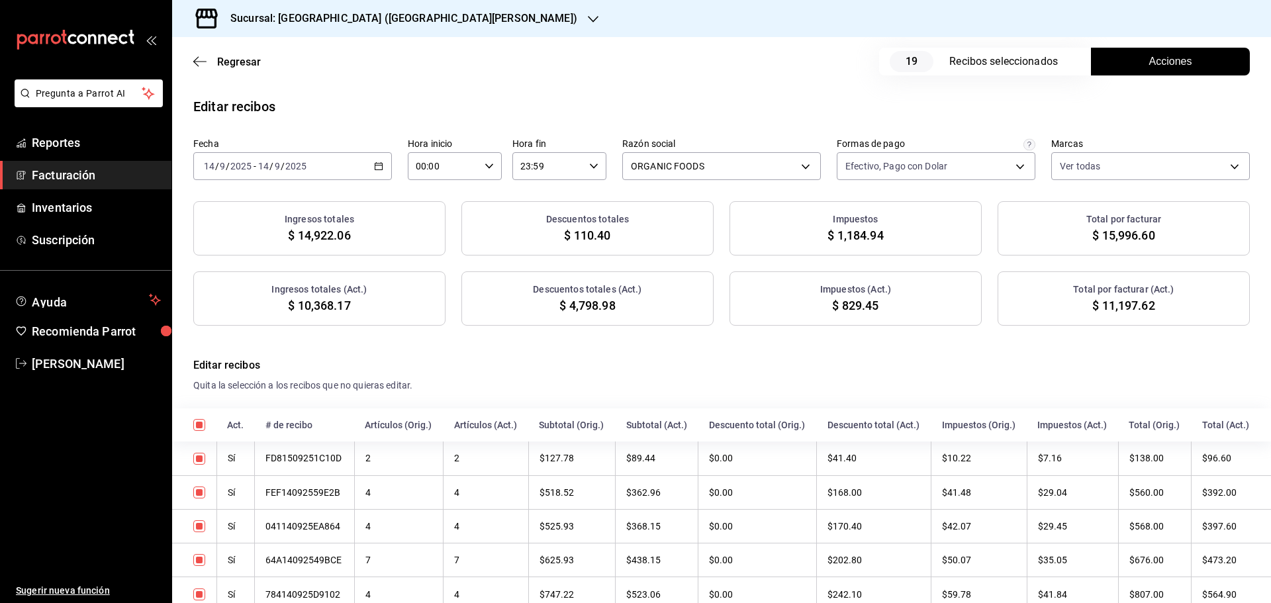
click at [379, 167] on icon "button" at bounding box center [378, 166] width 9 height 9
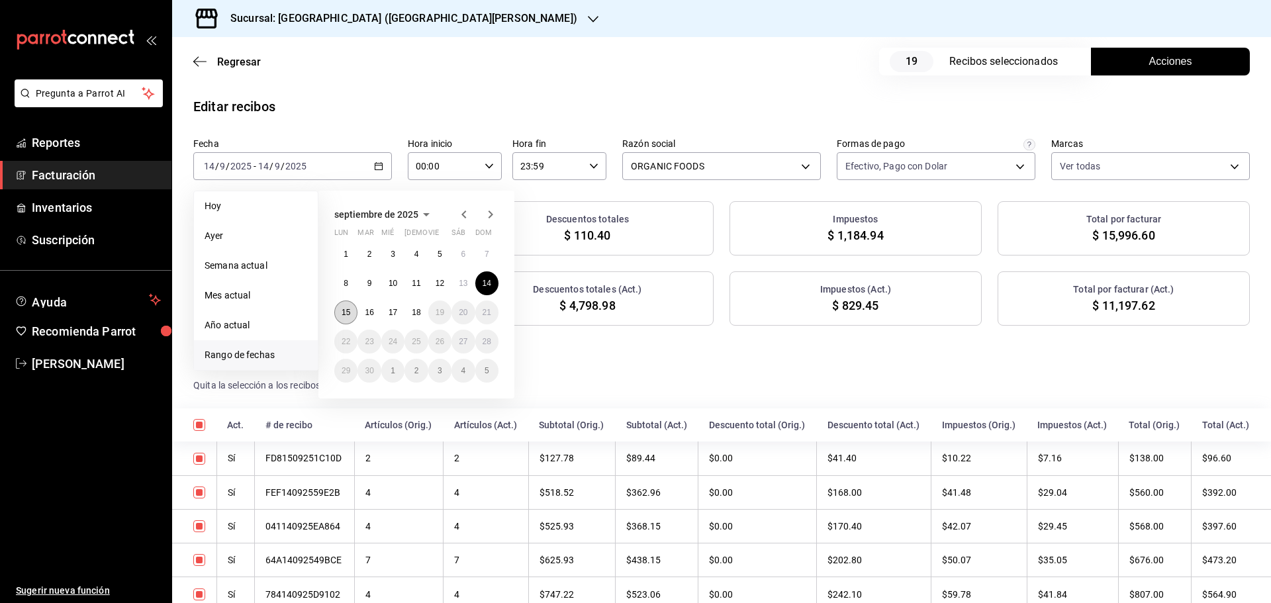
click at [350, 310] on abbr "15" at bounding box center [346, 312] width 9 height 9
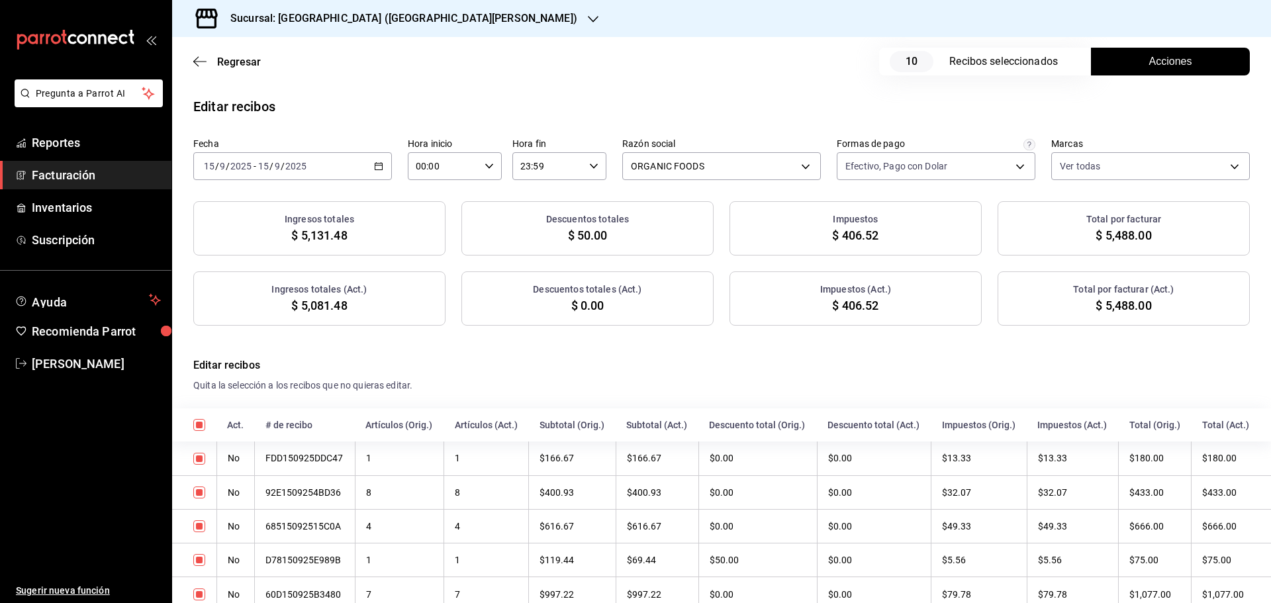
click at [1125, 66] on button "Acciones" at bounding box center [1170, 62] width 159 height 28
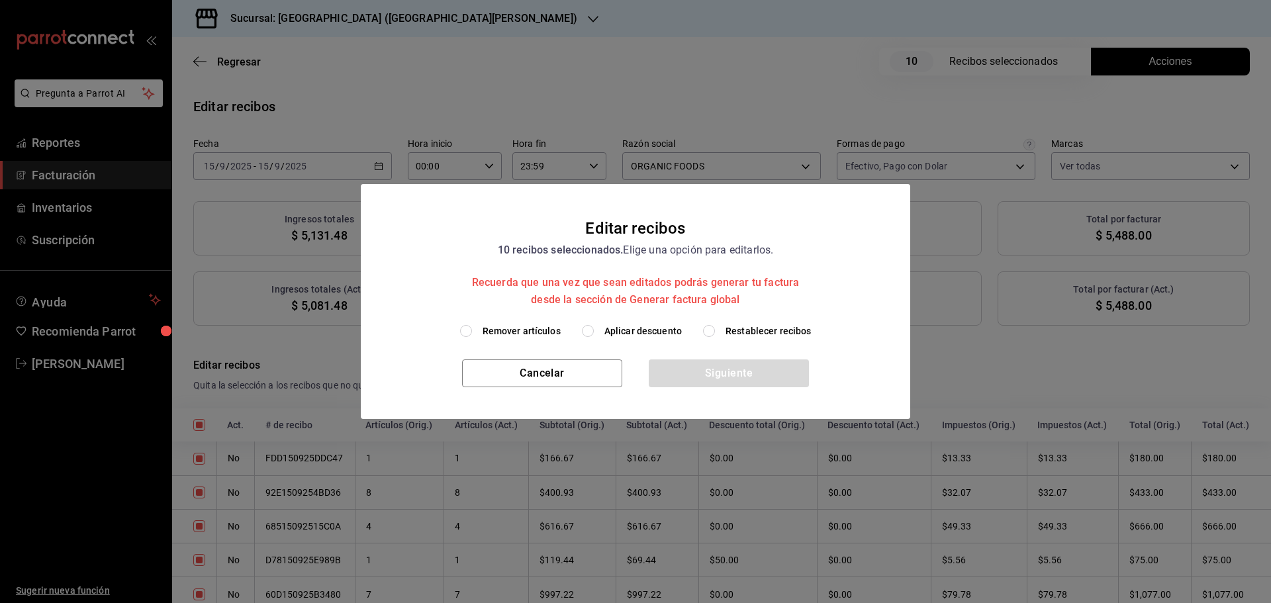
click at [759, 326] on span "Restablecer recibos" at bounding box center [769, 331] width 86 height 14
click at [715, 326] on input "Restablecer recibos" at bounding box center [709, 331] width 12 height 12
radio input "true"
click at [747, 368] on button "Siguiente" at bounding box center [729, 373] width 160 height 28
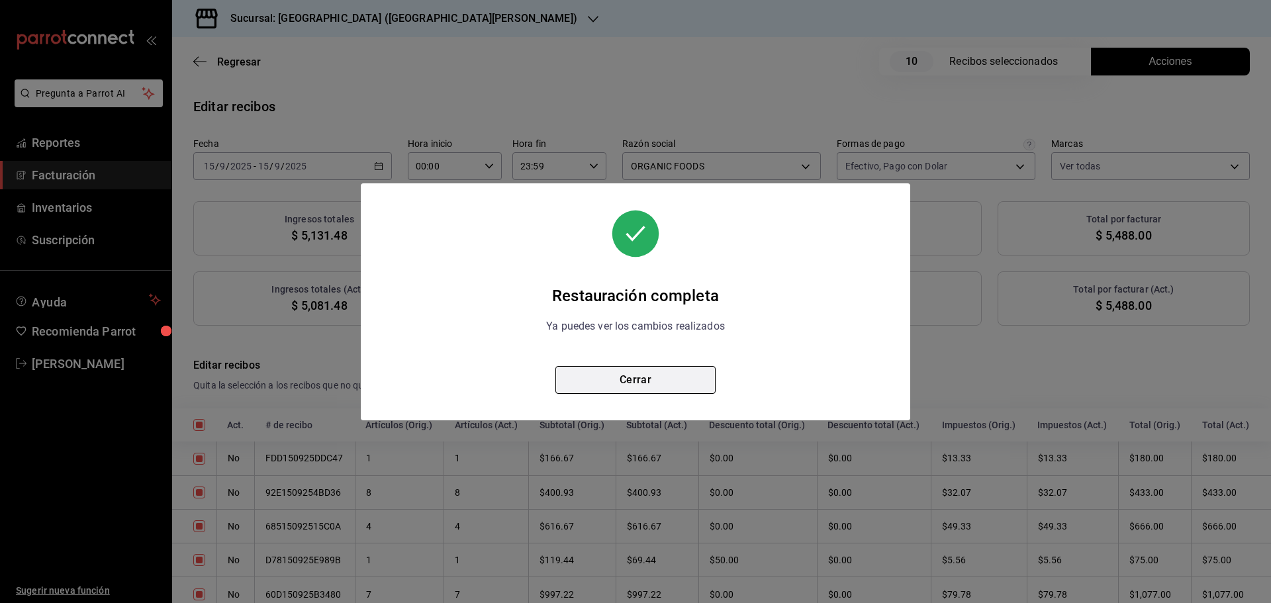
click at [674, 373] on button "Cerrar" at bounding box center [635, 380] width 160 height 28
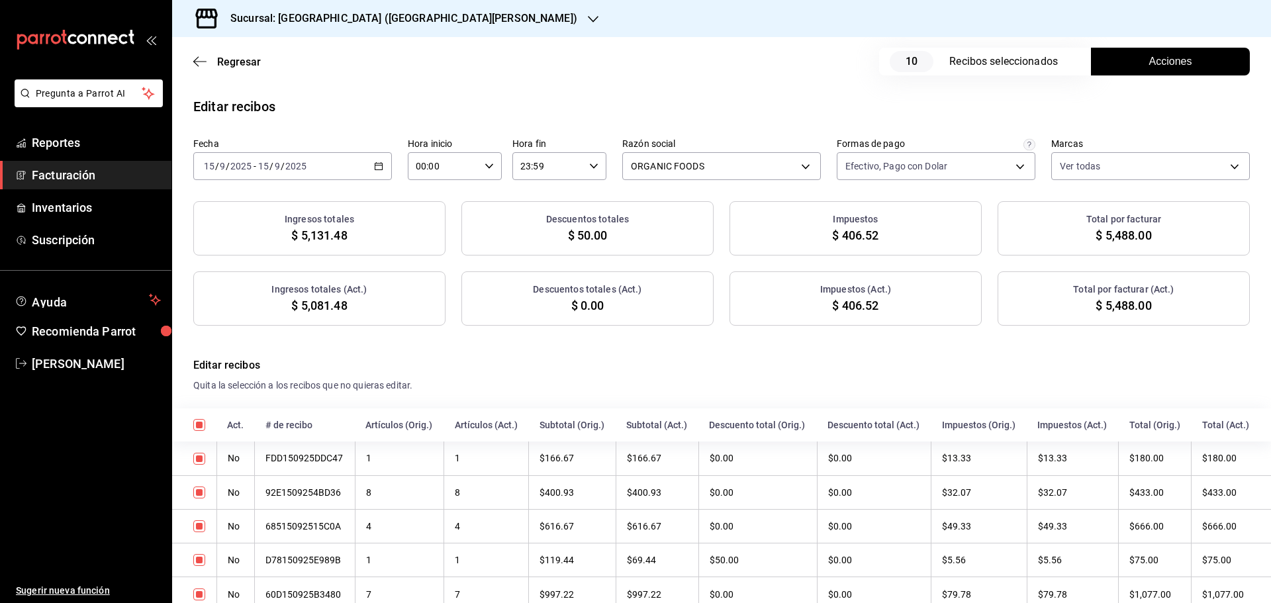
click at [1129, 59] on button "Acciones" at bounding box center [1170, 62] width 159 height 28
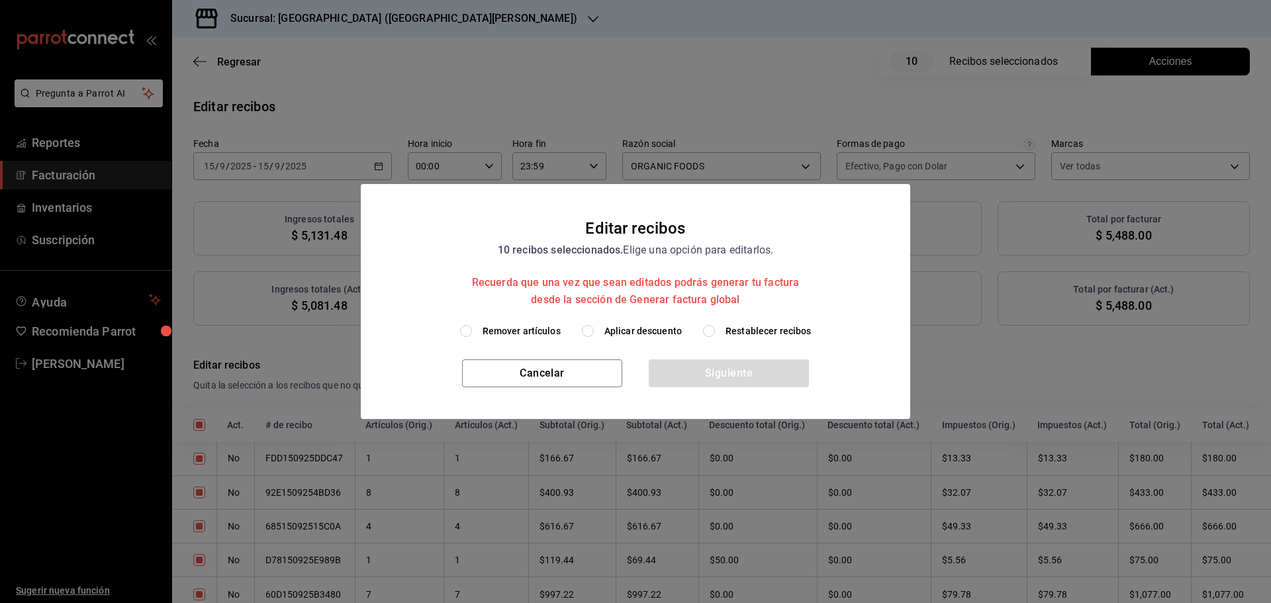
click at [611, 332] on span "Aplicar descuento" at bounding box center [642, 331] width 77 height 14
click at [594, 332] on input "Aplicar descuento" at bounding box center [588, 331] width 12 height 12
radio input "true"
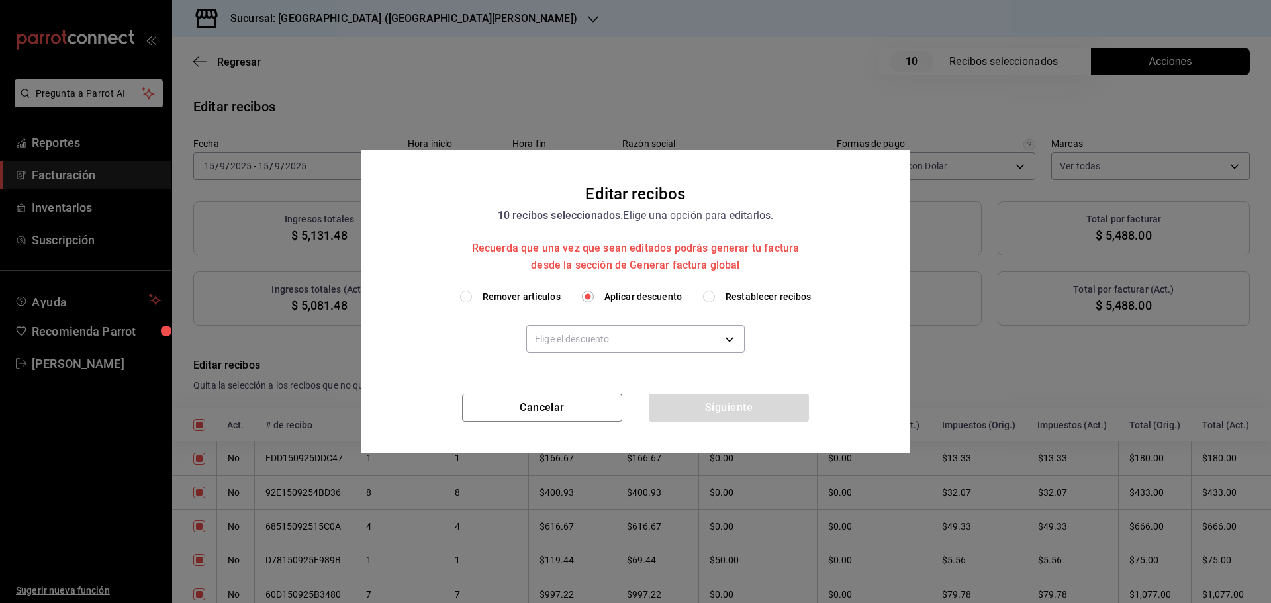
click at [611, 332] on body "Pregunta a Parrot AI Reportes Facturación Inventarios Suscripción Ayuda Recomie…" at bounding box center [635, 301] width 1271 height 603
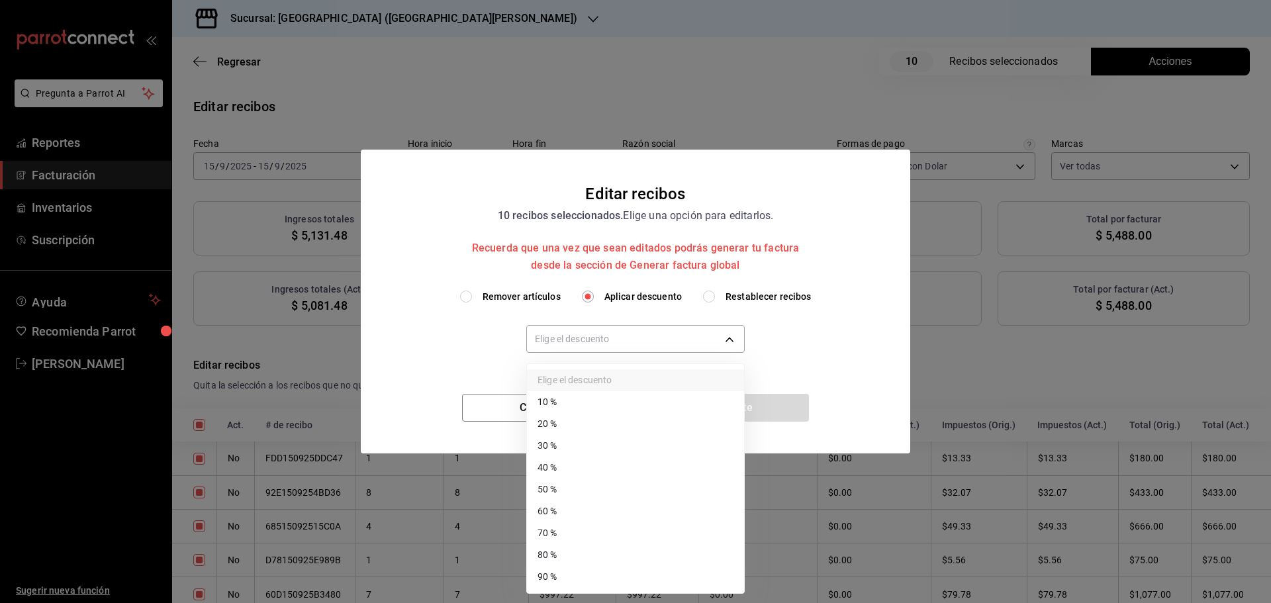
click at [562, 442] on li "30 %" at bounding box center [635, 446] width 217 height 22
type input "30"
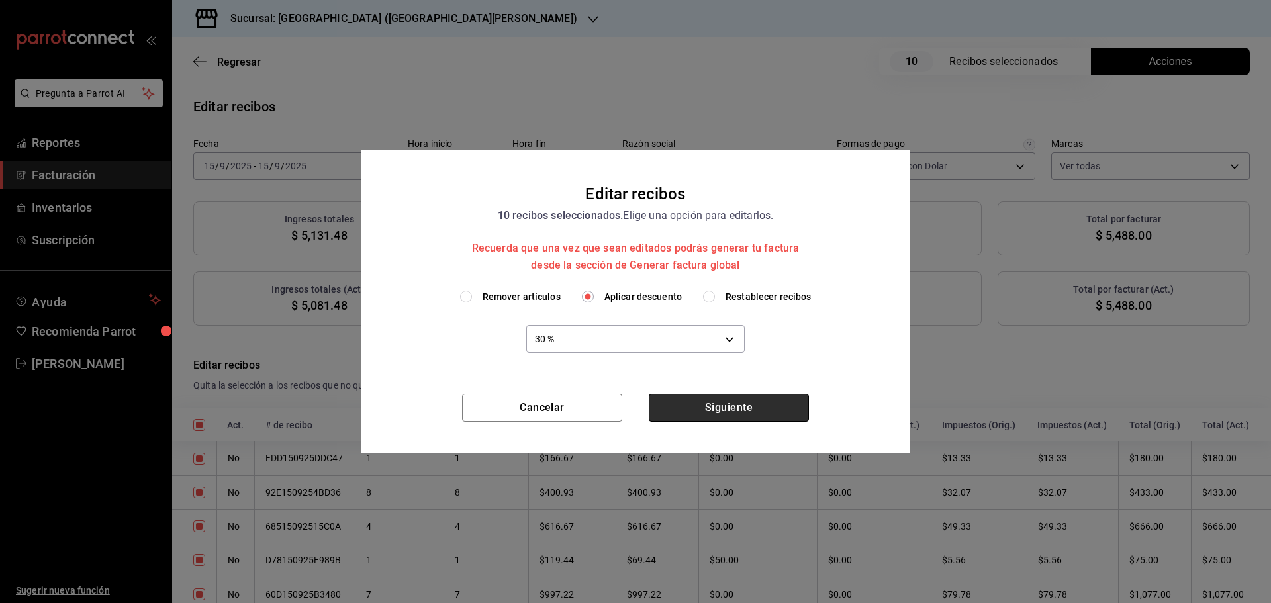
click at [724, 406] on button "Siguiente" at bounding box center [729, 408] width 160 height 28
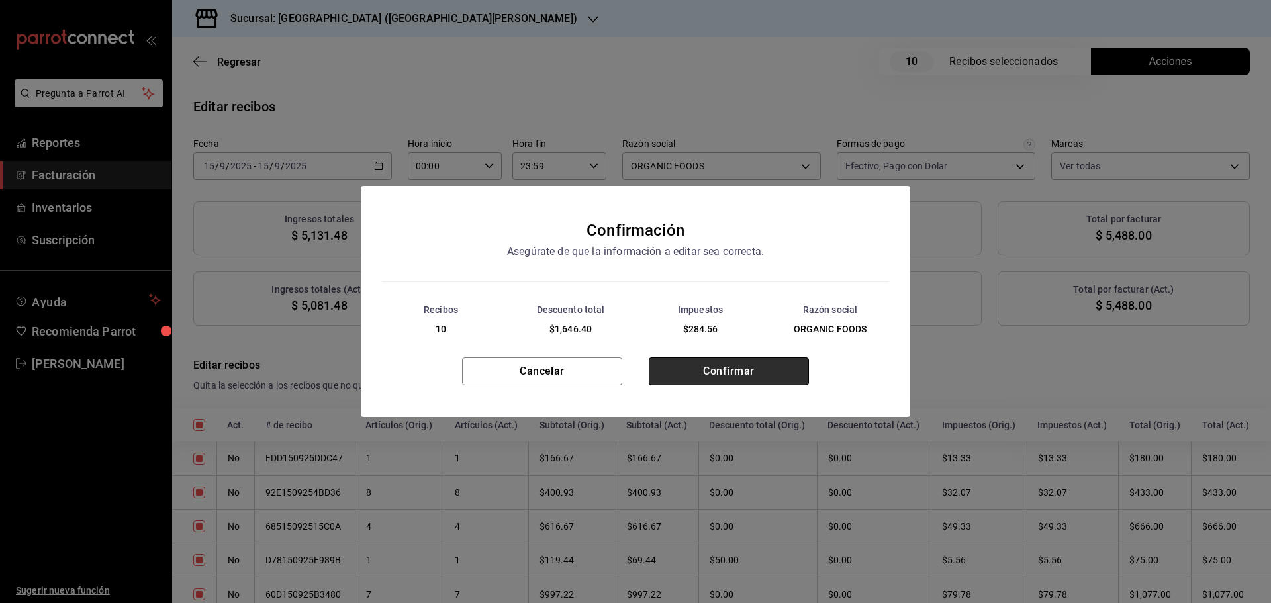
click at [729, 385] on button "Confirmar" at bounding box center [729, 371] width 160 height 28
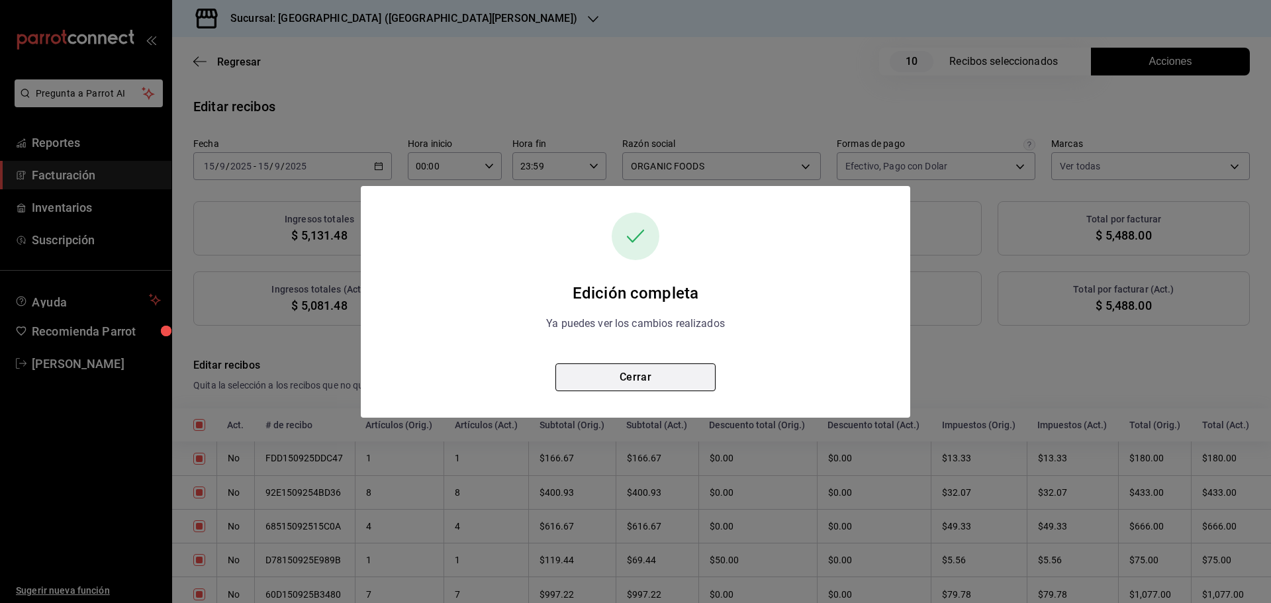
click at [681, 372] on button "Cerrar" at bounding box center [635, 377] width 160 height 28
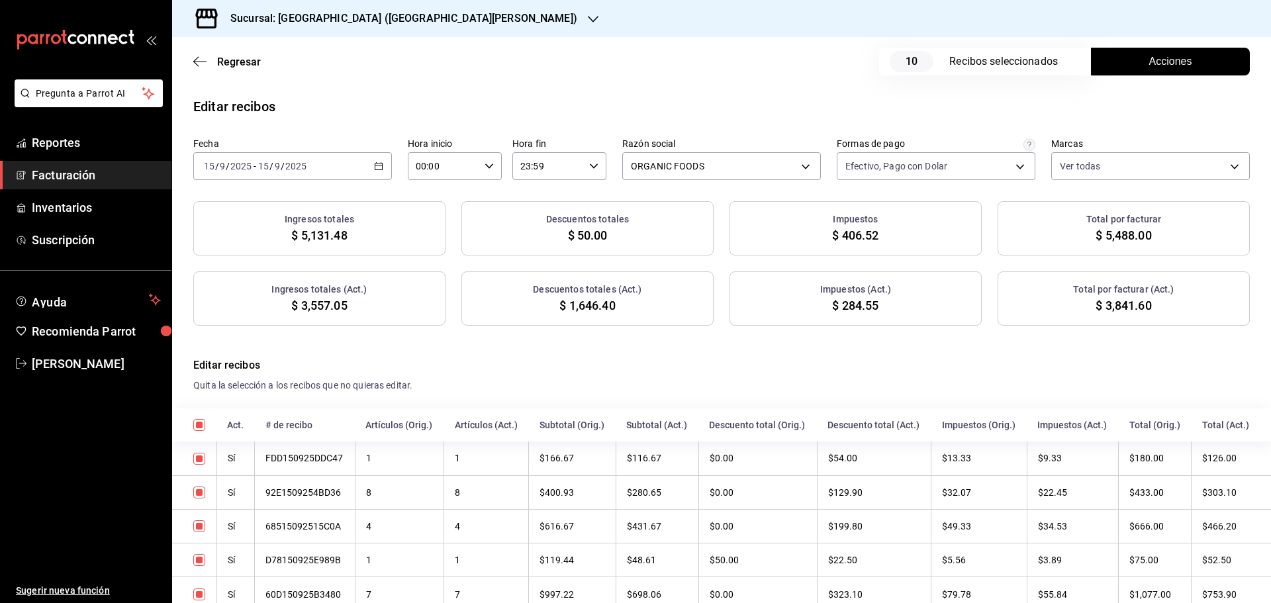
click at [381, 168] on div "[DATE] [DATE] - [DATE] [DATE]" at bounding box center [292, 166] width 199 height 28
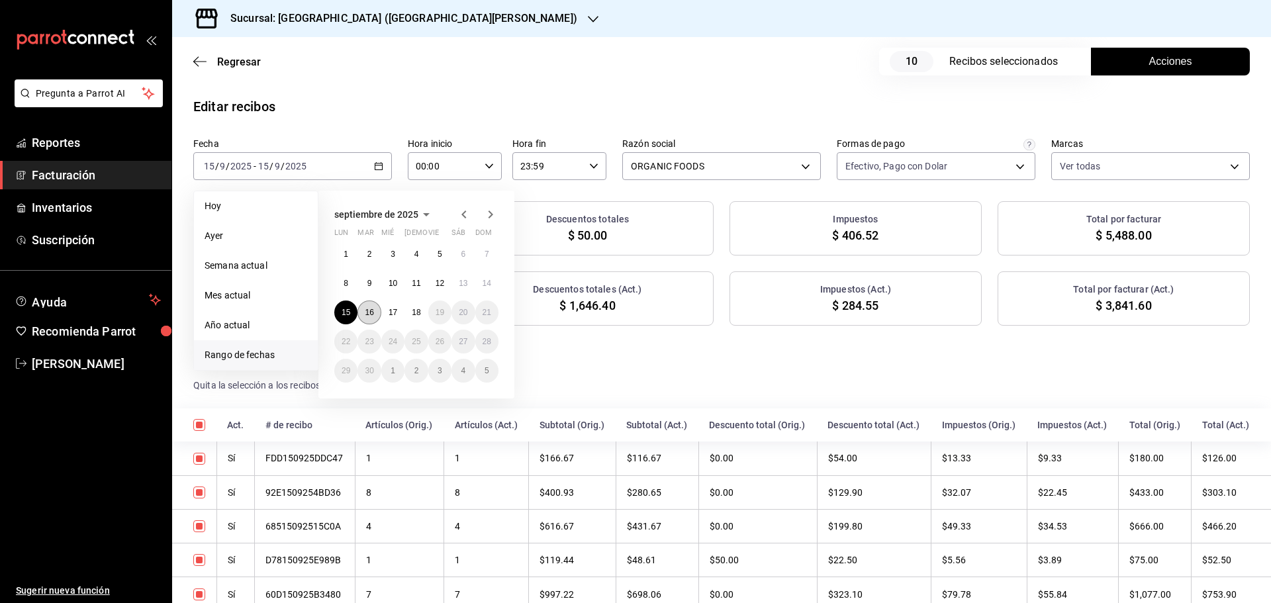
click at [365, 315] on abbr "16" at bounding box center [369, 312] width 9 height 9
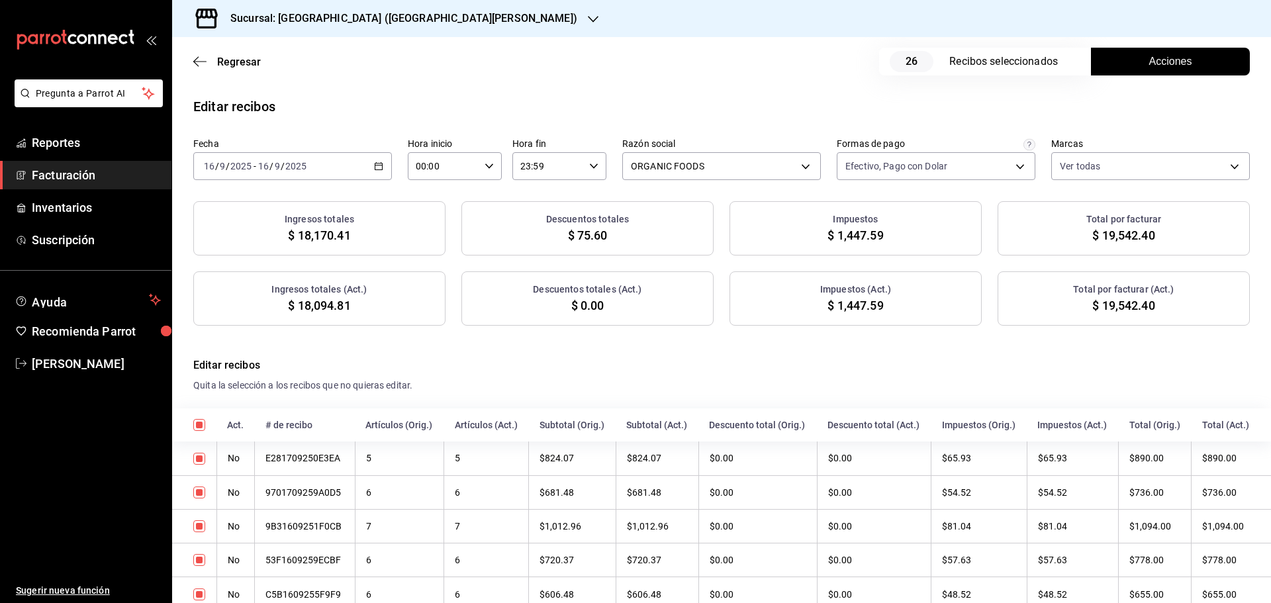
click at [1112, 65] on button "Acciones" at bounding box center [1170, 62] width 159 height 28
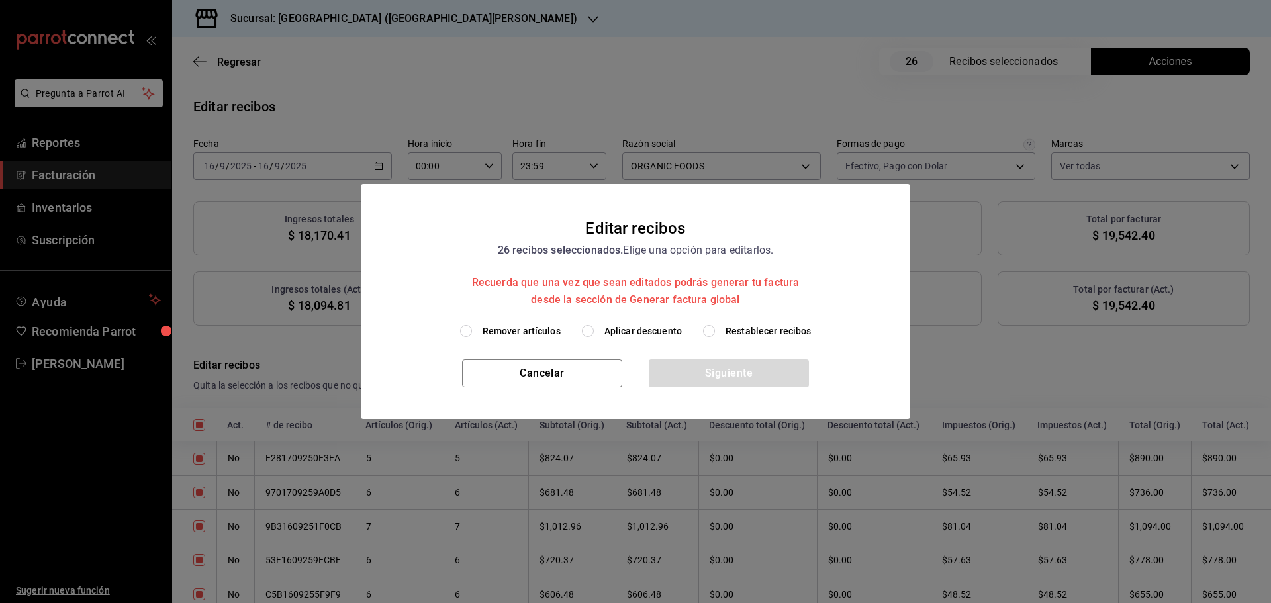
click at [647, 331] on span "Aplicar descuento" at bounding box center [642, 331] width 77 height 14
click at [594, 331] on input "Aplicar descuento" at bounding box center [588, 331] width 12 height 12
radio input "true"
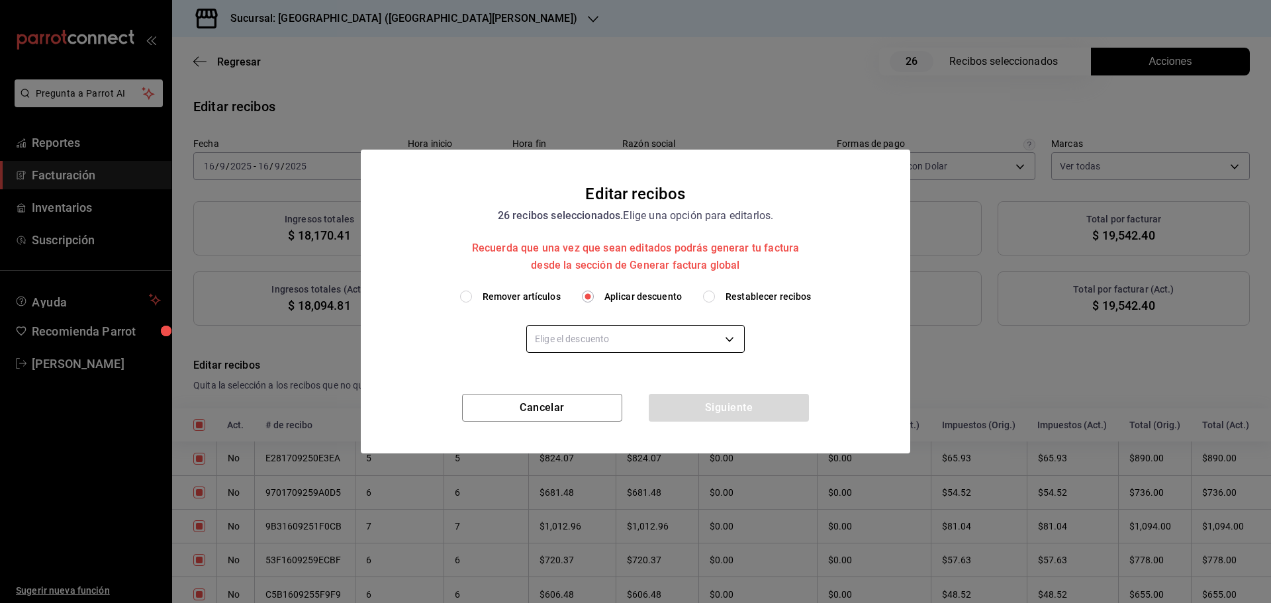
click at [628, 345] on body "Pregunta a Parrot AI Reportes Facturación Inventarios Suscripción Ayuda Recomie…" at bounding box center [635, 301] width 1271 height 603
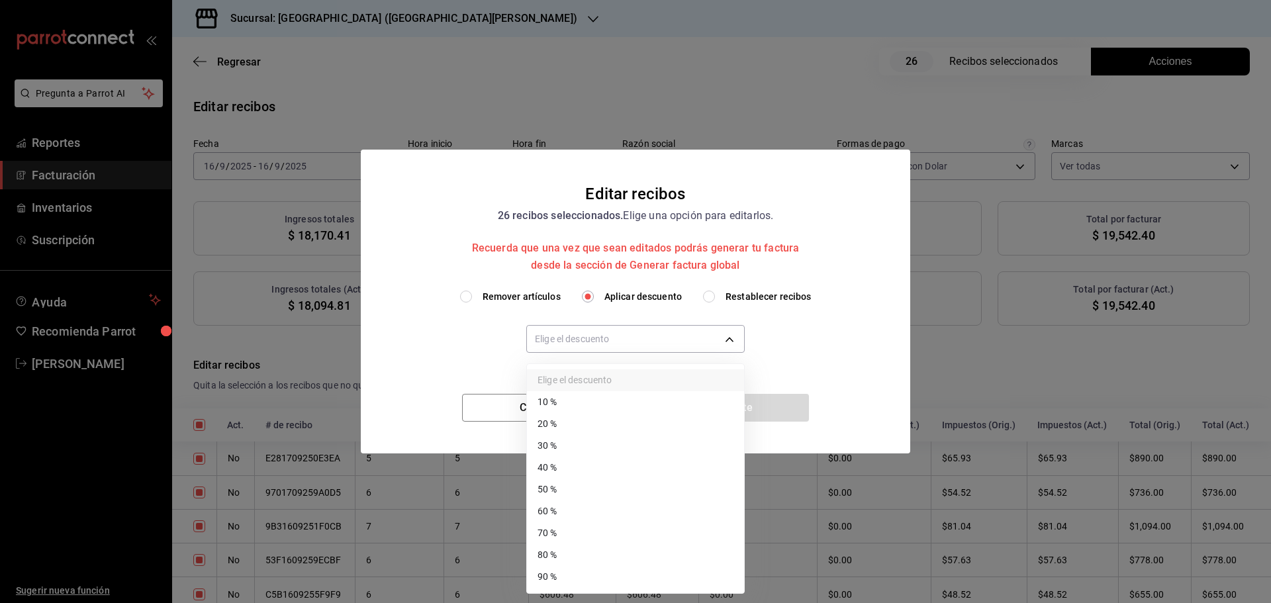
click at [576, 442] on li "30 %" at bounding box center [635, 446] width 217 height 22
type input "30"
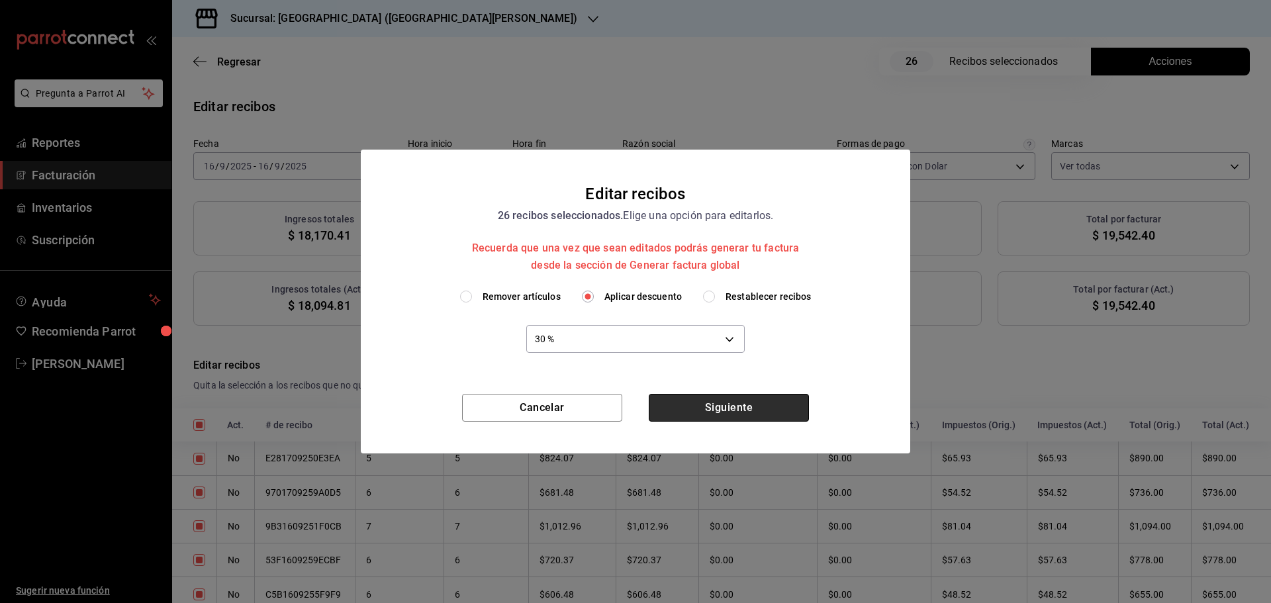
click at [694, 412] on button "Siguiente" at bounding box center [729, 408] width 160 height 28
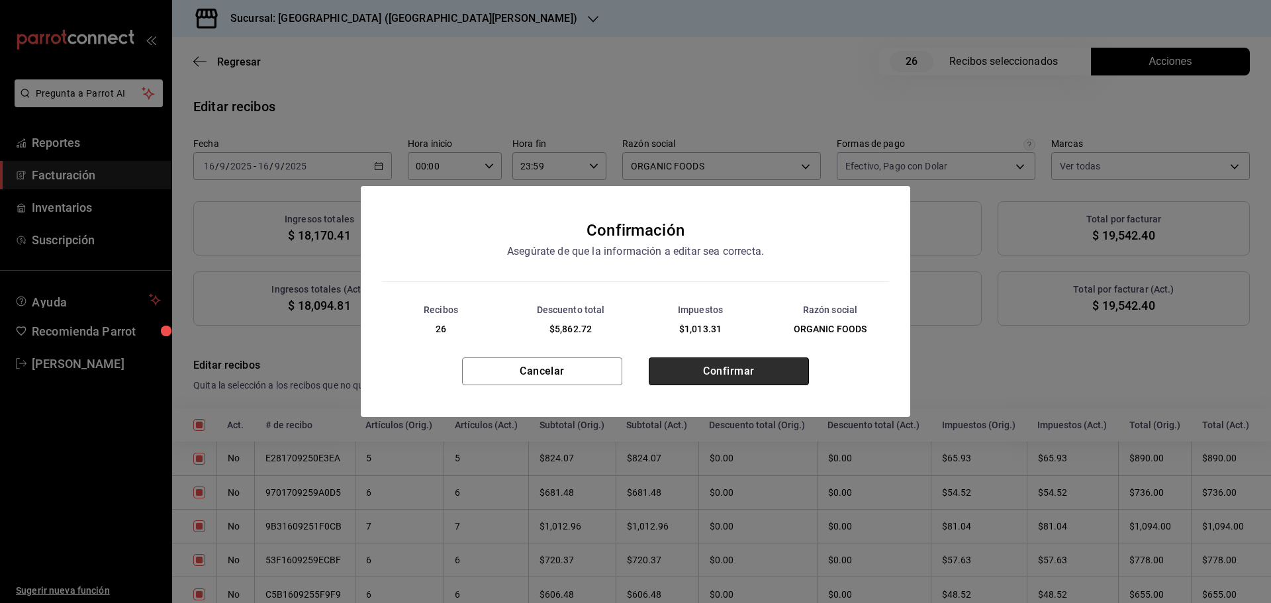
click at [728, 379] on button "Confirmar" at bounding box center [729, 371] width 160 height 28
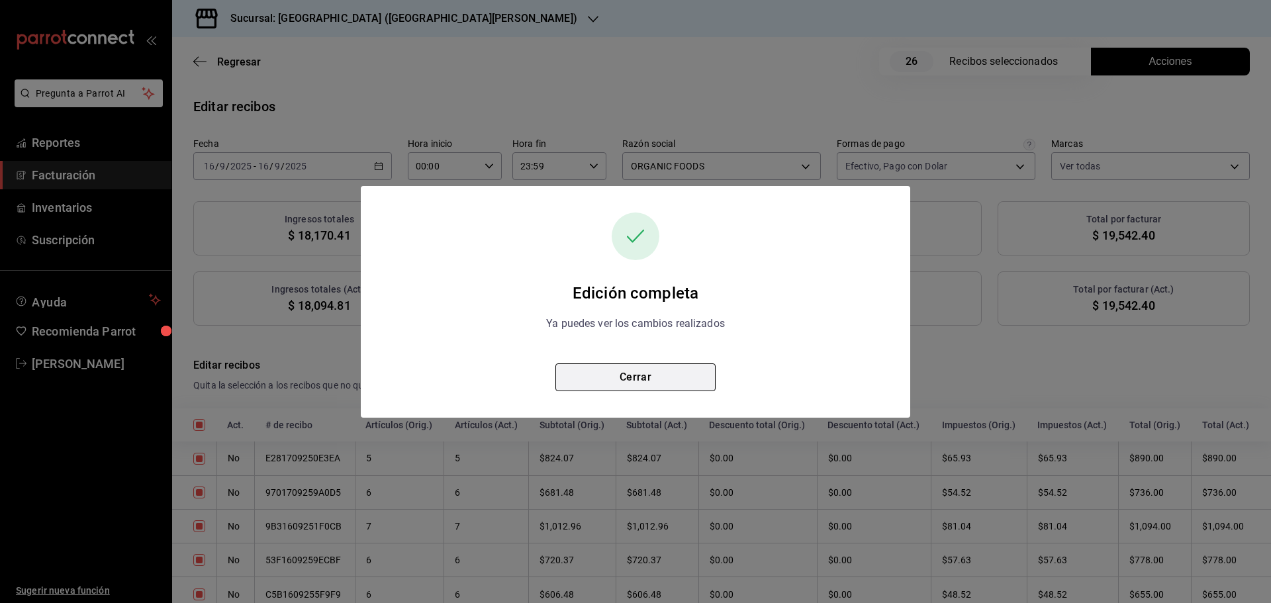
click at [653, 377] on button "Cerrar" at bounding box center [635, 377] width 160 height 28
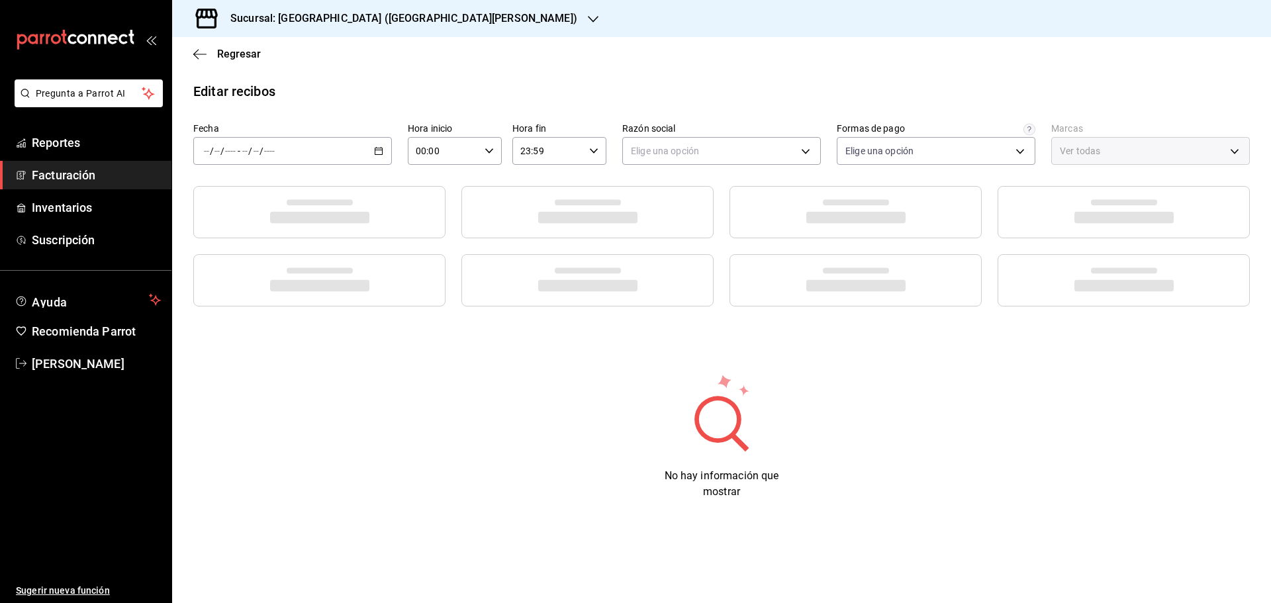
type input "ff5ee2f7-7a19-4ed4-8803-b41822cf2980"
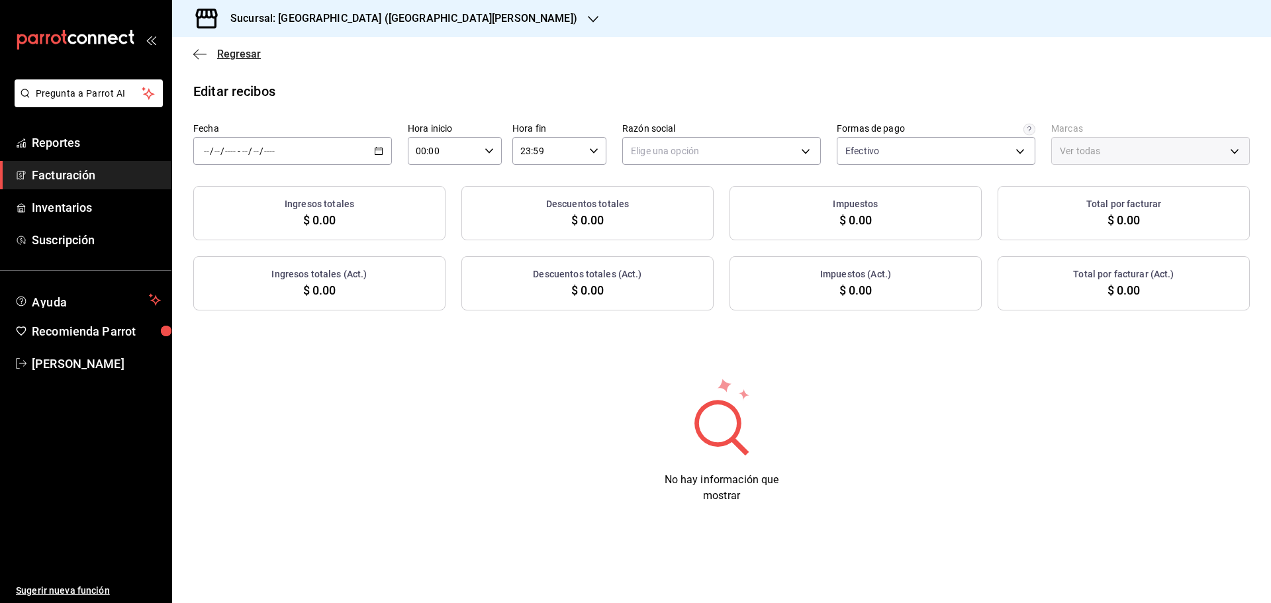
click at [205, 50] on icon "button" at bounding box center [199, 54] width 13 height 12
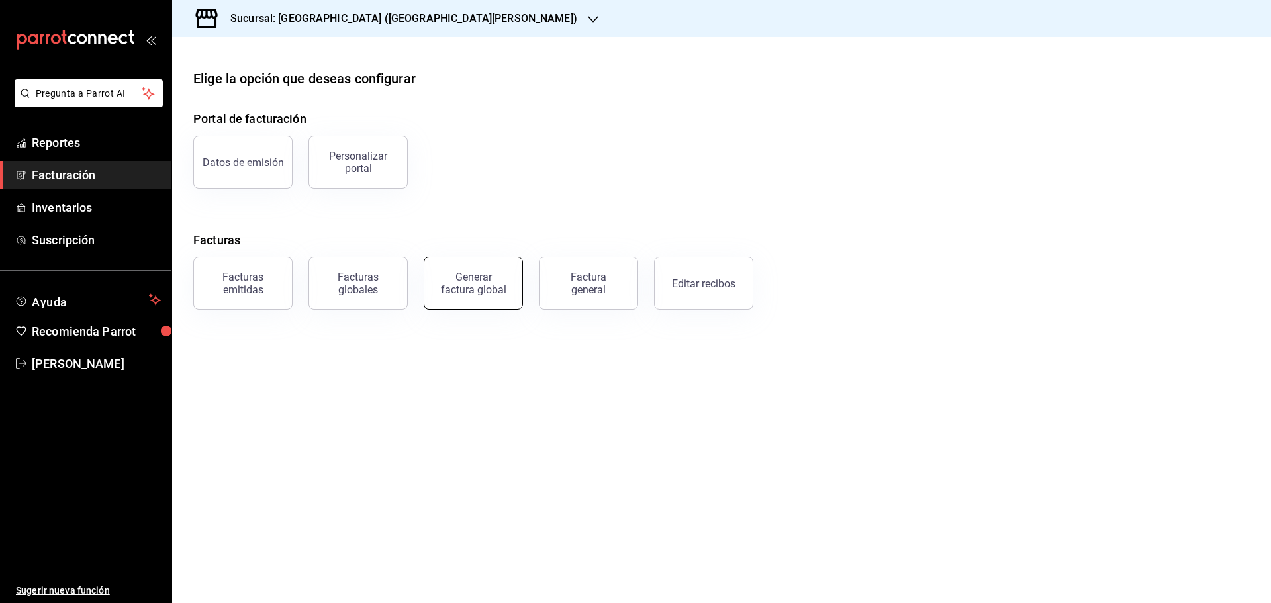
click at [486, 295] on div "Generar factura global" at bounding box center [473, 283] width 66 height 25
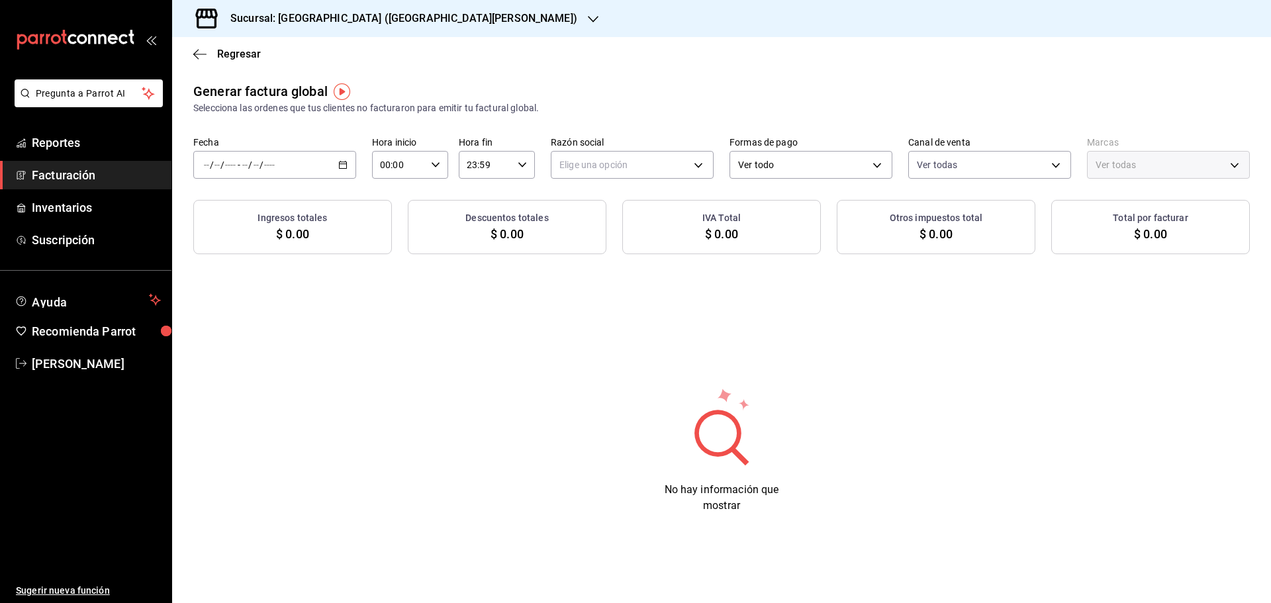
click at [346, 164] on \(Stroke\) "button" at bounding box center [343, 164] width 7 height 1
click at [588, 23] on icon "button" at bounding box center [593, 19] width 11 height 11
click at [254, 81] on span "Playa Bichis ([PERSON_NAME] [PERSON_NAME])" at bounding box center [286, 87] width 206 height 14
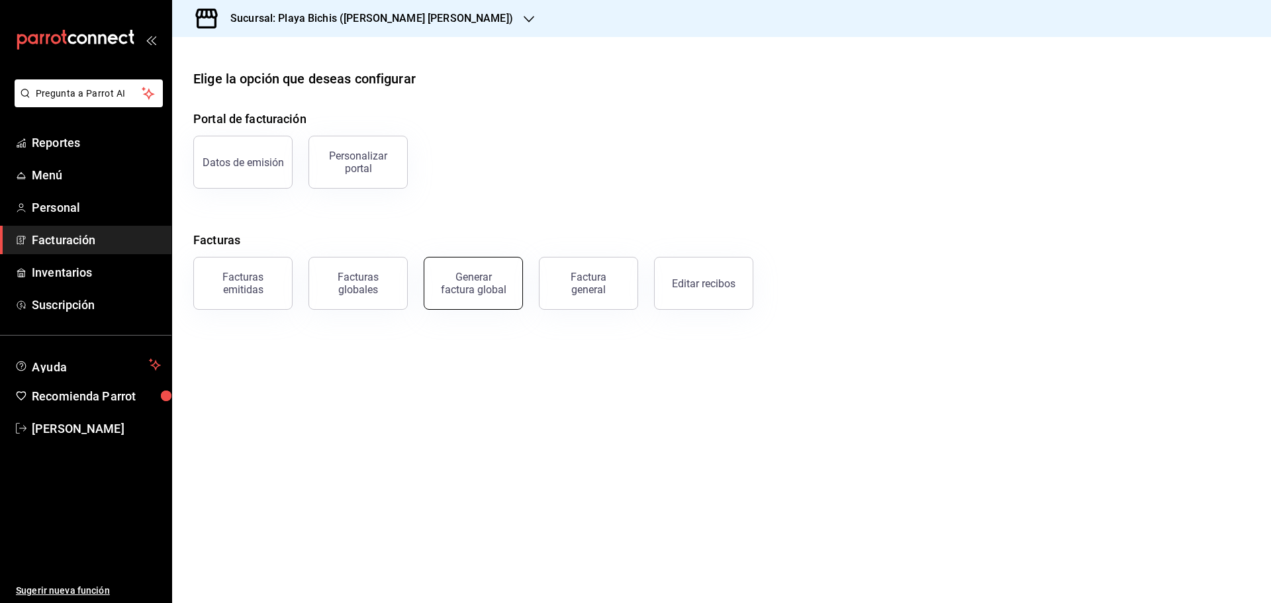
click at [458, 289] on div "Generar factura global" at bounding box center [473, 283] width 66 height 25
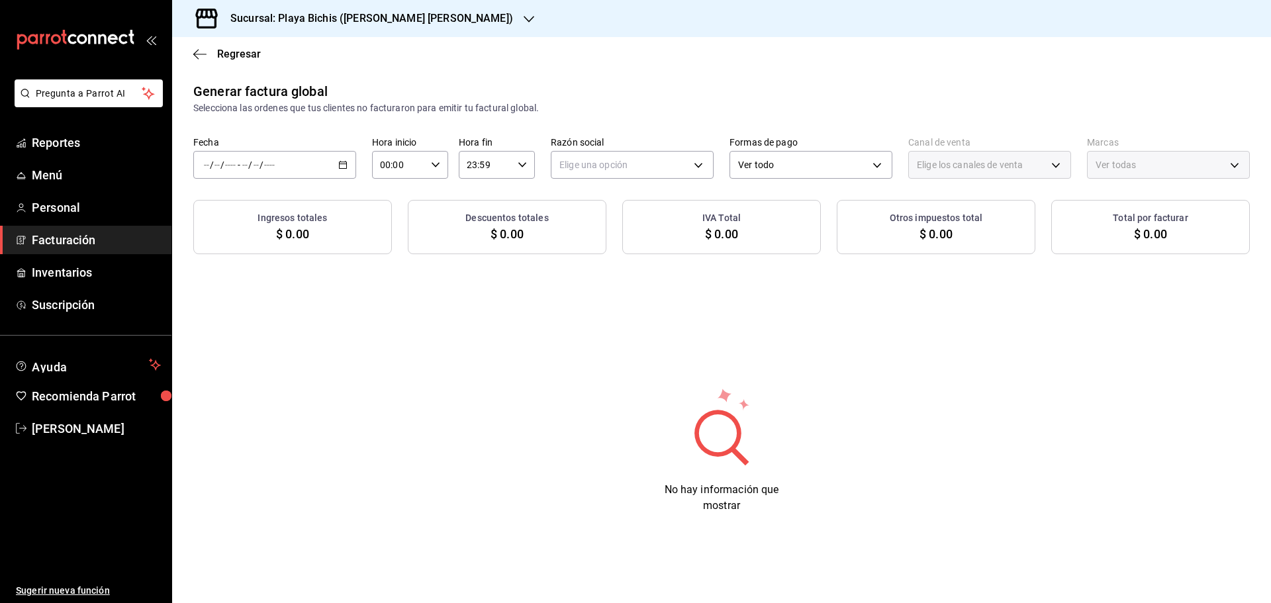
type input "PARROT,UBER_EATS,RAPPI,DIDI_FOOD,ONLINE"
click at [343, 164] on \(Stroke\) "button" at bounding box center [343, 164] width 7 height 1
click at [268, 209] on span "Rango de fechas" at bounding box center [256, 205] width 103 height 14
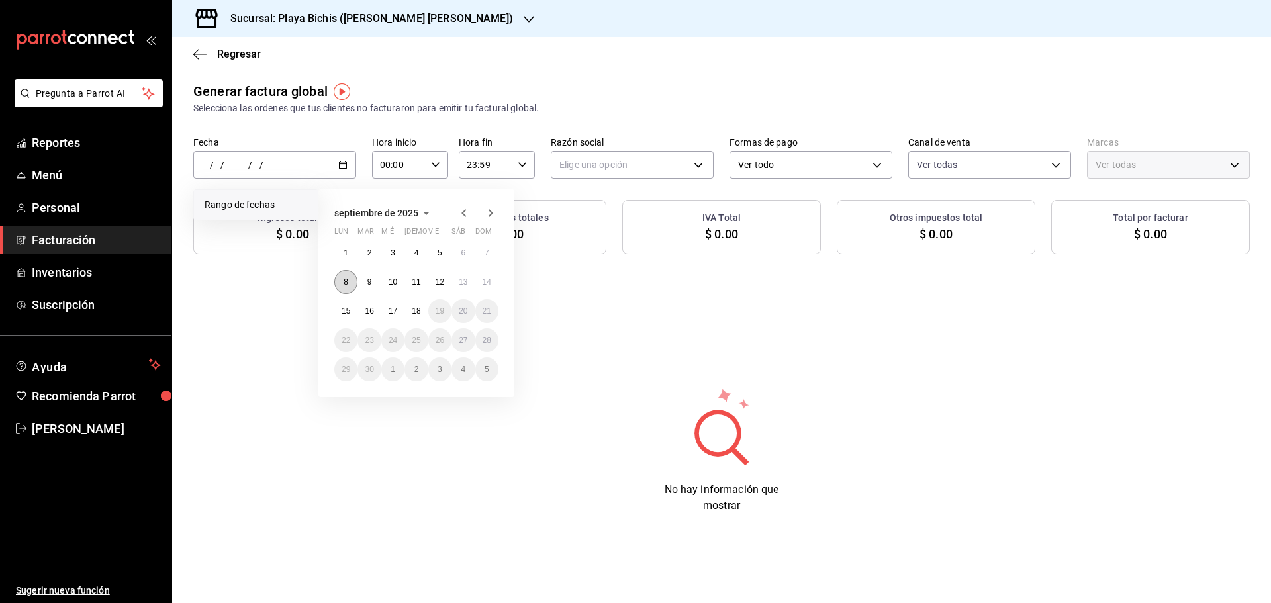
click at [350, 277] on button "8" at bounding box center [345, 282] width 23 height 24
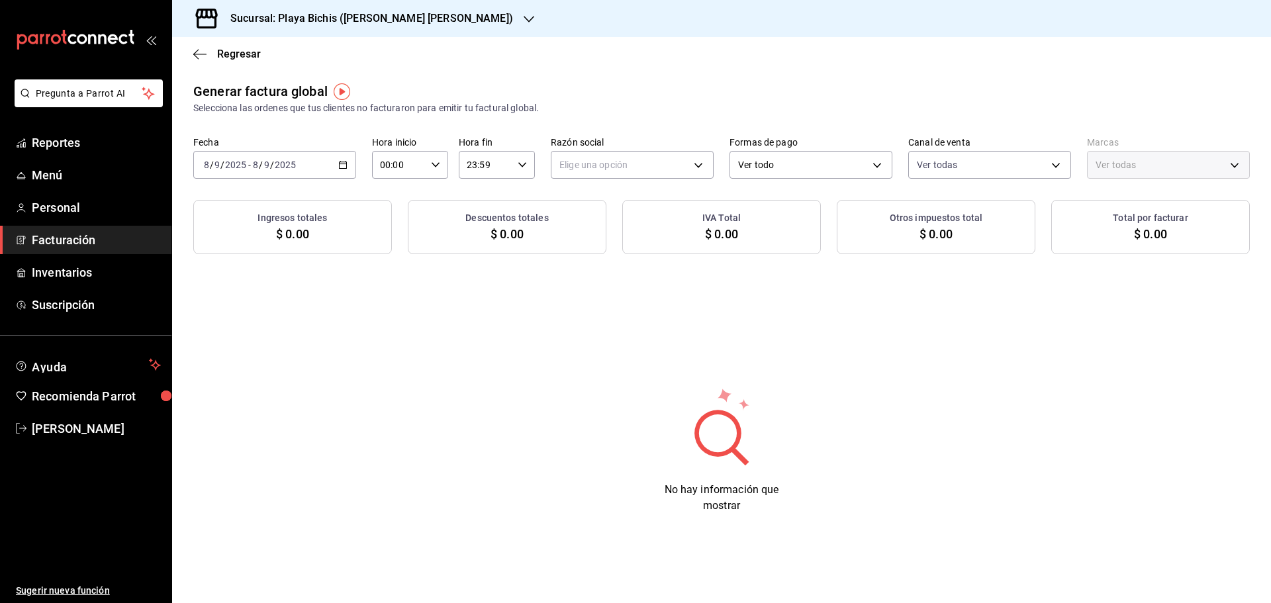
click at [545, 299] on div "Generar factura global Selecciona las ordenes que tus clientes no facturaron pa…" at bounding box center [721, 307] width 1099 height 453
click at [604, 171] on body "Pregunta a Parrot AI Reportes Menú Personal Facturación Inventarios Suscripción…" at bounding box center [635, 301] width 1271 height 603
click at [602, 224] on li "PROPOLIALIMENTOS" at bounding box center [632, 232] width 162 height 24
type input "98789bbc-3643-442e-bea3-a0897877bbaf"
type input "4ba3d68a-2a71-4bf4-8272-d27f8f663470,fbc14f8a-a0c0-448e-9dac-7011cab8a3fb"
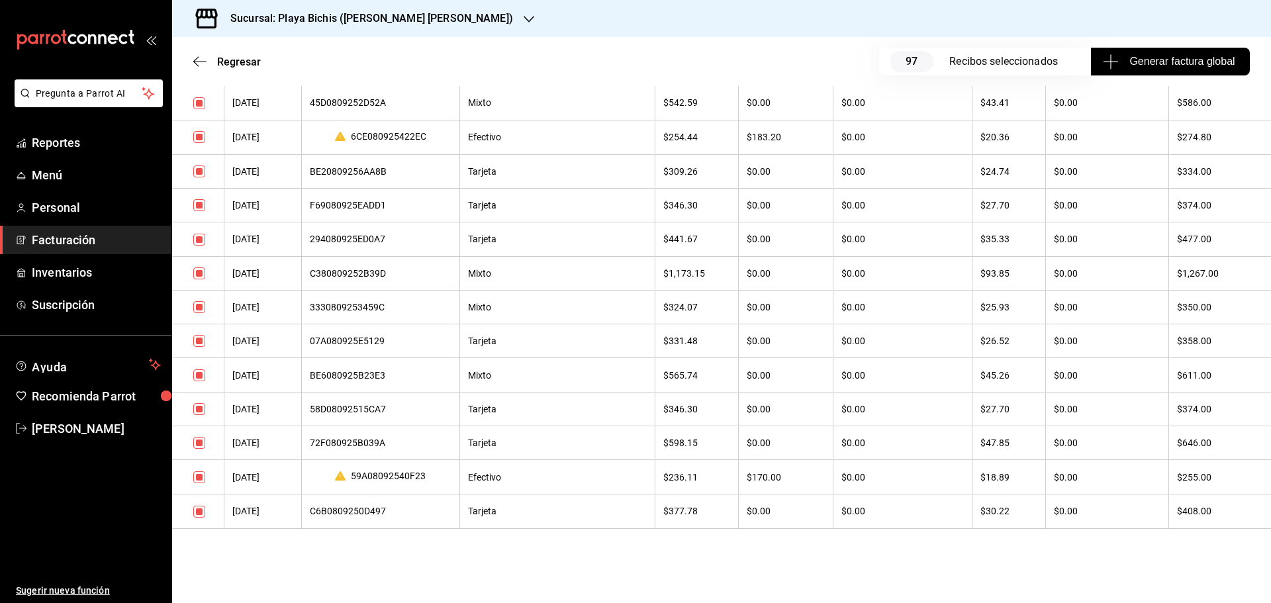
scroll to position [3201, 0]
click at [1102, 520] on th "$0.00" at bounding box center [1106, 511] width 123 height 34
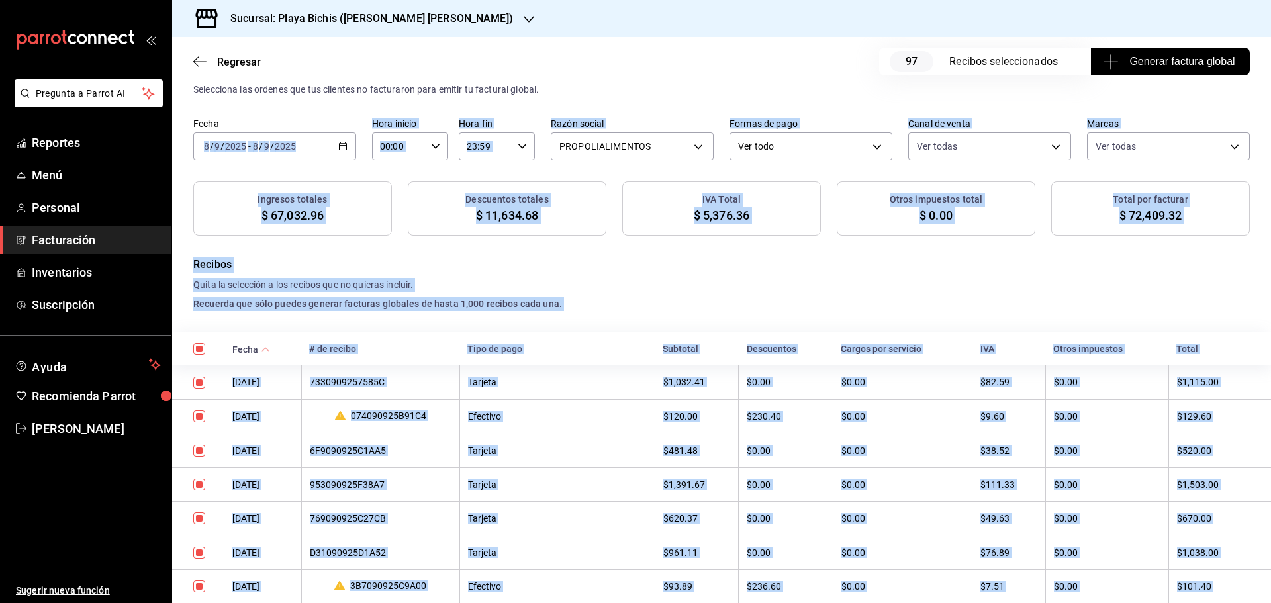
scroll to position [23, 0]
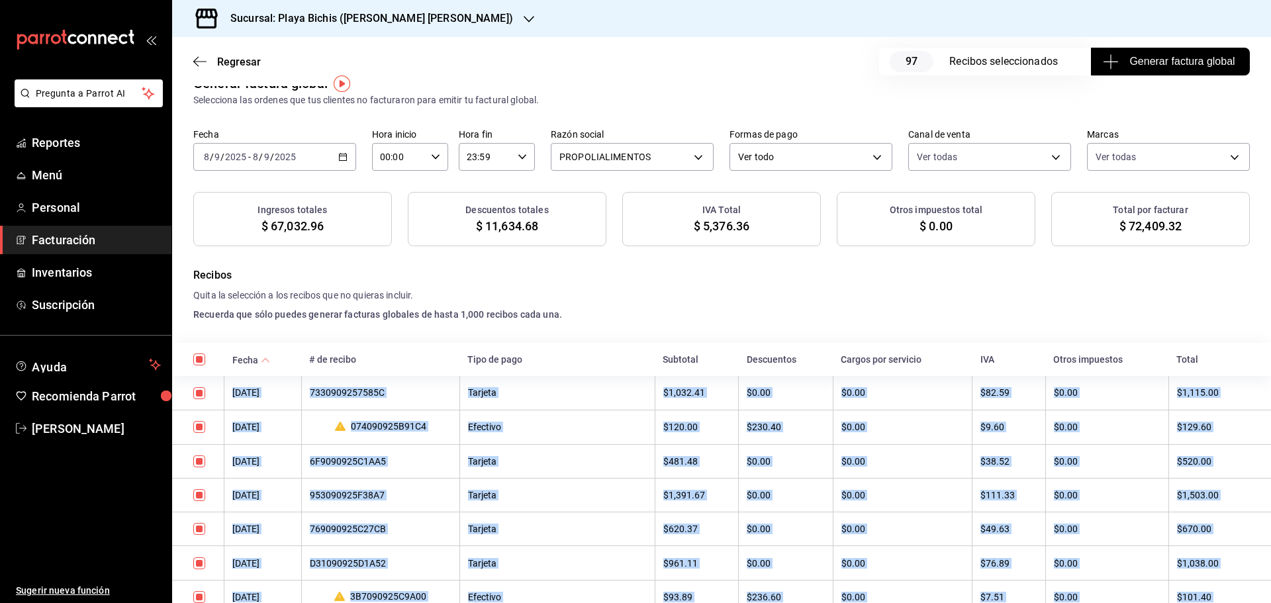
drag, startPoint x: 1204, startPoint y: 514, endPoint x: 234, endPoint y: 394, distance: 977.9
copy tbody "[DATE] 7330909257585C Tarjeta $1,032.41 $0.00 $0.00 $82.59 $0.00 $1,115.00 [DAT…"
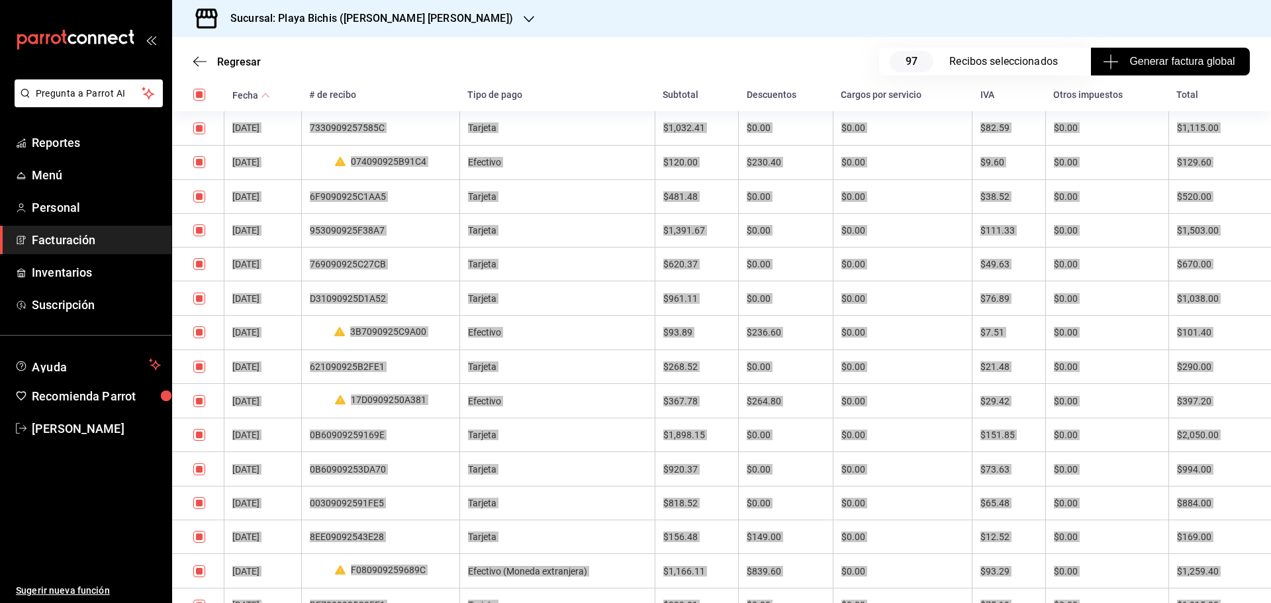
scroll to position [487, 0]
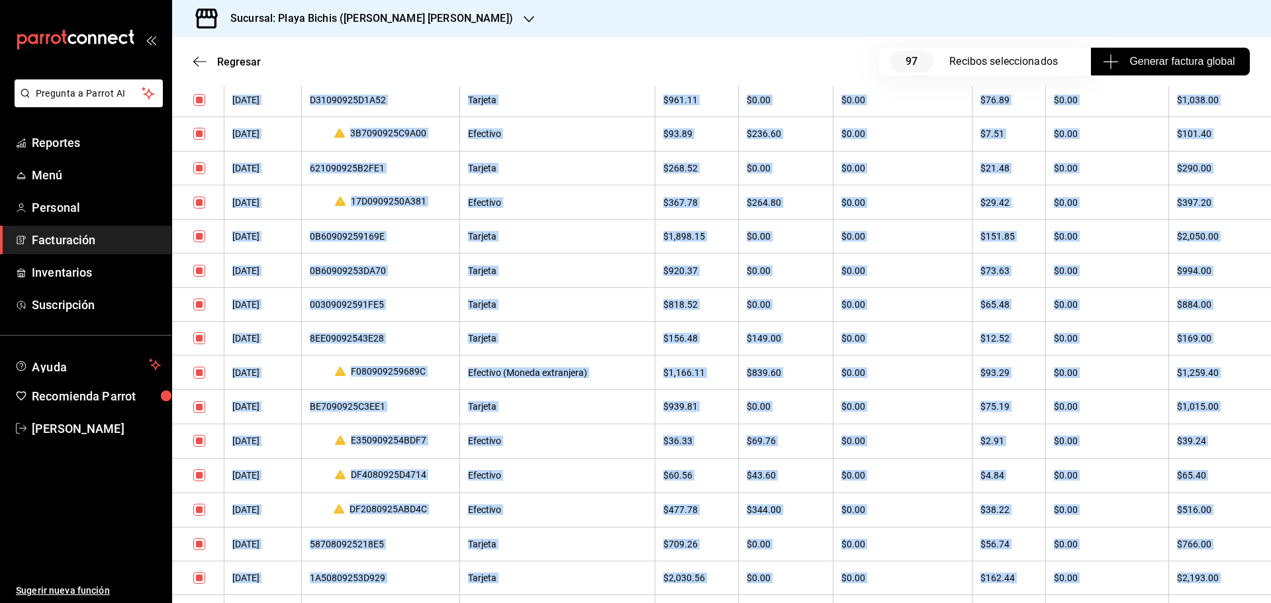
click at [731, 183] on th "$268.52" at bounding box center [697, 168] width 84 height 34
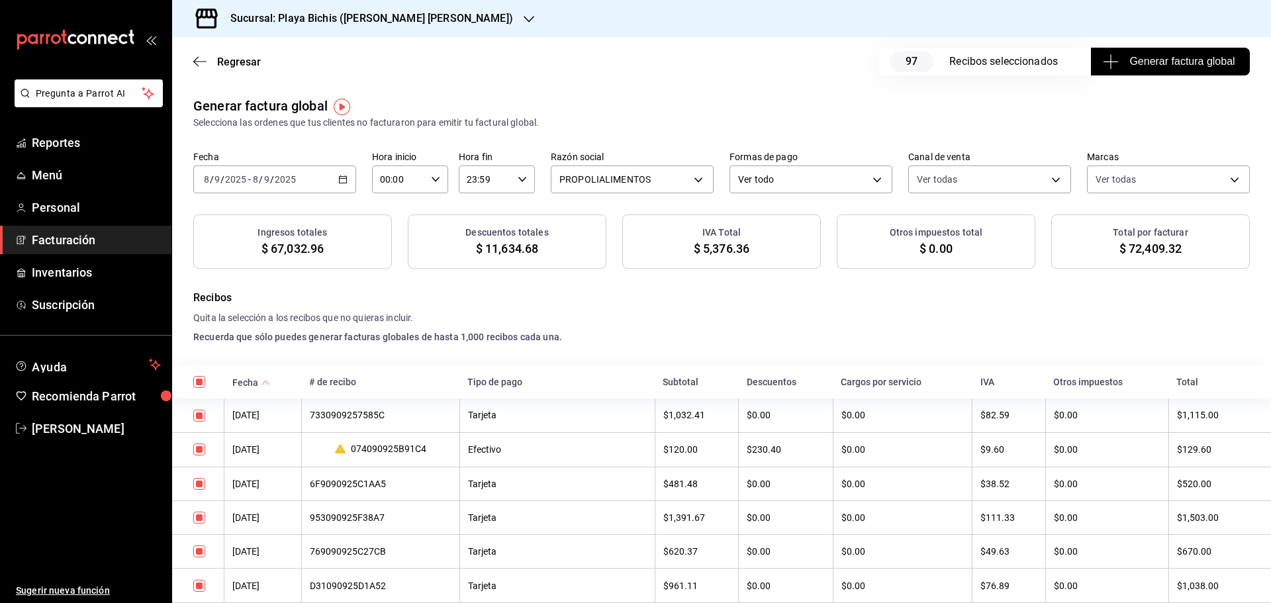
scroll to position [0, 0]
click at [346, 180] on icon "button" at bounding box center [342, 179] width 9 height 9
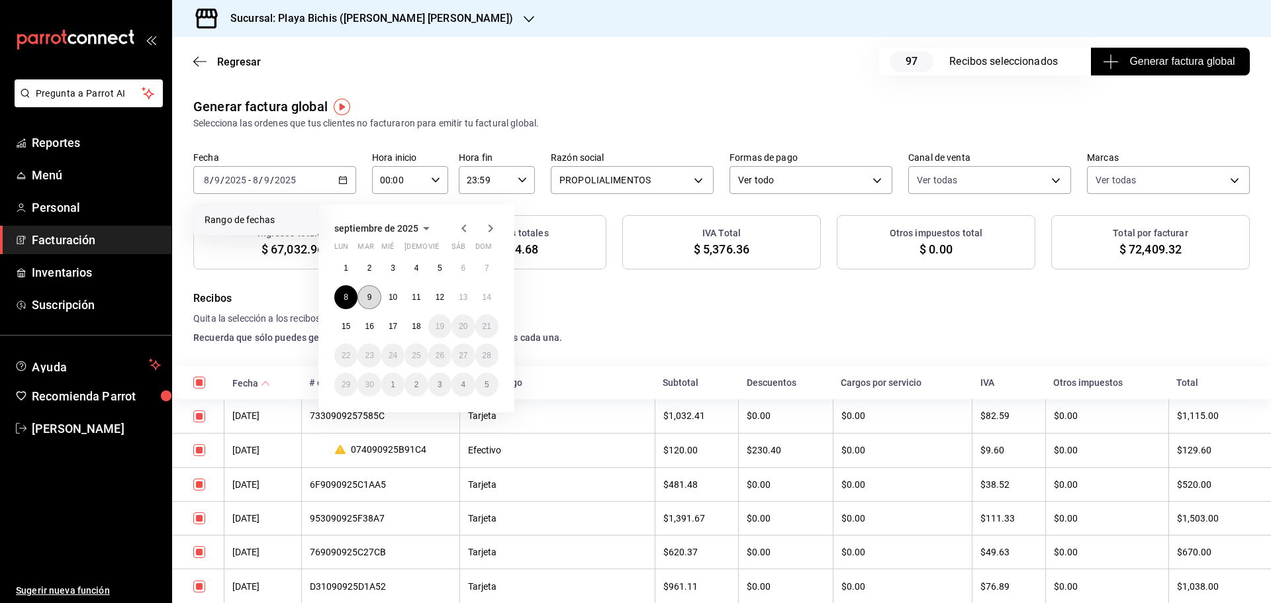
click at [377, 295] on button "9" at bounding box center [368, 297] width 23 height 24
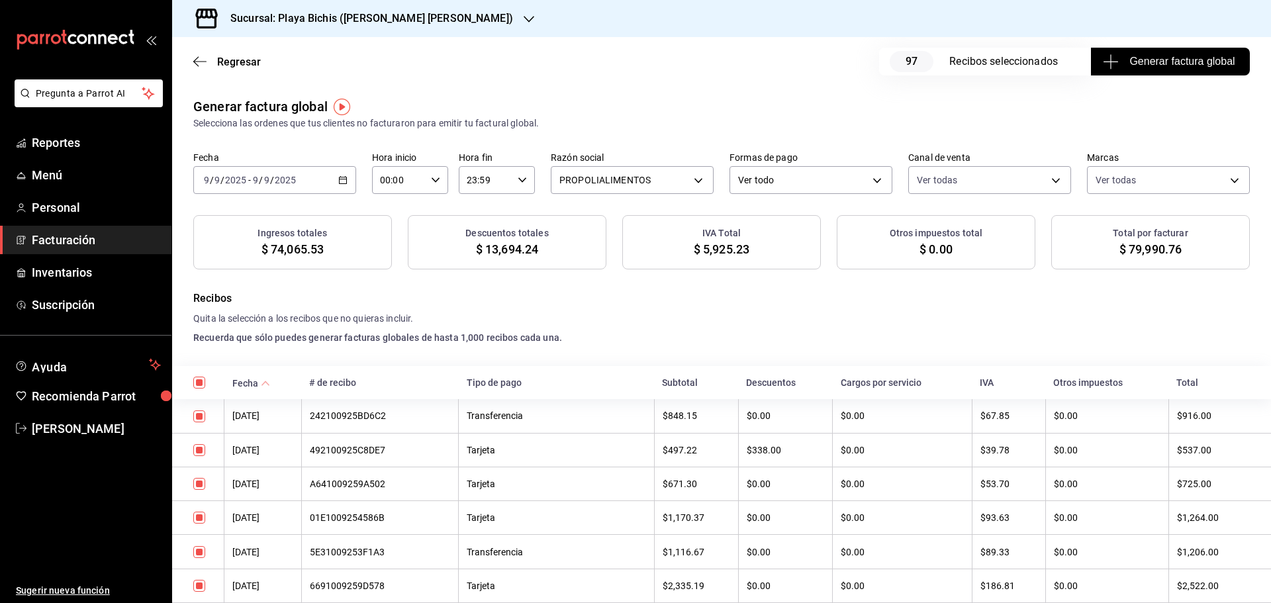
click at [1154, 62] on span "Generar factura global" at bounding box center [1169, 62] width 129 height 16
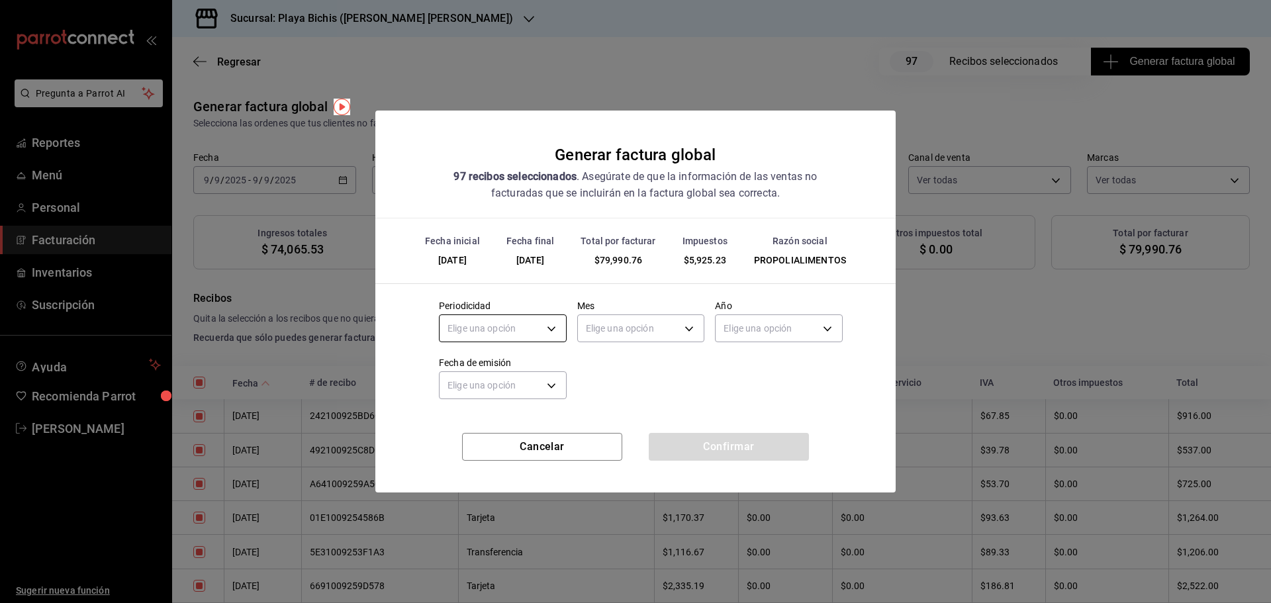
click at [547, 329] on body "Pregunta a Parrot AI Reportes Menú Personal Facturación Inventarios Suscripción…" at bounding box center [635, 301] width 1271 height 603
click at [537, 331] on body "Pregunta a Parrot AI Reportes Menú Personal Facturación Inventarios Suscripción…" at bounding box center [635, 301] width 1271 height 603
click at [500, 373] on li "Diario" at bounding box center [503, 370] width 126 height 22
type input "DAILY"
click at [625, 322] on body "Pregunta a Parrot AI Reportes Menú Personal Facturación Inventarios Suscripción…" at bounding box center [635, 301] width 1271 height 603
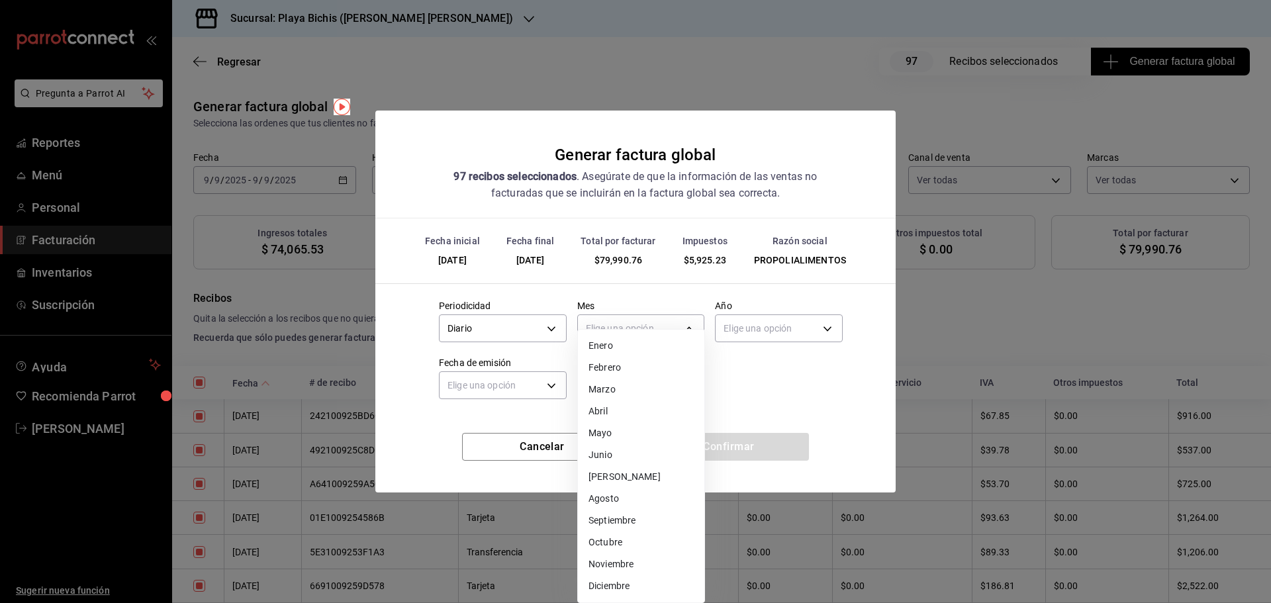
click at [624, 525] on li "Septiembre" at bounding box center [641, 521] width 126 height 22
type input "9"
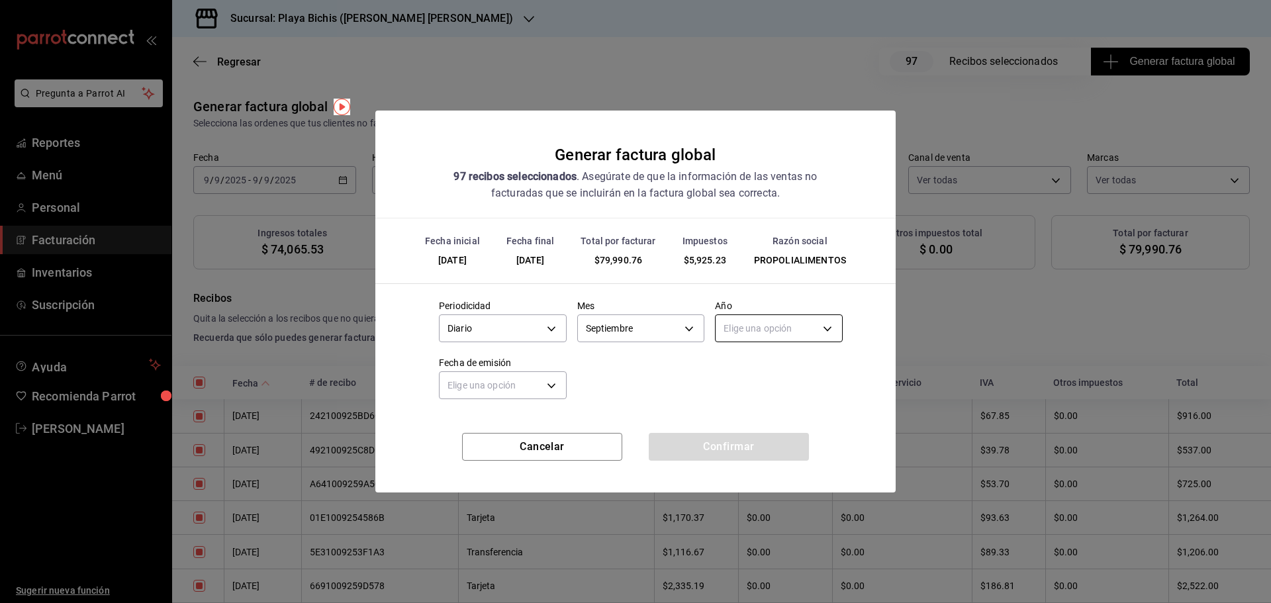
click at [758, 338] on body "Pregunta a Parrot AI Reportes Menú Personal Facturación Inventarios Suscripción…" at bounding box center [635, 301] width 1271 height 603
click div
click at [756, 343] on div "Elige una opción" at bounding box center [779, 326] width 128 height 35
click at [757, 333] on body "Pregunta a Parrot AI Reportes Menú Personal Facturación Inventarios Suscripción…" at bounding box center [635, 301] width 1271 height 603
click at [755, 361] on li "2025" at bounding box center [779, 370] width 126 height 22
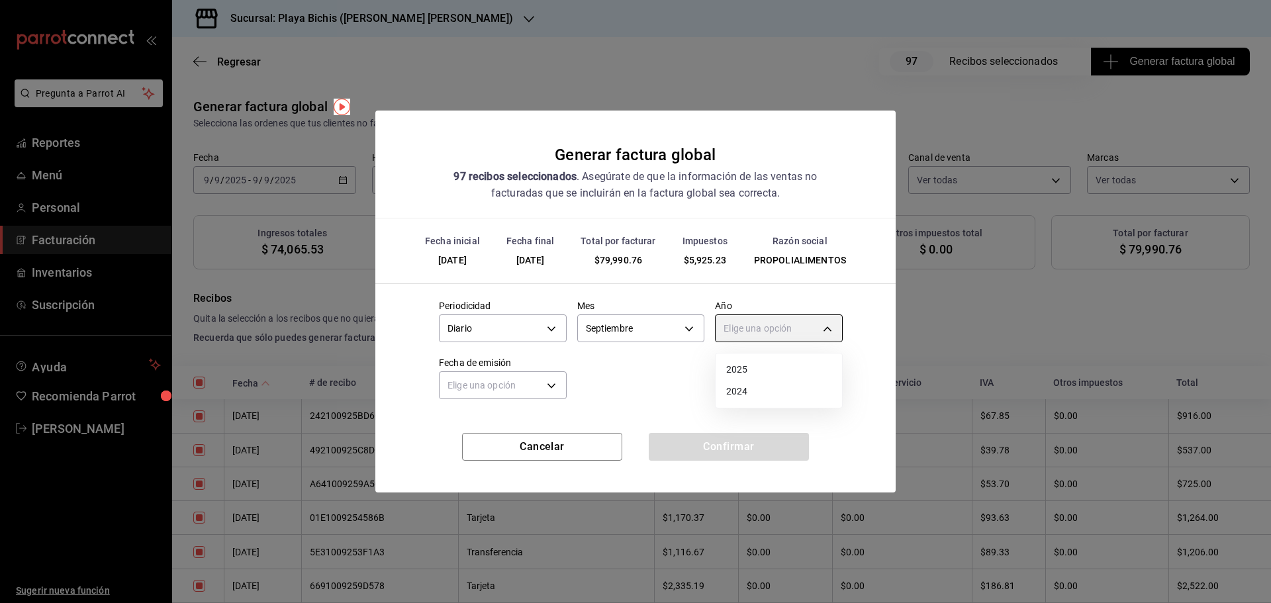
type input "2025"
click at [520, 389] on body "Pregunta a Parrot AI Reportes Menú Personal Facturación Inventarios Suscripción…" at bounding box center [635, 301] width 1271 height 603
click at [483, 426] on li "Hoy" at bounding box center [503, 427] width 126 height 22
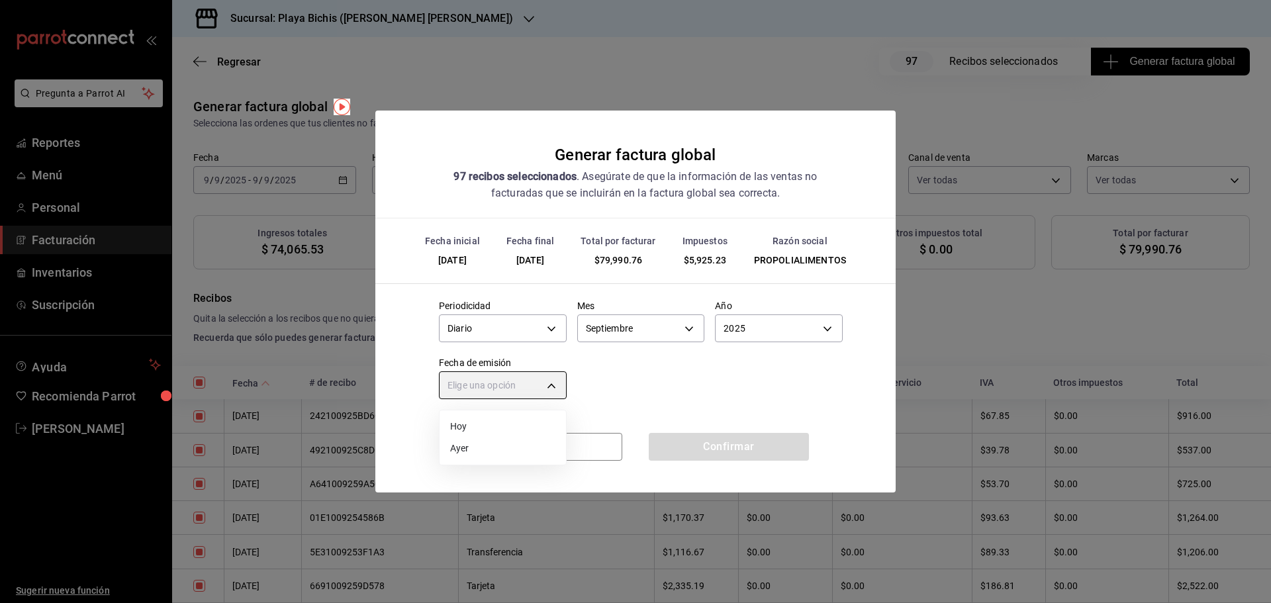
type input "[DATE]"
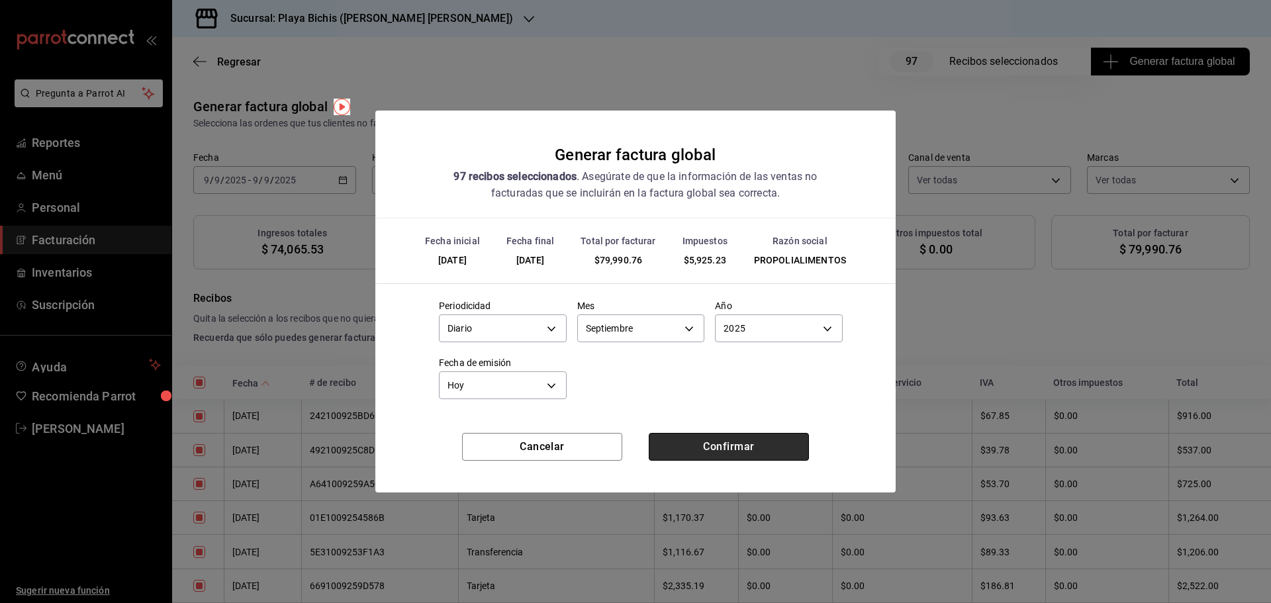
click at [708, 449] on button "Confirmar" at bounding box center [729, 447] width 160 height 28
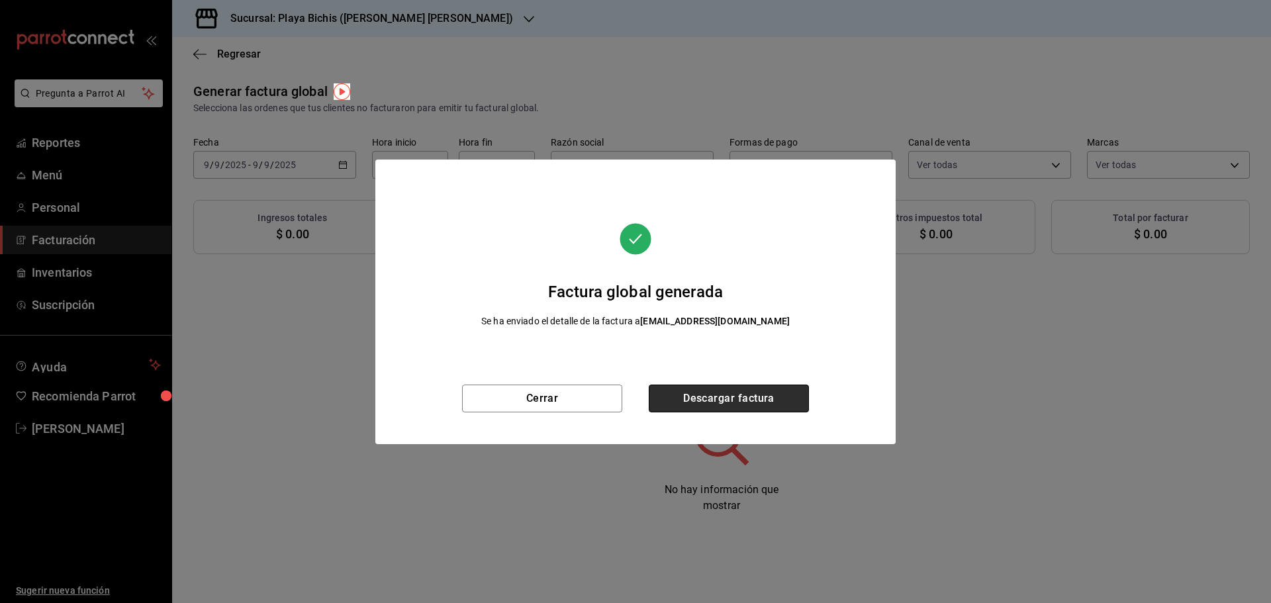
click at [746, 399] on button "Descargar factura" at bounding box center [729, 399] width 160 height 28
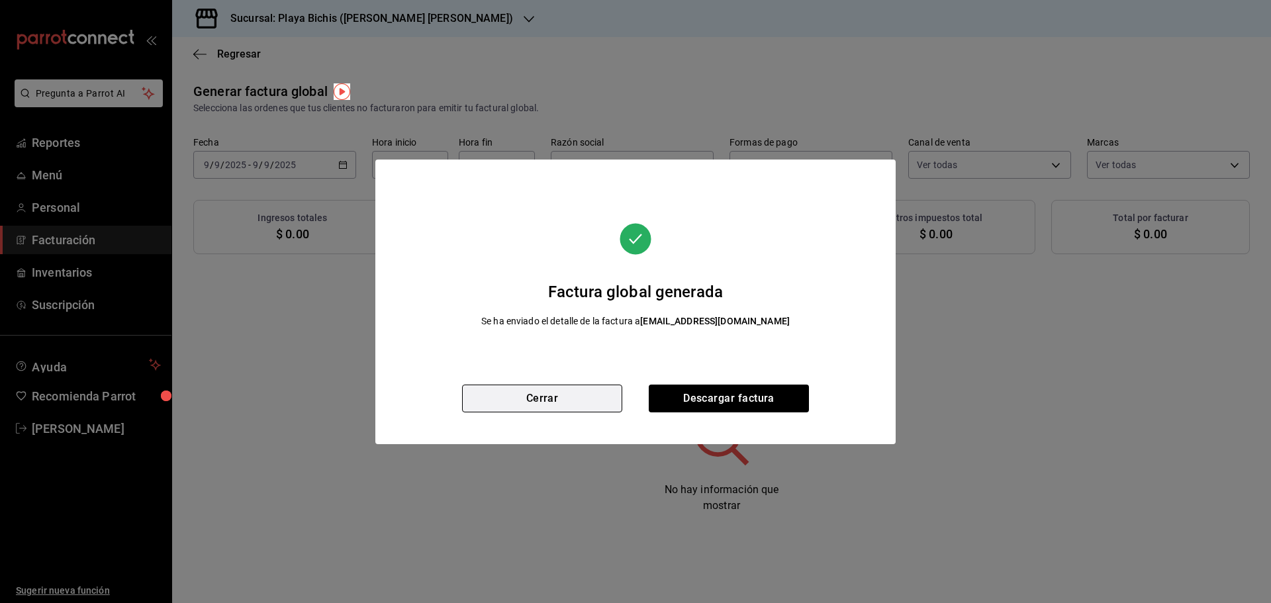
click at [541, 394] on button "Cerrar" at bounding box center [542, 399] width 160 height 28
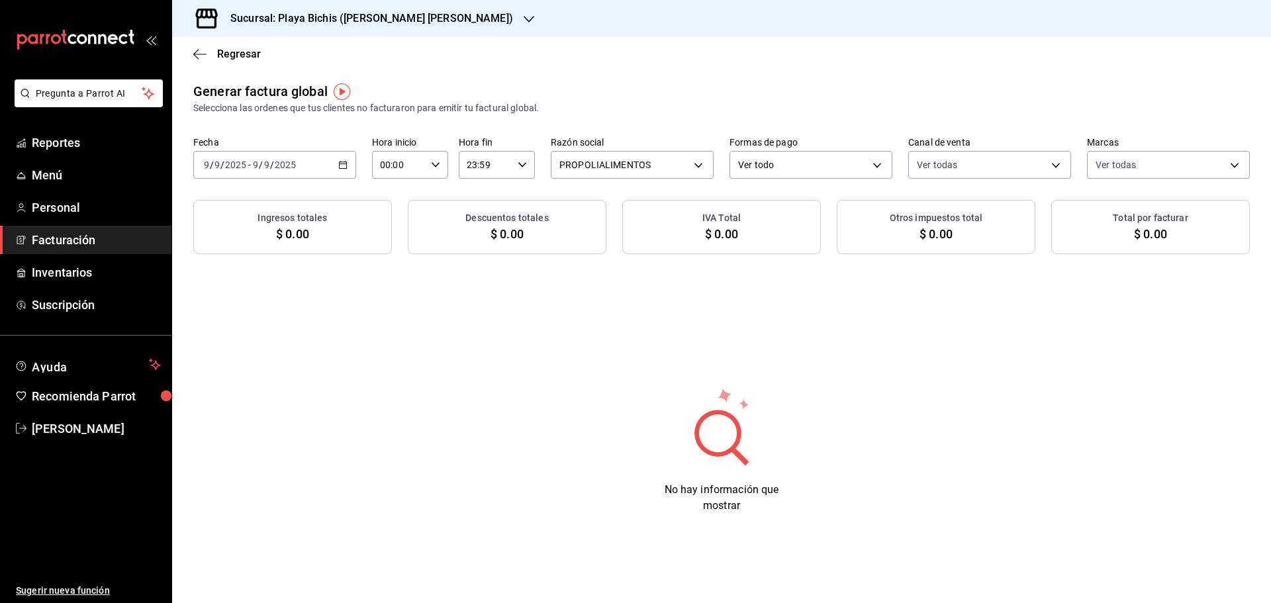
click at [342, 165] on icon "button" at bounding box center [342, 164] width 9 height 9
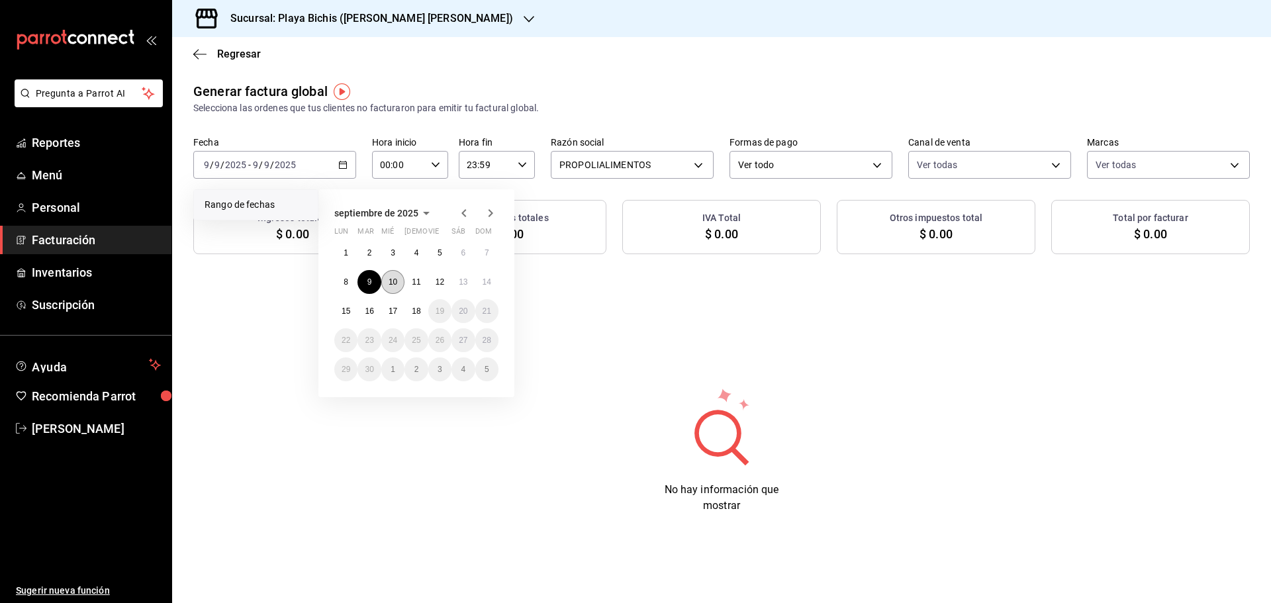
click at [395, 286] on abbr "10" at bounding box center [393, 281] width 9 height 9
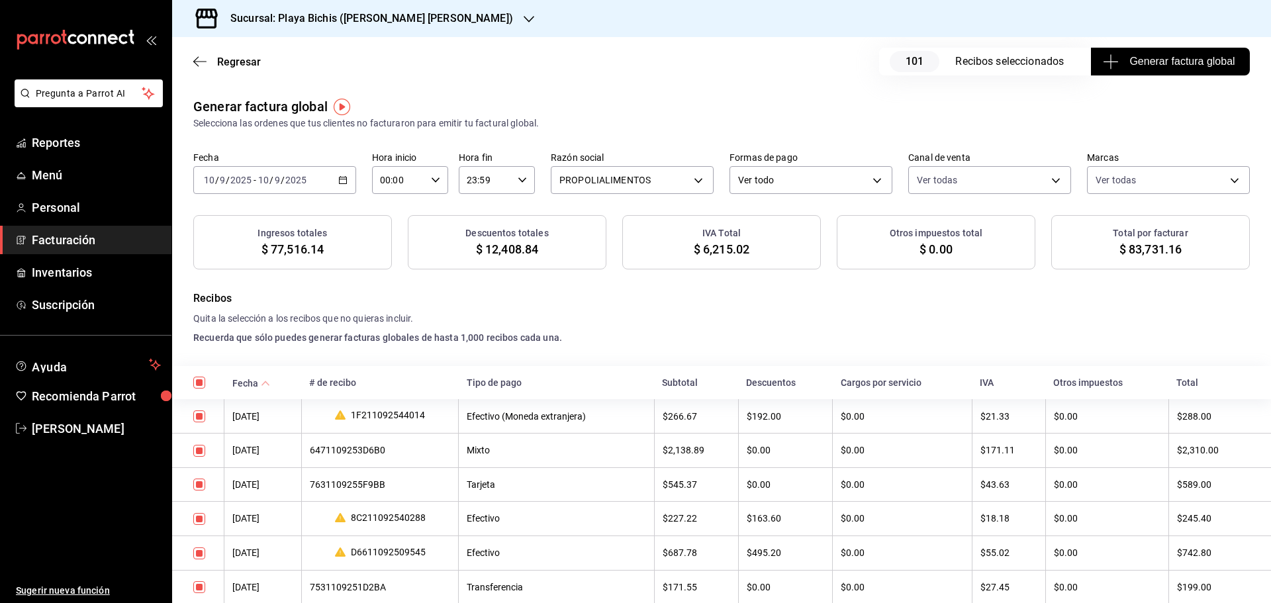
click at [341, 187] on div "[DATE] [DATE] - [DATE] [DATE]" at bounding box center [274, 180] width 163 height 28
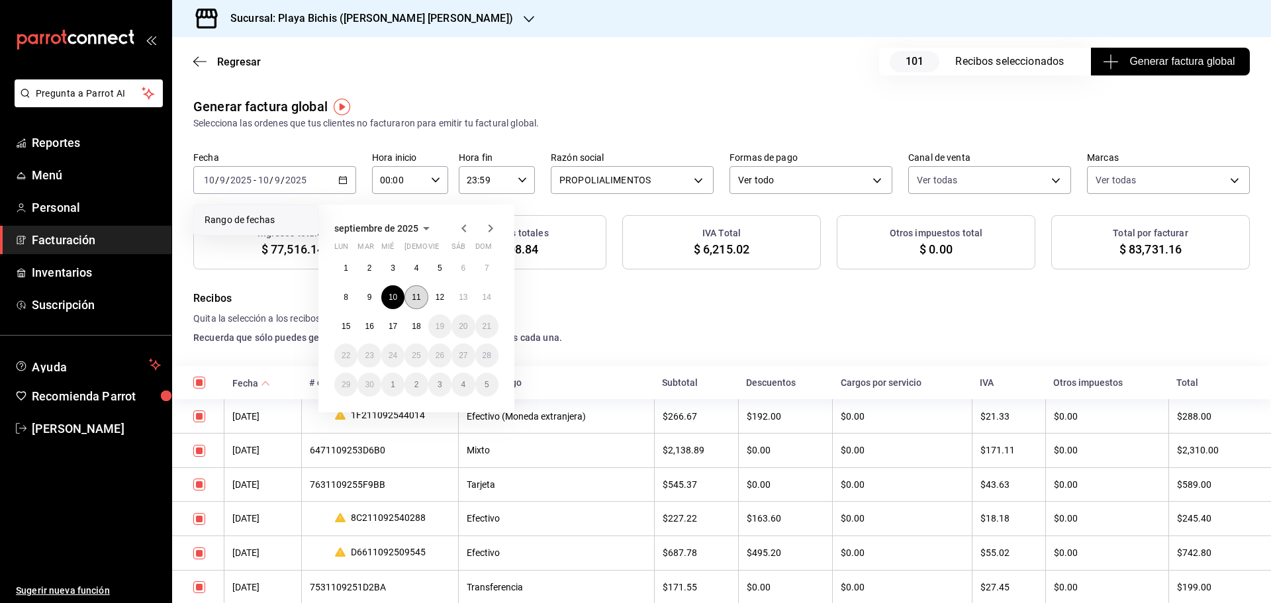
click at [412, 298] on abbr "11" at bounding box center [416, 297] width 9 height 9
click at [421, 299] on button "11" at bounding box center [415, 297] width 23 height 24
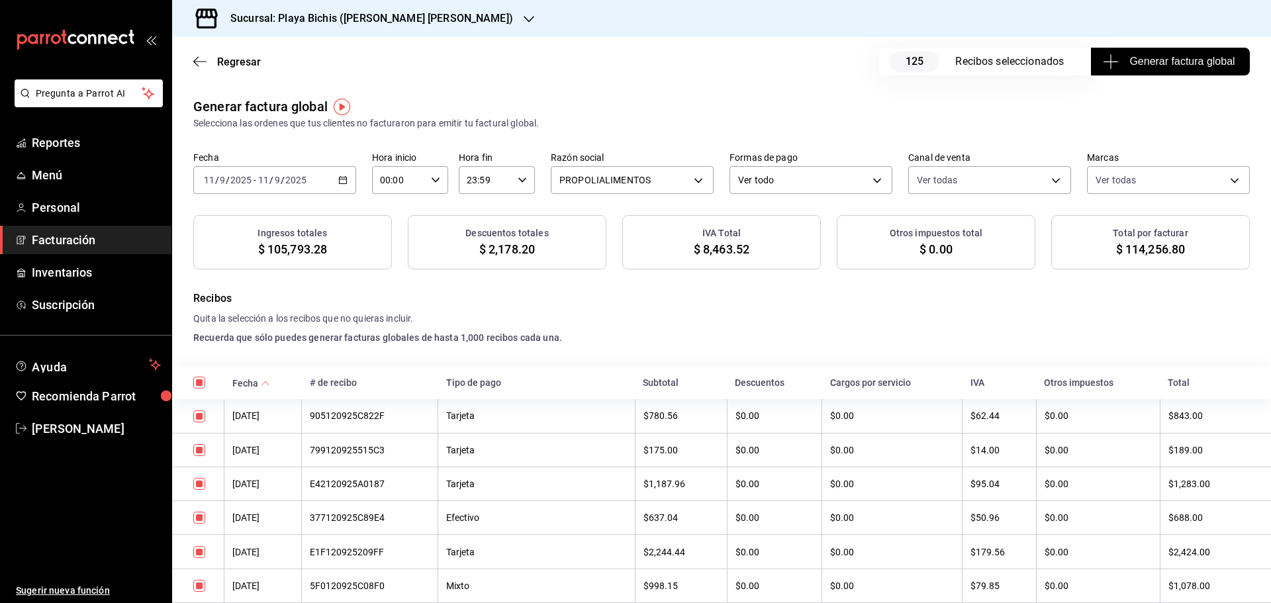
click at [343, 164] on div "Fecha [DATE] [DATE] - [DATE] [DATE]" at bounding box center [274, 173] width 163 height 42
click at [349, 177] on div "[DATE] [DATE] - [DATE] [DATE]" at bounding box center [274, 180] width 163 height 28
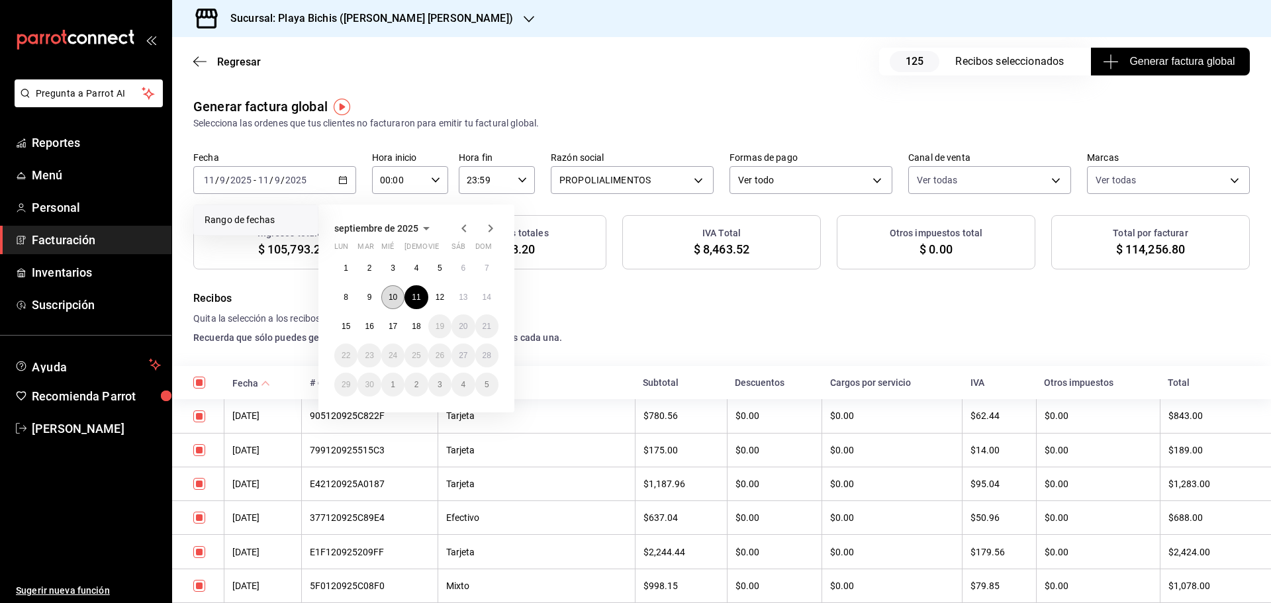
click at [391, 290] on button "10" at bounding box center [392, 297] width 23 height 24
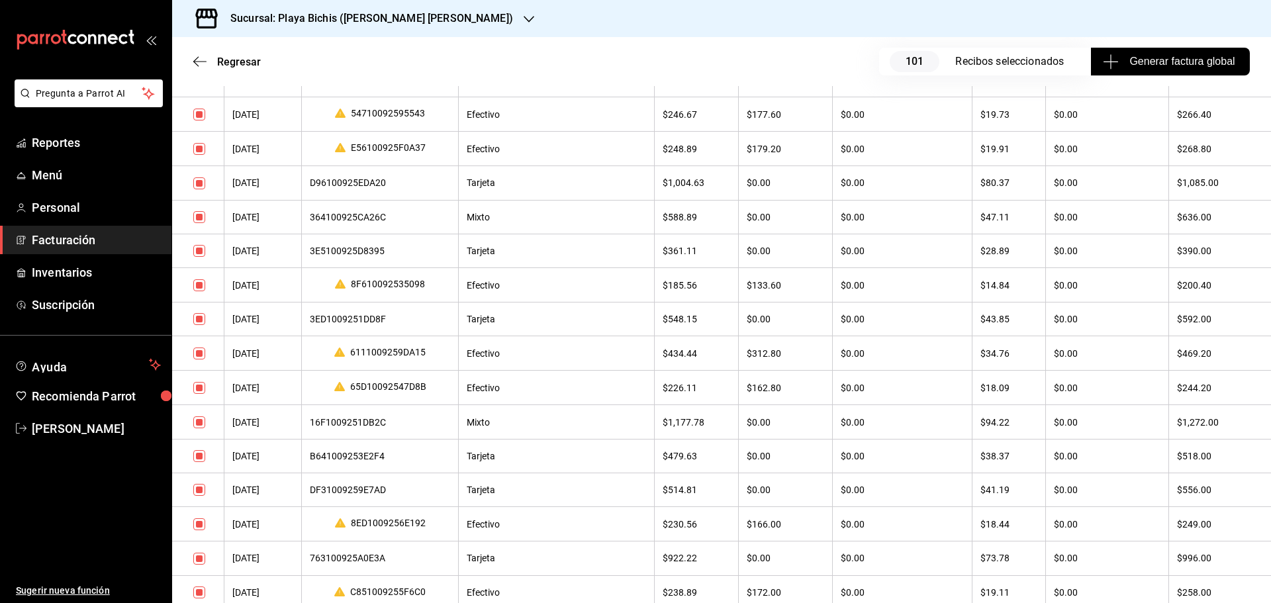
scroll to position [3338, 0]
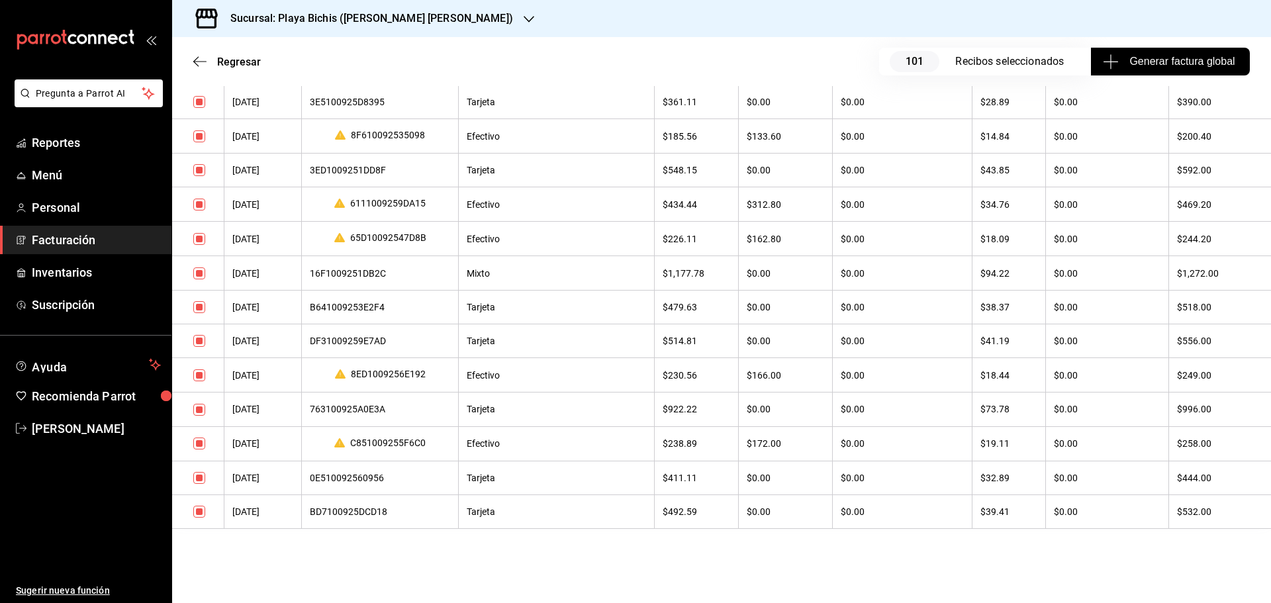
drag, startPoint x: 187, startPoint y: 301, endPoint x: 1161, endPoint y: 555, distance: 1007.2
copy div "Recibos Quita la selección a los recibos que no quieras incluir. Recuerda que s…"
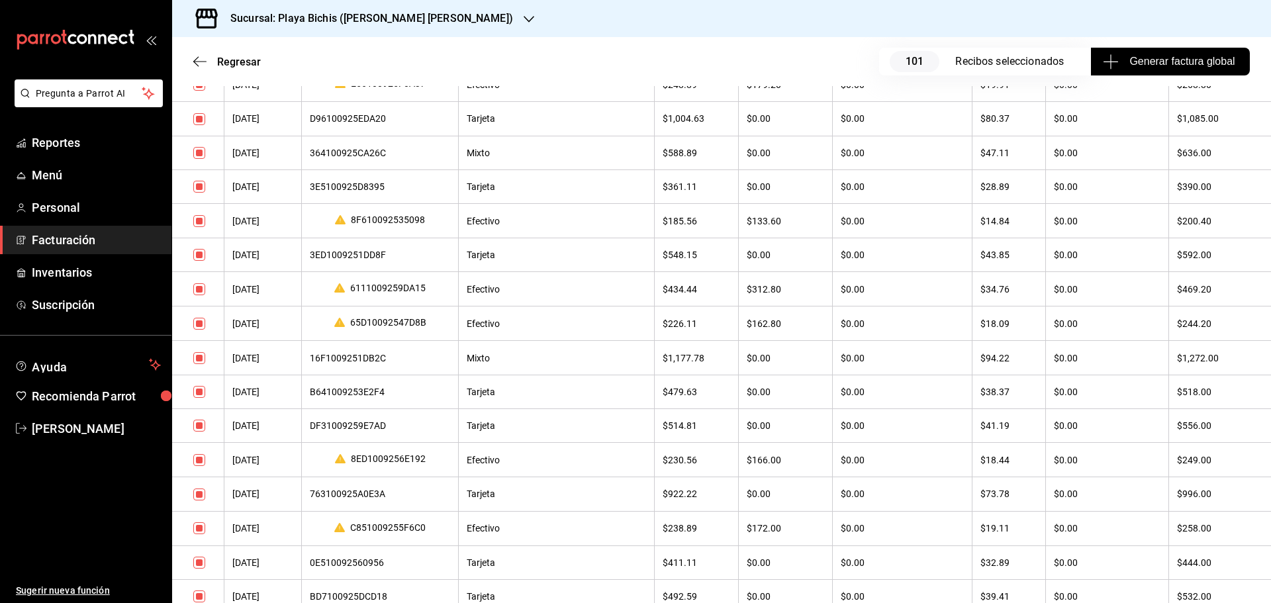
scroll to position [3206, 0]
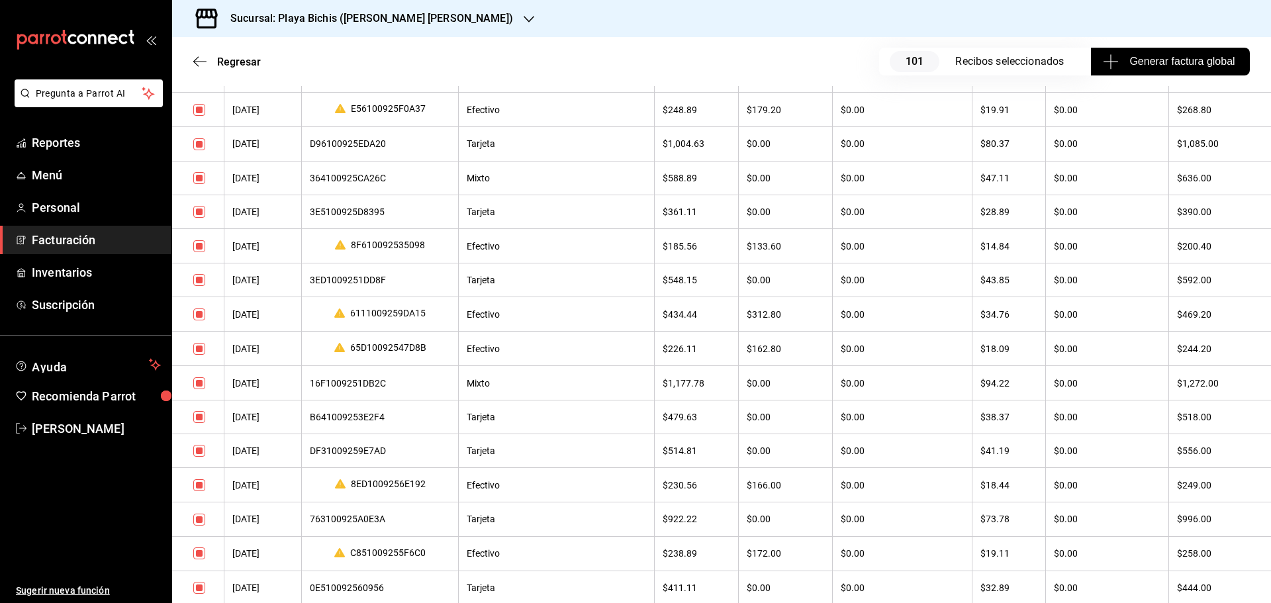
click at [267, 228] on th "[DATE]" at bounding box center [262, 212] width 77 height 34
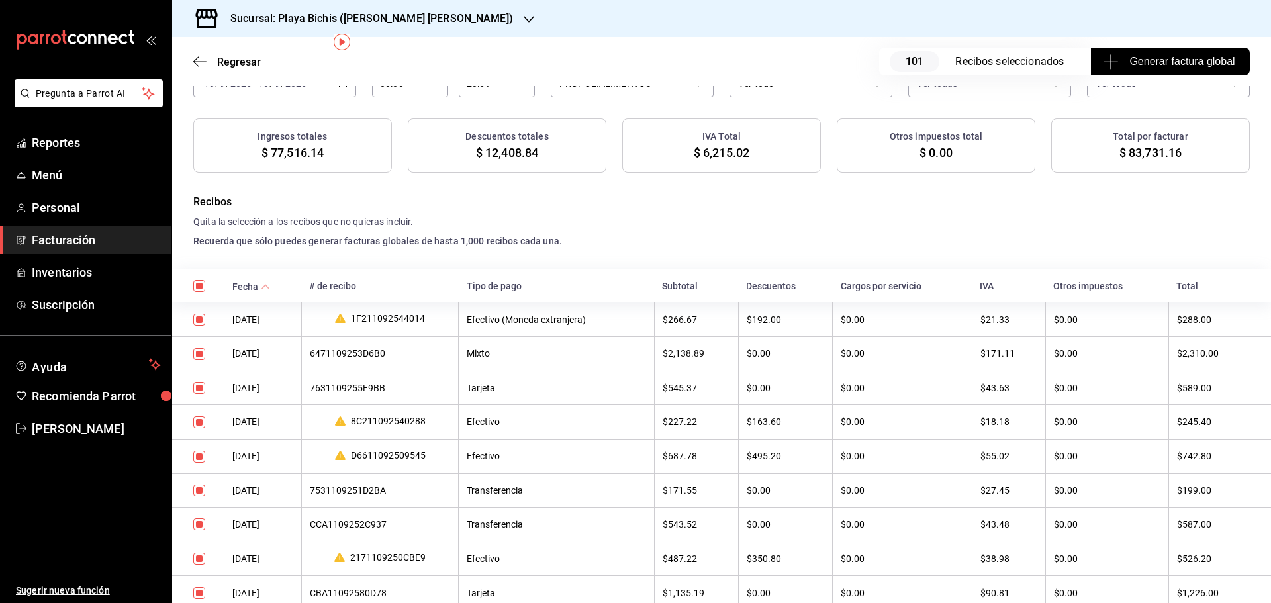
scroll to position [132, 0]
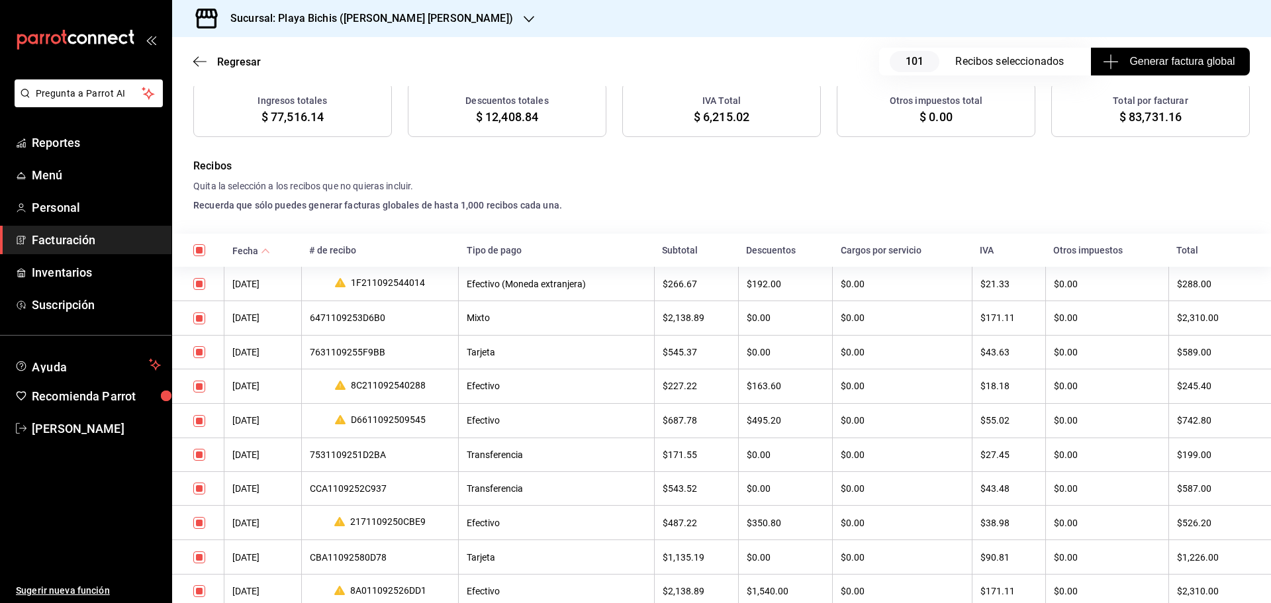
click at [346, 459] on div "7531109251D2BA" at bounding box center [380, 454] width 141 height 11
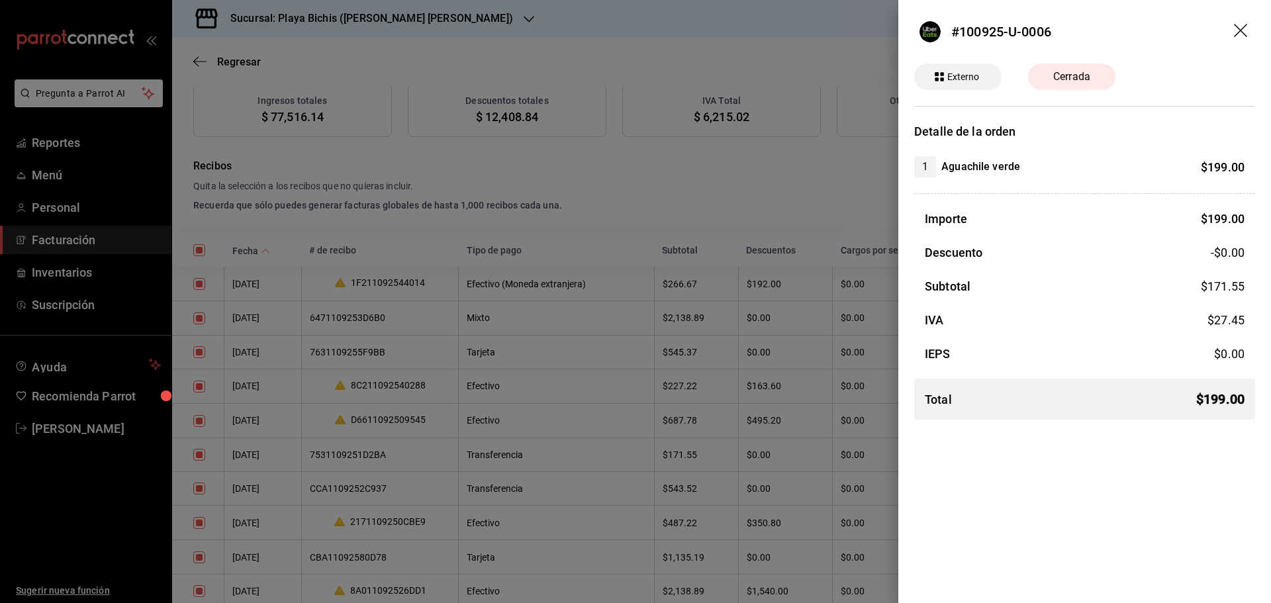
click at [1239, 26] on icon "drag" at bounding box center [1242, 32] width 16 height 16
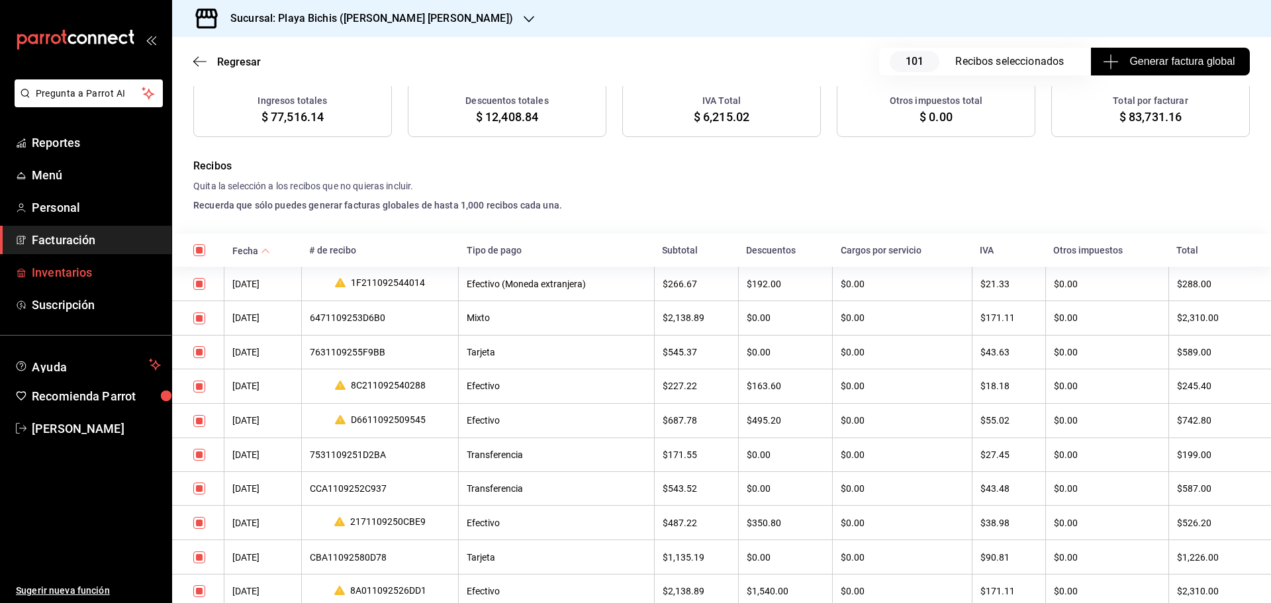
click at [62, 273] on span "Inventarios" at bounding box center [96, 272] width 129 height 18
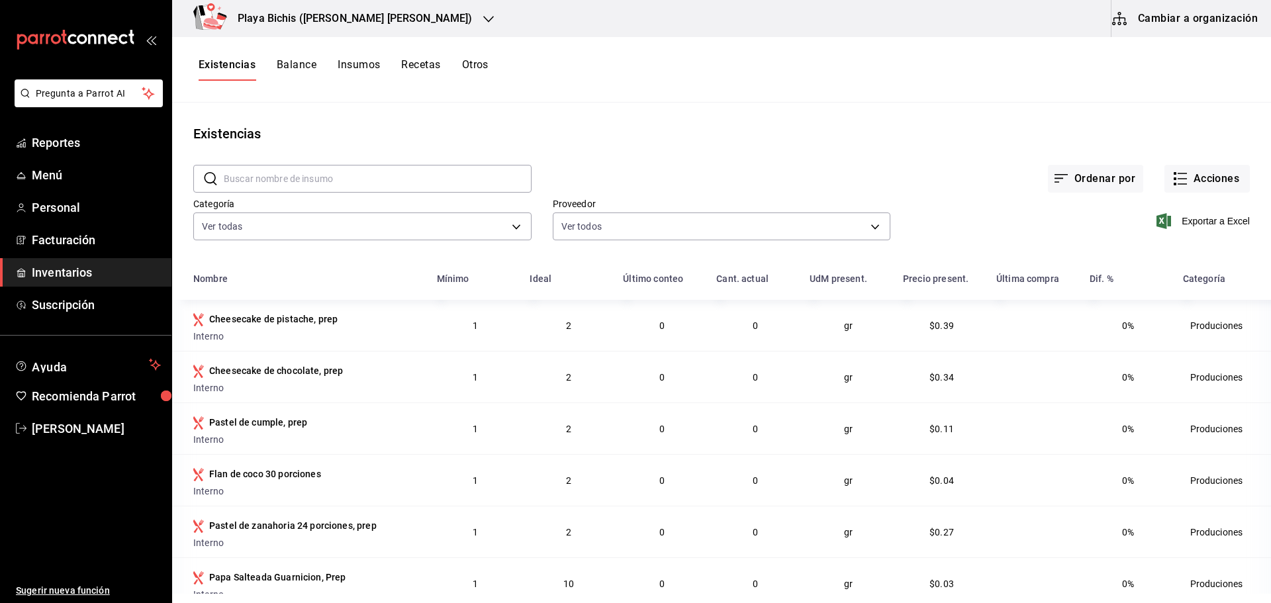
click at [279, 172] on input "text" at bounding box center [378, 178] width 308 height 26
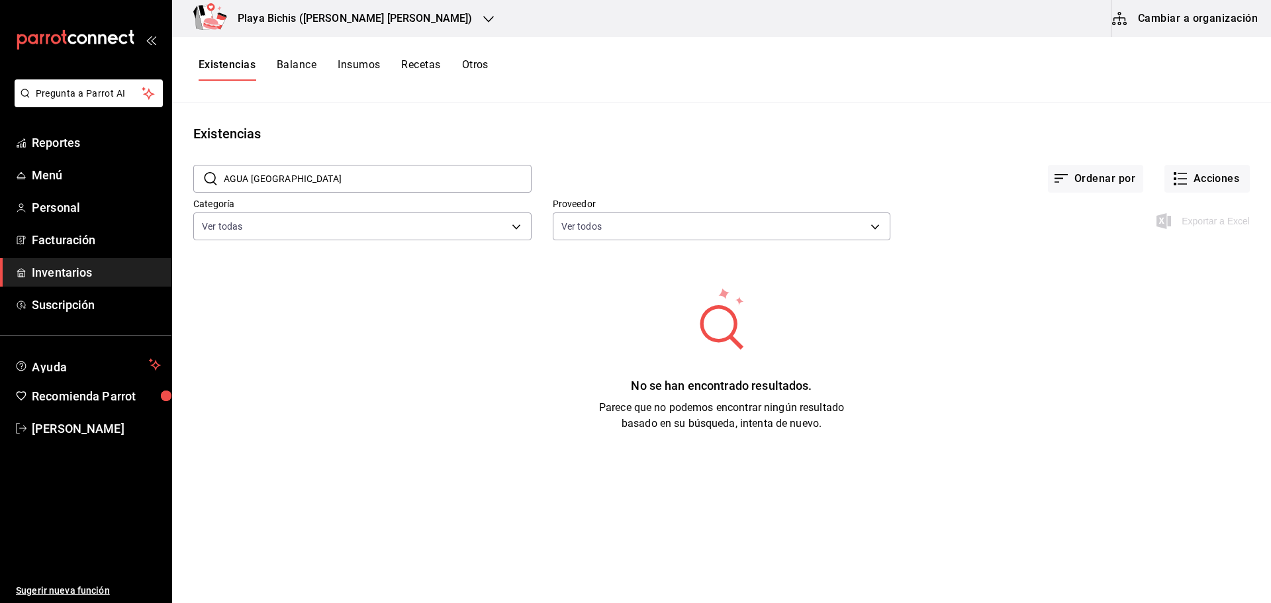
click at [254, 177] on input "AGUA [GEOGRAPHIC_DATA]" at bounding box center [378, 178] width 308 height 26
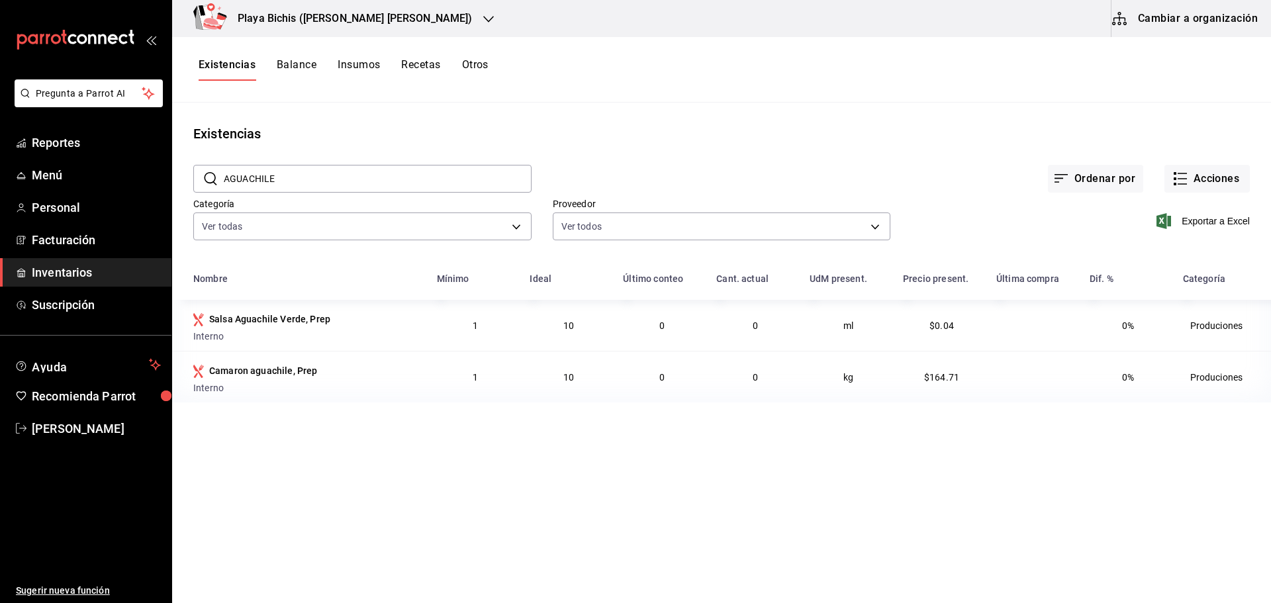
drag, startPoint x: 289, startPoint y: 179, endPoint x: 197, endPoint y: 181, distance: 92.0
click at [197, 181] on div "​ AGUACHILE ​" at bounding box center [362, 179] width 338 height 28
type input "C"
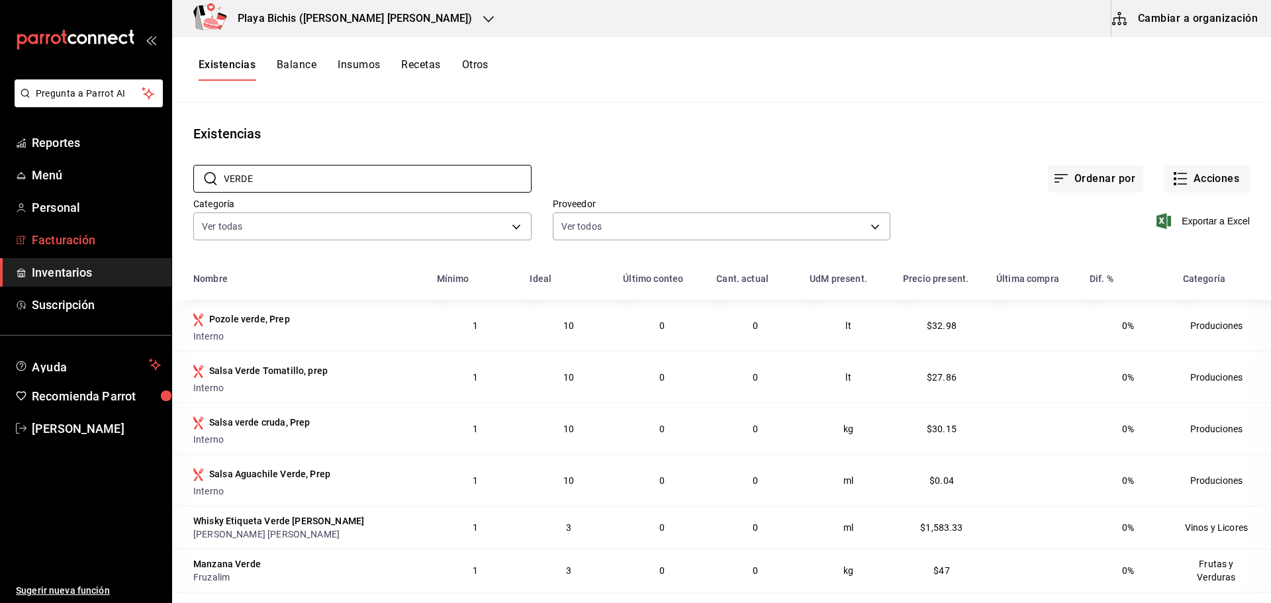
type input "VERDE"
click at [70, 242] on span "Facturación" at bounding box center [96, 240] width 129 height 18
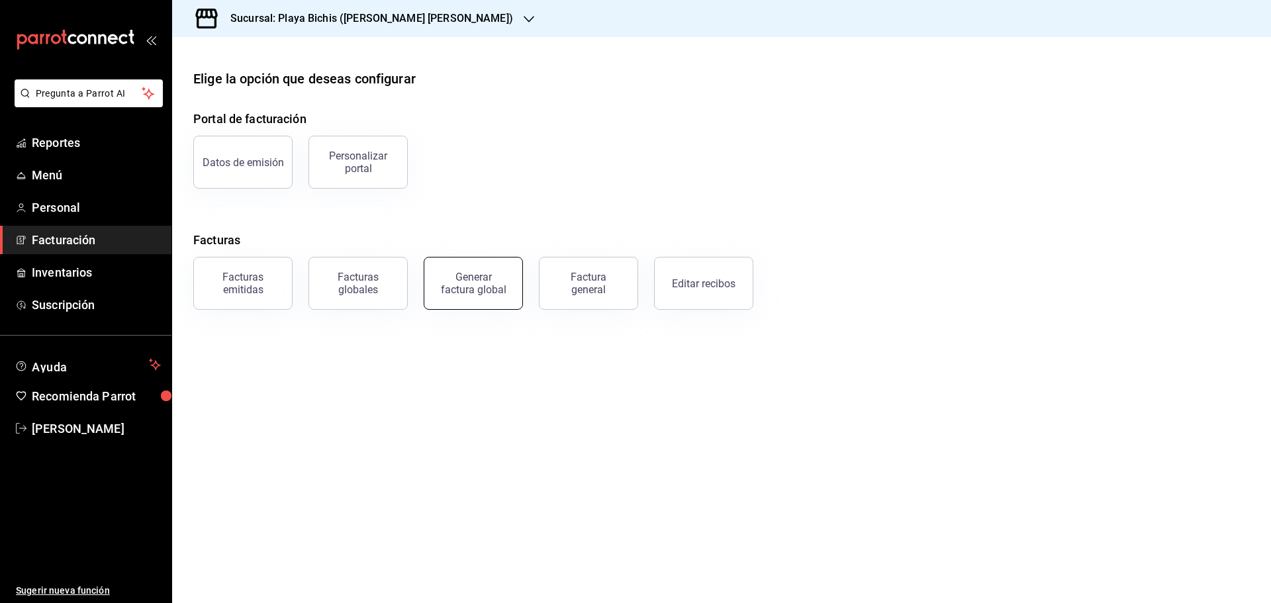
click at [483, 292] on div "Generar factura global" at bounding box center [473, 283] width 66 height 25
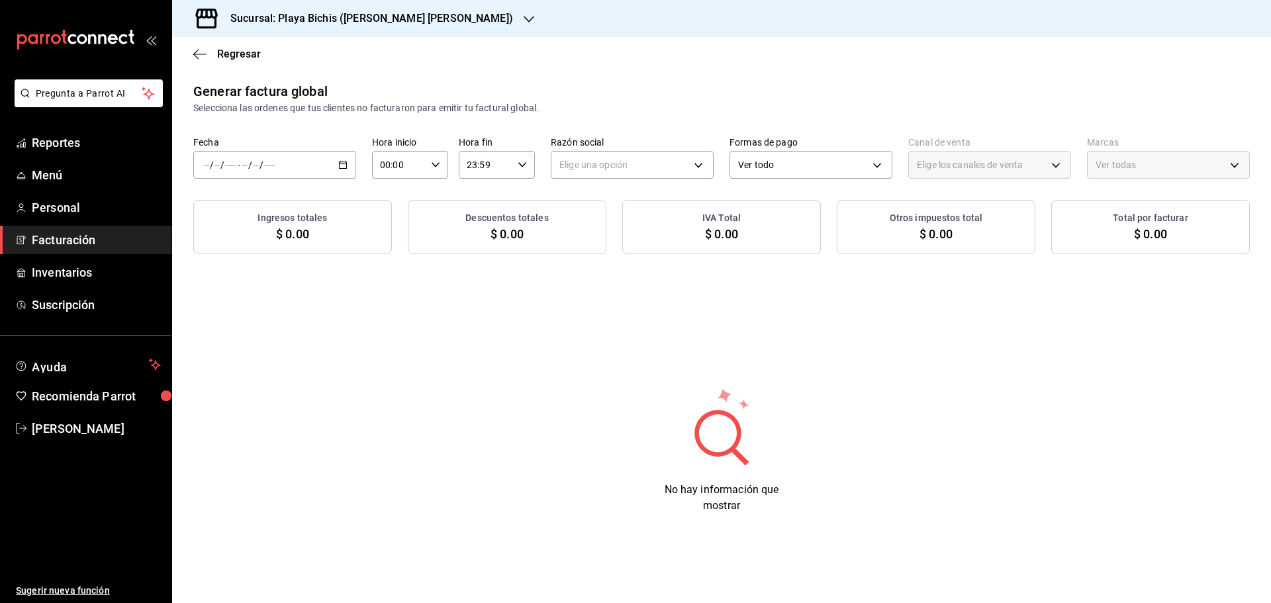
type input "PARROT,UBER_EATS,RAPPI,DIDI_FOOD,ONLINE"
click at [342, 162] on \(Stroke\) "button" at bounding box center [343, 165] width 8 height 7
click at [250, 205] on span "Rango de fechas" at bounding box center [256, 205] width 103 height 14
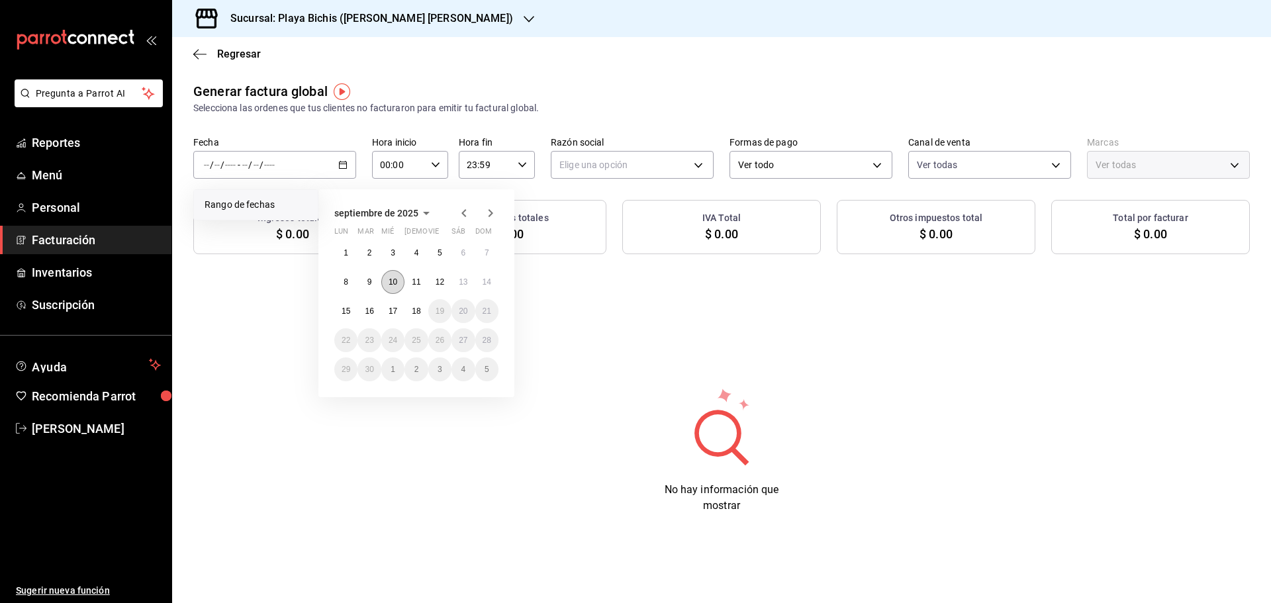
click at [389, 281] on abbr "10" at bounding box center [393, 281] width 9 height 9
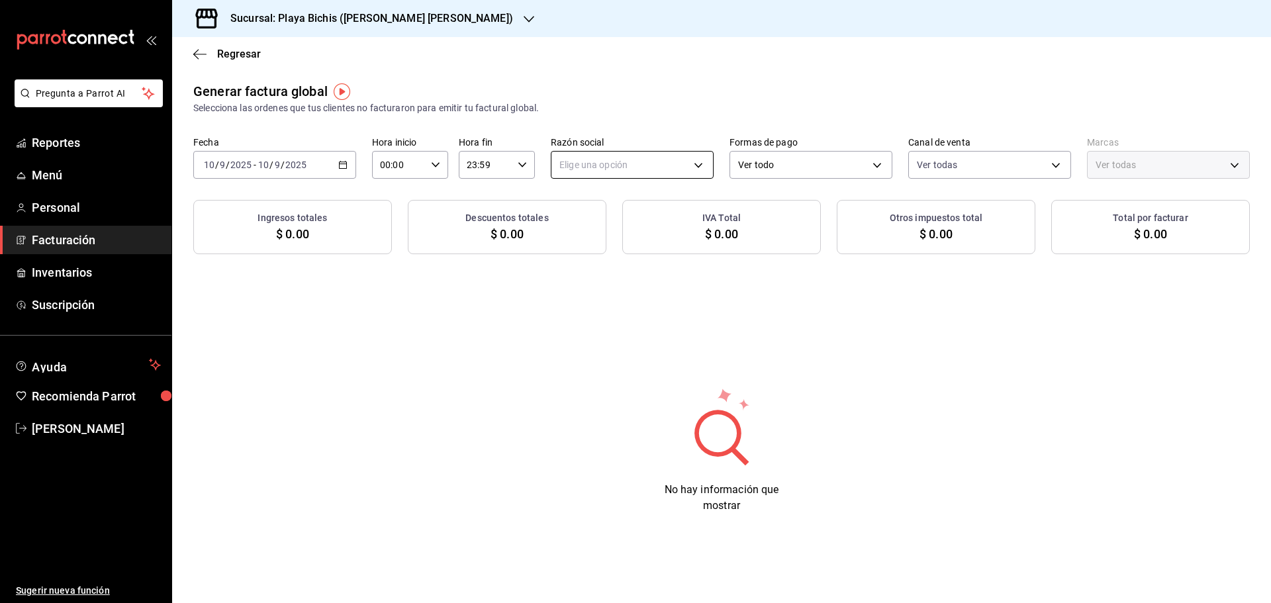
click at [639, 158] on body "Pregunta a Parrot AI Reportes Menú Personal Facturación Inventarios Suscripción…" at bounding box center [635, 301] width 1271 height 603
click at [616, 230] on li "PROPOLIALIMENTOS" at bounding box center [632, 232] width 162 height 24
type input "98789bbc-3643-442e-bea3-a0897877bbaf"
type input "4ba3d68a-2a71-4bf4-8272-d27f8f663470,fbc14f8a-a0c0-448e-9dac-7011cab8a3fb"
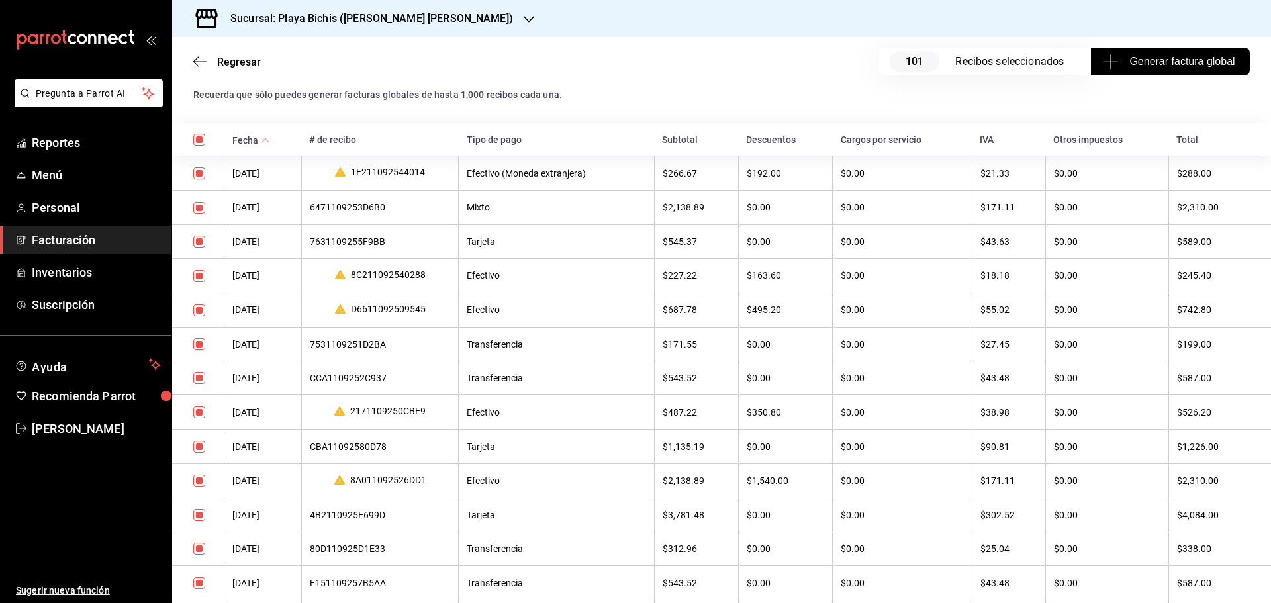
scroll to position [265, 0]
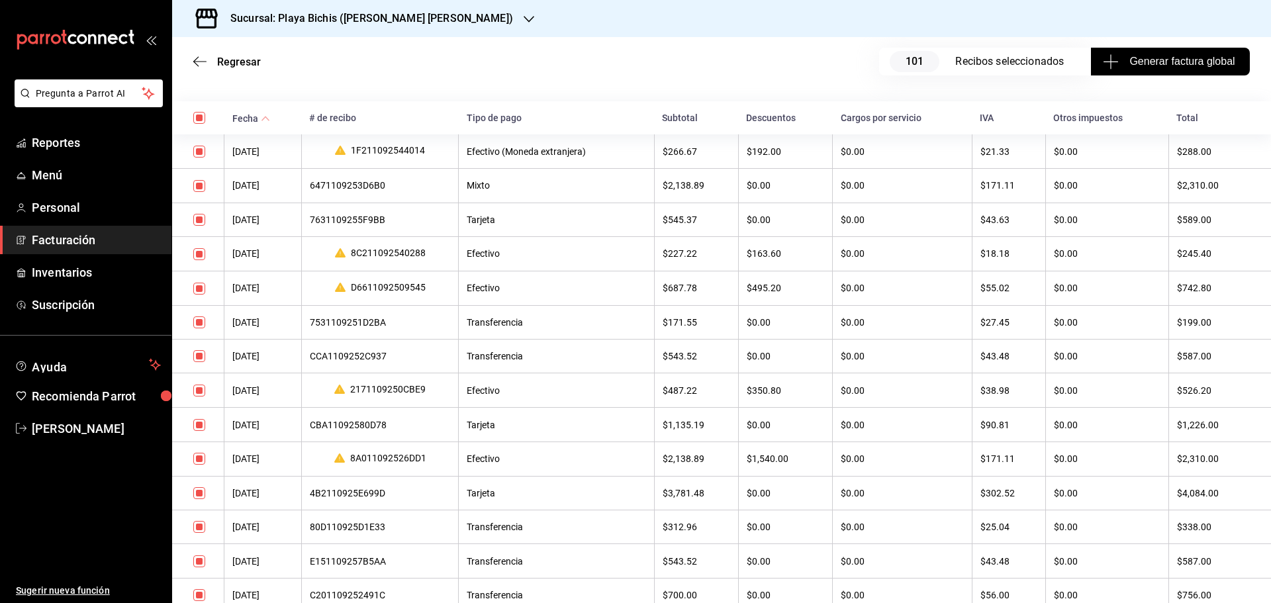
click at [359, 322] on div "7531109251D2BA" at bounding box center [380, 322] width 141 height 11
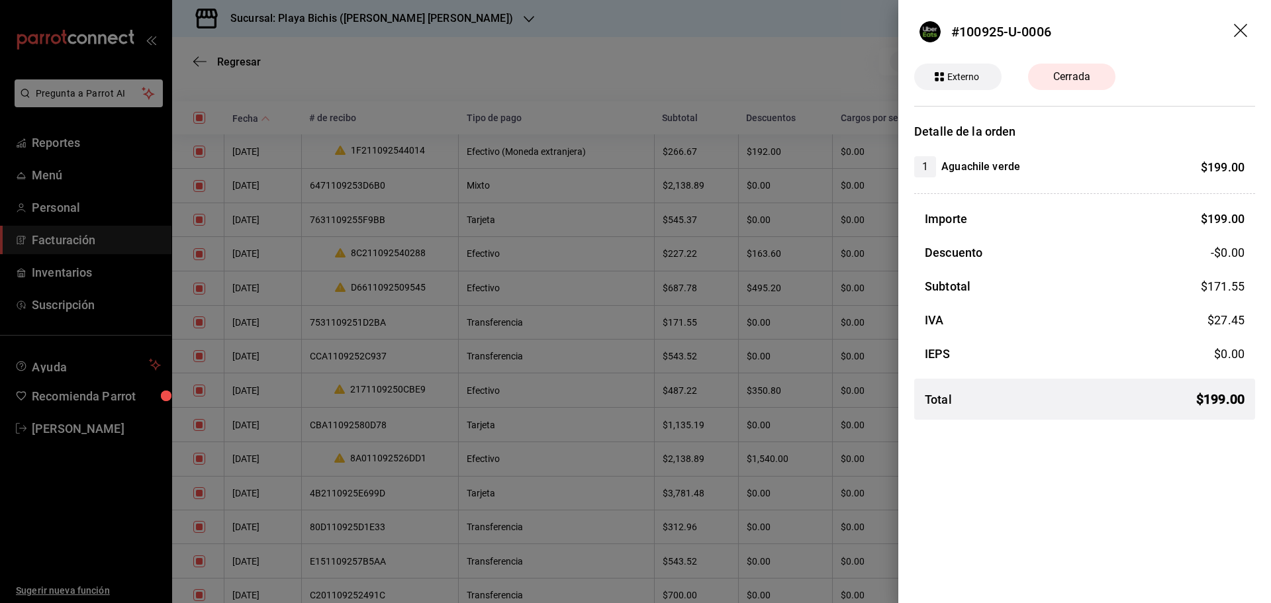
click at [926, 164] on span "1" at bounding box center [925, 167] width 22 height 16
drag, startPoint x: 943, startPoint y: 169, endPoint x: 1021, endPoint y: 169, distance: 77.5
click at [1021, 169] on div "1 Aguachile verde $ 199.00" at bounding box center [1079, 166] width 330 height 21
copy h4 "Aguachile verde"
click at [966, 76] on span "Externo" at bounding box center [963, 77] width 43 height 14
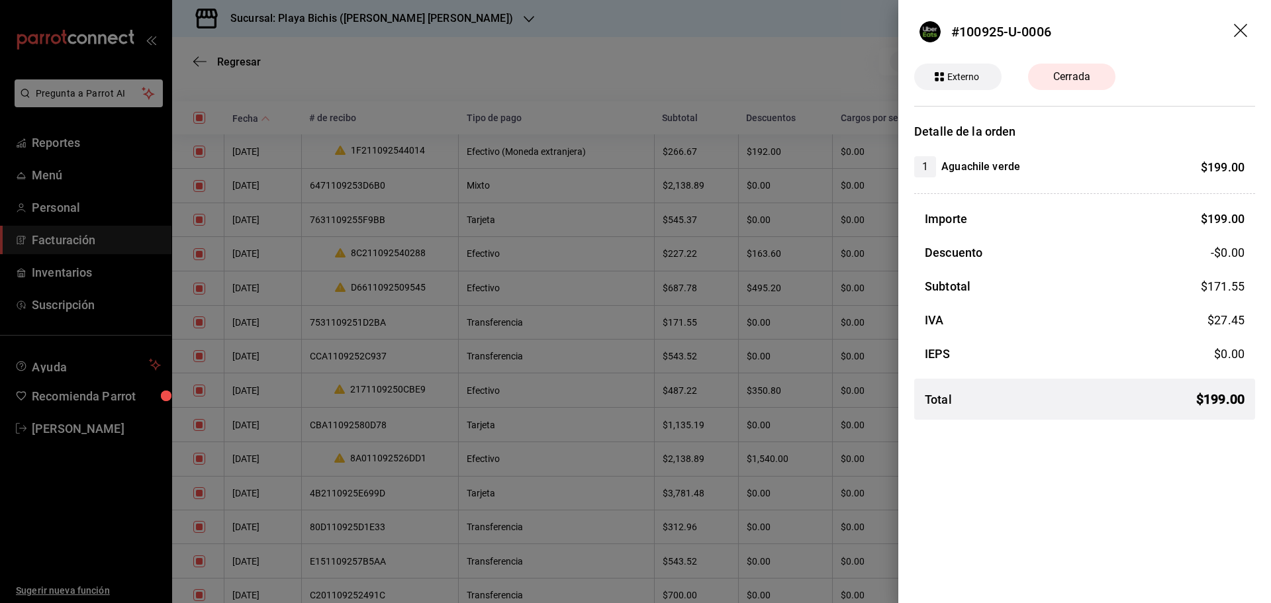
click at [928, 165] on span "1" at bounding box center [925, 167] width 22 height 16
click at [66, 87] on div at bounding box center [635, 301] width 1271 height 603
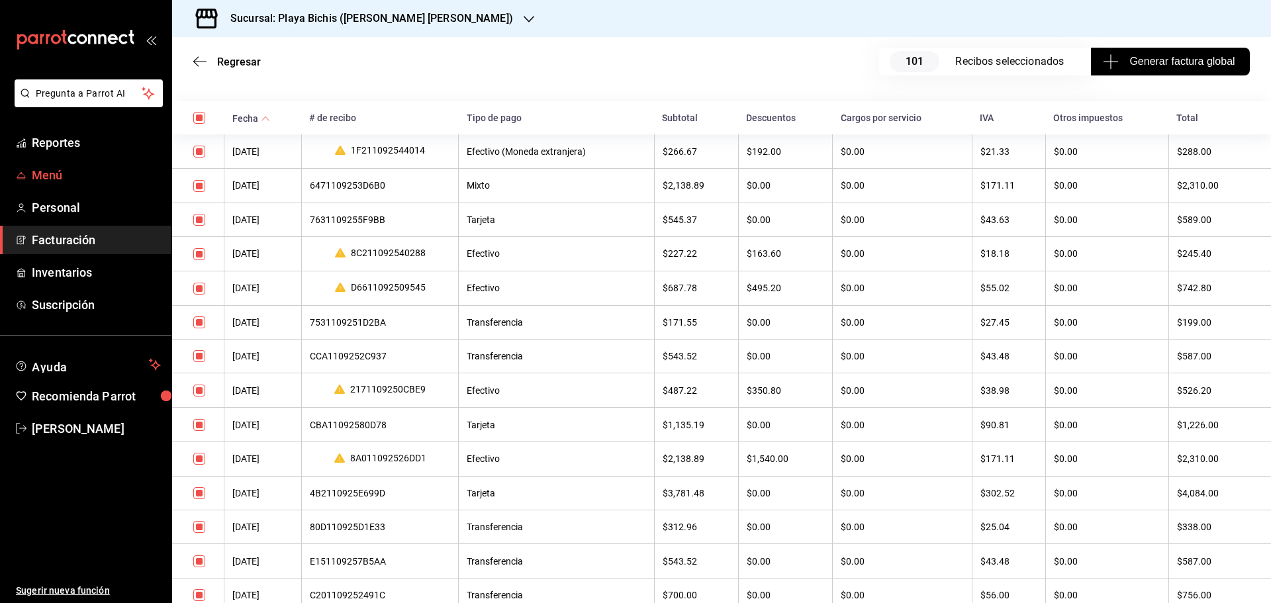
click at [62, 173] on span "Menú" at bounding box center [96, 175] width 129 height 18
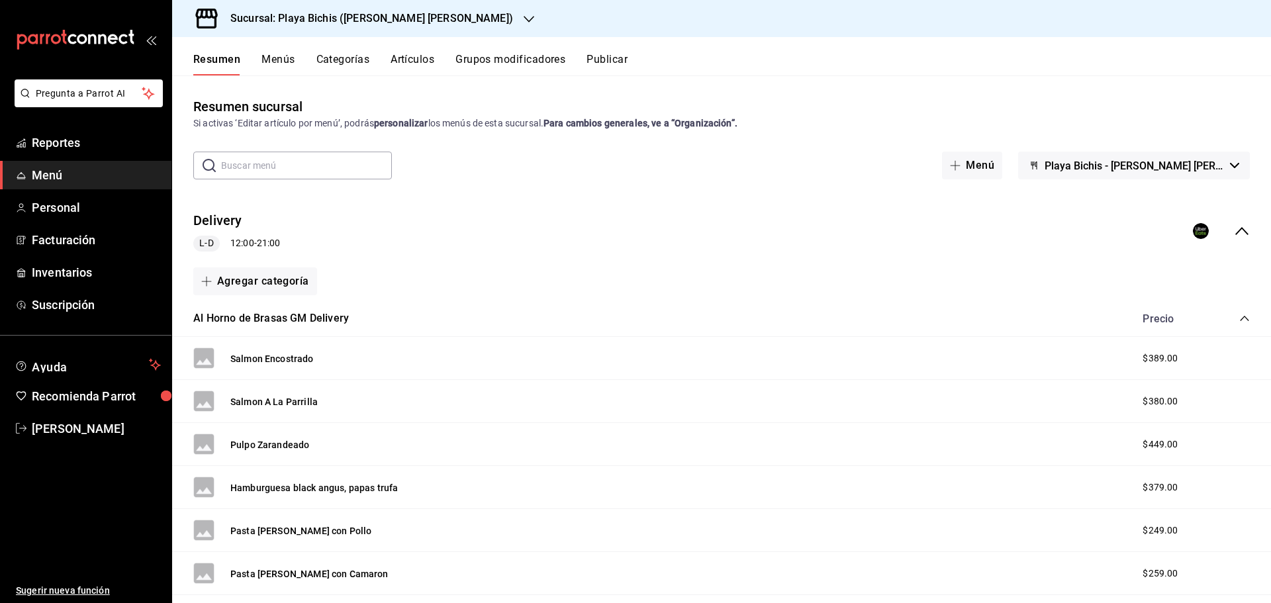
click at [281, 161] on input "text" at bounding box center [306, 165] width 171 height 26
paste input "Aguachile verde"
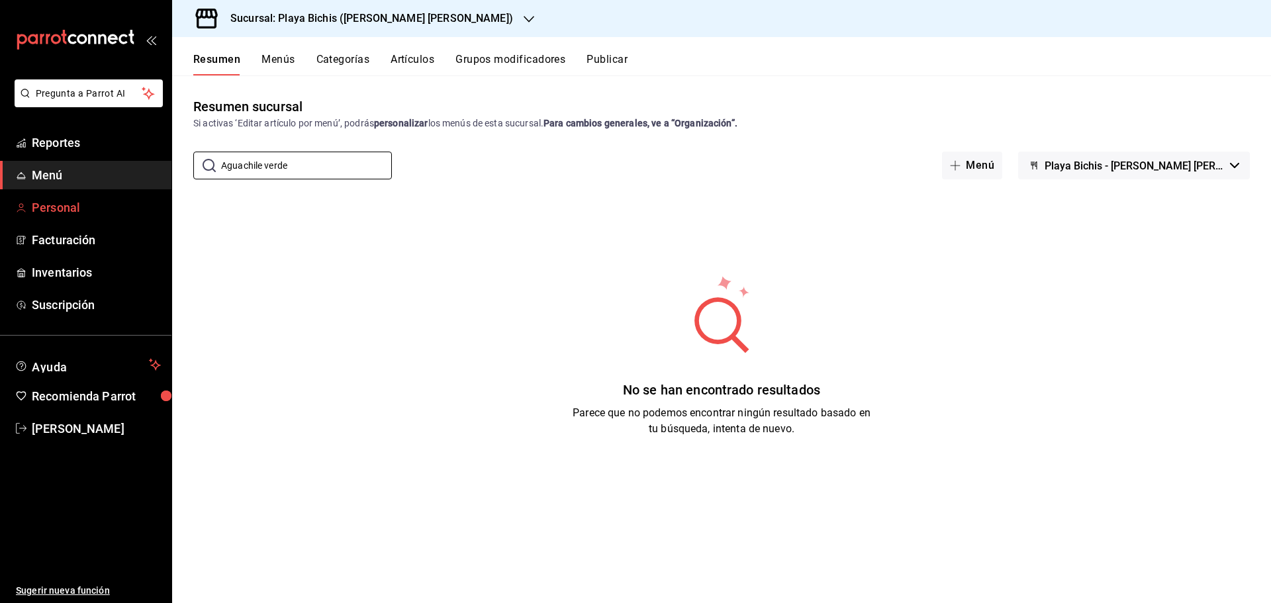
type input "Aguachile verde"
click at [64, 209] on span "Personal" at bounding box center [96, 208] width 129 height 18
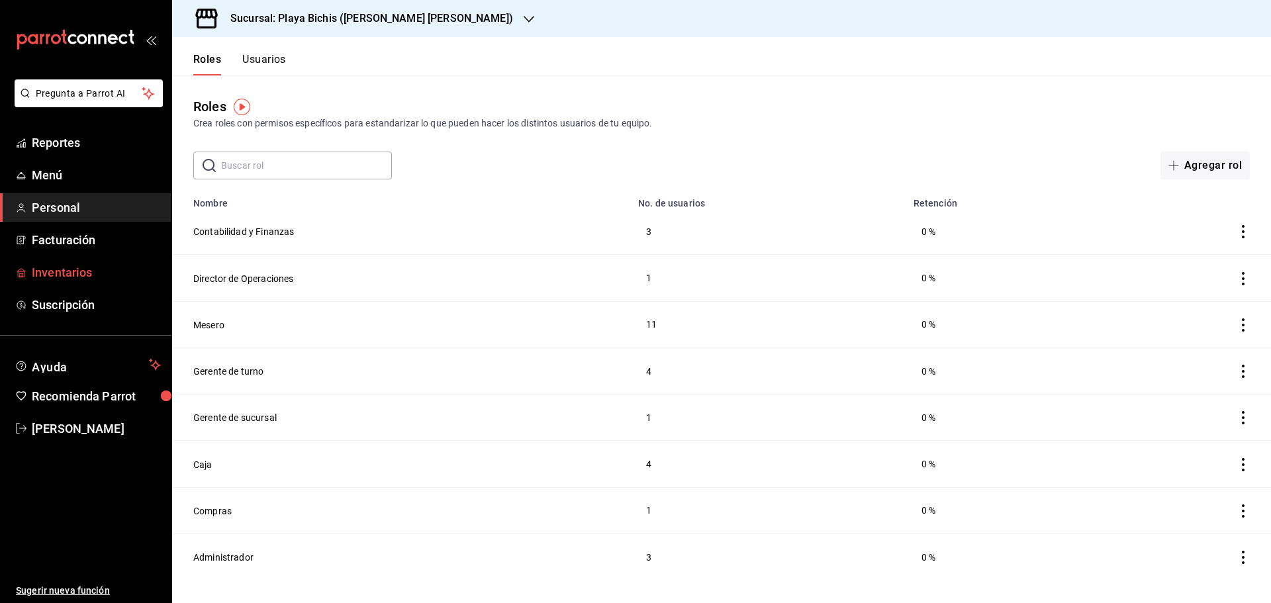
click at [55, 266] on span "Inventarios" at bounding box center [96, 272] width 129 height 18
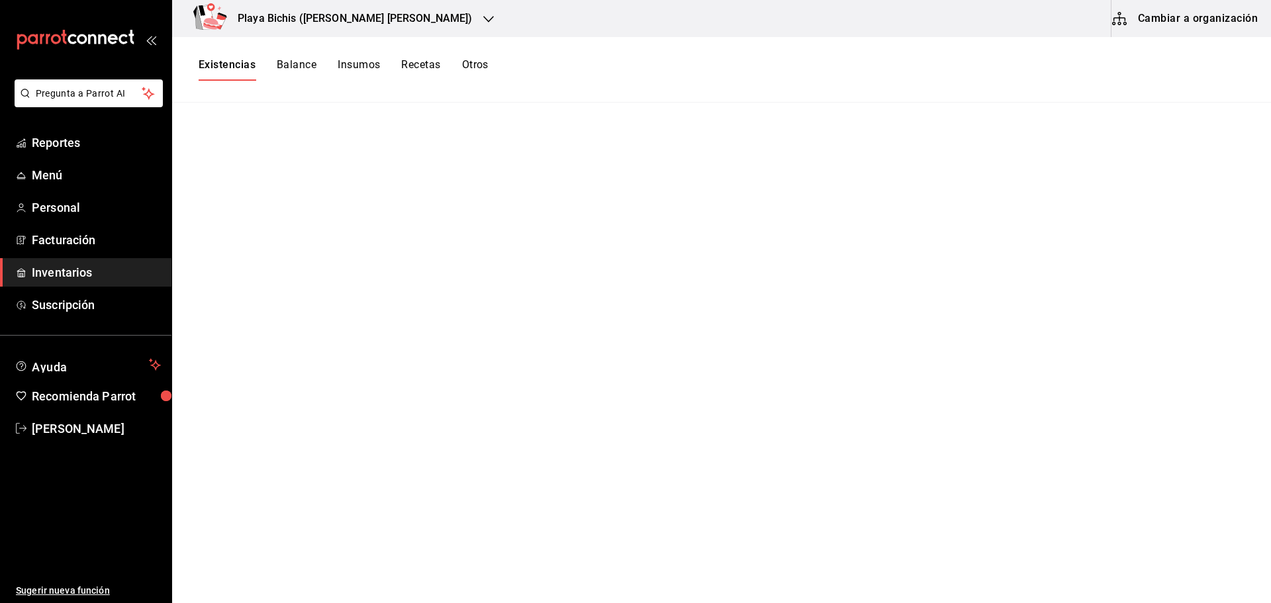
click at [308, 66] on button "Balance" at bounding box center [297, 69] width 40 height 23
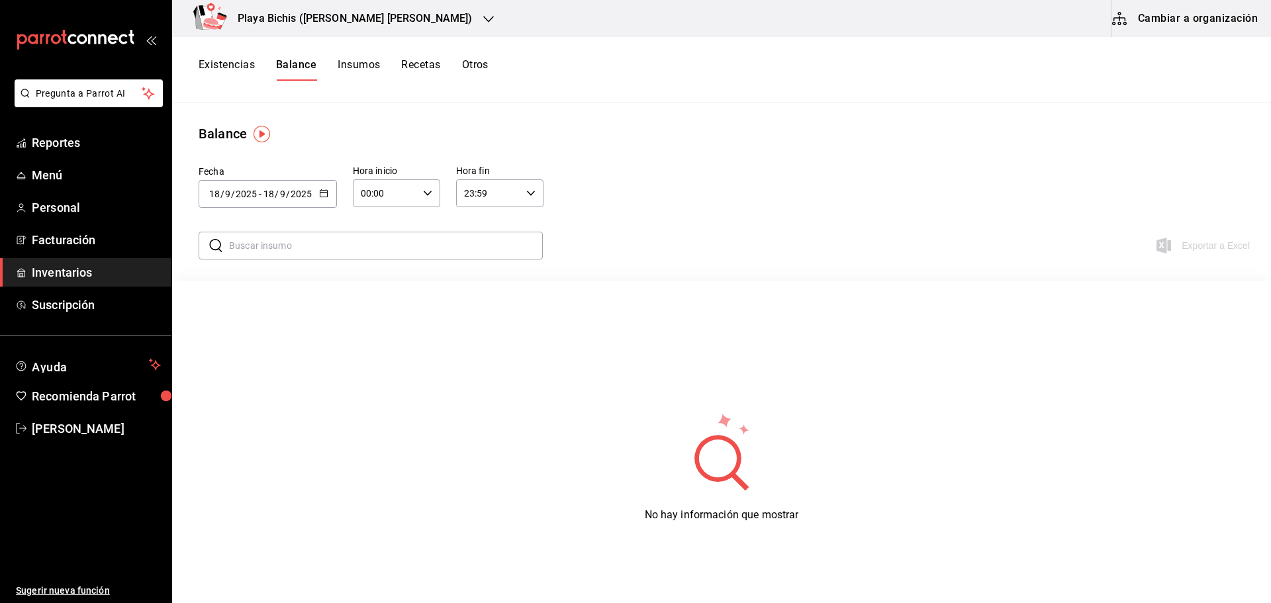
click at [367, 68] on button "Insumos" at bounding box center [359, 69] width 42 height 23
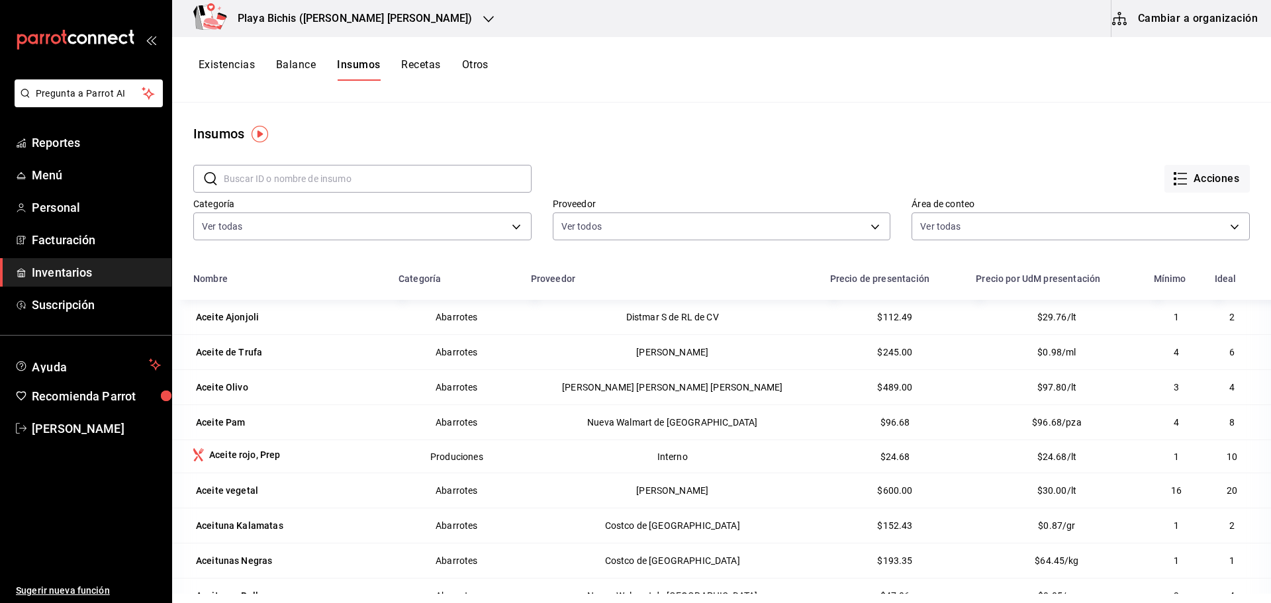
click at [295, 177] on input "text" at bounding box center [378, 178] width 308 height 26
paste input "Aguachile verde"
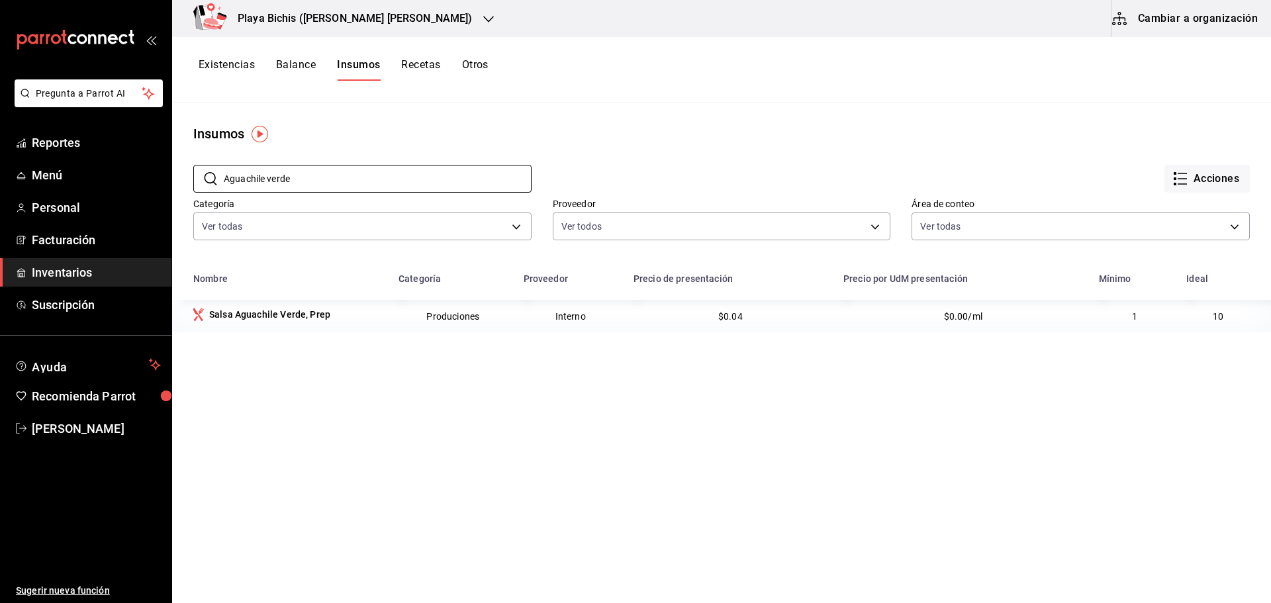
type input "Aguachile verde"
click at [430, 62] on button "Recetas" at bounding box center [420, 69] width 39 height 23
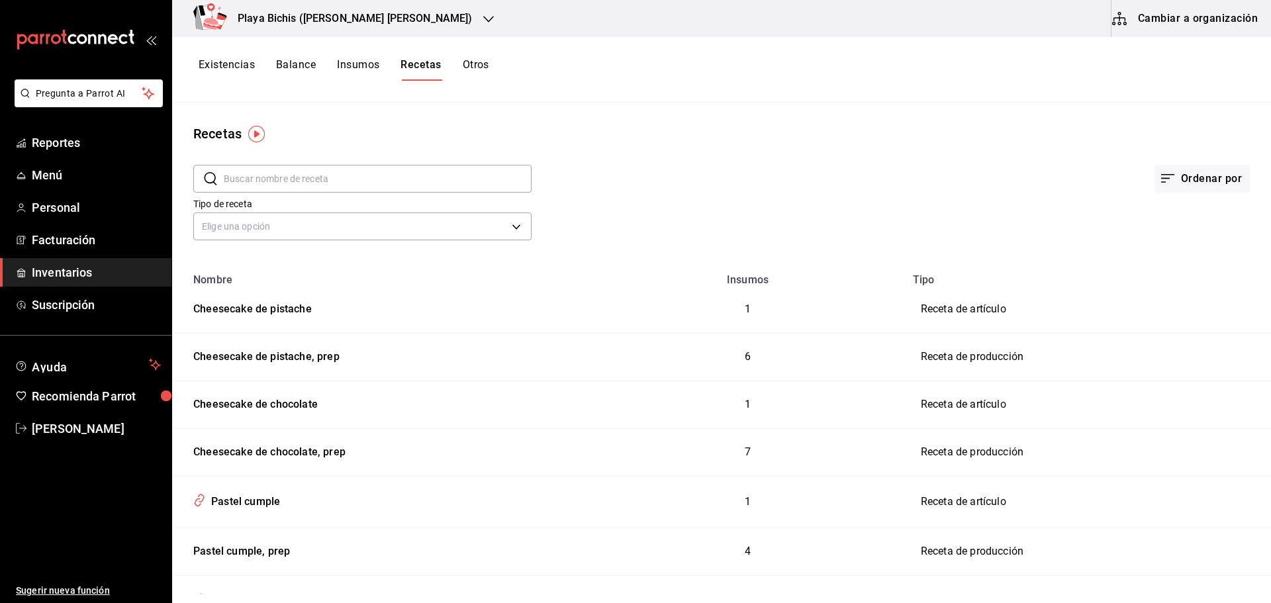
click at [283, 180] on input "text" at bounding box center [378, 178] width 308 height 26
paste input "Aguachile verde"
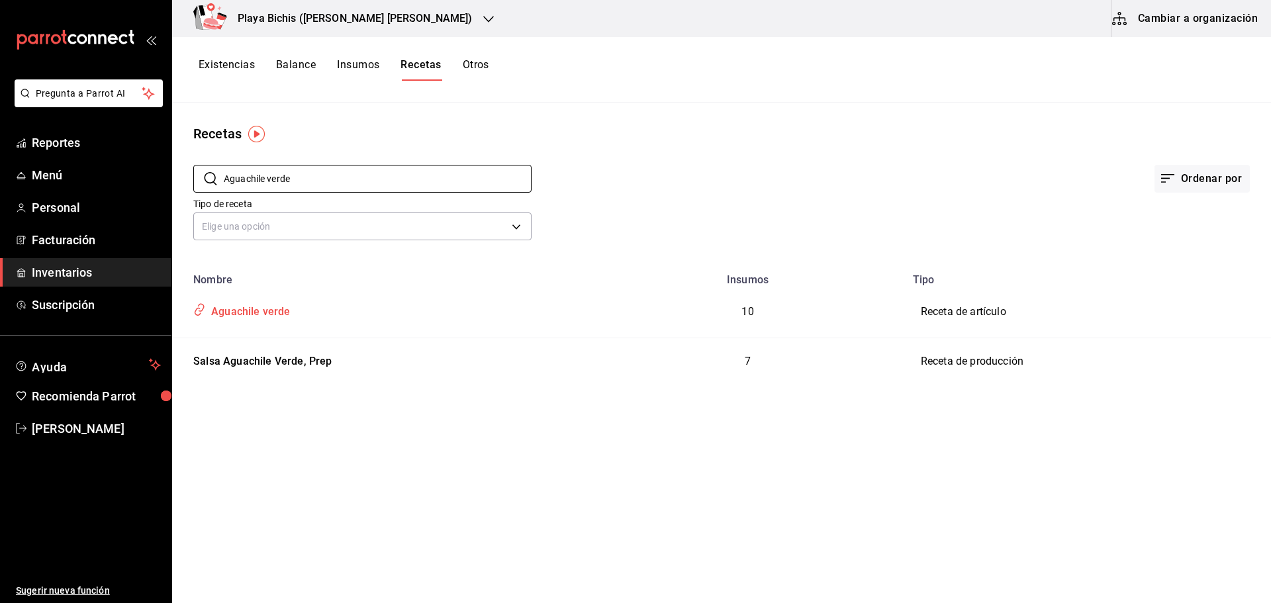
type input "Aguachile verde"
click at [204, 310] on icon "inventoriesTable" at bounding box center [199, 309] width 13 height 15
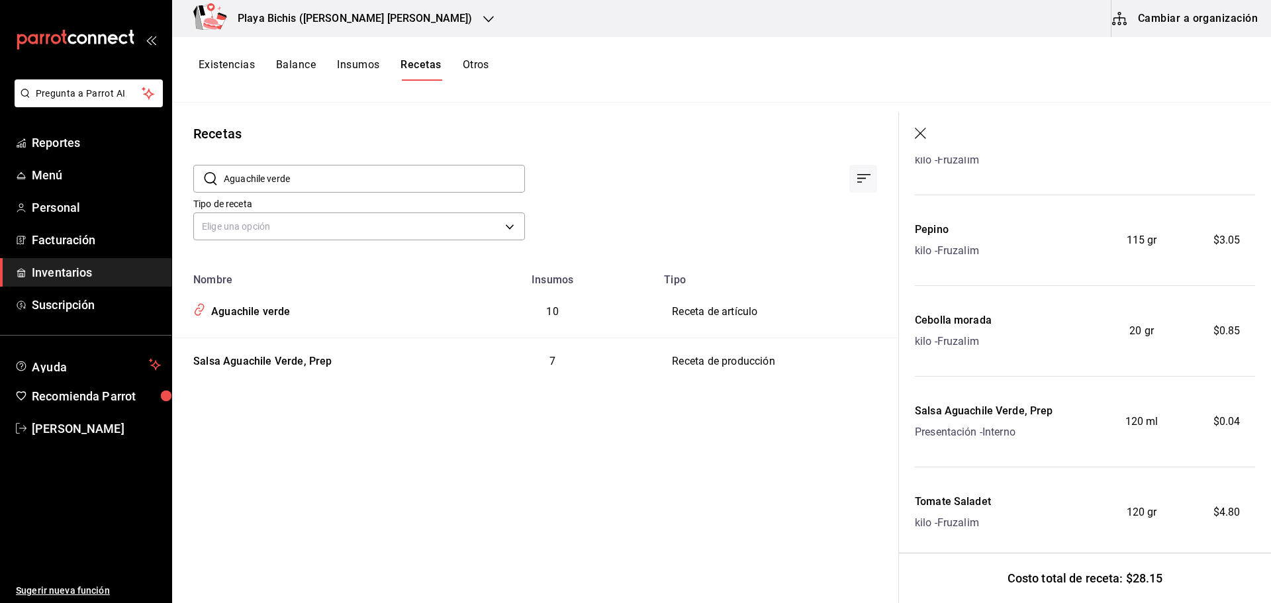
scroll to position [655, 0]
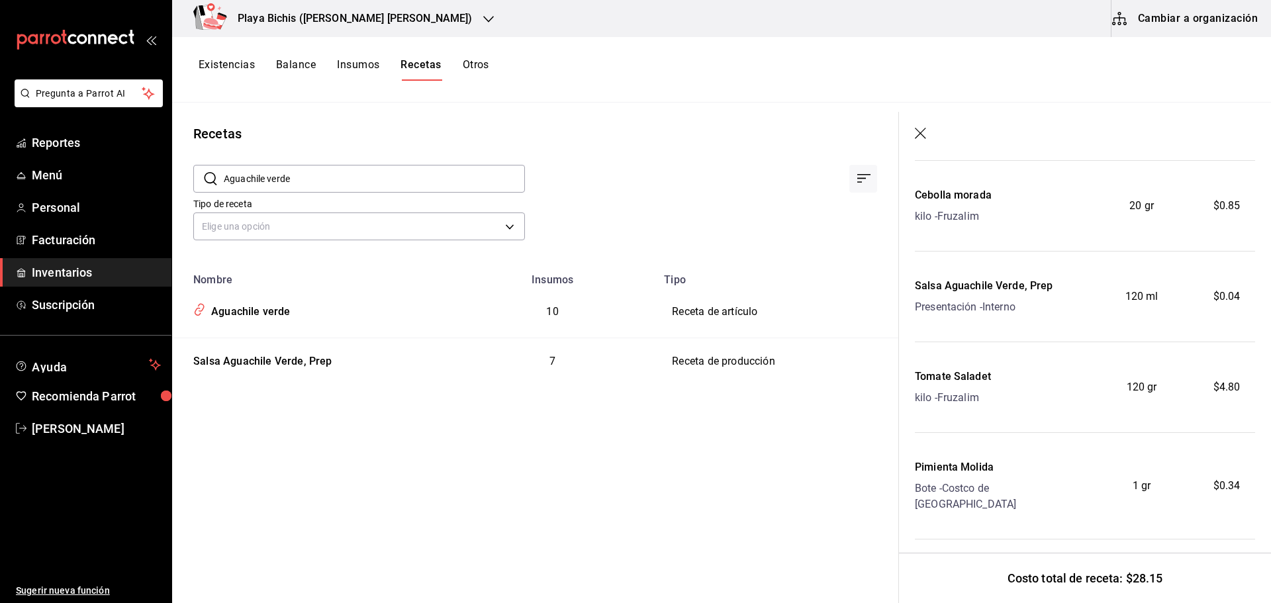
click at [482, 66] on button "Otros" at bounding box center [476, 69] width 26 height 23
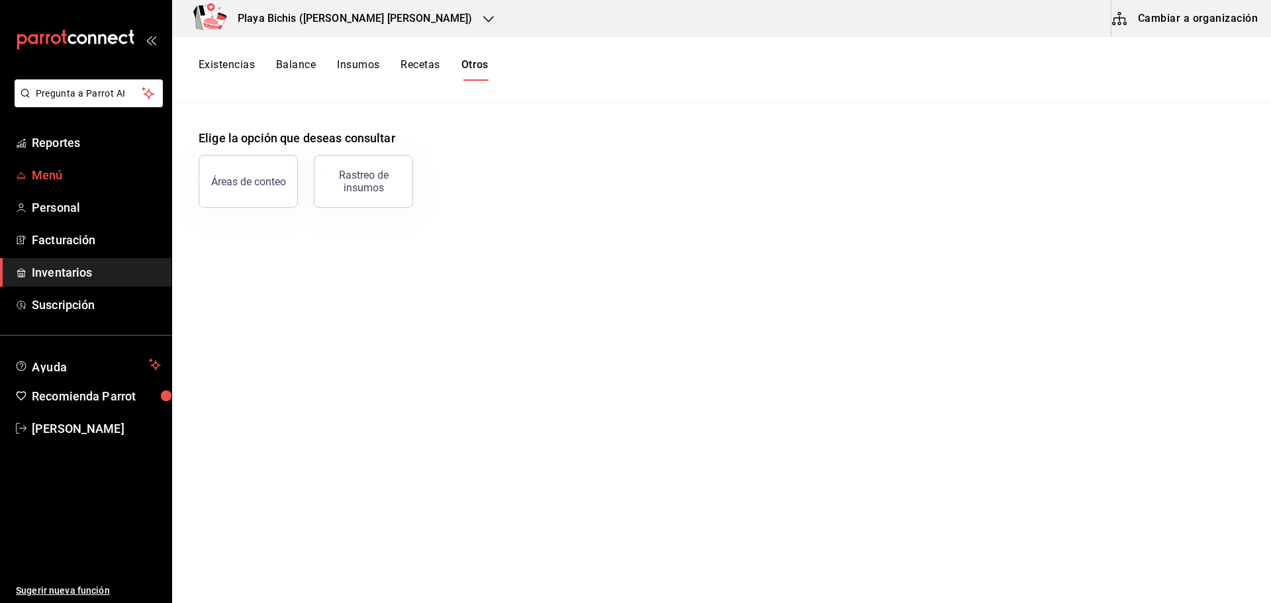
click at [71, 162] on link "Menú" at bounding box center [85, 175] width 171 height 28
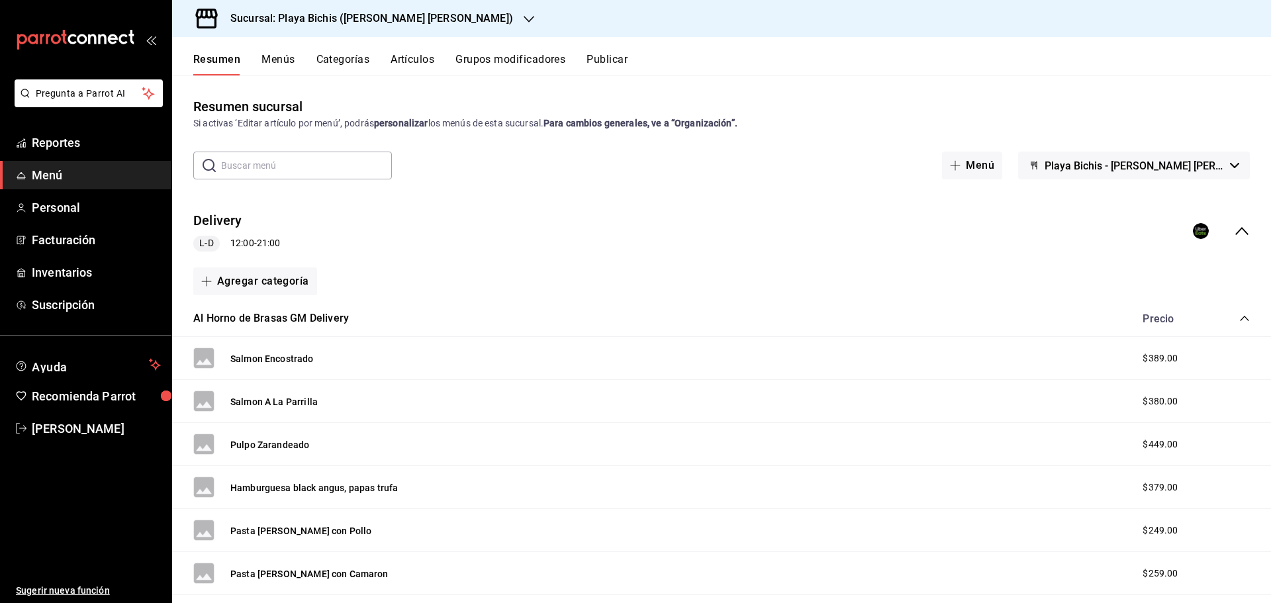
click at [246, 165] on input "text" at bounding box center [306, 165] width 171 height 26
paste input "Aguachile verde"
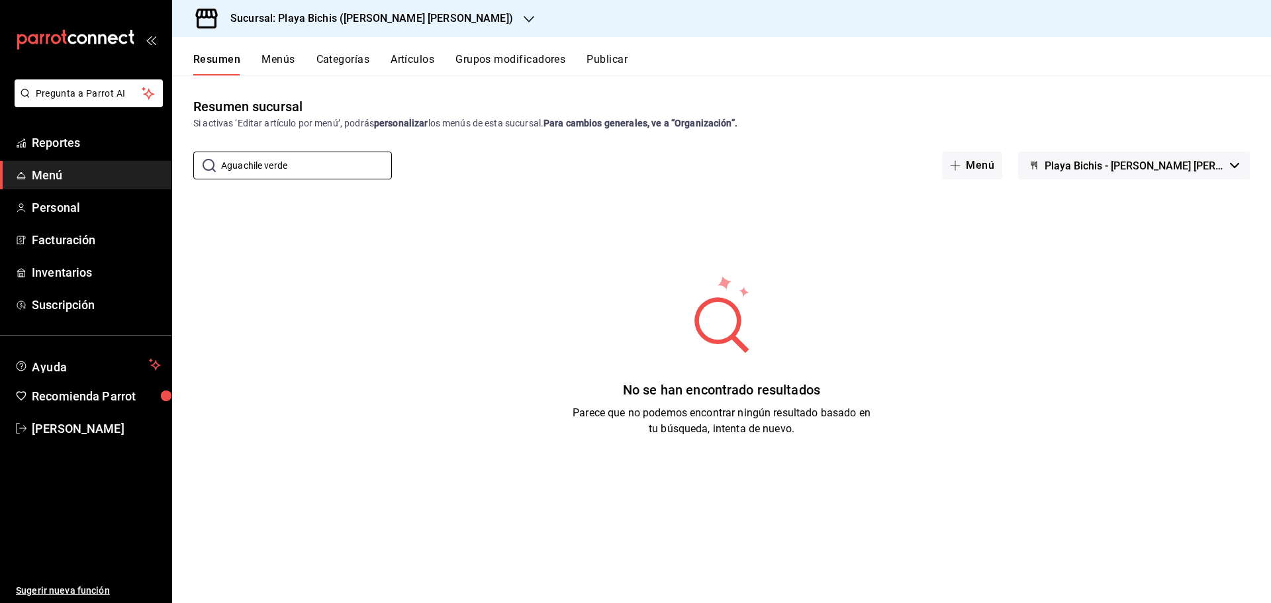
type input "Aguachile verde"
click at [75, 173] on span "Menú" at bounding box center [96, 175] width 129 height 18
click at [77, 201] on span "Personal" at bounding box center [96, 208] width 129 height 18
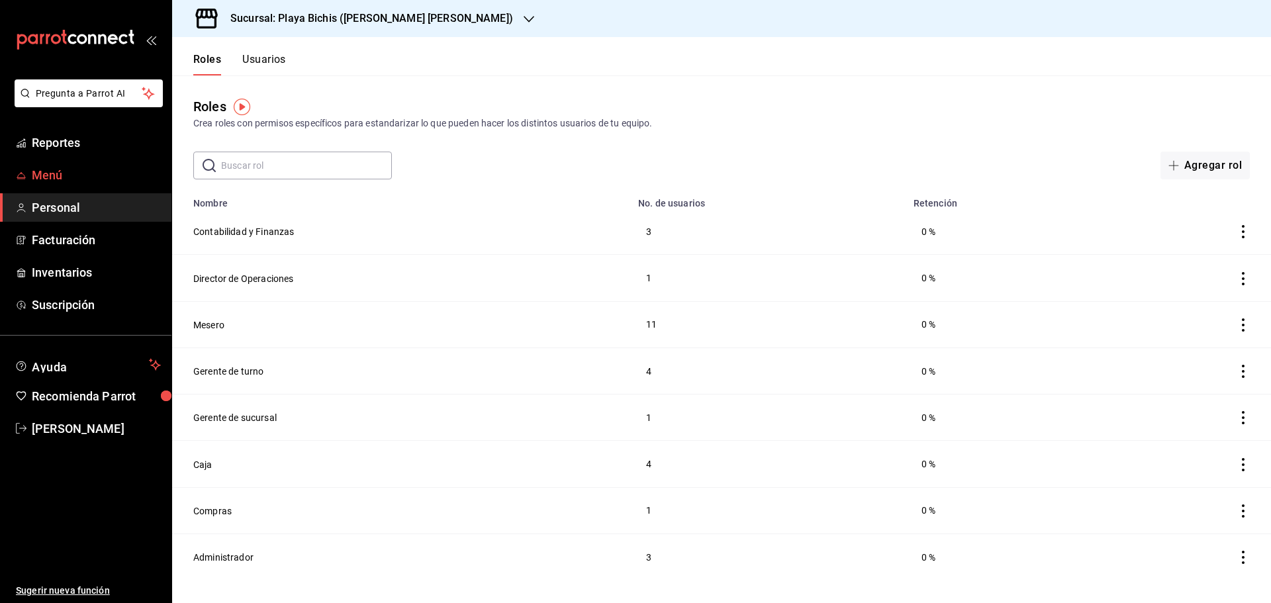
click at [80, 174] on span "Menú" at bounding box center [96, 175] width 129 height 18
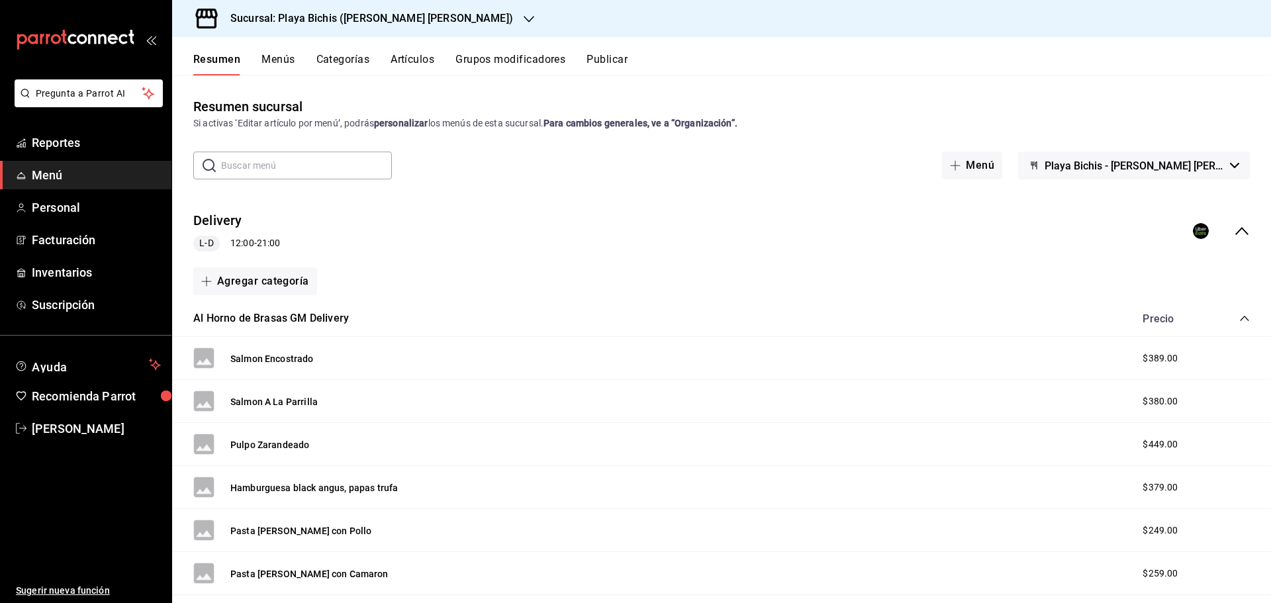
click at [275, 58] on button "Menús" at bounding box center [277, 64] width 33 height 23
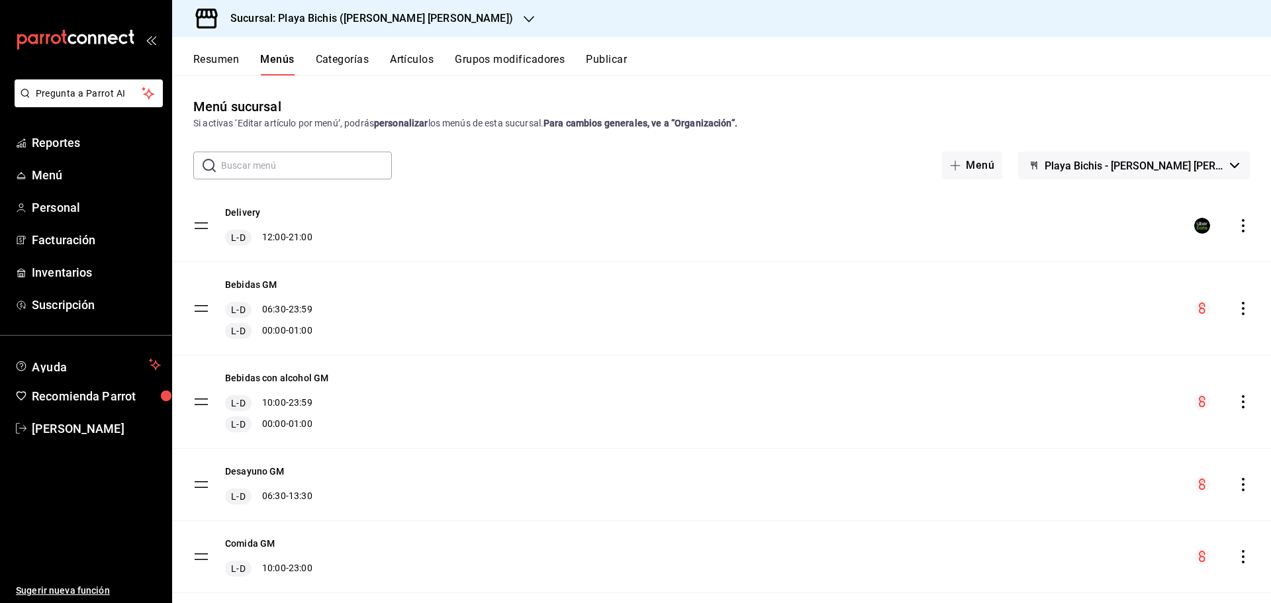
click at [344, 60] on button "Categorías" at bounding box center [343, 64] width 54 height 23
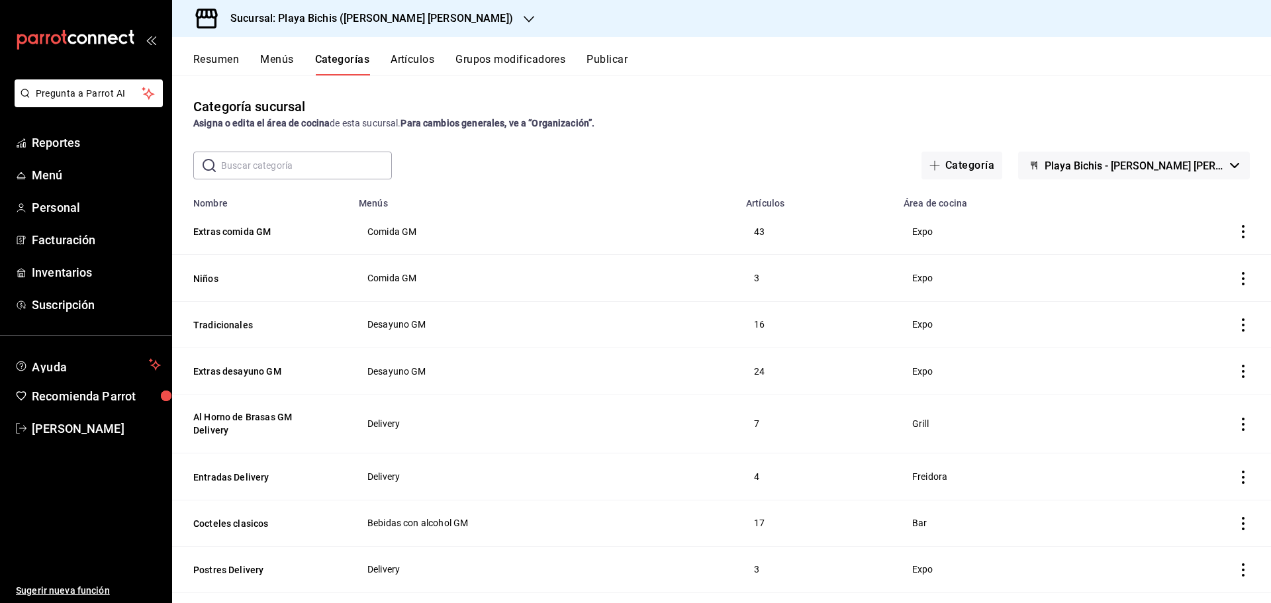
click at [429, 54] on button "Artículos" at bounding box center [413, 64] width 44 height 23
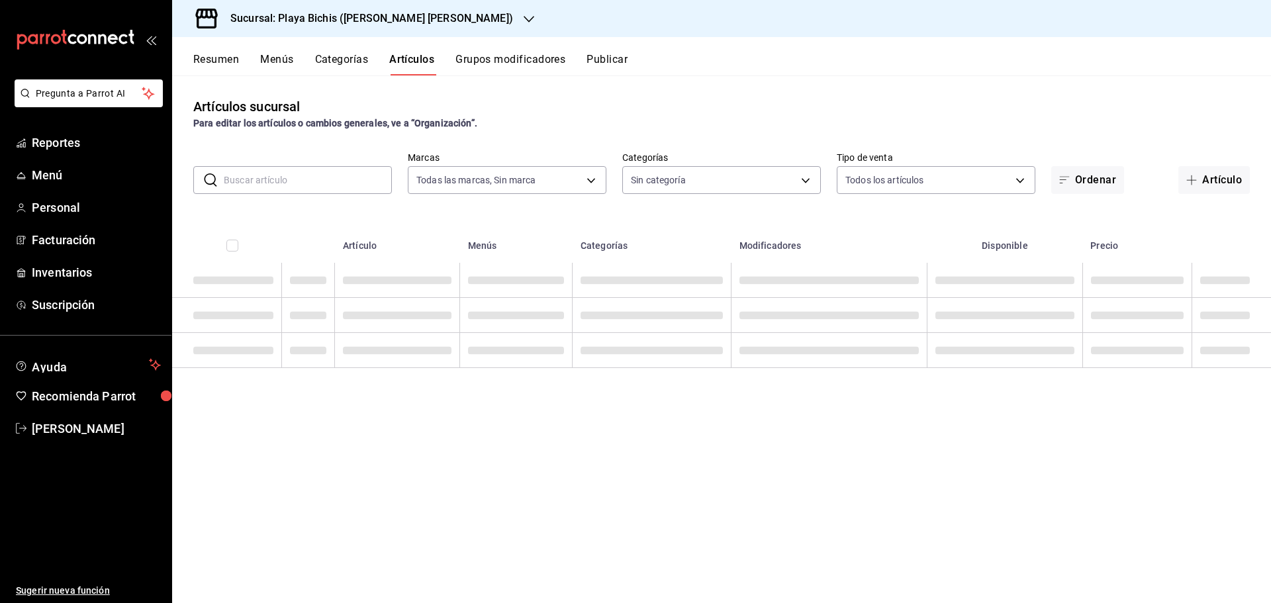
type input "4ba3d68a-2a71-4bf4-8272-d27f8f663470,fbc14f8a-a0c0-448e-9dac-7011cab8a3fb"
type input "4ddd3c40-5320-49b3-93d4-449b5d62c225,5e91fd5e-abed-42b1-b2d7-7ac7005a1993,89117…"
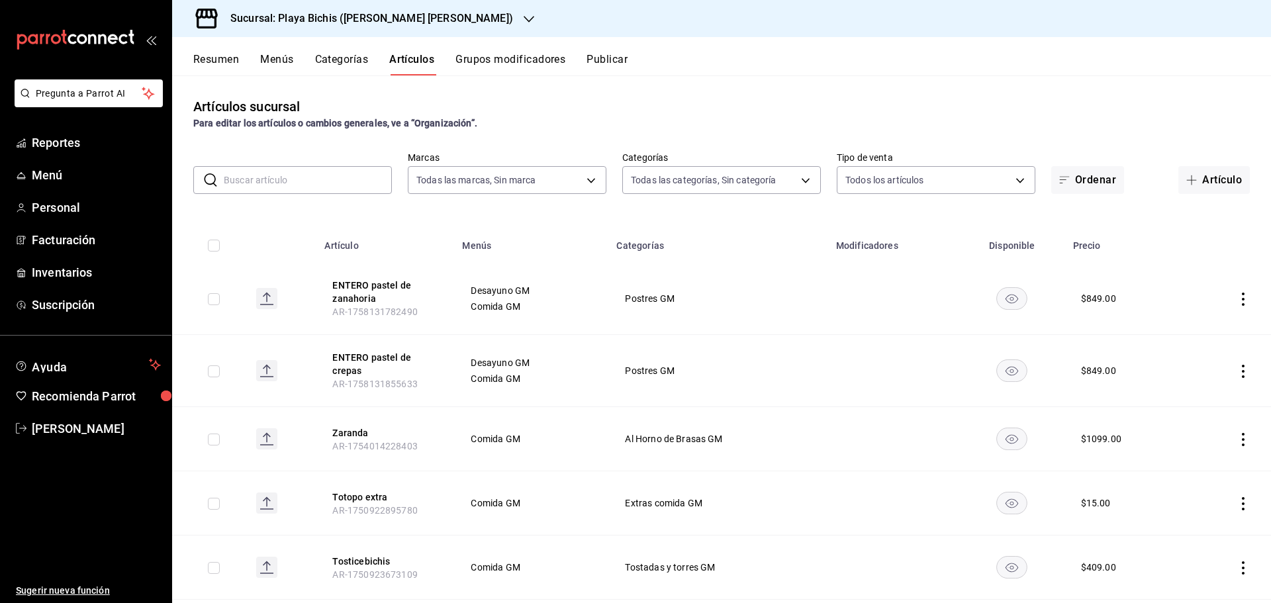
click at [319, 186] on input "text" at bounding box center [308, 180] width 168 height 26
paste input "Aguachile verde"
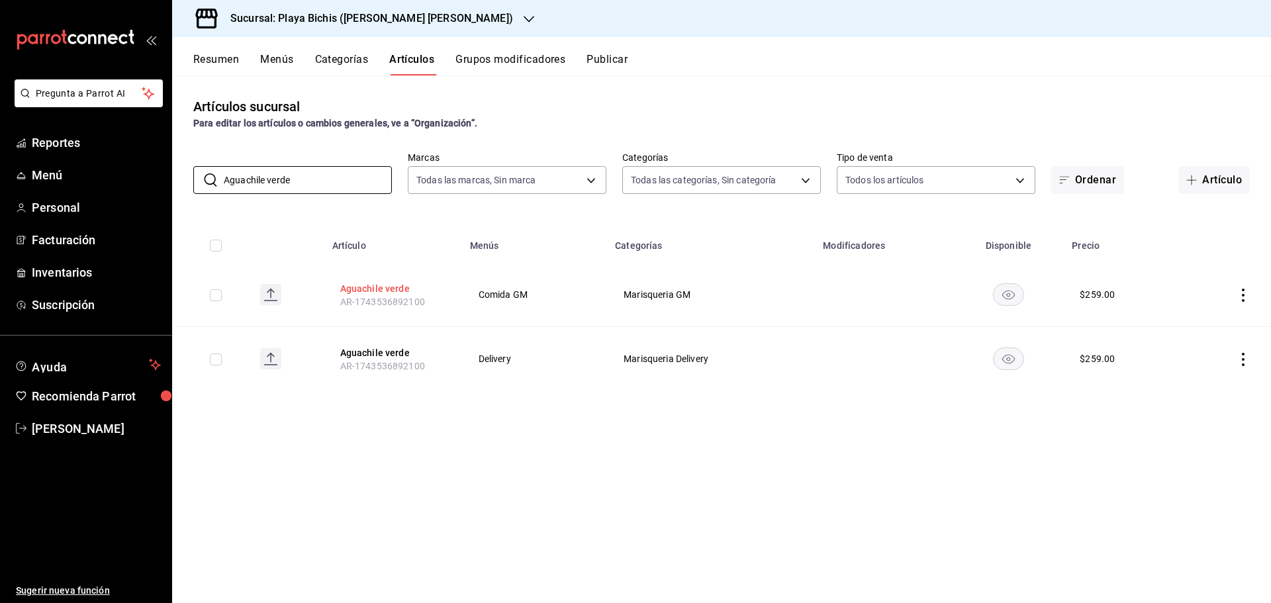
type input "Aguachile verde"
click at [357, 289] on button "Aguachile verde" at bounding box center [393, 288] width 106 height 13
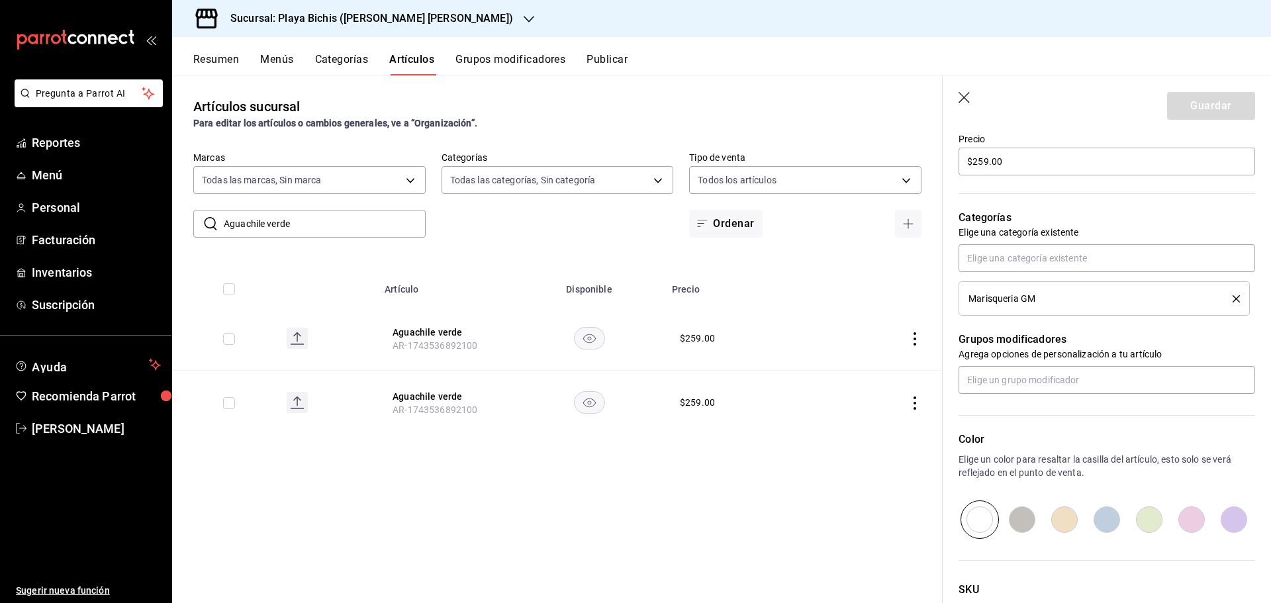
scroll to position [499, 0]
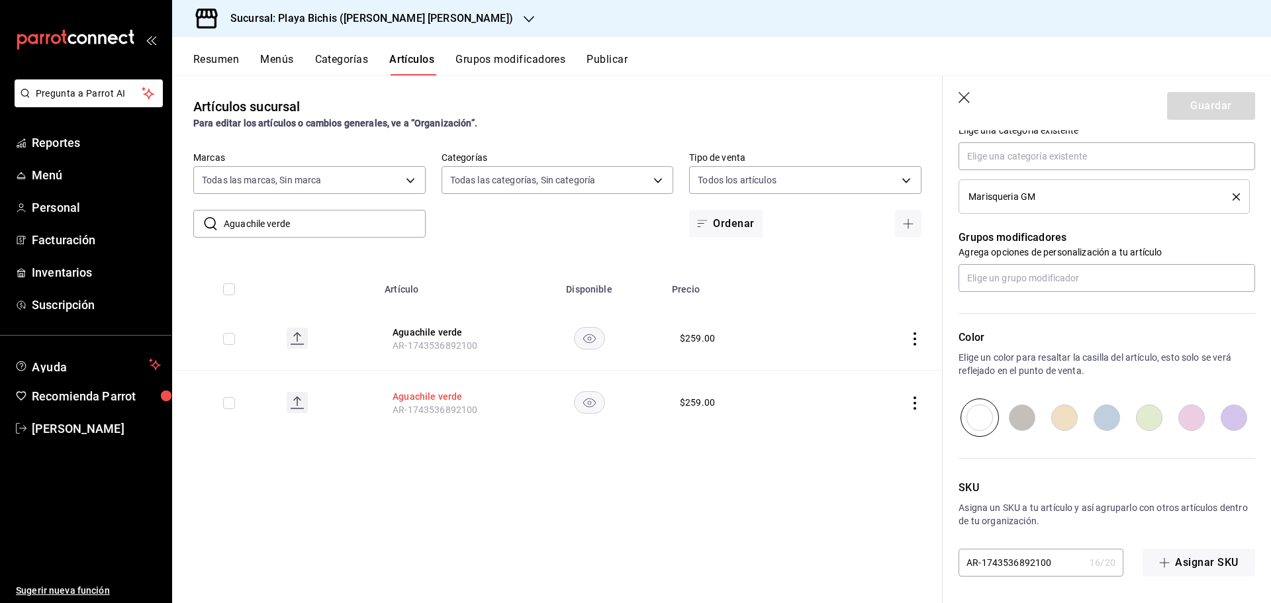
click at [444, 397] on button "Aguachile verde" at bounding box center [446, 396] width 106 height 13
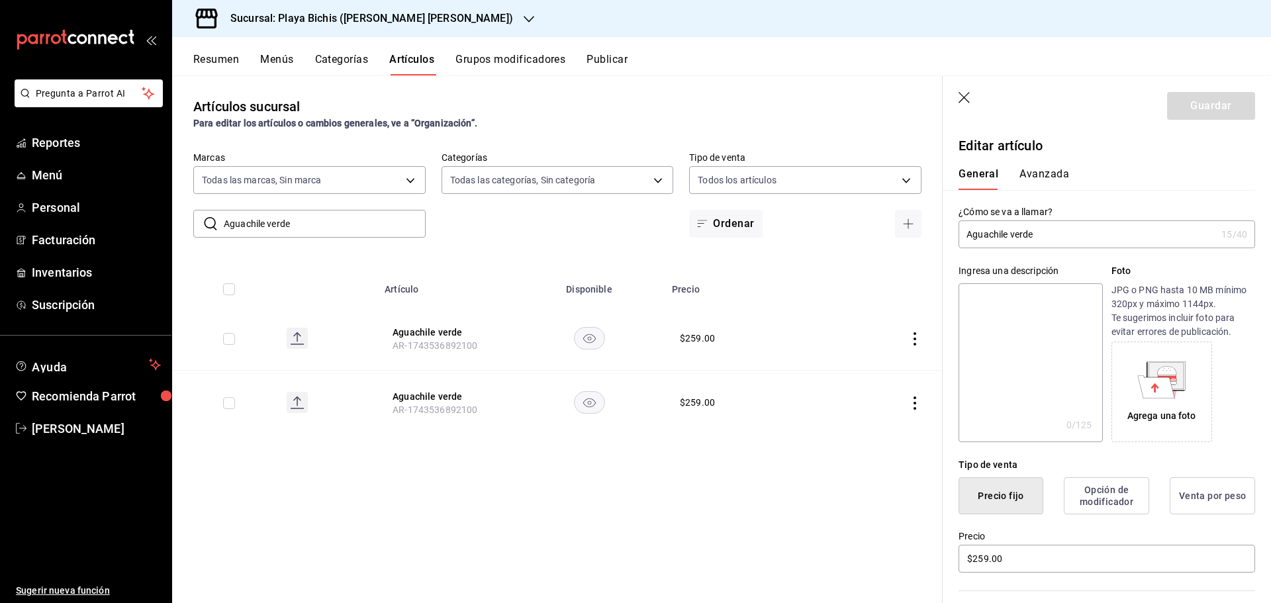
click at [1057, 180] on button "Avanzada" at bounding box center [1044, 178] width 50 height 23
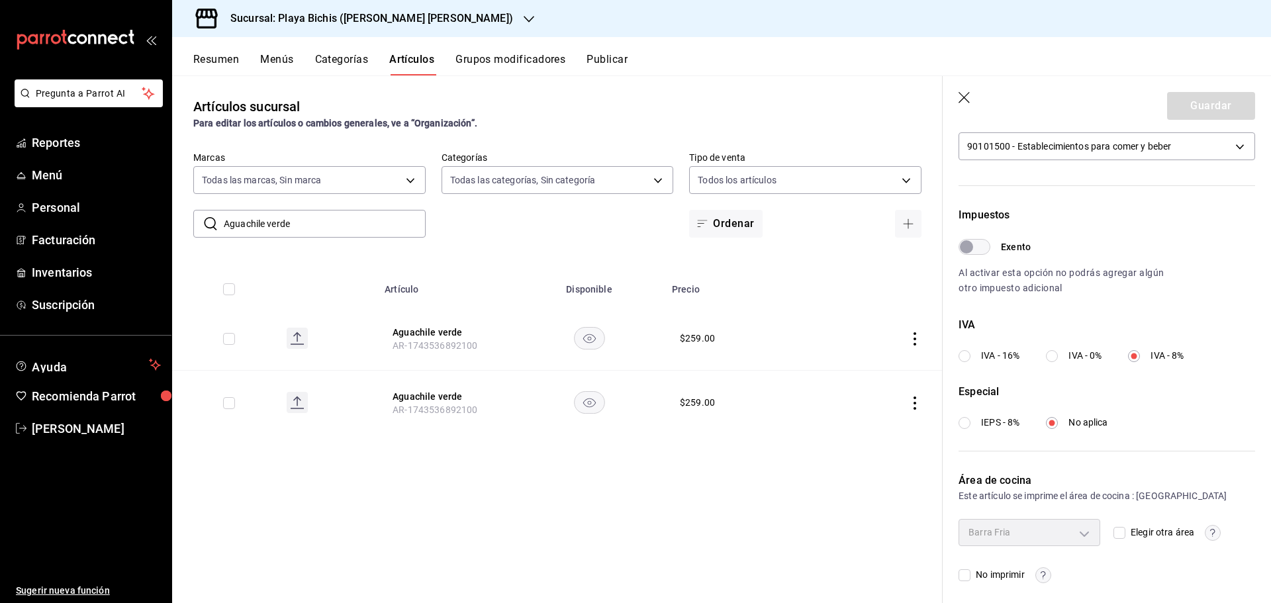
scroll to position [332, 0]
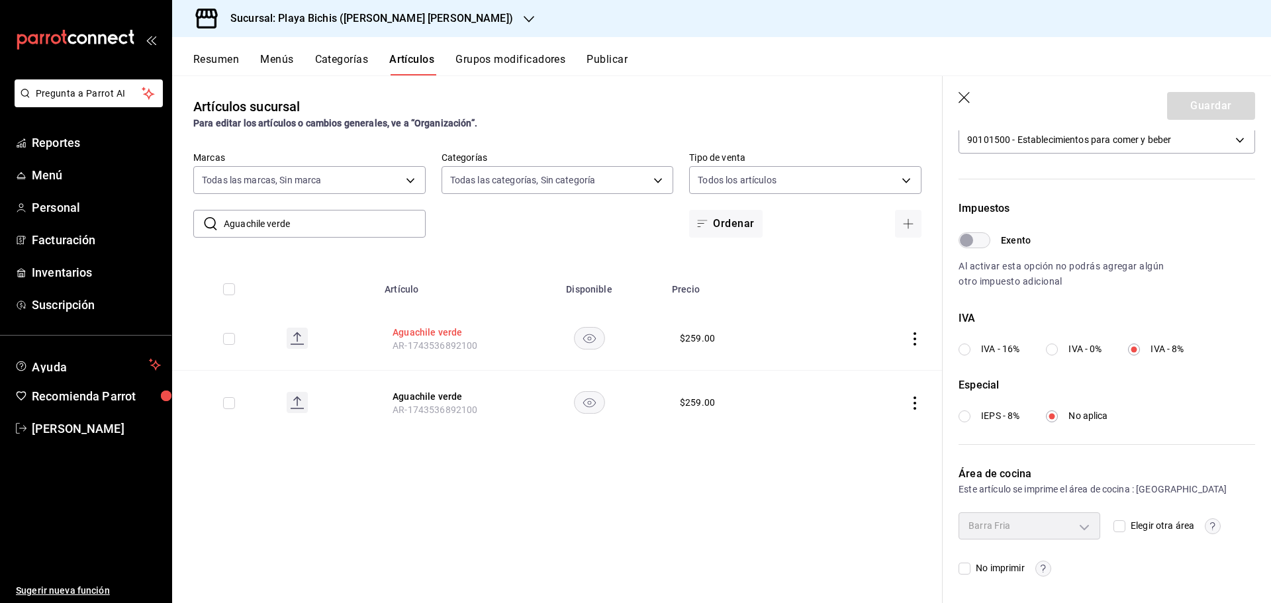
click at [430, 333] on button "Aguachile verde" at bounding box center [446, 332] width 106 height 13
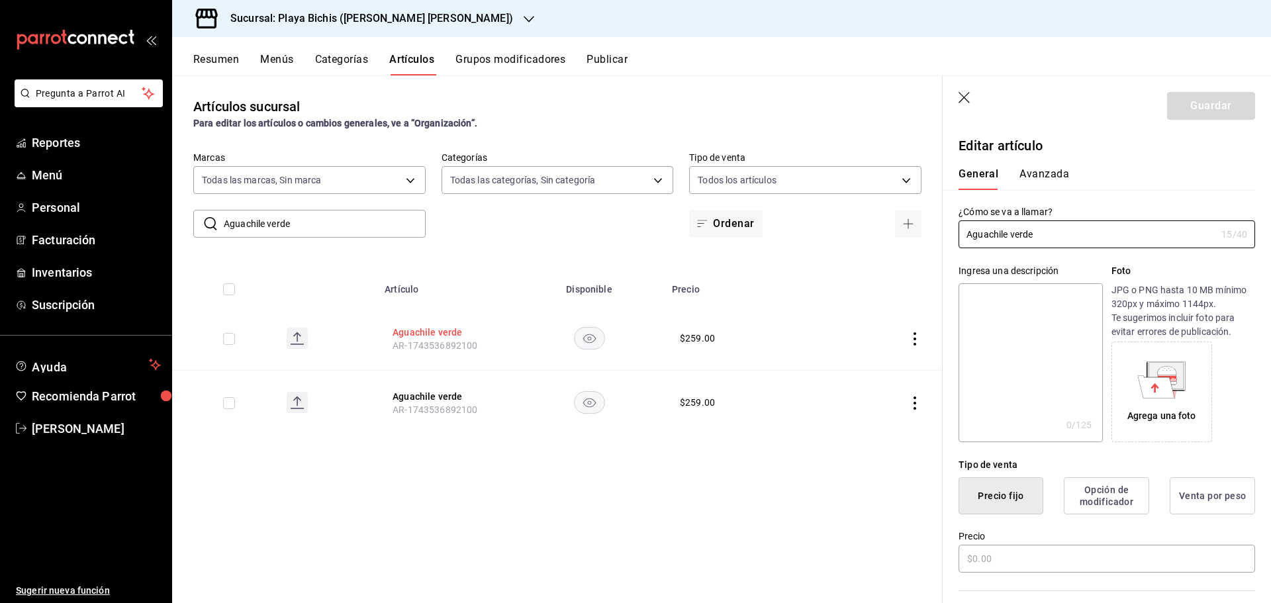
type input "$259.00"
click at [1057, 164] on div "General [PERSON_NAME]" at bounding box center [1099, 173] width 312 height 34
click at [1057, 172] on button "Avanzada" at bounding box center [1044, 178] width 50 height 23
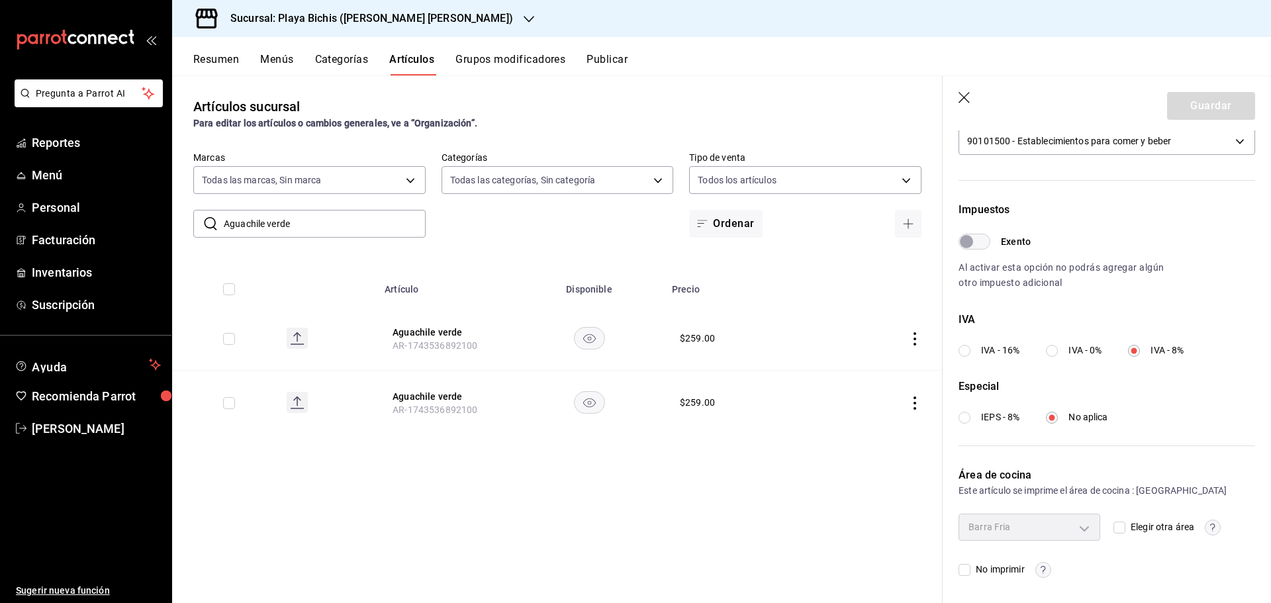
scroll to position [332, 0]
click at [960, 95] on icon "button" at bounding box center [965, 98] width 13 height 13
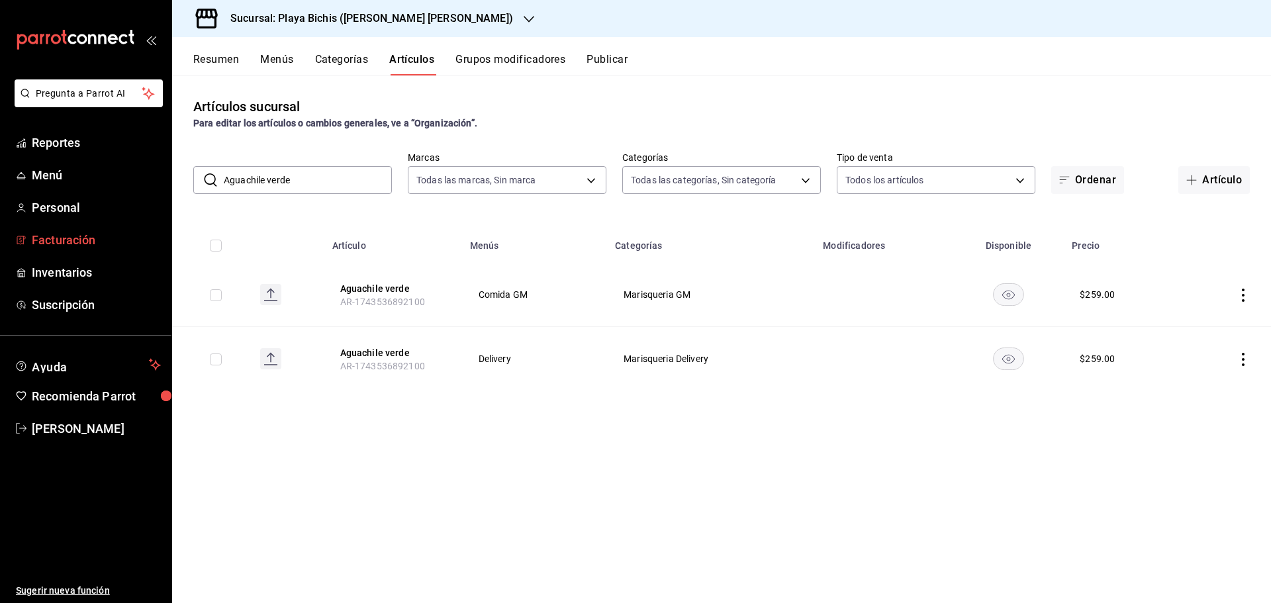
click at [70, 240] on span "Facturación" at bounding box center [96, 240] width 129 height 18
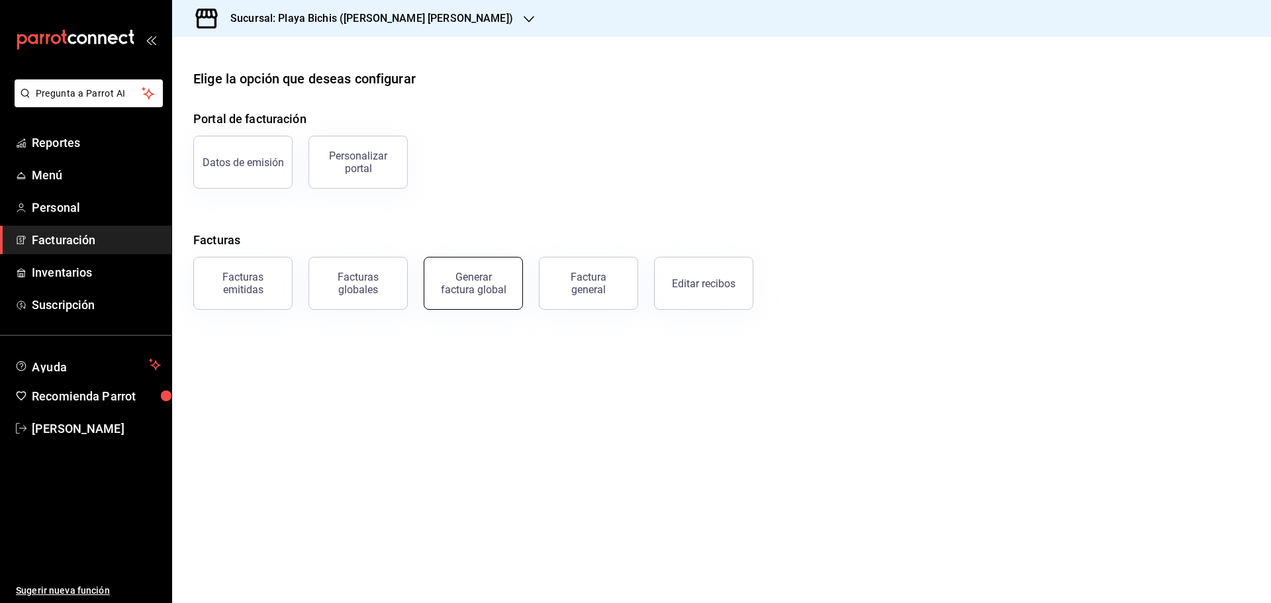
click at [483, 268] on button "Generar factura global" at bounding box center [473, 283] width 99 height 53
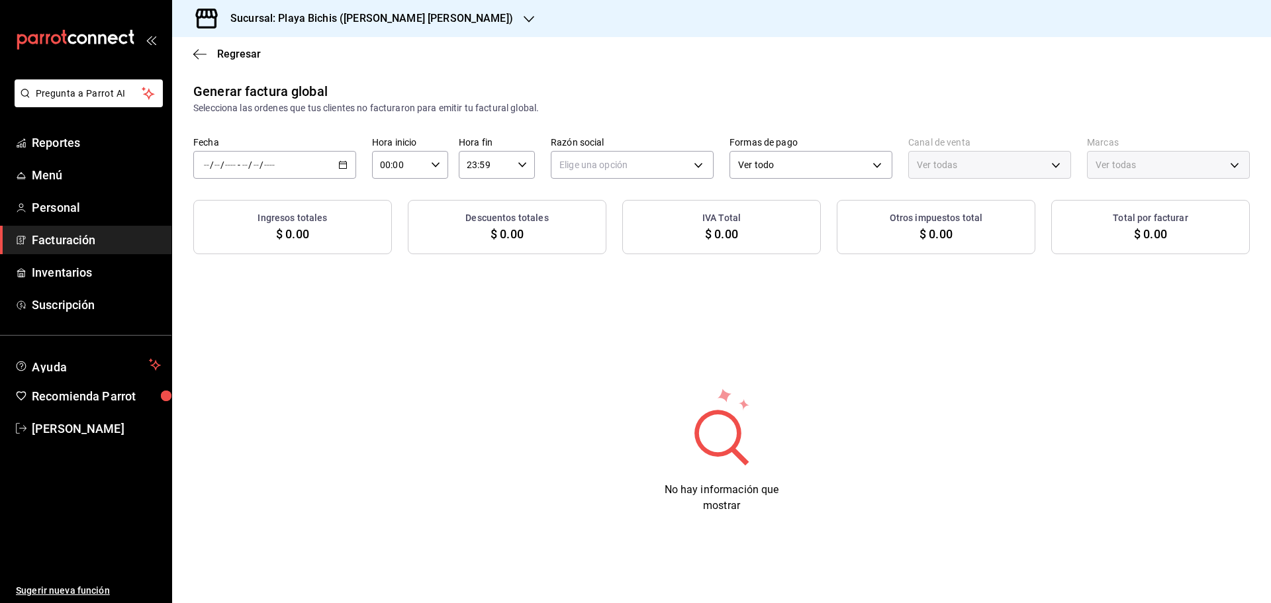
type input "PARROT,UBER_EATS,RAPPI,DIDI_FOOD,ONLINE"
click at [342, 167] on icon "button" at bounding box center [342, 164] width 9 height 9
click at [272, 209] on span "Rango de fechas" at bounding box center [256, 205] width 103 height 14
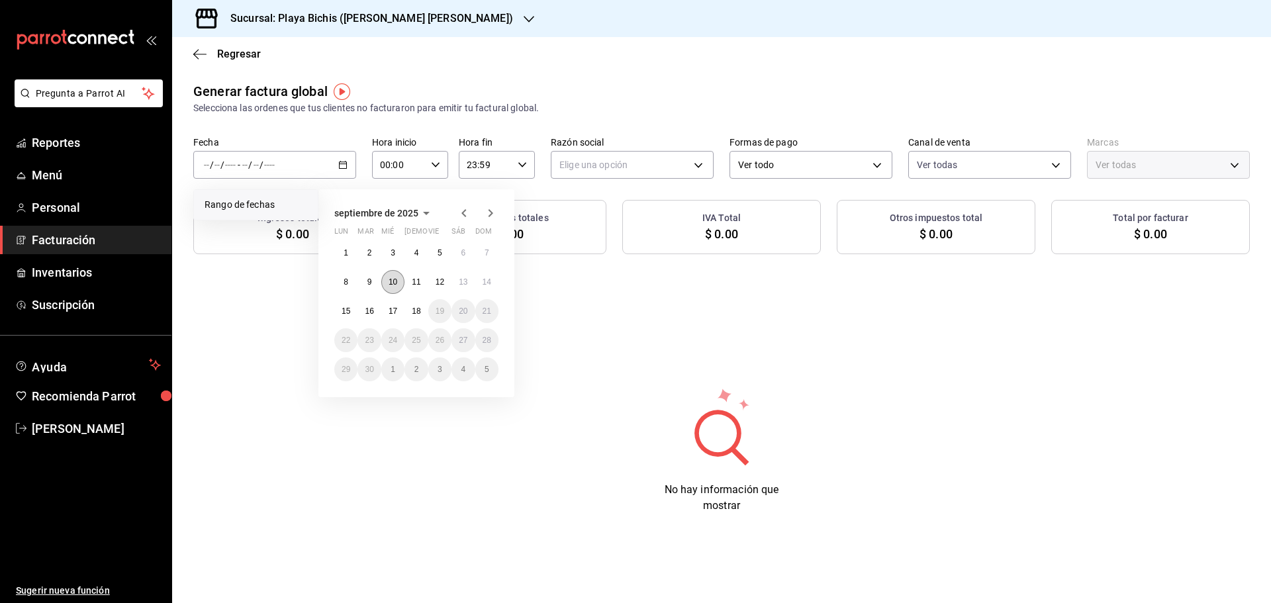
click at [386, 279] on button "10" at bounding box center [392, 282] width 23 height 24
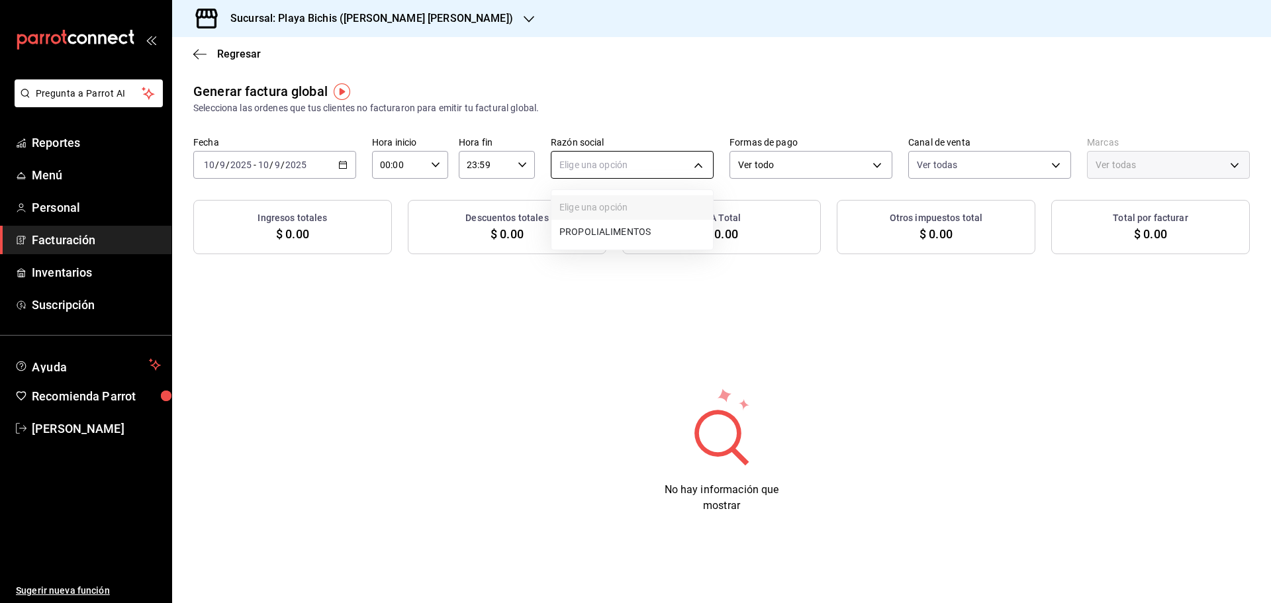
click at [591, 165] on body "Pregunta a Parrot AI Reportes Menú Personal Facturación Inventarios Suscripción…" at bounding box center [635, 301] width 1271 height 603
click at [604, 234] on li "PROPOLIALIMENTOS" at bounding box center [632, 232] width 162 height 24
type input "98789bbc-3643-442e-bea3-a0897877bbaf"
type input "4ba3d68a-2a71-4bf4-8272-d27f8f663470,fbc14f8a-a0c0-448e-9dac-7011cab8a3fb"
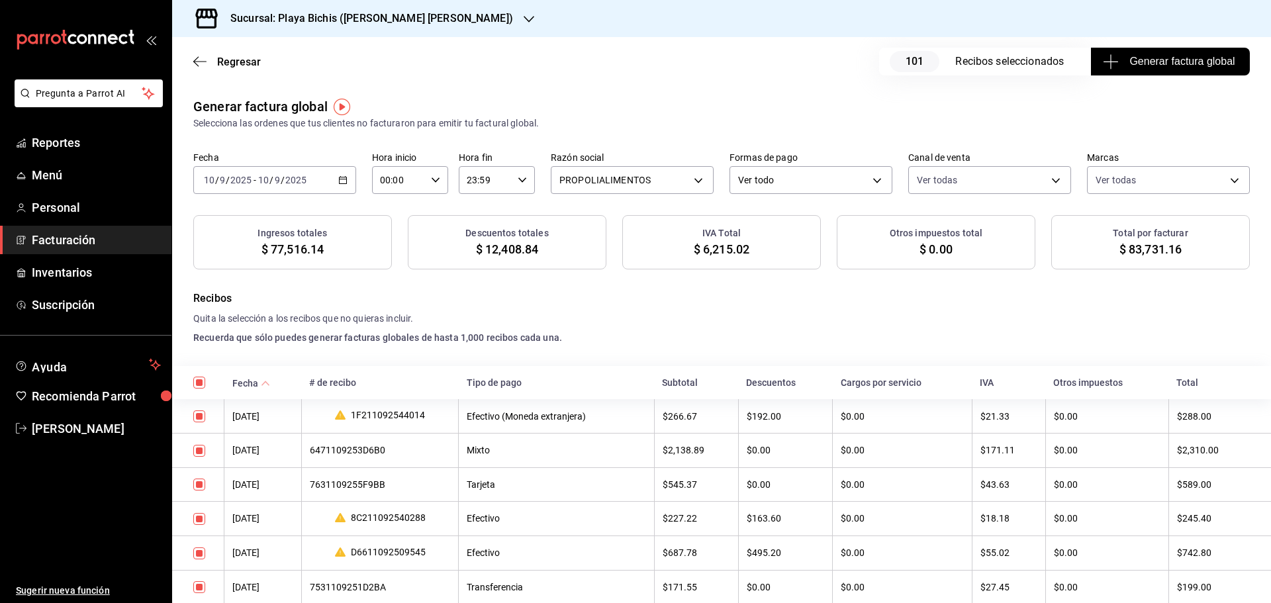
click at [340, 181] on icon "button" at bounding box center [342, 179] width 9 height 9
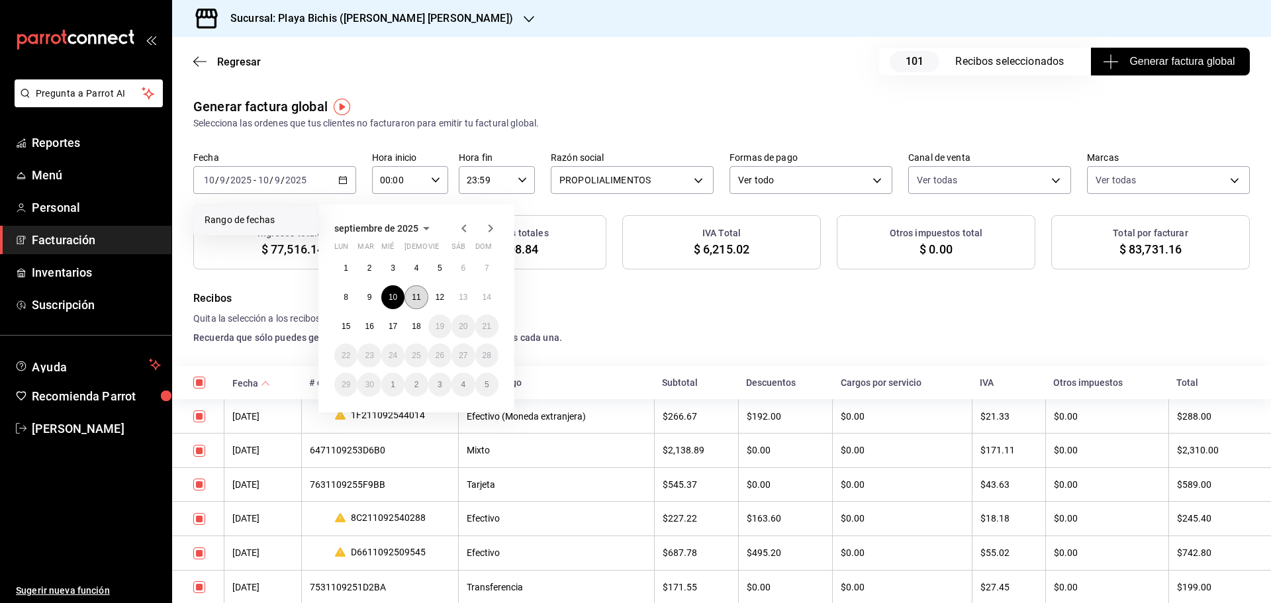
click at [412, 299] on abbr "11" at bounding box center [416, 297] width 9 height 9
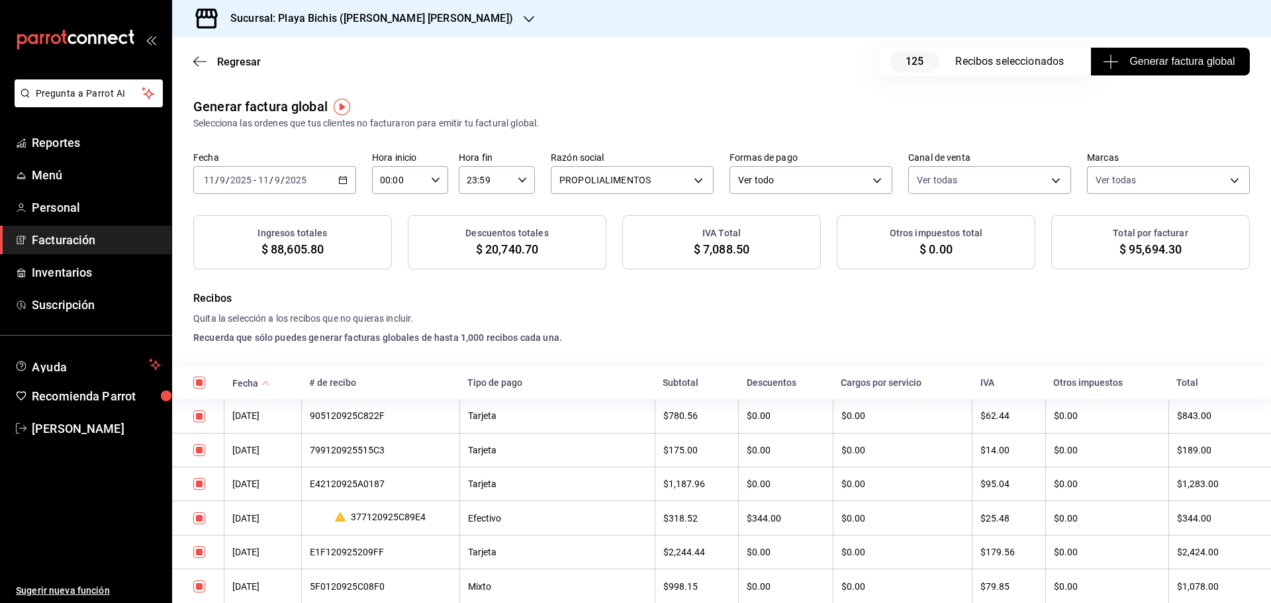
click at [341, 181] on icon "button" at bounding box center [342, 179] width 9 height 9
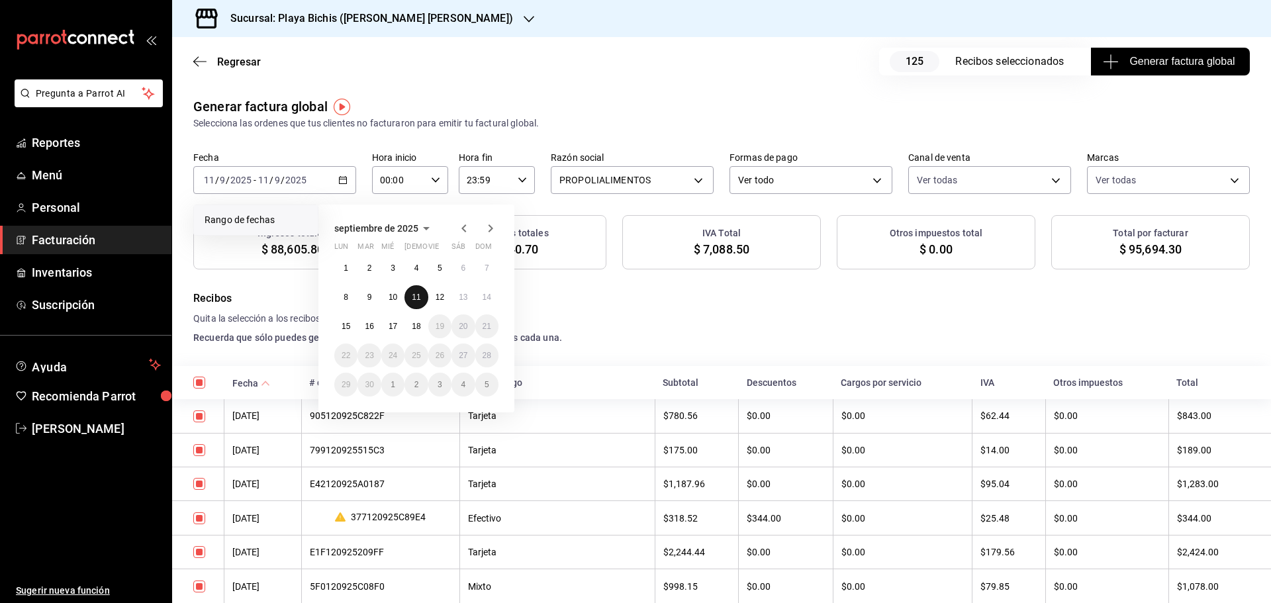
click at [413, 299] on abbr "11" at bounding box center [416, 297] width 9 height 9
click at [414, 299] on abbr "11" at bounding box center [416, 297] width 9 height 9
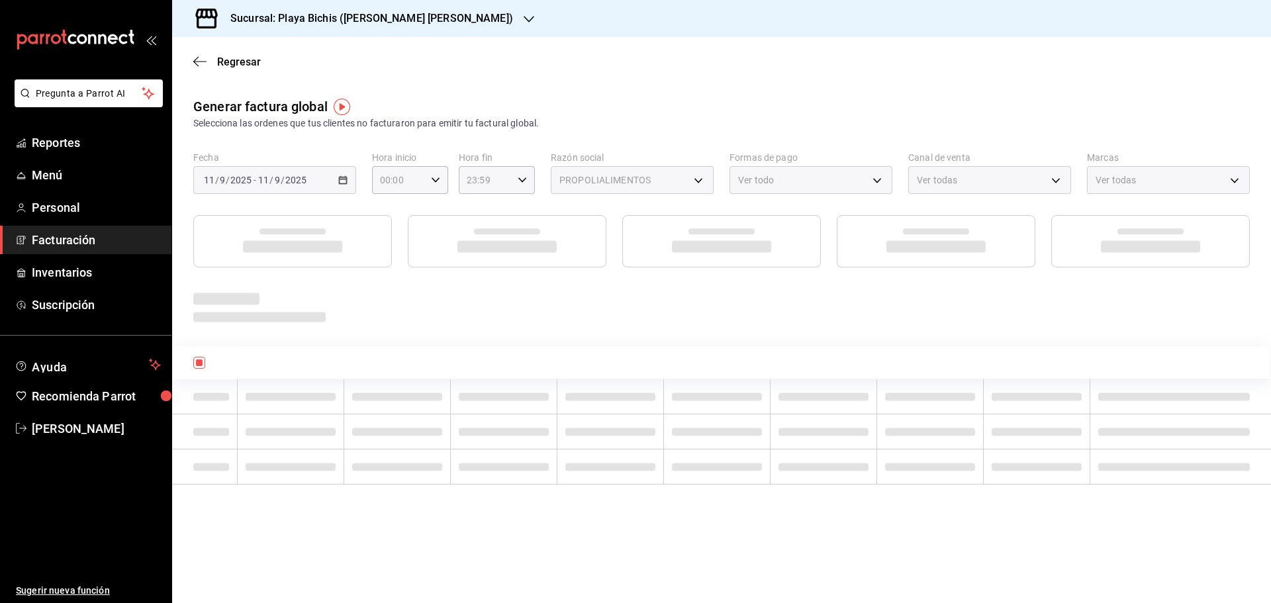
click at [414, 299] on div at bounding box center [721, 307] width 1057 height 36
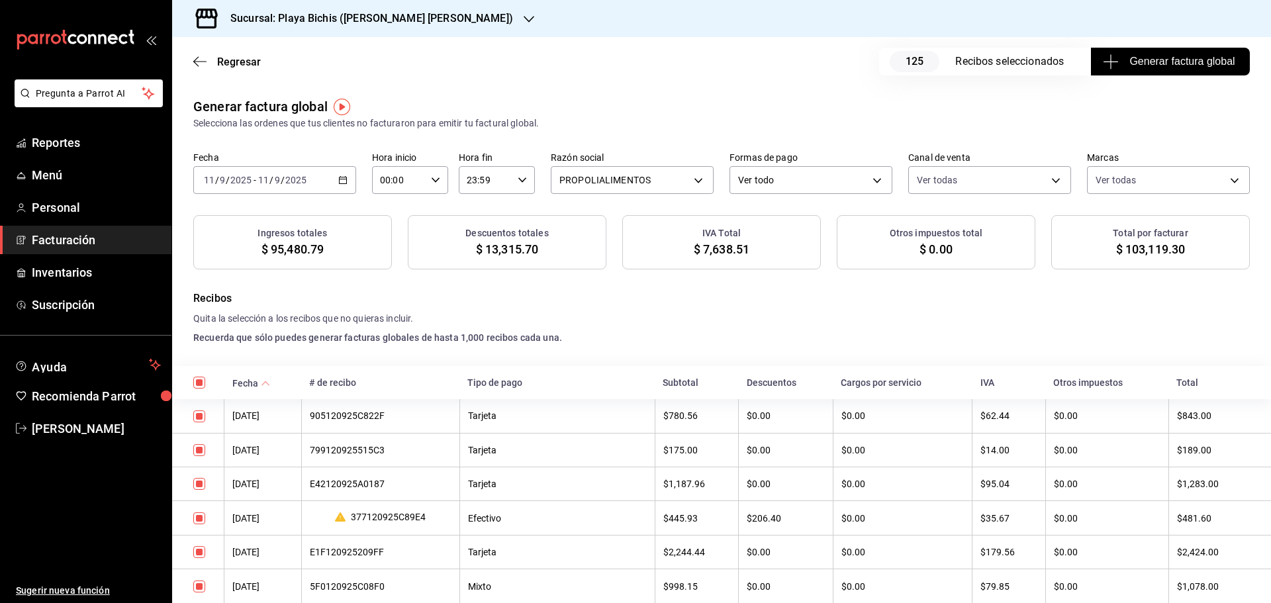
click at [346, 180] on icon "button" at bounding box center [342, 179] width 9 height 9
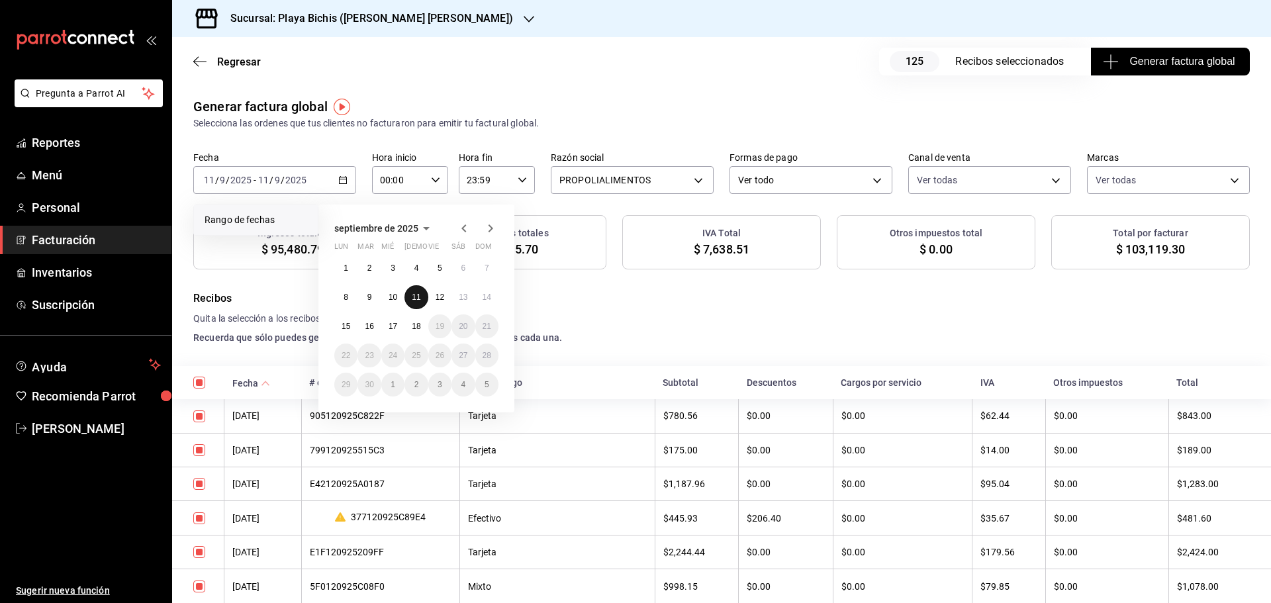
click at [410, 298] on button "11" at bounding box center [415, 297] width 23 height 24
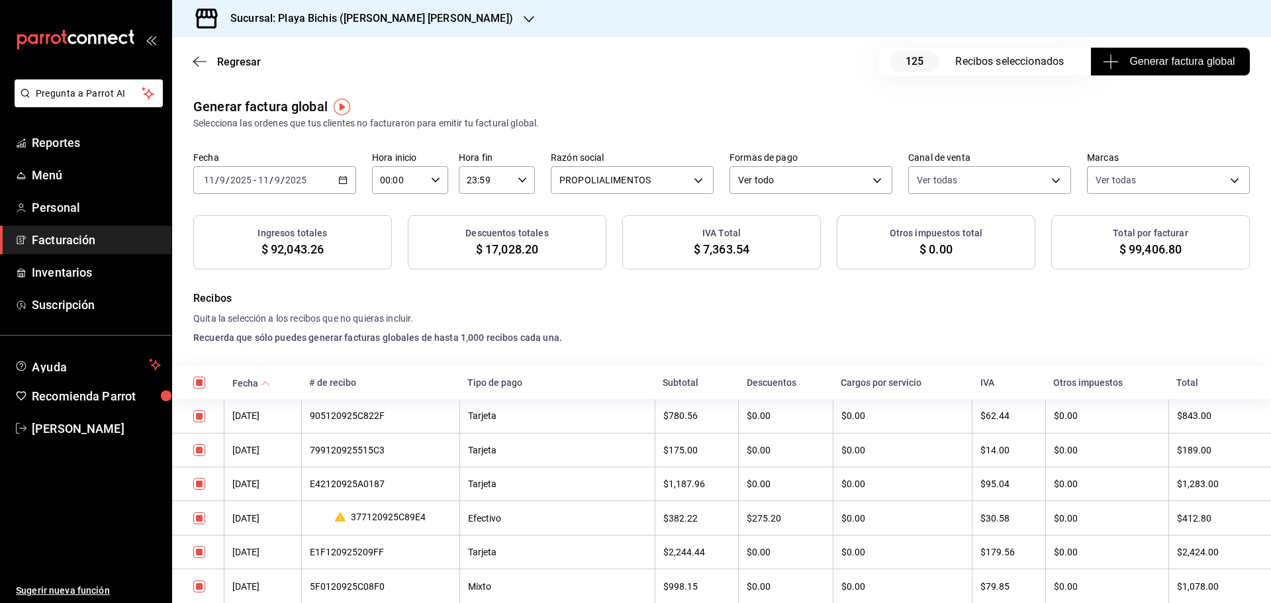
click at [1148, 60] on span "Generar factura global" at bounding box center [1169, 62] width 129 height 16
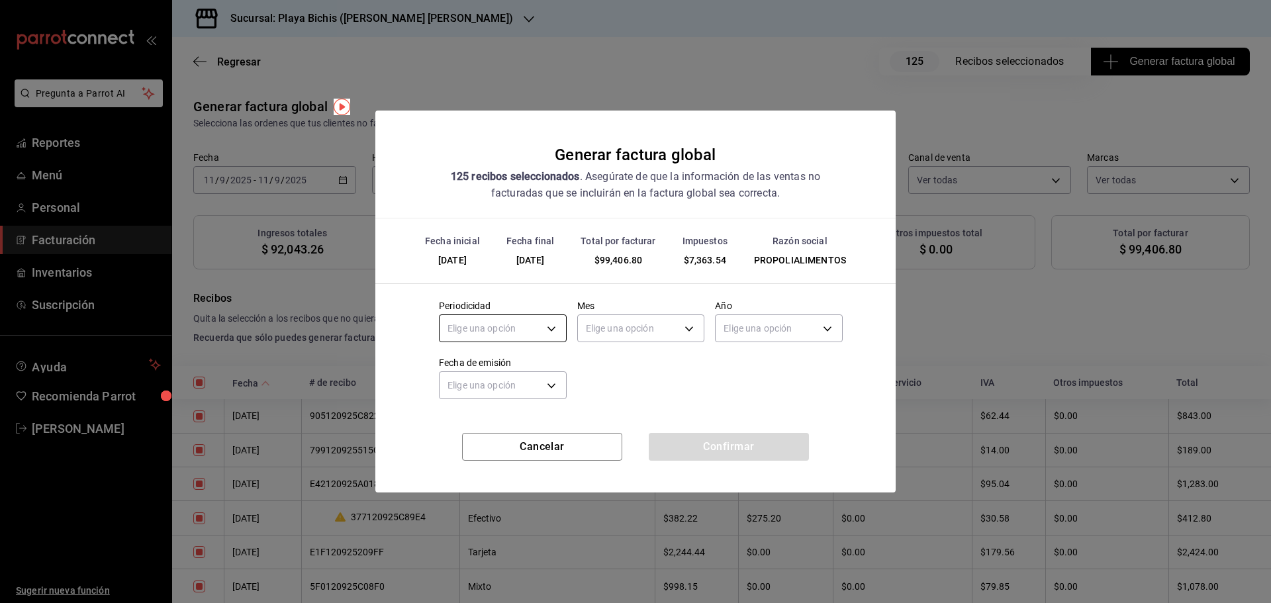
click at [528, 337] on body "Pregunta a Parrot AI Reportes Menú Personal Facturación Inventarios Suscripción…" at bounding box center [635, 301] width 1271 height 603
drag, startPoint x: 508, startPoint y: 365, endPoint x: 528, endPoint y: 359, distance: 20.9
click at [508, 366] on li "Diario" at bounding box center [503, 370] width 126 height 22
type input "DAILY"
click at [620, 328] on body "Pregunta a Parrot AI Reportes Menú Personal Facturación Inventarios Suscripción…" at bounding box center [635, 301] width 1271 height 603
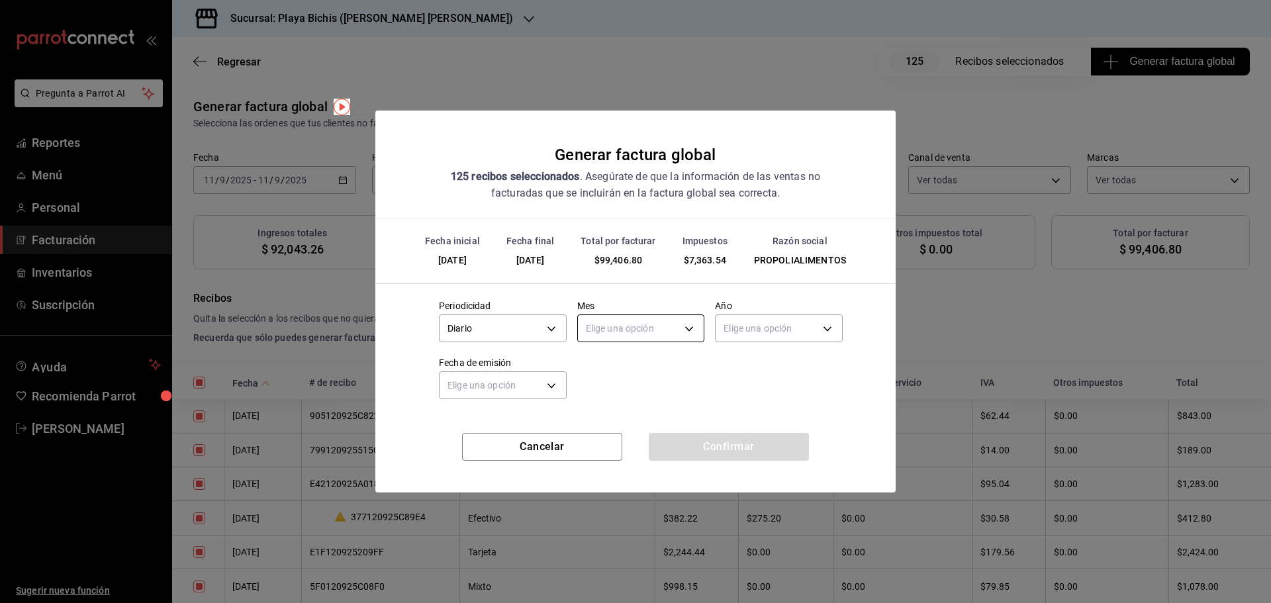
click at [632, 334] on body "Pregunta a Parrot AI Reportes Menú Personal Facturación Inventarios Suscripción…" at bounding box center [635, 301] width 1271 height 603
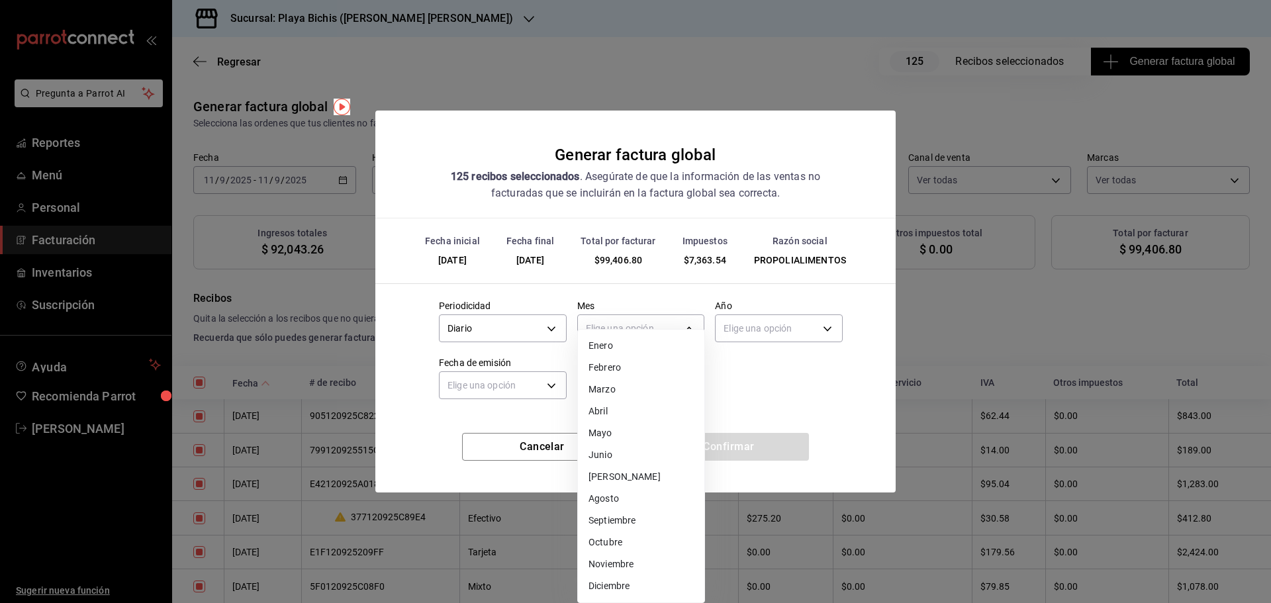
click at [622, 520] on li "Septiembre" at bounding box center [641, 521] width 126 height 22
type input "9"
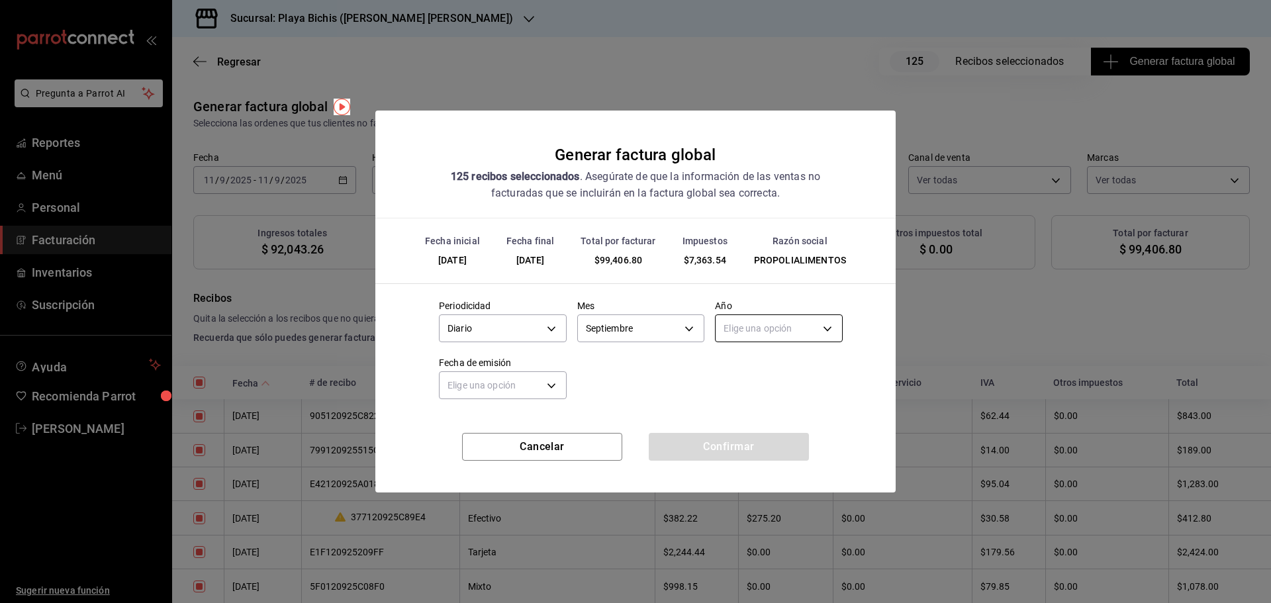
click at [781, 324] on body "Pregunta a Parrot AI Reportes Menú Personal Facturación Inventarios Suscripción…" at bounding box center [635, 301] width 1271 height 603
click at [746, 371] on li "2025" at bounding box center [779, 370] width 126 height 22
type input "2025"
click at [485, 380] on body "Pregunta a Parrot AI Reportes Menú Personal Facturación Inventarios Suscripción…" at bounding box center [635, 301] width 1271 height 603
click at [472, 427] on li "Hoy" at bounding box center [503, 427] width 126 height 22
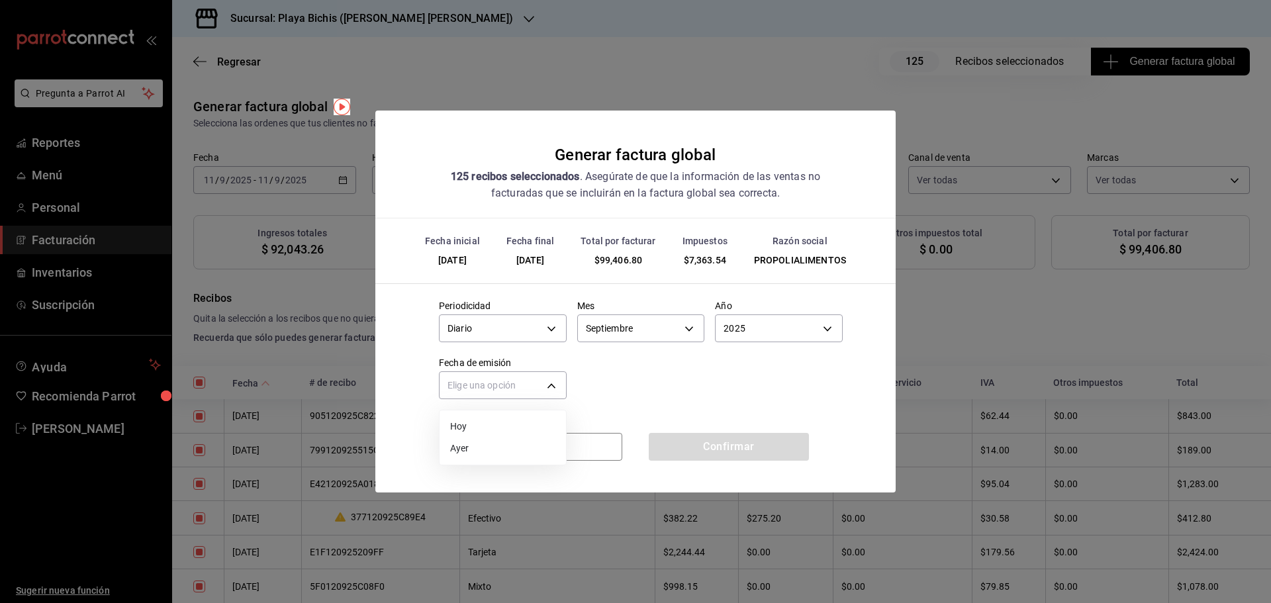
type input "[DATE]"
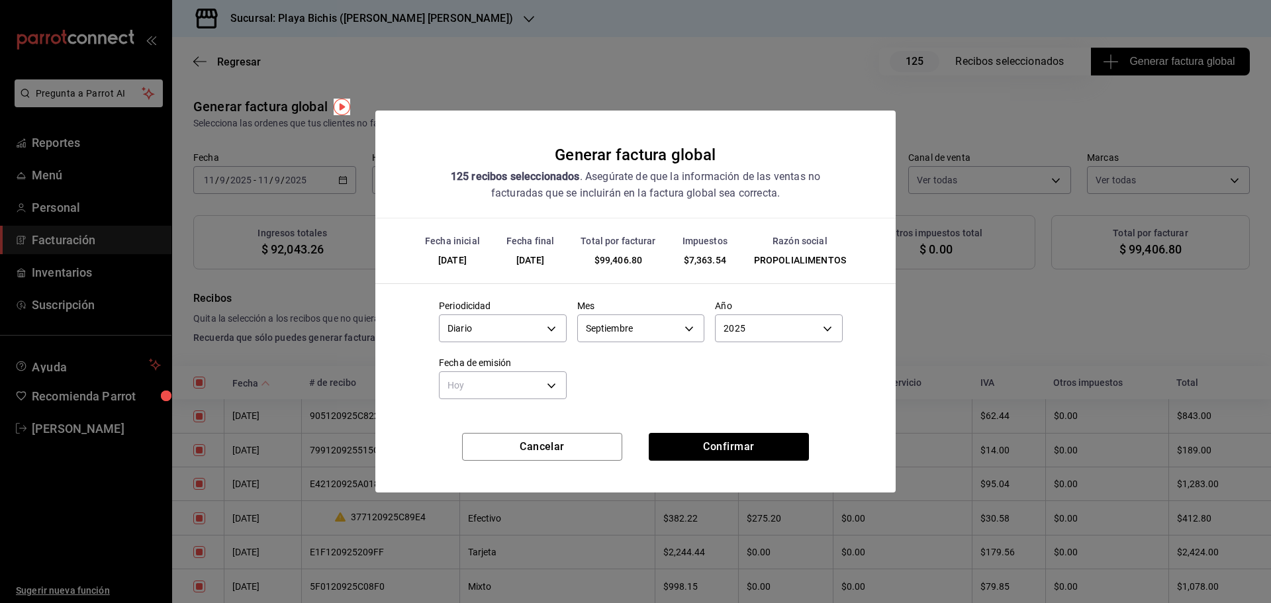
click at [472, 426] on li "Hoy" at bounding box center [487, 419] width 95 height 13
click at [682, 439] on button "Confirmar" at bounding box center [729, 447] width 160 height 28
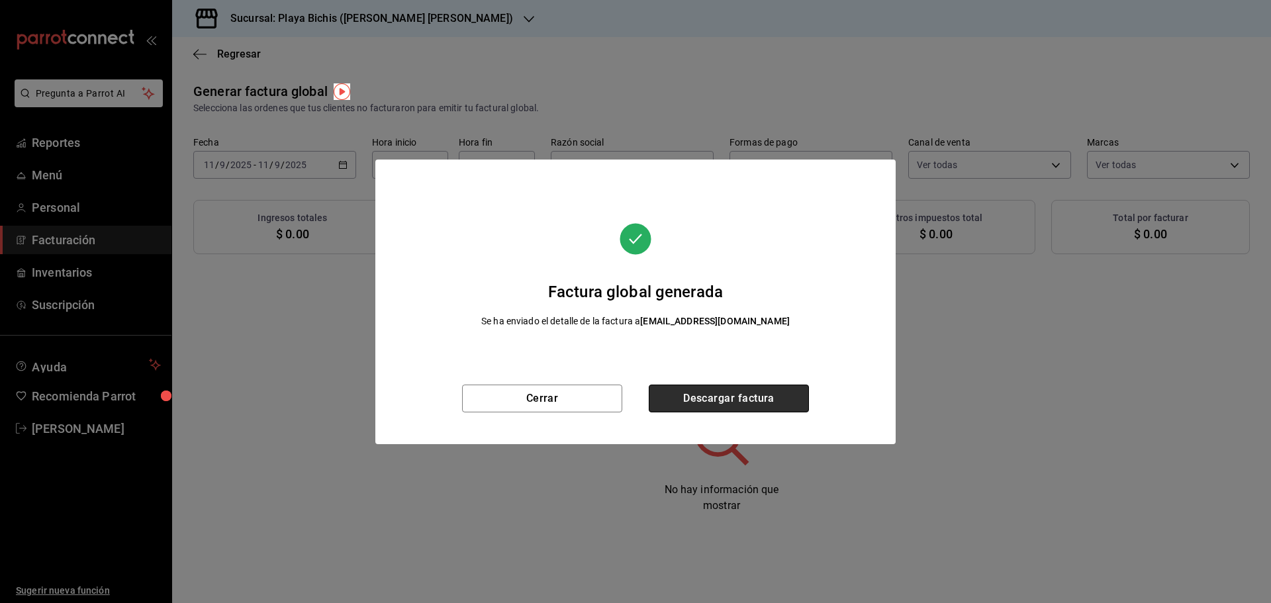
click at [765, 404] on button "Descargar factura" at bounding box center [729, 399] width 160 height 28
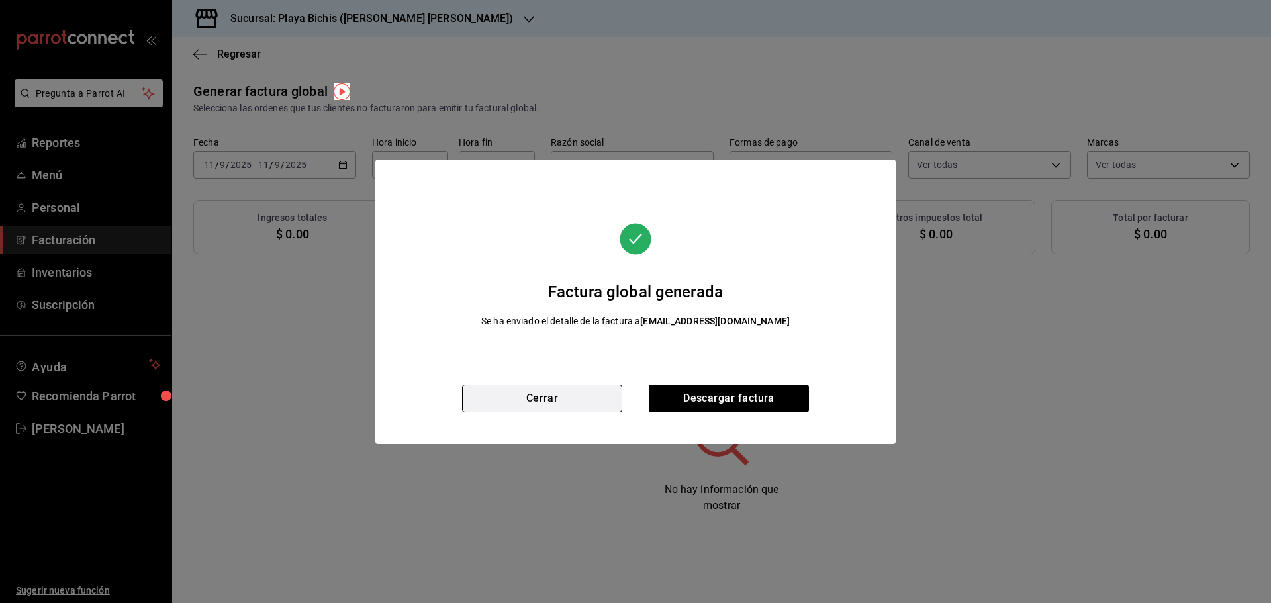
click at [601, 401] on button "Cerrar" at bounding box center [542, 399] width 160 height 28
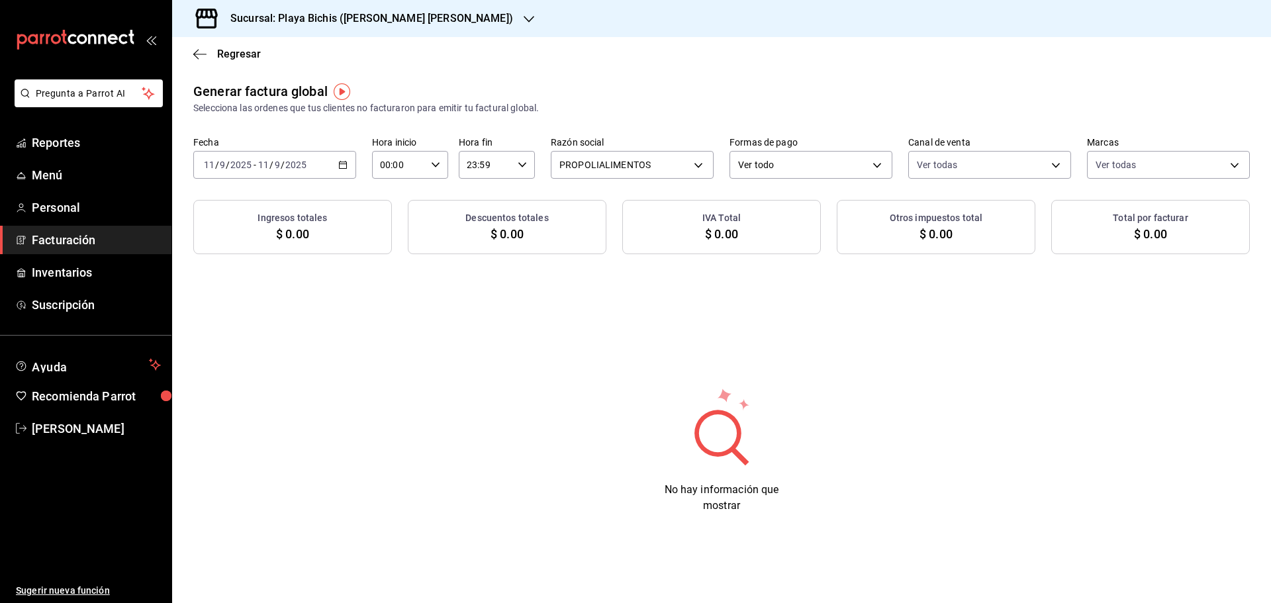
click at [341, 166] on icon "button" at bounding box center [342, 164] width 9 height 9
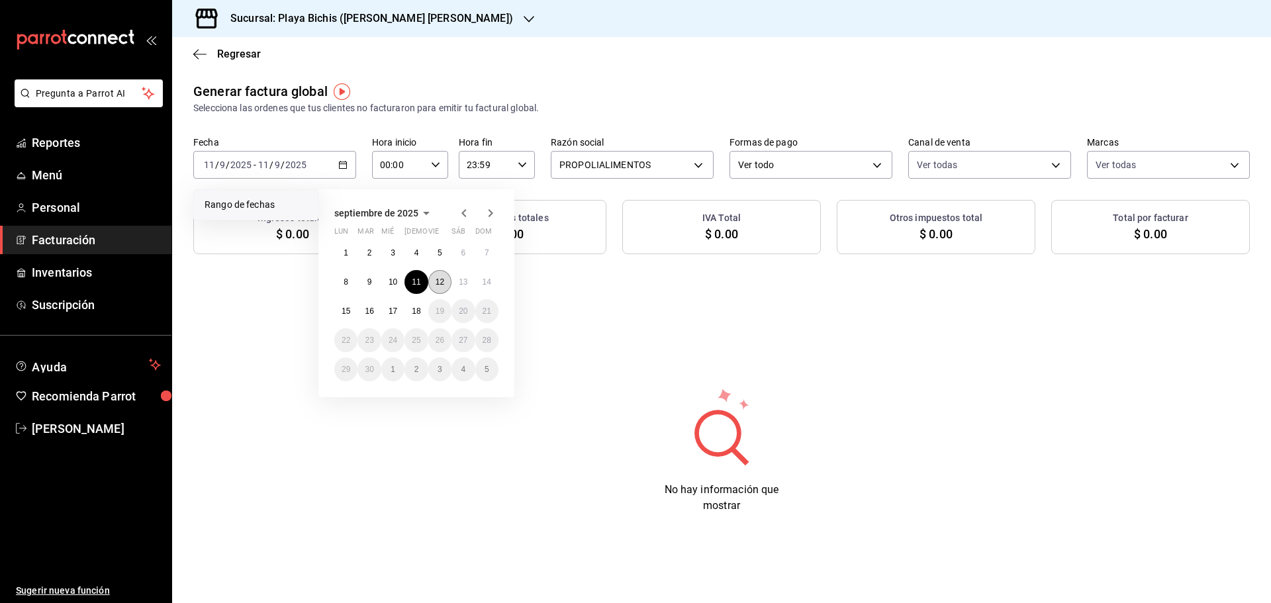
click at [440, 287] on button "12" at bounding box center [439, 282] width 23 height 24
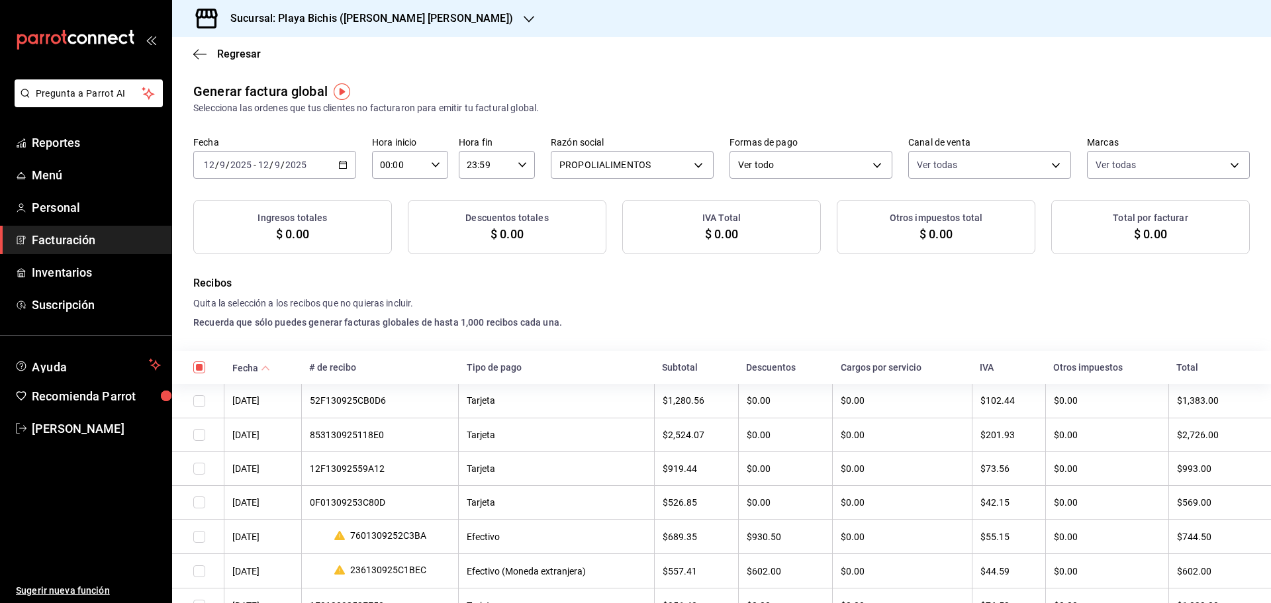
checkbox input "true"
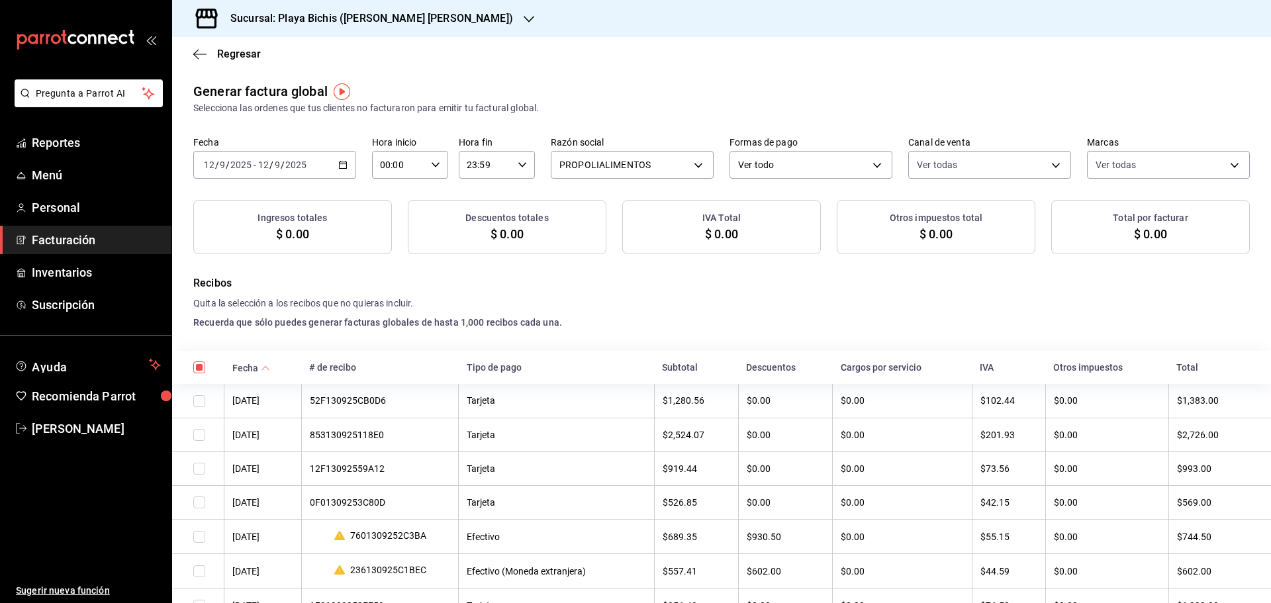
checkbox input "true"
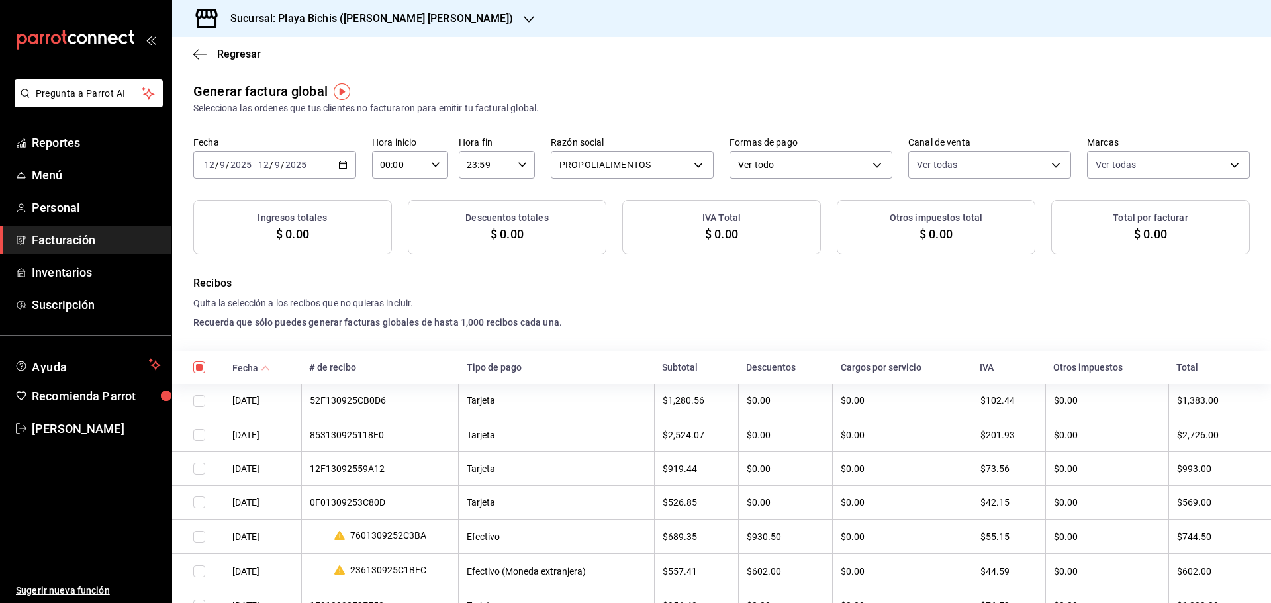
checkbox input "true"
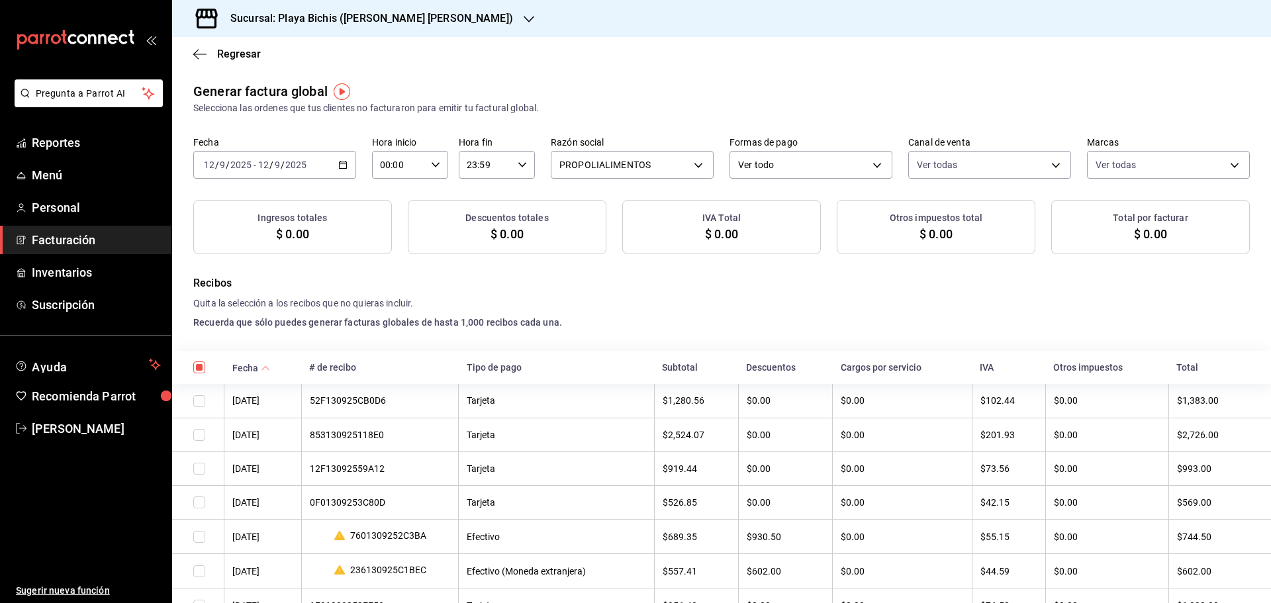
checkbox input "true"
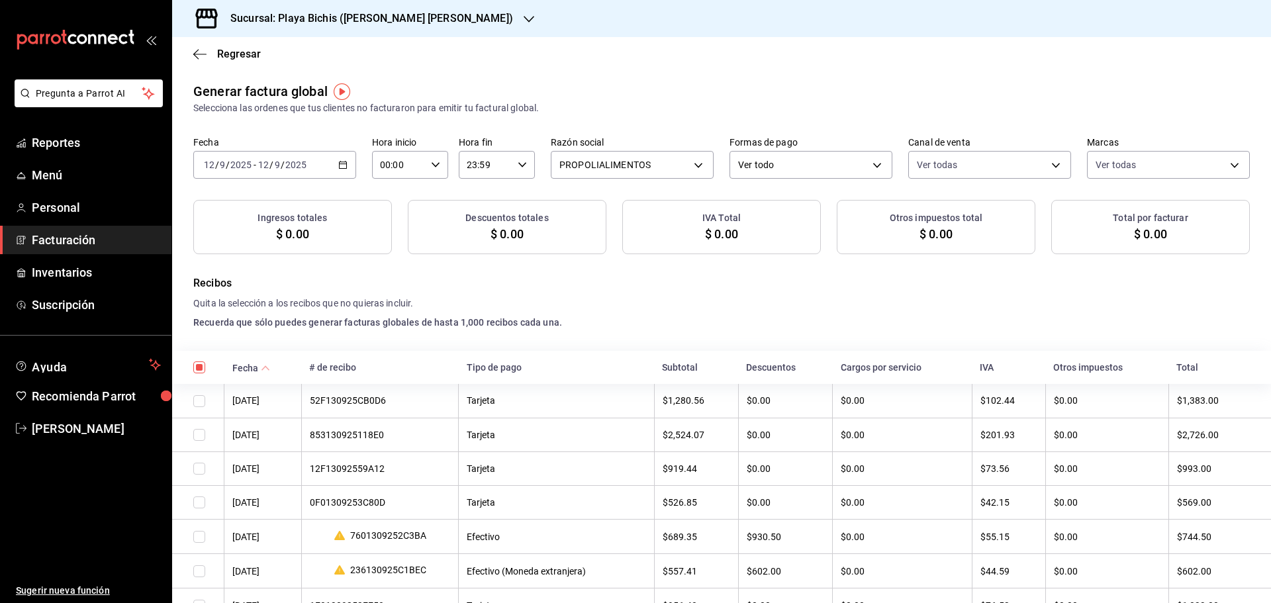
checkbox input "true"
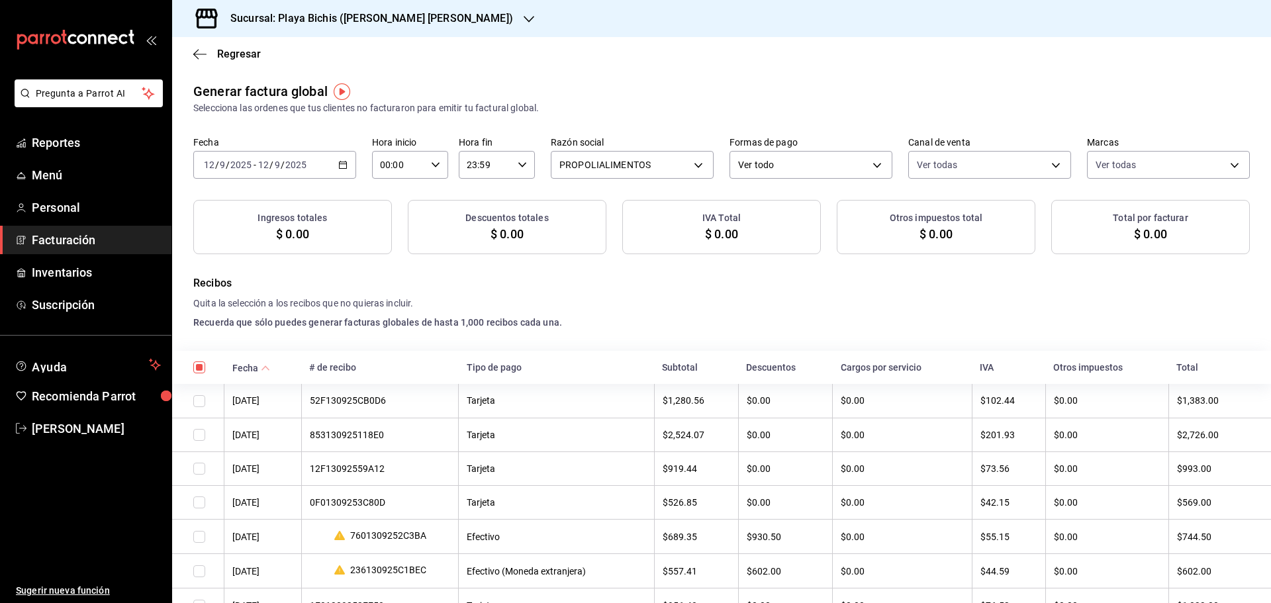
checkbox input "true"
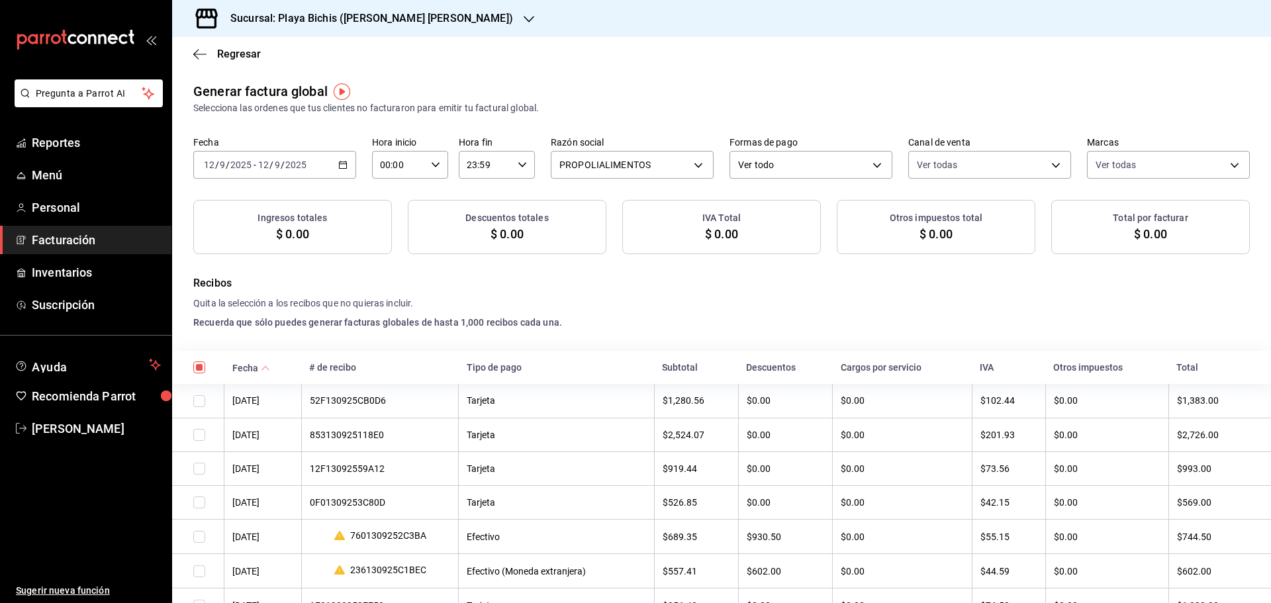
checkbox input "true"
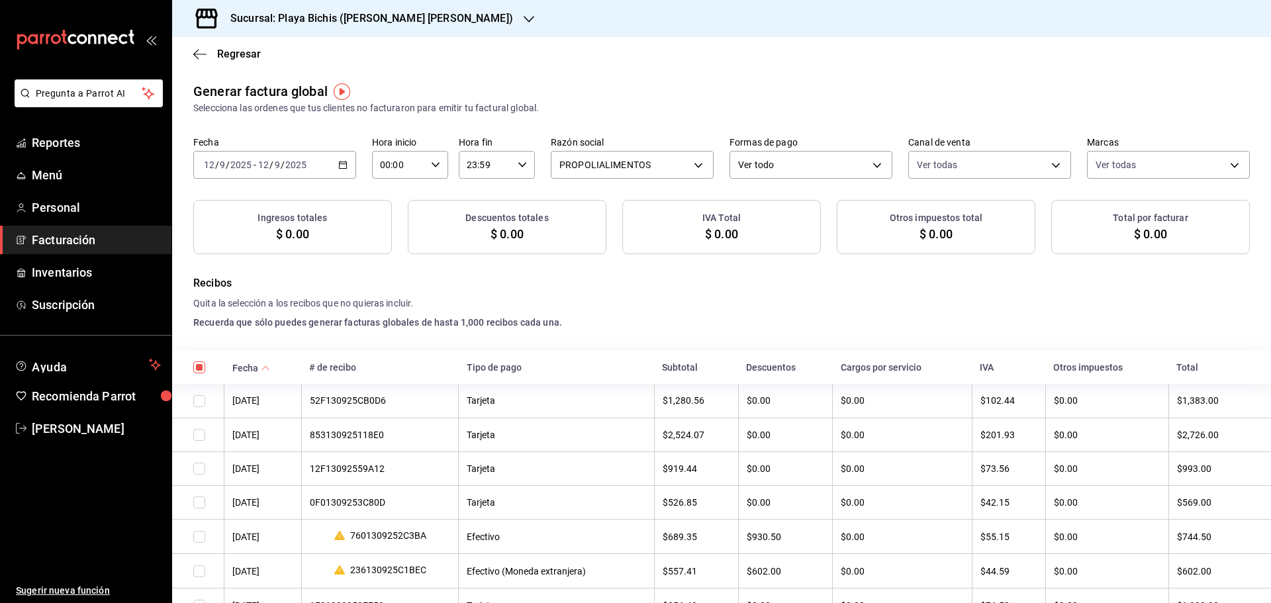
checkbox input "true"
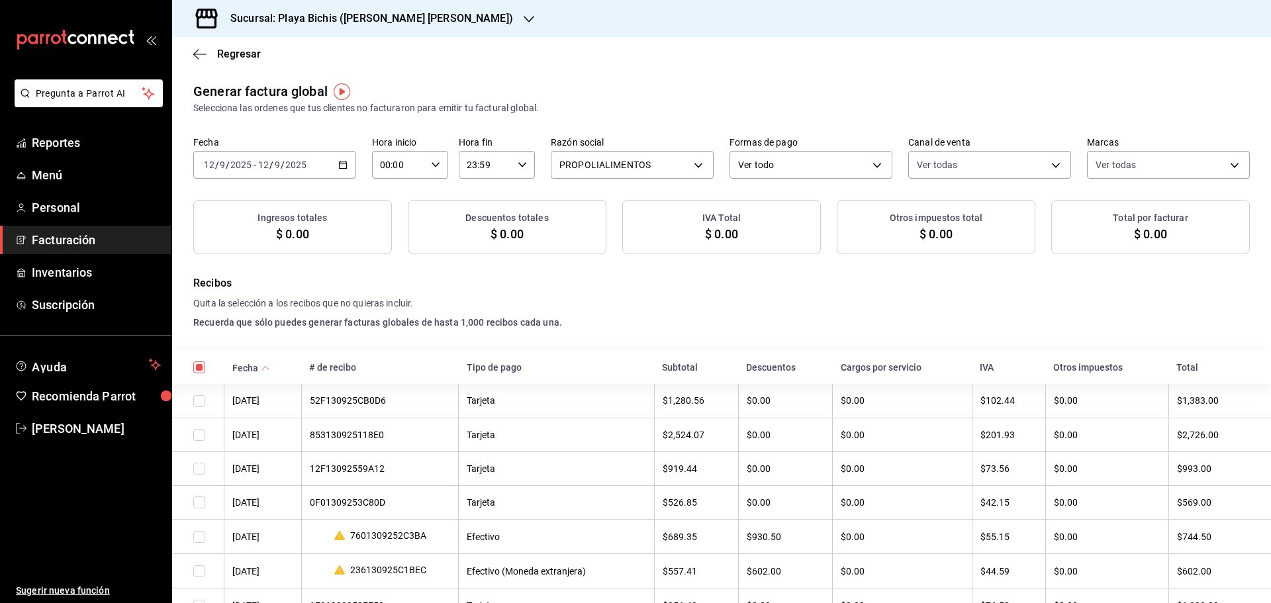
checkbox input "true"
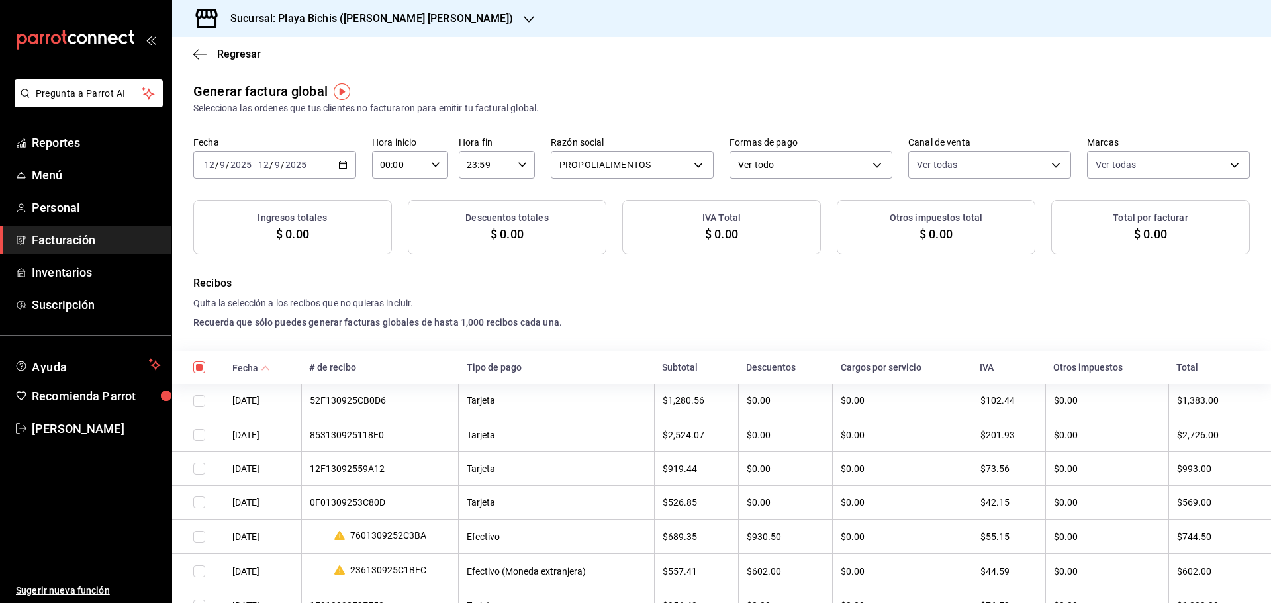
checkbox input "true"
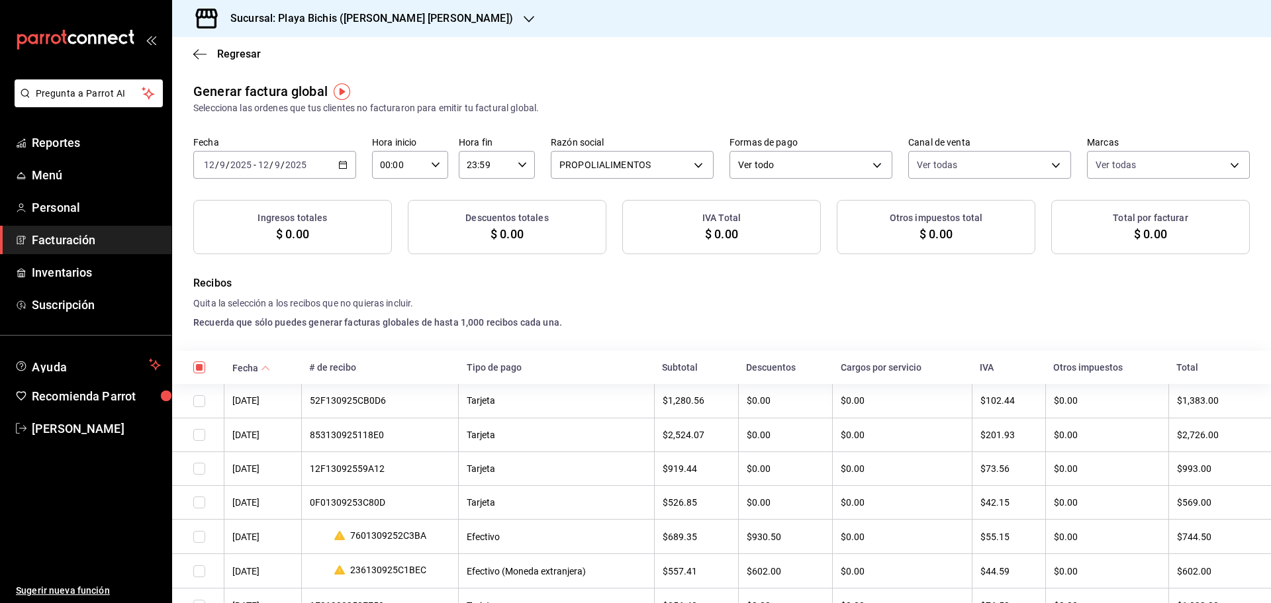
checkbox input "true"
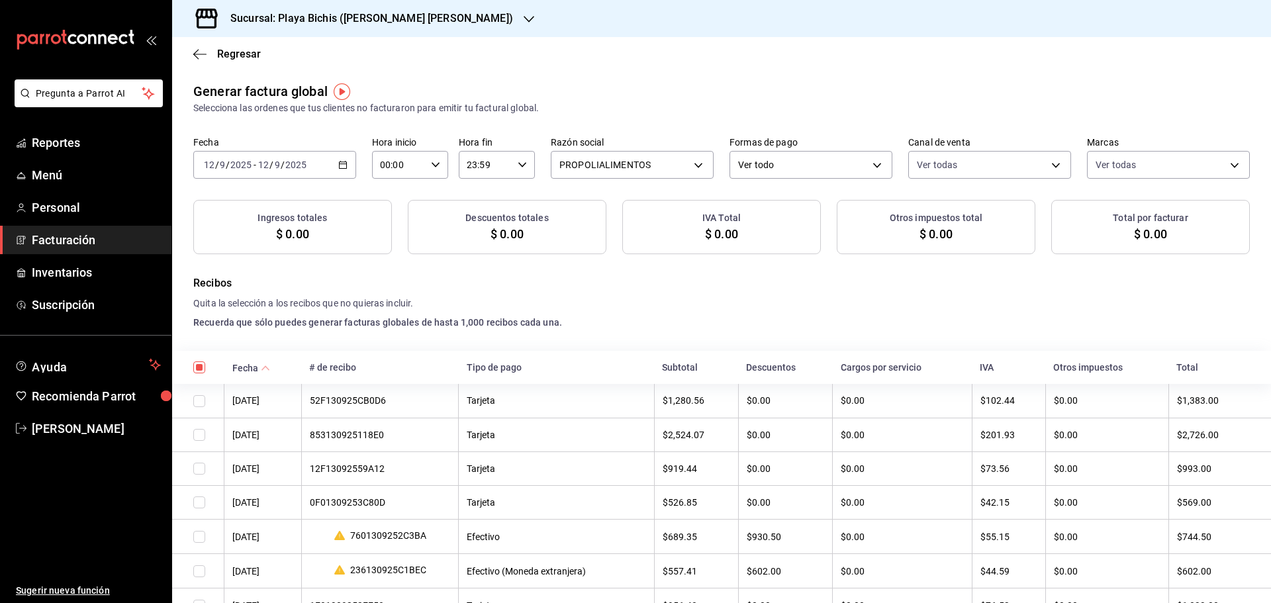
checkbox input "true"
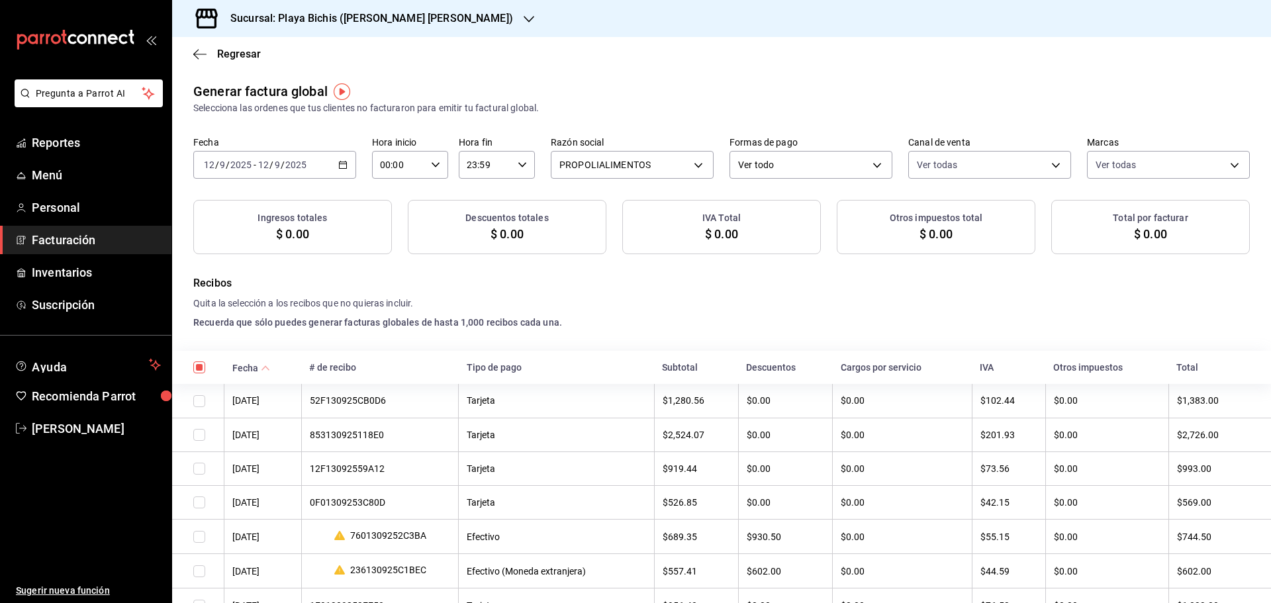
checkbox input "true"
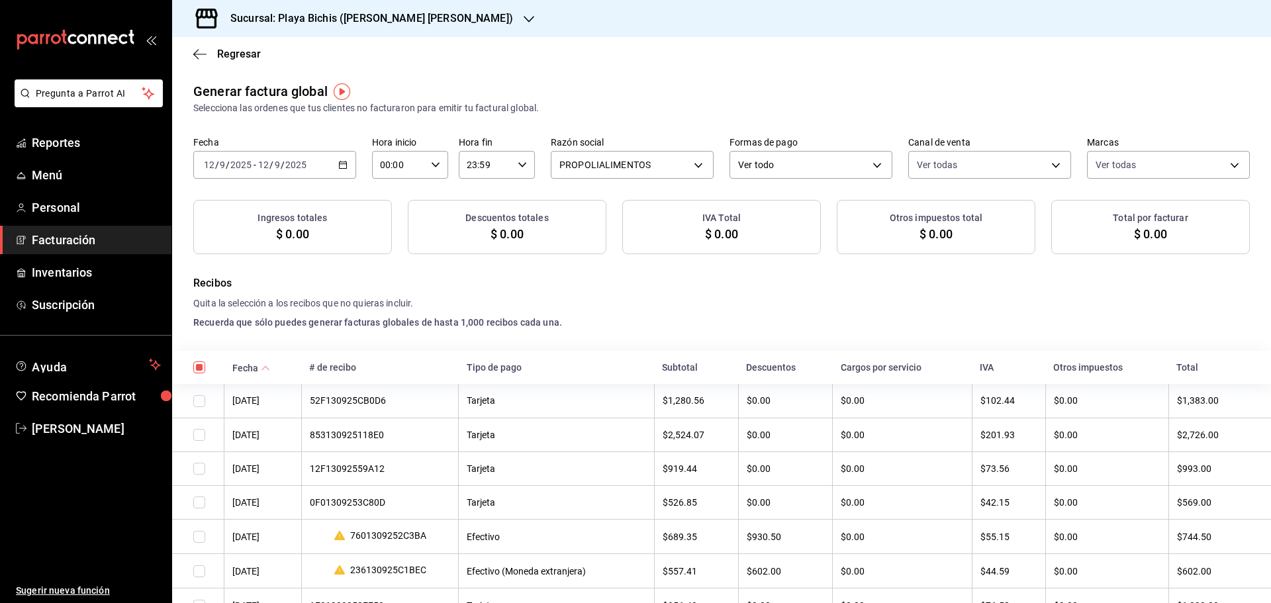
checkbox input "true"
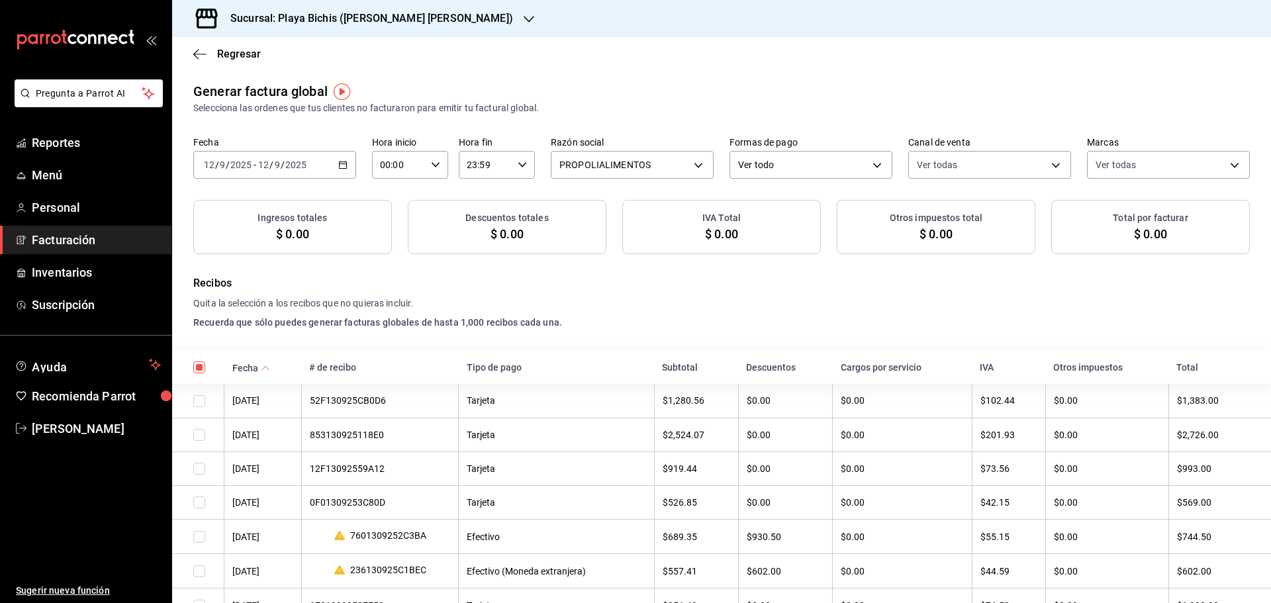
checkbox input "true"
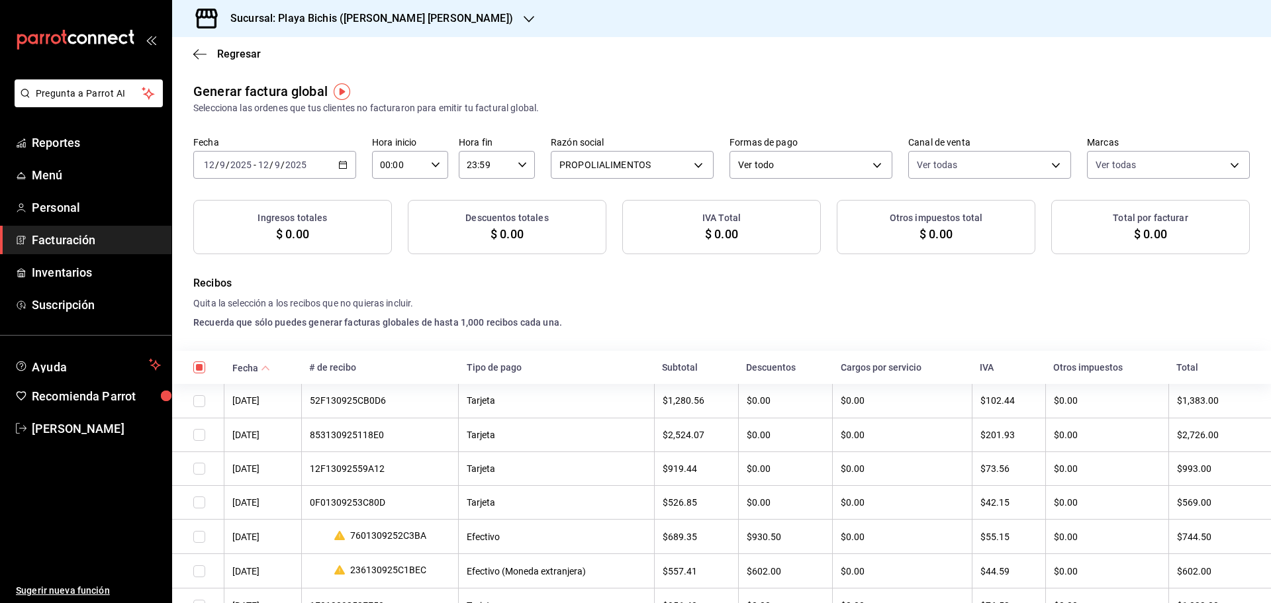
checkbox input "true"
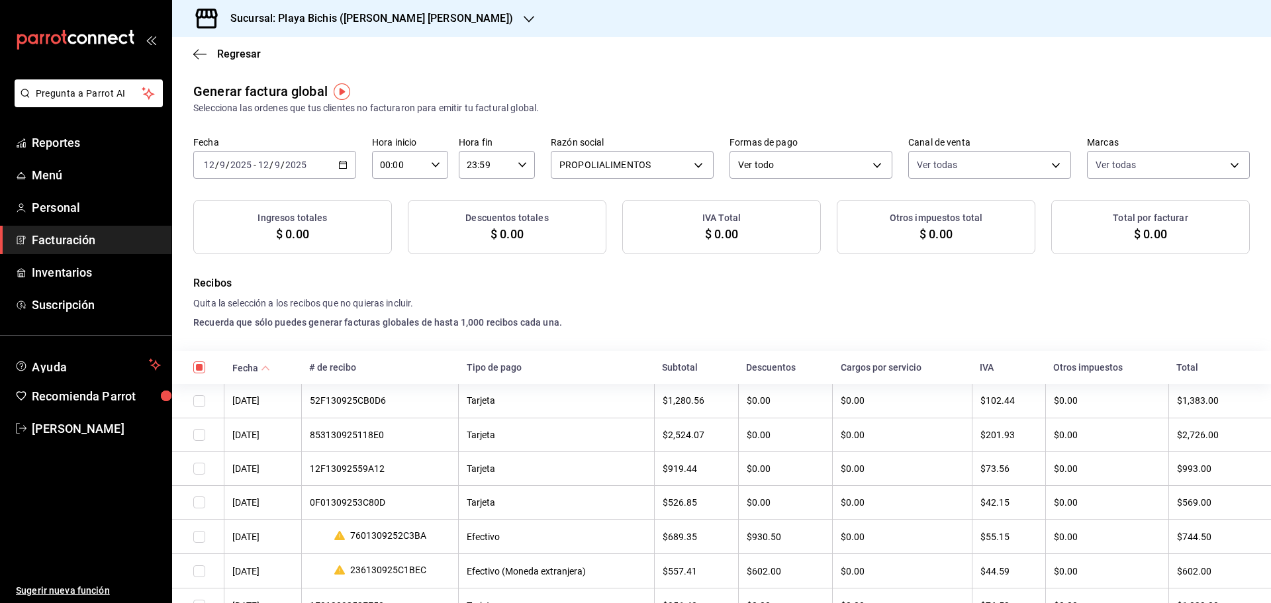
checkbox input "true"
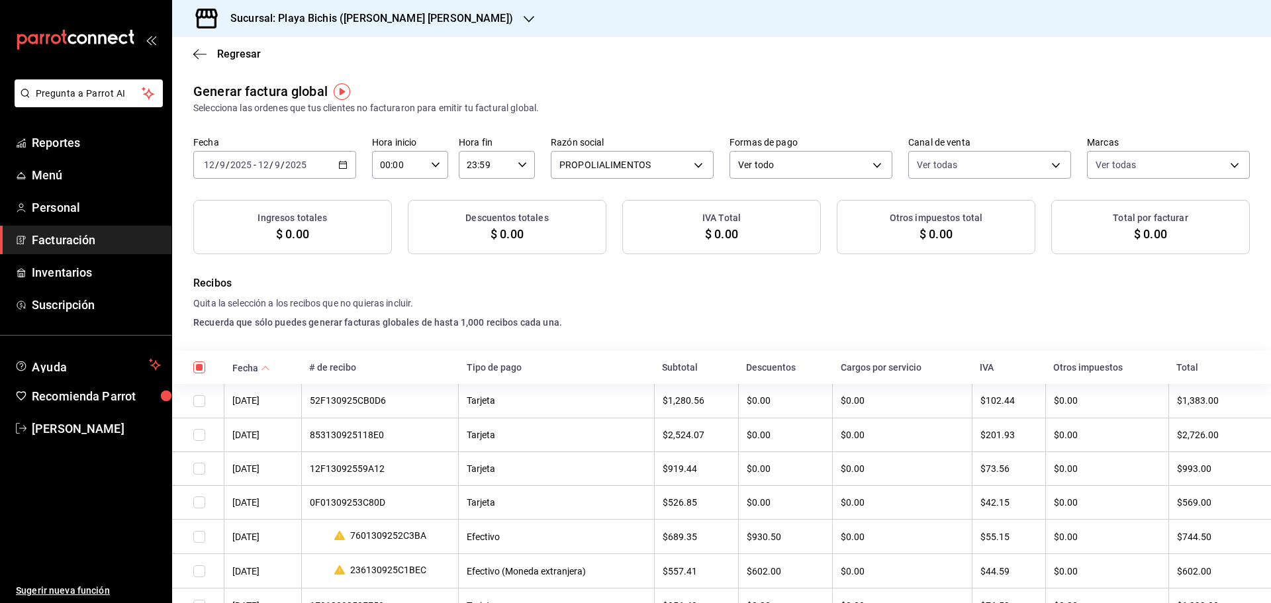
checkbox input "true"
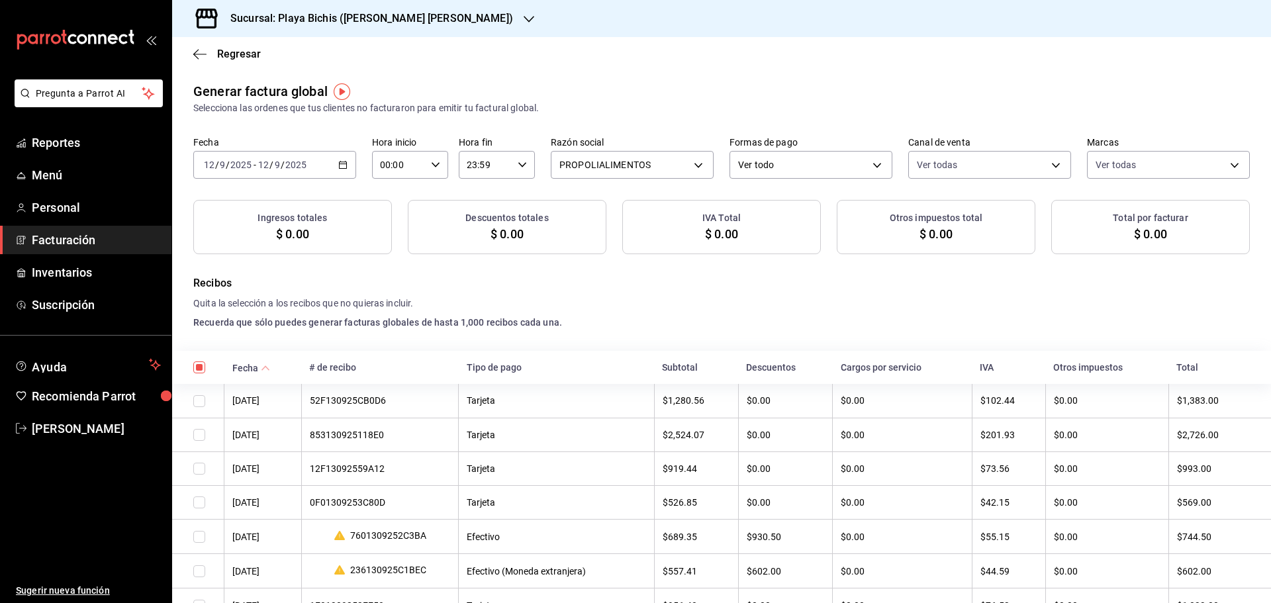
checkbox input "true"
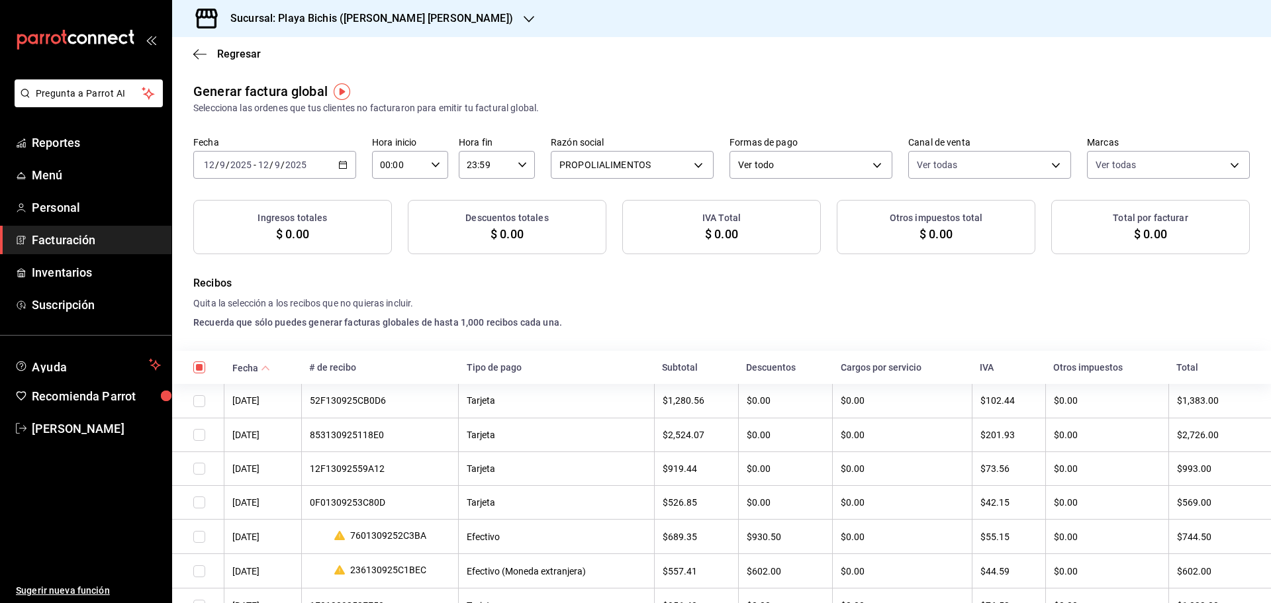
checkbox input "true"
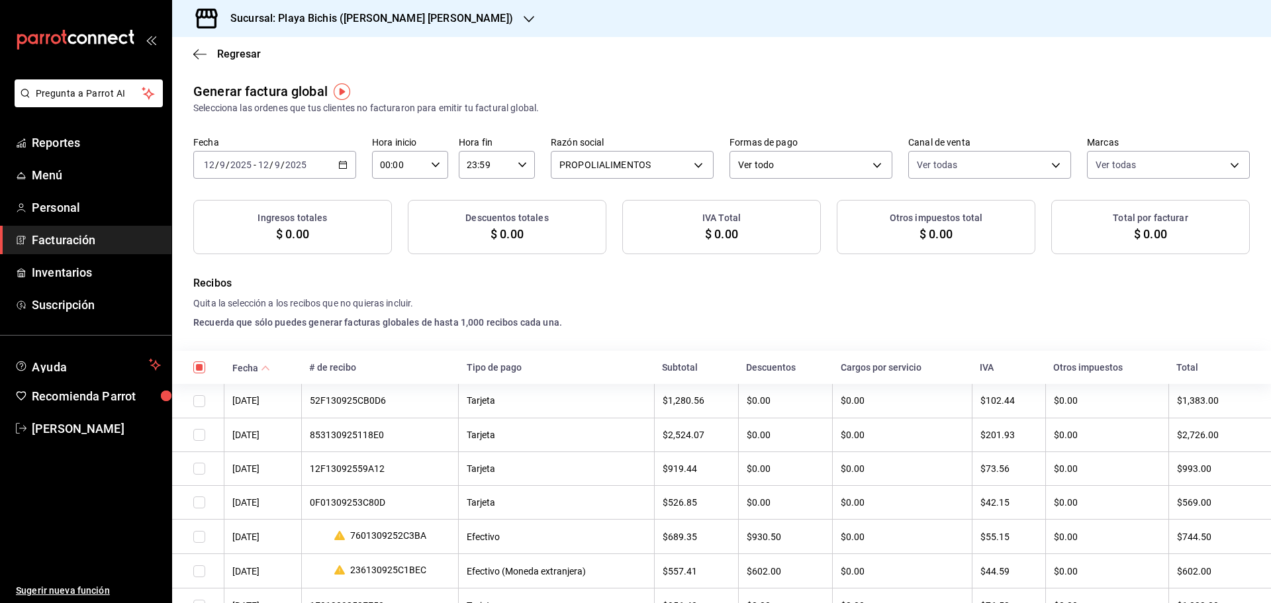
checkbox input "true"
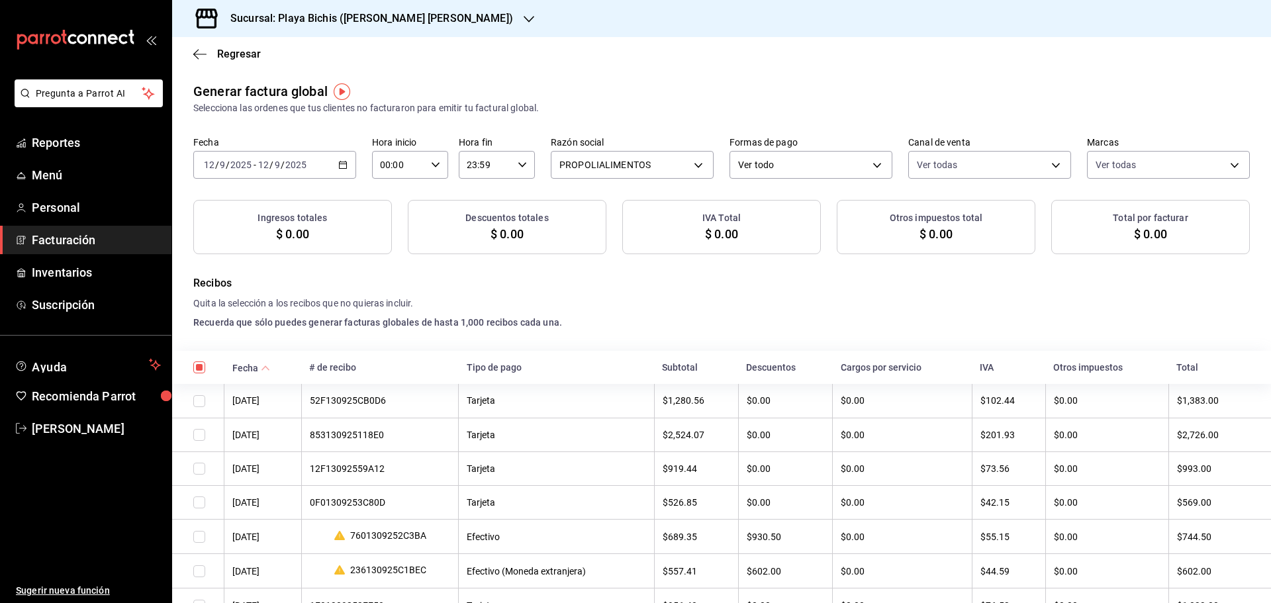
checkbox input "true"
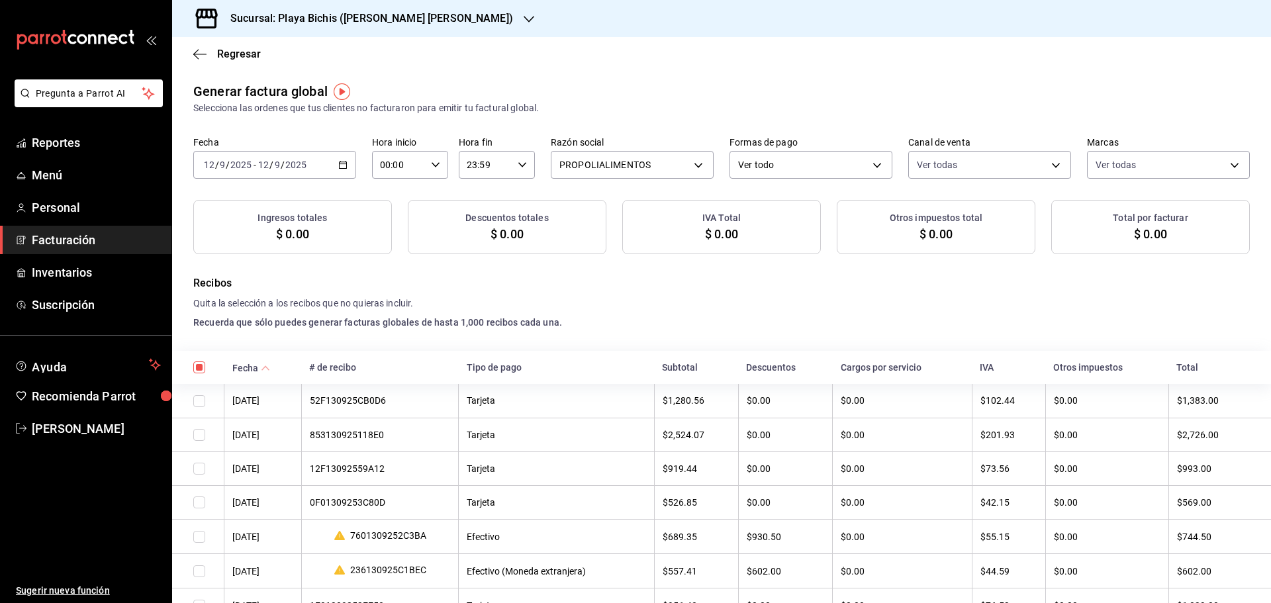
checkbox input "true"
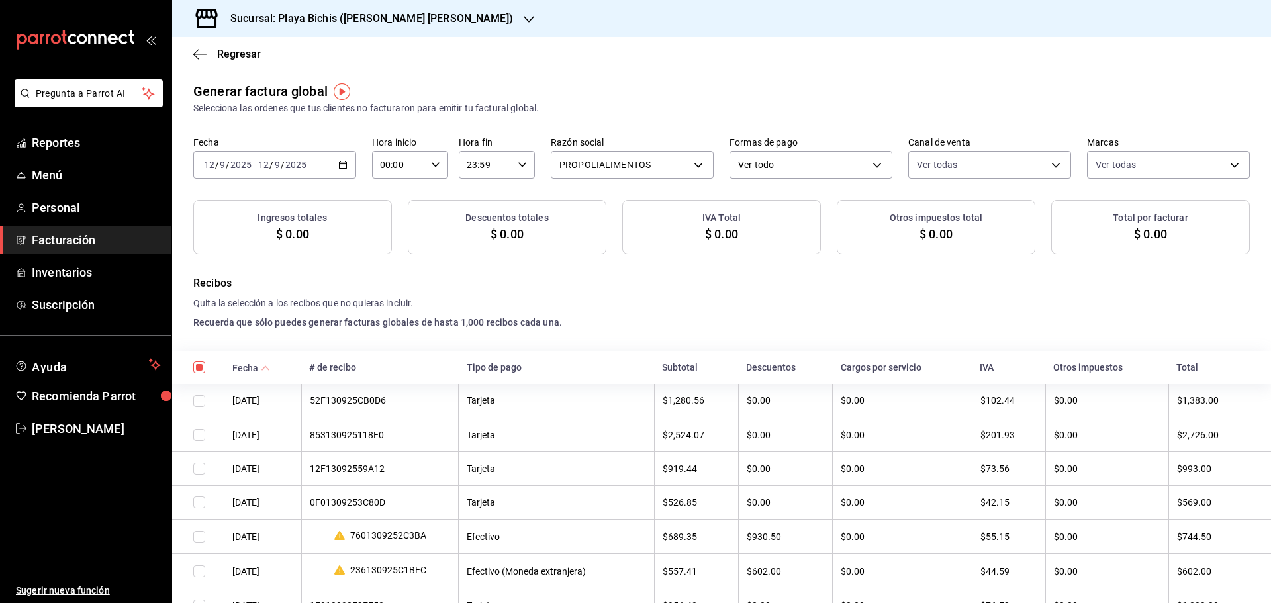
checkbox input "true"
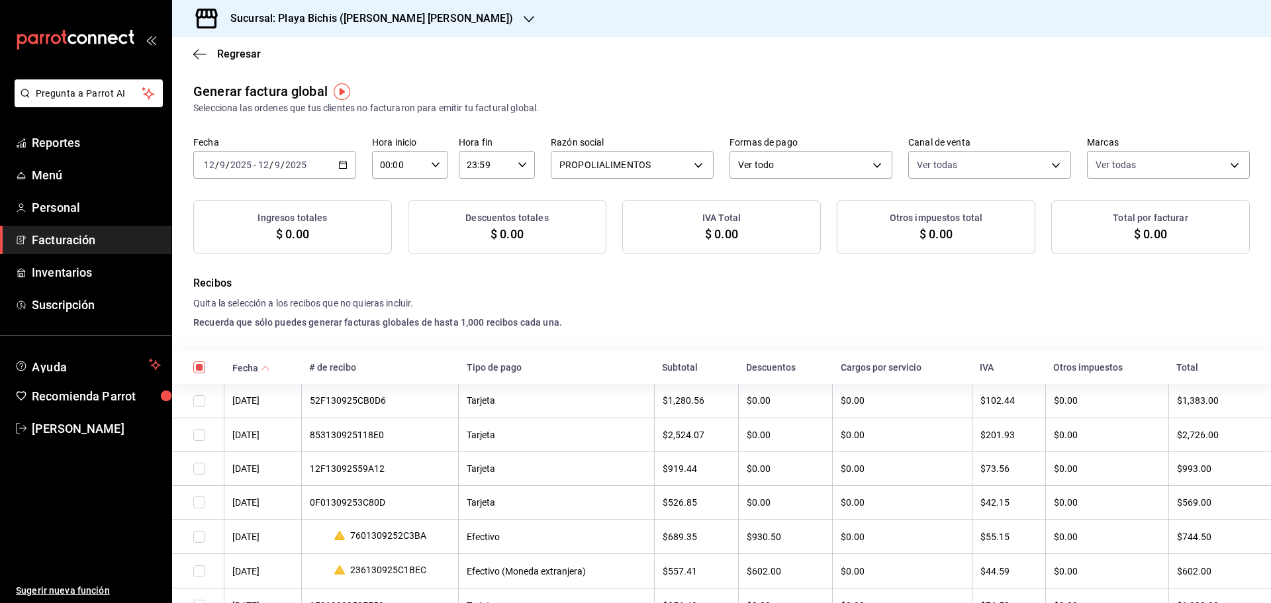
checkbox input "true"
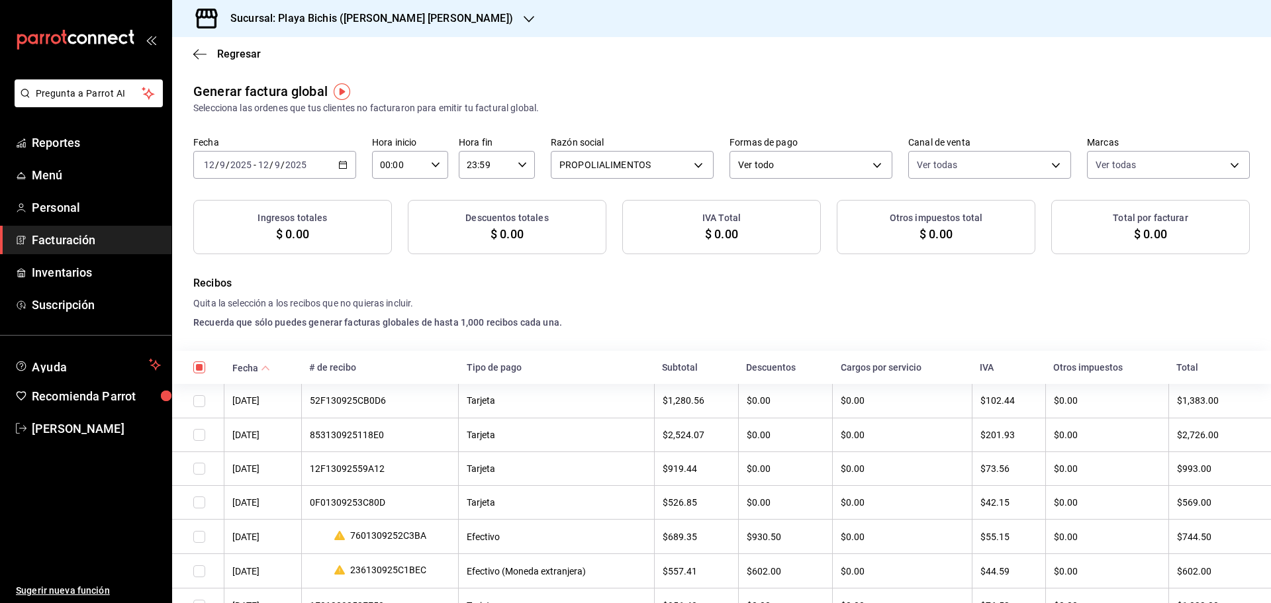
checkbox input "true"
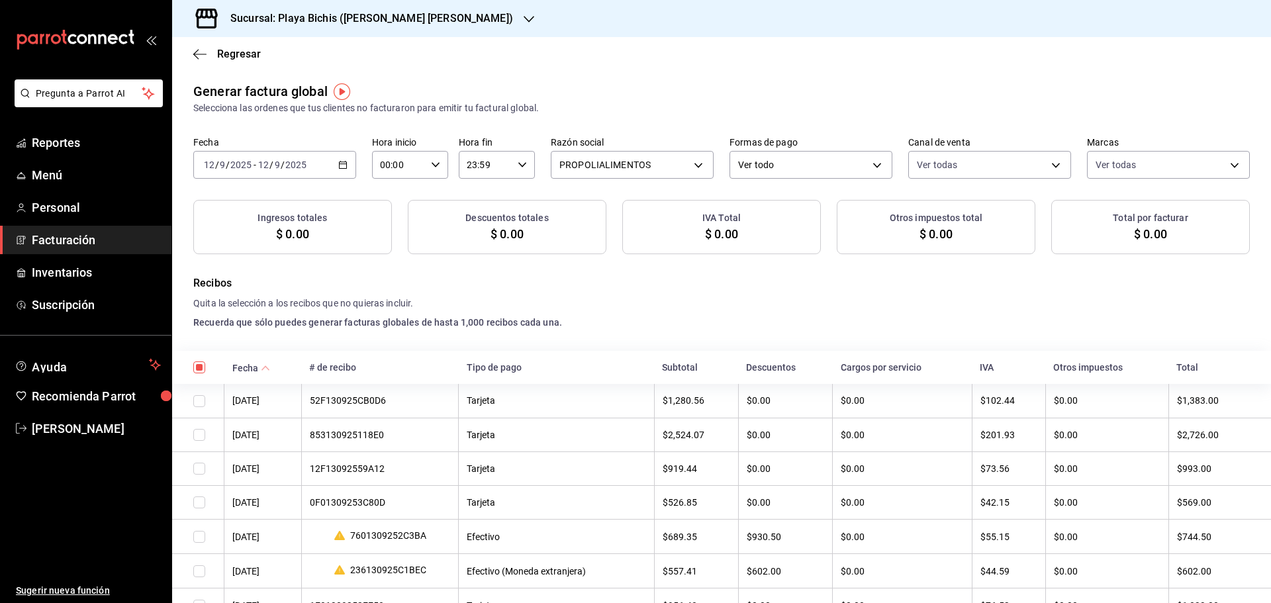
checkbox input "true"
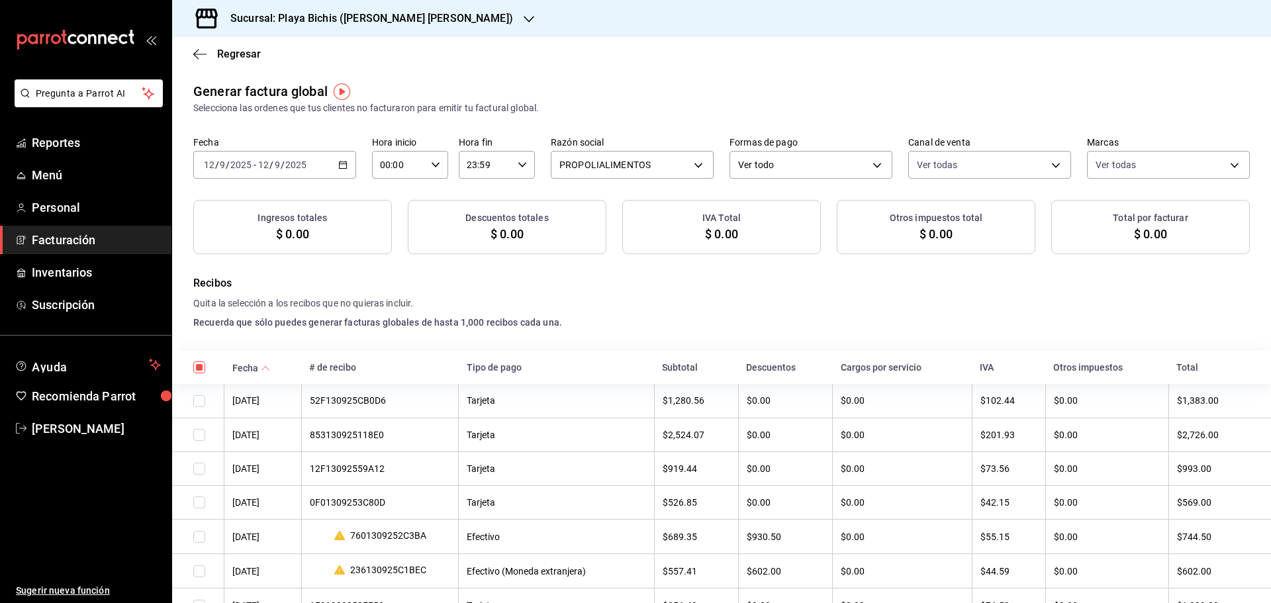
checkbox input "true"
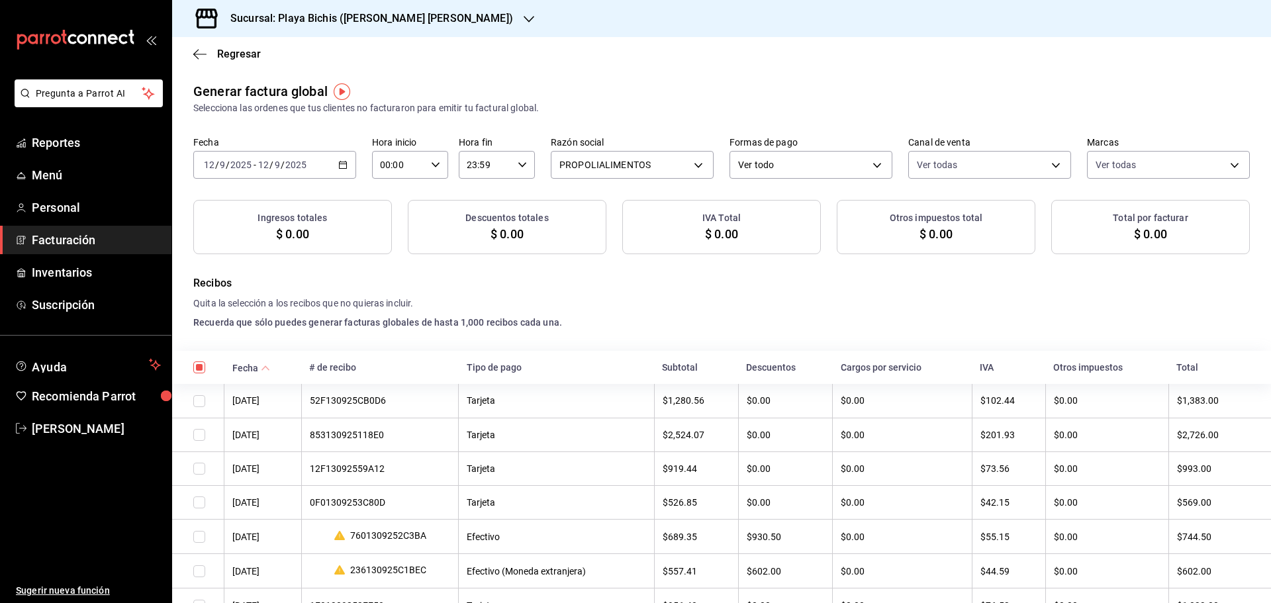
checkbox input "true"
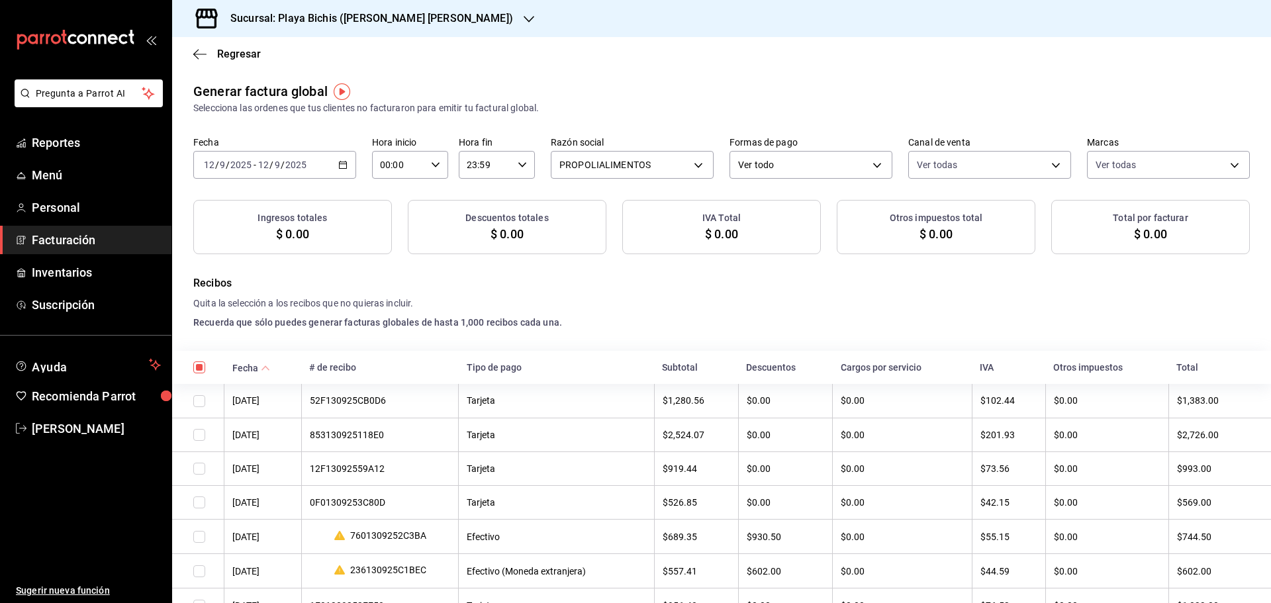
checkbox input "true"
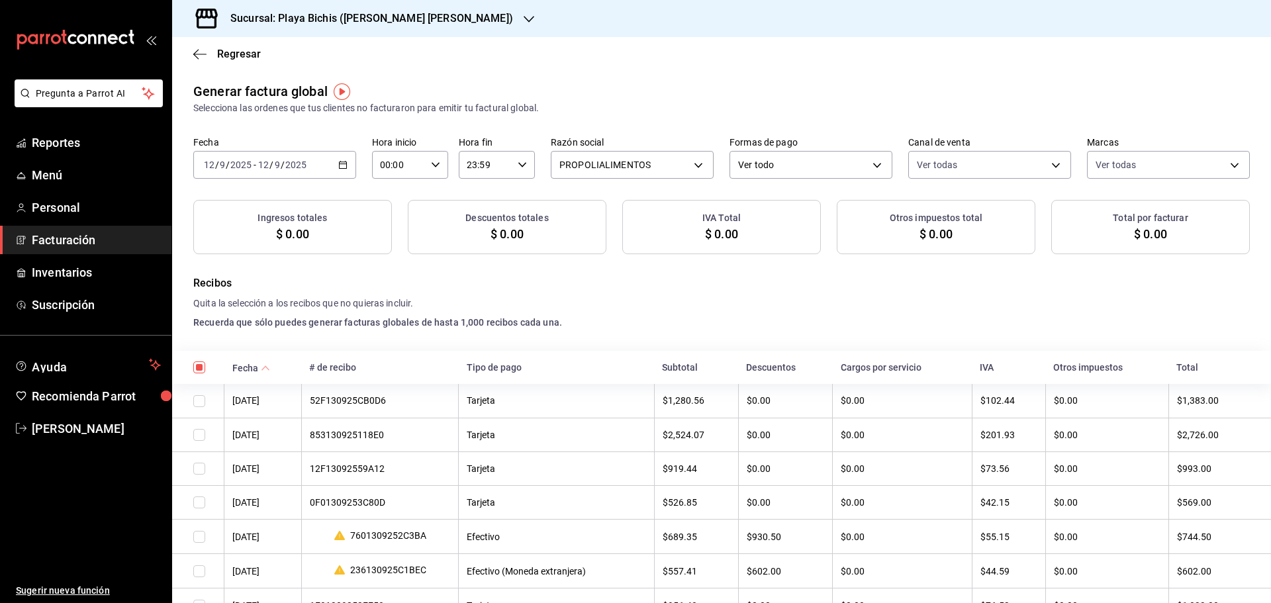
checkbox input "true"
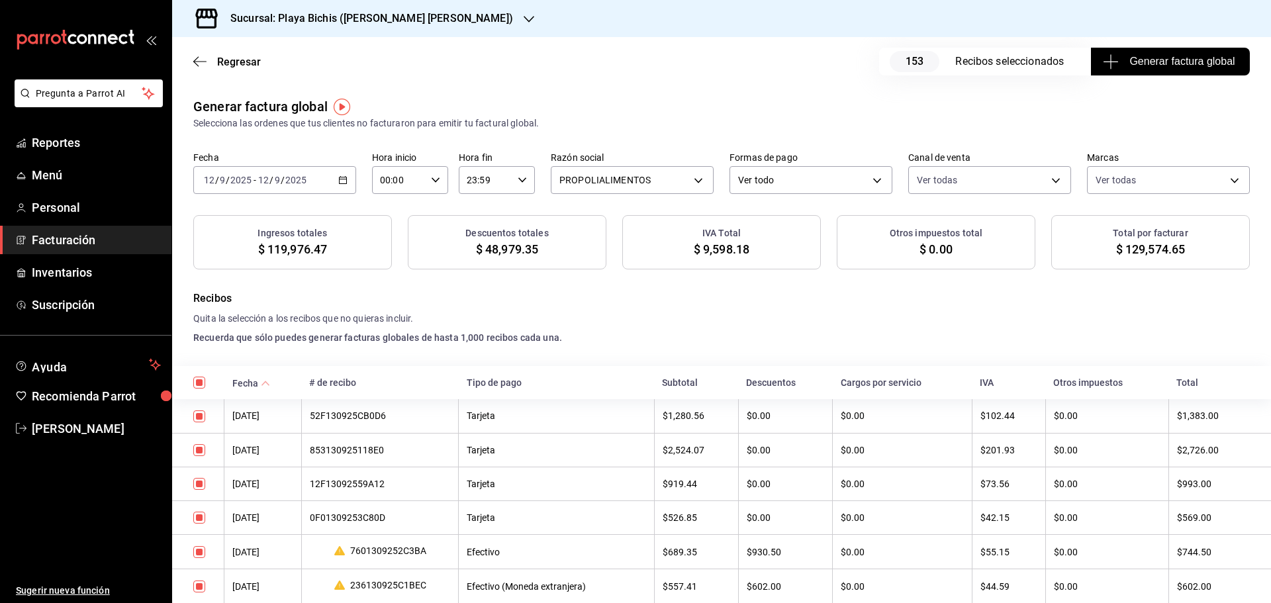
click at [1131, 62] on span "Generar factura global" at bounding box center [1169, 62] width 129 height 16
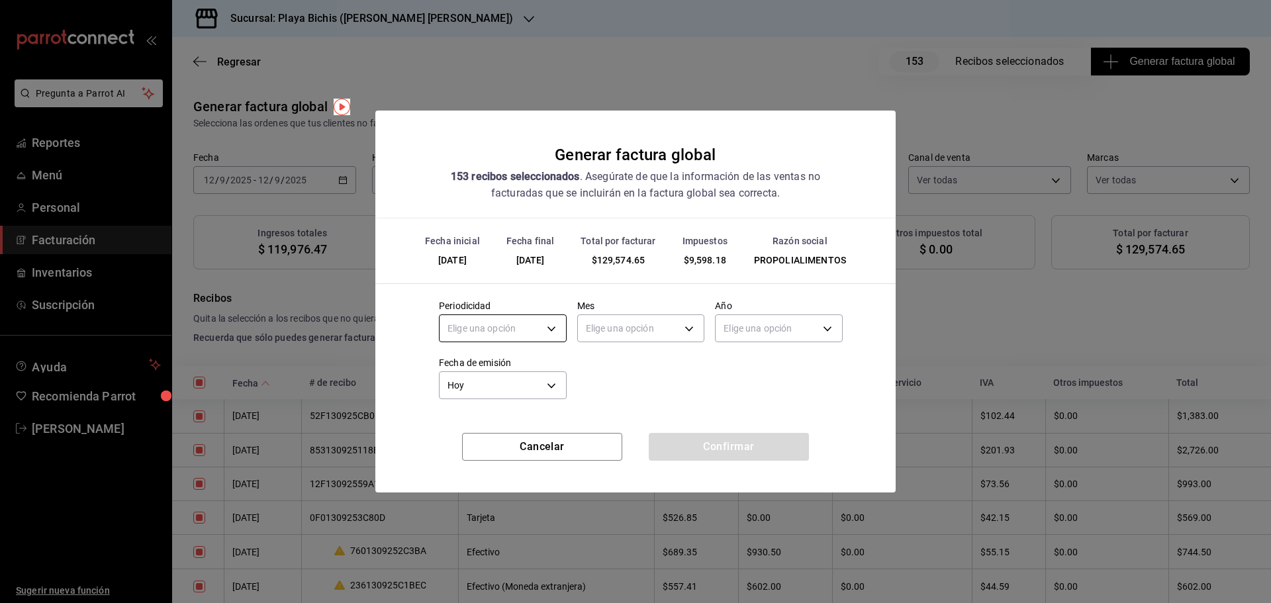
click at [524, 332] on body "Pregunta a Parrot AI Reportes Menú Personal Facturación Inventarios Suscripción…" at bounding box center [635, 301] width 1271 height 603
click at [493, 368] on li "Diario" at bounding box center [503, 370] width 126 height 22
type input "DAILY"
click at [627, 334] on body "Pregunta a Parrot AI Reportes Menú Personal Facturación Inventarios Suscripción…" at bounding box center [635, 301] width 1271 height 603
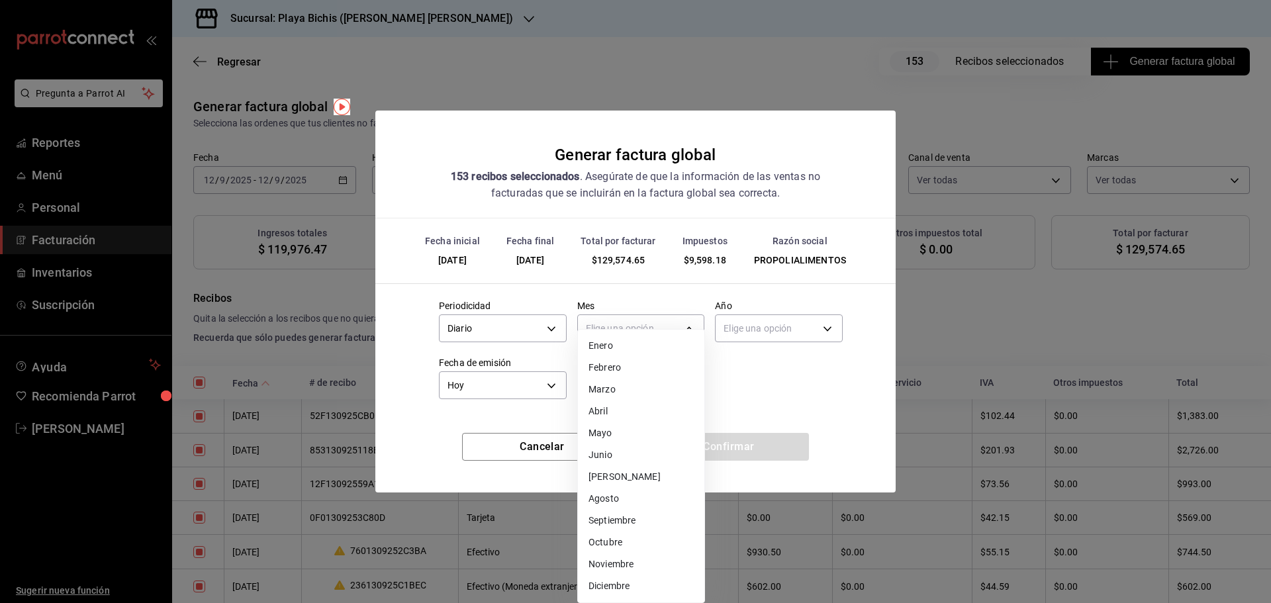
click at [620, 522] on li "Septiembre" at bounding box center [641, 521] width 126 height 22
type input "9"
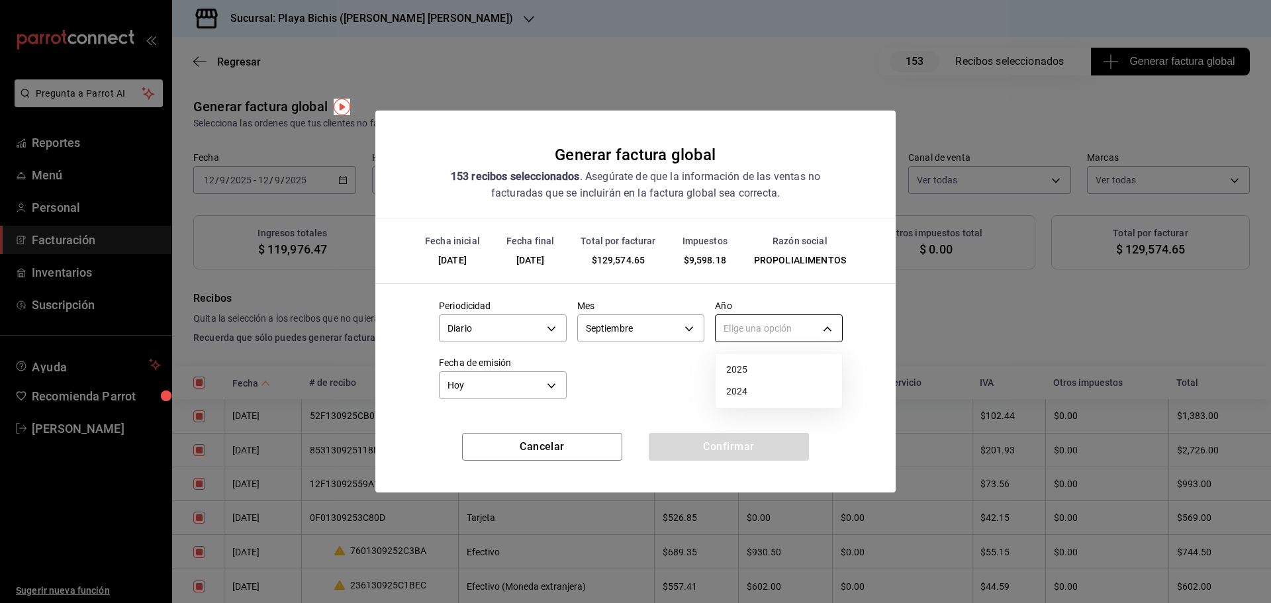
click at [773, 335] on body "Pregunta a Parrot AI Reportes Menú Personal Facturación Inventarios Suscripción…" at bounding box center [635, 301] width 1271 height 603
click at [751, 373] on li "2025" at bounding box center [779, 370] width 126 height 22
type input "2025"
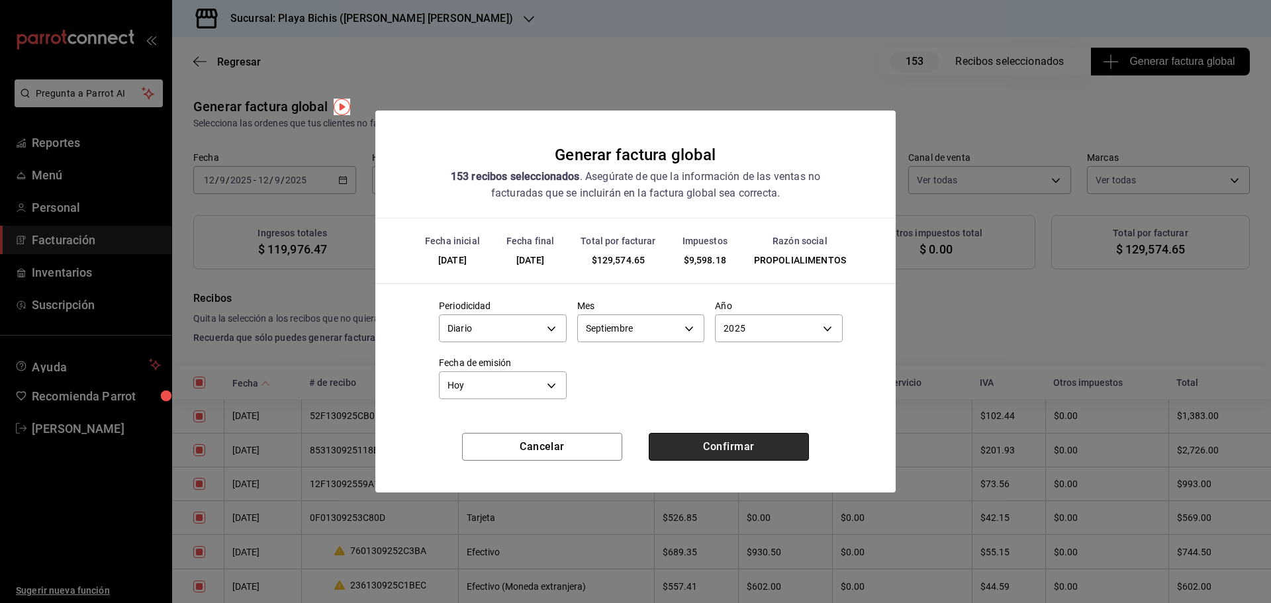
click at [741, 449] on button "Confirmar" at bounding box center [729, 447] width 160 height 28
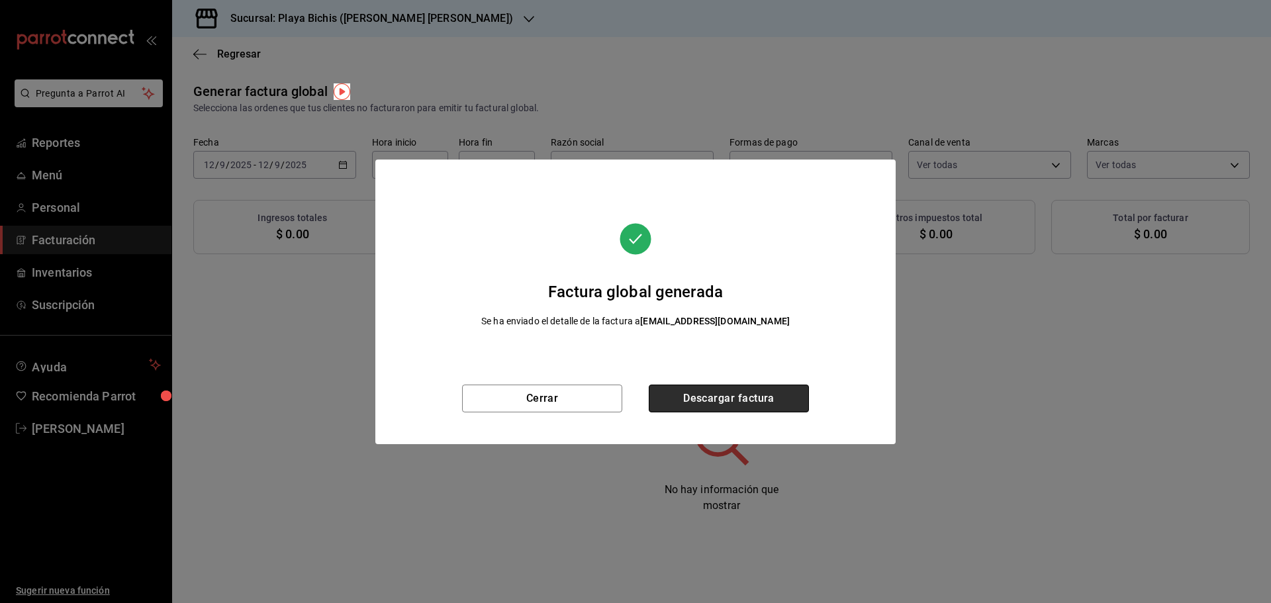
click at [726, 399] on button "Descargar factura" at bounding box center [729, 399] width 160 height 28
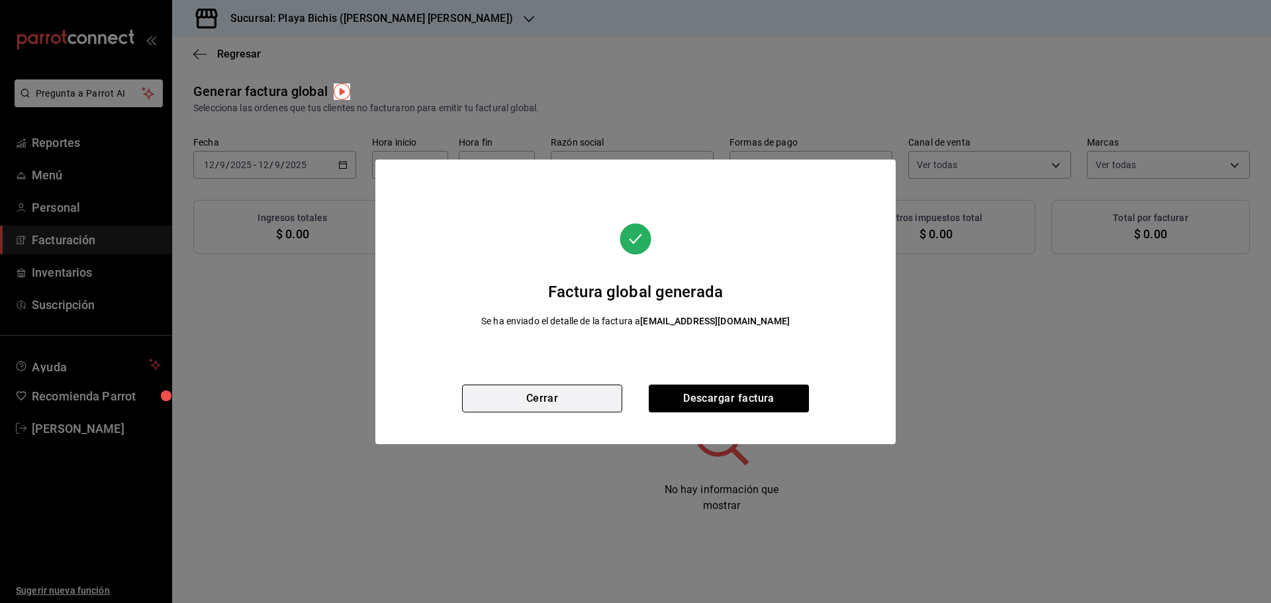
click at [576, 402] on button "Cerrar" at bounding box center [542, 399] width 160 height 28
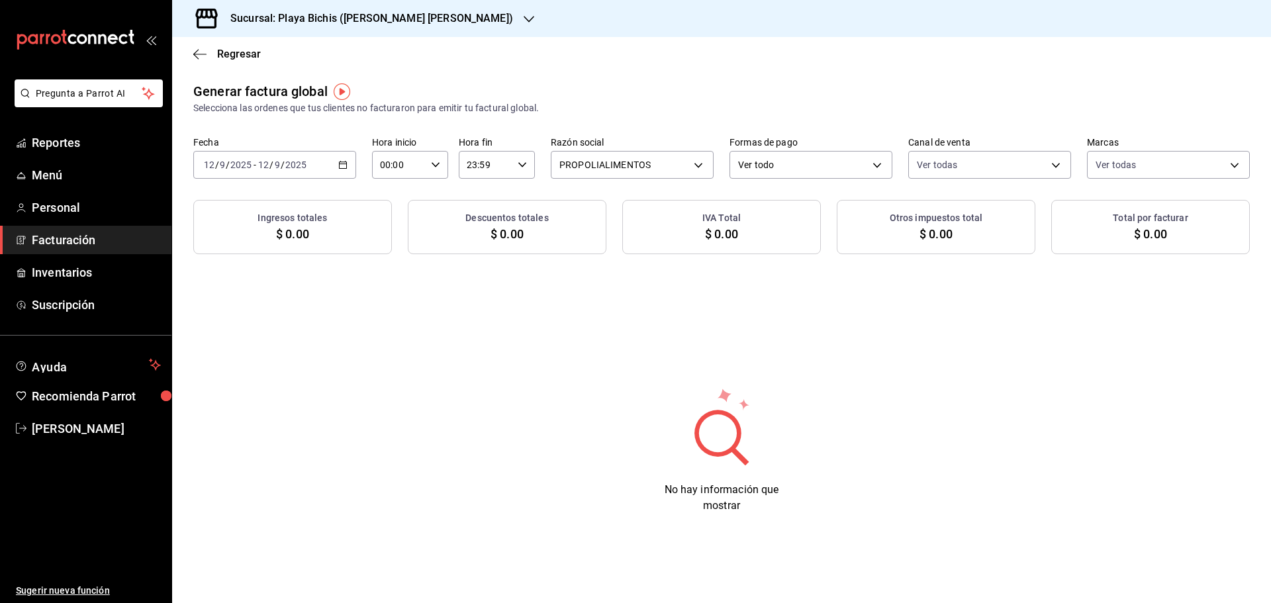
click at [345, 165] on icon "button" at bounding box center [342, 164] width 9 height 9
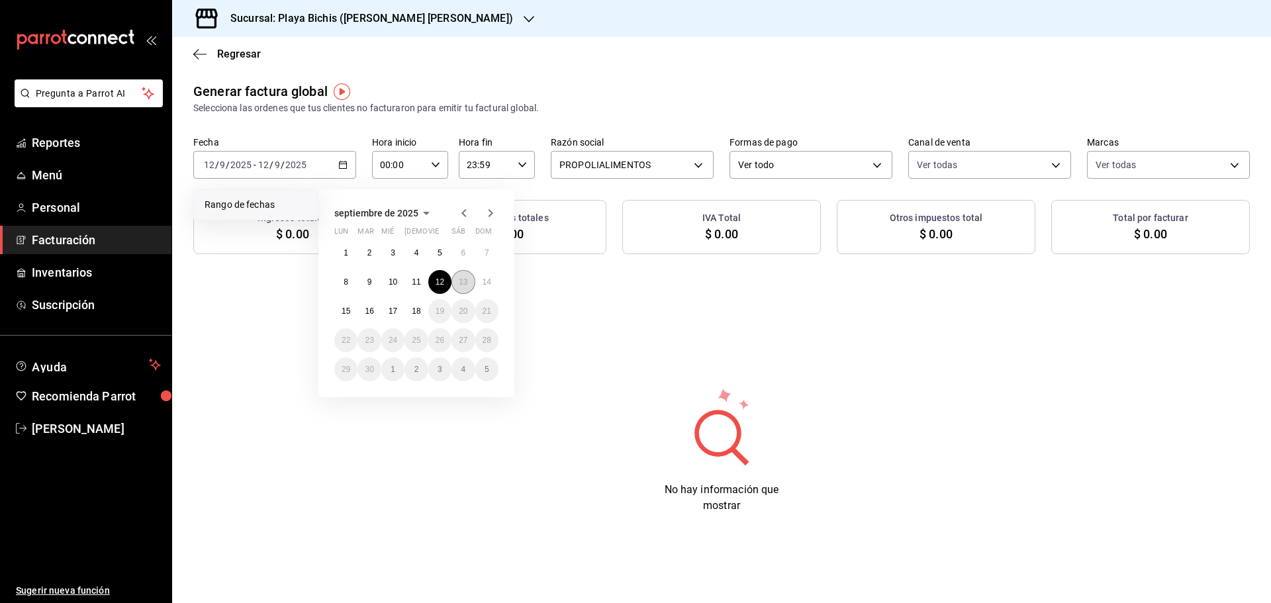
click at [468, 279] on button "13" at bounding box center [462, 282] width 23 height 24
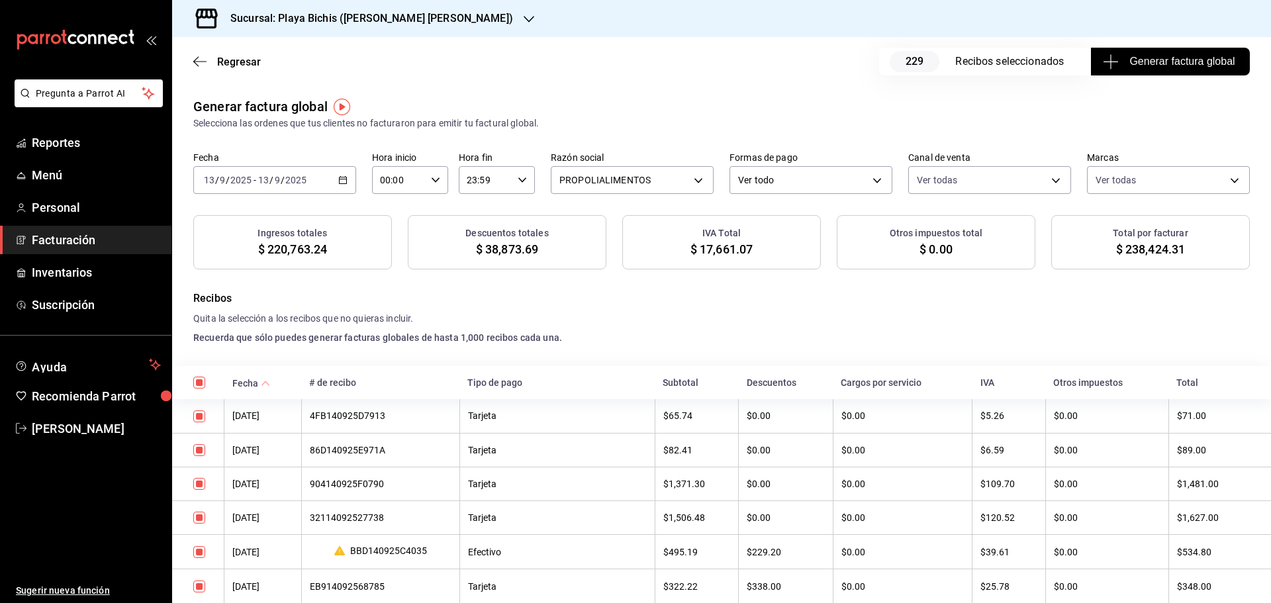
click at [761, 309] on div "Recibos Quita la selección a los recibos que no quieras incluir. Recuerda que s…" at bounding box center [721, 318] width 1057 height 54
click at [1168, 65] on span "Generar factura global" at bounding box center [1169, 62] width 129 height 16
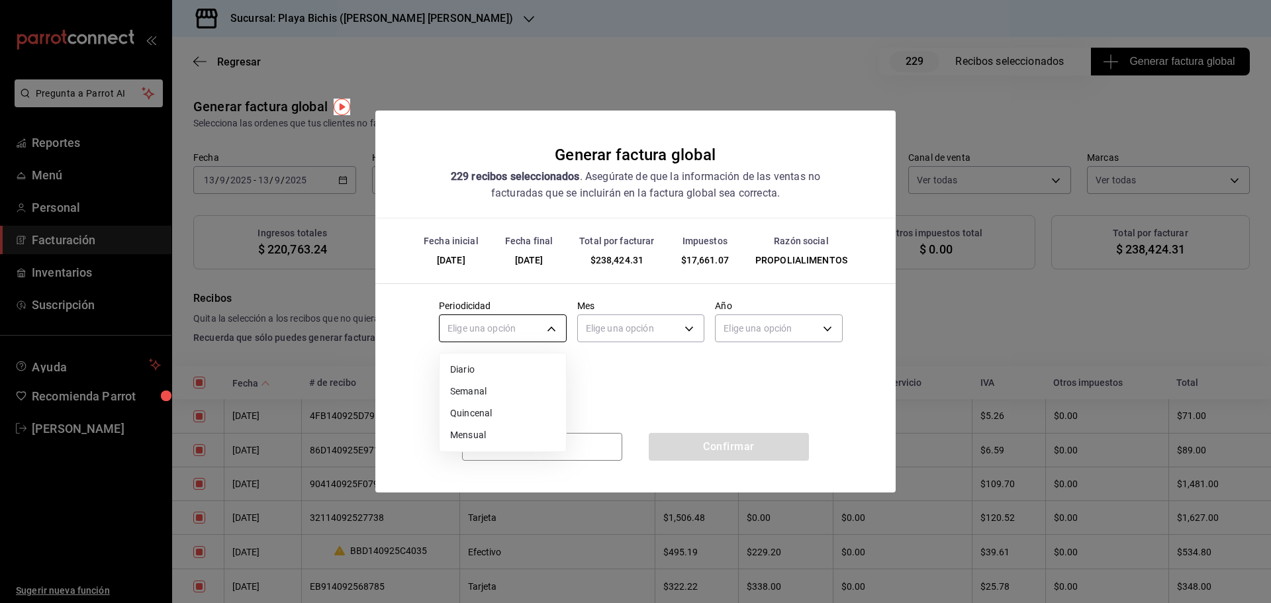
click at [504, 331] on body "Pregunta a Parrot AI Reportes Menú Personal Facturación Inventarios Suscripción…" at bounding box center [635, 301] width 1271 height 603
click at [477, 371] on li "Diario" at bounding box center [503, 370] width 126 height 22
type input "DAILY"
click at [616, 318] on body "Pregunta a Parrot AI Reportes Menú Personal Facturación Inventarios Suscripción…" at bounding box center [635, 301] width 1271 height 603
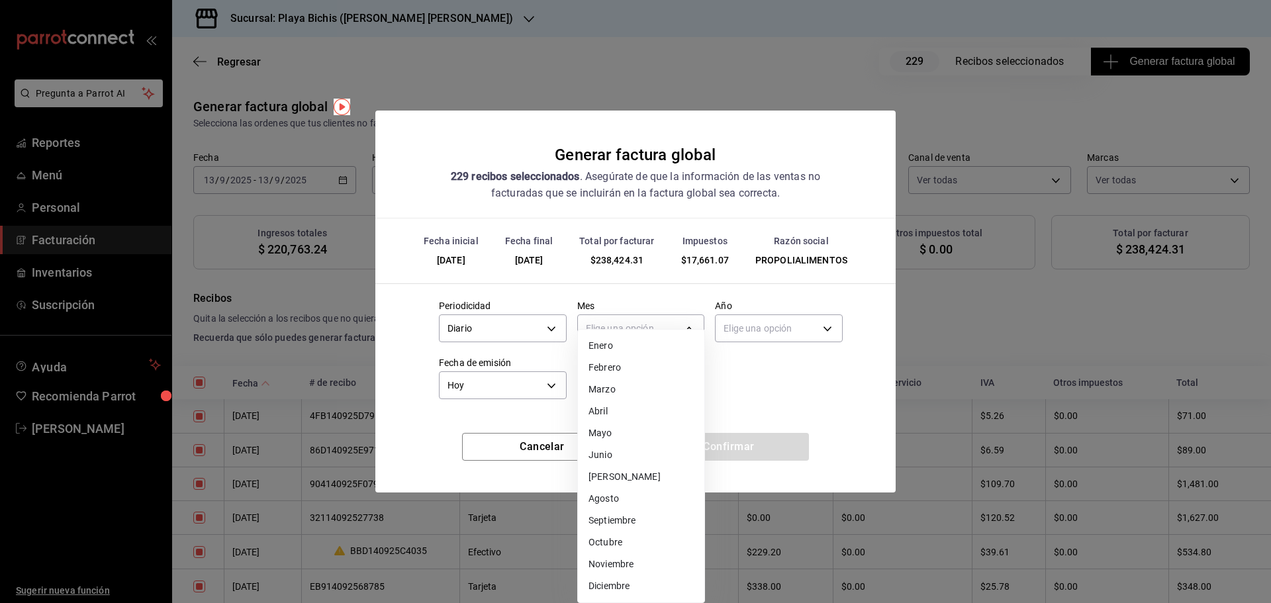
click at [619, 518] on li "Septiembre" at bounding box center [641, 521] width 126 height 22
type input "9"
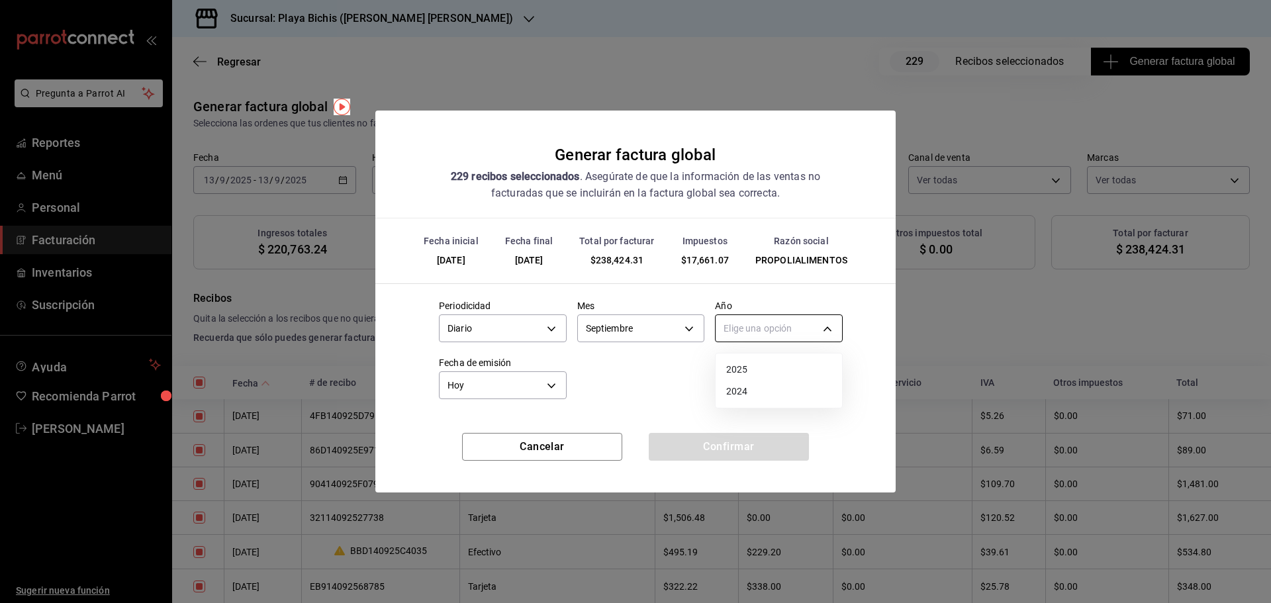
click at [767, 325] on body "Pregunta a Parrot AI Reportes Menú Personal Facturación Inventarios Suscripción…" at bounding box center [635, 301] width 1271 height 603
click at [759, 372] on li "2025" at bounding box center [779, 370] width 126 height 22
type input "2025"
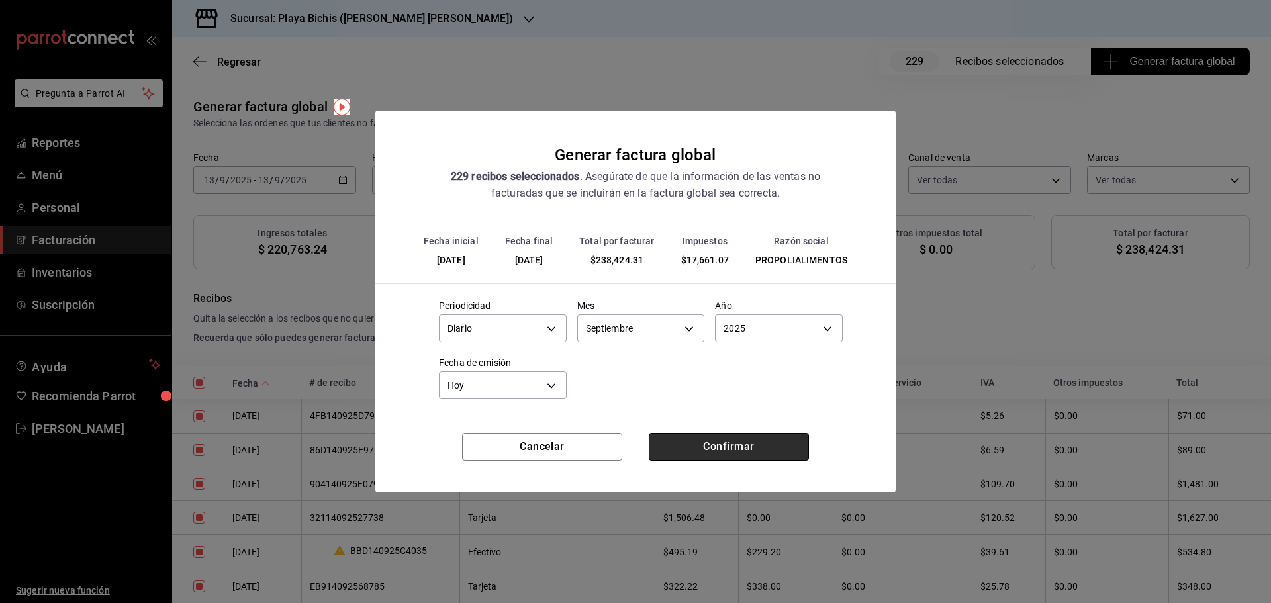
click at [722, 449] on button "Confirmar" at bounding box center [729, 447] width 160 height 28
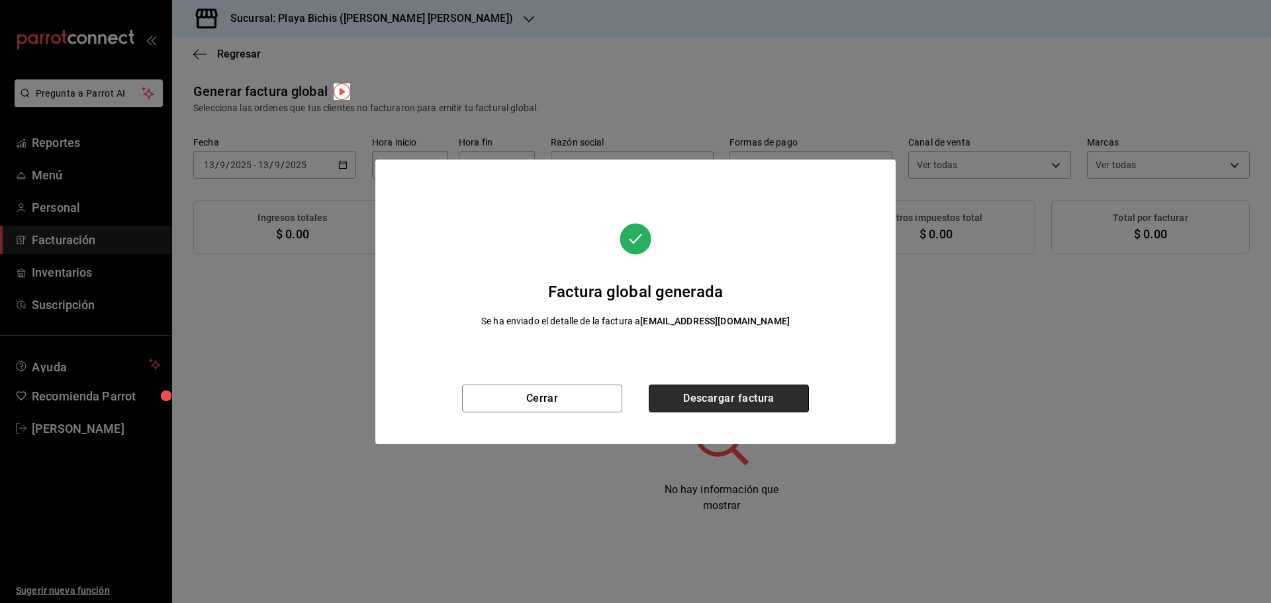
click at [730, 396] on button "Descargar factura" at bounding box center [729, 399] width 160 height 28
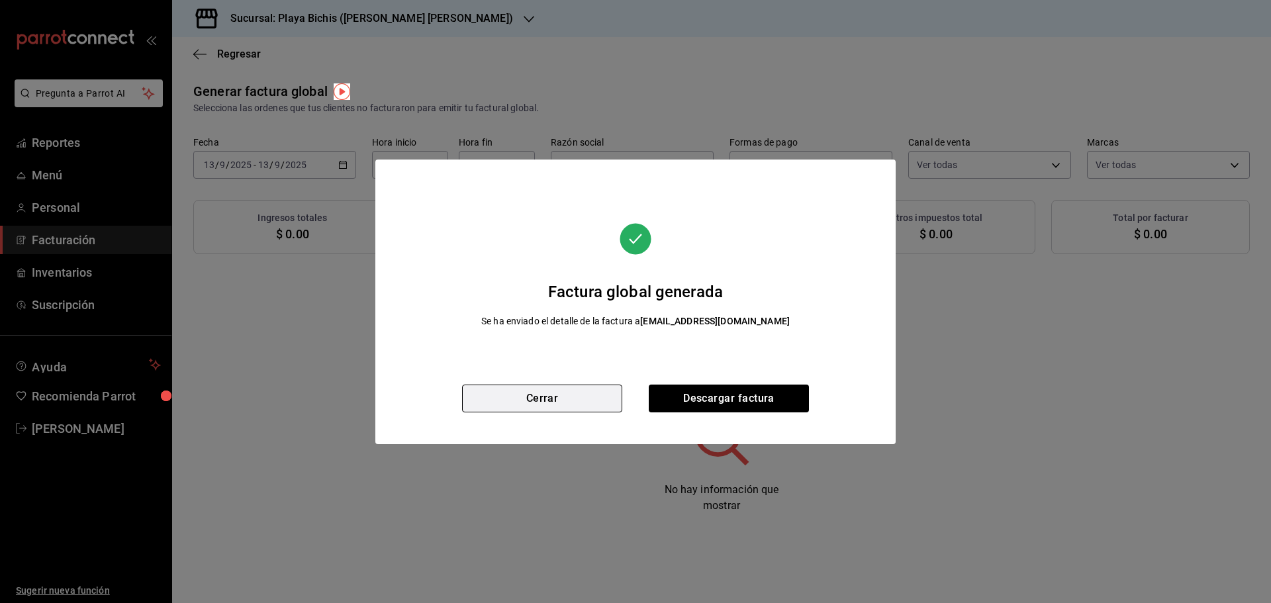
click at [556, 408] on button "Cerrar" at bounding box center [542, 399] width 160 height 28
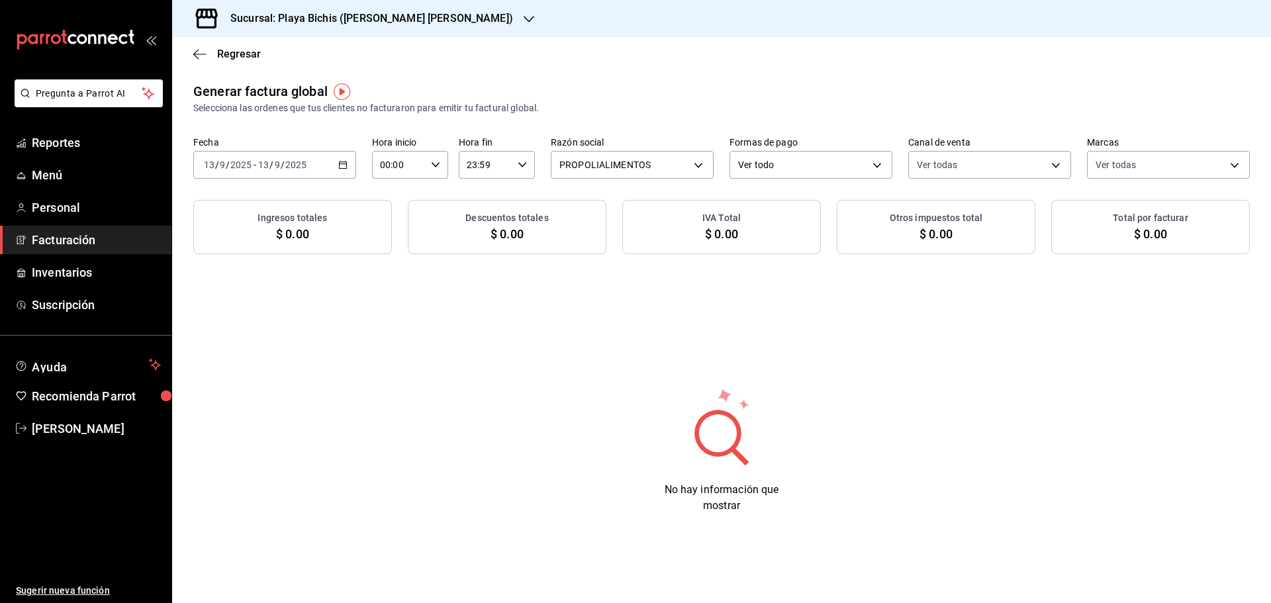
click at [344, 162] on icon "button" at bounding box center [342, 164] width 9 height 9
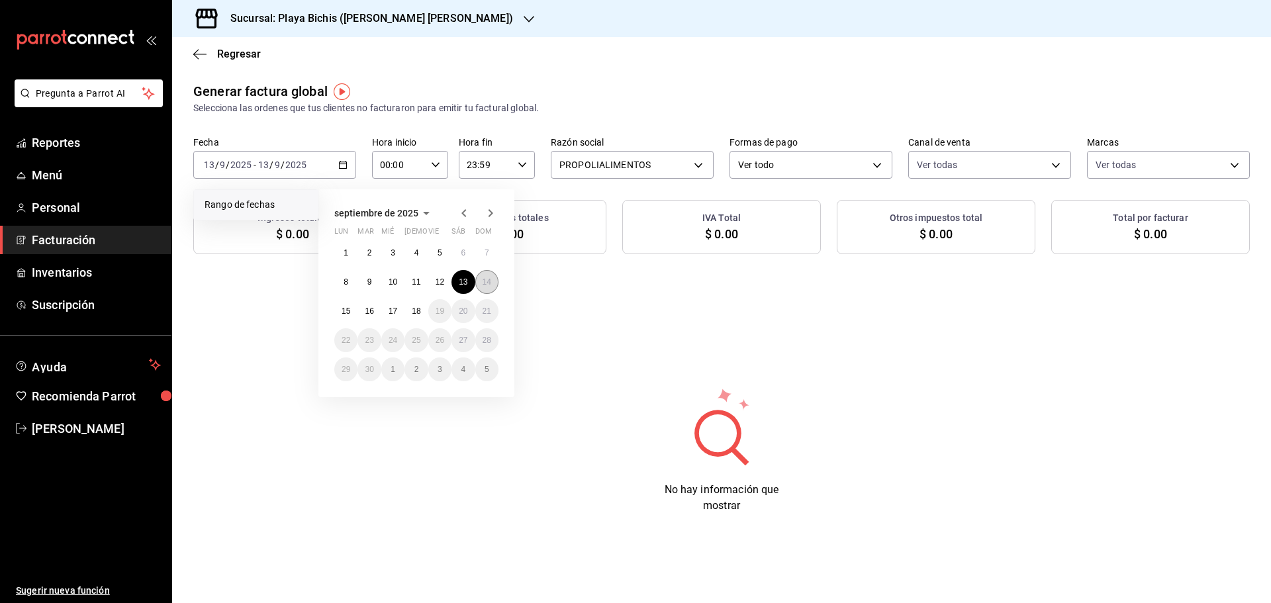
click at [487, 282] on abbr "14" at bounding box center [487, 281] width 9 height 9
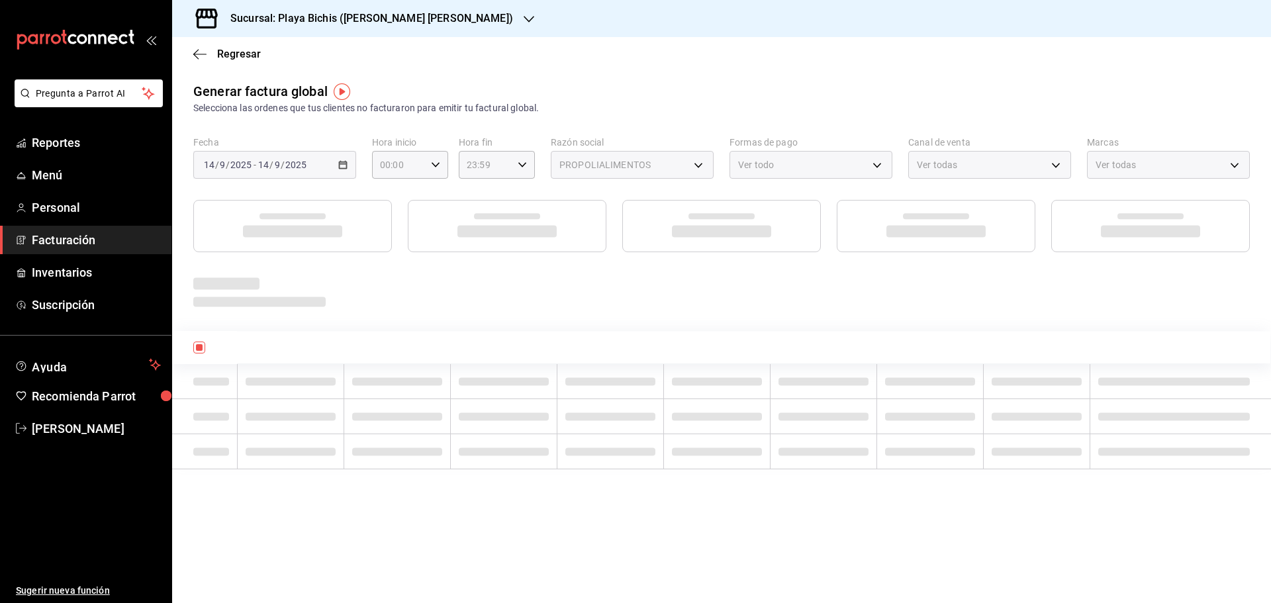
click at [487, 282] on div at bounding box center [721, 291] width 1057 height 36
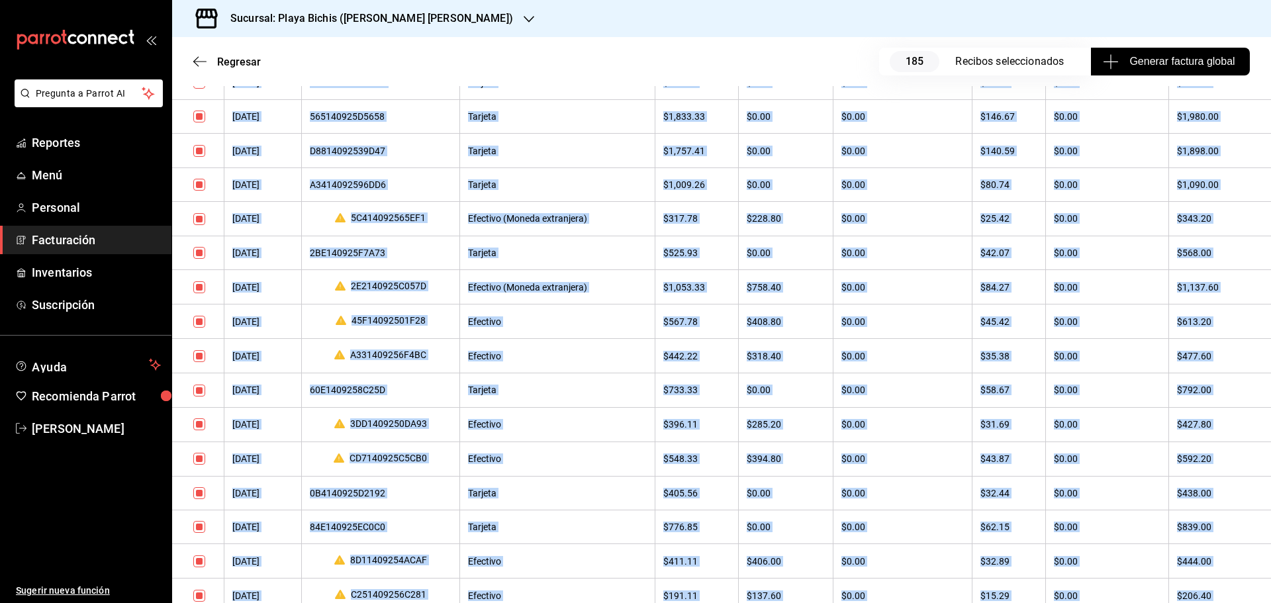
scroll to position [6232, 0]
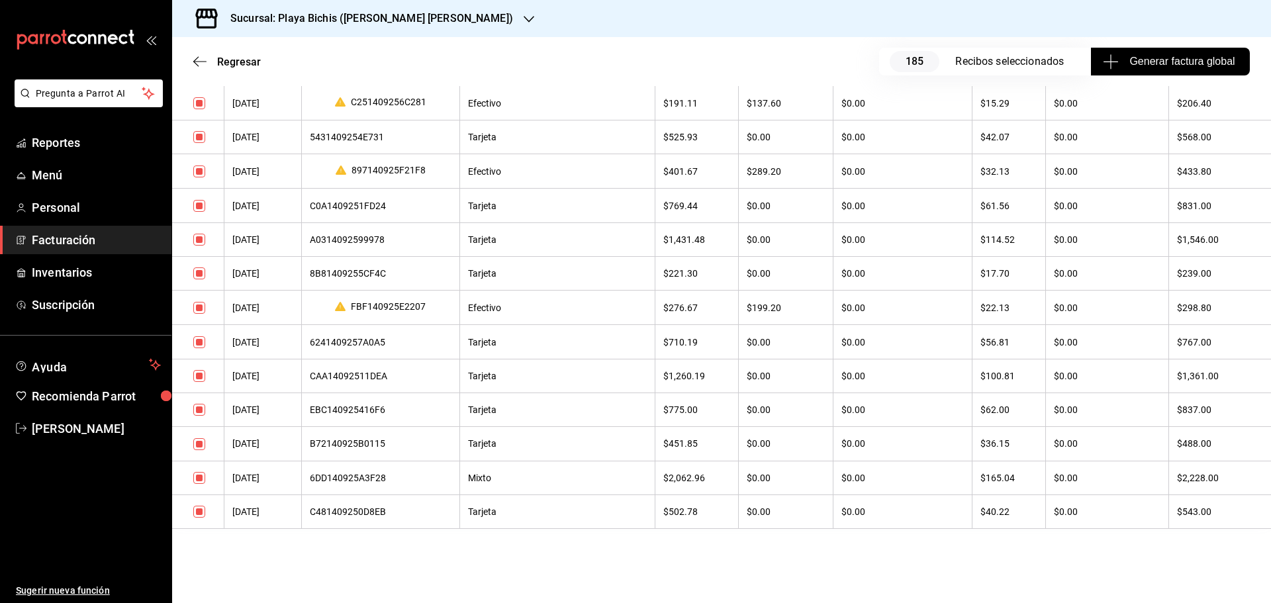
drag, startPoint x: 191, startPoint y: 107, endPoint x: 1222, endPoint y: 543, distance: 1119.6
copy div "Generar factura global Selecciona las ordenes que tus clientes no facturaron pa…"
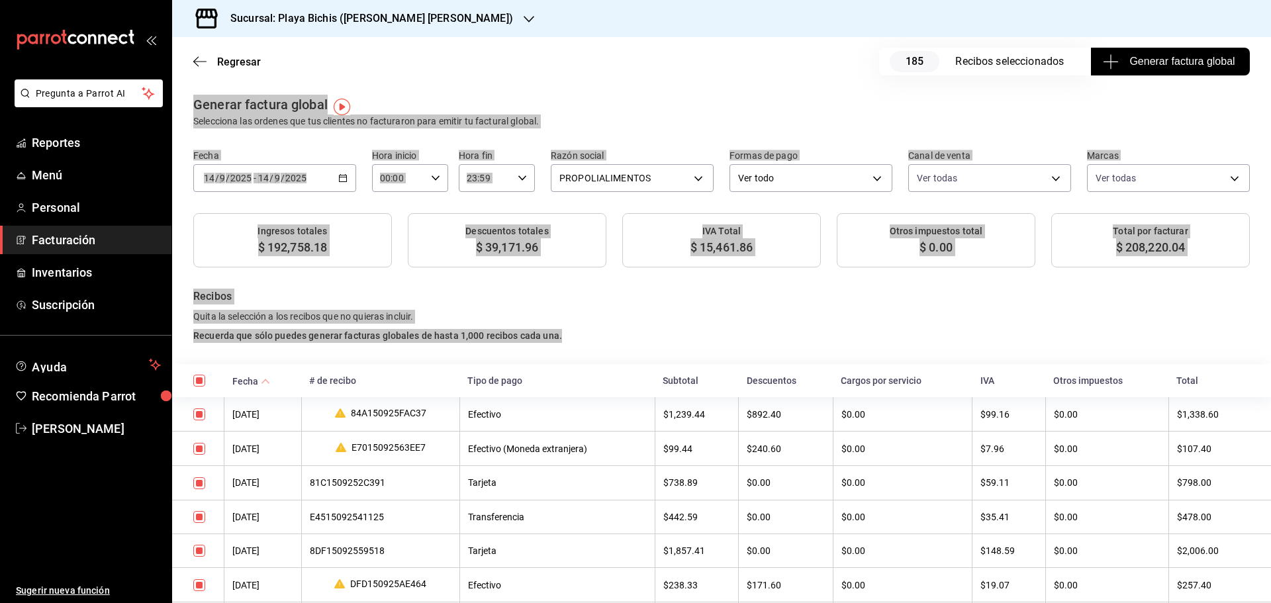
scroll to position [0, 0]
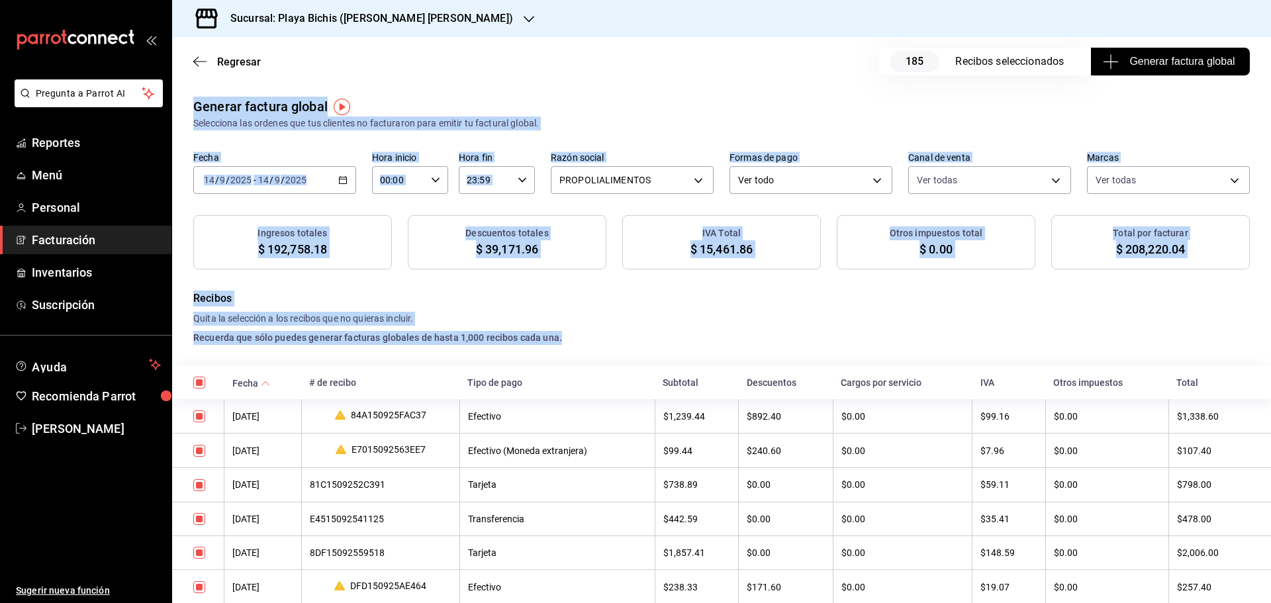
click at [742, 315] on h4 "Quita la selección a los recibos que no quieras incluir." at bounding box center [721, 319] width 1057 height 14
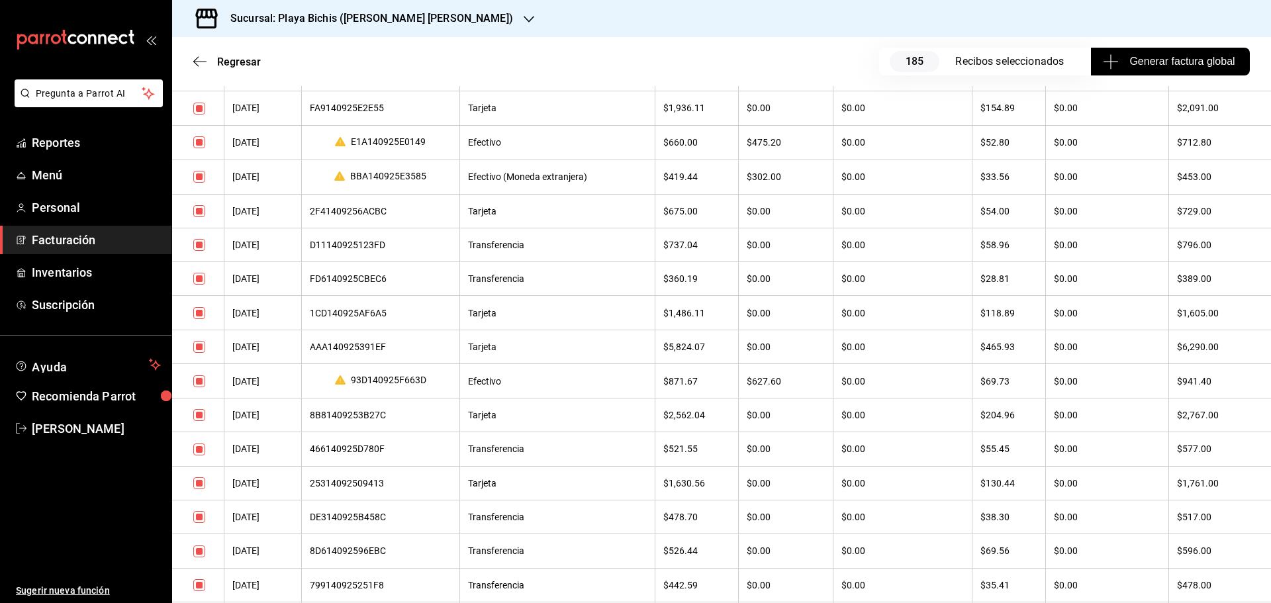
scroll to position [3244, 0]
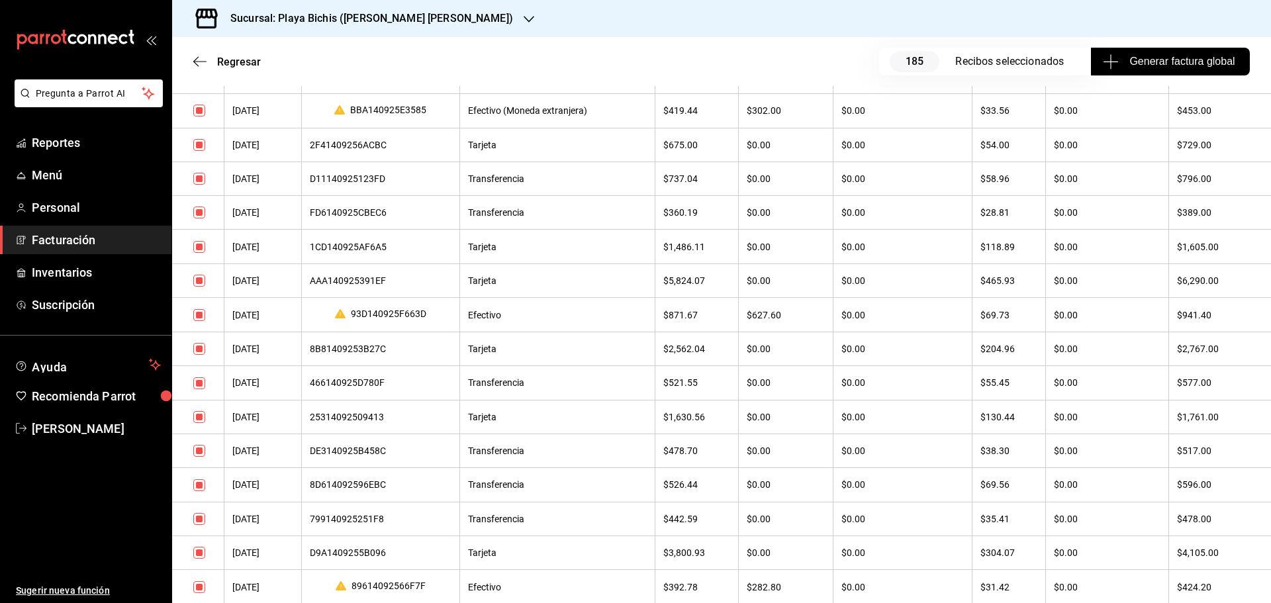
click at [360, 388] on div "466140925D780F" at bounding box center [381, 382] width 142 height 11
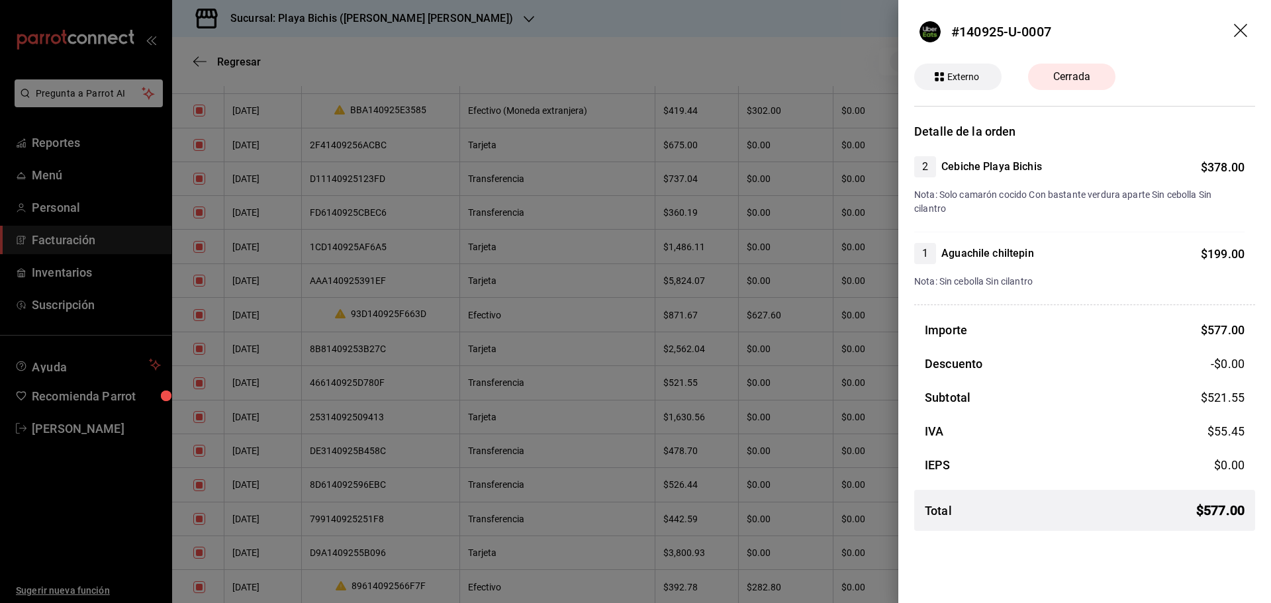
click at [1242, 28] on icon "drag" at bounding box center [1242, 32] width 16 height 16
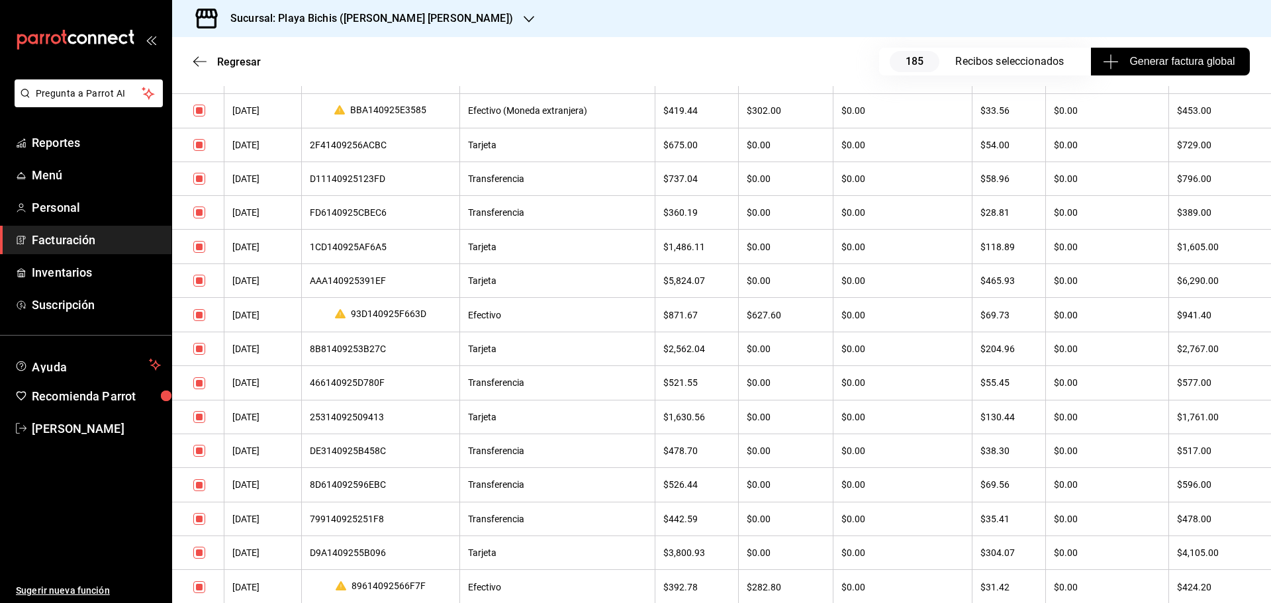
click at [344, 490] on div "8D614092596EBC" at bounding box center [381, 484] width 142 height 11
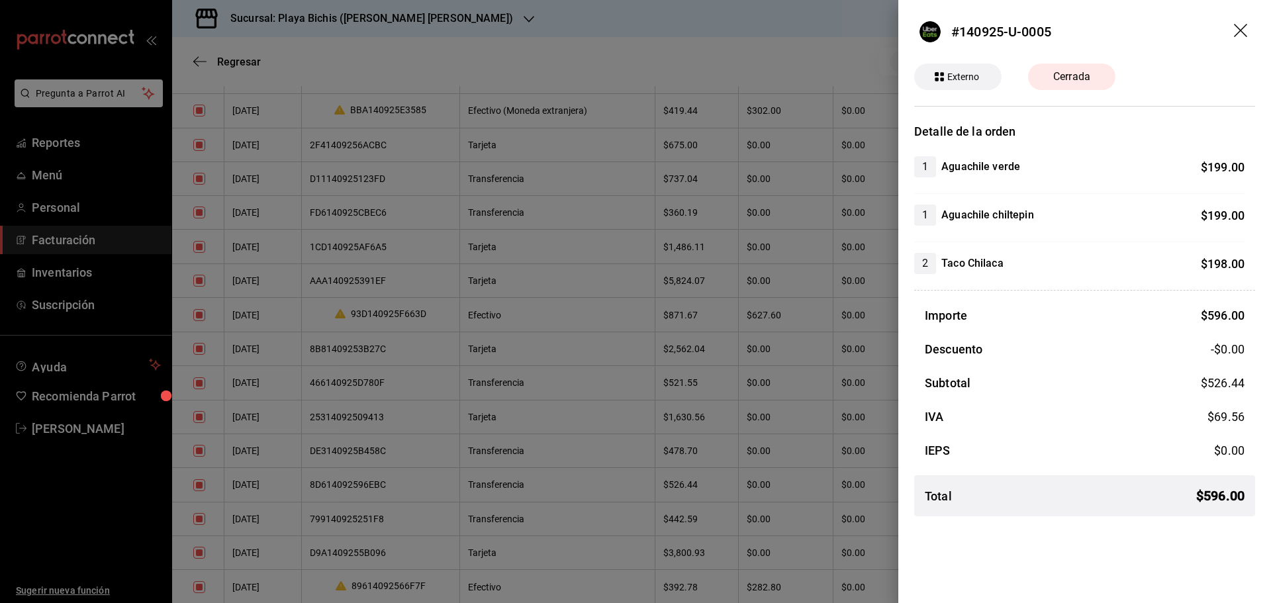
click at [1236, 32] on icon "drag" at bounding box center [1242, 32] width 16 height 16
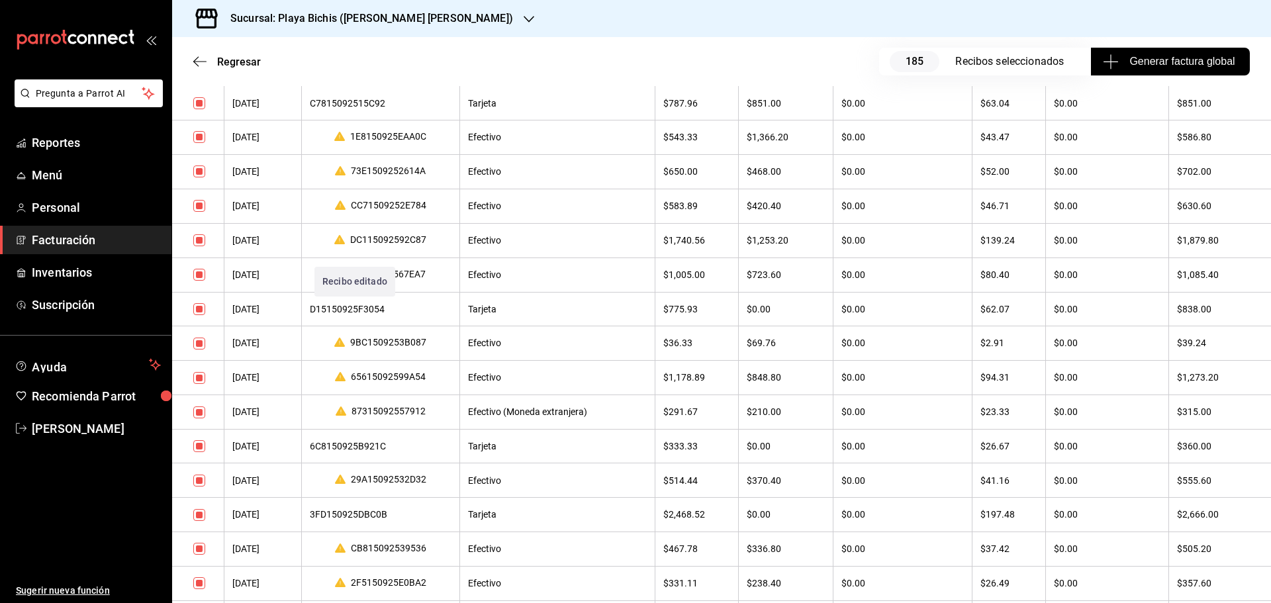
scroll to position [463, 0]
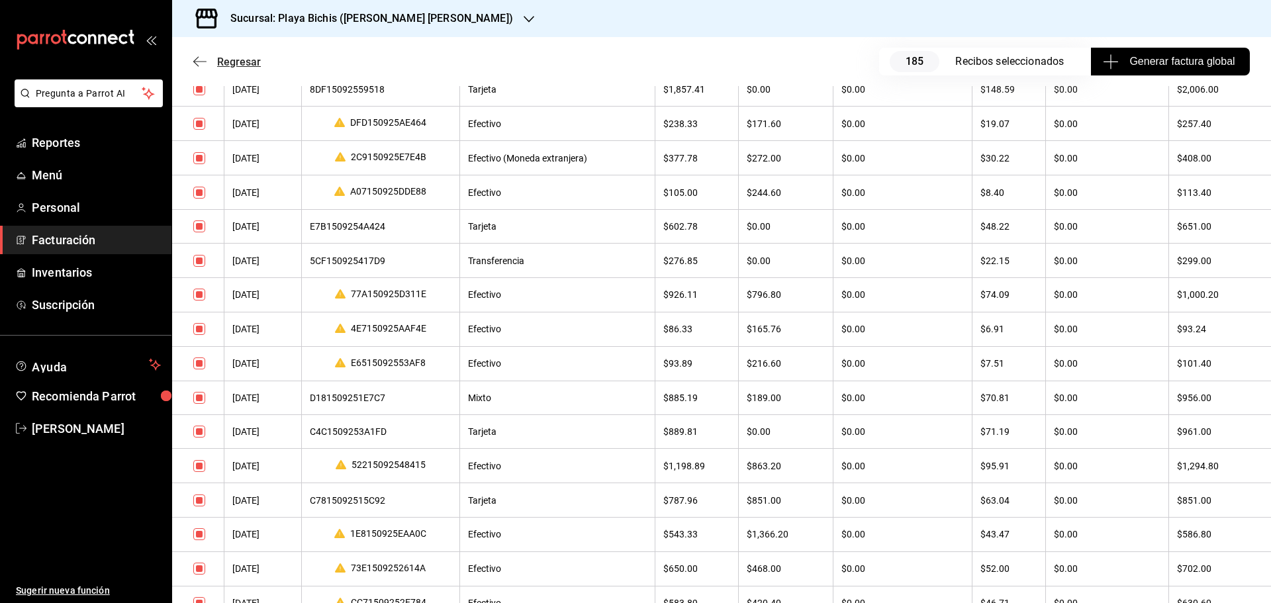
click at [209, 57] on span "Regresar" at bounding box center [227, 62] width 68 height 13
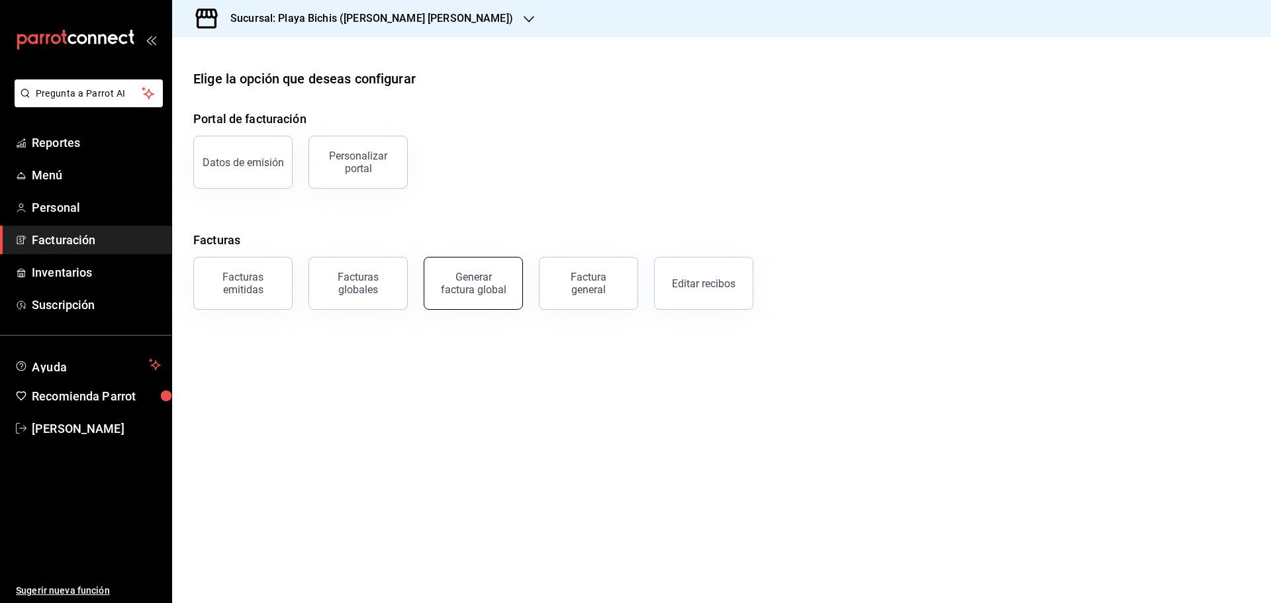
click at [479, 297] on button "Generar factura global" at bounding box center [473, 283] width 99 height 53
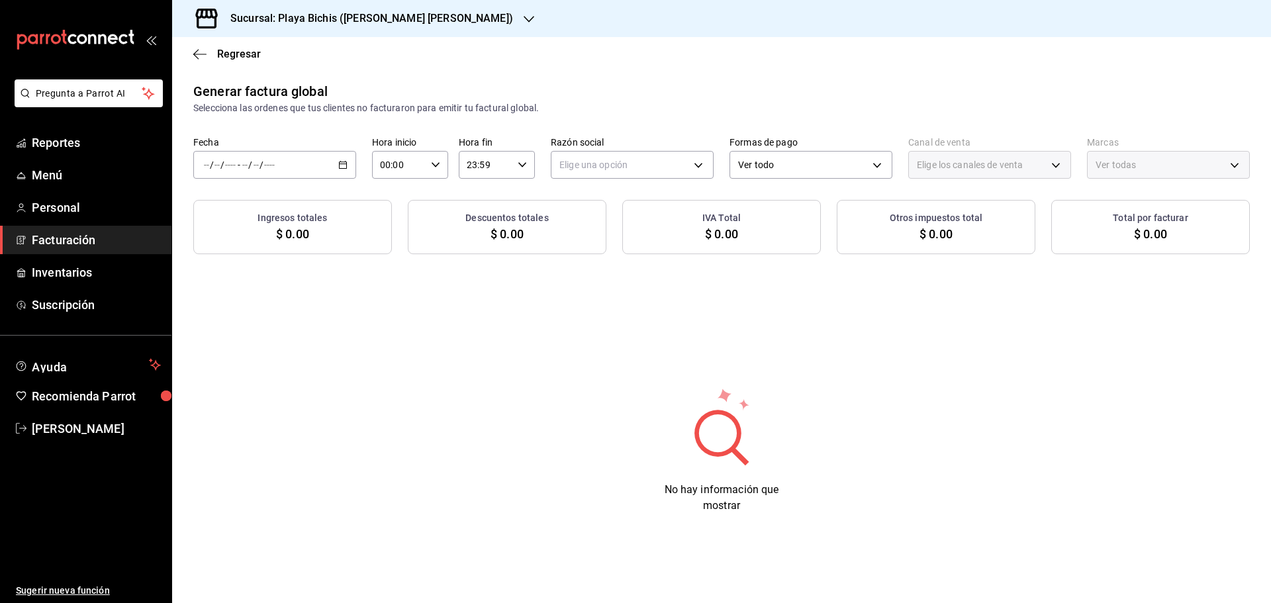
type input "PARROT,UBER_EATS,RAPPI,DIDI_FOOD,ONLINE"
click at [341, 162] on \(Stroke\) "button" at bounding box center [343, 165] width 8 height 7
click at [255, 210] on span "Rango de fechas" at bounding box center [256, 205] width 103 height 14
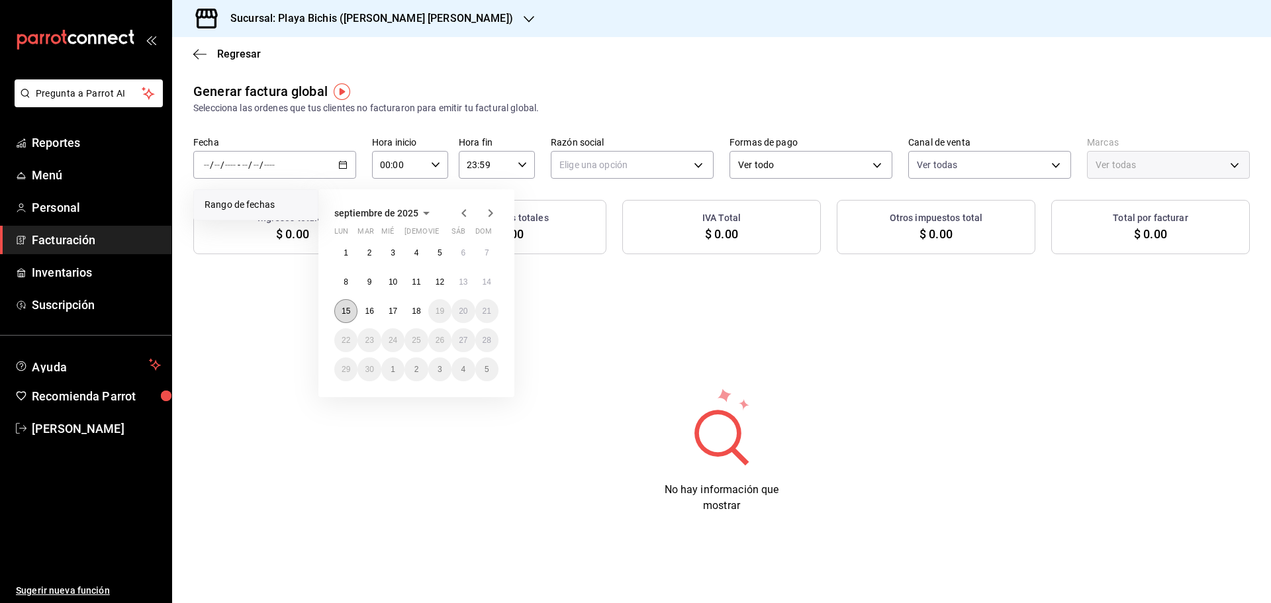
click at [344, 310] on abbr "15" at bounding box center [346, 310] width 9 height 9
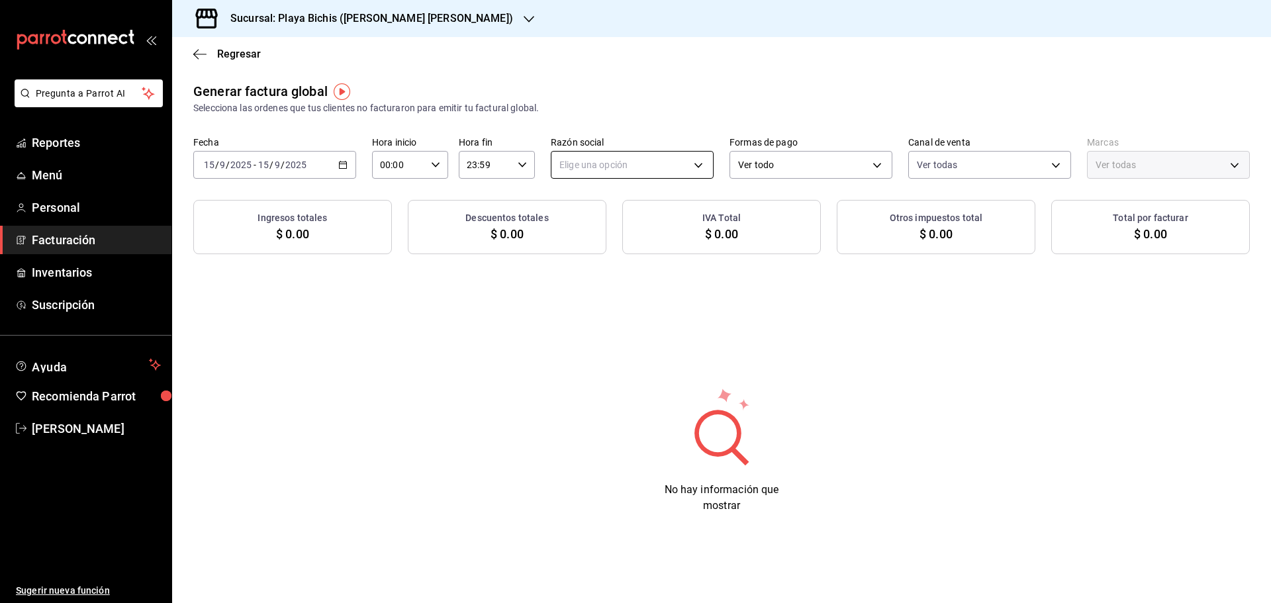
click at [639, 164] on body "Pregunta a Parrot AI Reportes Menú Personal Facturación Inventarios Suscripción…" at bounding box center [635, 301] width 1271 height 603
click at [616, 229] on li "PROPOLIALIMENTOS" at bounding box center [632, 232] width 162 height 24
type input "98789bbc-3643-442e-bea3-a0897877bbaf"
type input "4ba3d68a-2a71-4bf4-8272-d27f8f663470,fbc14f8a-a0c0-448e-9dac-7011cab8a3fb"
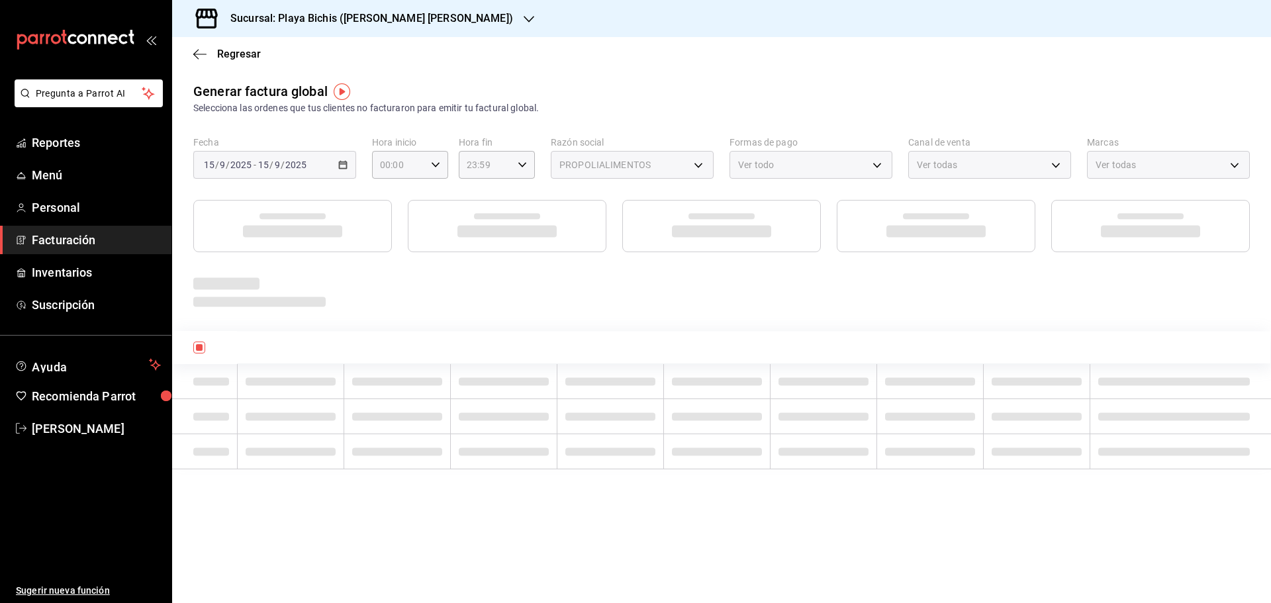
click at [616, 224] on ul "Elige una opción PROPOLIALIMENTOS" at bounding box center [611, 207] width 121 height 34
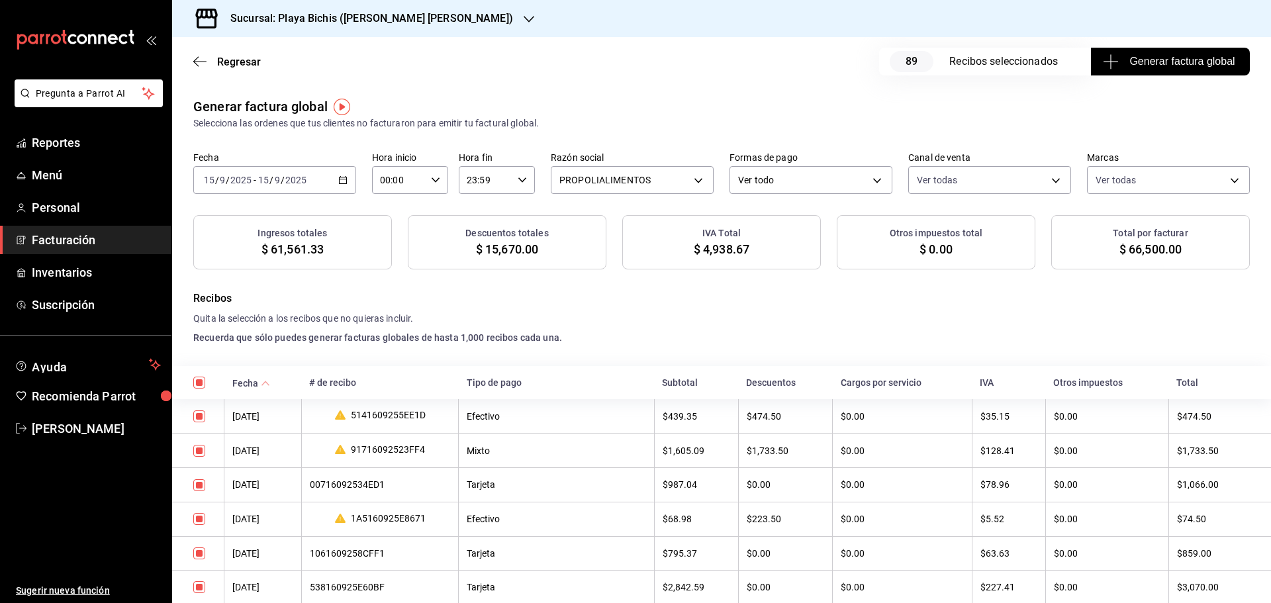
click at [344, 181] on icon "button" at bounding box center [342, 179] width 9 height 9
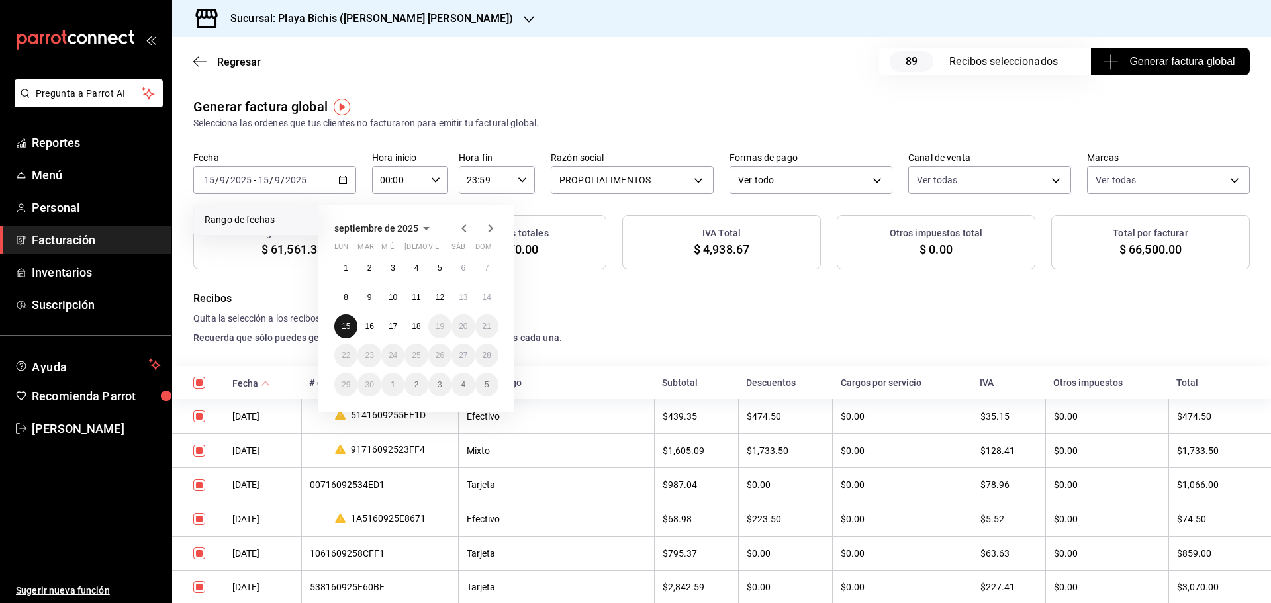
click at [352, 324] on button "15" at bounding box center [345, 326] width 23 height 24
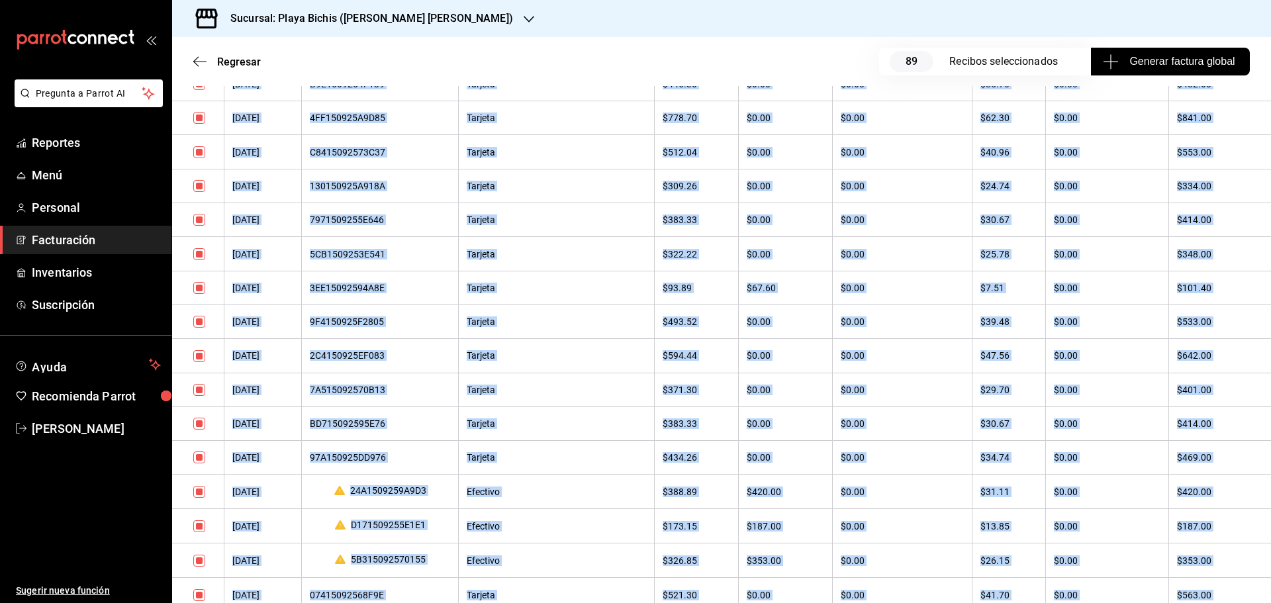
scroll to position [2929, 0]
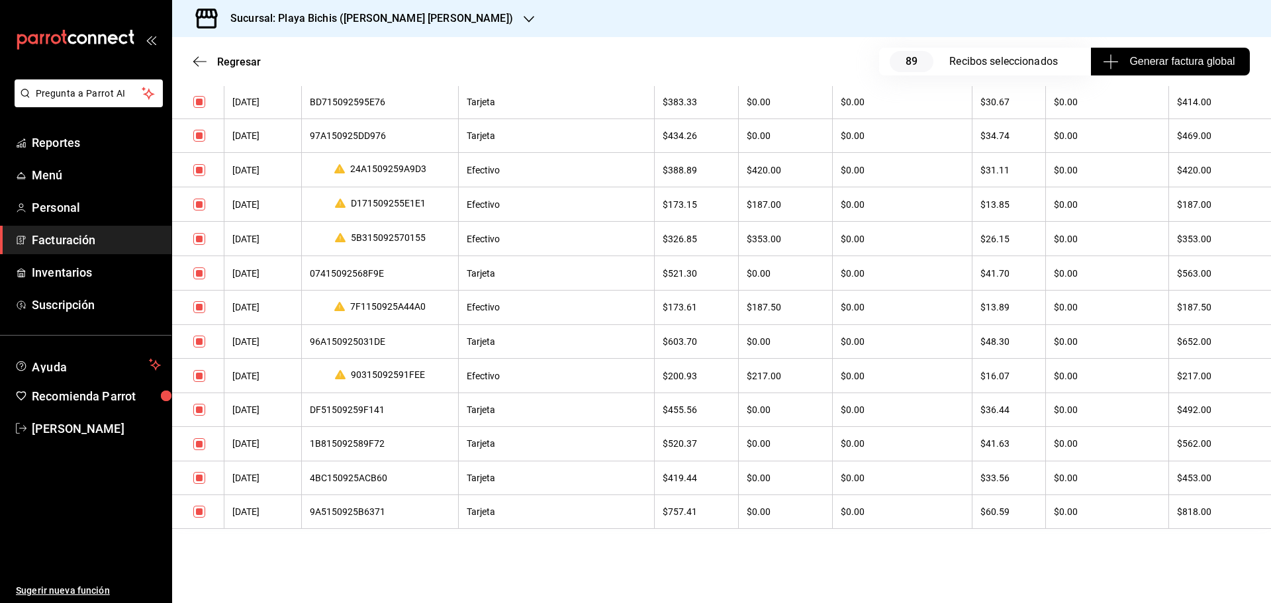
drag, startPoint x: 188, startPoint y: 107, endPoint x: 982, endPoint y: 634, distance: 953.1
click at [982, 602] on html "Pregunta a Parrot AI Reportes Menú Personal Facturación Inventarios Suscripción…" at bounding box center [635, 301] width 1271 height 603
copy div "Generar factura global Selecciona las ordenes que tus clientes no facturaron pa…"
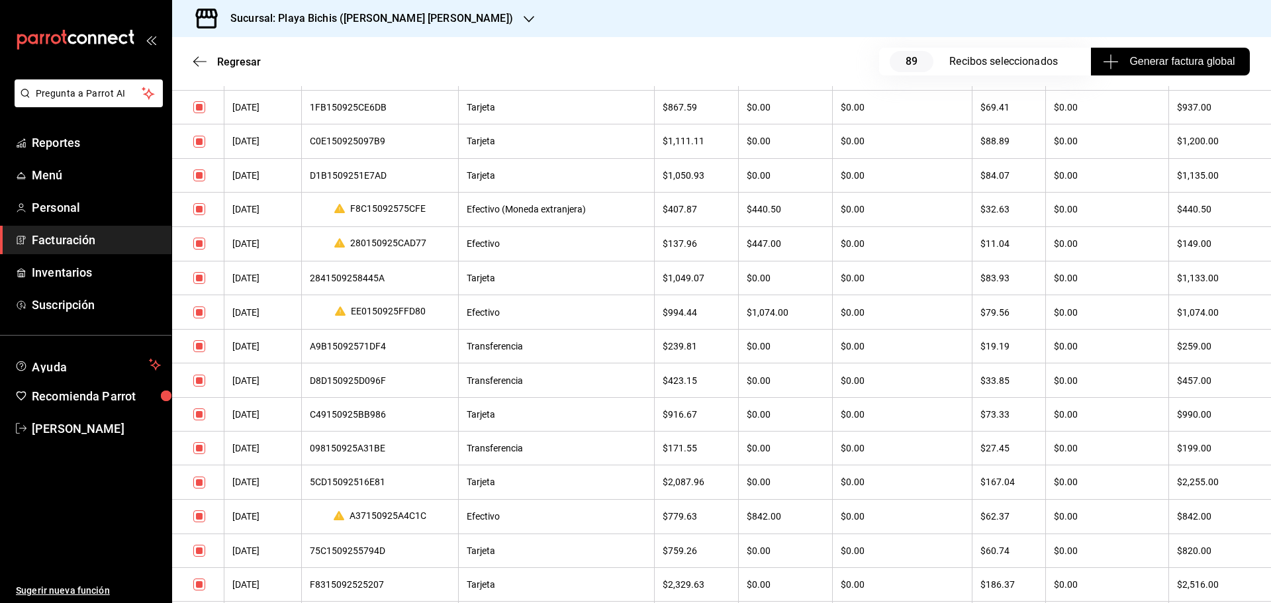
scroll to position [1589, 0]
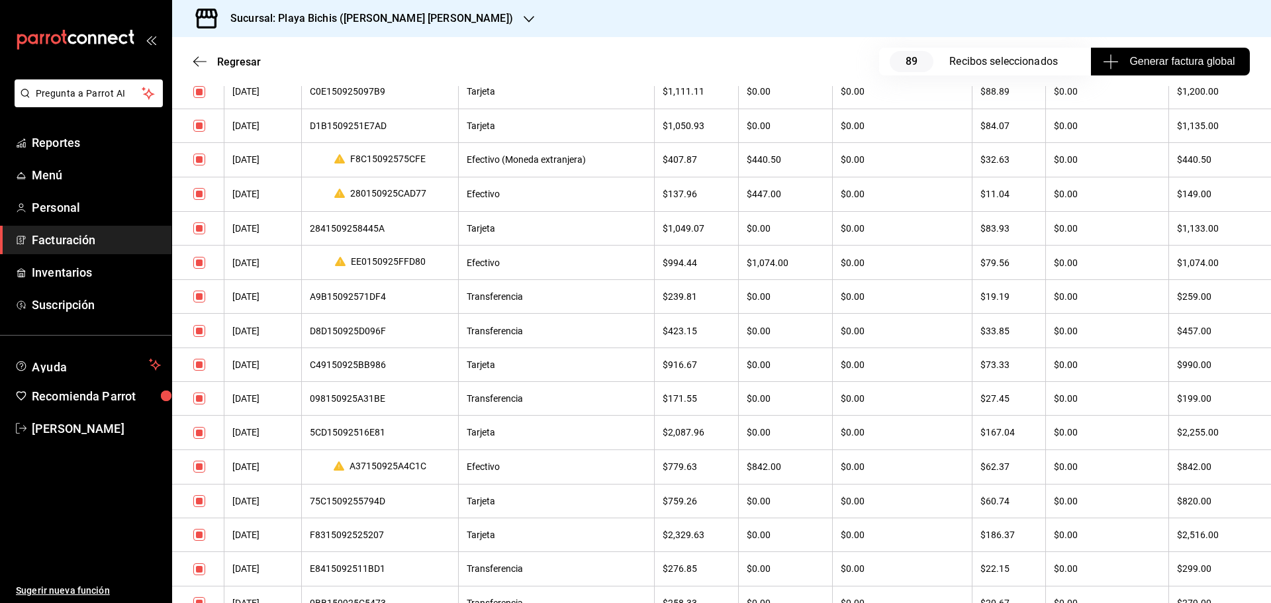
click at [352, 404] on div "098150925A31BE" at bounding box center [380, 398] width 141 height 11
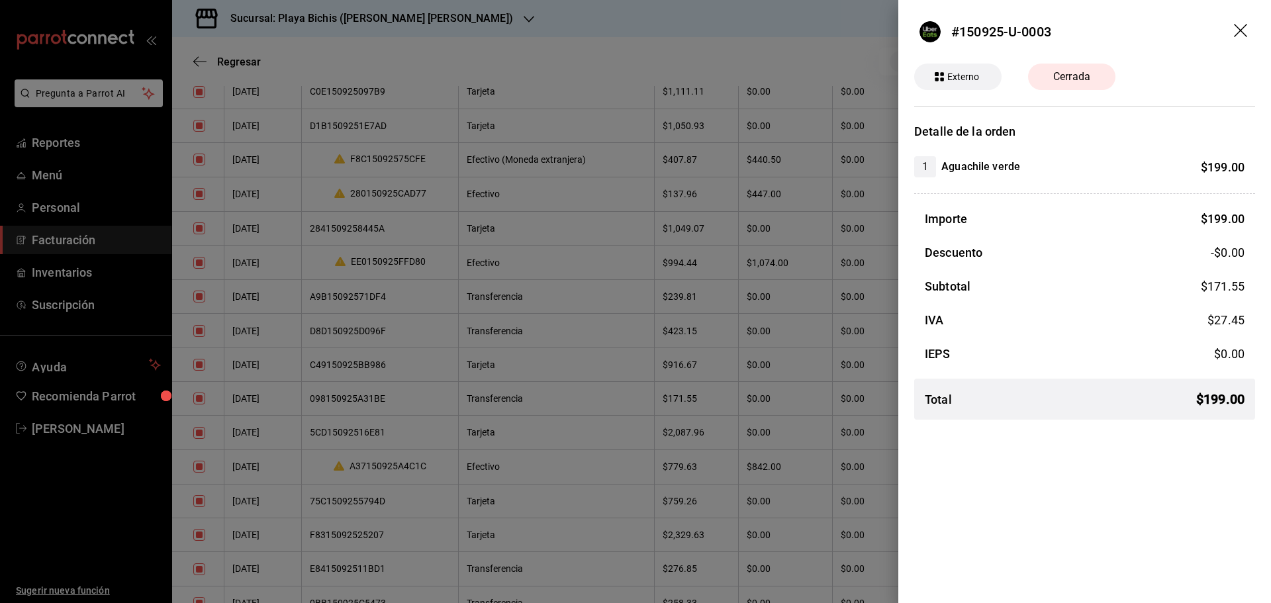
drag, startPoint x: 1237, startPoint y: 28, endPoint x: 1256, endPoint y: 25, distance: 18.8
click at [1237, 28] on icon "drag" at bounding box center [1242, 32] width 16 height 16
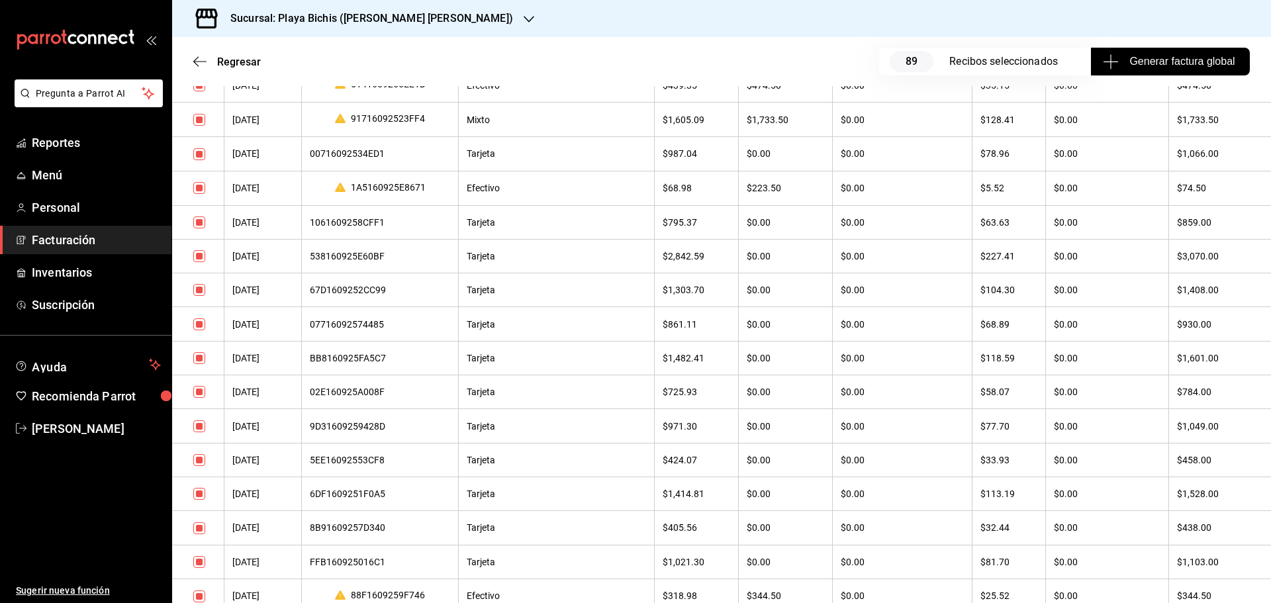
scroll to position [0, 0]
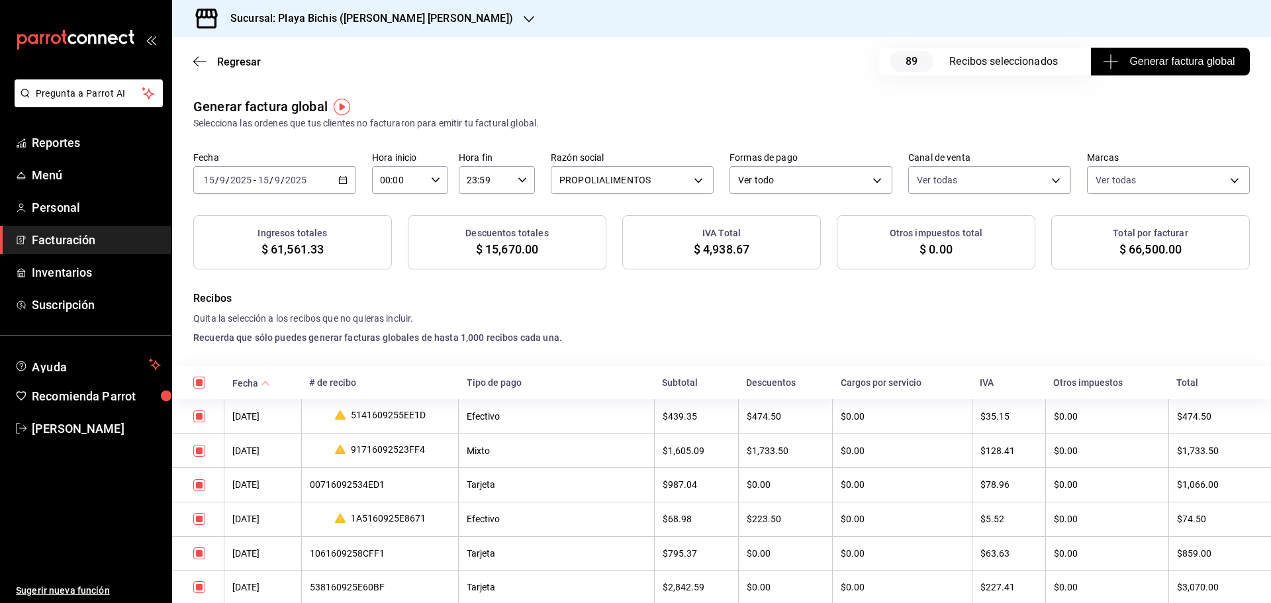
click at [340, 174] on div "[DATE] [DATE] - [DATE] [DATE]" at bounding box center [274, 180] width 163 height 28
click at [345, 176] on \(Stroke\) "button" at bounding box center [345, 176] width 1 height 1
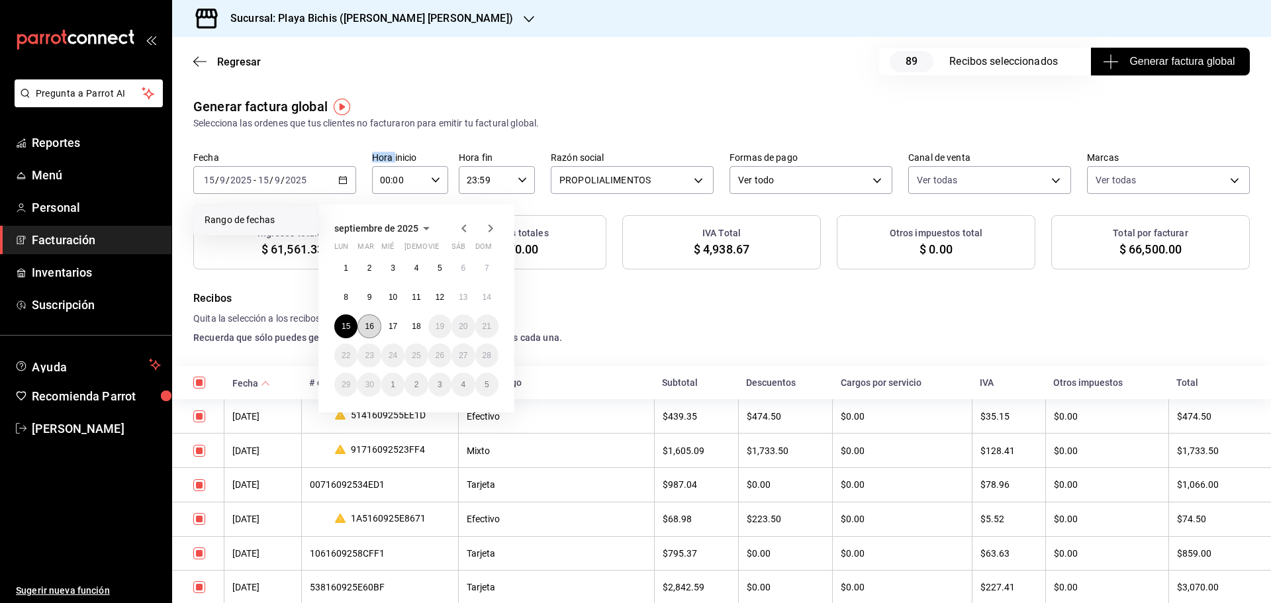
click at [367, 328] on abbr "16" at bounding box center [369, 326] width 9 height 9
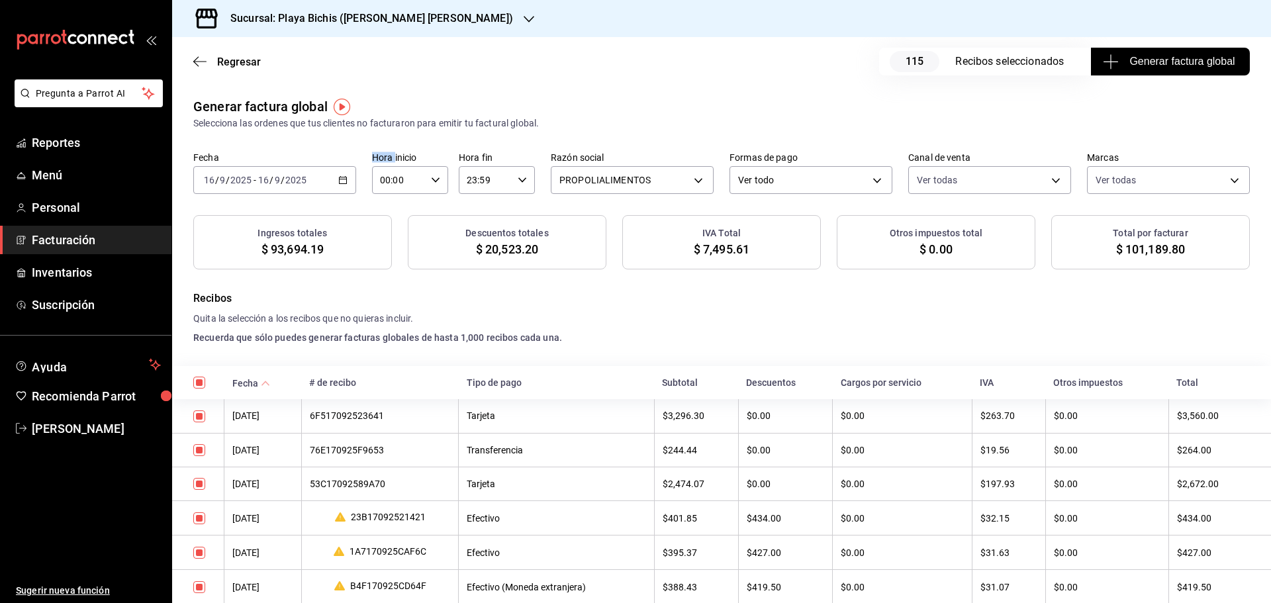
click at [1140, 61] on span "Generar factura global" at bounding box center [1169, 62] width 129 height 16
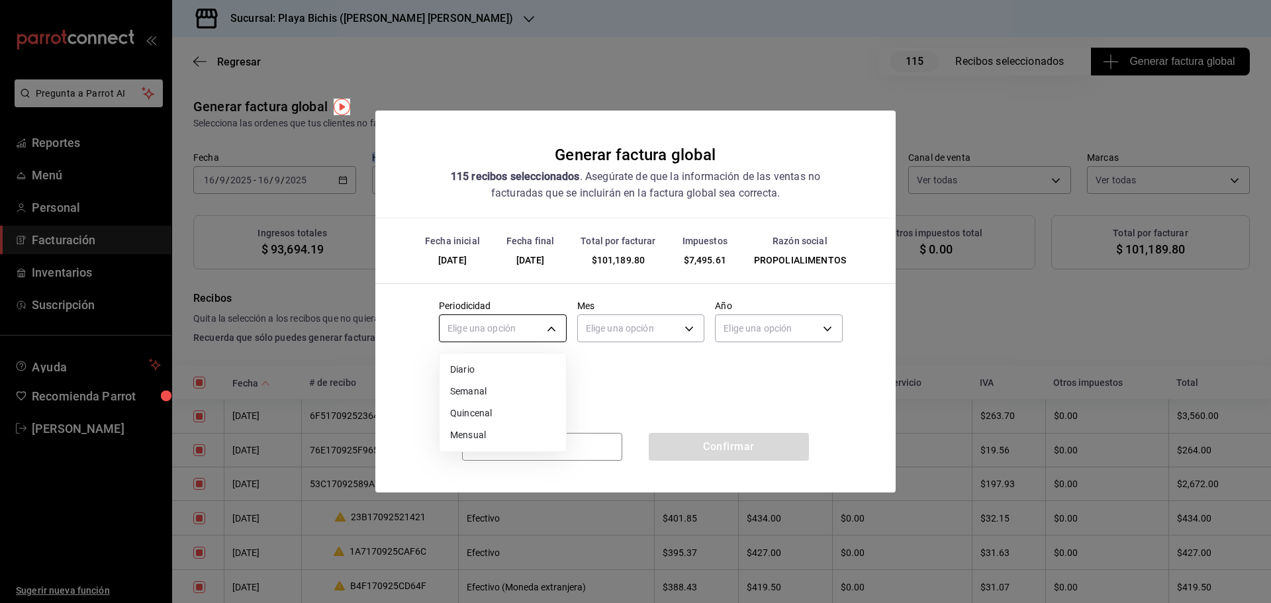
click at [511, 325] on body "Pregunta a Parrot AI Reportes Menú Personal Facturación Inventarios Suscripción…" at bounding box center [635, 301] width 1271 height 603
click at [478, 371] on li "Diario" at bounding box center [503, 370] width 126 height 22
type input "DAILY"
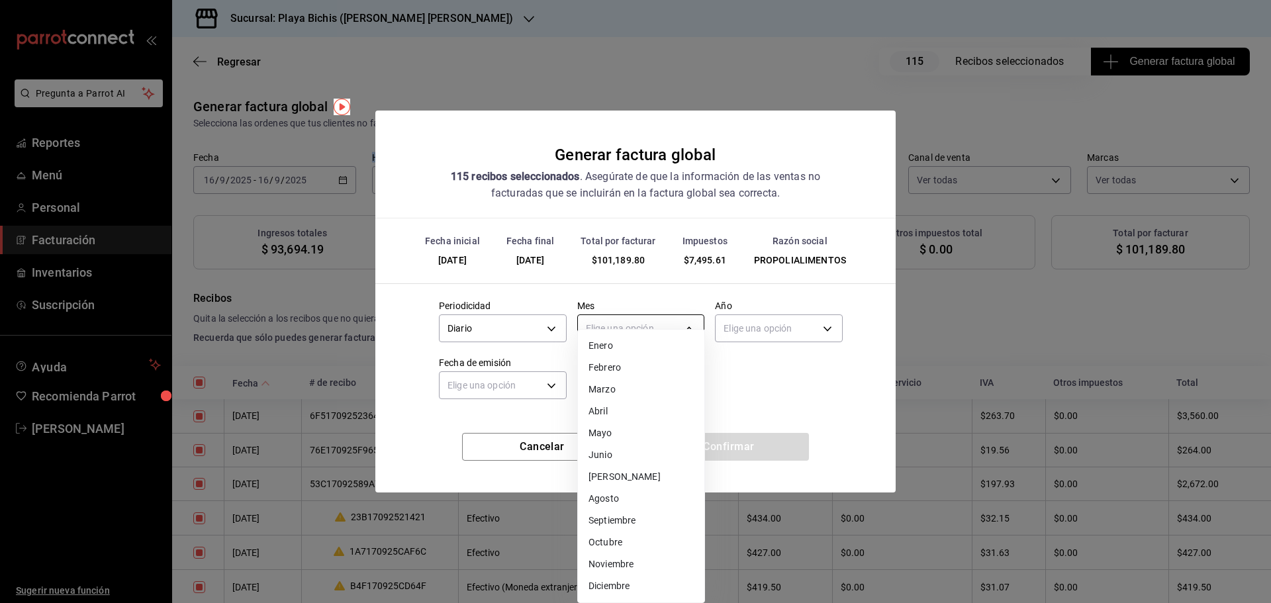
click at [629, 325] on body "Pregunta a Parrot AI Reportes Menú Personal Facturación Inventarios Suscripción…" at bounding box center [635, 301] width 1271 height 603
click at [622, 524] on li "Septiembre" at bounding box center [641, 521] width 126 height 22
type input "9"
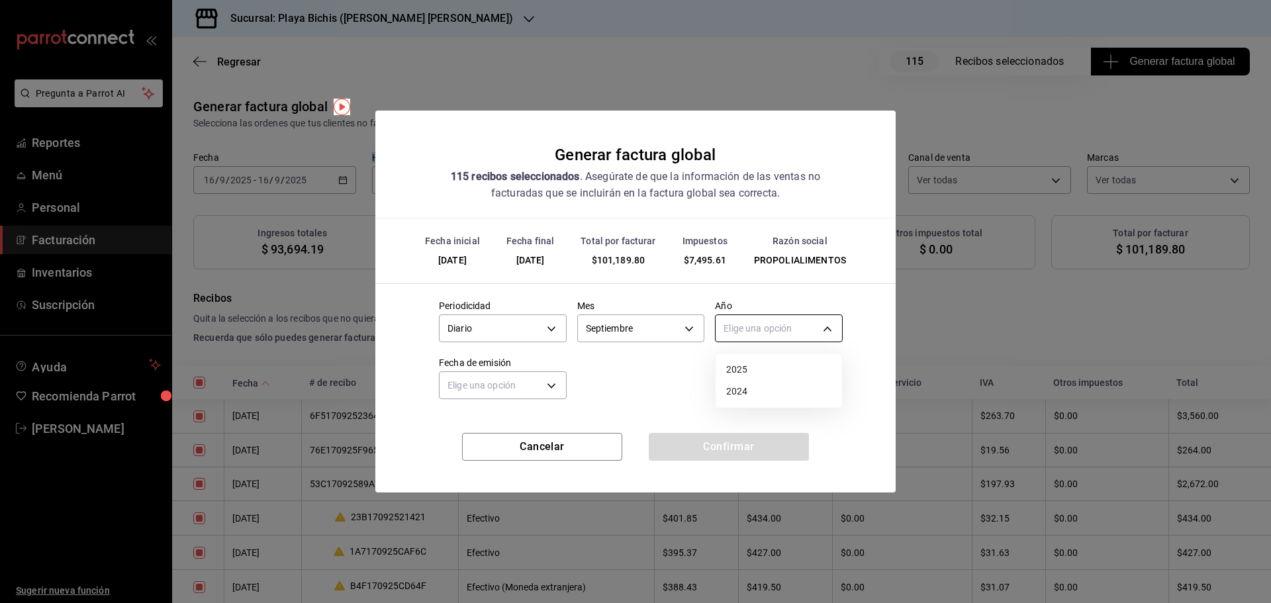
click at [765, 329] on body "Pregunta a Parrot AI Reportes Menú Personal Facturación Inventarios Suscripción…" at bounding box center [635, 301] width 1271 height 603
click at [759, 363] on li "2025" at bounding box center [779, 370] width 126 height 22
type input "2025"
click at [526, 387] on body "Pregunta a Parrot AI Reportes Menú Personal Facturación Inventarios Suscripción…" at bounding box center [635, 301] width 1271 height 603
click at [484, 426] on li "Hoy" at bounding box center [503, 427] width 126 height 22
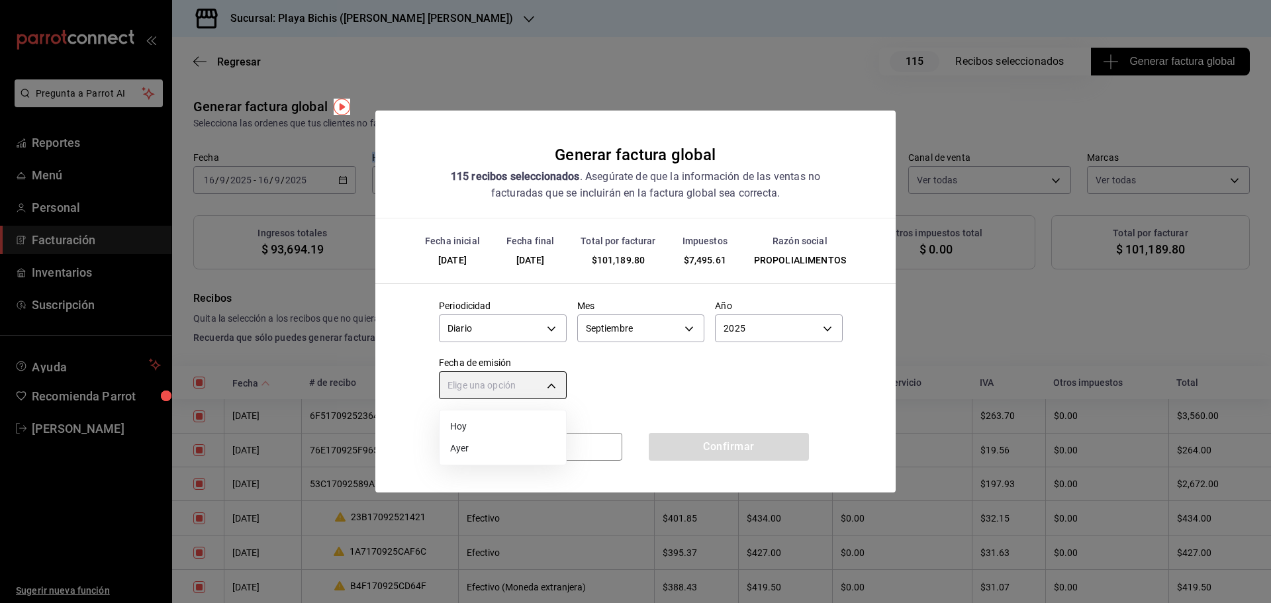
type input "[DATE]"
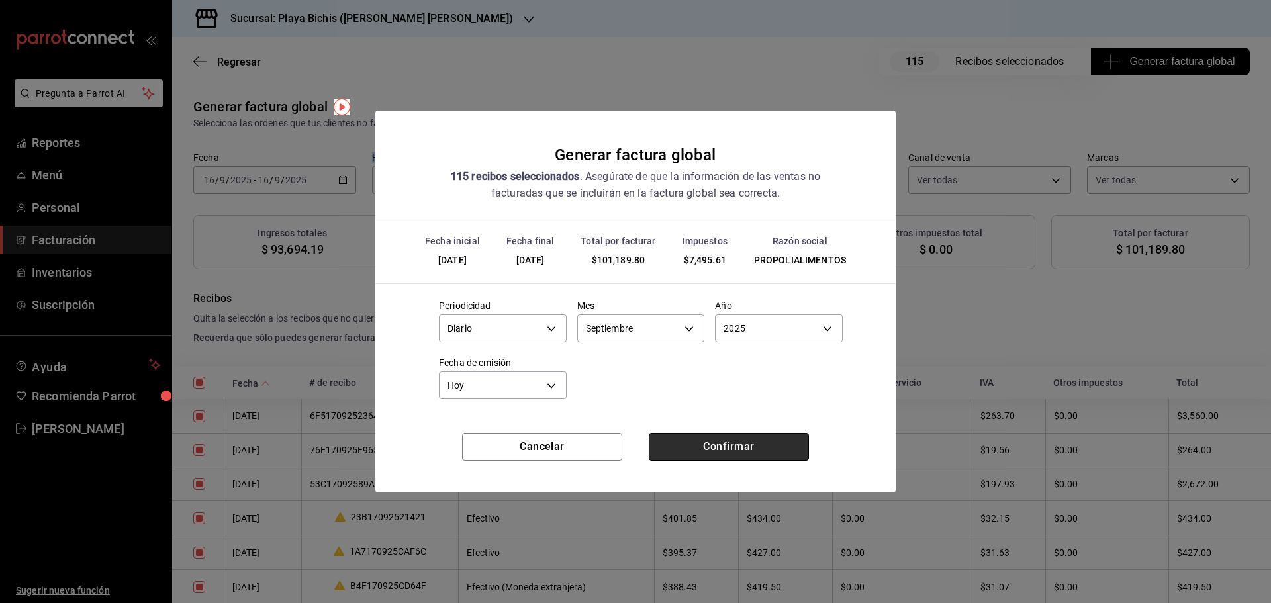
click at [733, 448] on button "Confirmar" at bounding box center [729, 447] width 160 height 28
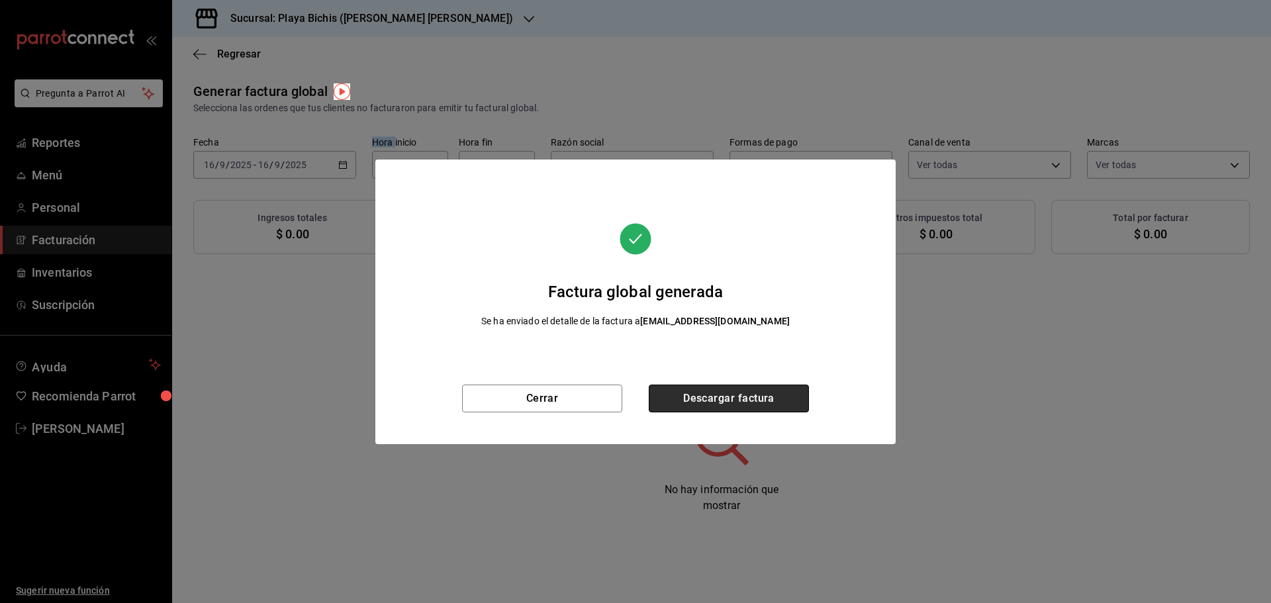
click at [722, 404] on button "Descargar factura" at bounding box center [729, 399] width 160 height 28
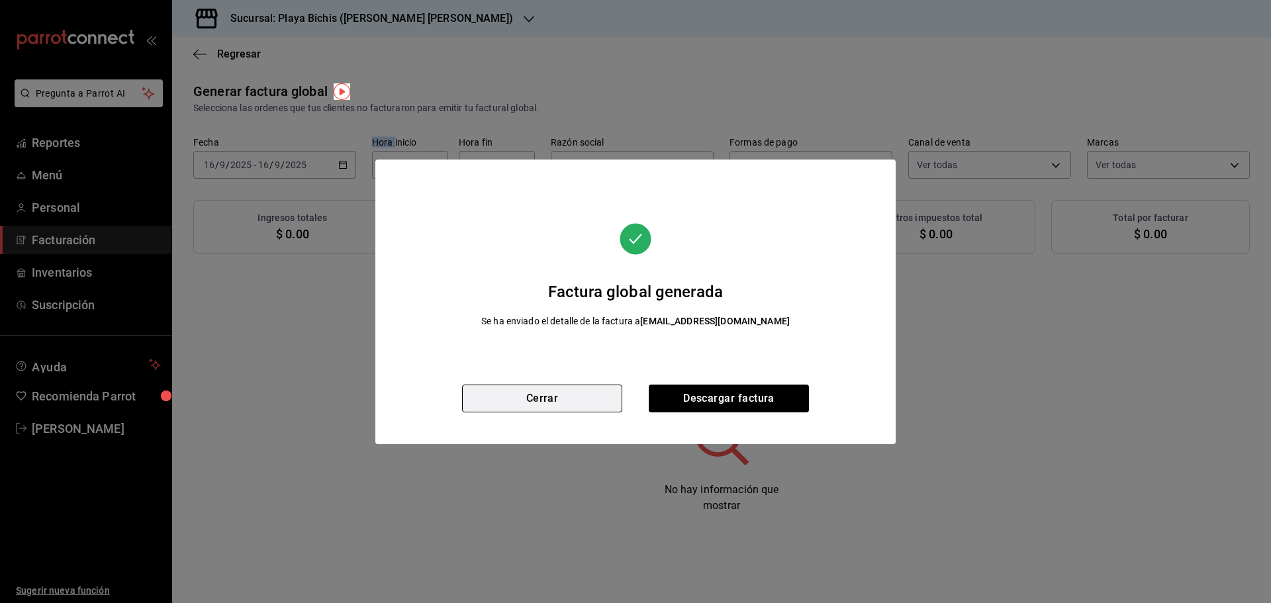
click at [528, 400] on button "Cerrar" at bounding box center [542, 399] width 160 height 28
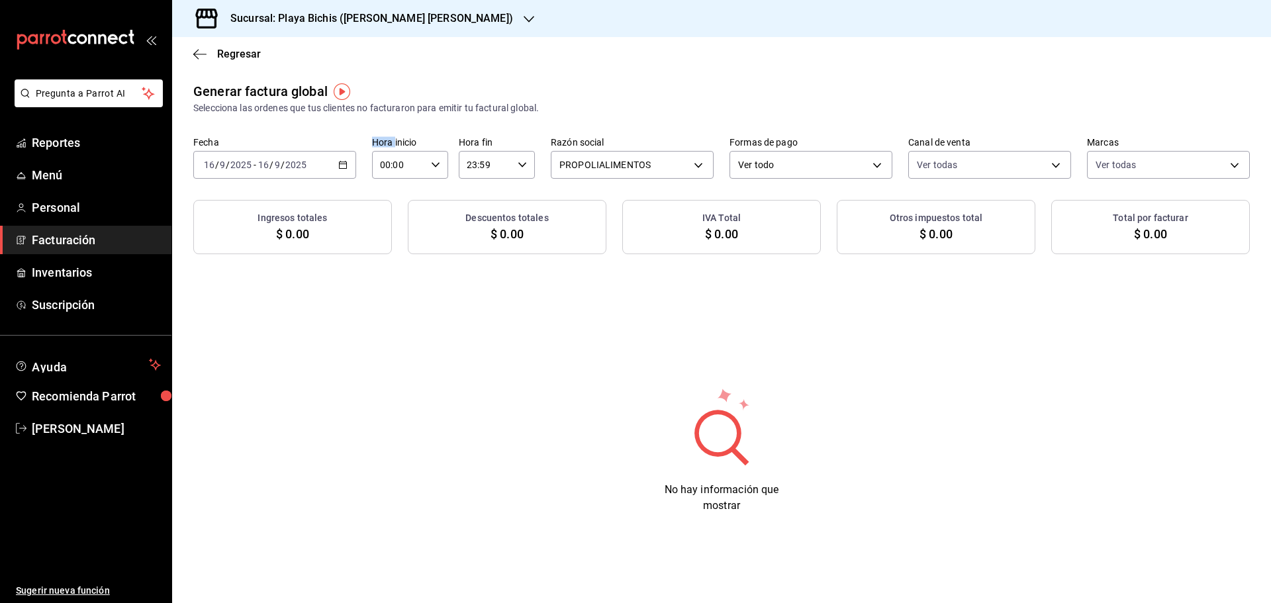
click at [347, 166] on \(Stroke\) "button" at bounding box center [343, 165] width 8 height 7
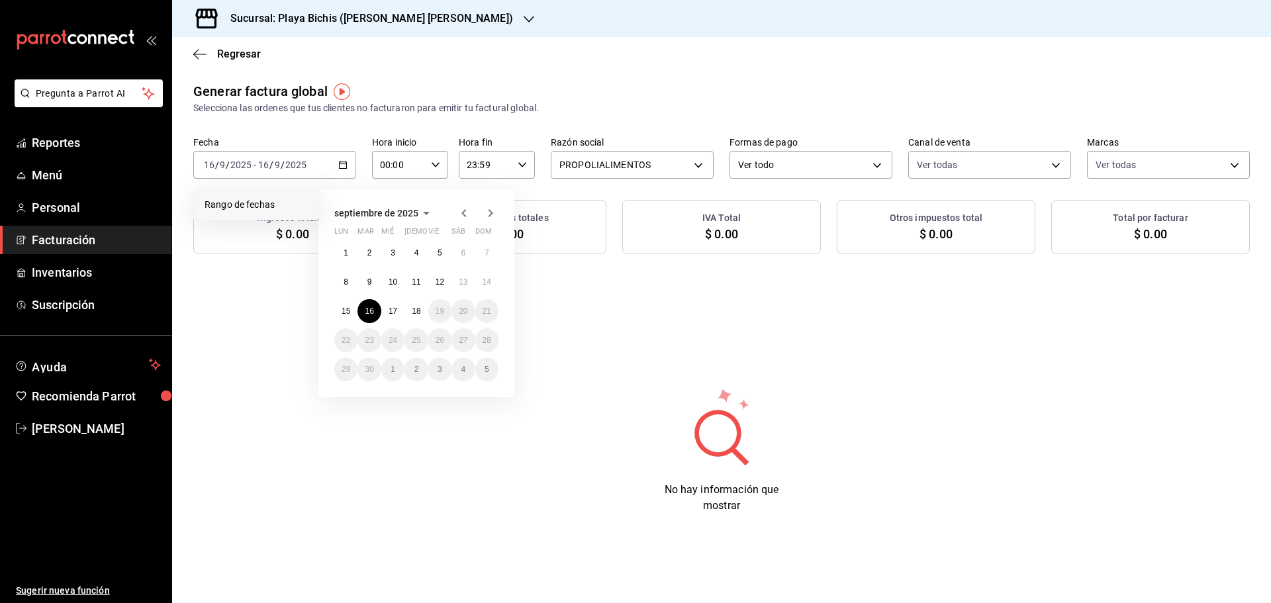
click at [408, 99] on div "Generar factura global Selecciona las ordenes que tus clientes no facturaron pa…" at bounding box center [721, 98] width 1057 height 34
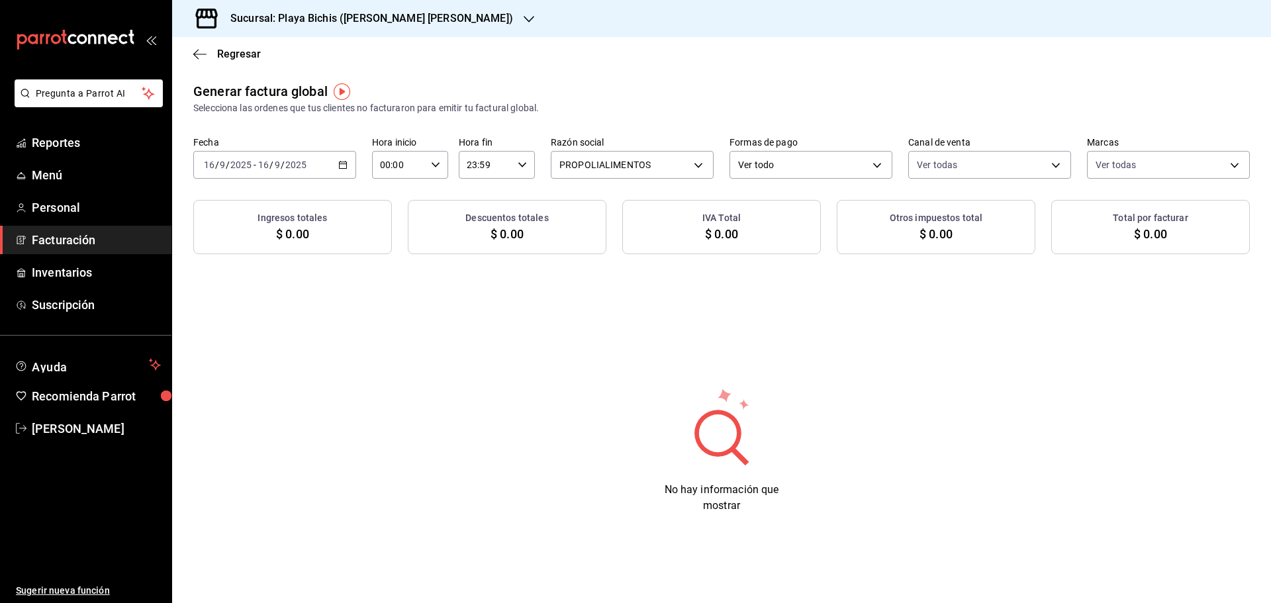
click at [524, 19] on icon "button" at bounding box center [529, 19] width 11 height 7
click at [289, 60] on span "Playa Bichis ([GEOGRAPHIC_DATA][PERSON_NAME])" at bounding box center [294, 57] width 222 height 14
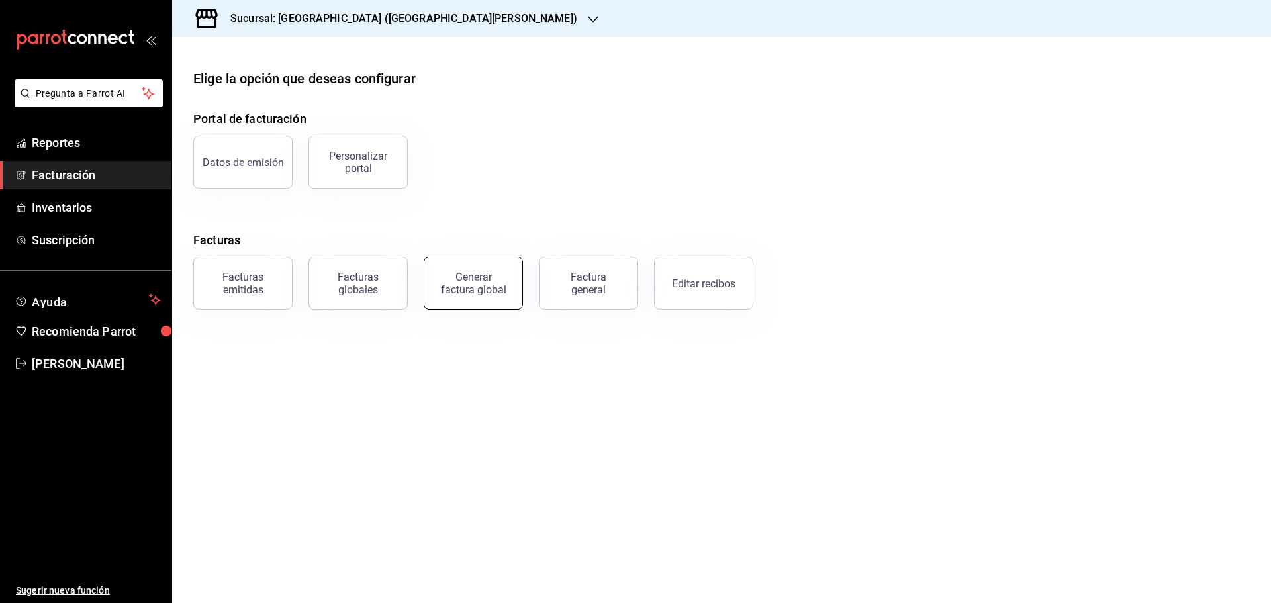
click at [481, 287] on div "Generar factura global" at bounding box center [473, 283] width 66 height 25
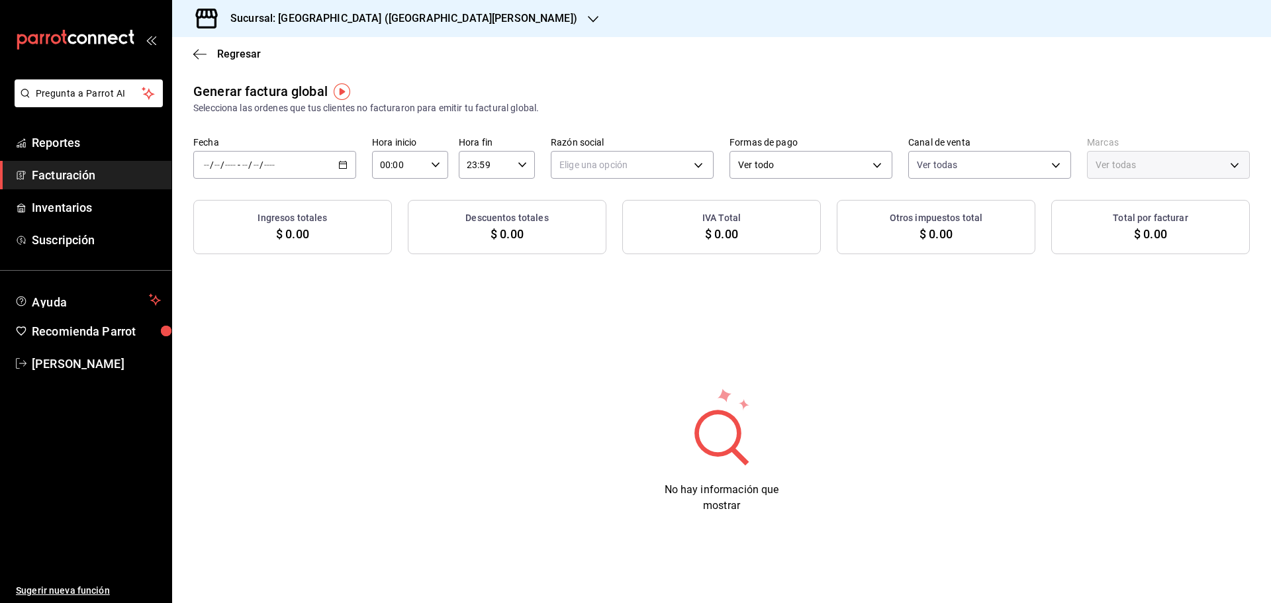
click at [345, 162] on icon "button" at bounding box center [342, 164] width 9 height 9
click at [278, 193] on li "Rango de fechas" at bounding box center [256, 205] width 124 height 30
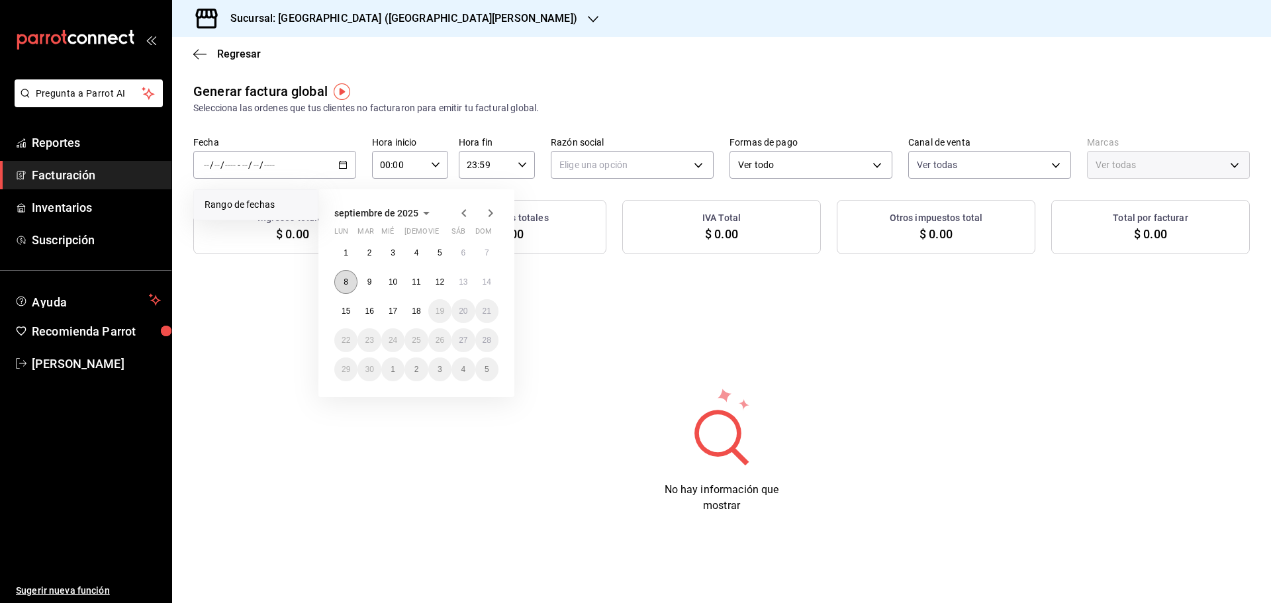
click at [348, 279] on abbr "8" at bounding box center [346, 281] width 5 height 9
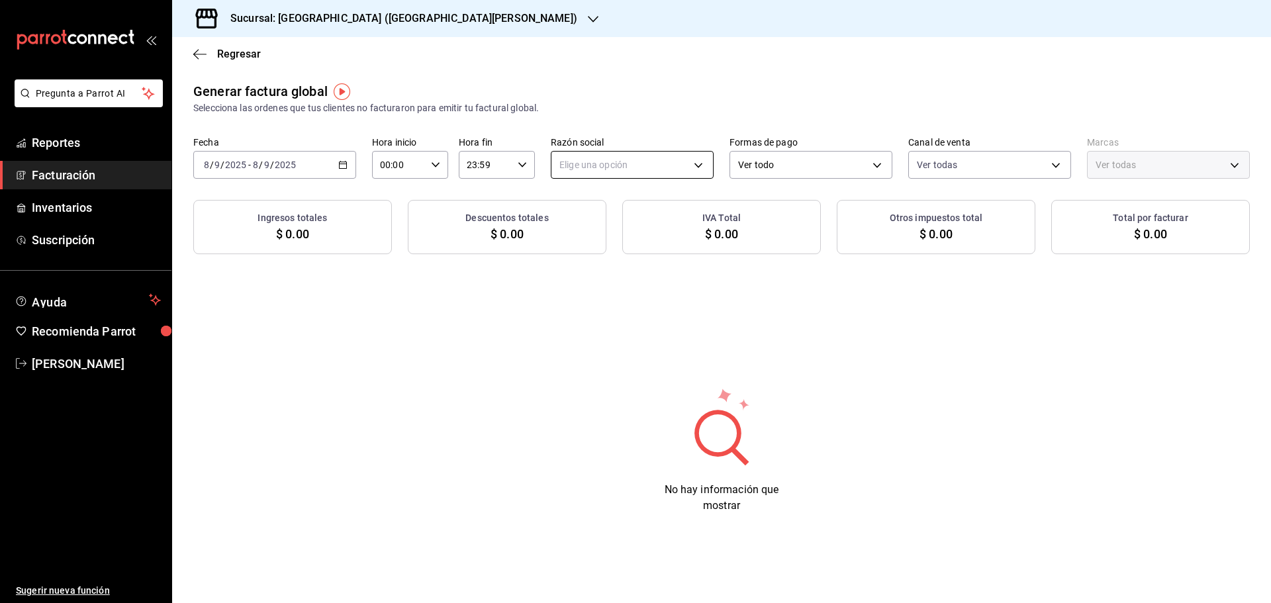
click at [653, 160] on body "Pregunta a Parrot AI Reportes Facturación Inventarios Suscripción Ayuda Recomie…" at bounding box center [635, 301] width 1271 height 603
click at [620, 230] on li "ORGANIC FOODS" at bounding box center [632, 232] width 162 height 24
type input "654927a2-fb95-458b-bd0a-9ffada75daa8"
type input "c2db145c-7f15-421d-baa5-27fbbe9efb3f"
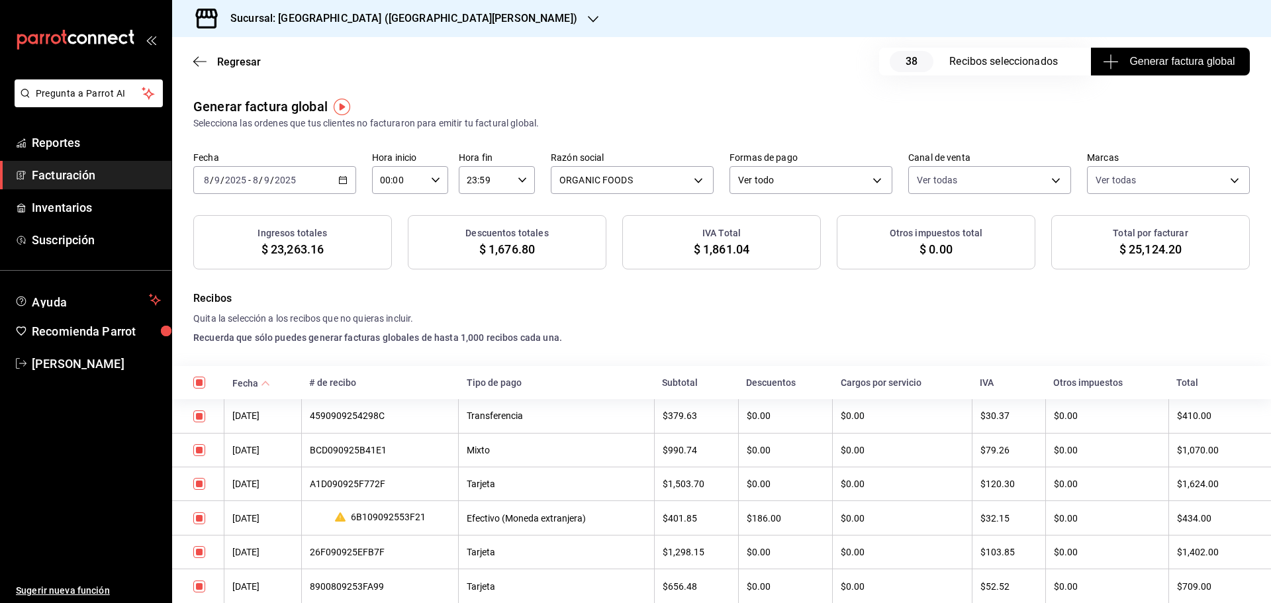
click at [345, 181] on \(Stroke\) "button" at bounding box center [343, 180] width 8 height 7
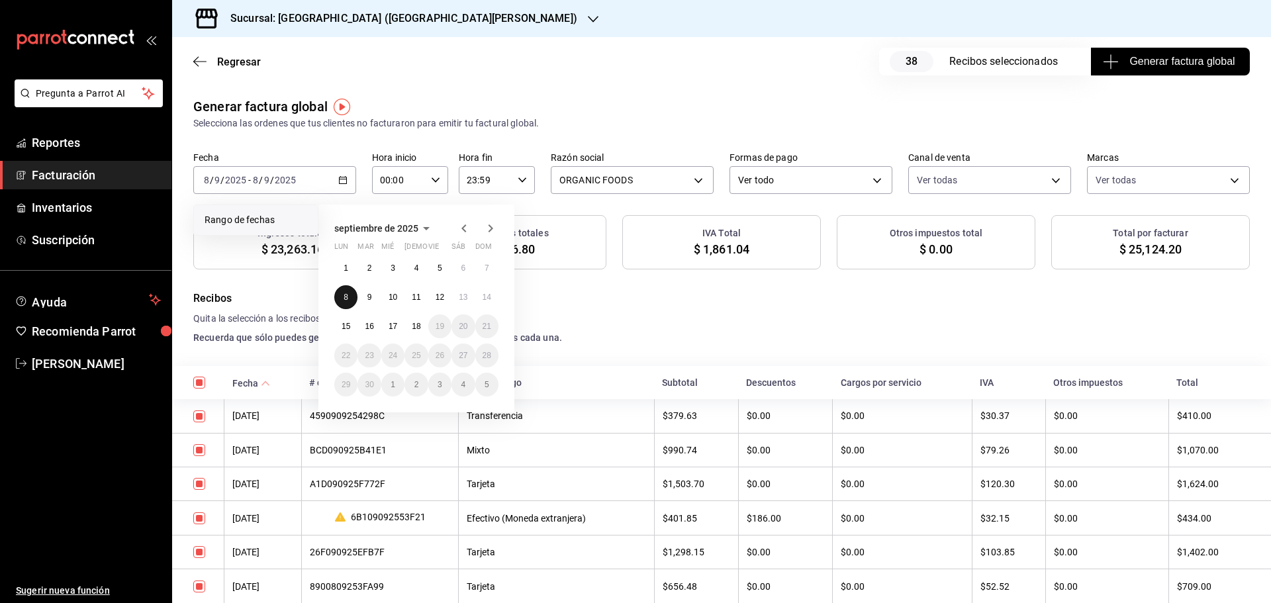
click at [350, 298] on button "8" at bounding box center [345, 297] width 23 height 24
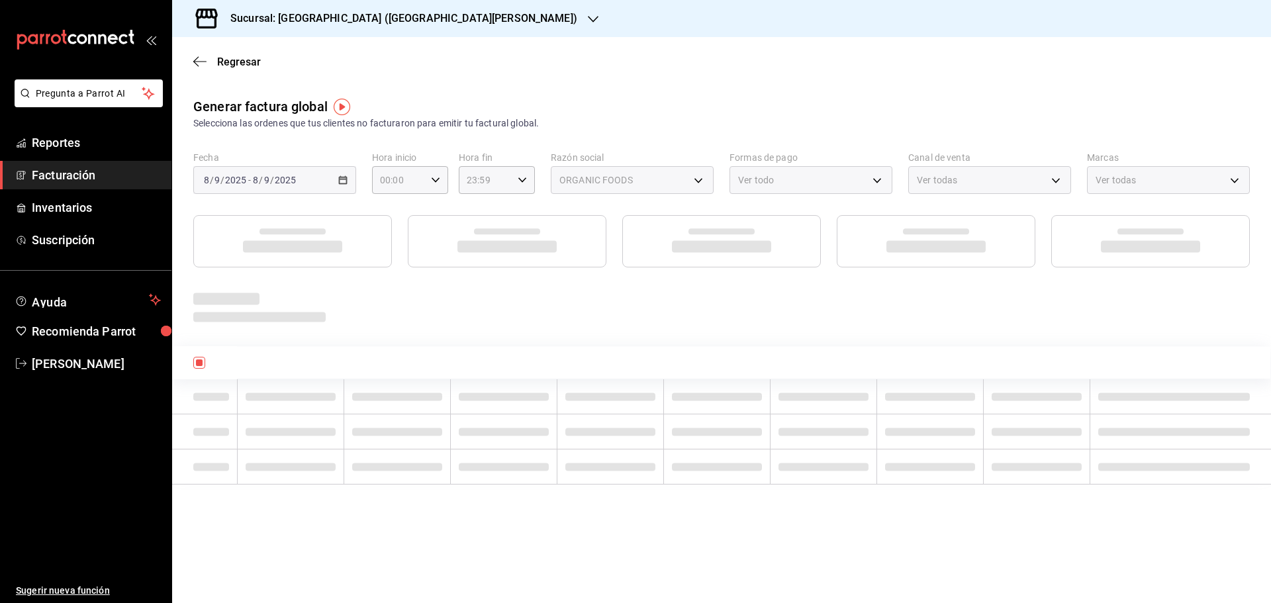
click at [350, 298] on div at bounding box center [721, 307] width 1057 height 36
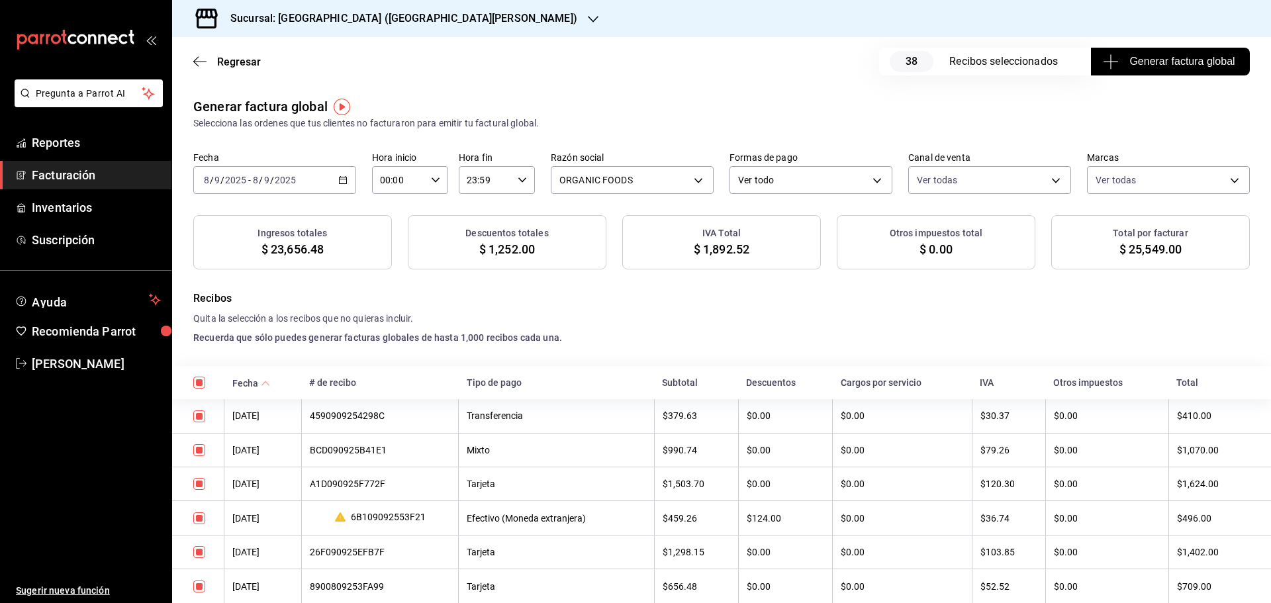
click at [1152, 60] on span "Generar factura global" at bounding box center [1169, 62] width 129 height 16
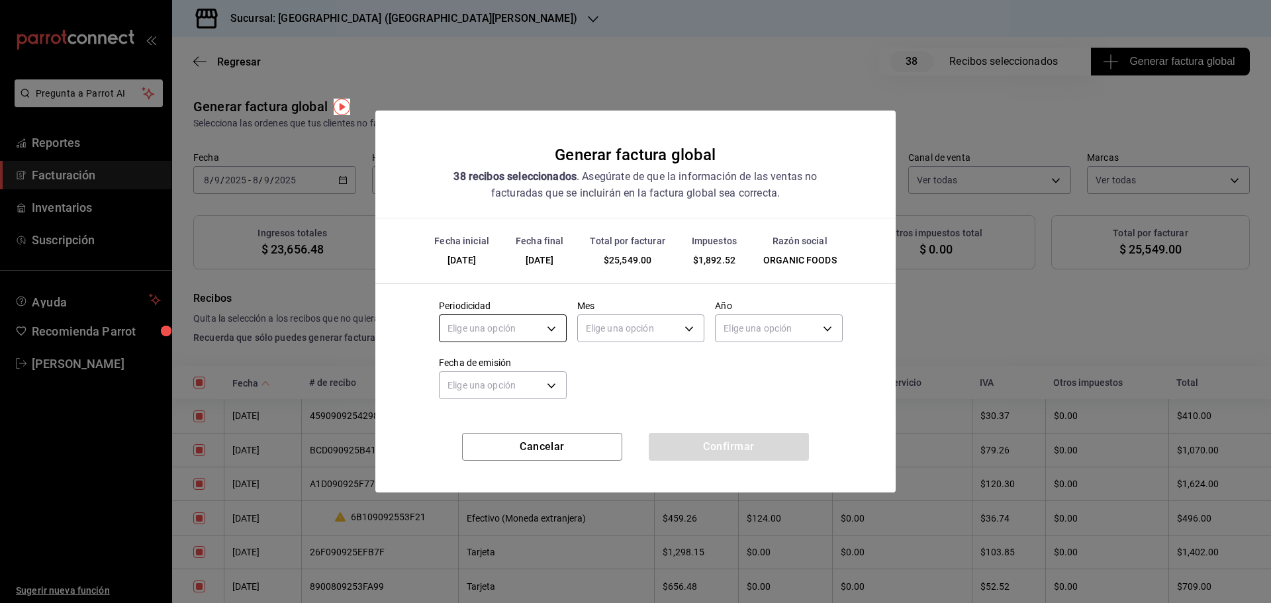
click at [547, 330] on body "Pregunta a Parrot AI Reportes Facturación Inventarios Suscripción Ayuda Recomie…" at bounding box center [635, 301] width 1271 height 603
click at [469, 373] on li "Diario" at bounding box center [503, 370] width 126 height 22
type input "DAILY"
click at [648, 326] on body "Pregunta a Parrot AI Reportes Facturación Inventarios Suscripción Ayuda Recomie…" at bounding box center [635, 301] width 1271 height 603
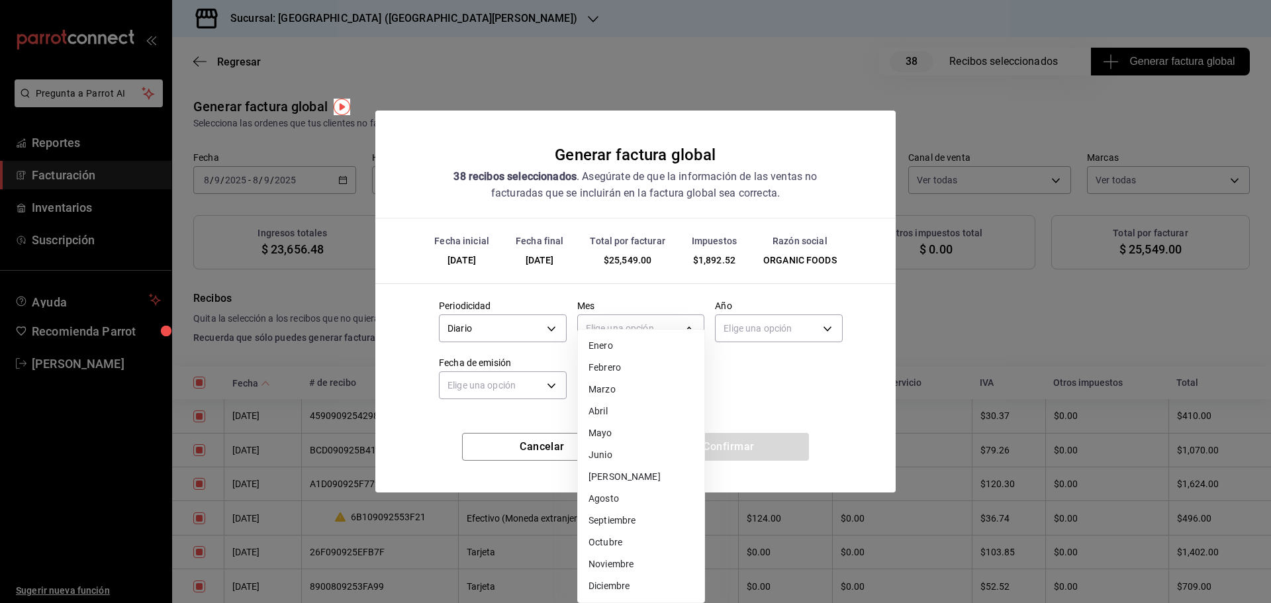
click at [639, 520] on li "Septiembre" at bounding box center [641, 521] width 126 height 22
type input "9"
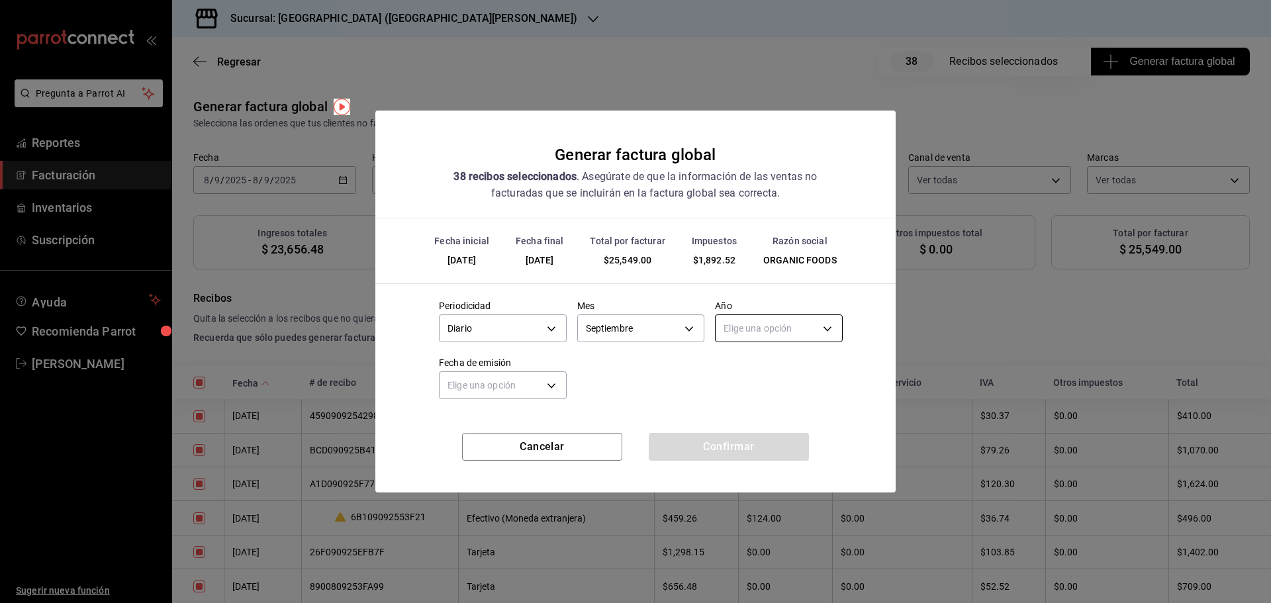
click at [759, 330] on body "Pregunta a Parrot AI Reportes Facturación Inventarios Suscripción Ayuda Recomie…" at bounding box center [635, 301] width 1271 height 603
click at [745, 377] on li "2025" at bounding box center [779, 370] width 126 height 22
type input "2025"
drag, startPoint x: 745, startPoint y: 377, endPoint x: 685, endPoint y: 393, distance: 62.1
click at [745, 377] on li "2025" at bounding box center [779, 370] width 126 height 22
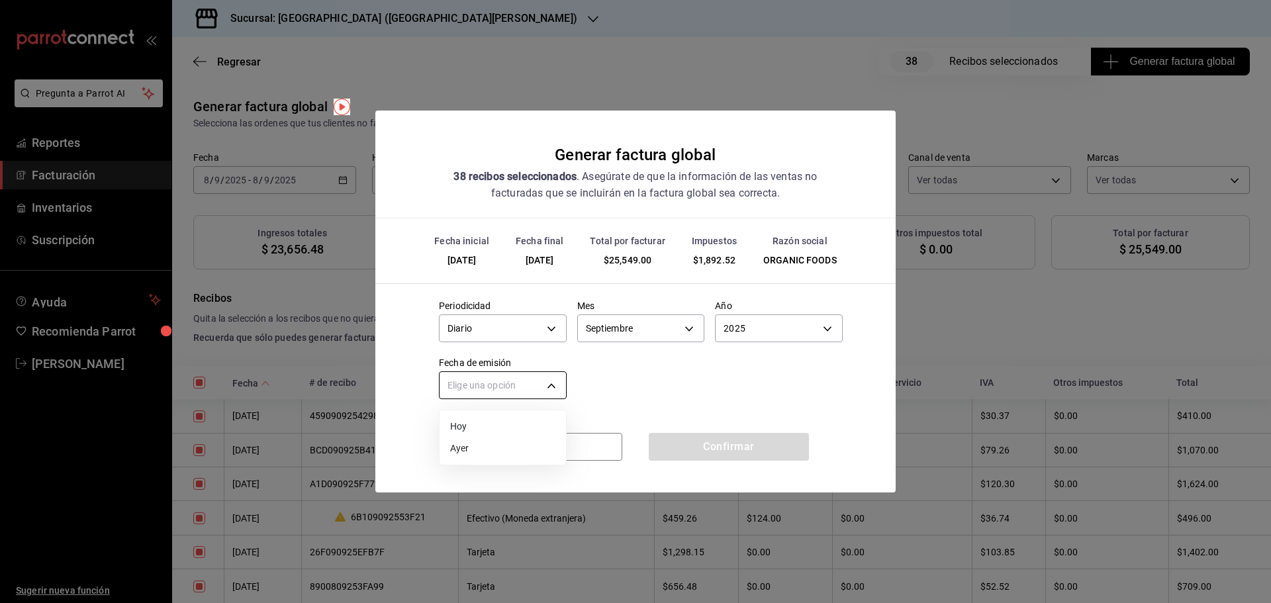
click at [509, 384] on body "Pregunta a Parrot AI Reportes Facturación Inventarios Suscripción Ayuda Recomie…" at bounding box center [635, 301] width 1271 height 603
click at [481, 420] on li "Hoy" at bounding box center [503, 427] width 126 height 22
type input "[DATE]"
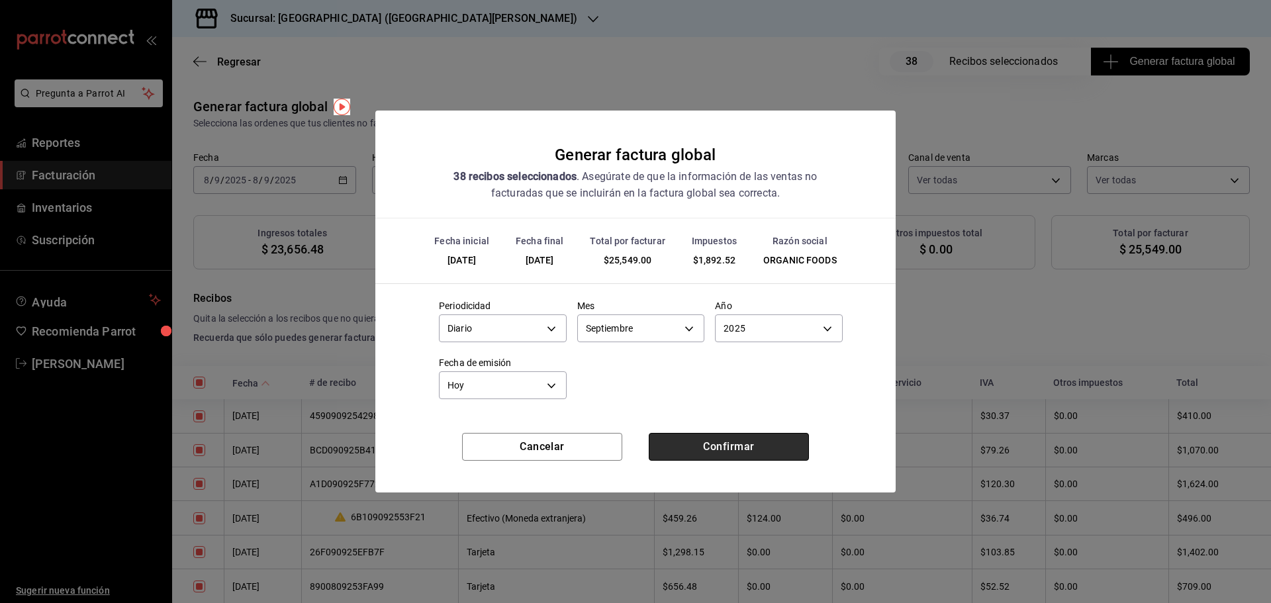
click at [712, 444] on button "Confirmar" at bounding box center [729, 447] width 160 height 28
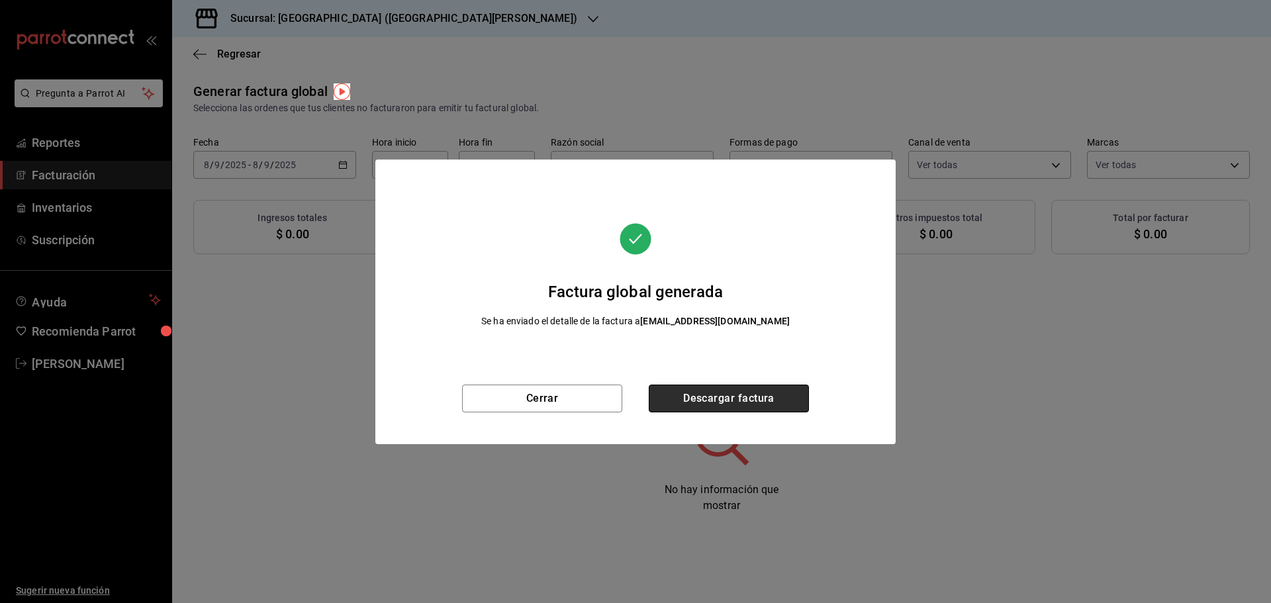
click at [719, 393] on button "Descargar factura" at bounding box center [729, 399] width 160 height 28
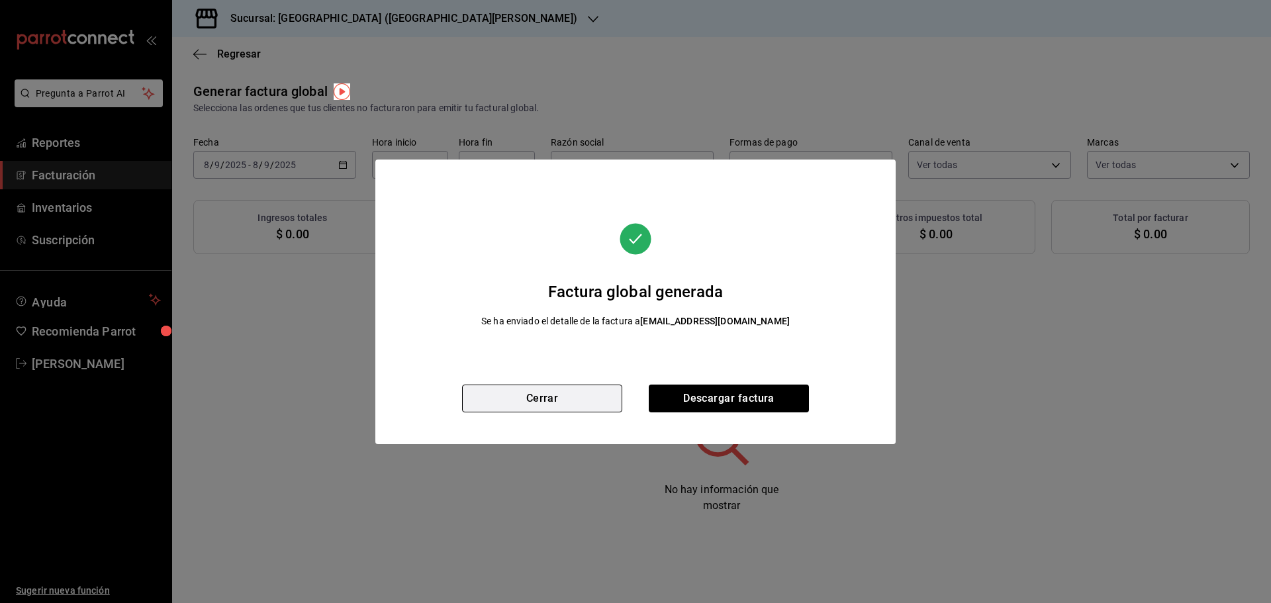
click at [519, 400] on button "Cerrar" at bounding box center [542, 399] width 160 height 28
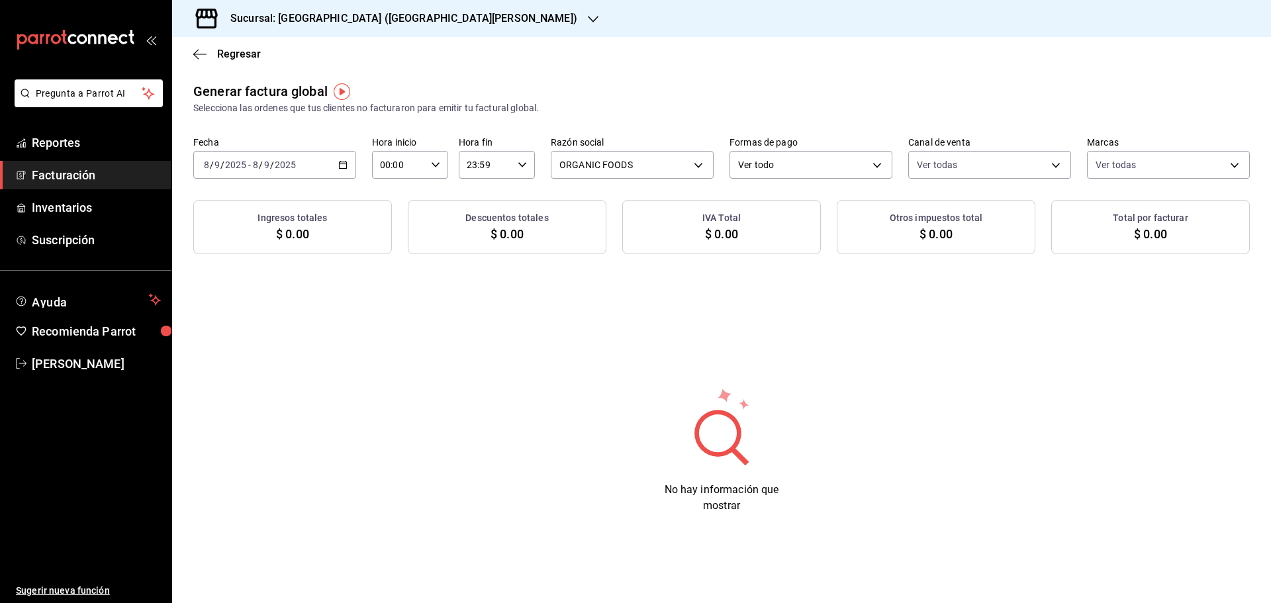
click at [346, 167] on \(Stroke\) "button" at bounding box center [343, 165] width 8 height 7
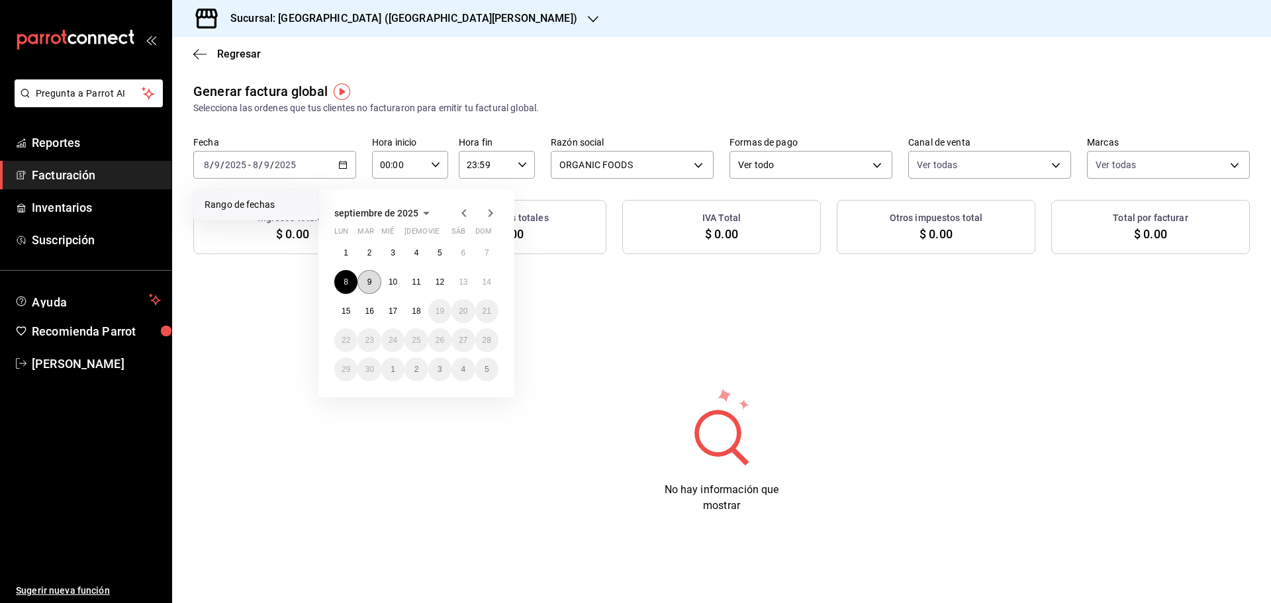
click at [363, 283] on button "9" at bounding box center [368, 282] width 23 height 24
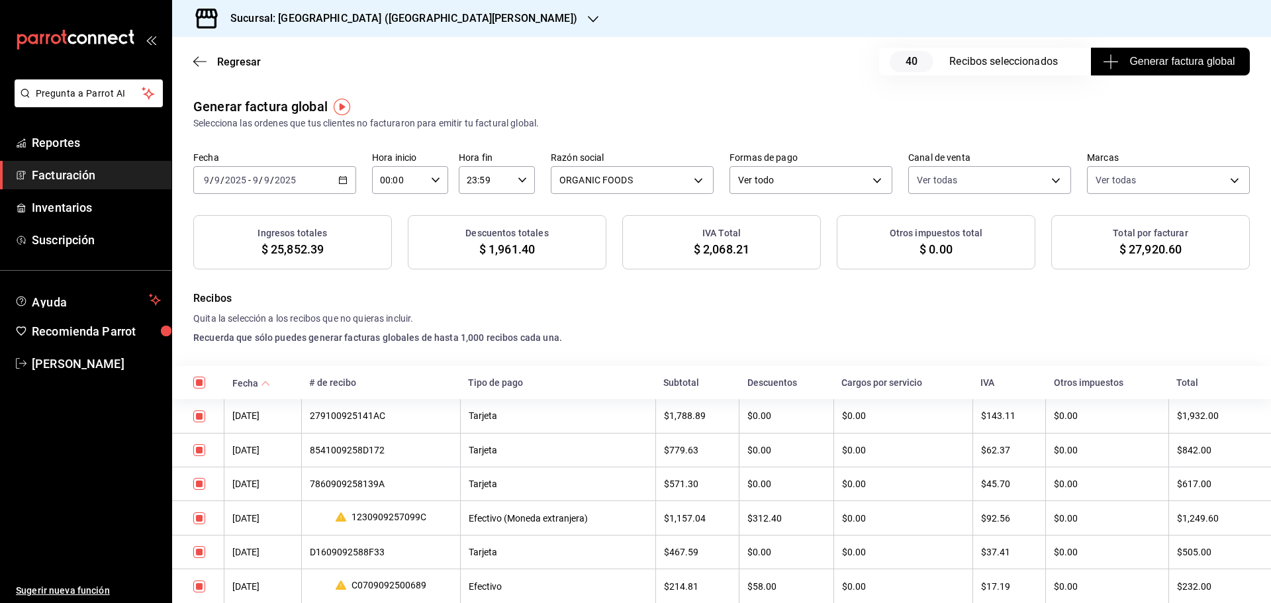
click at [342, 183] on icon "button" at bounding box center [342, 179] width 9 height 9
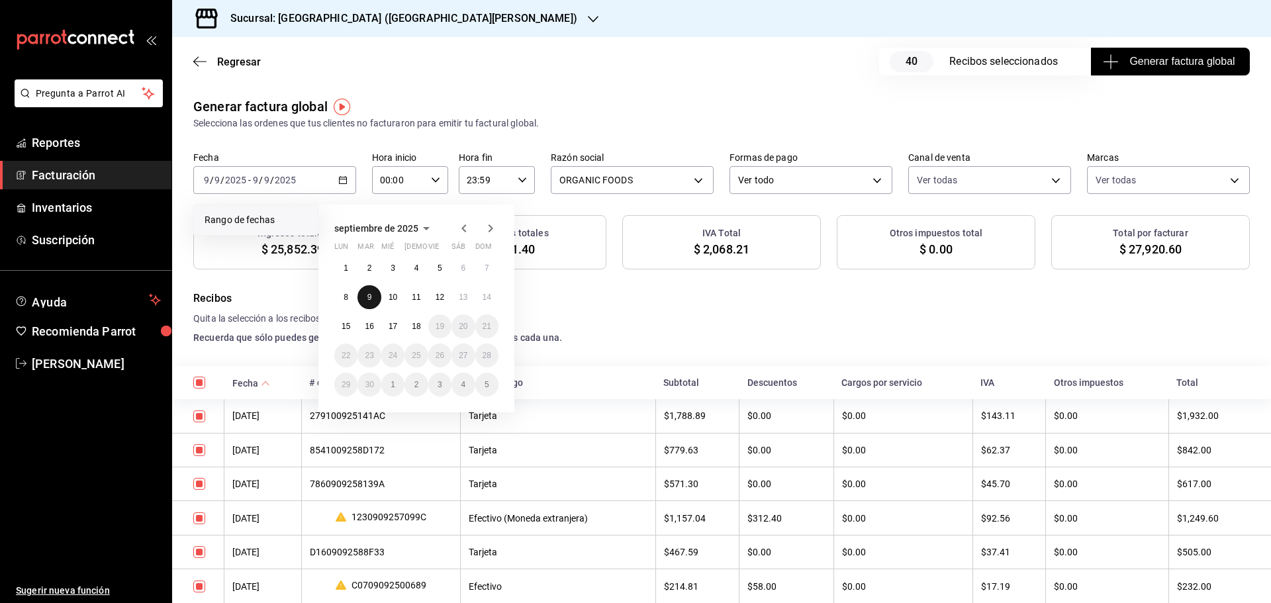
click at [368, 291] on button "9" at bounding box center [368, 297] width 23 height 24
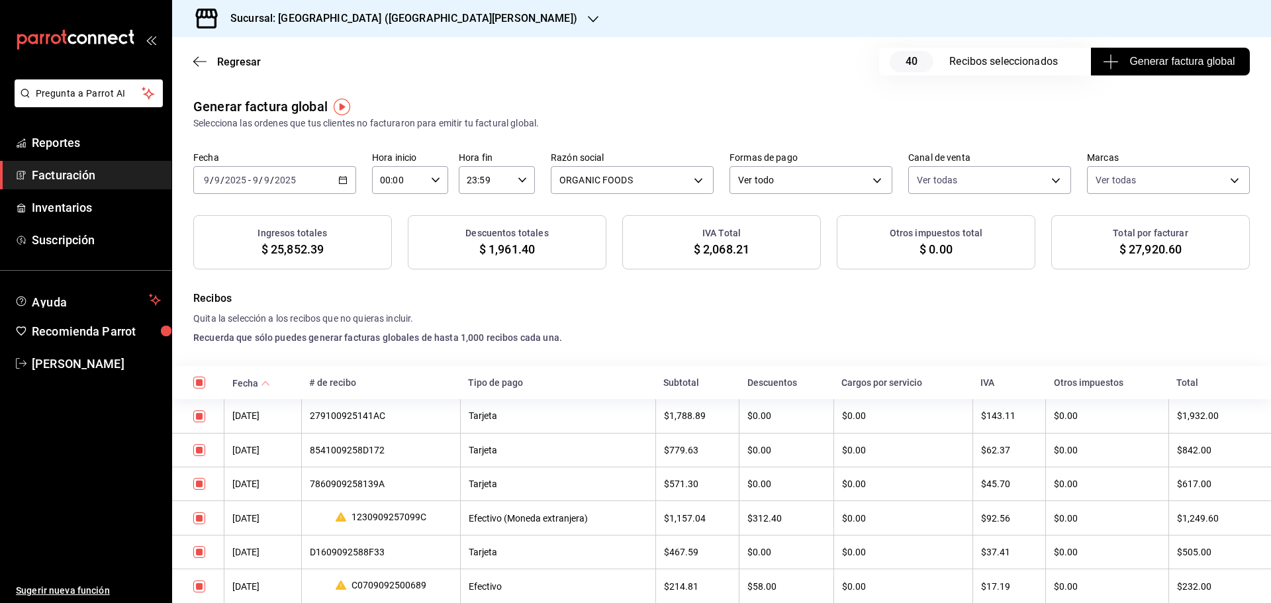
click at [1146, 62] on span "Generar factura global" at bounding box center [1169, 62] width 129 height 16
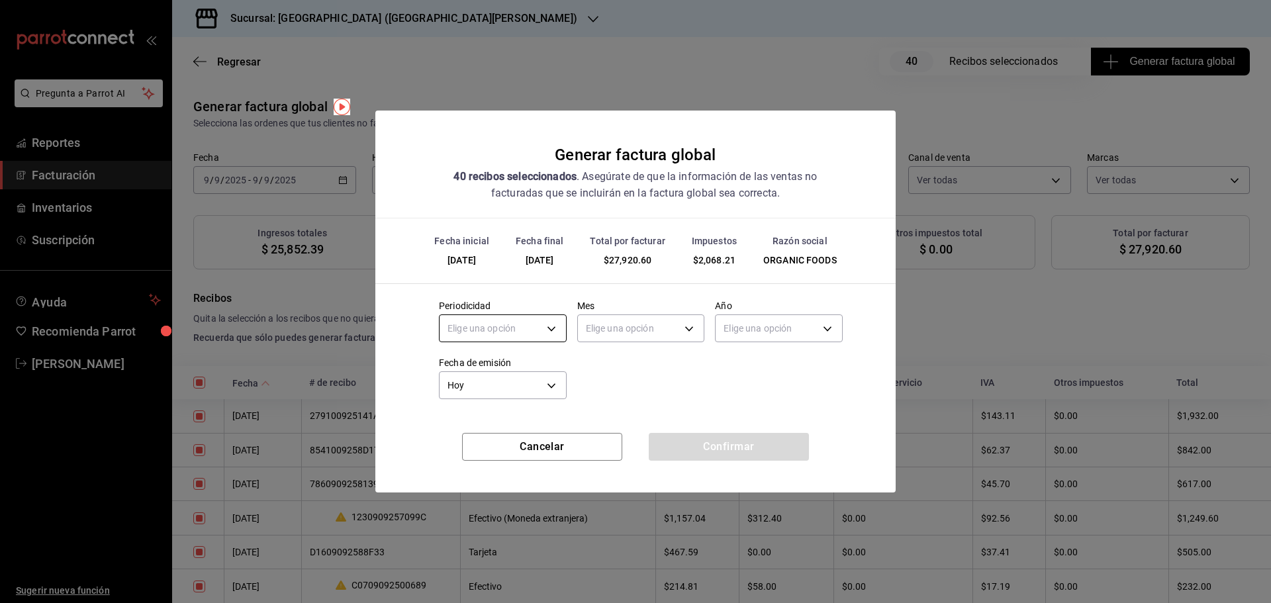
click at [532, 326] on body "Pregunta a Parrot AI Reportes Facturación Inventarios Suscripción Ayuda Recomie…" at bounding box center [635, 301] width 1271 height 603
click at [480, 371] on li "Diario" at bounding box center [503, 370] width 126 height 22
click at [590, 335] on body "Pregunta a Parrot AI Reportes Facturación Inventarios Suscripción Ayuda Recomie…" at bounding box center [635, 301] width 1271 height 603
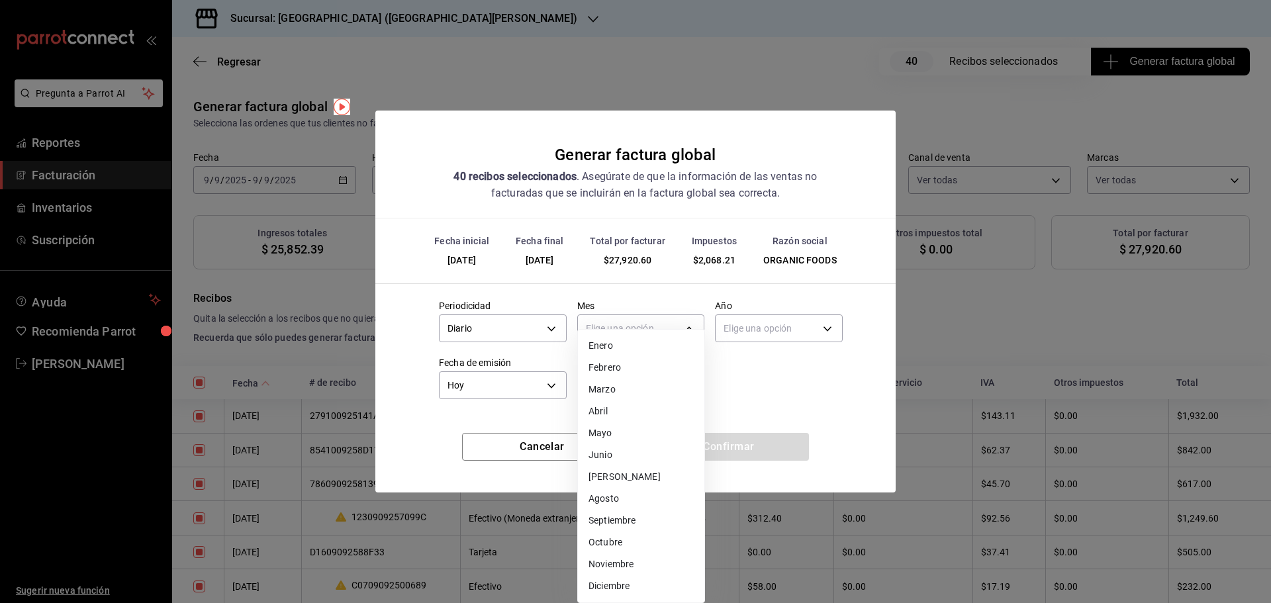
click at [615, 515] on li "Septiembre" at bounding box center [641, 521] width 126 height 22
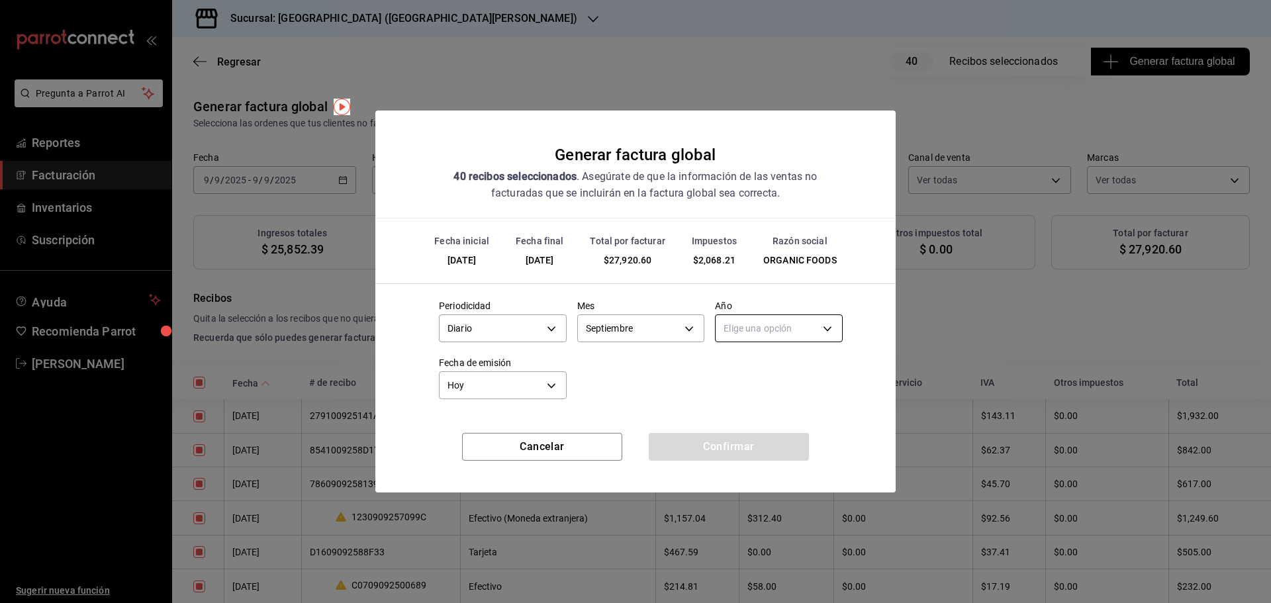
click at [755, 329] on body "Pregunta a Parrot AI Reportes Facturación Inventarios Suscripción Ayuda Recomie…" at bounding box center [635, 301] width 1271 height 603
click at [749, 363] on li "2025" at bounding box center [779, 370] width 126 height 22
click at [747, 442] on button "Confirmar" at bounding box center [729, 447] width 160 height 28
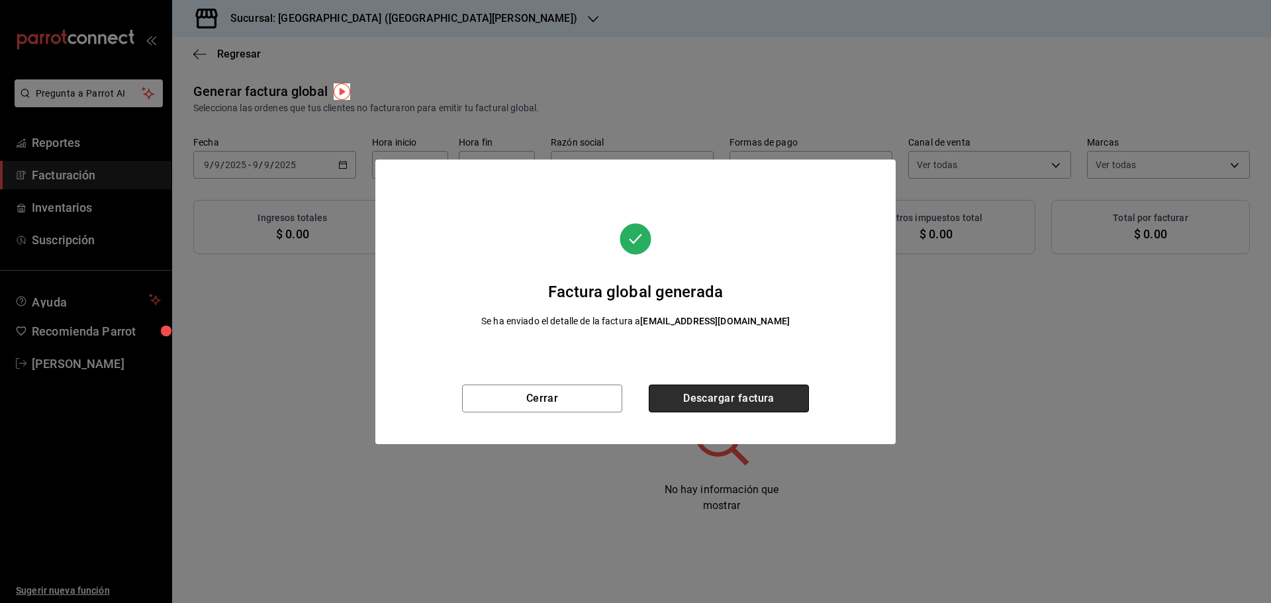
click at [754, 400] on button "Descargar factura" at bounding box center [729, 399] width 160 height 28
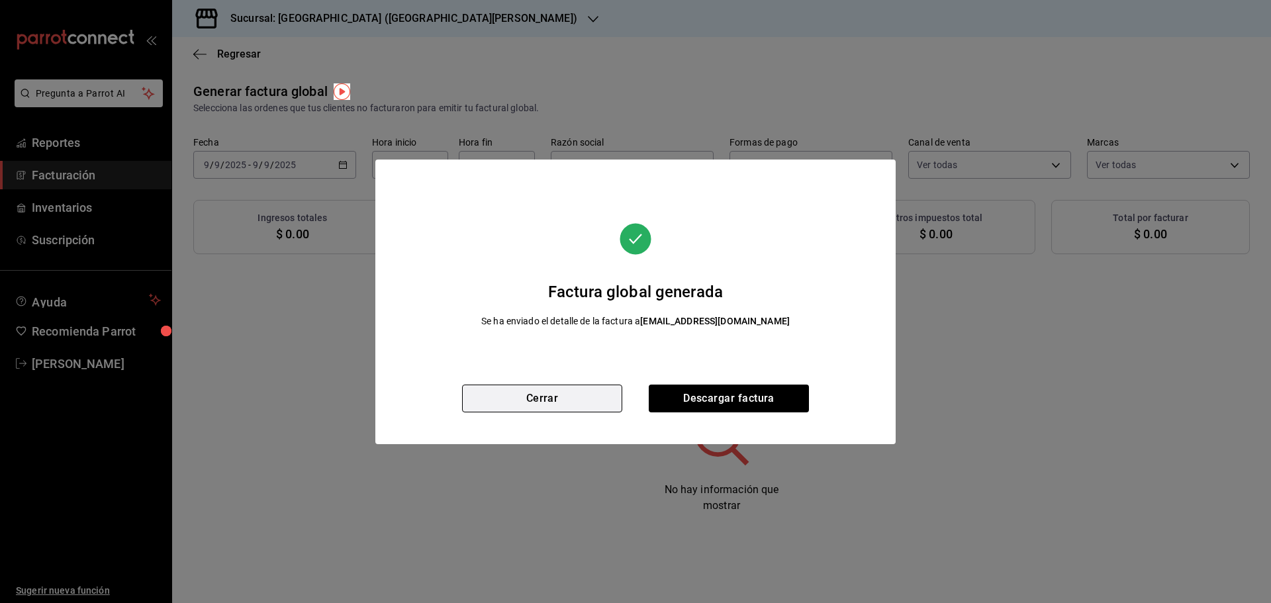
click at [547, 400] on button "Cerrar" at bounding box center [542, 399] width 160 height 28
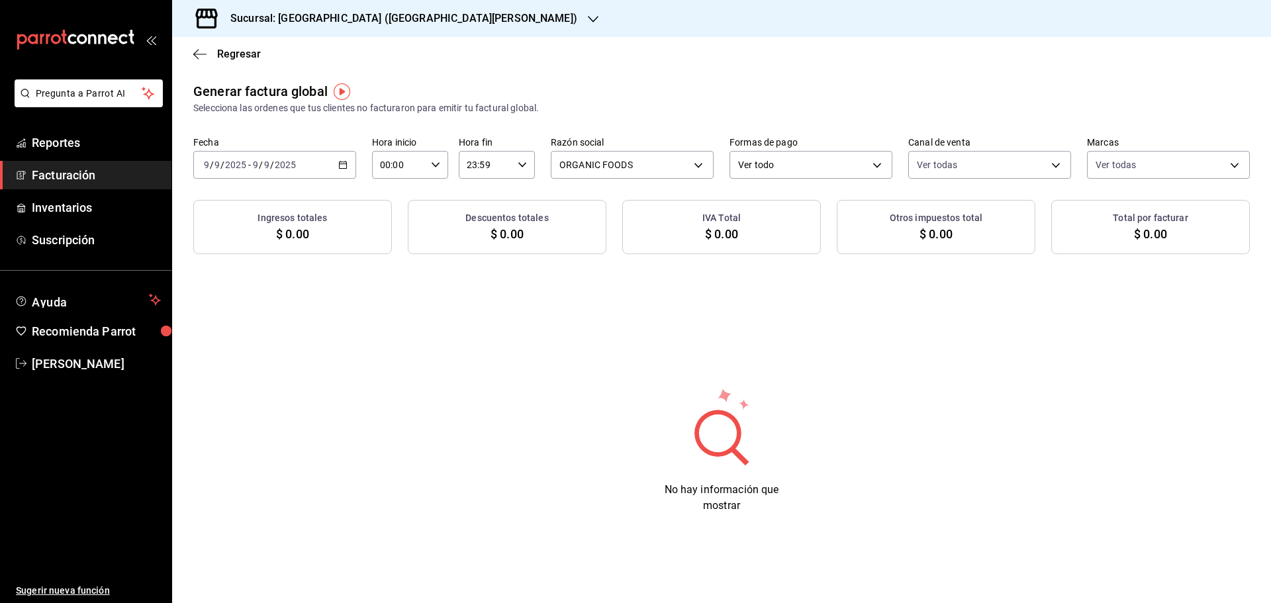
click at [343, 170] on div "[DATE] [DATE] - [DATE] [DATE]" at bounding box center [274, 165] width 163 height 28
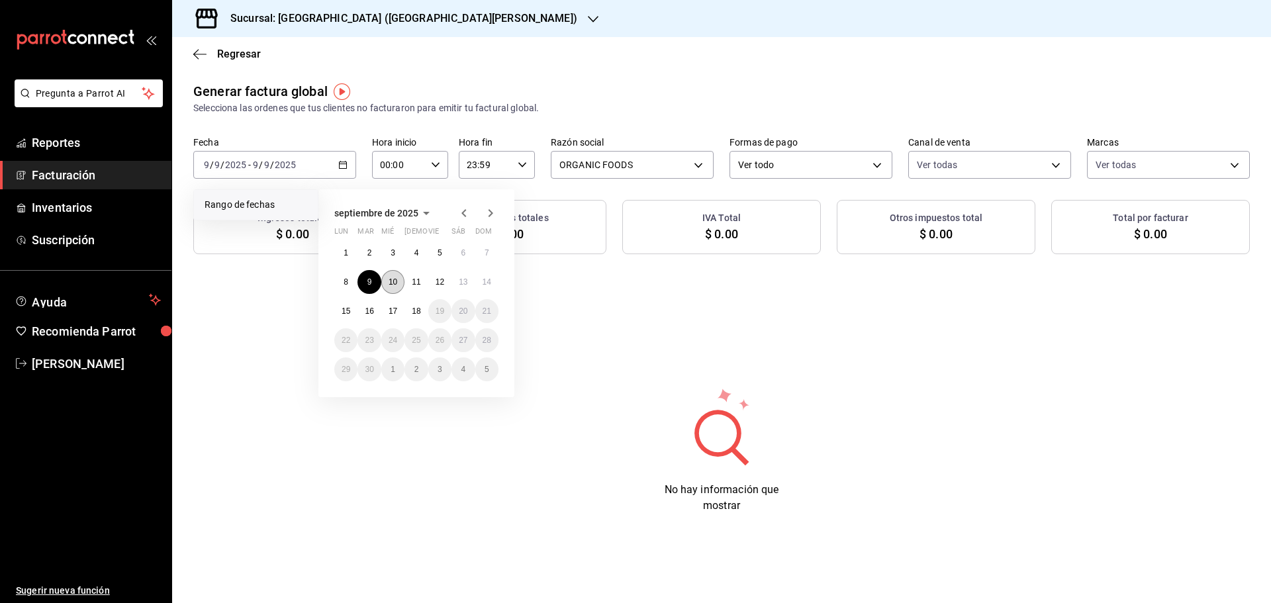
click at [399, 279] on button "10" at bounding box center [392, 282] width 23 height 24
click at [398, 279] on button "10" at bounding box center [392, 282] width 23 height 24
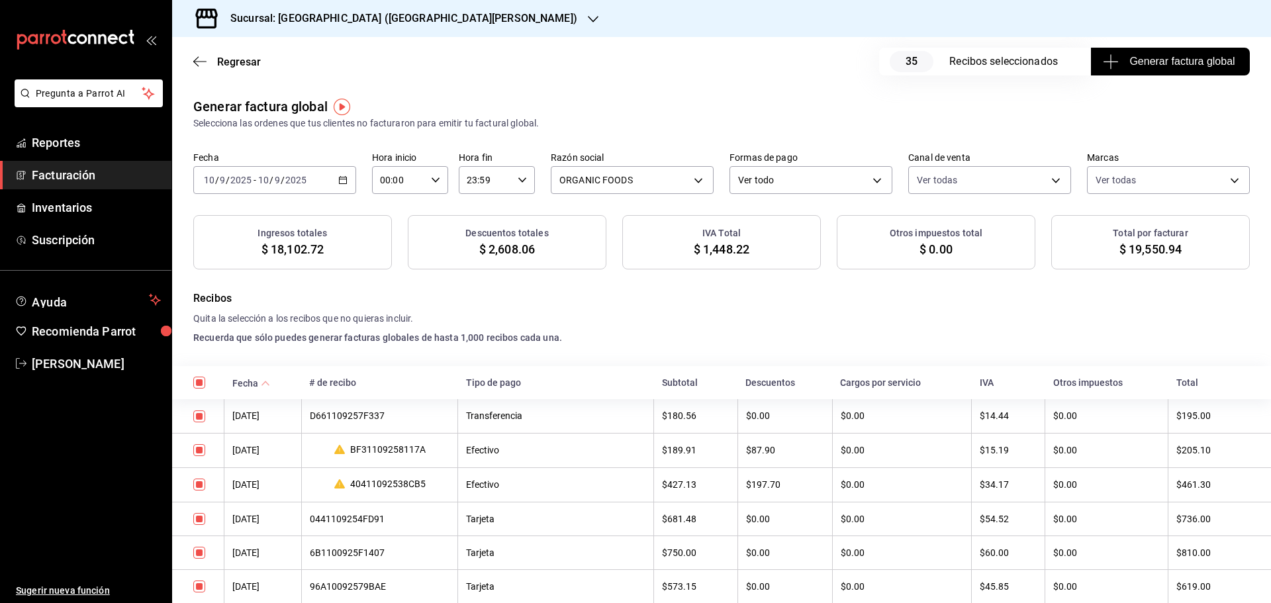
click at [1131, 69] on span "Generar factura global" at bounding box center [1169, 62] width 129 height 16
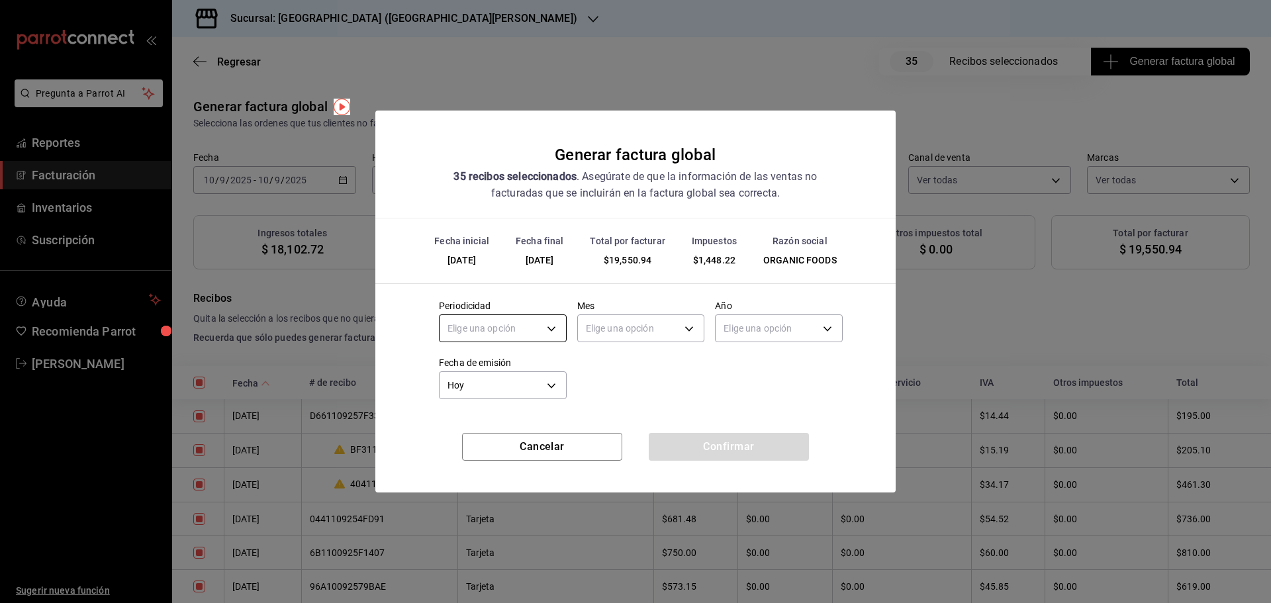
click at [510, 325] on body "Pregunta a Parrot AI Reportes Facturación Inventarios Suscripción Ayuda Recomie…" at bounding box center [635, 301] width 1271 height 603
click at [485, 374] on li "Diario" at bounding box center [503, 370] width 126 height 22
type input "DAILY"
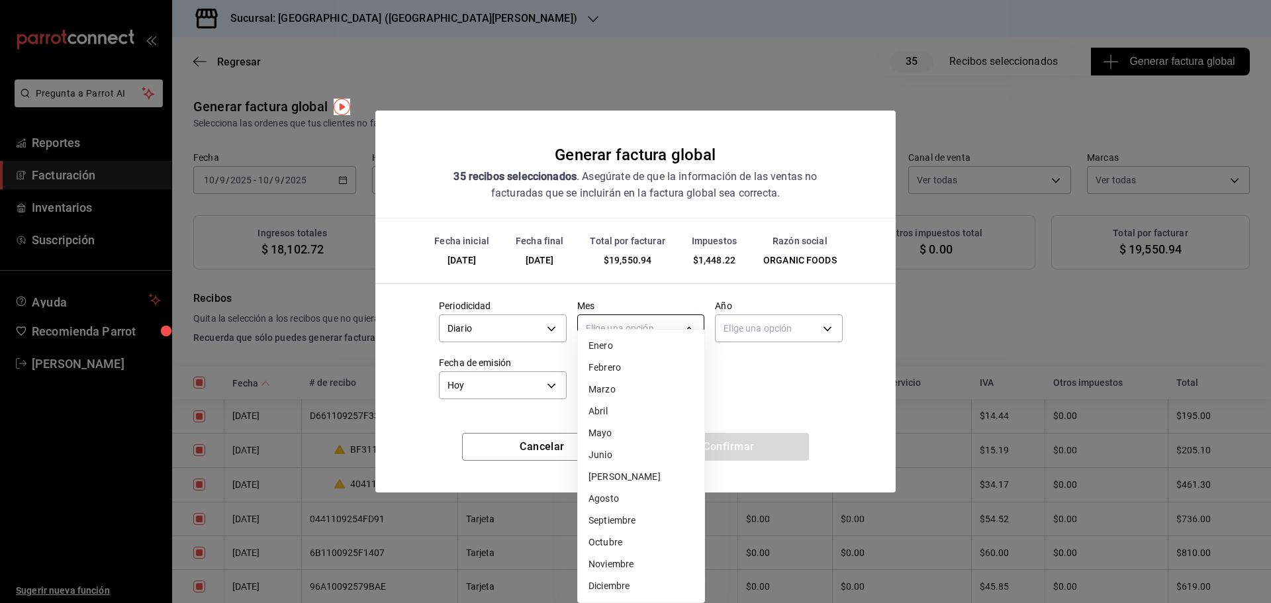
click at [622, 317] on body "Pregunta a Parrot AI Reportes Facturación Inventarios Suscripción Ayuda Recomie…" at bounding box center [635, 301] width 1271 height 603
click at [620, 514] on li "Septiembre" at bounding box center [641, 521] width 126 height 22
type input "9"
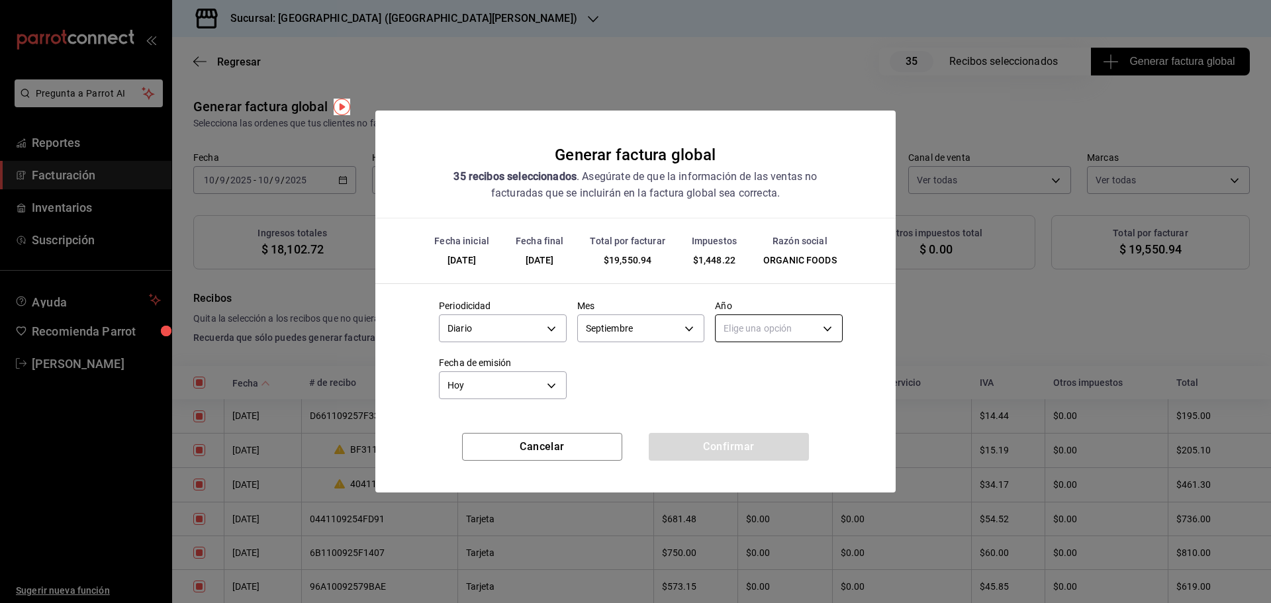
click at [763, 334] on body "Pregunta a Parrot AI Reportes Facturación Inventarios Suscripción Ayuda Recomie…" at bounding box center [635, 301] width 1271 height 603
click at [752, 364] on li "2025" at bounding box center [779, 370] width 126 height 22
type input "2025"
click at [743, 446] on button "Confirmar" at bounding box center [729, 447] width 160 height 28
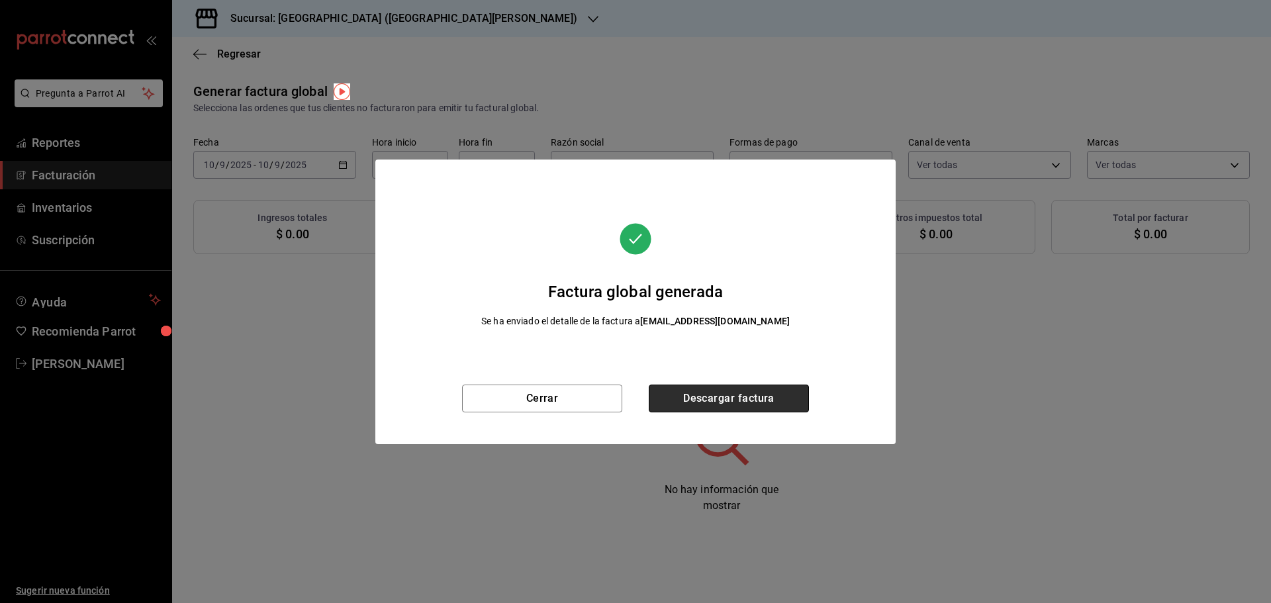
click at [720, 404] on button "Descargar factura" at bounding box center [729, 399] width 160 height 28
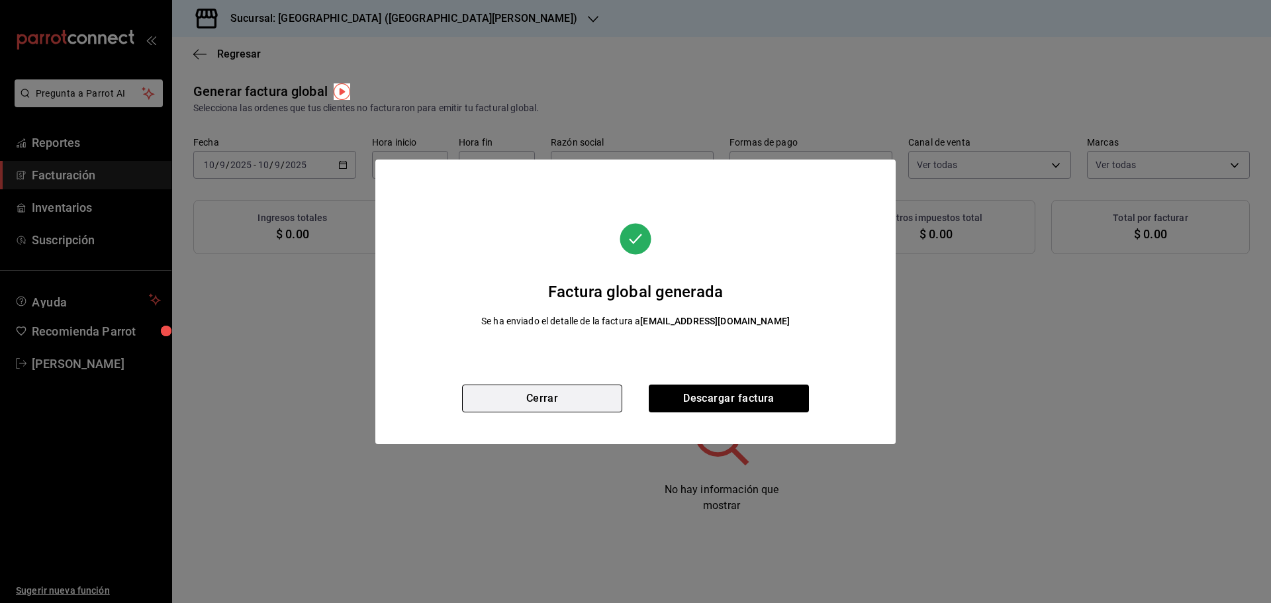
click at [601, 396] on button "Cerrar" at bounding box center [542, 399] width 160 height 28
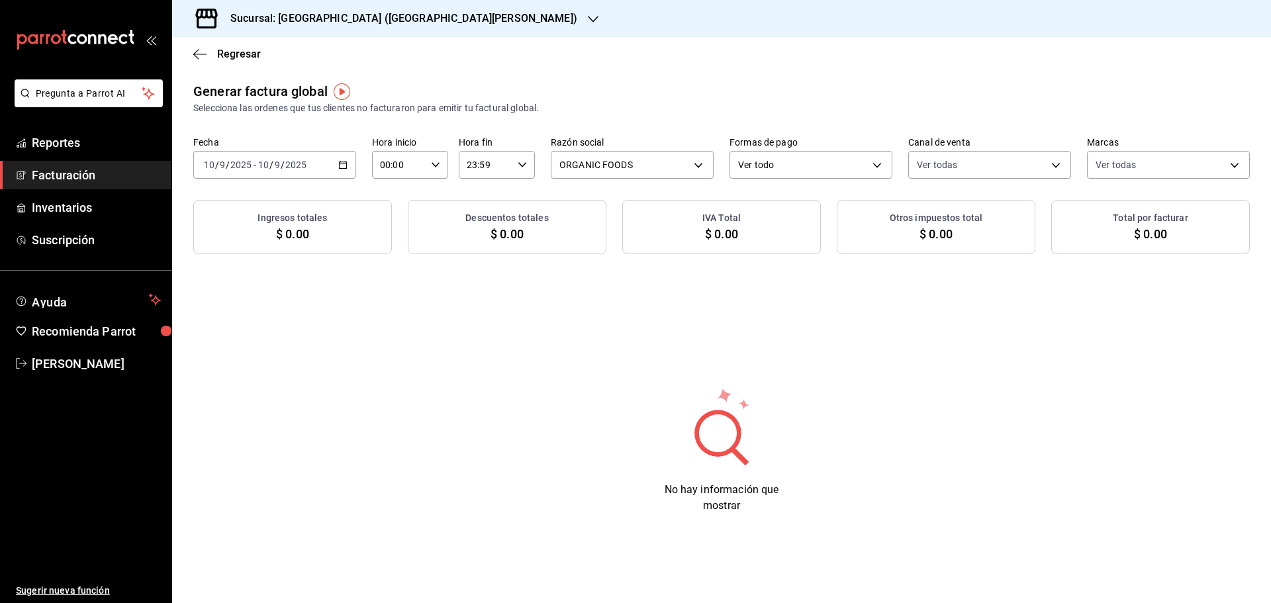
click at [340, 167] on icon "button" at bounding box center [342, 164] width 9 height 9
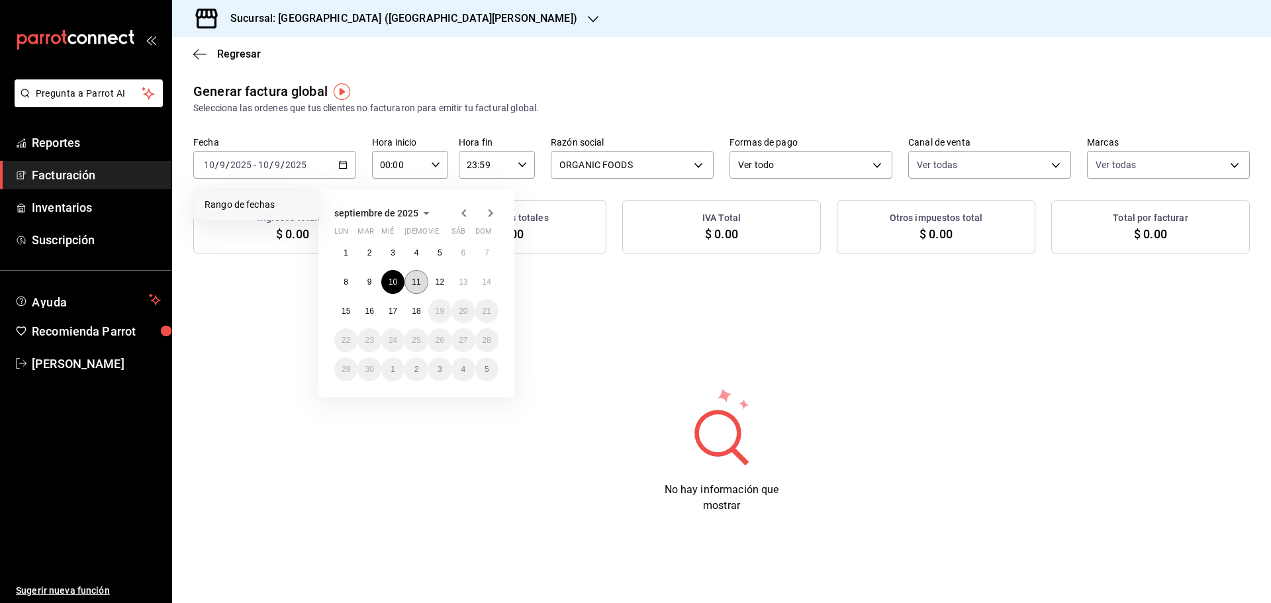
click at [411, 280] on button "11" at bounding box center [415, 282] width 23 height 24
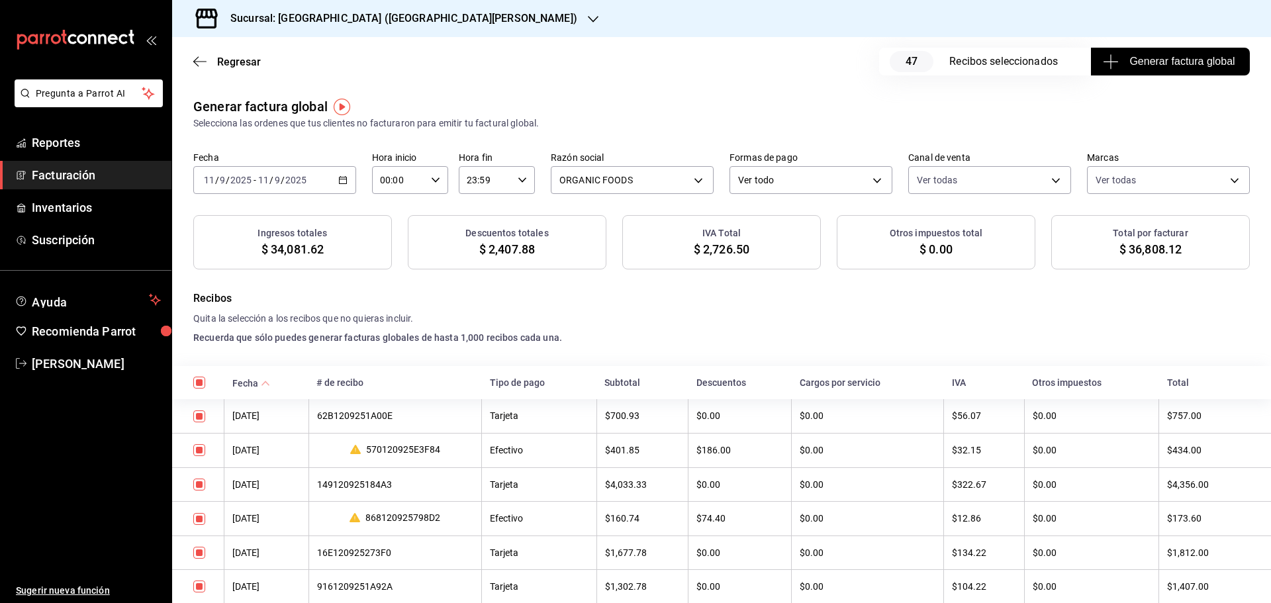
click at [1140, 56] on span "Generar factura global" at bounding box center [1169, 62] width 129 height 16
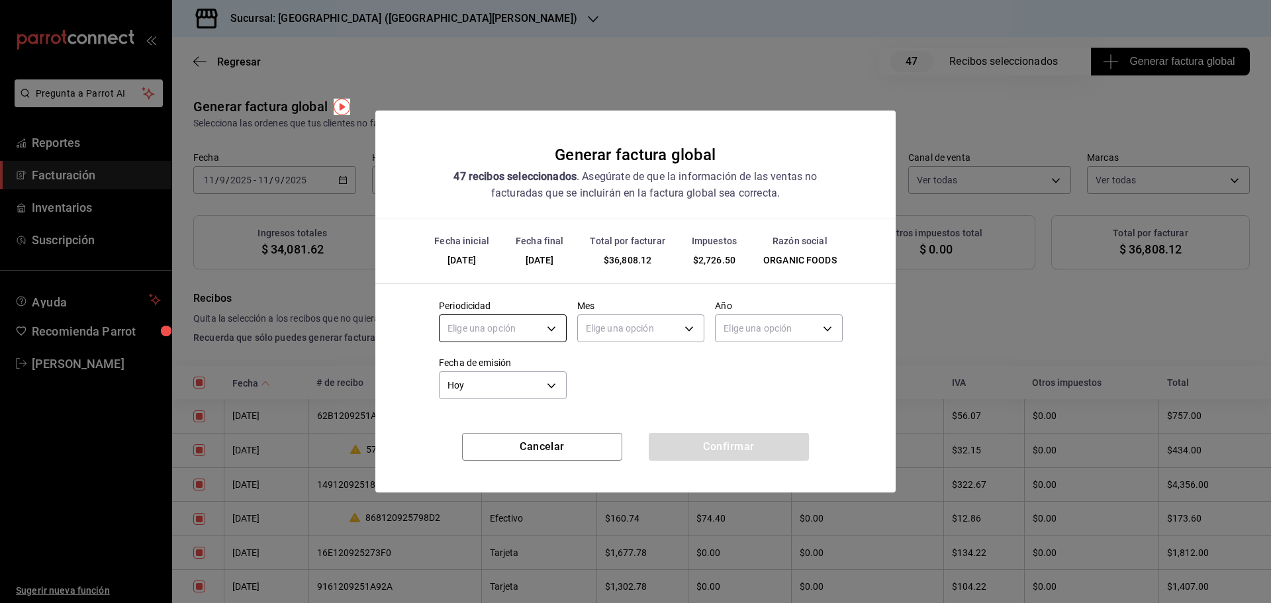
click at [546, 324] on body "Pregunta a Parrot AI Reportes Facturación Inventarios Suscripción Ayuda Recomie…" at bounding box center [635, 301] width 1271 height 603
click at [510, 372] on li "Diario" at bounding box center [503, 370] width 126 height 22
type input "DAILY"
click at [593, 334] on body "Pregunta a Parrot AI Reportes Facturación Inventarios Suscripción Ayuda Recomie…" at bounding box center [635, 301] width 1271 height 603
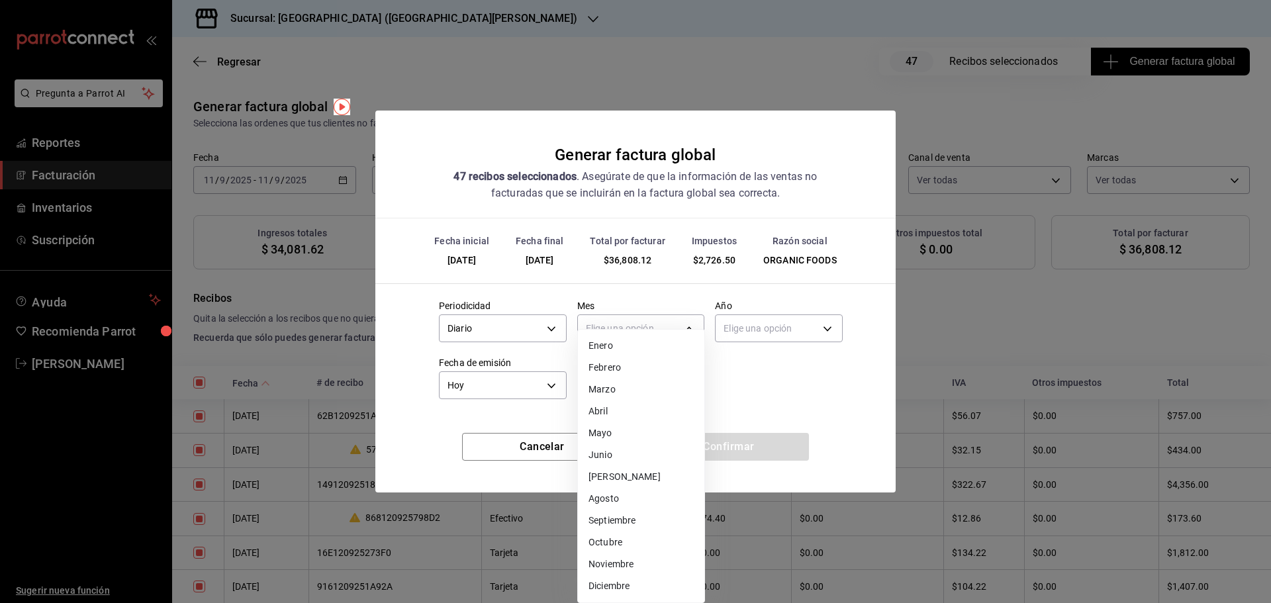
click at [618, 525] on li "Septiembre" at bounding box center [641, 521] width 126 height 22
type input "9"
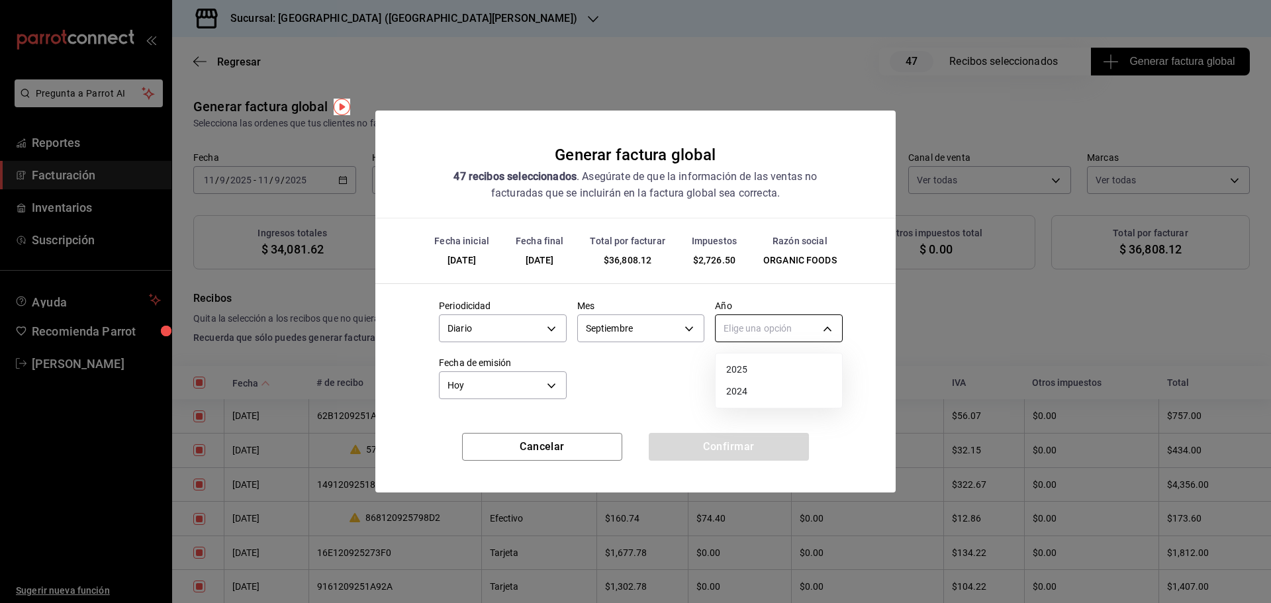
click at [782, 334] on body "Pregunta a Parrot AI Reportes Facturación Inventarios Suscripción Ayuda Recomie…" at bounding box center [635, 301] width 1271 height 603
click at [763, 367] on li "2025" at bounding box center [779, 370] width 126 height 22
type input "2025"
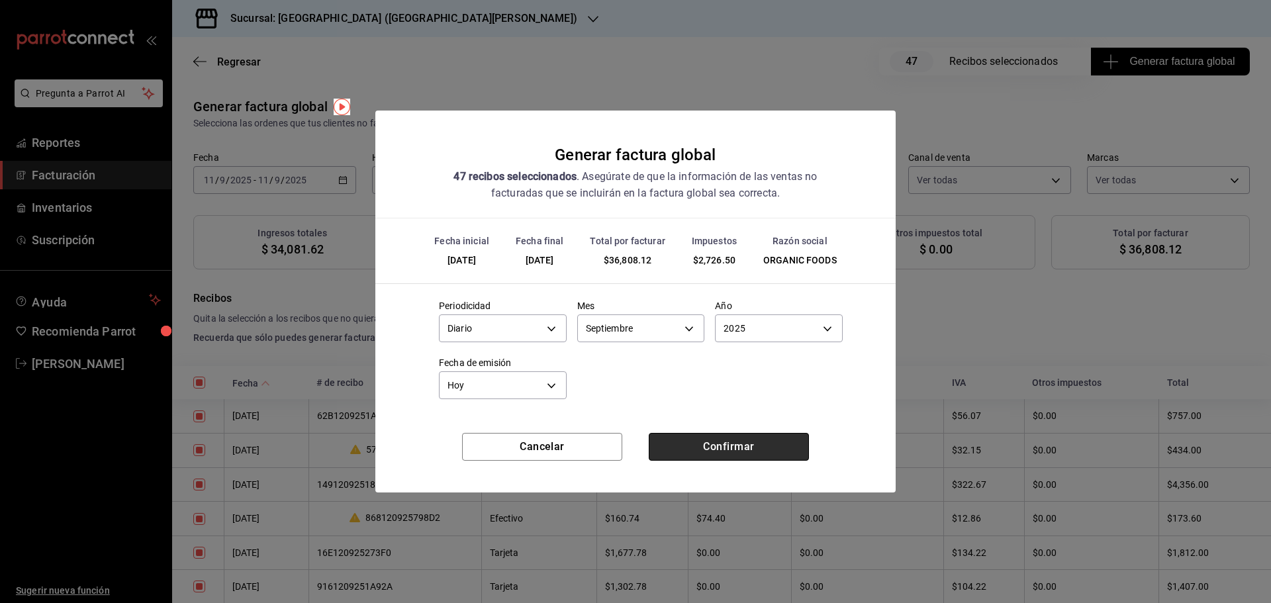
click at [707, 442] on button "Confirmar" at bounding box center [729, 447] width 160 height 28
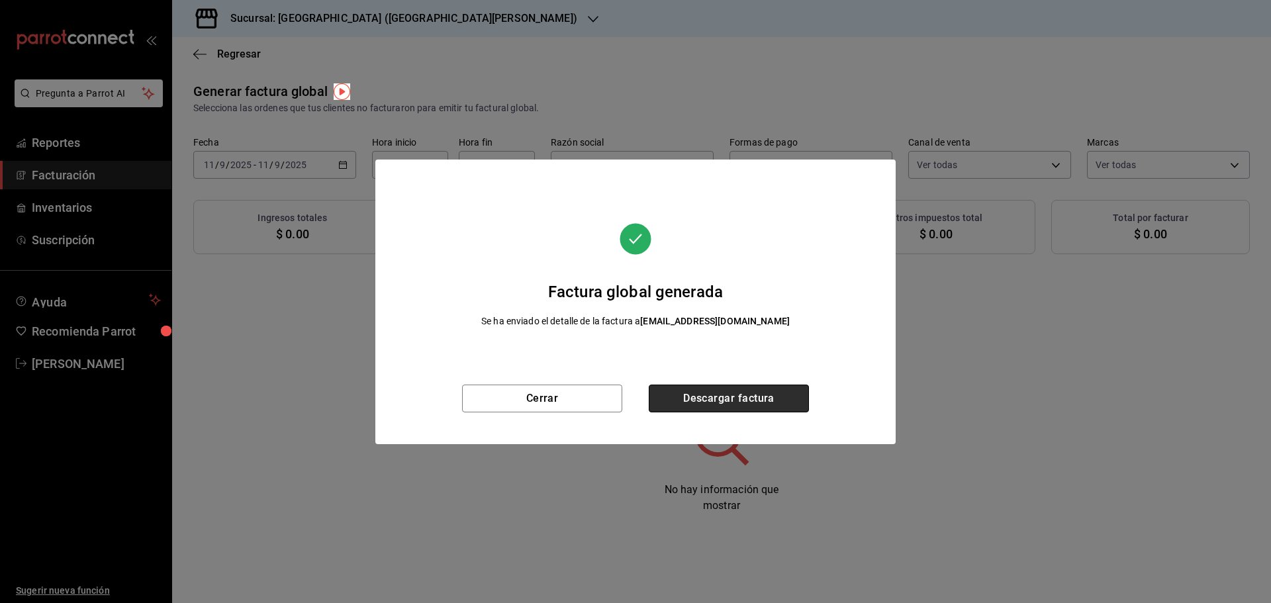
click at [713, 399] on button "Descargar factura" at bounding box center [729, 399] width 160 height 28
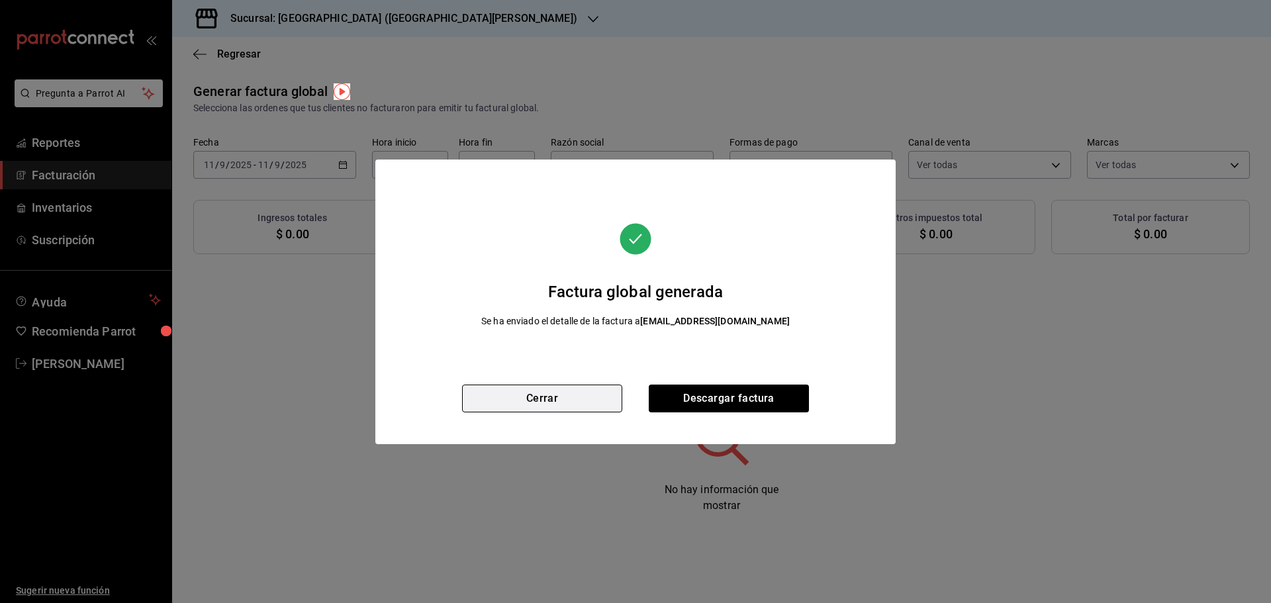
click at [583, 397] on button "Cerrar" at bounding box center [542, 399] width 160 height 28
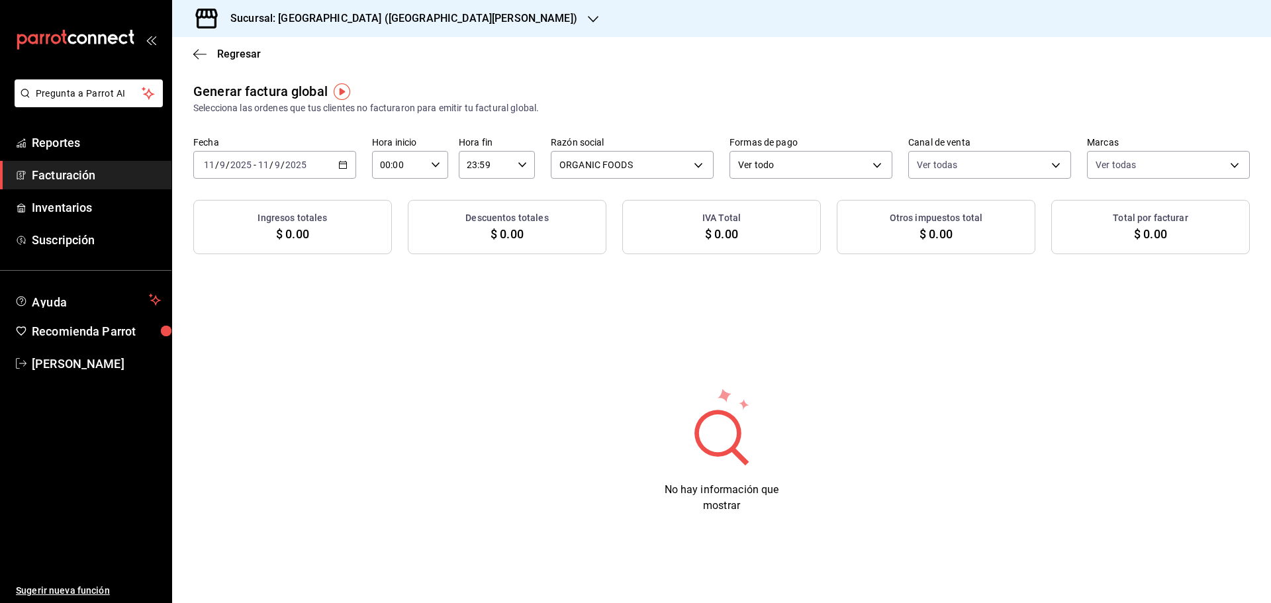
click at [345, 164] on icon "button" at bounding box center [342, 164] width 9 height 9
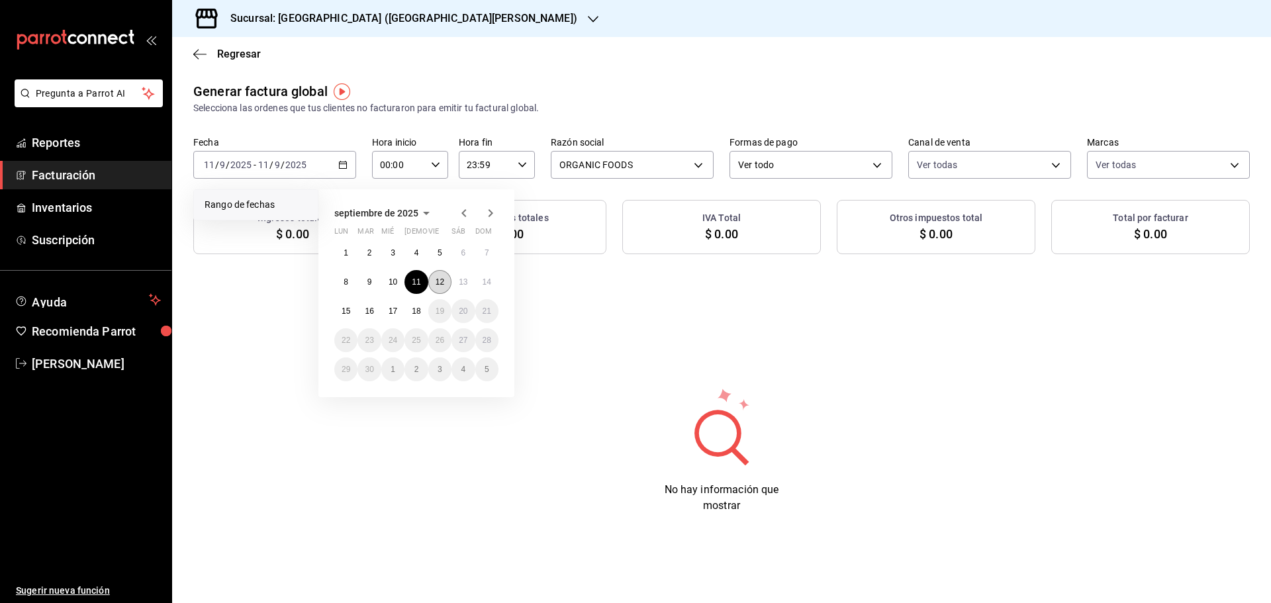
click at [436, 285] on abbr "12" at bounding box center [440, 281] width 9 height 9
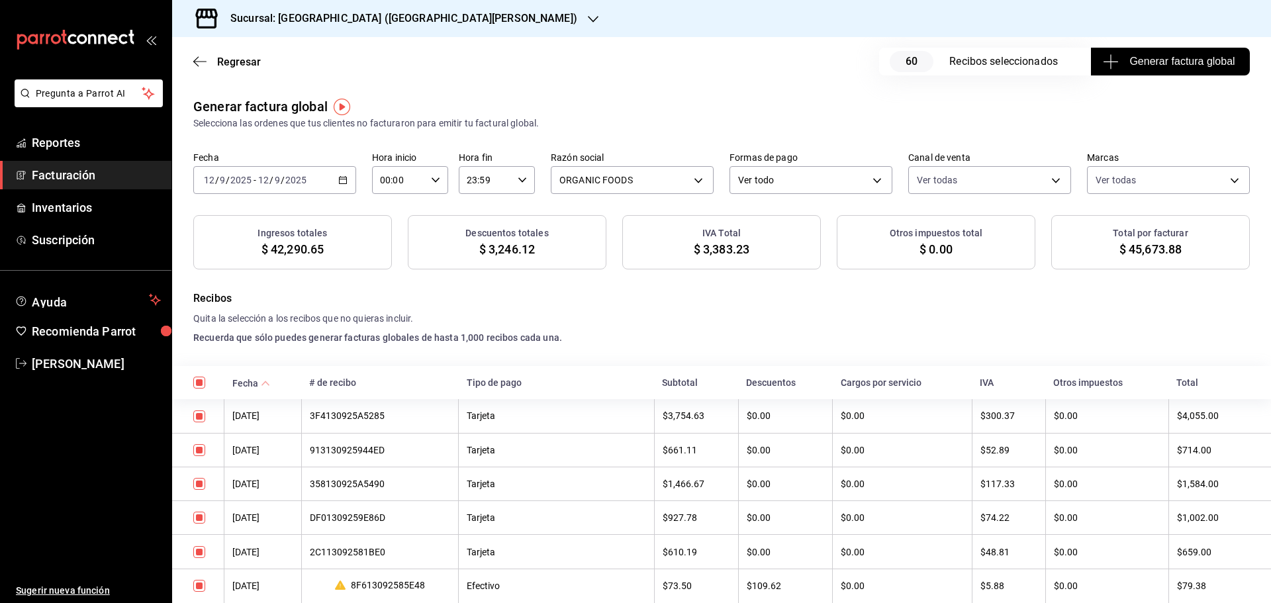
click at [1153, 62] on span "Generar factura global" at bounding box center [1169, 62] width 129 height 16
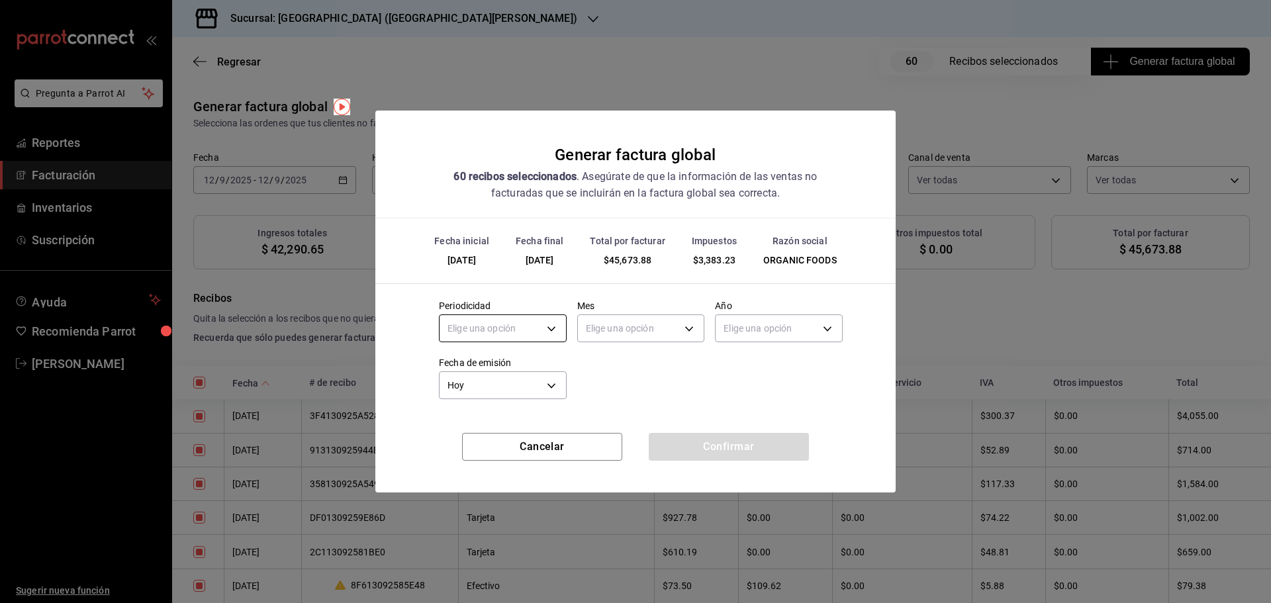
click at [520, 320] on body "Pregunta a Parrot AI Reportes Facturación Inventarios Suscripción Ayuda Recomie…" at bounding box center [635, 301] width 1271 height 603
click at [493, 369] on li "Diario" at bounding box center [503, 370] width 126 height 22
type input "DAILY"
click at [635, 325] on body "Pregunta a Parrot AI Reportes Facturación Inventarios Suscripción Ayuda Recomie…" at bounding box center [635, 301] width 1271 height 603
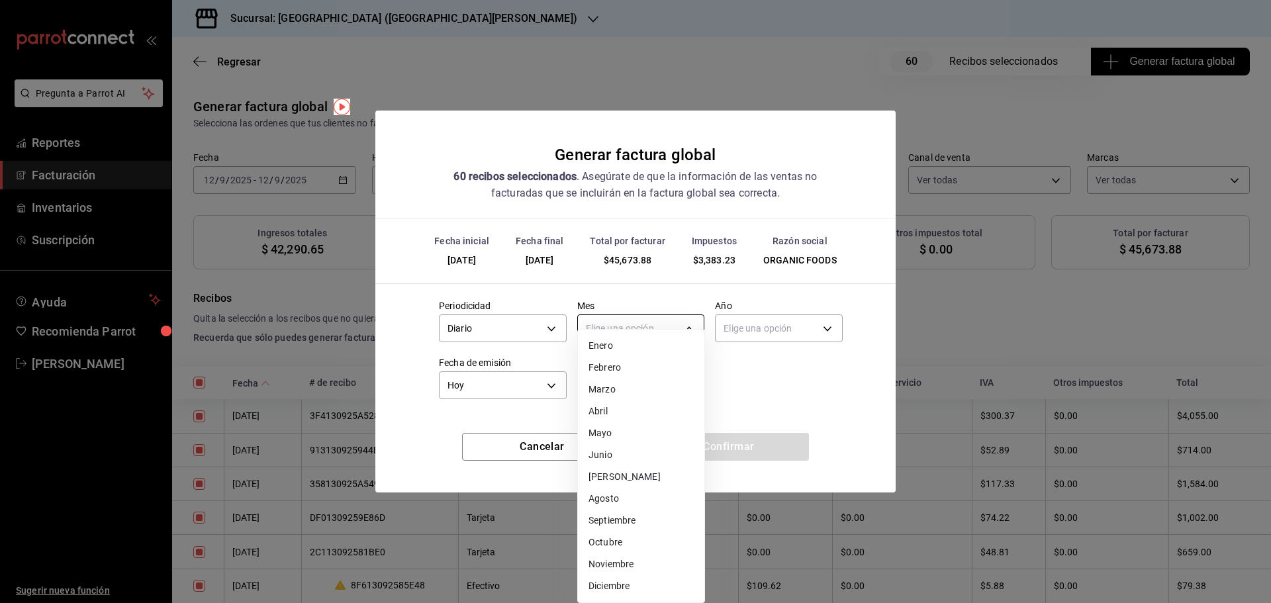
click at [635, 325] on div at bounding box center [635, 301] width 1271 height 603
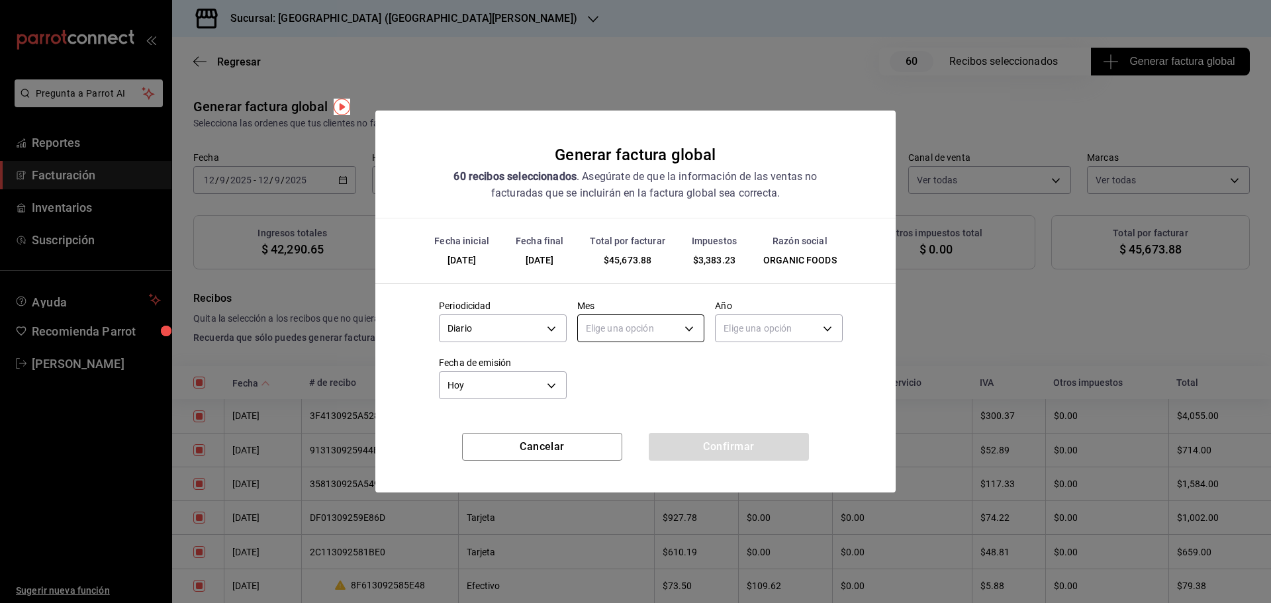
click at [637, 334] on body "Pregunta a Parrot AI Reportes Facturación Inventarios Suscripción Ayuda Recomie…" at bounding box center [635, 301] width 1271 height 603
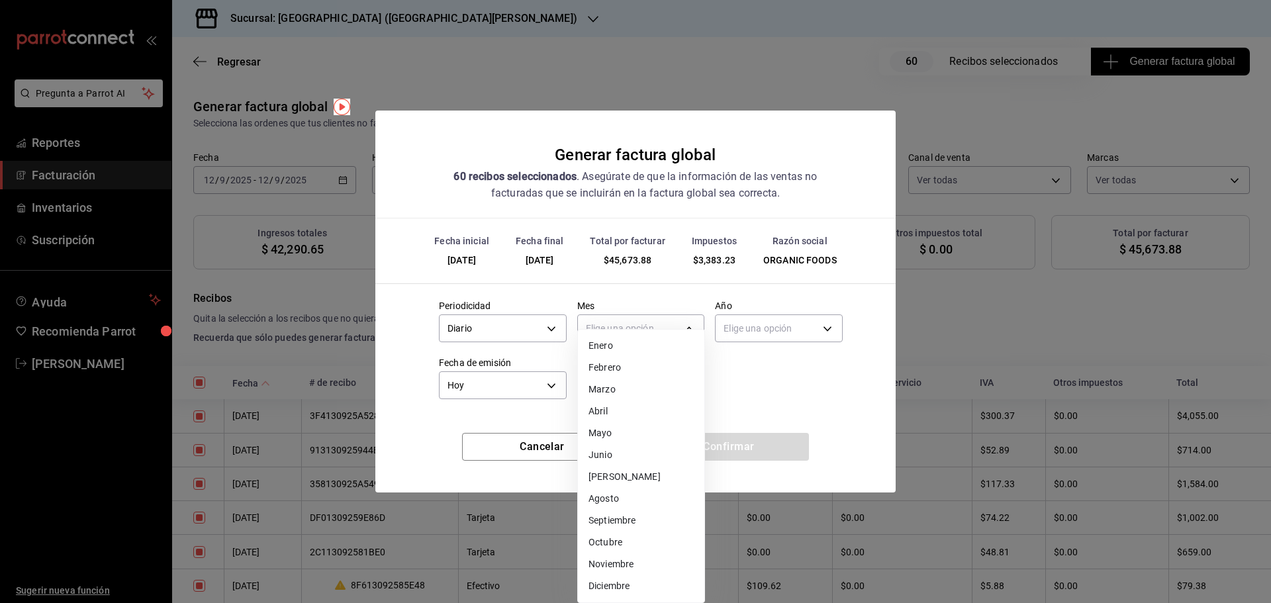
click at [601, 520] on li "Septiembre" at bounding box center [641, 521] width 126 height 22
type input "9"
click at [601, 520] on li "Septiembre" at bounding box center [641, 521] width 126 height 22
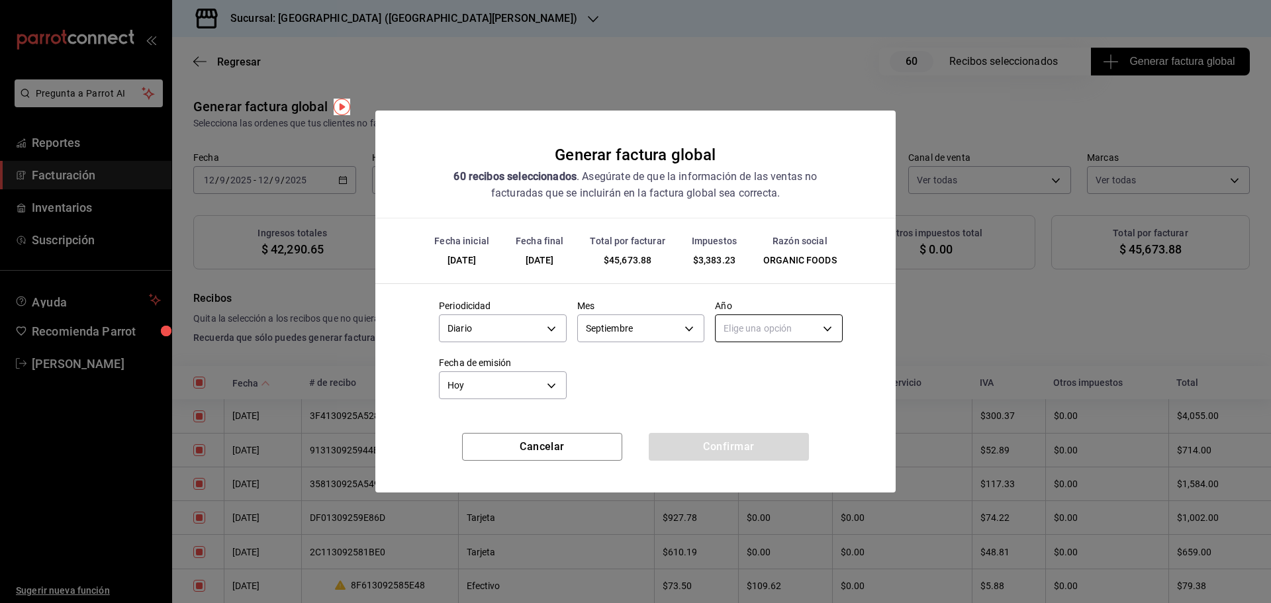
click at [781, 333] on body "Pregunta a Parrot AI Reportes Facturación Inventarios Suscripción Ayuda Recomie…" at bounding box center [635, 301] width 1271 height 603
click at [756, 370] on li "2025" at bounding box center [779, 370] width 126 height 22
type input "2025"
click at [734, 453] on button "Confirmar" at bounding box center [729, 447] width 160 height 28
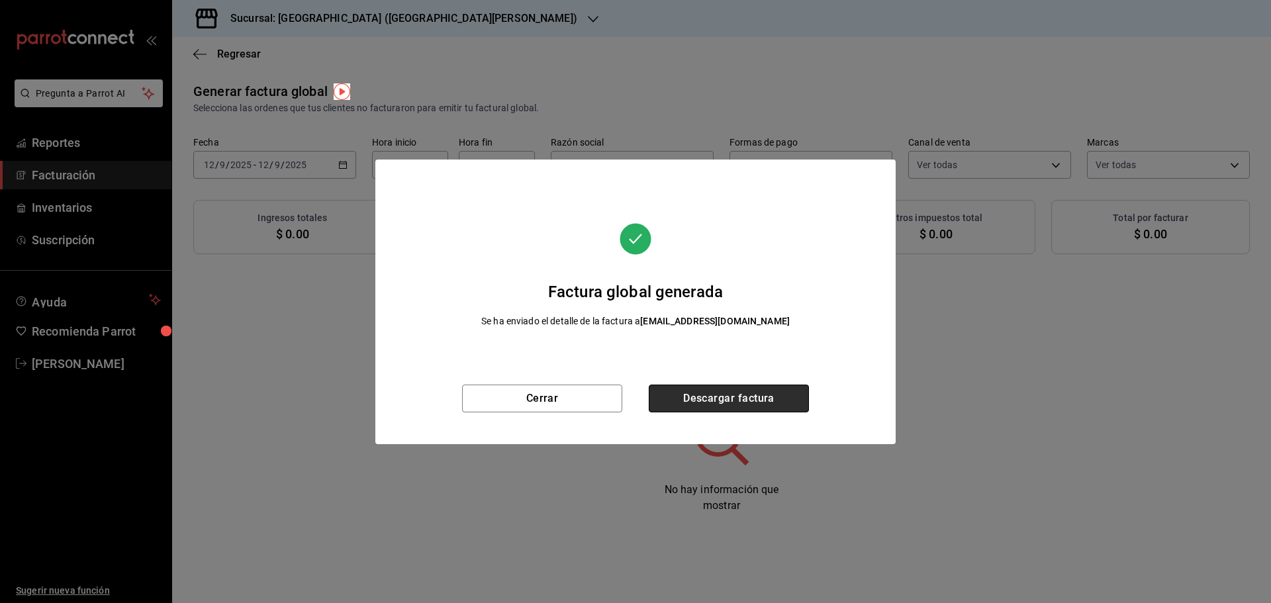
click at [736, 397] on button "Descargar factura" at bounding box center [729, 399] width 160 height 28
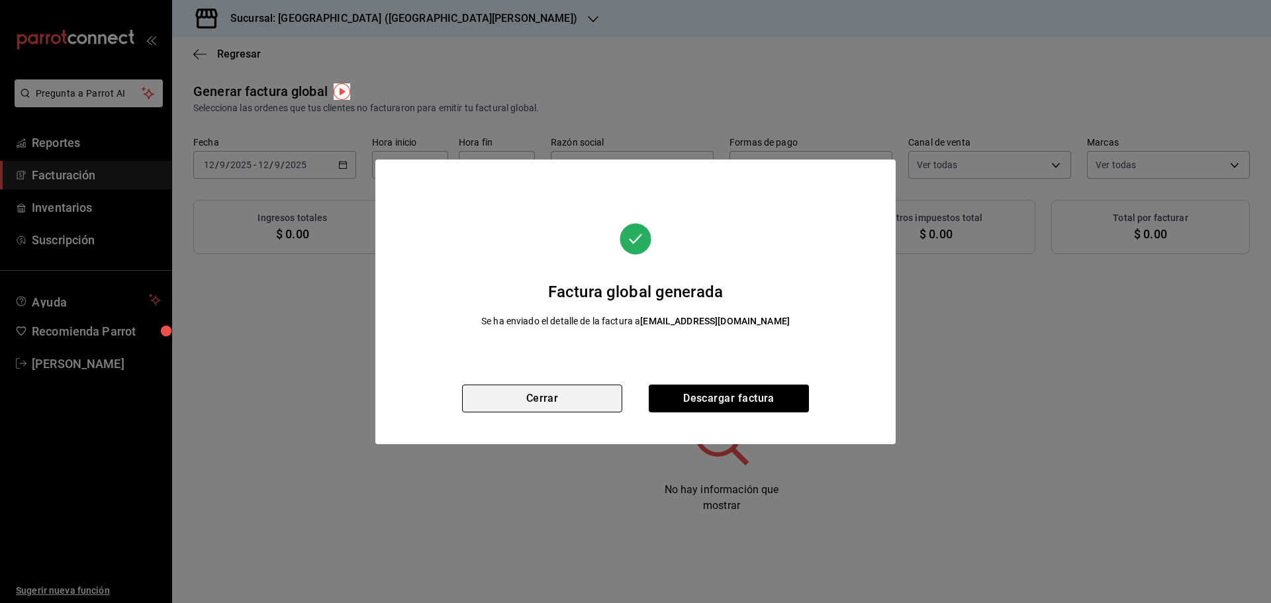
click at [560, 399] on button "Cerrar" at bounding box center [542, 399] width 160 height 28
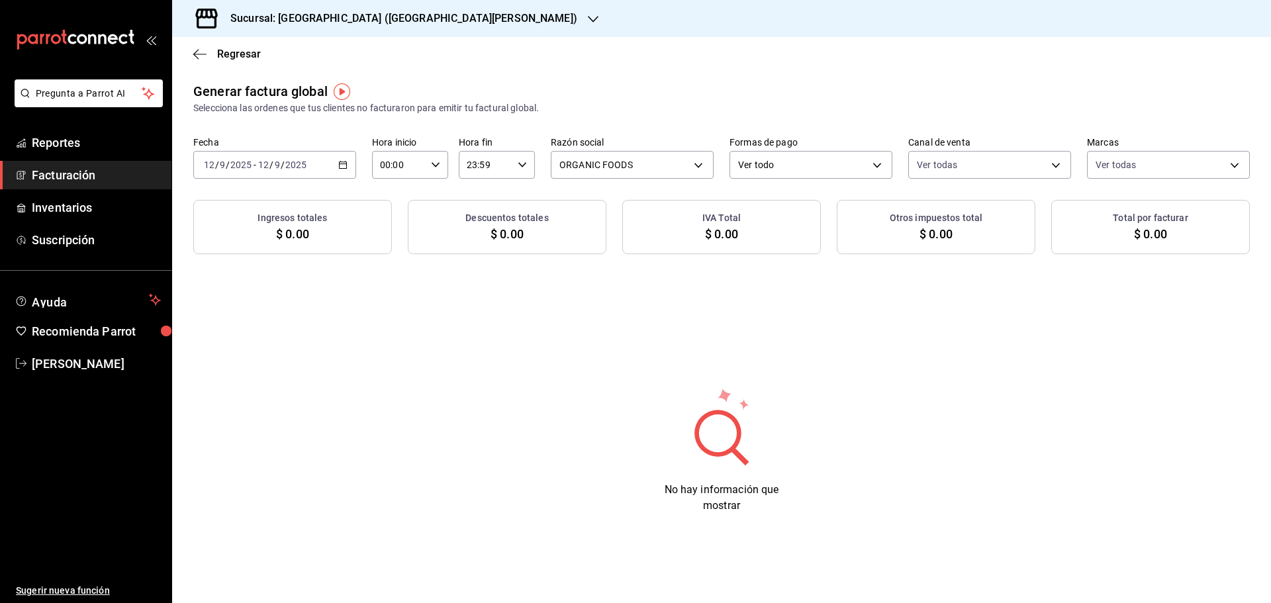
click at [344, 160] on icon "button" at bounding box center [342, 164] width 9 height 9
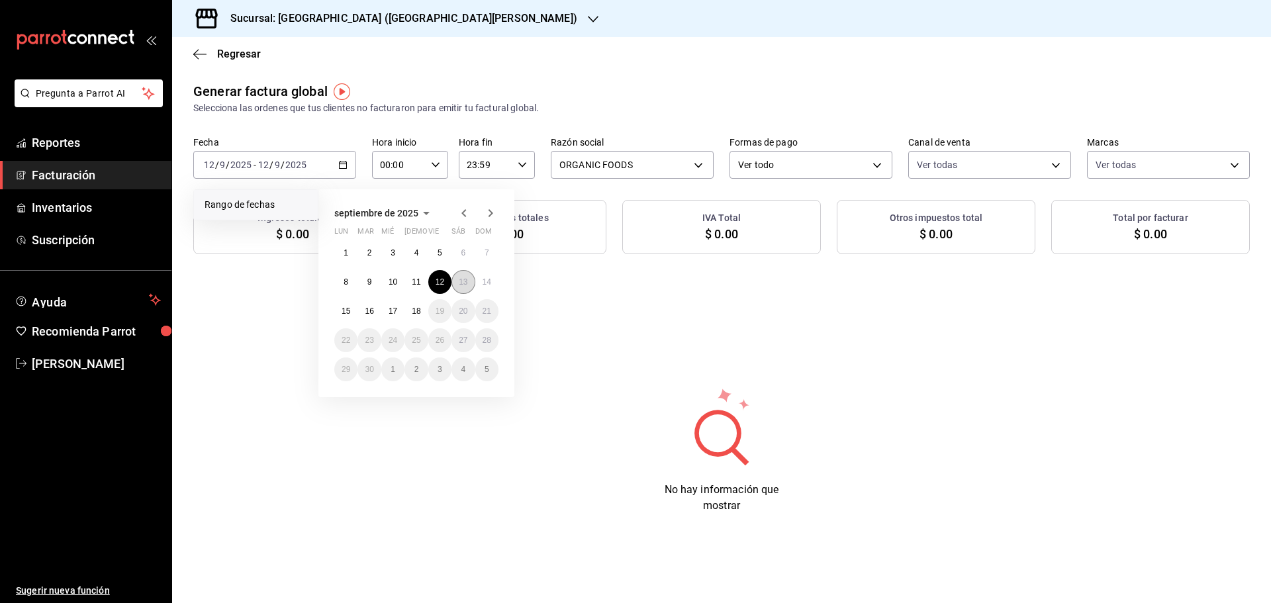
click at [466, 282] on abbr "13" at bounding box center [463, 281] width 9 height 9
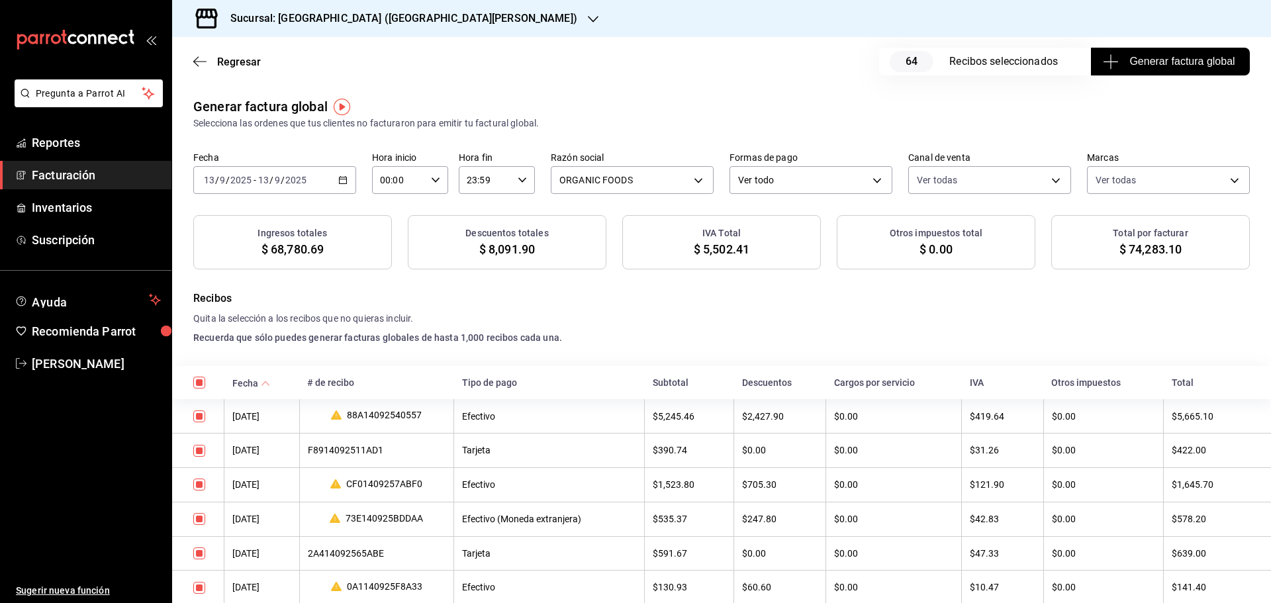
click at [1147, 64] on span "Generar factura global" at bounding box center [1169, 62] width 129 height 16
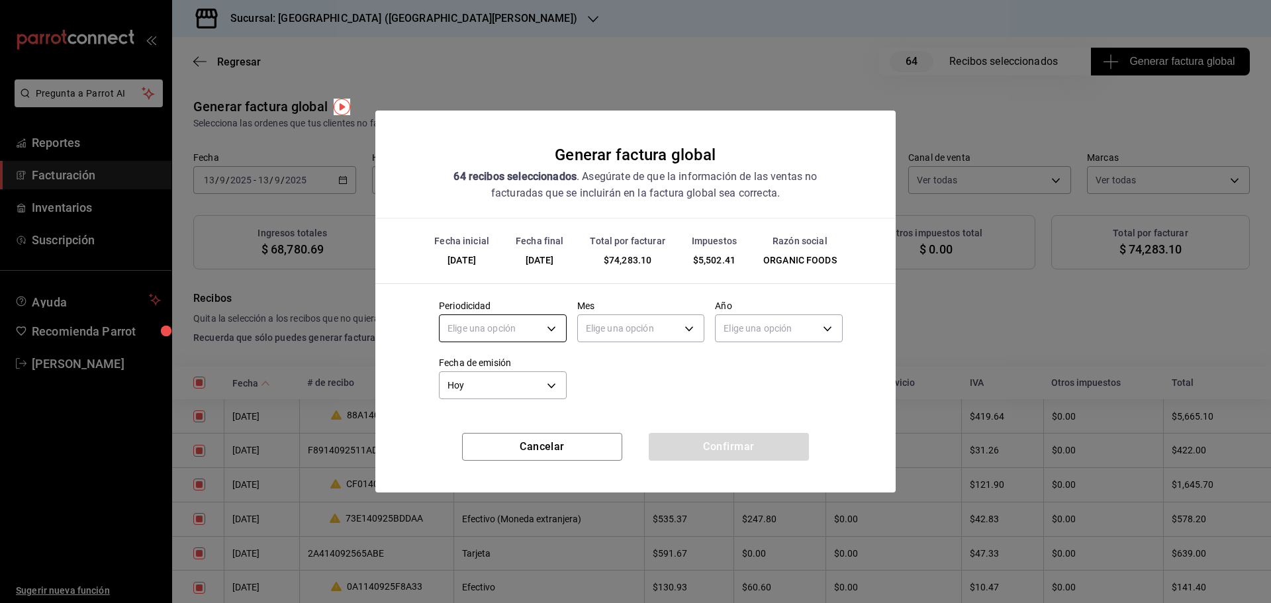
click at [524, 338] on body "Pregunta a Parrot AI Reportes Facturación Inventarios Suscripción Ayuda Recomie…" at bounding box center [635, 301] width 1271 height 603
click at [502, 369] on li "Diario" at bounding box center [503, 370] width 126 height 22
type input "DAILY"
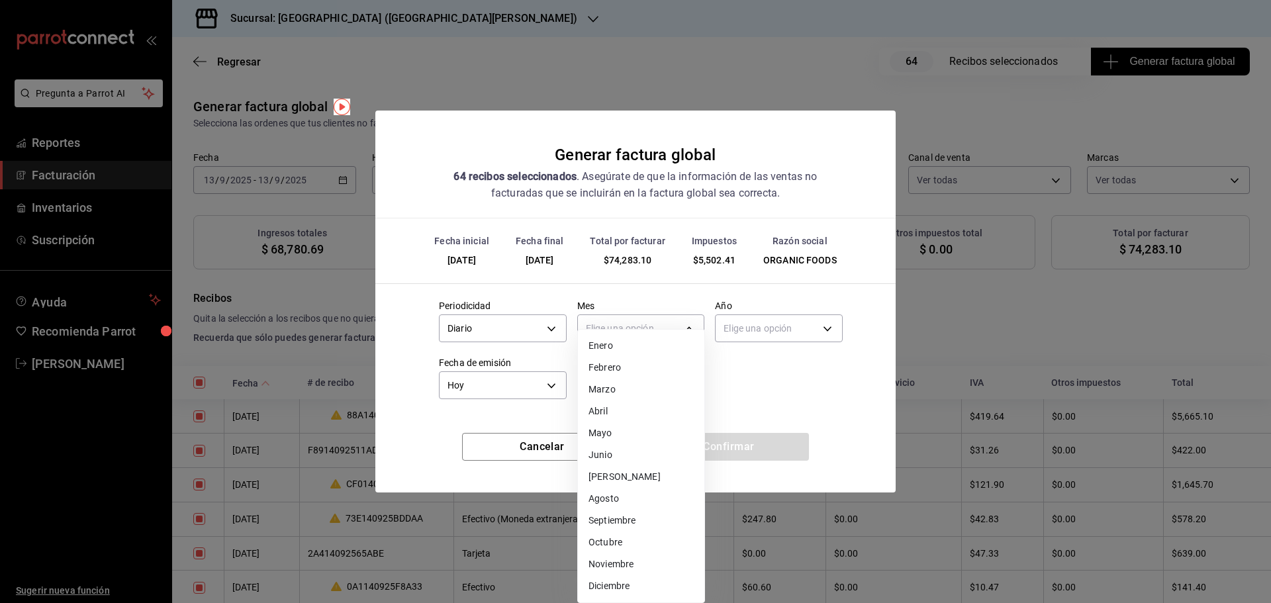
click at [644, 321] on body "Pregunta a Parrot AI Reportes Facturación Inventarios Suscripción Ayuda Recomie…" at bounding box center [635, 301] width 1271 height 603
click at [624, 516] on li "Septiembre" at bounding box center [641, 521] width 126 height 22
type input "9"
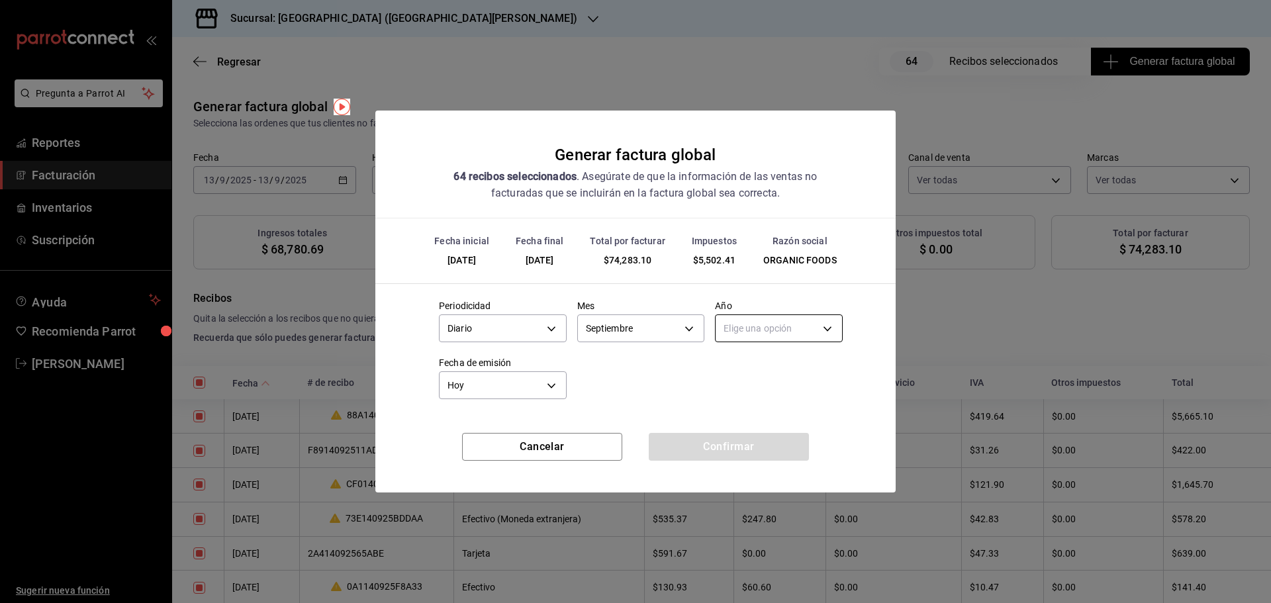
click at [769, 338] on body "Pregunta a Parrot AI Reportes Facturación Inventarios Suscripción Ayuda Recomie…" at bounding box center [635, 301] width 1271 height 603
click at [763, 373] on li "2025" at bounding box center [779, 370] width 126 height 22
type input "2025"
click at [728, 438] on button "Confirmar" at bounding box center [729, 447] width 160 height 28
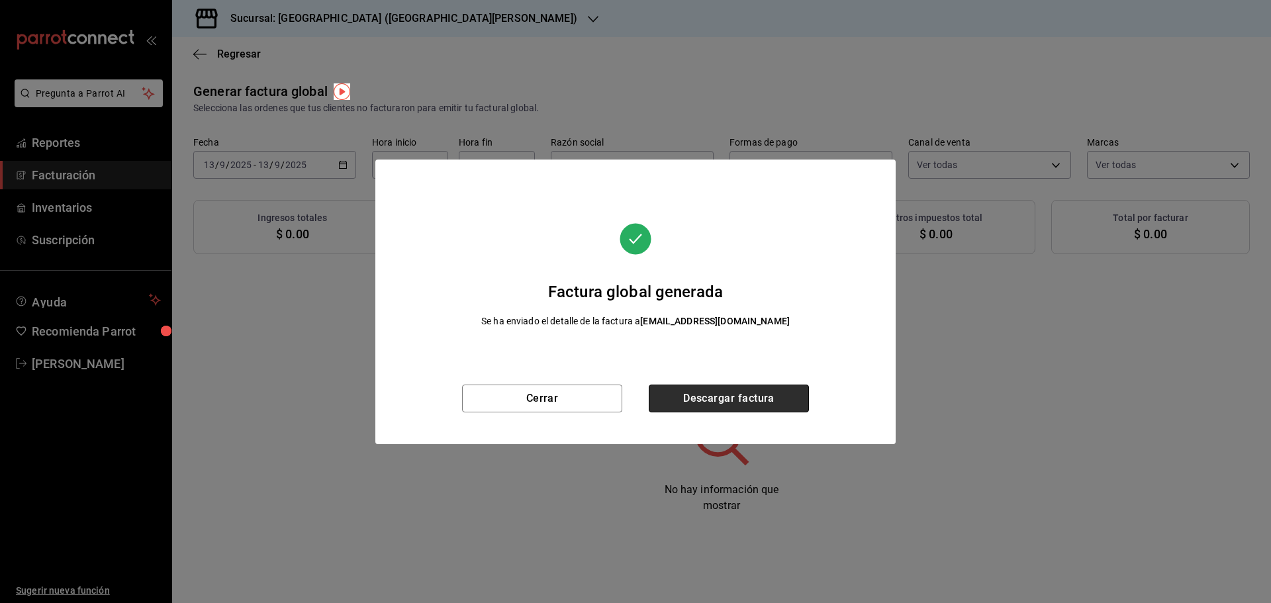
click at [720, 395] on button "Descargar factura" at bounding box center [729, 399] width 160 height 28
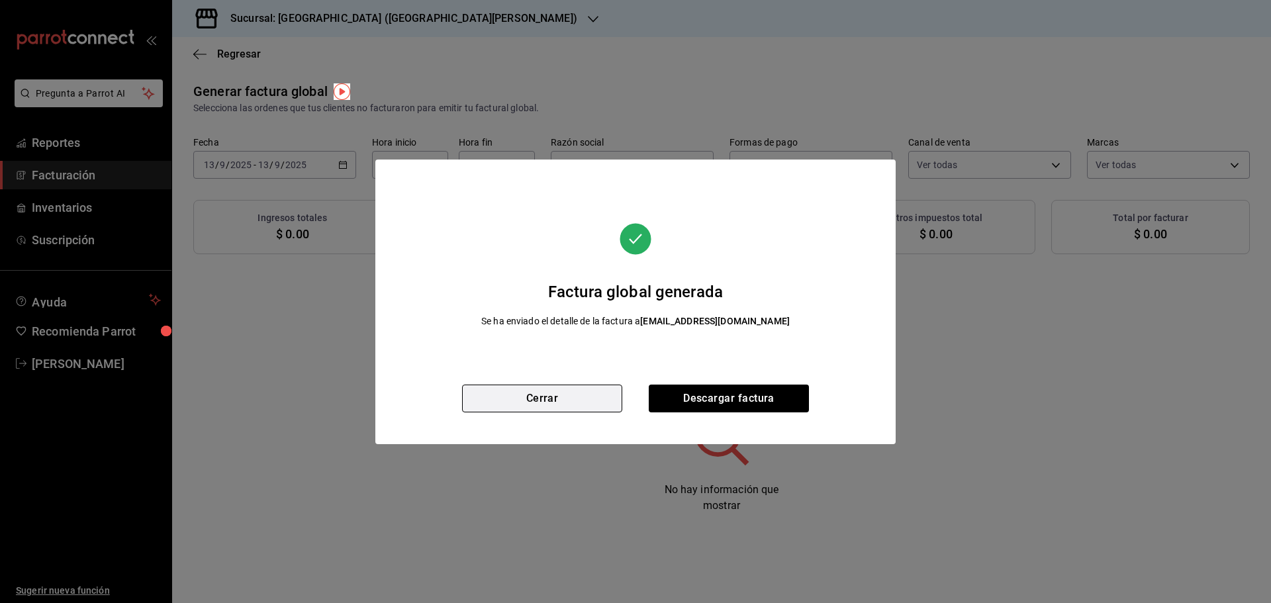
click at [540, 392] on button "Cerrar" at bounding box center [542, 399] width 160 height 28
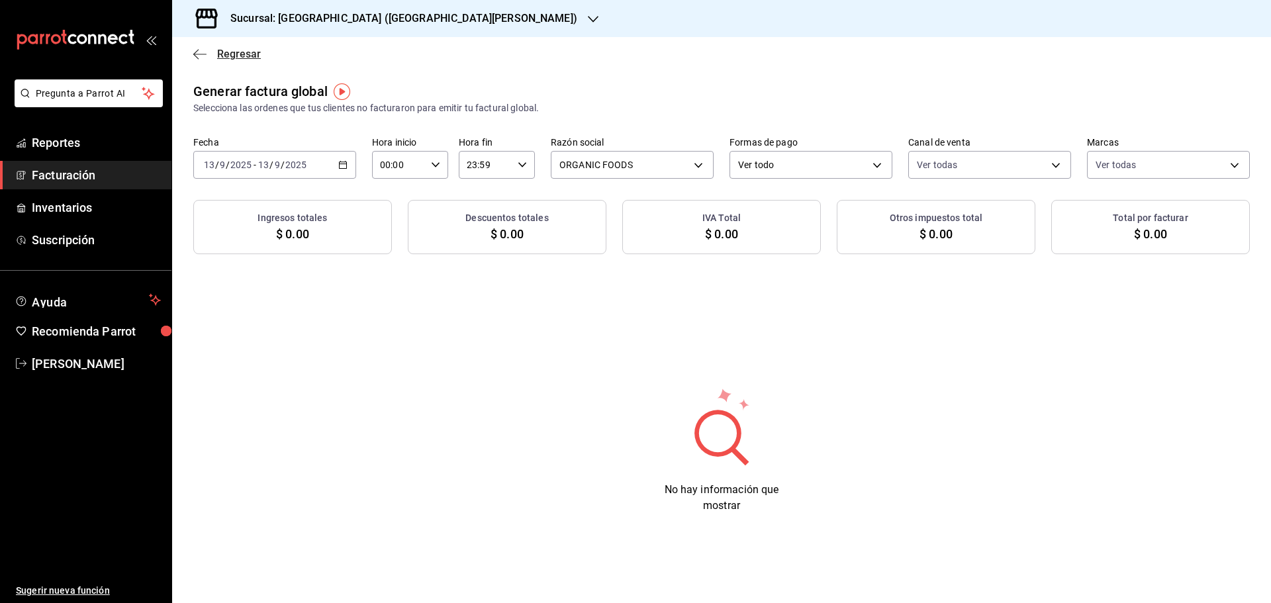
click at [246, 49] on span "Regresar" at bounding box center [239, 54] width 44 height 13
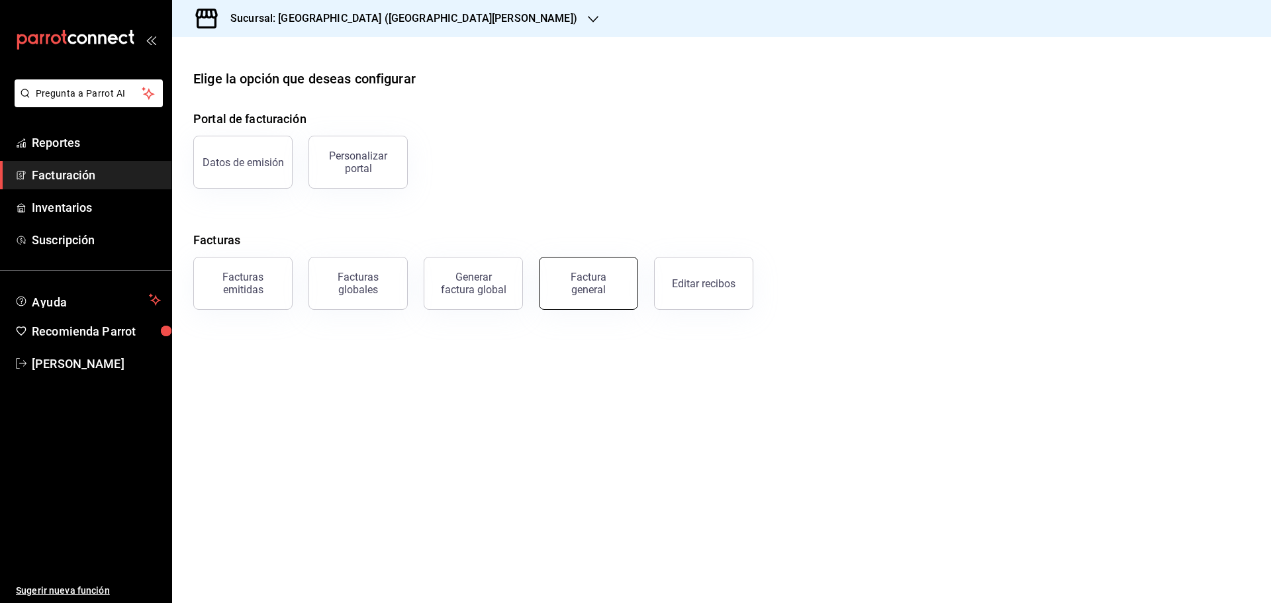
click at [579, 295] on button "Factura general" at bounding box center [588, 283] width 99 height 53
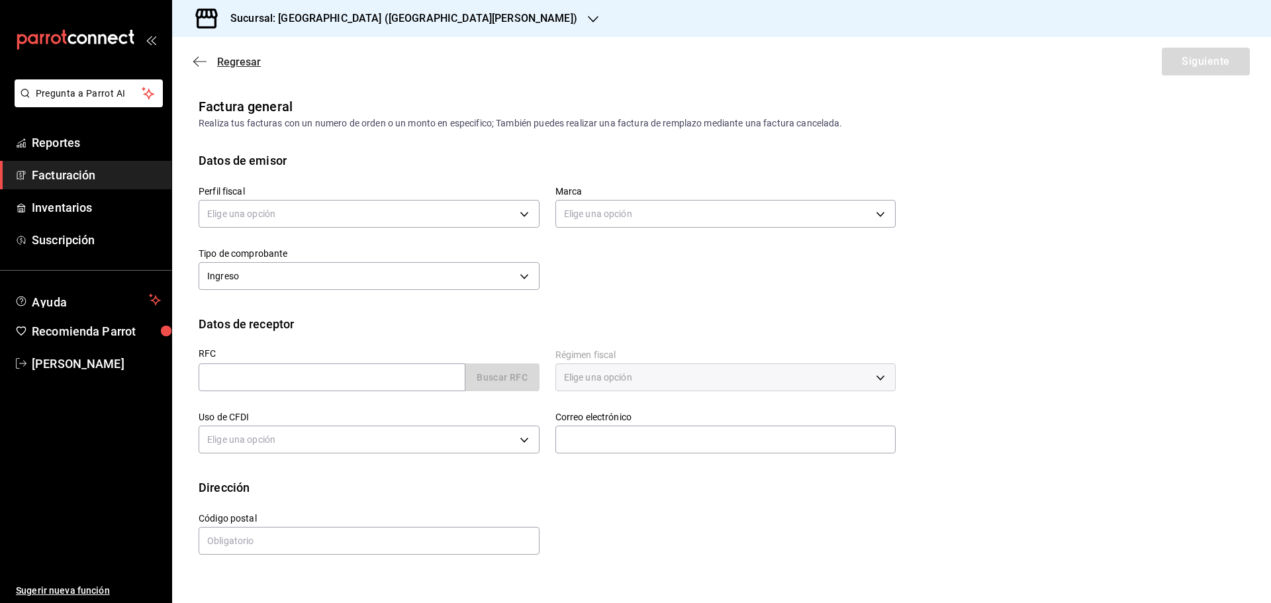
click at [251, 68] on span "Regresar" at bounding box center [239, 62] width 44 height 13
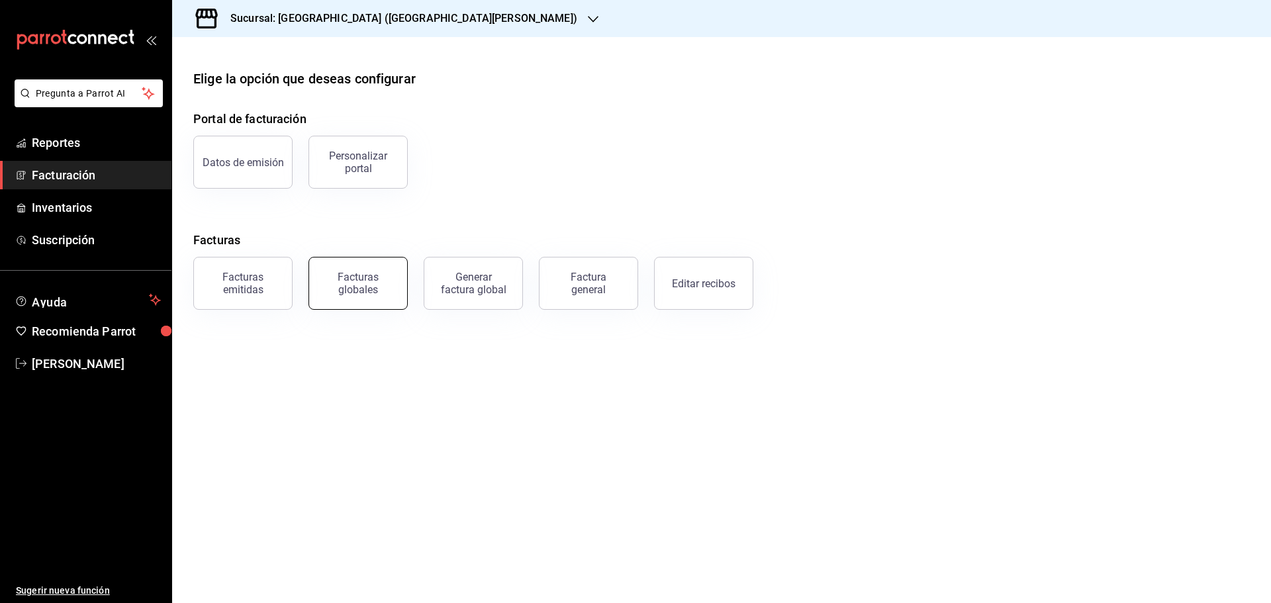
click at [381, 276] on div "Facturas globales" at bounding box center [358, 283] width 82 height 25
click at [381, 276] on html "Pregunta a Parrot AI Reportes Facturación Inventarios Suscripción Ayuda Recomie…" at bounding box center [635, 301] width 1271 height 603
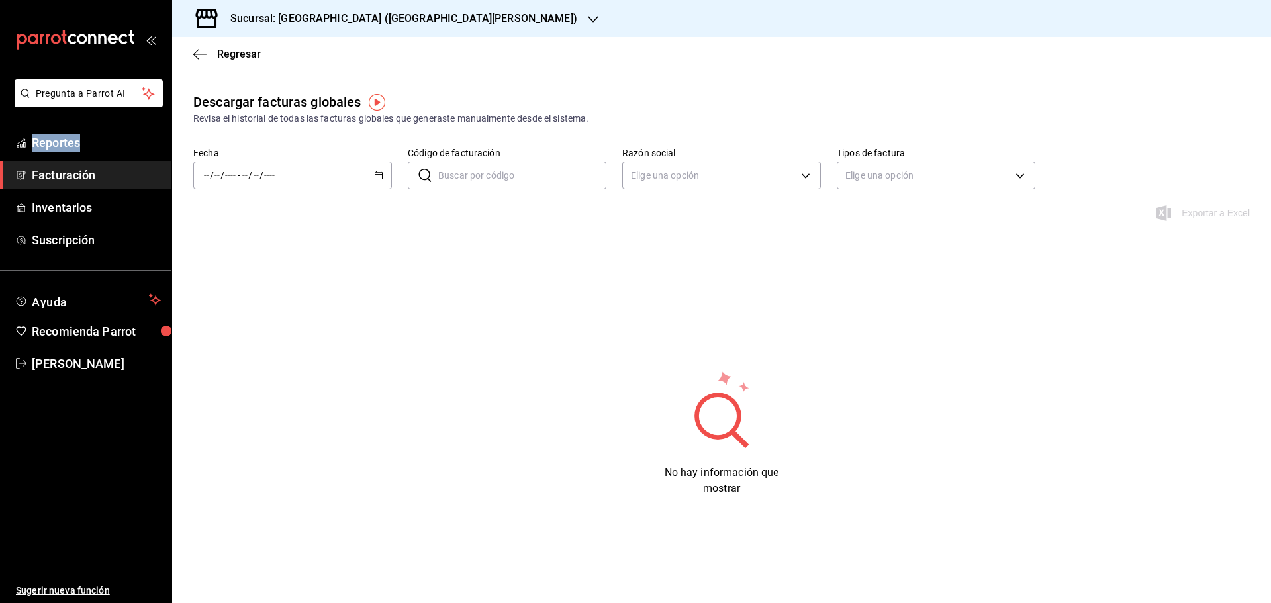
click at [377, 177] on icon "button" at bounding box center [378, 175] width 9 height 9
click at [238, 220] on span "Hoy" at bounding box center [256, 216] width 103 height 14
click at [238, 220] on div "Exportar a Excel" at bounding box center [721, 221] width 1099 height 32
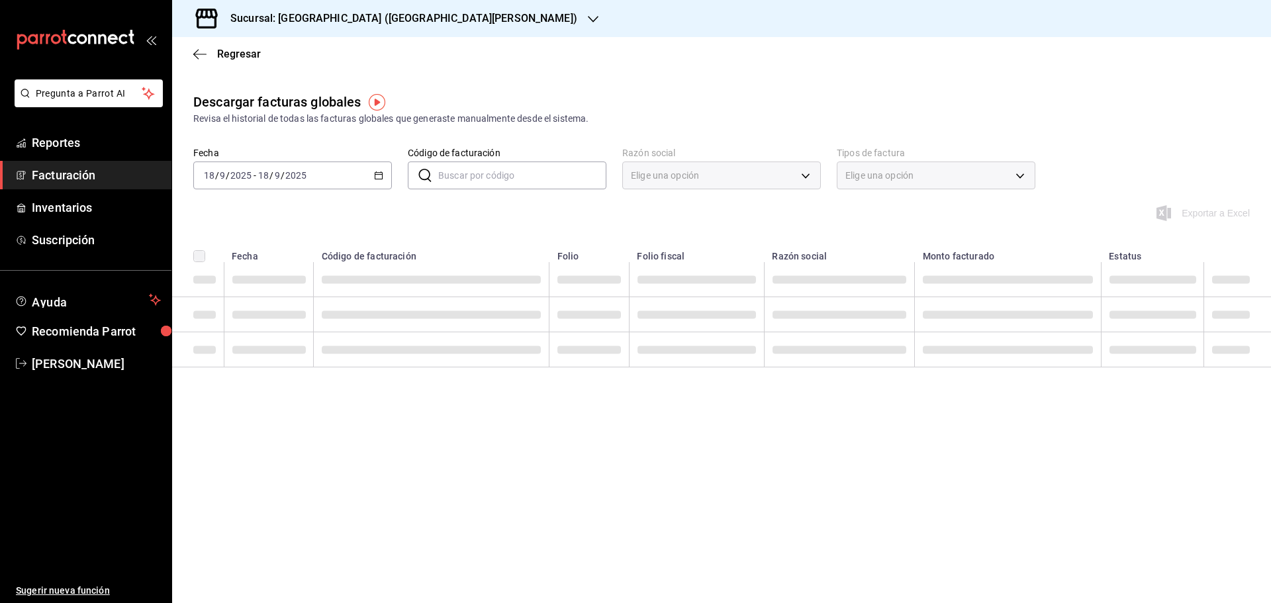
click at [238, 220] on div "Exportar a Excel" at bounding box center [721, 221] width 1099 height 32
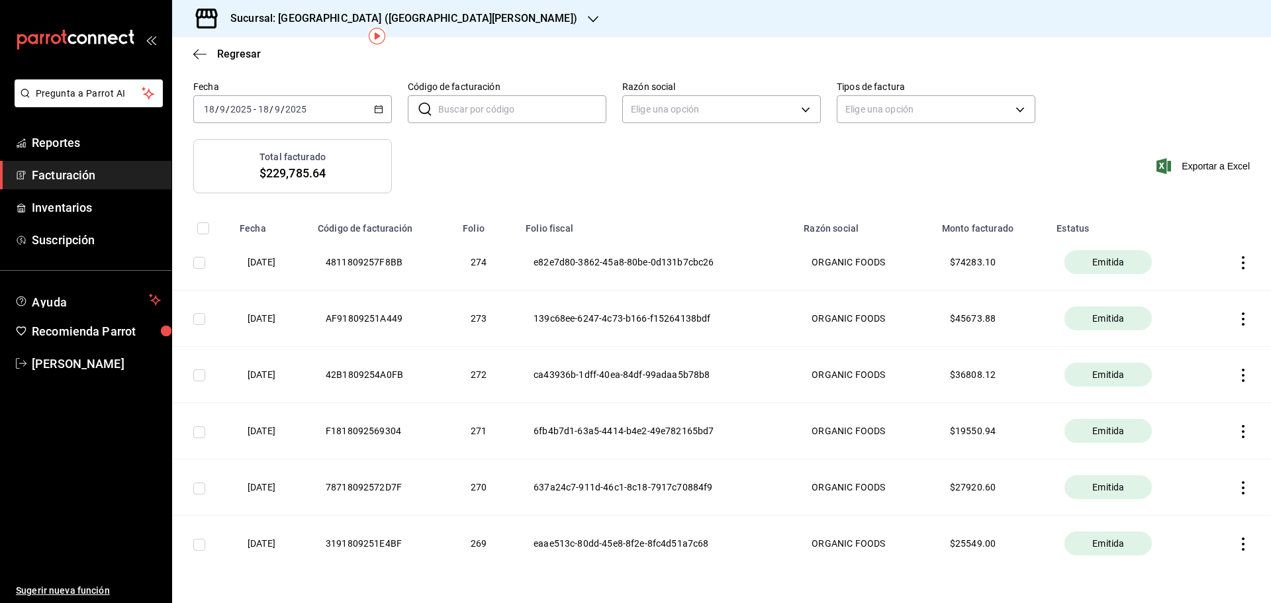
click at [200, 379] on input "checkbox" at bounding box center [199, 375] width 12 height 12
checkbox input "true"
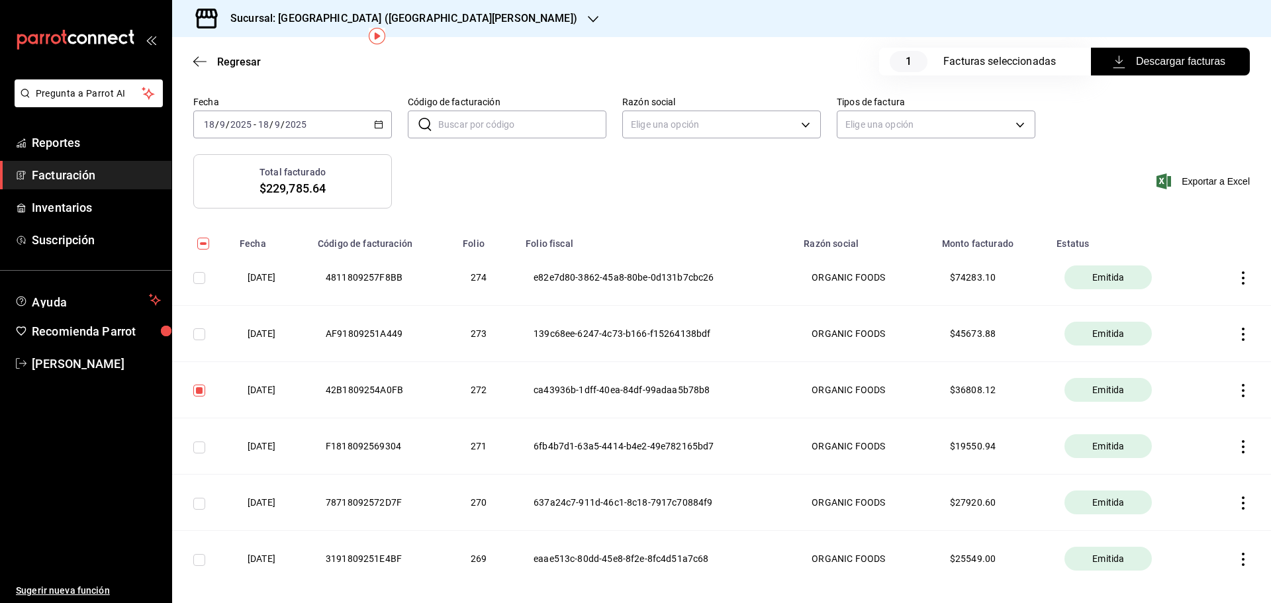
scroll to position [81, 0]
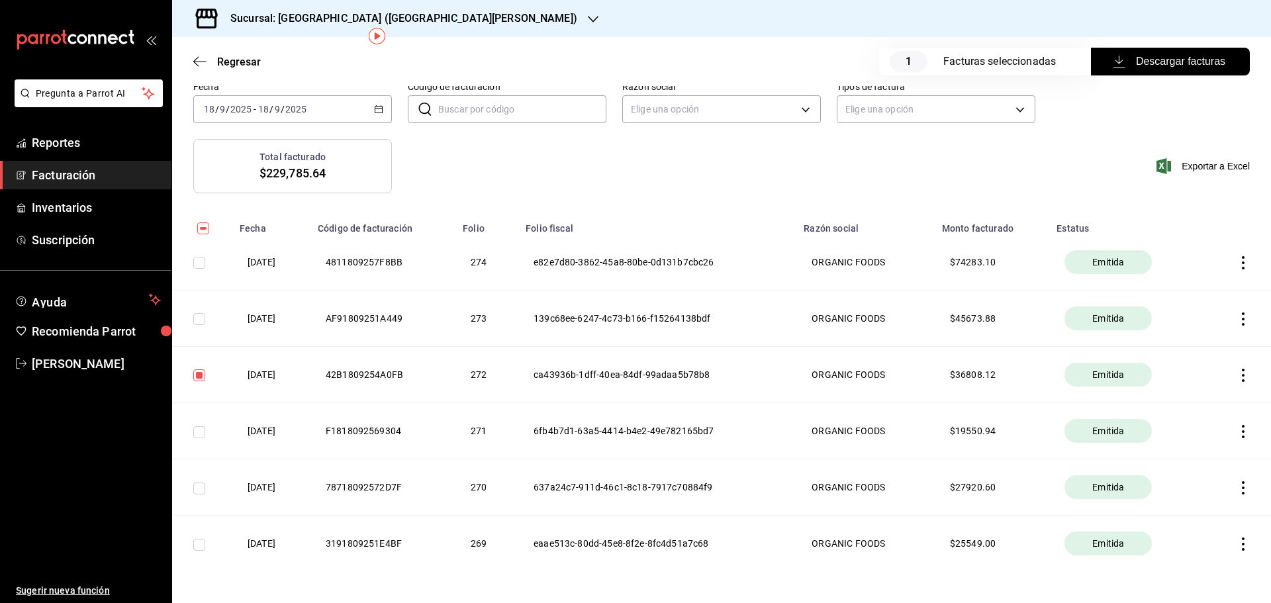
click at [1242, 375] on icon "button" at bounding box center [1243, 375] width 3 height 13
click at [1204, 406] on div "Cancelar factura" at bounding box center [1173, 408] width 68 height 11
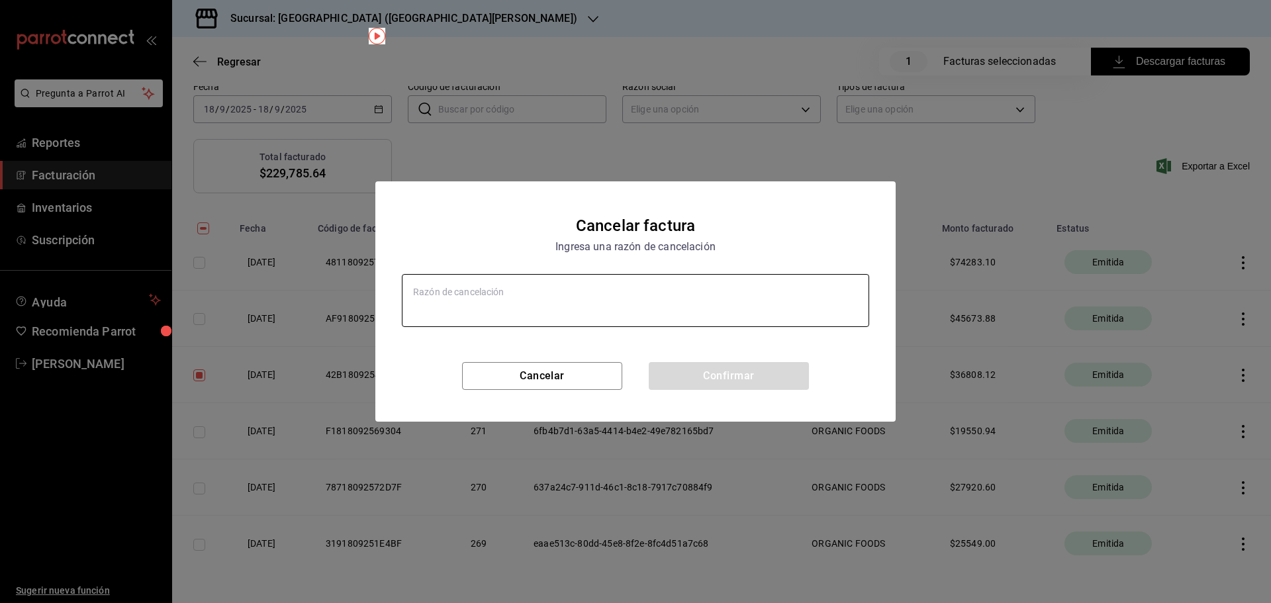
type textarea "x"
click at [534, 287] on textarea at bounding box center [635, 300] width 467 height 53
type textarea "D"
type textarea "x"
type textarea "Du"
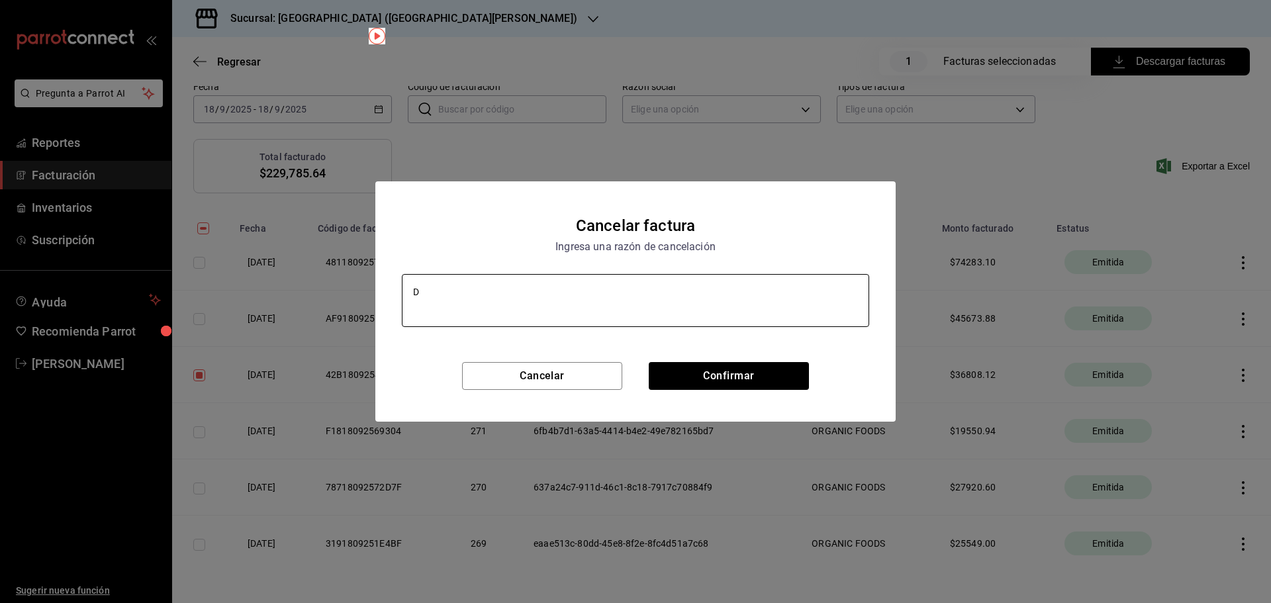
type textarea "x"
type textarea "Dup"
type textarea "x"
type textarea "Dupi"
type textarea "x"
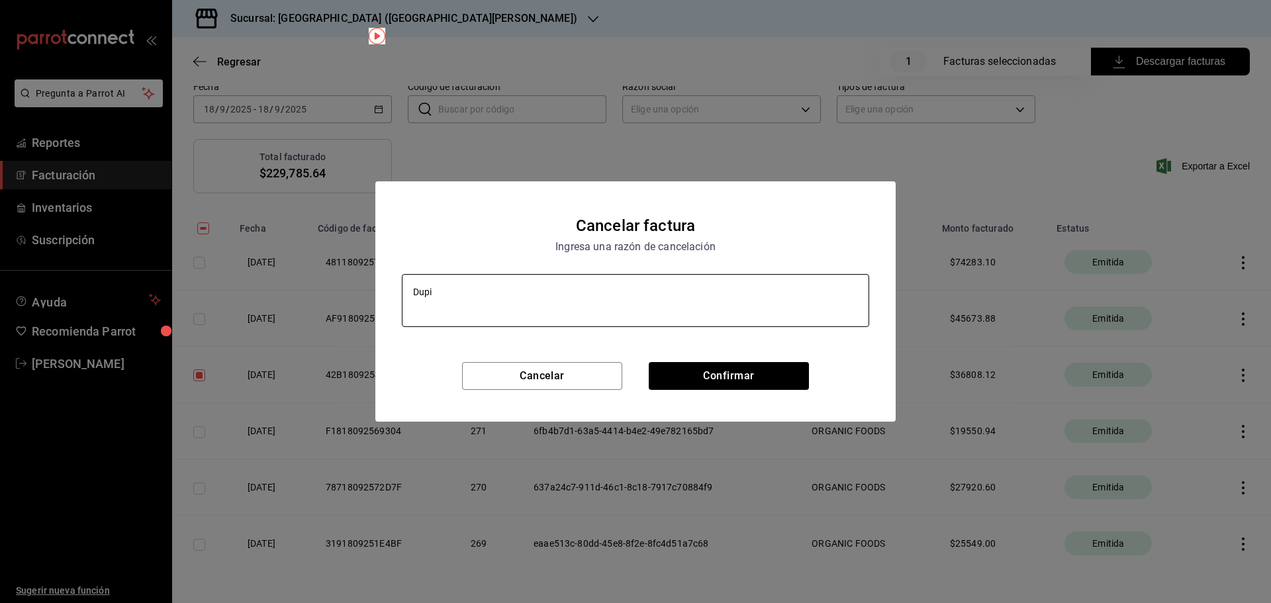
type textarea "Dupic"
type textarea "x"
type textarea "Dupica"
type textarea "x"
type textarea "Dupicad"
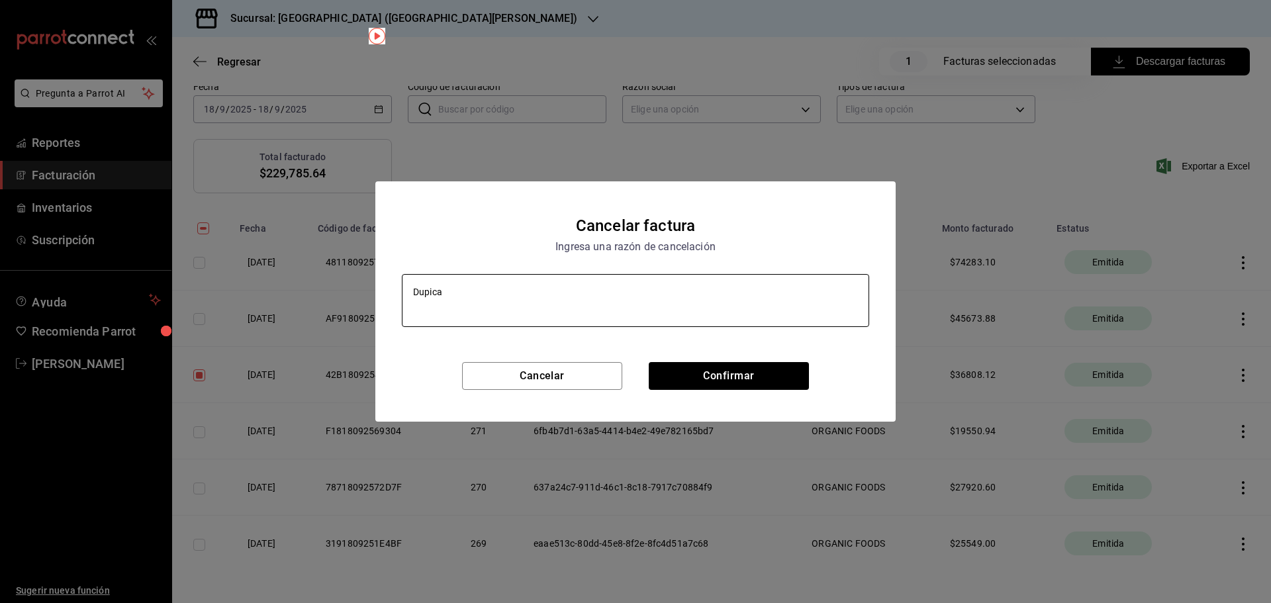
type textarea "x"
type textarea "Dupicada"
type textarea "x"
type textarea "Dupicada"
click at [735, 373] on button "Confirmar" at bounding box center [729, 376] width 160 height 28
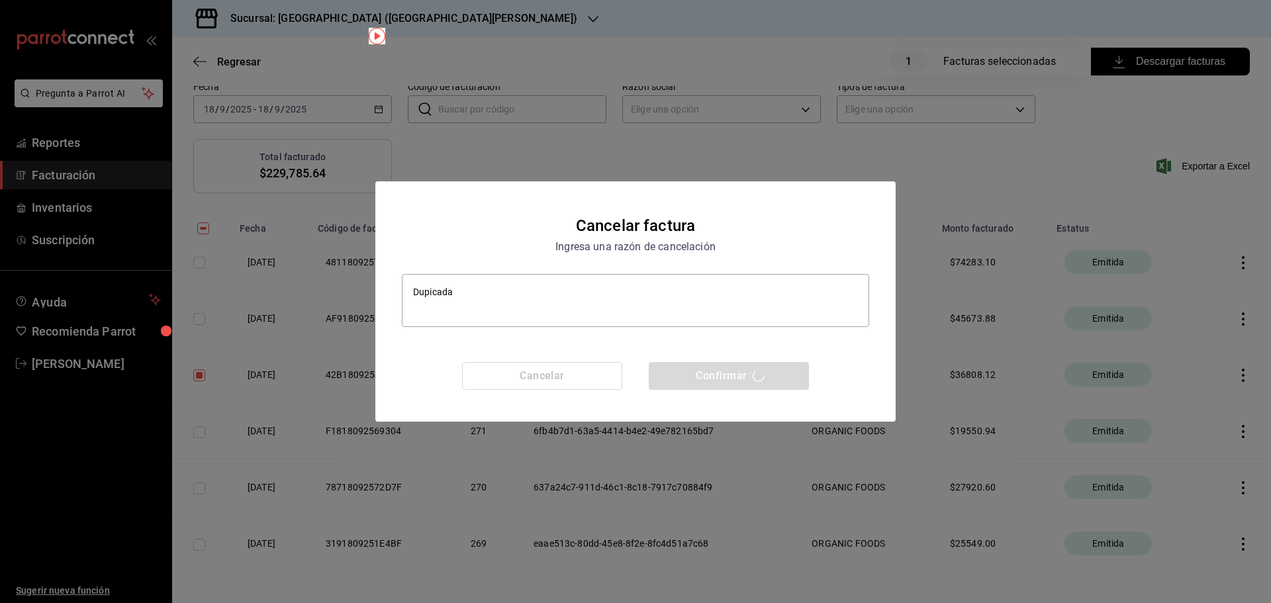
type textarea "x"
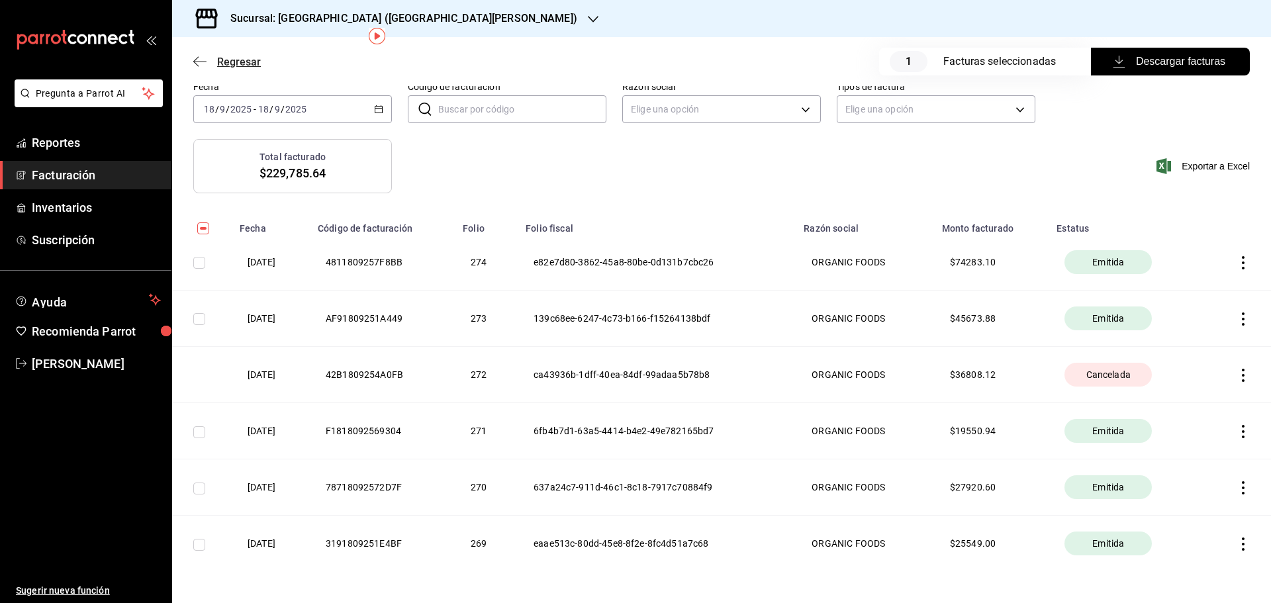
click at [211, 61] on span "Regresar" at bounding box center [227, 62] width 68 height 13
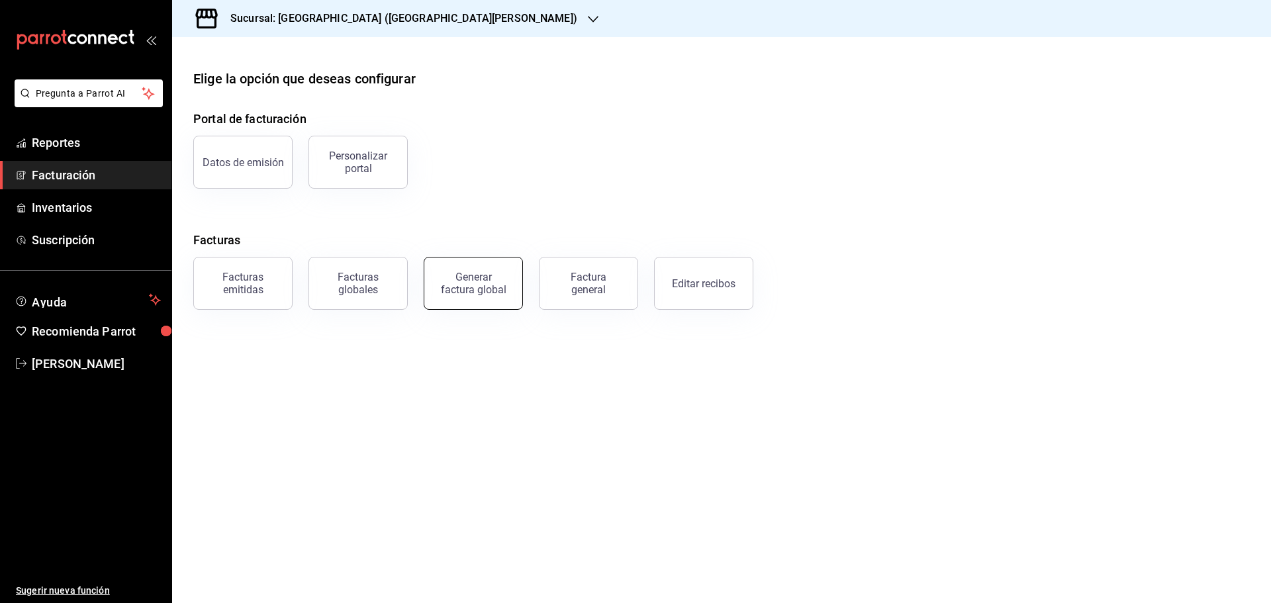
click at [452, 286] on div "Generar factura global" at bounding box center [473, 283] width 66 height 25
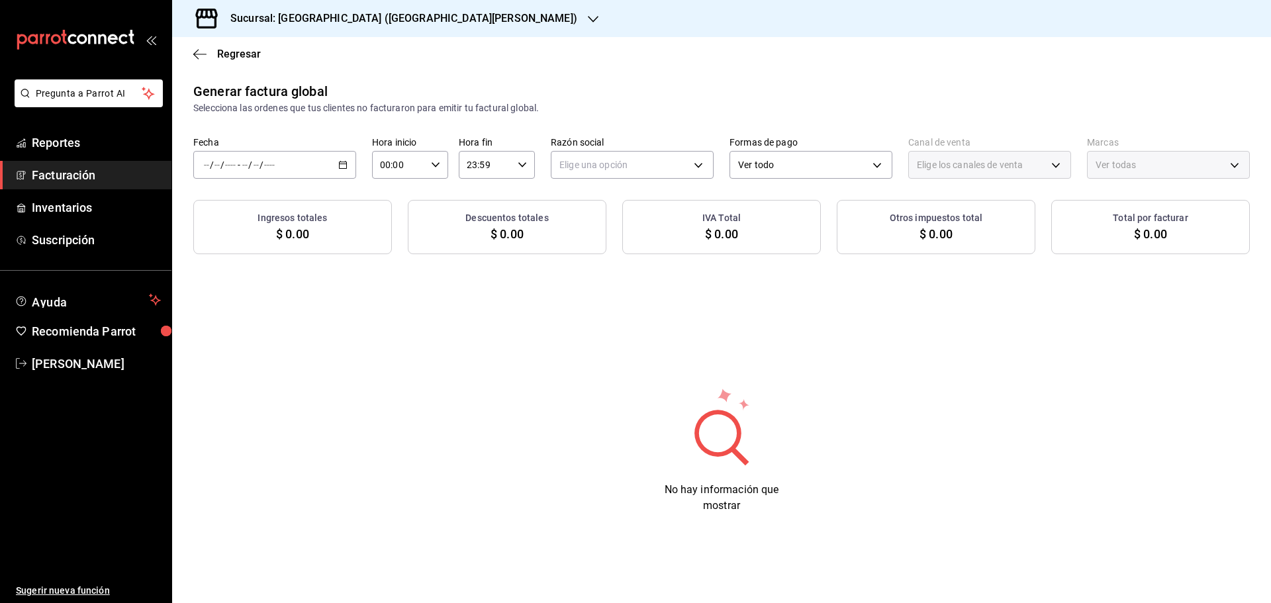
type input "PARROT,UBER_EATS,RAPPI,DIDI_FOOD,ONLINE"
click at [340, 164] on 287 "button" at bounding box center [343, 165] width 8 height 7
click at [266, 203] on span "Rango de fechas" at bounding box center [256, 205] width 103 height 14
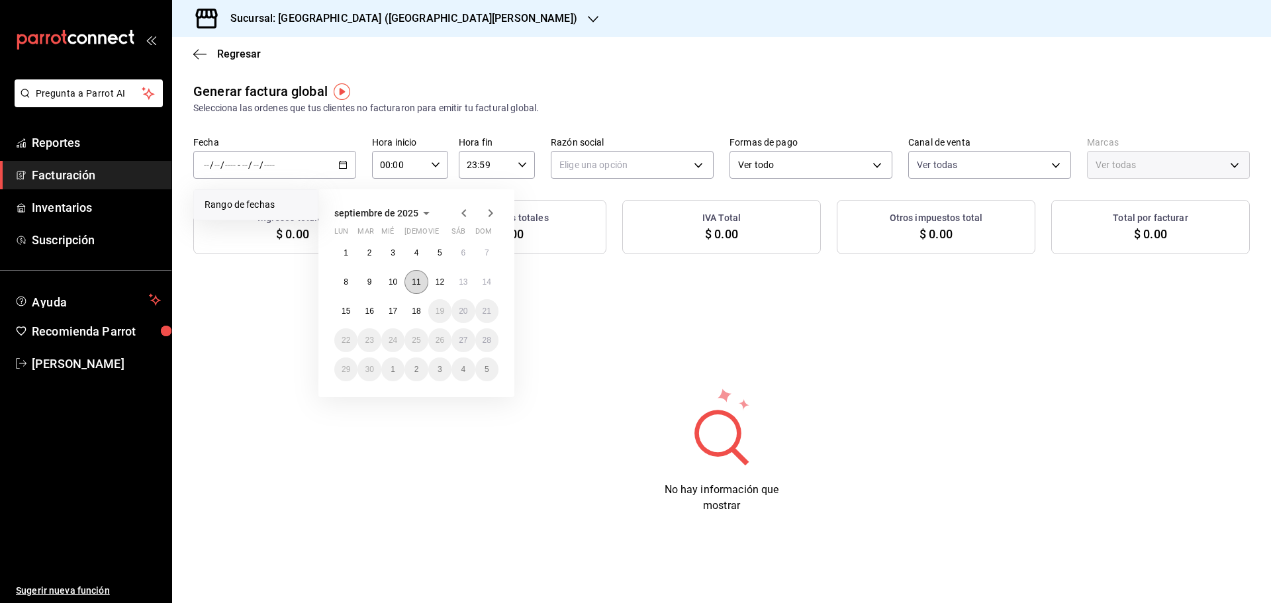
click at [419, 281] on abbr "11" at bounding box center [416, 281] width 9 height 9
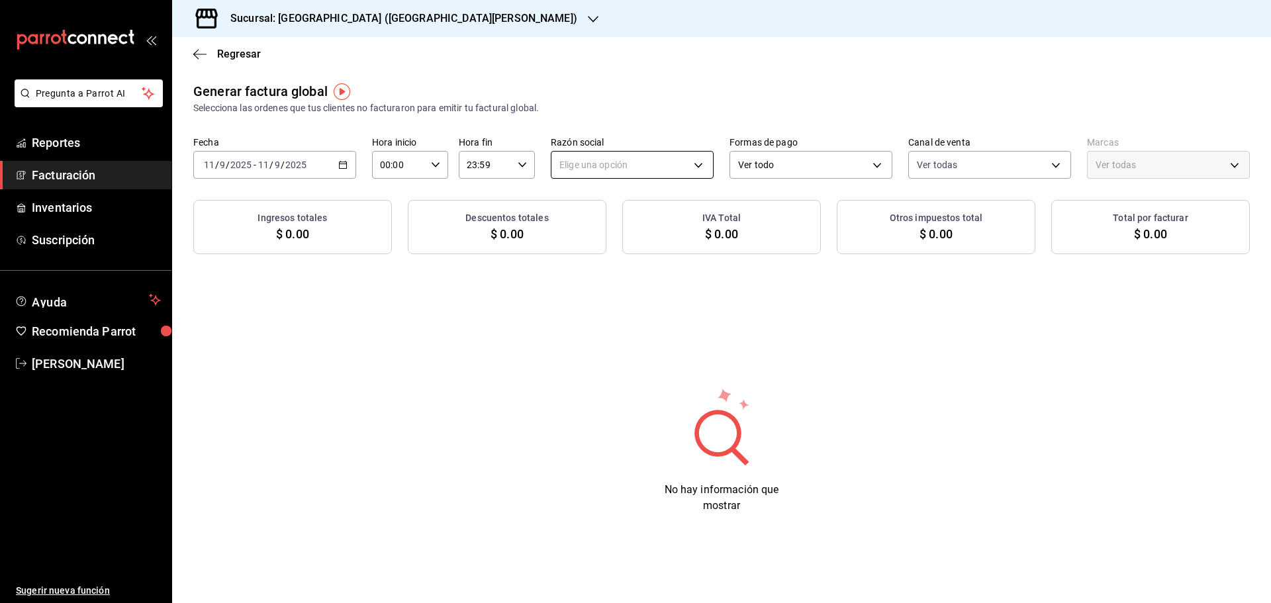
click at [583, 160] on body "Pregunta a Parrot AI Reportes Facturación Inventarios Suscripción Ayuda Recomie…" at bounding box center [635, 301] width 1271 height 603
click at [600, 236] on li "ORGANIC FOODS" at bounding box center [632, 232] width 162 height 24
type input "654927a2-fb95-458b-bd0a-9ffada75daa8"
type input "c2db145c-7f15-421d-baa5-27fbbe9efb3f"
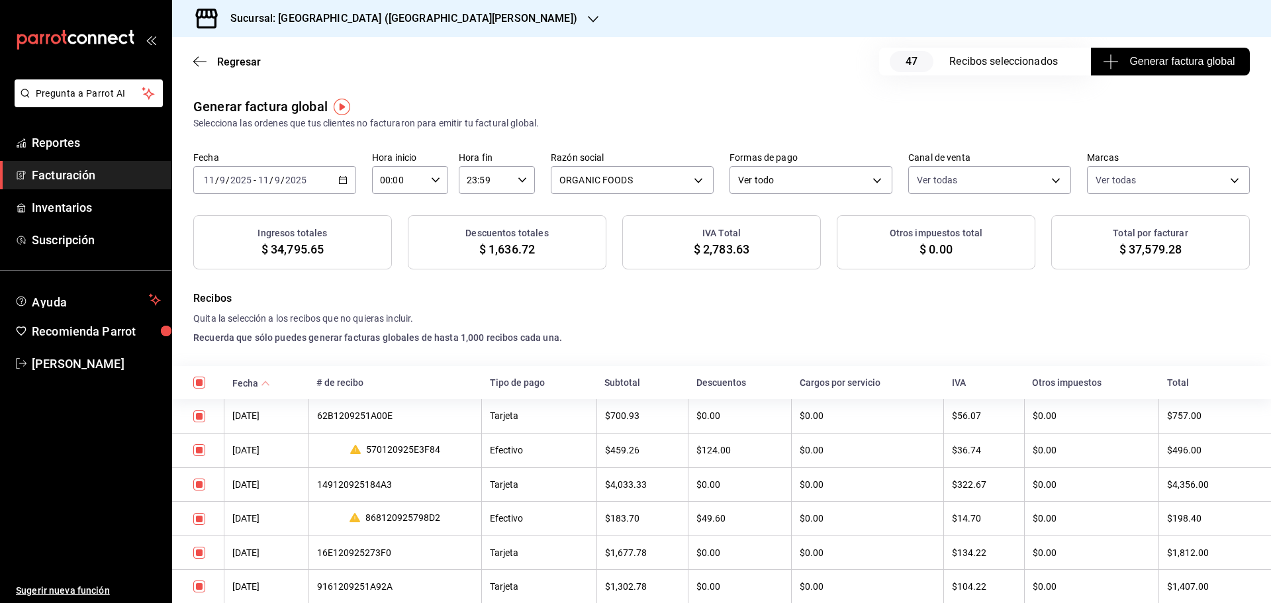
click at [344, 181] on icon "button" at bounding box center [342, 179] width 9 height 9
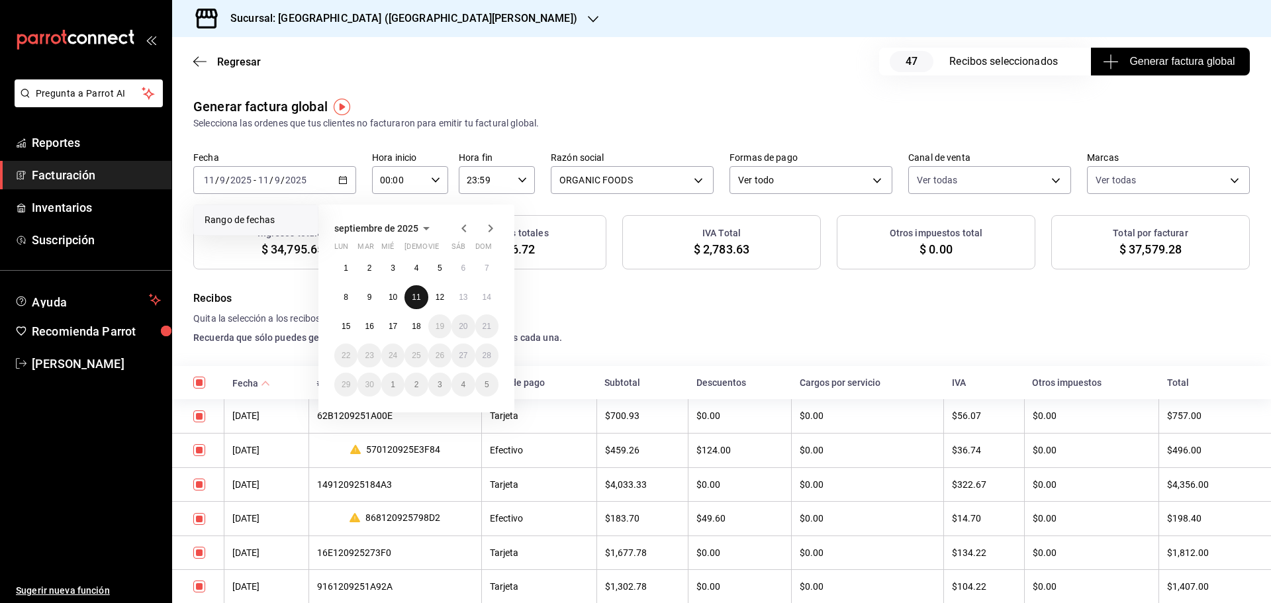
click at [410, 289] on button "11" at bounding box center [415, 297] width 23 height 24
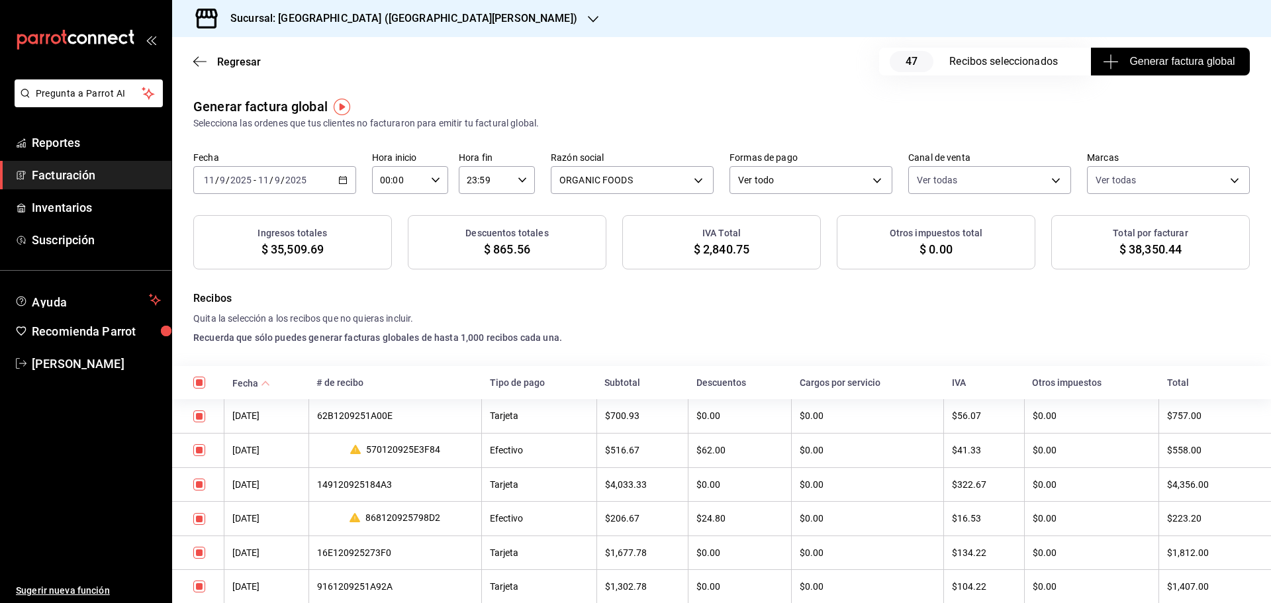
click at [344, 181] on icon "button" at bounding box center [342, 179] width 9 height 9
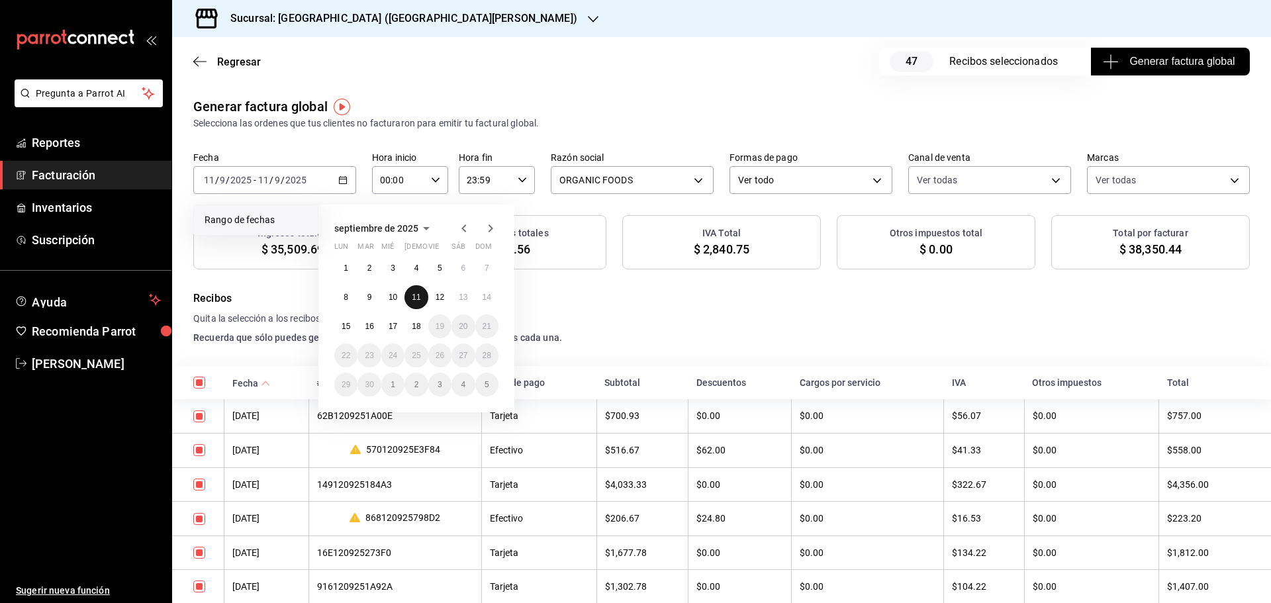
click at [415, 291] on button "11" at bounding box center [415, 297] width 23 height 24
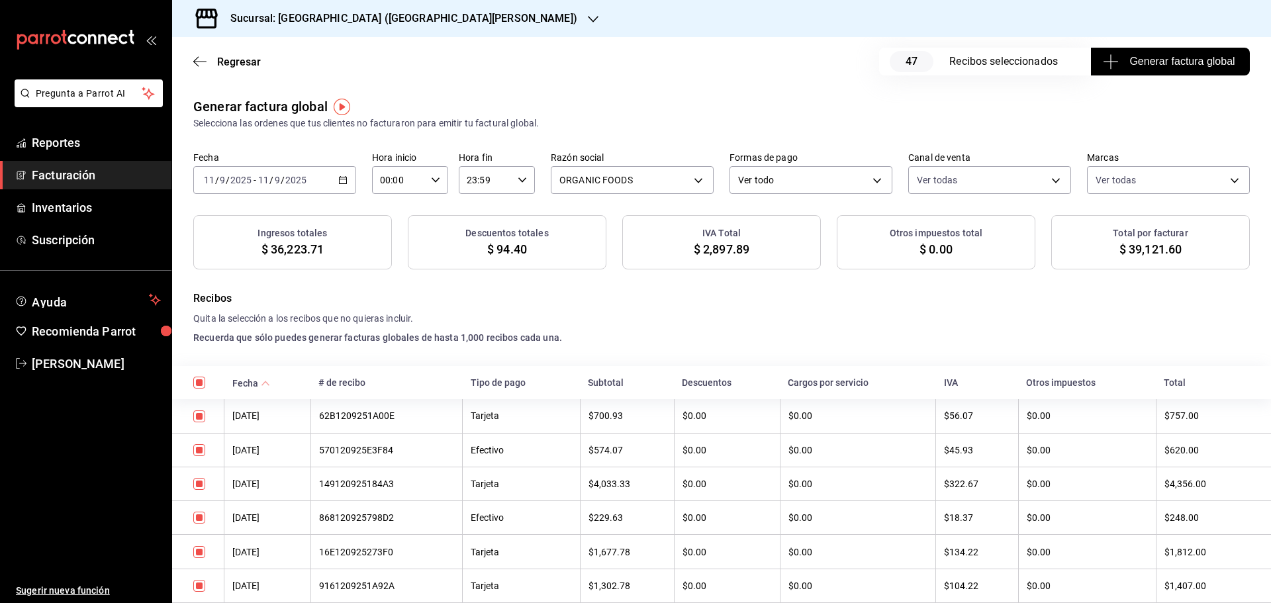
click at [1128, 65] on span "Generar factura global" at bounding box center [1169, 62] width 129 height 16
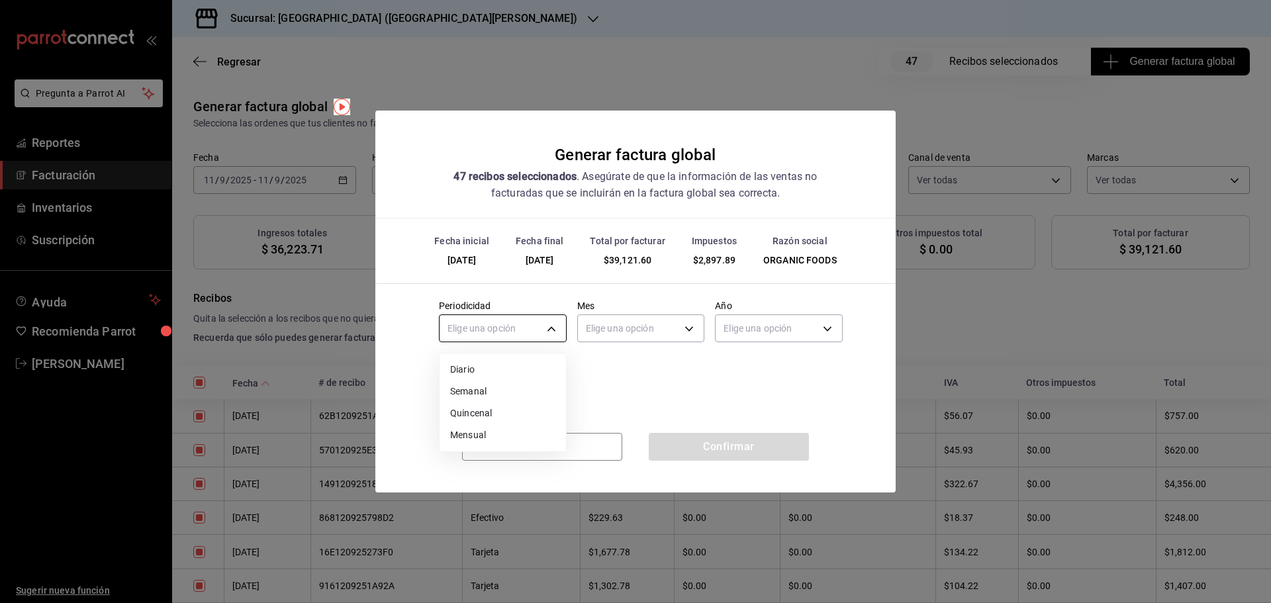
click at [553, 328] on body "Pregunta a Parrot AI Reportes Facturación Inventarios Suscripción Ayuda Recomie…" at bounding box center [635, 301] width 1271 height 603
click at [504, 373] on li "Diario" at bounding box center [503, 370] width 126 height 22
type input "DAILY"
click at [632, 333] on body "Pregunta a Parrot AI Reportes Facturación Inventarios Suscripción Ayuda Recomie…" at bounding box center [635, 301] width 1271 height 603
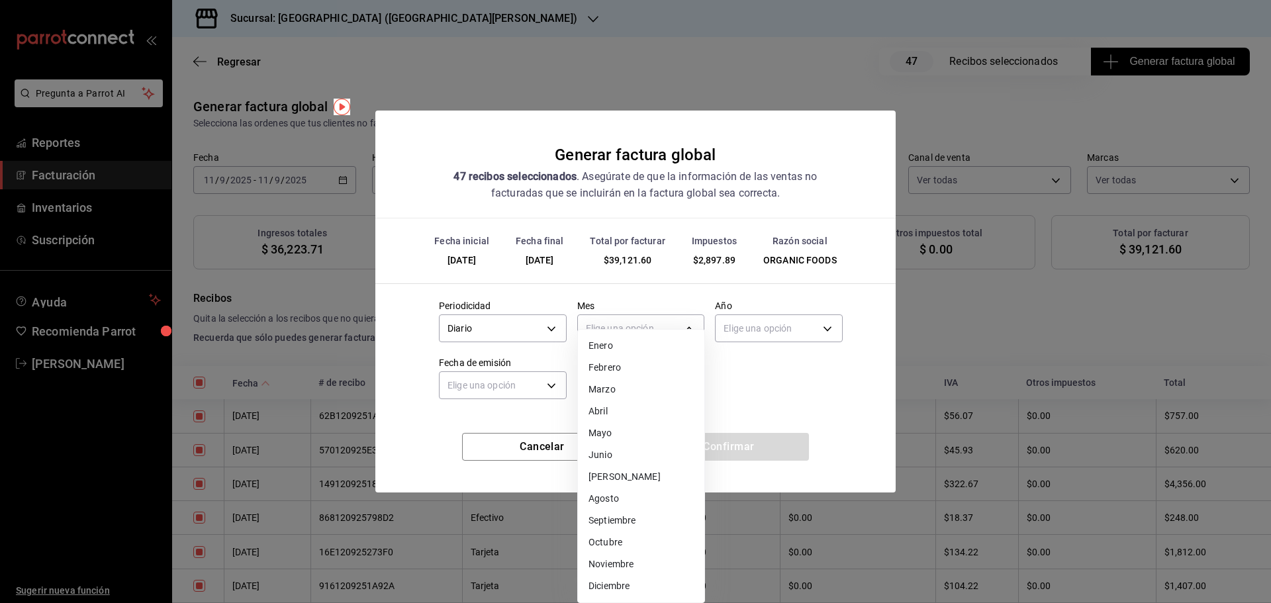
click at [628, 522] on li "Septiembre" at bounding box center [641, 521] width 126 height 22
type input "9"
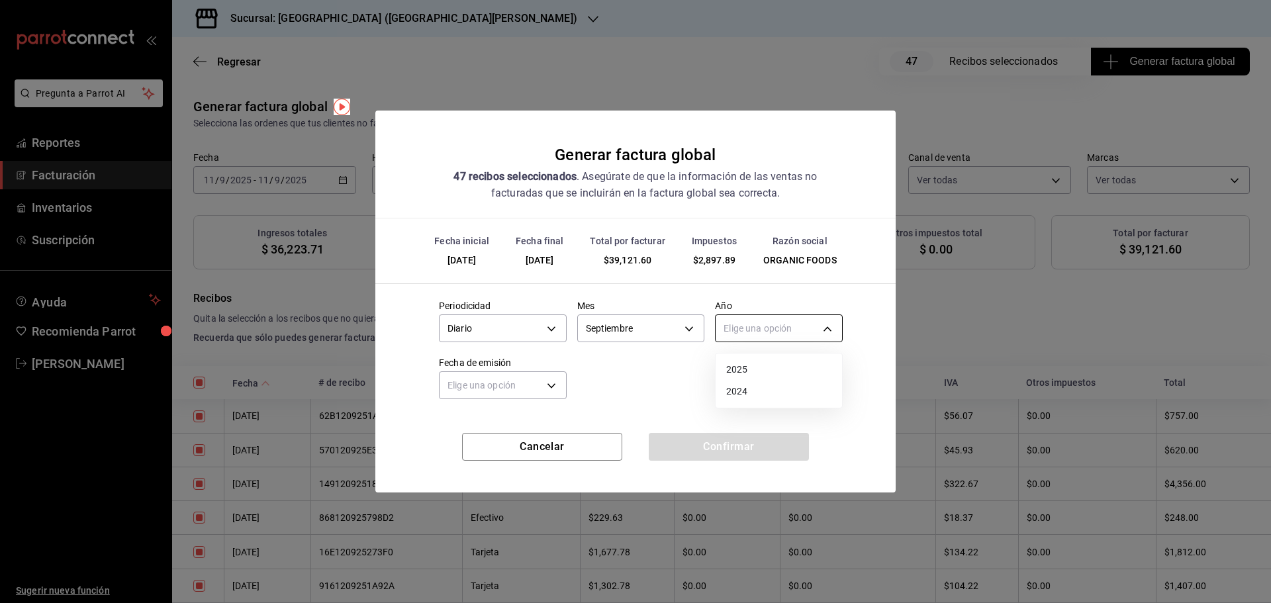
click at [772, 328] on body "Pregunta a Parrot AI Reportes Facturación Inventarios Suscripción Ayuda Recomie…" at bounding box center [635, 301] width 1271 height 603
click at [761, 369] on li "2025" at bounding box center [779, 370] width 126 height 22
type input "2025"
click at [513, 395] on body "Pregunta a Parrot AI Reportes Facturación Inventarios Suscripción Ayuda Recomie…" at bounding box center [635, 301] width 1271 height 603
click at [469, 420] on li "Hoy" at bounding box center [503, 427] width 126 height 22
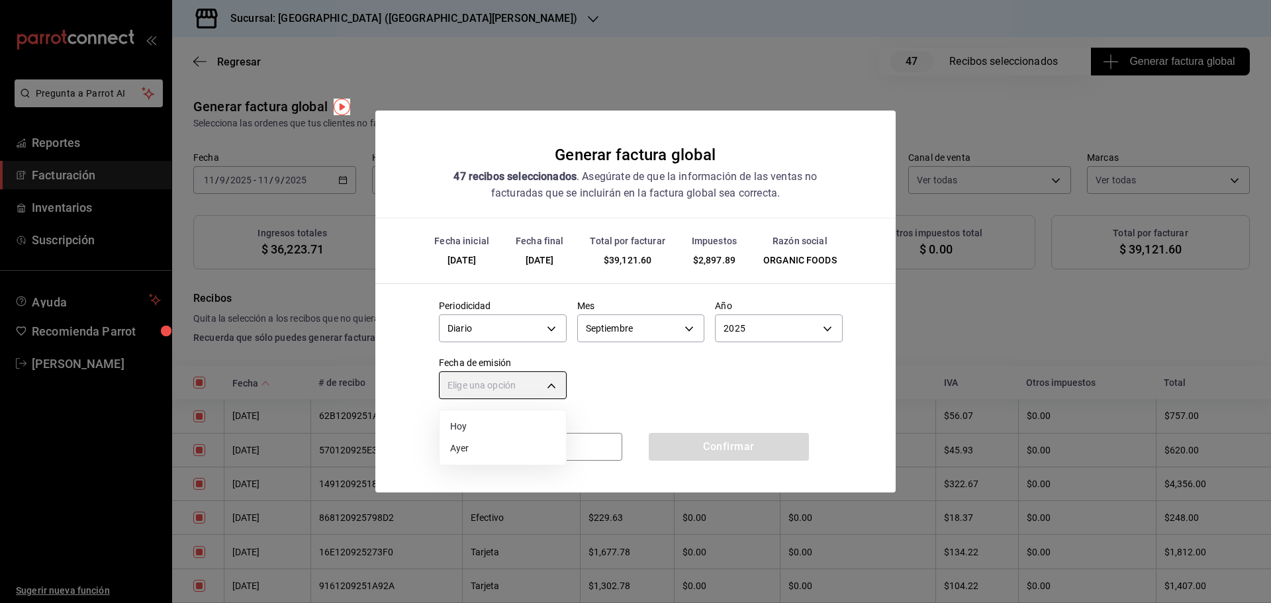
type input "[DATE]"
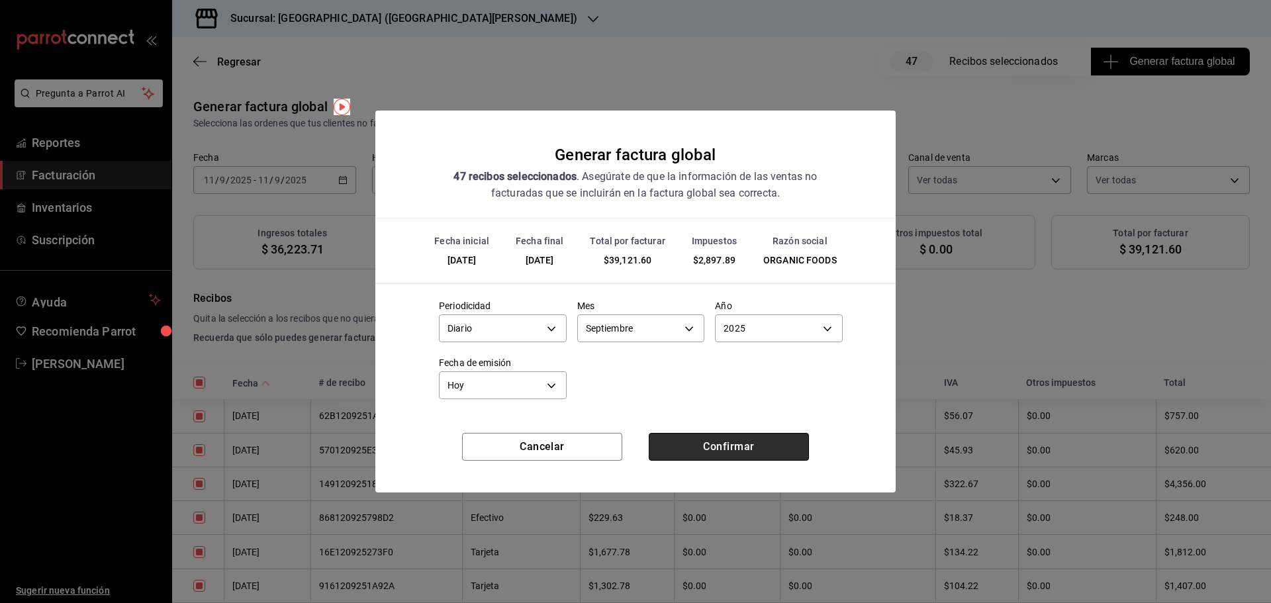
click at [741, 445] on button "Confirmar" at bounding box center [729, 447] width 160 height 28
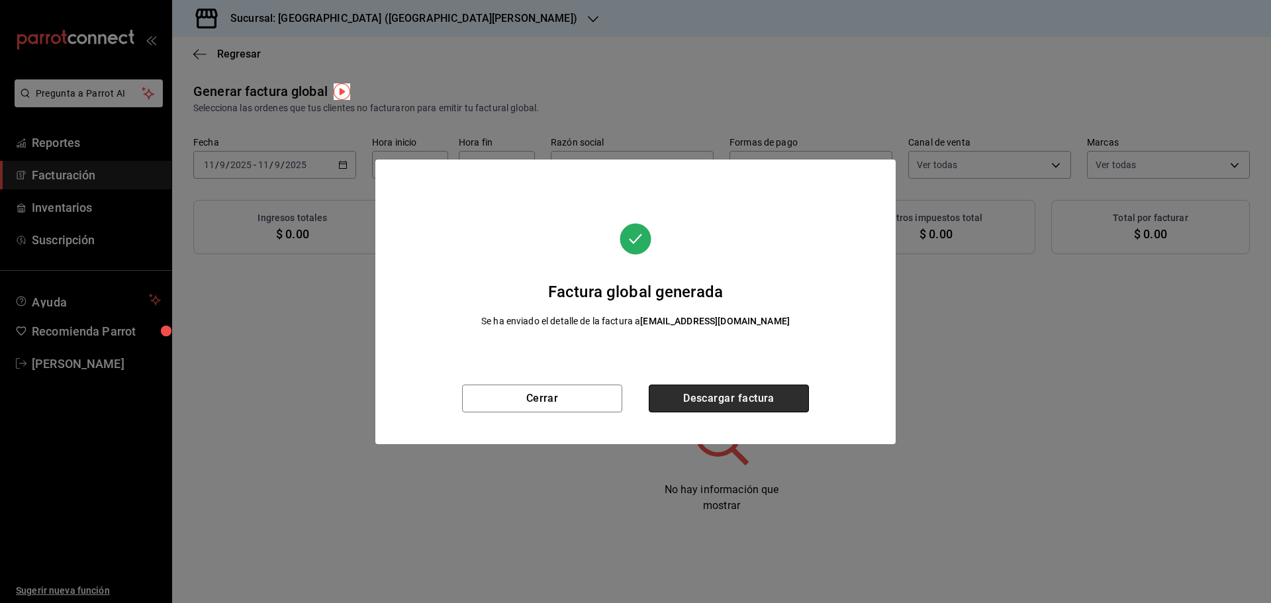
click at [774, 396] on button "Descargar factura" at bounding box center [729, 399] width 160 height 28
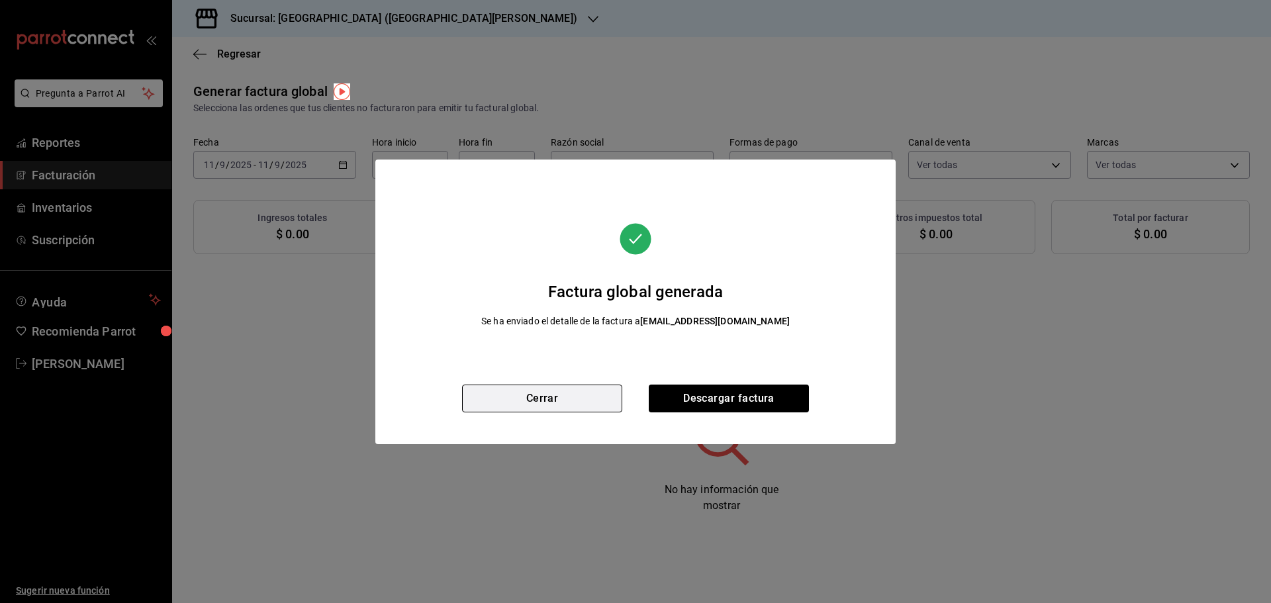
click at [577, 404] on button "Cerrar" at bounding box center [542, 399] width 160 height 28
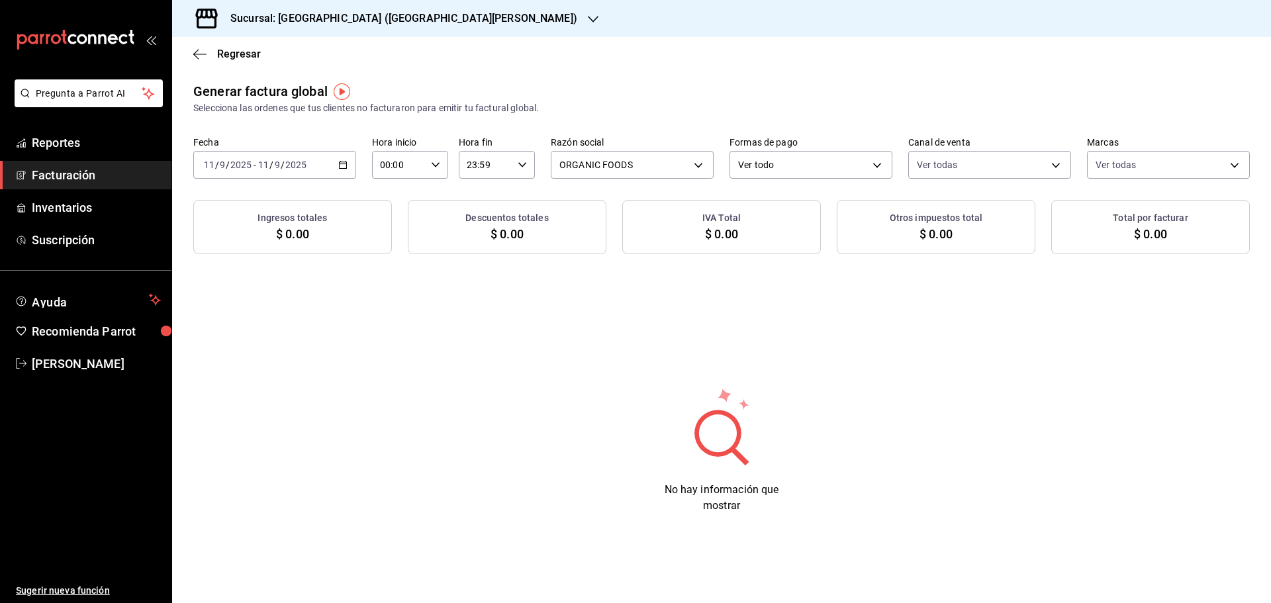
click at [344, 166] on icon "button" at bounding box center [342, 164] width 9 height 9
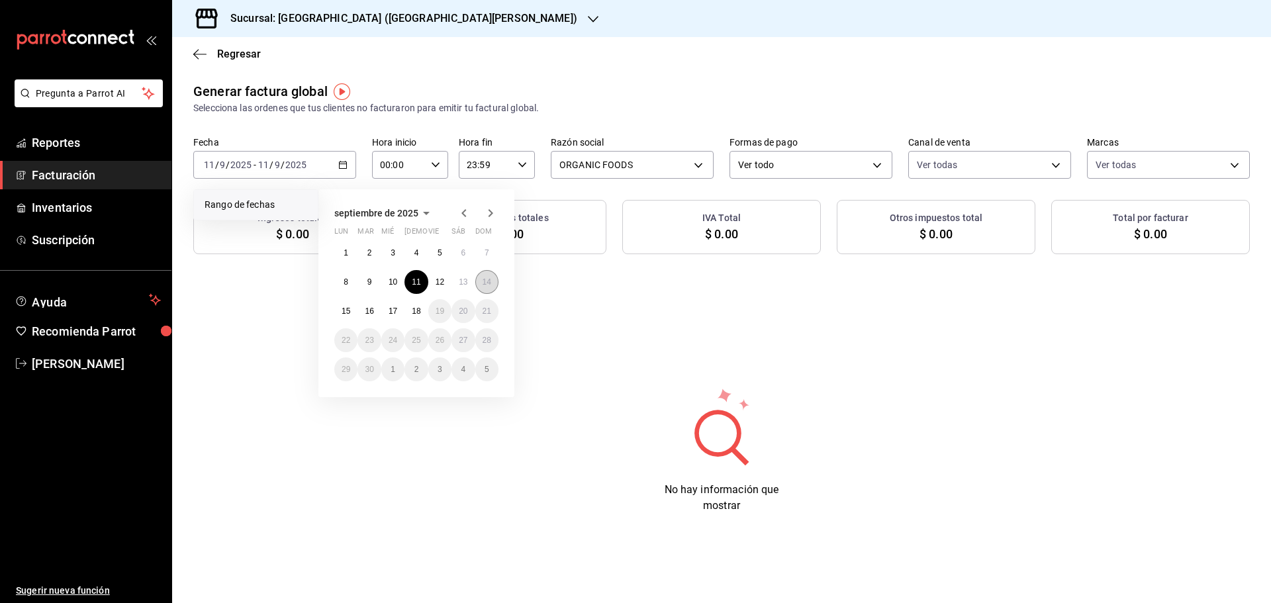
click at [486, 285] on abbr "14" at bounding box center [487, 281] width 9 height 9
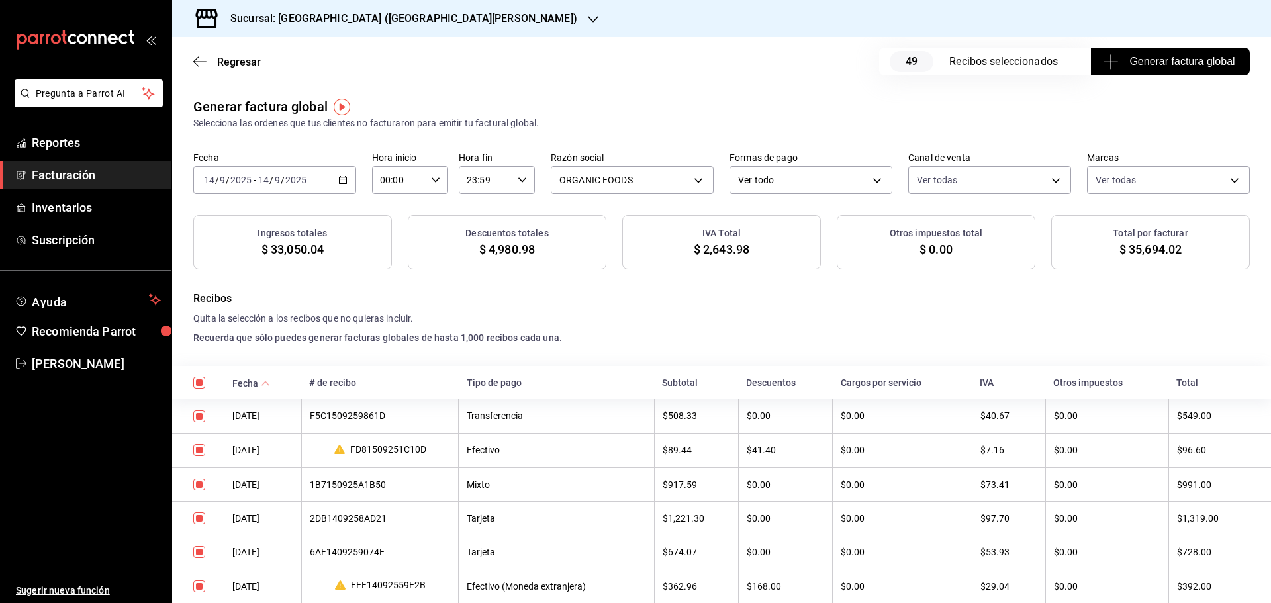
click at [1137, 60] on span "Generar factura global" at bounding box center [1169, 62] width 129 height 16
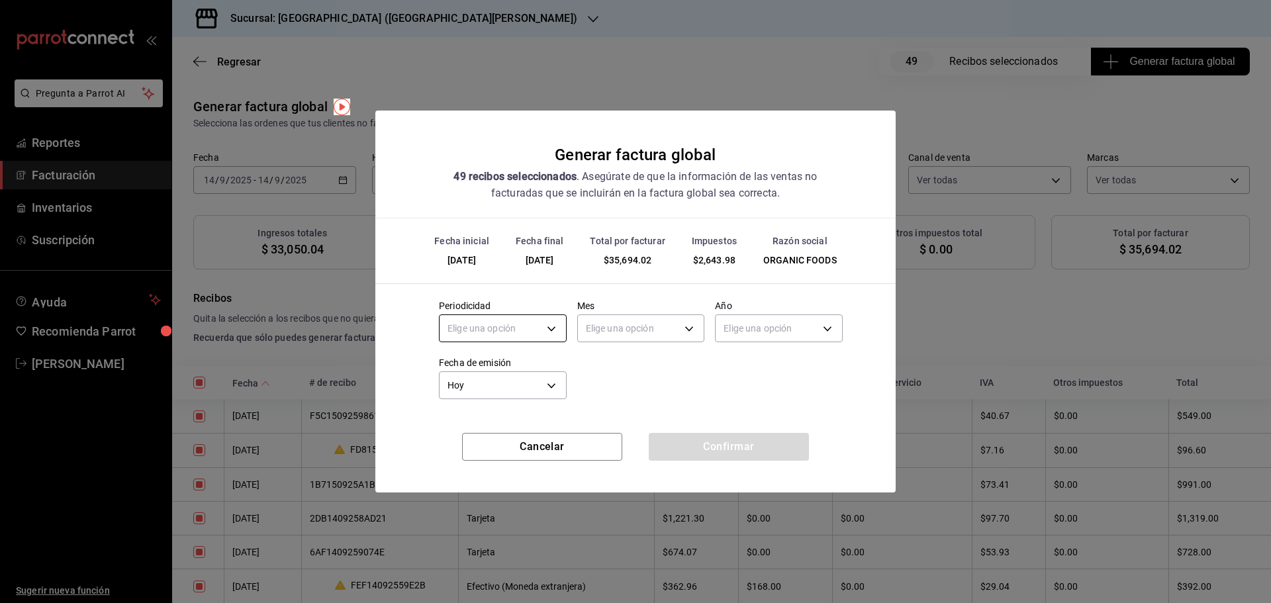
click at [549, 330] on body "Pregunta a Parrot AI Reportes Facturación Inventarios Suscripción Ayuda Recomie…" at bounding box center [635, 301] width 1271 height 603
click at [513, 365] on li "Diario" at bounding box center [503, 370] width 126 height 22
type input "DAILY"
click at [647, 322] on body "Pregunta a Parrot AI Reportes Facturación Inventarios Suscripción Ayuda Recomie…" at bounding box center [635, 301] width 1271 height 603
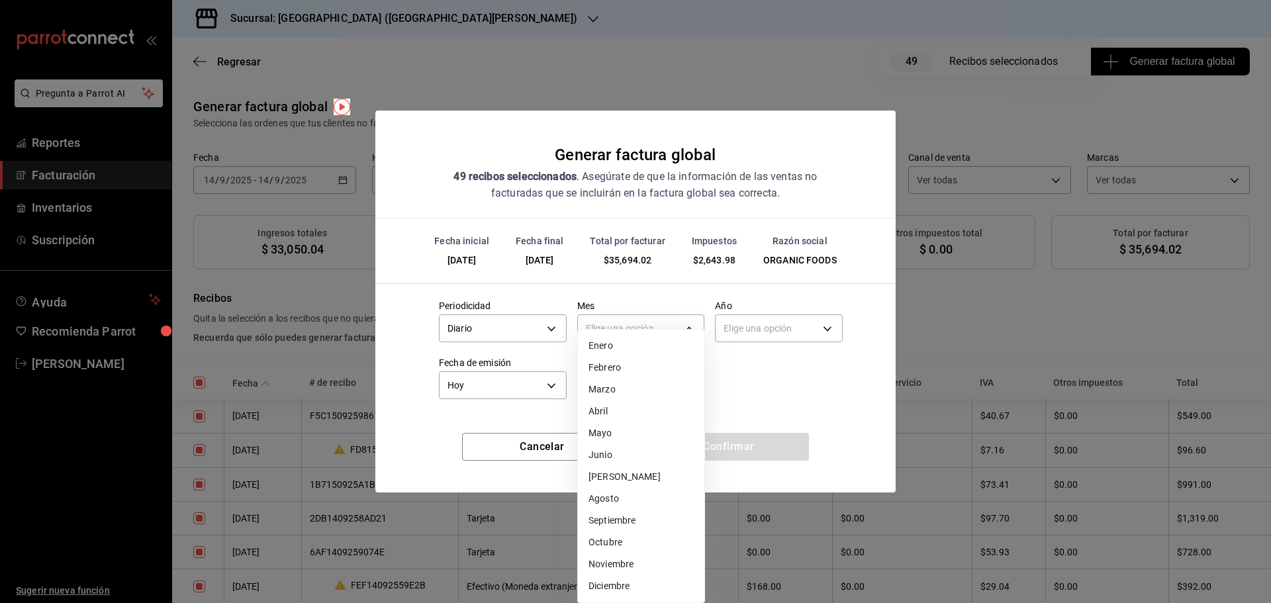
click at [628, 526] on li "Septiembre" at bounding box center [641, 521] width 126 height 22
type input "9"
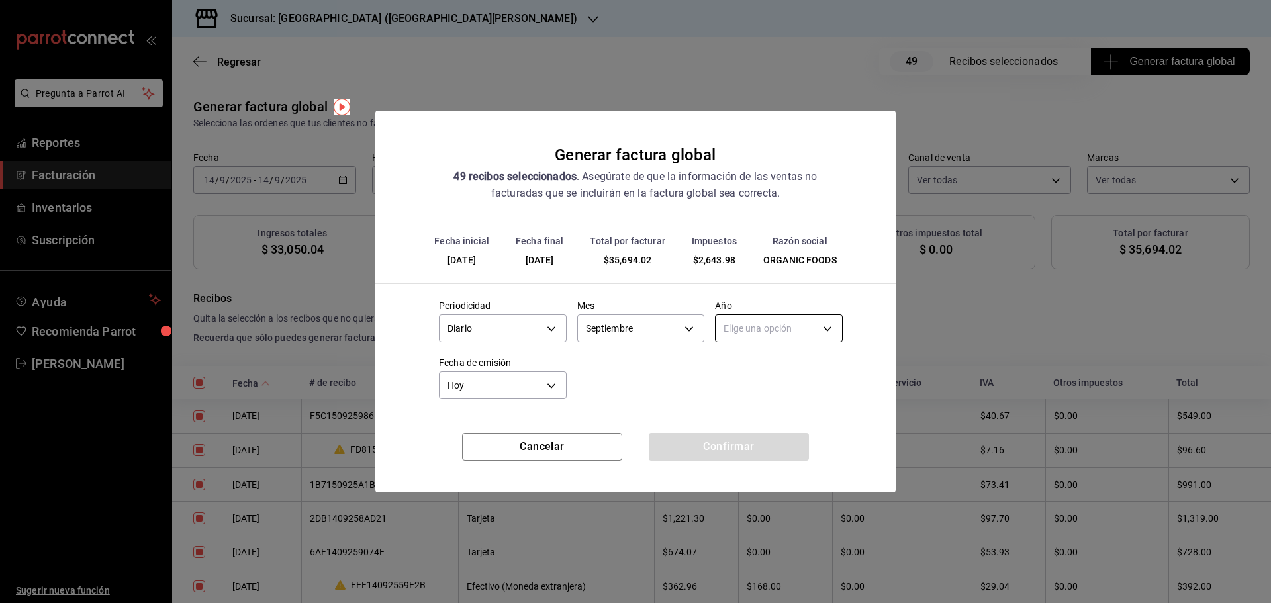
click at [780, 332] on body "Pregunta a Parrot AI Reportes Facturación Inventarios Suscripción Ayuda Recomie…" at bounding box center [635, 301] width 1271 height 603
click at [763, 374] on li "2025" at bounding box center [779, 370] width 126 height 22
type input "2025"
click at [704, 446] on button "Confirmar" at bounding box center [729, 447] width 160 height 28
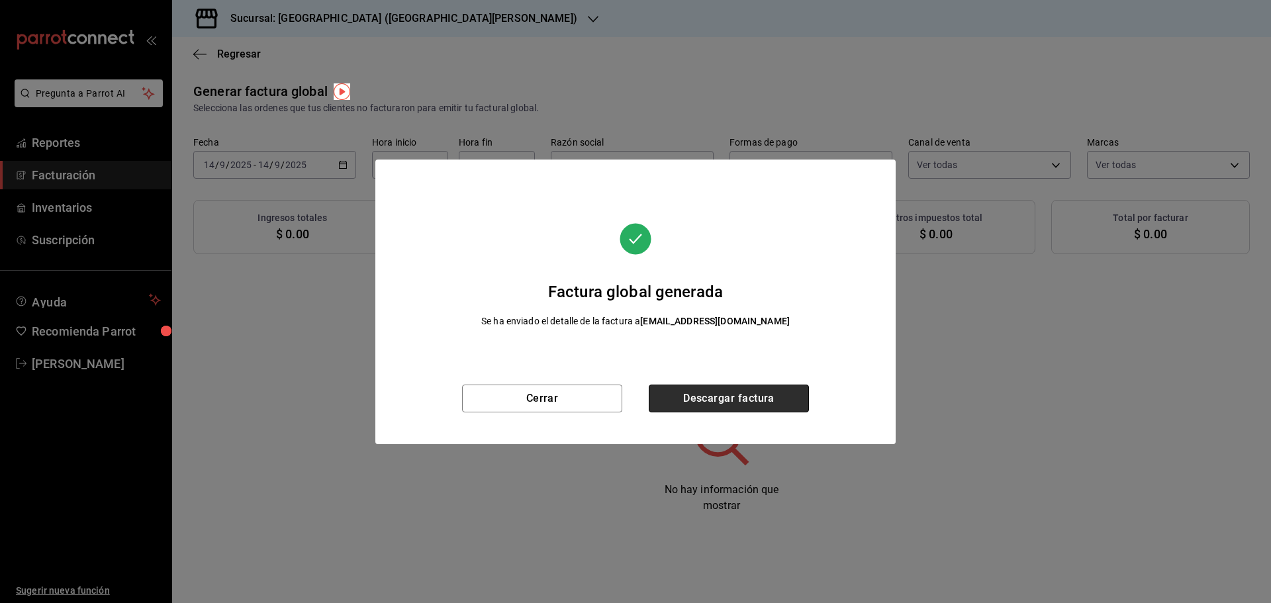
click at [765, 406] on button "Descargar factura" at bounding box center [729, 399] width 160 height 28
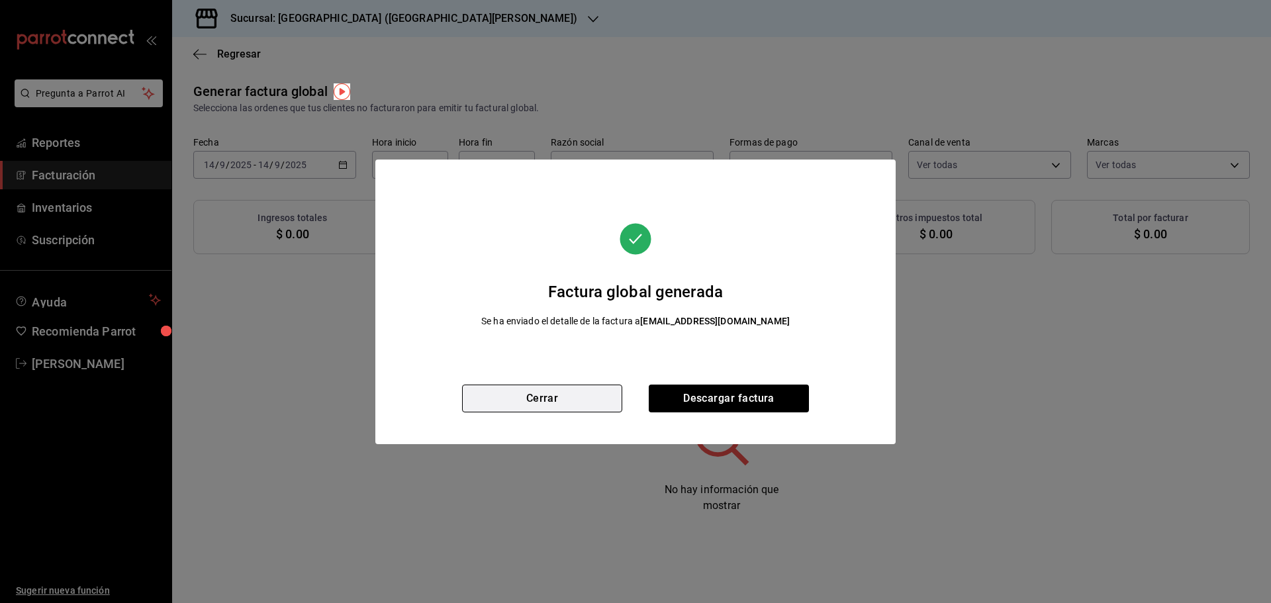
click at [559, 394] on button "Cerrar" at bounding box center [542, 399] width 160 height 28
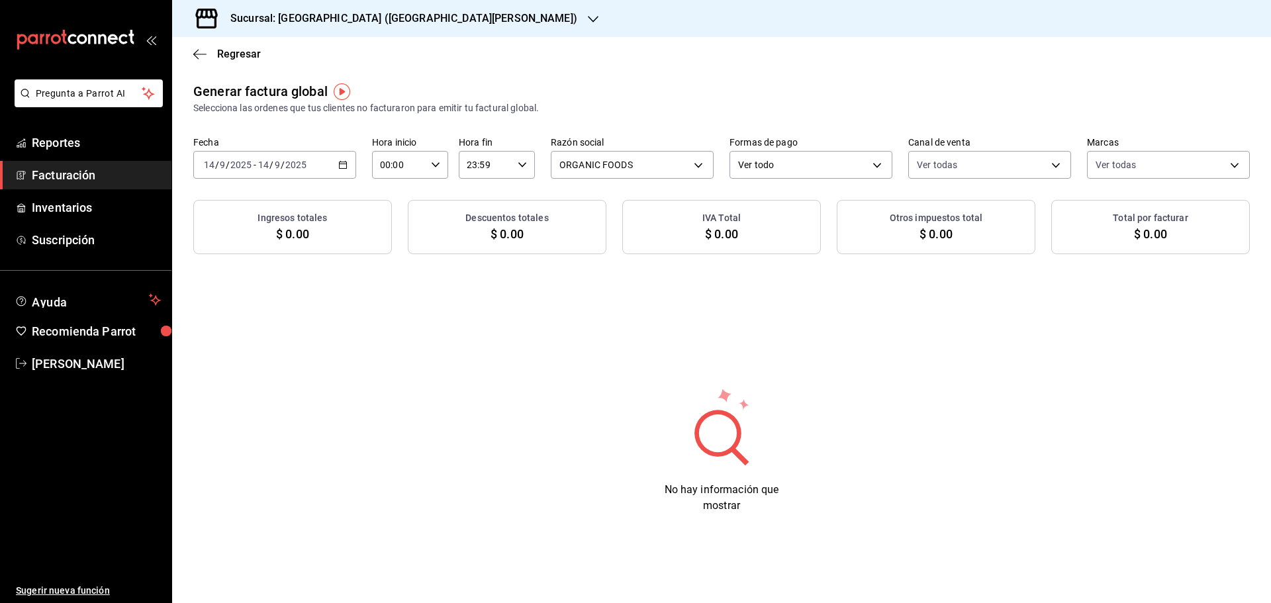
click at [340, 163] on icon "button" at bounding box center [342, 164] width 9 height 9
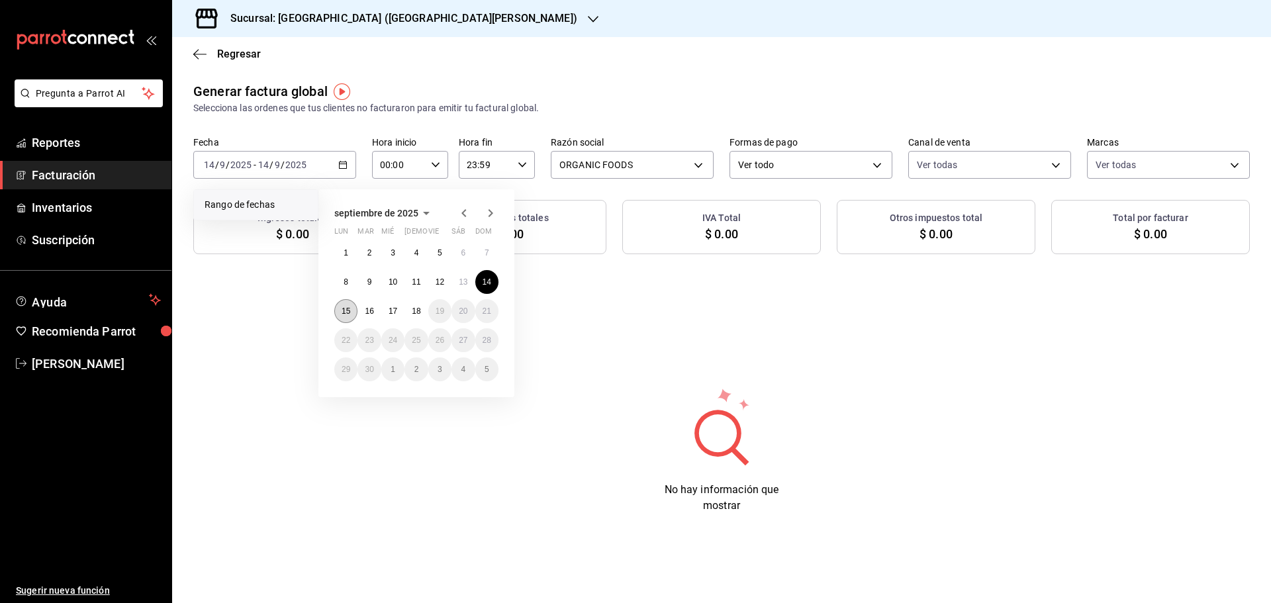
click at [350, 306] on abbr "15" at bounding box center [346, 310] width 9 height 9
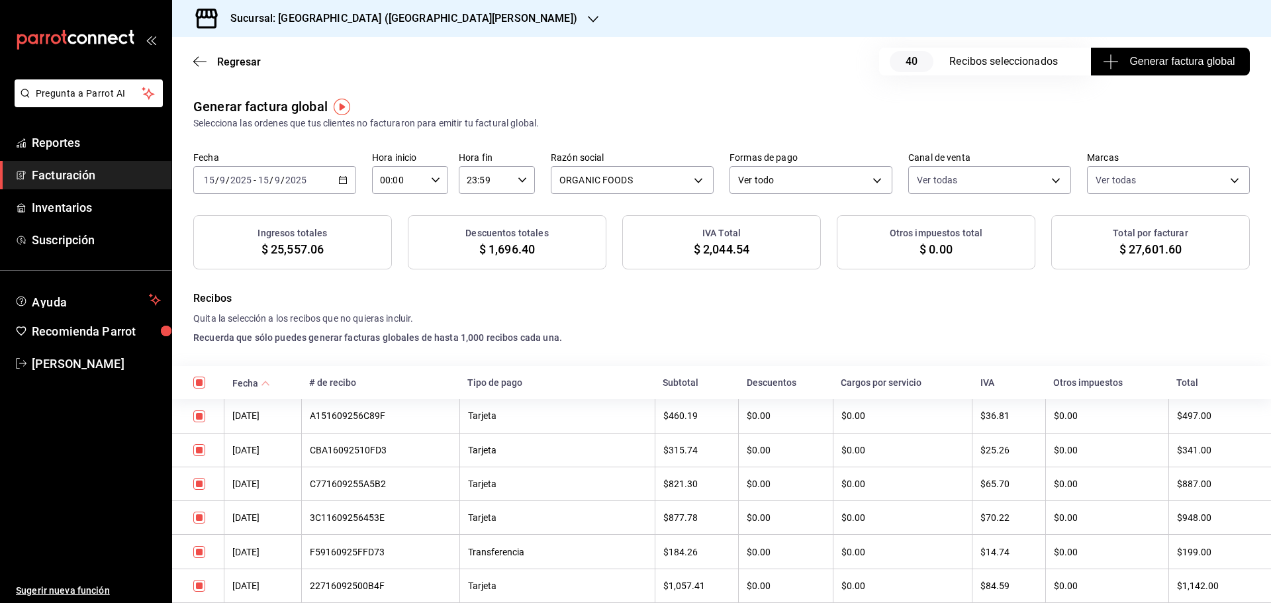
click at [1134, 64] on span "Generar factura global" at bounding box center [1169, 62] width 129 height 16
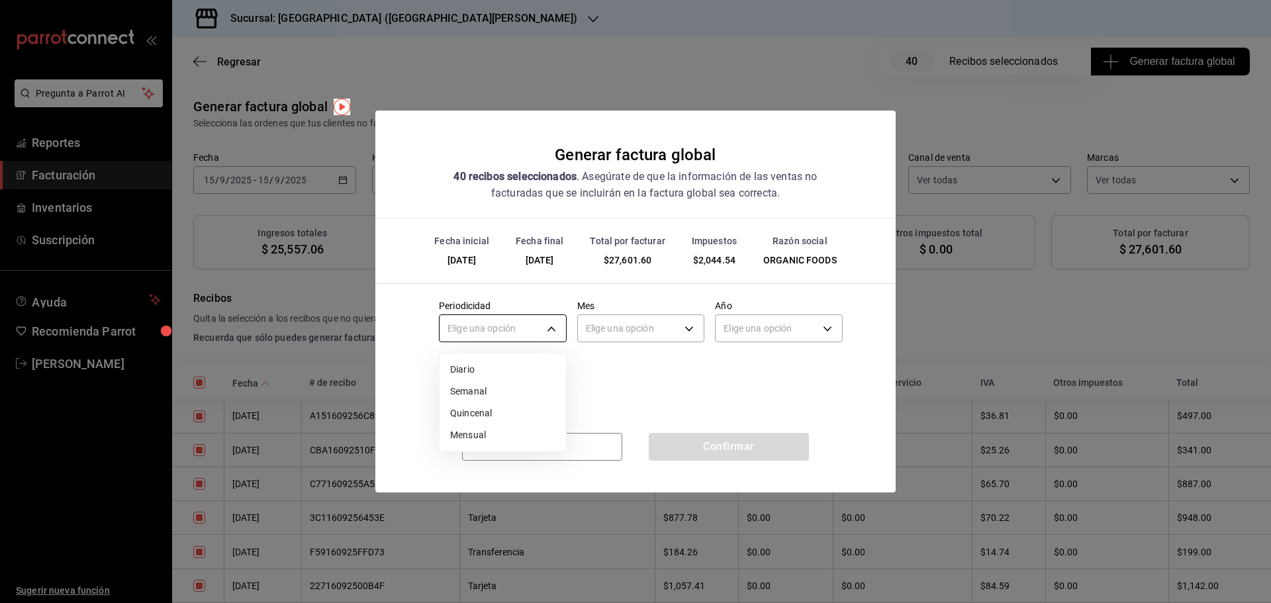
click at [551, 332] on body "Pregunta a Parrot AI Reportes Facturación Inventarios Suscripción Ayuda Recomie…" at bounding box center [635, 301] width 1271 height 603
click at [496, 375] on li "Diario" at bounding box center [503, 370] width 126 height 22
type input "DAILY"
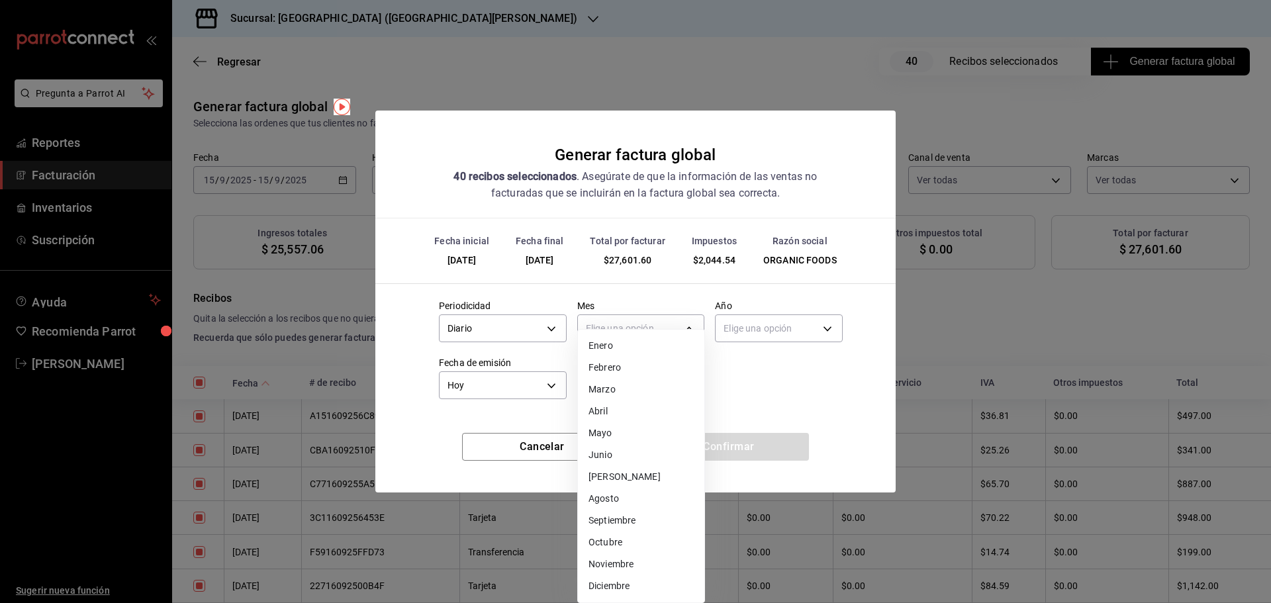
click at [596, 335] on body "Pregunta a Parrot AI Reportes Facturación Inventarios Suscripción Ayuda Recomie…" at bounding box center [635, 301] width 1271 height 603
drag, startPoint x: 624, startPoint y: 523, endPoint x: 674, endPoint y: 485, distance: 62.4
click at [624, 523] on li "Septiembre" at bounding box center [641, 521] width 126 height 22
type input "9"
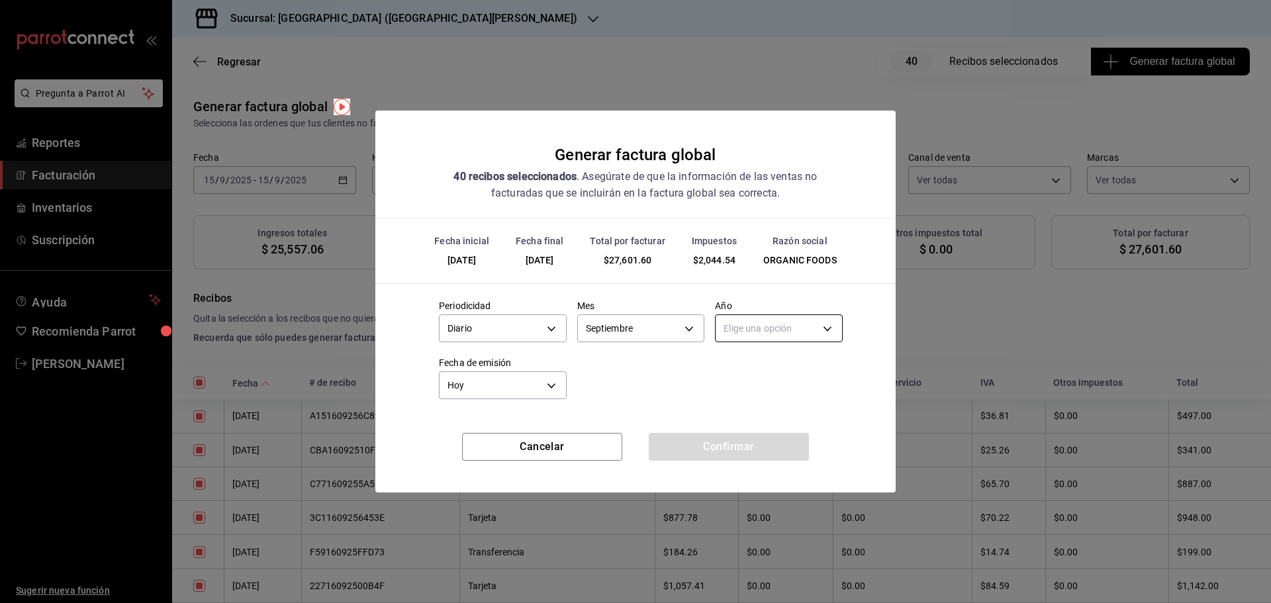
click at [765, 328] on body "Pregunta a Parrot AI Reportes Facturación Inventarios Suscripción Ayuda Recomie…" at bounding box center [635, 301] width 1271 height 603
click at [761, 367] on li "2025" at bounding box center [779, 370] width 126 height 22
type input "2025"
click at [745, 446] on button "Confirmar" at bounding box center [729, 447] width 160 height 28
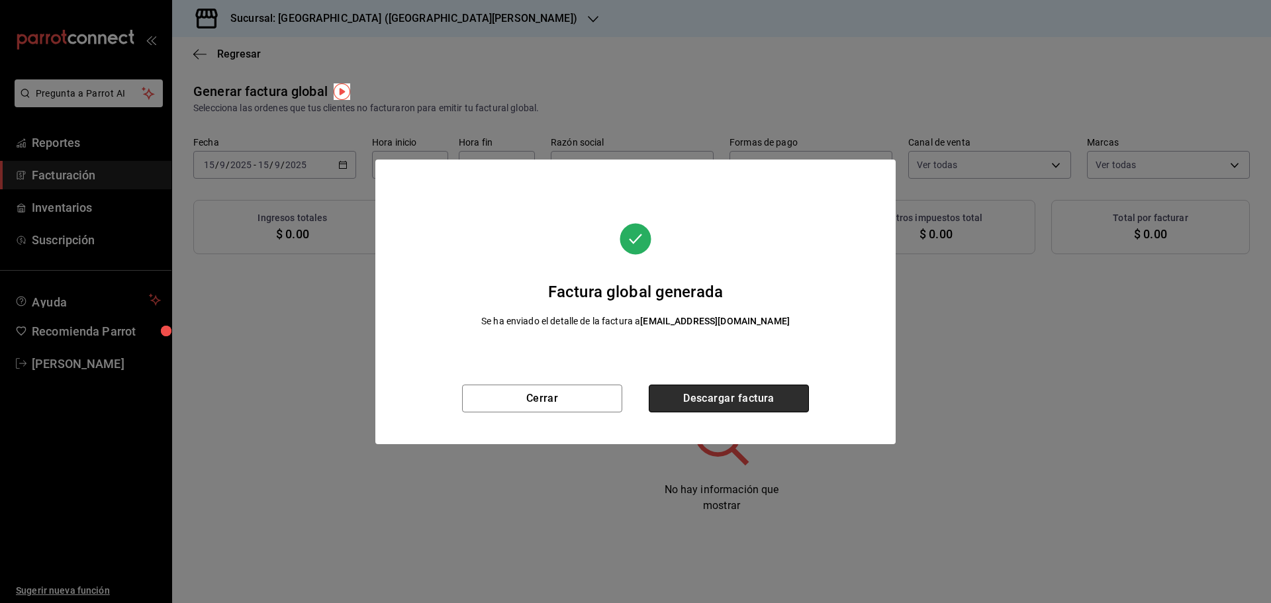
click at [745, 404] on button "Descargar factura" at bounding box center [729, 399] width 160 height 28
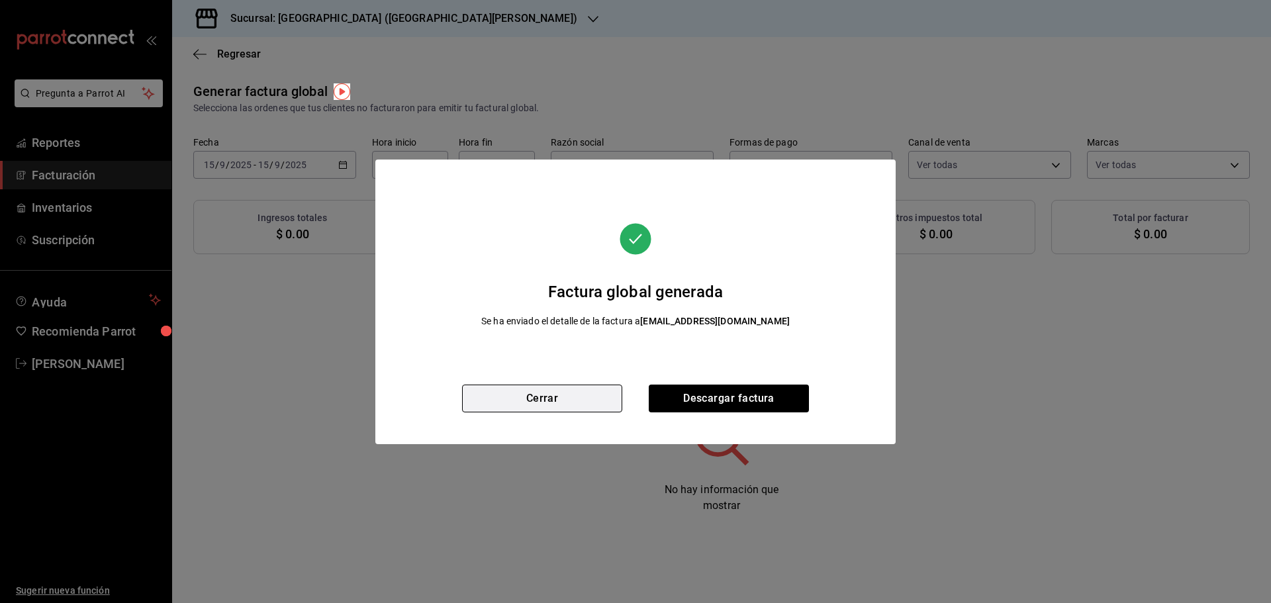
click at [519, 395] on button "Cerrar" at bounding box center [542, 399] width 160 height 28
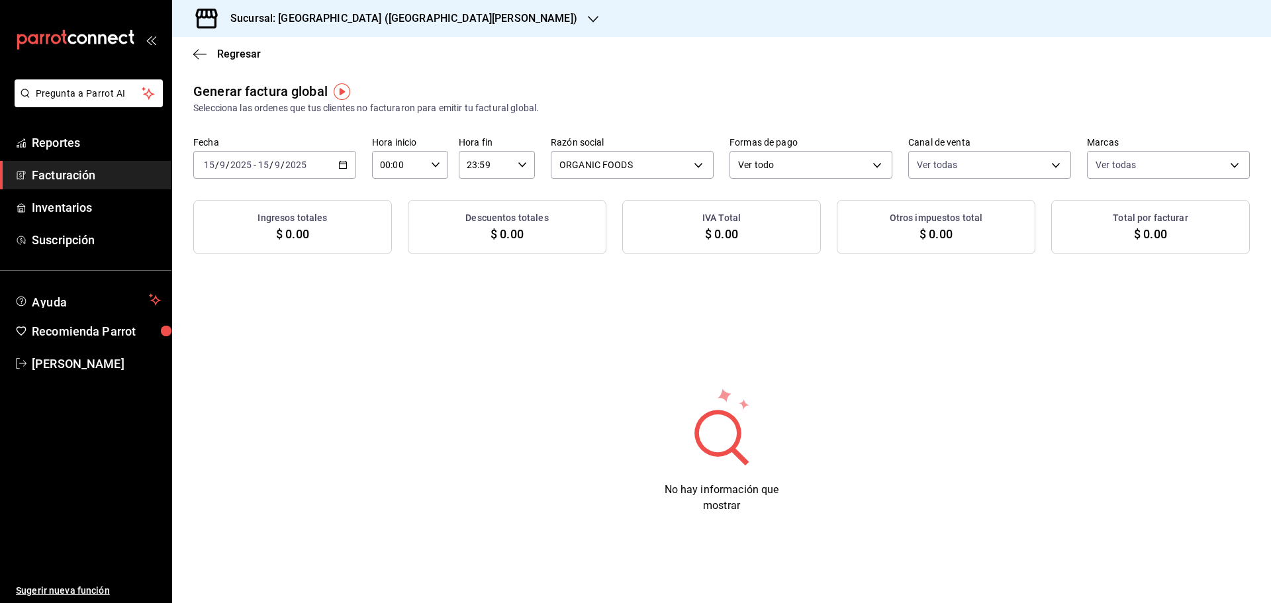
click at [341, 165] on icon "button" at bounding box center [342, 164] width 9 height 9
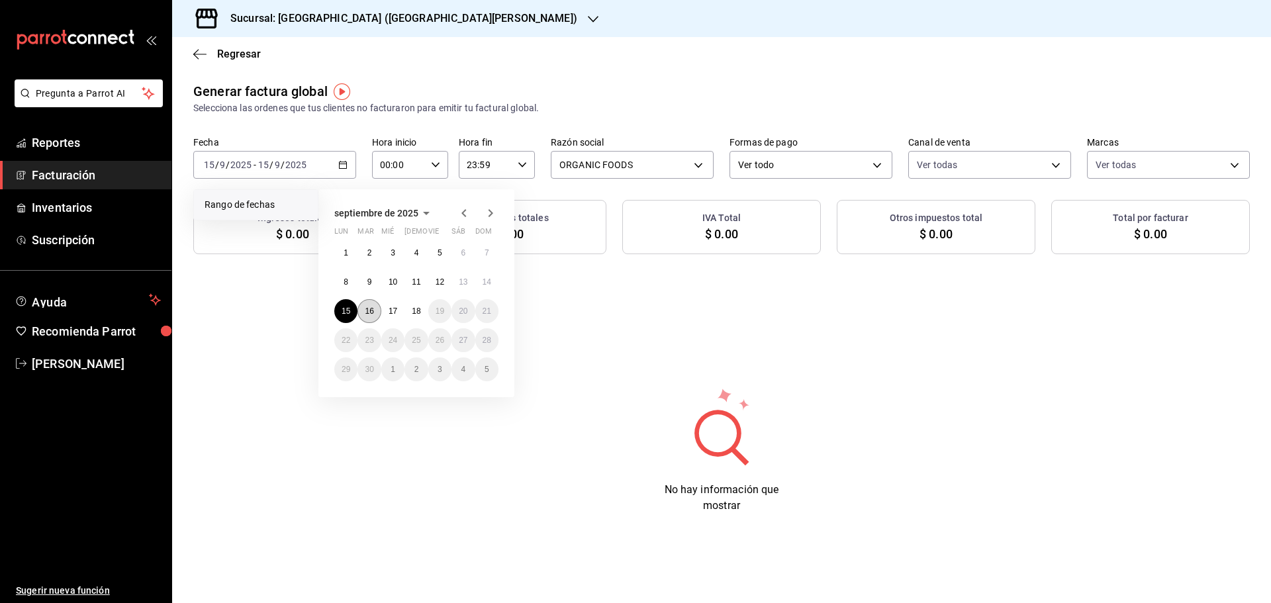
click at [369, 311] on abbr "16" at bounding box center [369, 310] width 9 height 9
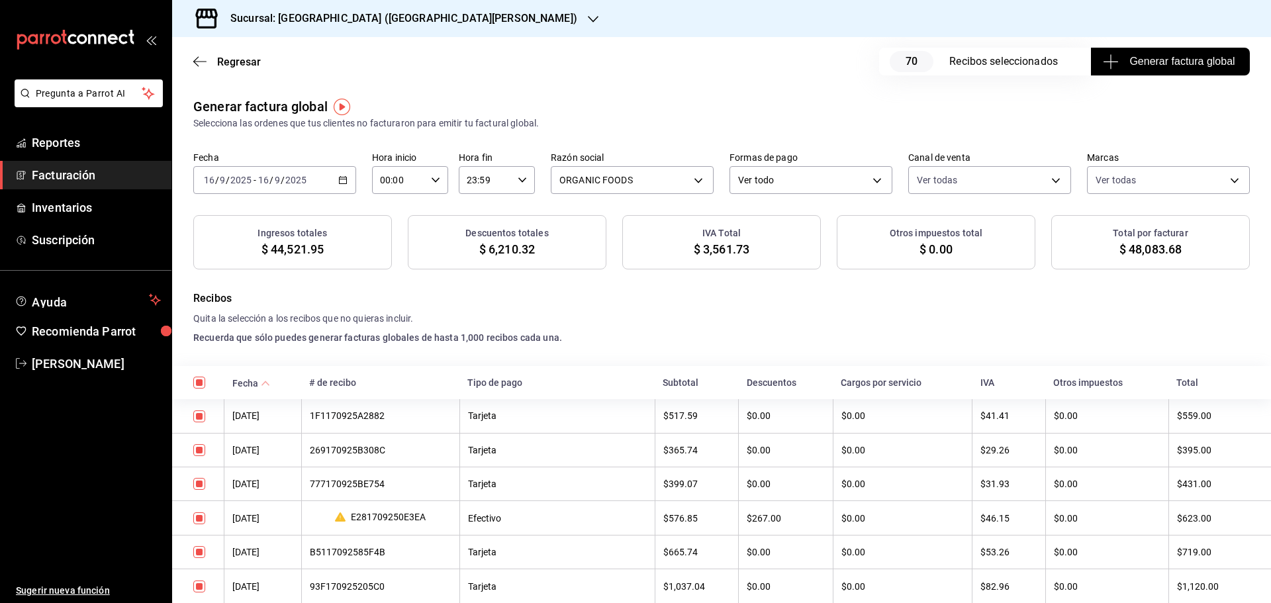
click at [1180, 63] on span "Generar factura global" at bounding box center [1169, 62] width 129 height 16
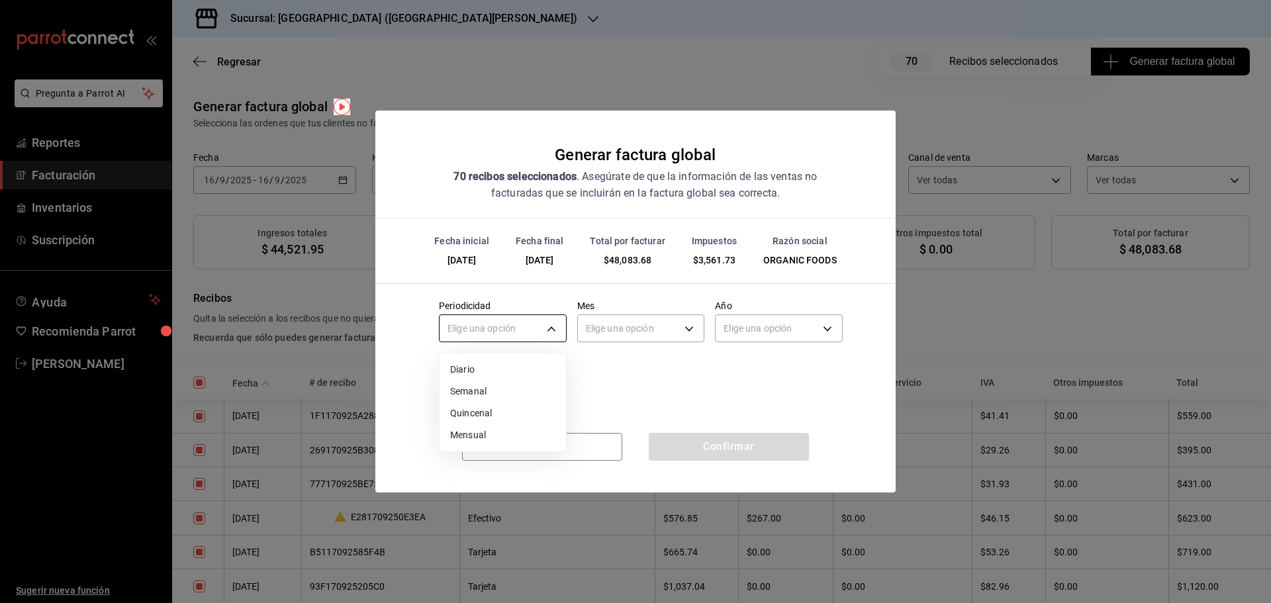
click at [532, 328] on body "Pregunta a Parrot AI Reportes Facturación Inventarios Suscripción Ayuda Recomie…" at bounding box center [635, 301] width 1271 height 603
click at [514, 367] on li "Diario" at bounding box center [503, 370] width 126 height 22
type input "DAILY"
click at [620, 330] on body "Pregunta a Parrot AI Reportes Facturación Inventarios Suscripción Ayuda Recomie…" at bounding box center [635, 301] width 1271 height 603
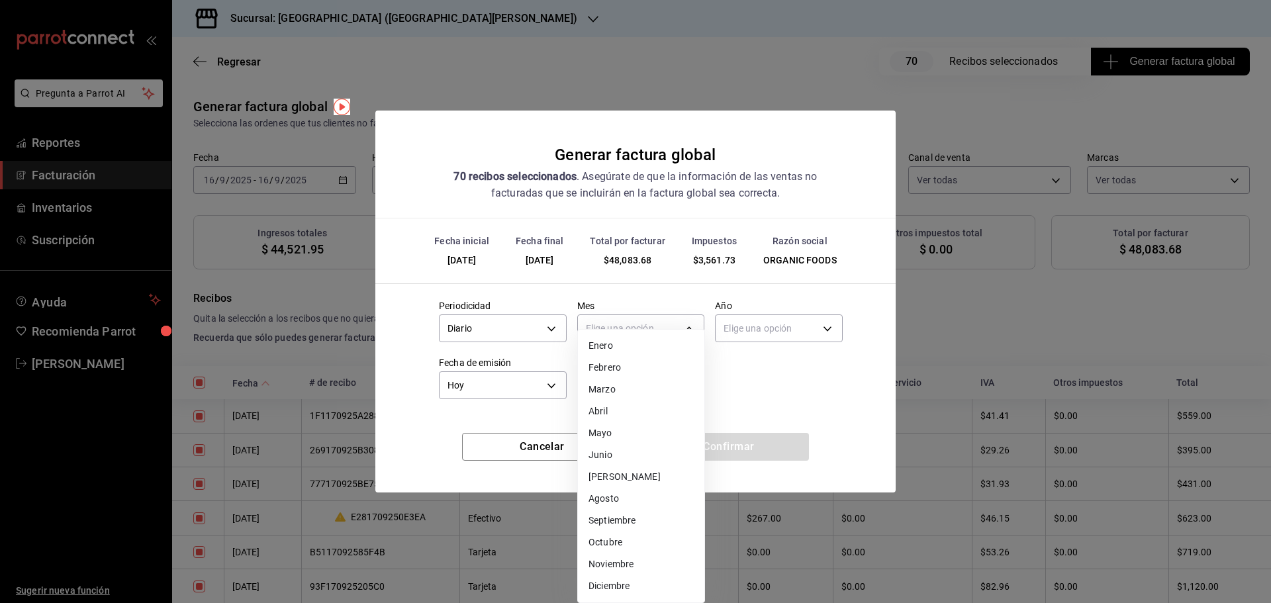
click at [608, 516] on li "Septiembre" at bounding box center [641, 521] width 126 height 22
type input "9"
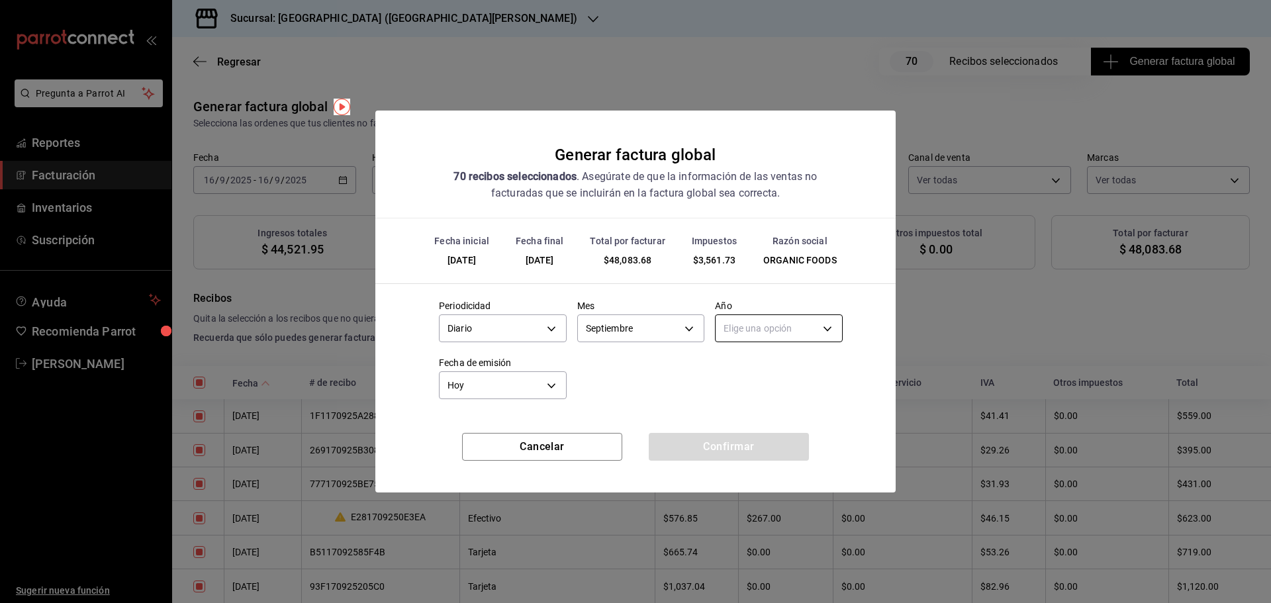
click at [733, 339] on body "Pregunta a Parrot AI Reportes Facturación Inventarios Suscripción Ayuda Recomie…" at bounding box center [635, 301] width 1271 height 603
click at [737, 371] on li "2025" at bounding box center [779, 370] width 126 height 22
type input "2025"
click at [756, 458] on button "Confirmar" at bounding box center [729, 447] width 160 height 28
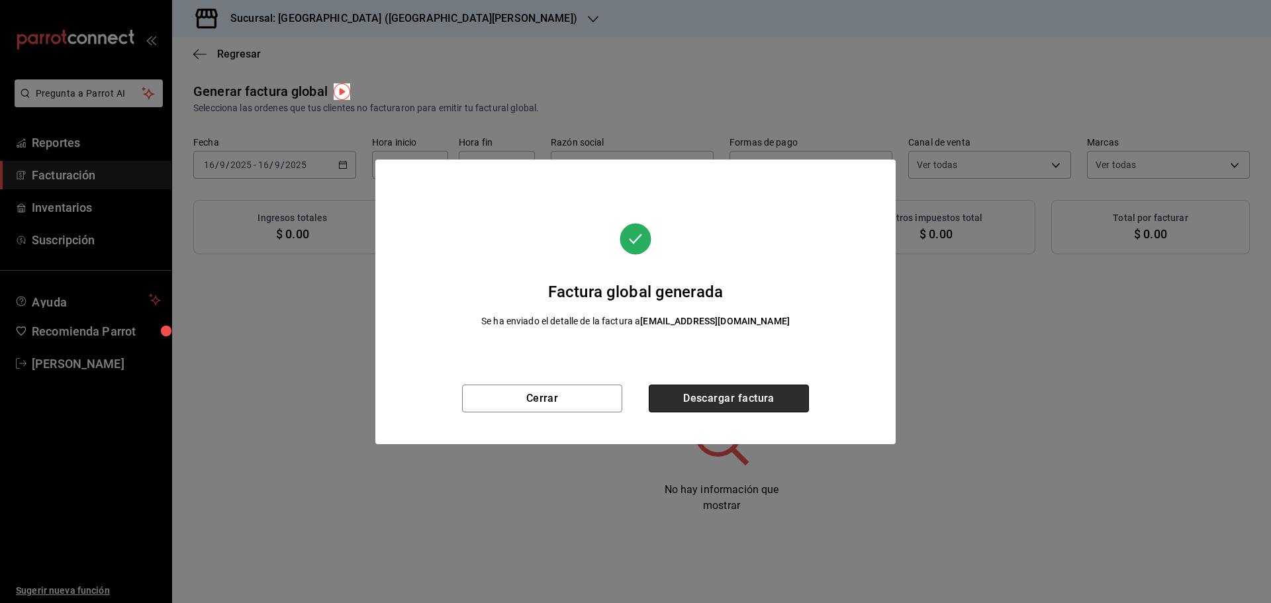
click at [700, 401] on button "Descargar factura" at bounding box center [729, 399] width 160 height 28
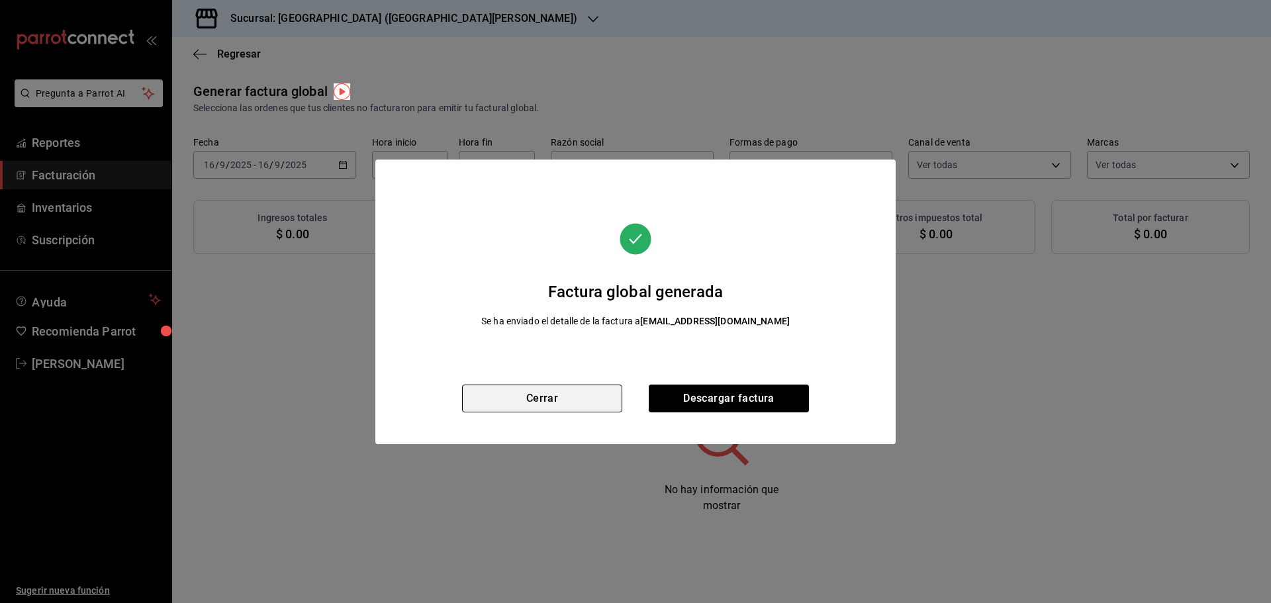
click at [550, 391] on button "Cerrar" at bounding box center [542, 399] width 160 height 28
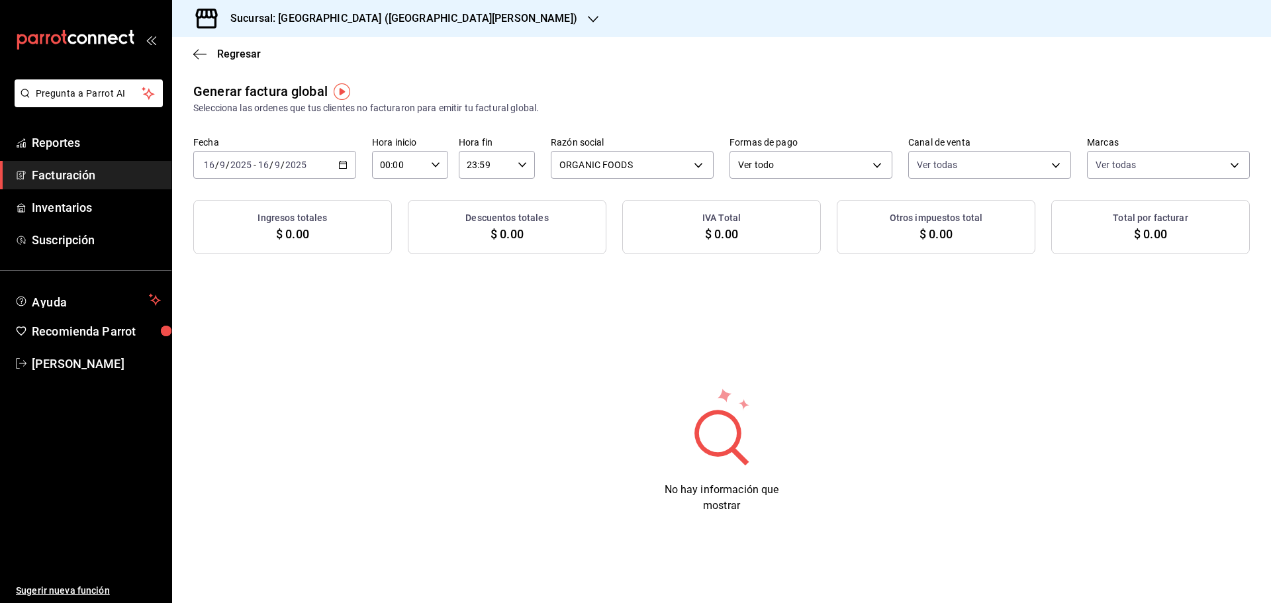
click at [297, 15] on h3 "Sucursal: [GEOGRAPHIC_DATA] ([GEOGRAPHIC_DATA][PERSON_NAME])" at bounding box center [398, 19] width 357 height 16
click at [291, 54] on span "Playa Bichis ([GEOGRAPHIC_DATA][PERSON_NAME])" at bounding box center [294, 57] width 222 height 14
click at [314, 22] on h3 "Sucursal: [GEOGRAPHIC_DATA] ([GEOGRAPHIC_DATA][PERSON_NAME])" at bounding box center [398, 19] width 357 height 16
click at [304, 90] on div "Playa Bichis ([PERSON_NAME] [PERSON_NAME])" at bounding box center [297, 87] width 228 height 14
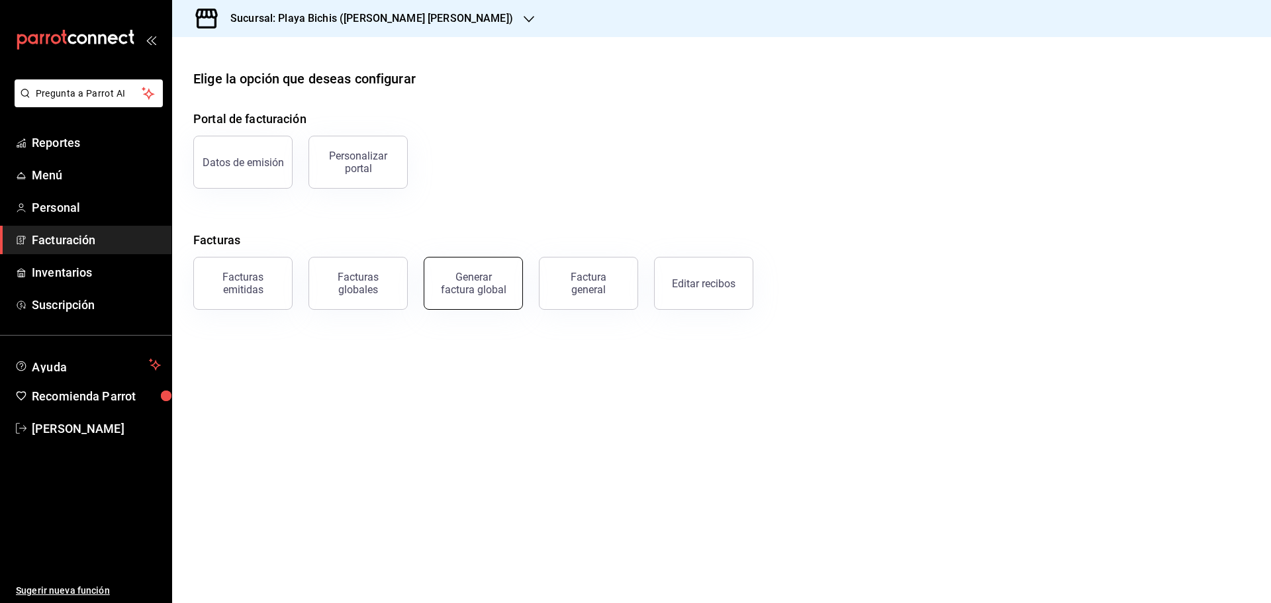
click at [483, 281] on div "Generar factura global" at bounding box center [473, 283] width 66 height 25
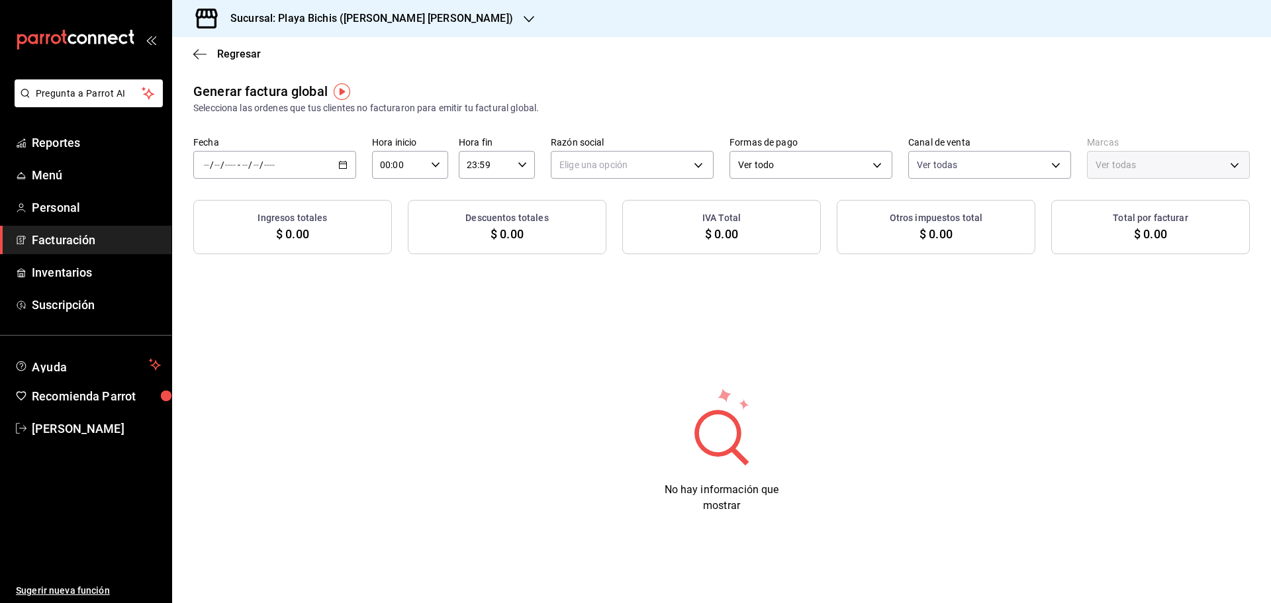
click at [347, 164] on \(Stroke\) "button" at bounding box center [343, 165] width 8 height 7
click at [272, 201] on span "Rango de fechas" at bounding box center [256, 205] width 103 height 14
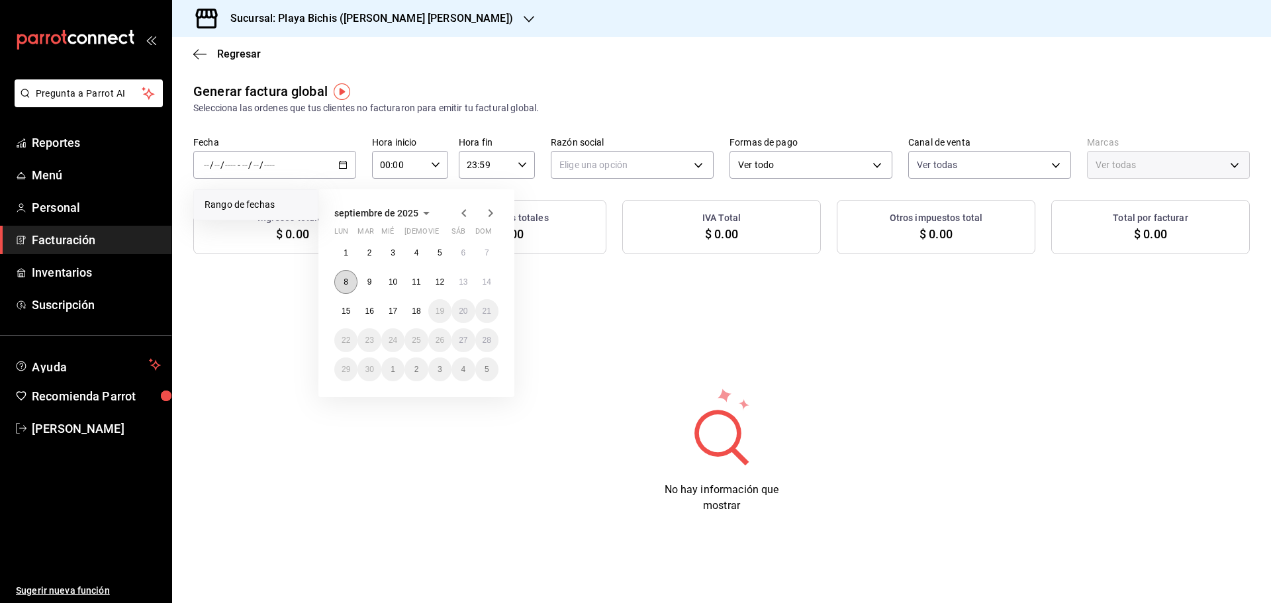
click at [346, 279] on abbr "8" at bounding box center [346, 281] width 5 height 9
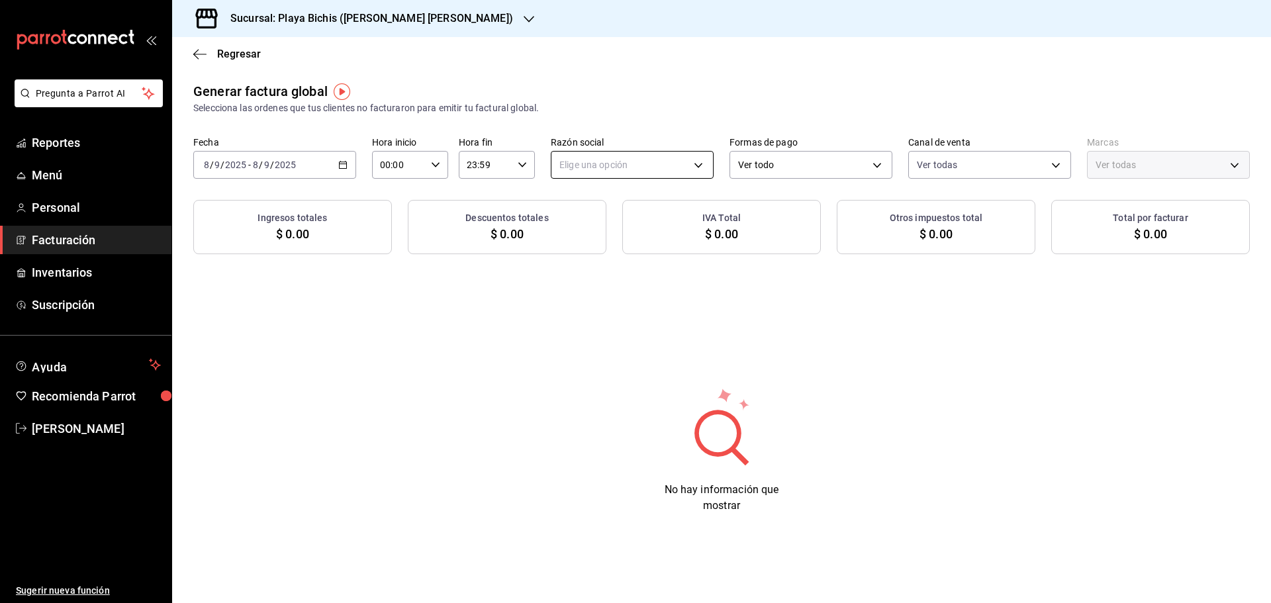
click at [598, 164] on body "Pregunta a Parrot AI Reportes Menú Personal Facturación Inventarios Suscripción…" at bounding box center [635, 301] width 1271 height 603
click at [602, 229] on li "PROPOLIALIMENTOS" at bounding box center [632, 232] width 162 height 24
type input "98789bbc-3643-442e-bea3-a0897877bbaf"
type input "4ba3d68a-2a71-4bf4-8272-d27f8f663470,fbc14f8a-a0c0-448e-9dac-7011cab8a3fb"
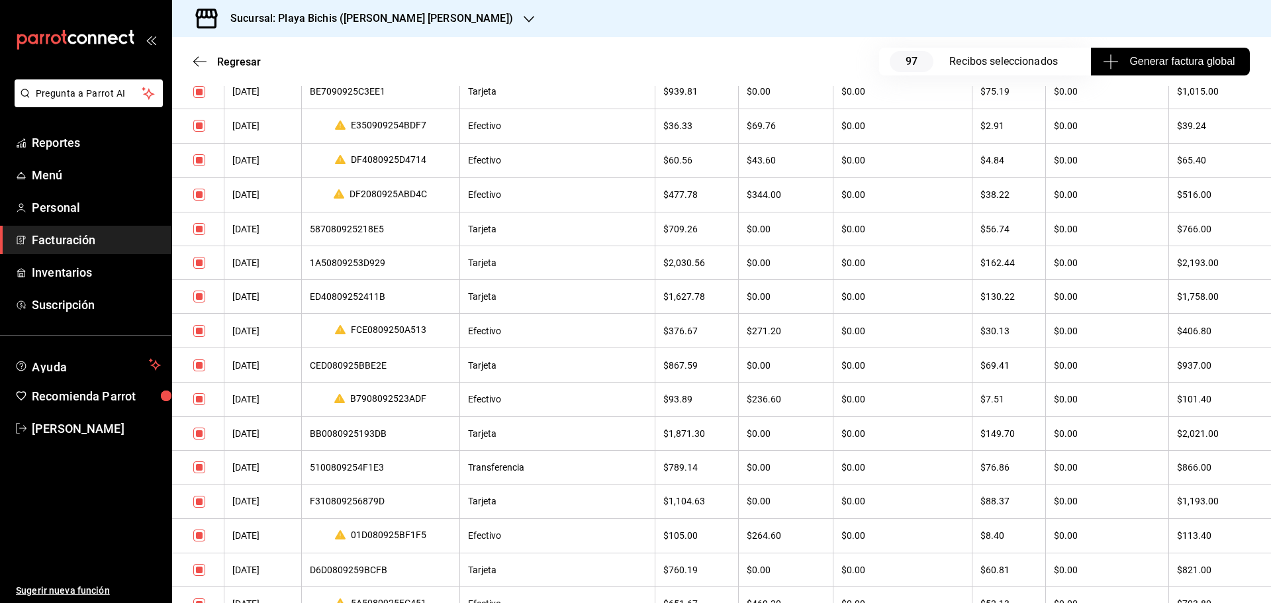
scroll to position [794, 0]
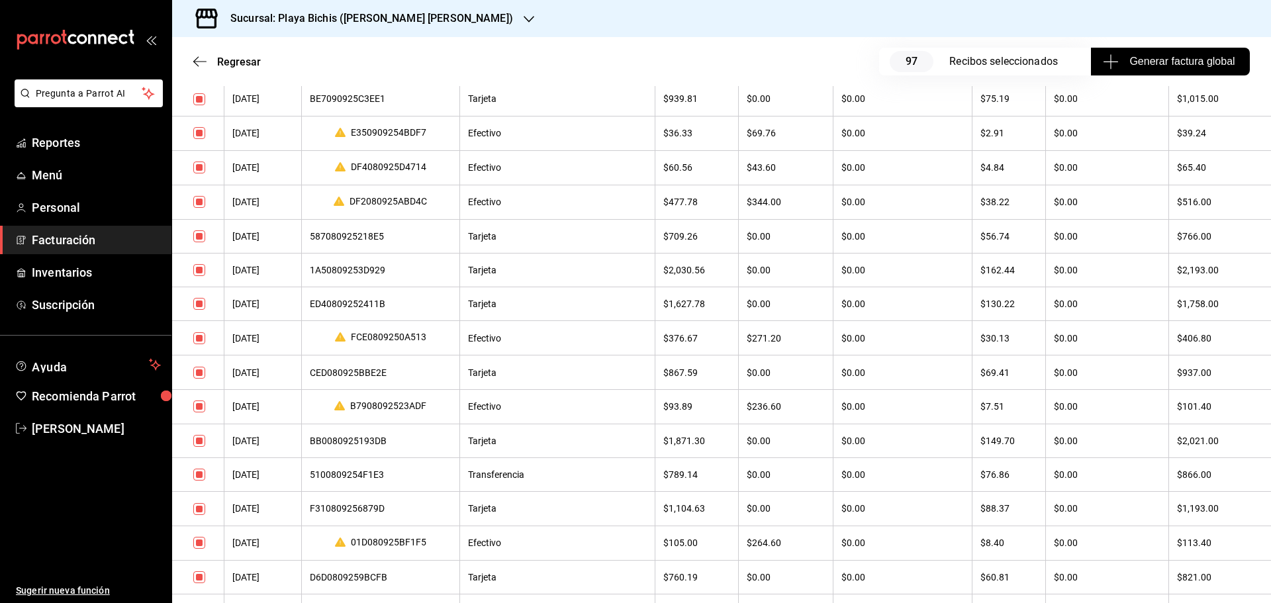
click at [345, 476] on div "5100809254F1E3" at bounding box center [381, 474] width 142 height 11
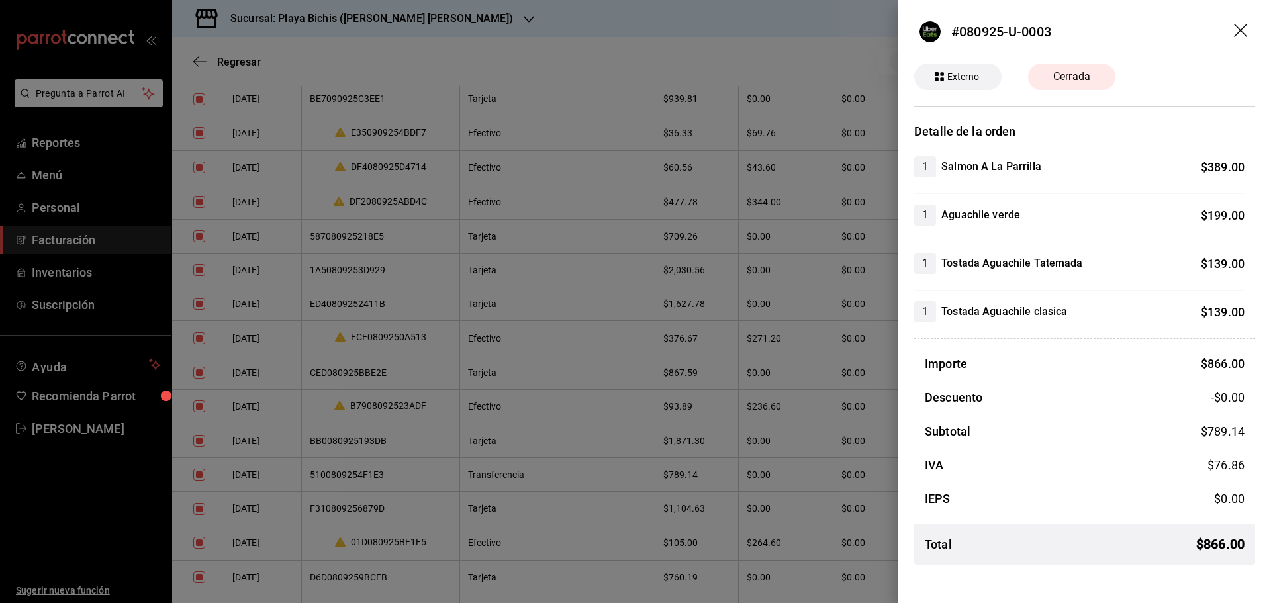
click at [1246, 28] on icon "drag" at bounding box center [1242, 32] width 16 height 16
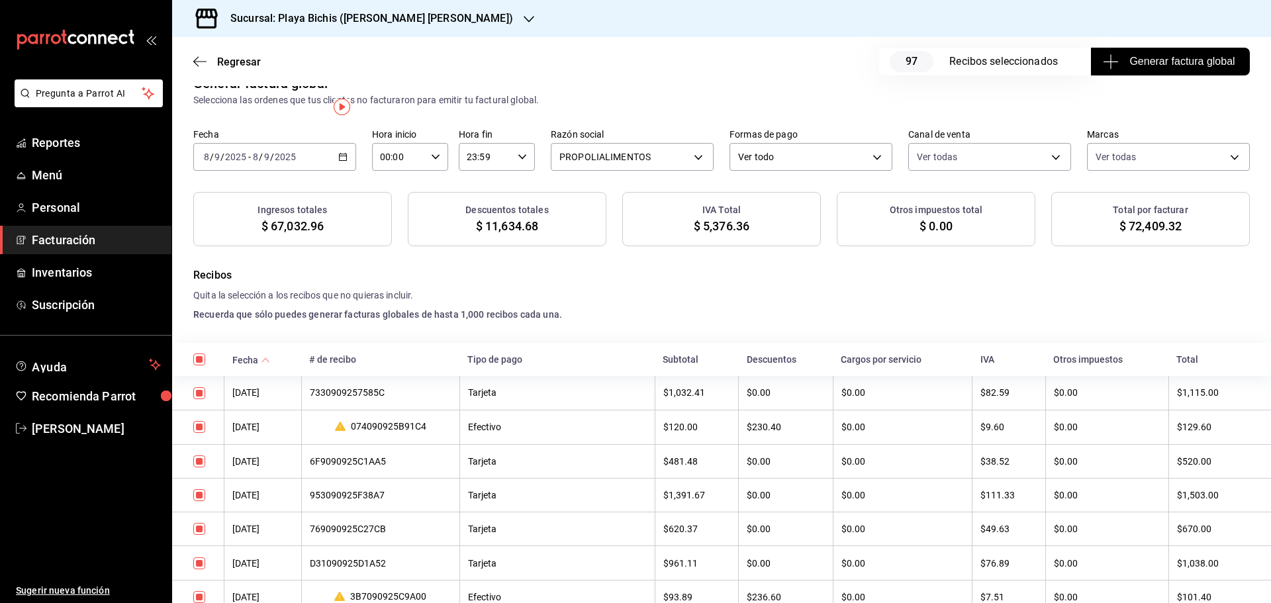
scroll to position [0, 0]
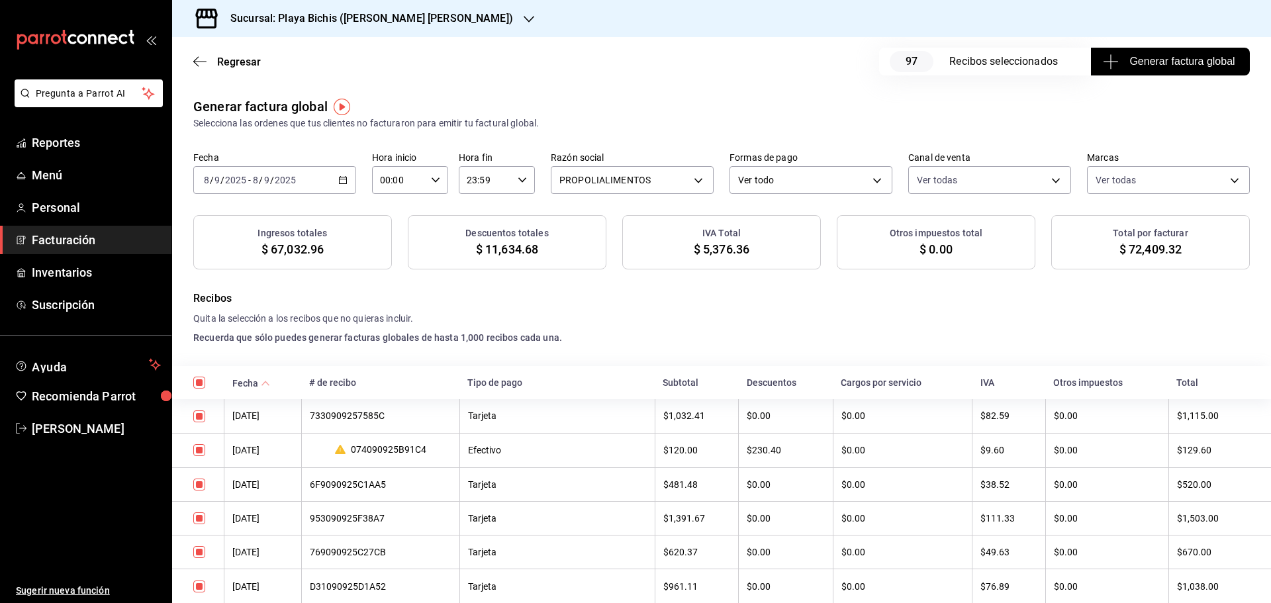
click at [341, 180] on icon "button" at bounding box center [342, 179] width 9 height 9
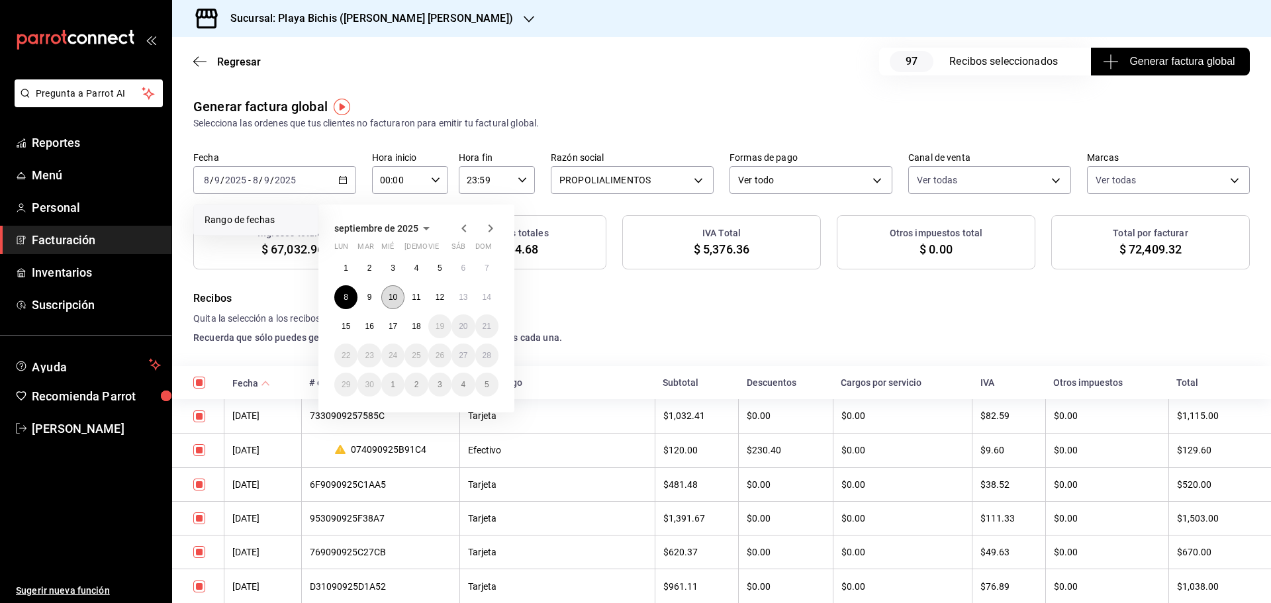
click at [389, 298] on abbr "10" at bounding box center [393, 297] width 9 height 9
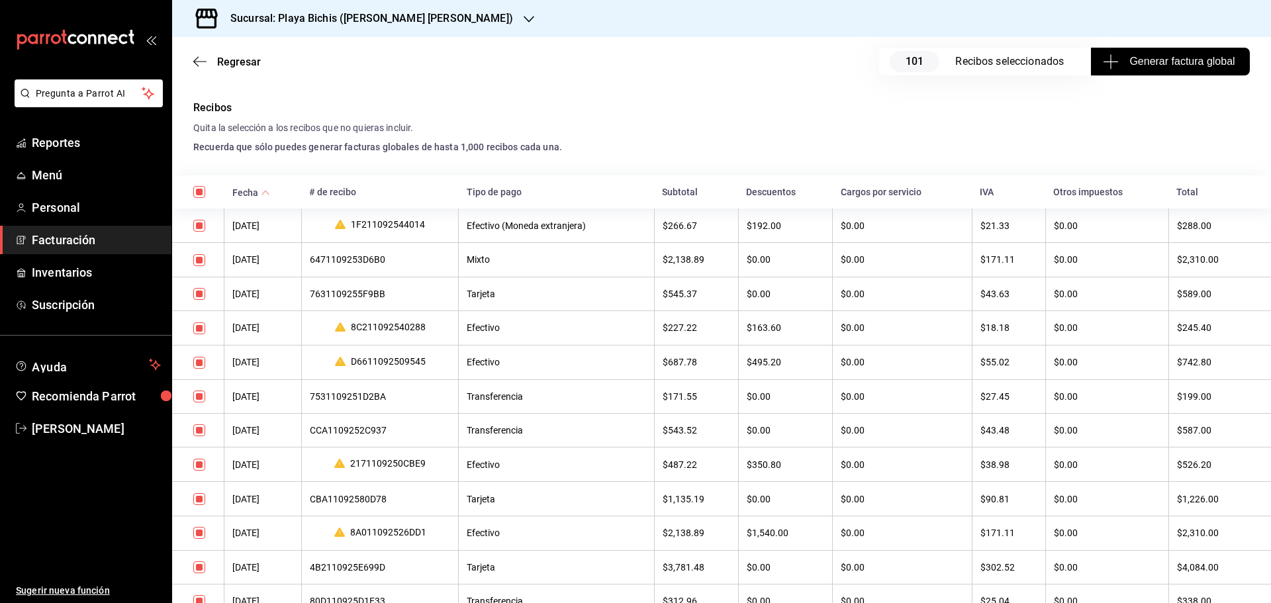
scroll to position [199, 0]
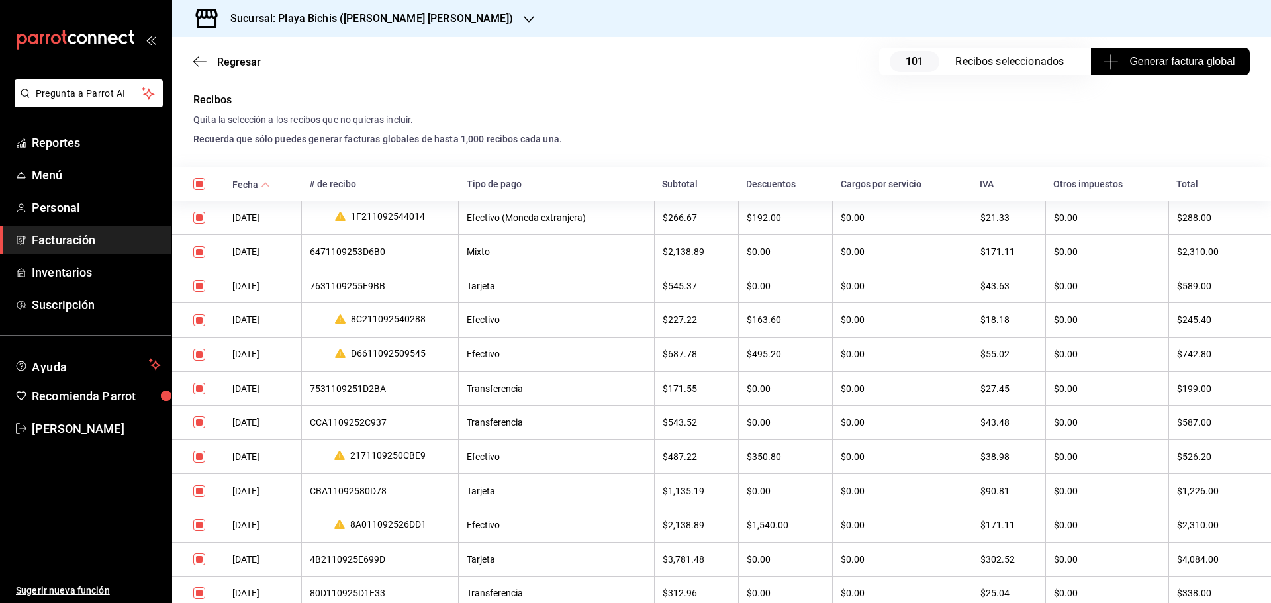
click at [351, 394] on div "7531109251D2BA" at bounding box center [380, 388] width 141 height 11
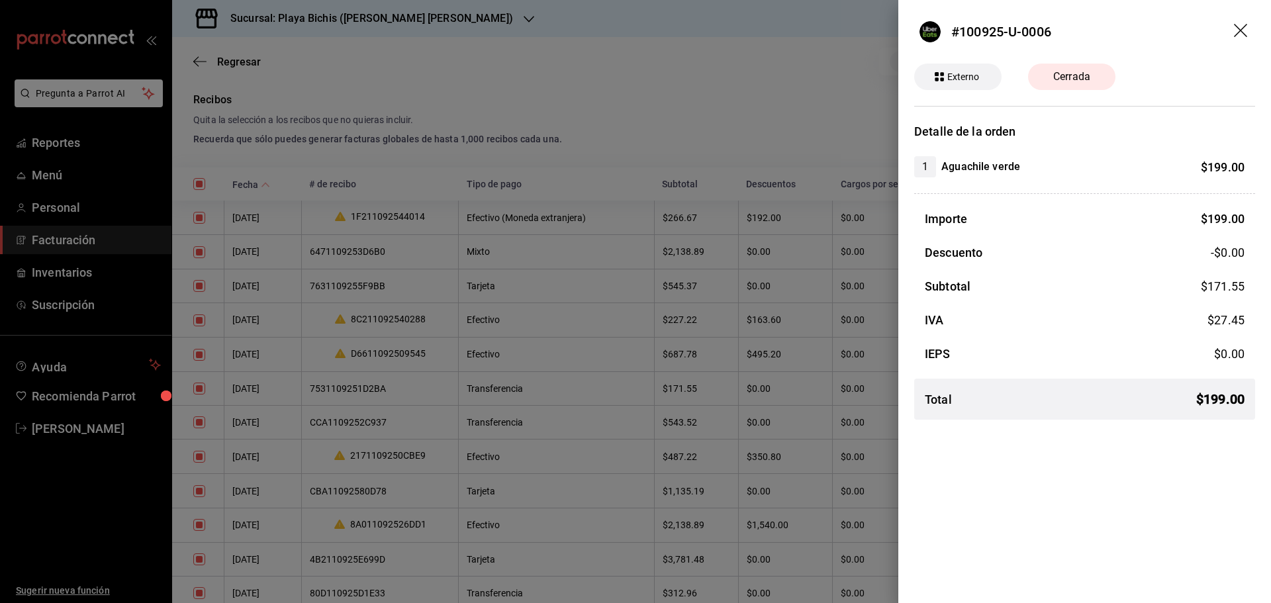
click at [1250, 28] on header "#100925-U-0006" at bounding box center [1084, 32] width 373 height 64
click at [203, 56] on div at bounding box center [635, 301] width 1271 height 603
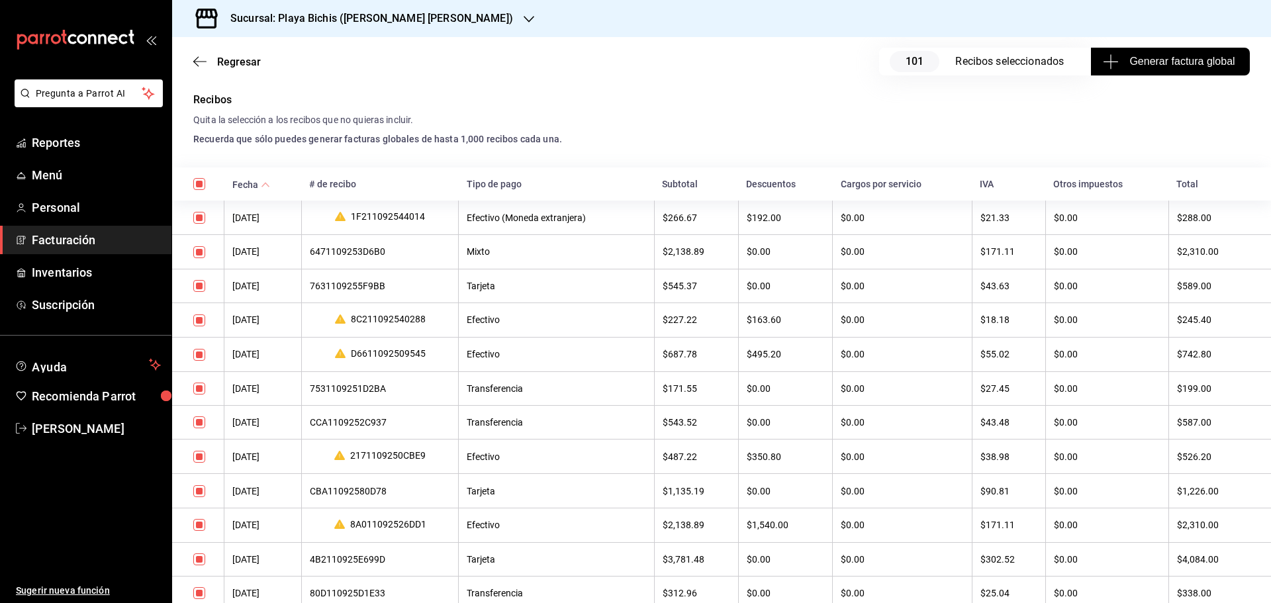
click at [201, 61] on icon "button" at bounding box center [199, 62] width 13 height 12
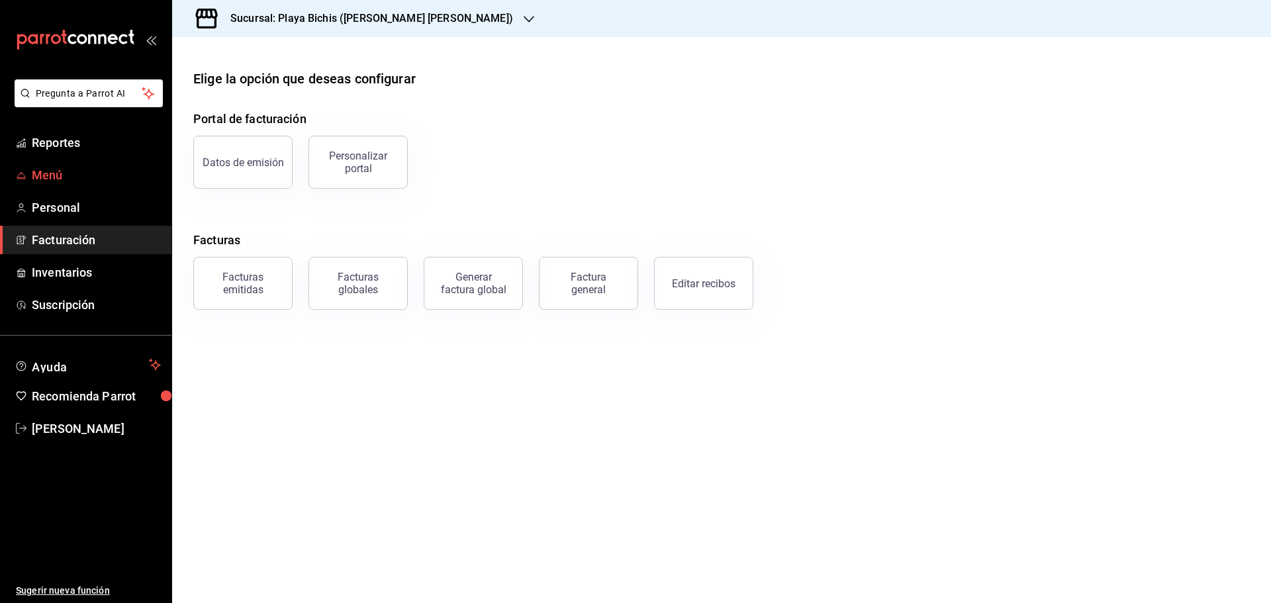
click at [68, 171] on span "Menú" at bounding box center [96, 175] width 129 height 18
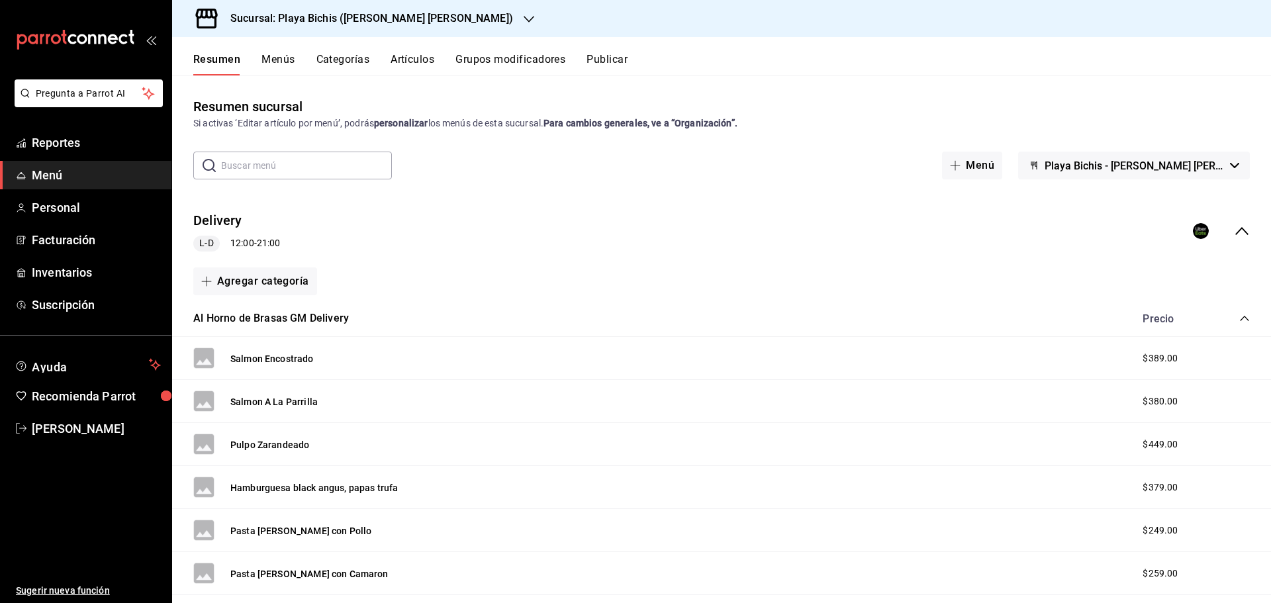
click at [272, 164] on input "text" at bounding box center [306, 165] width 171 height 26
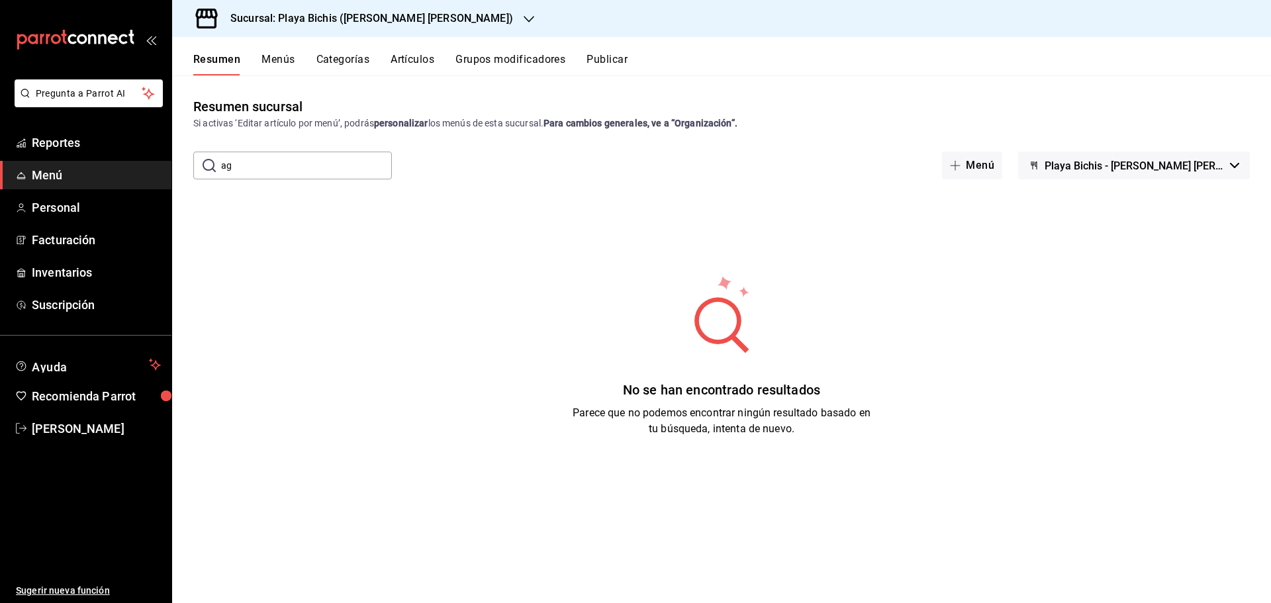
type input "a"
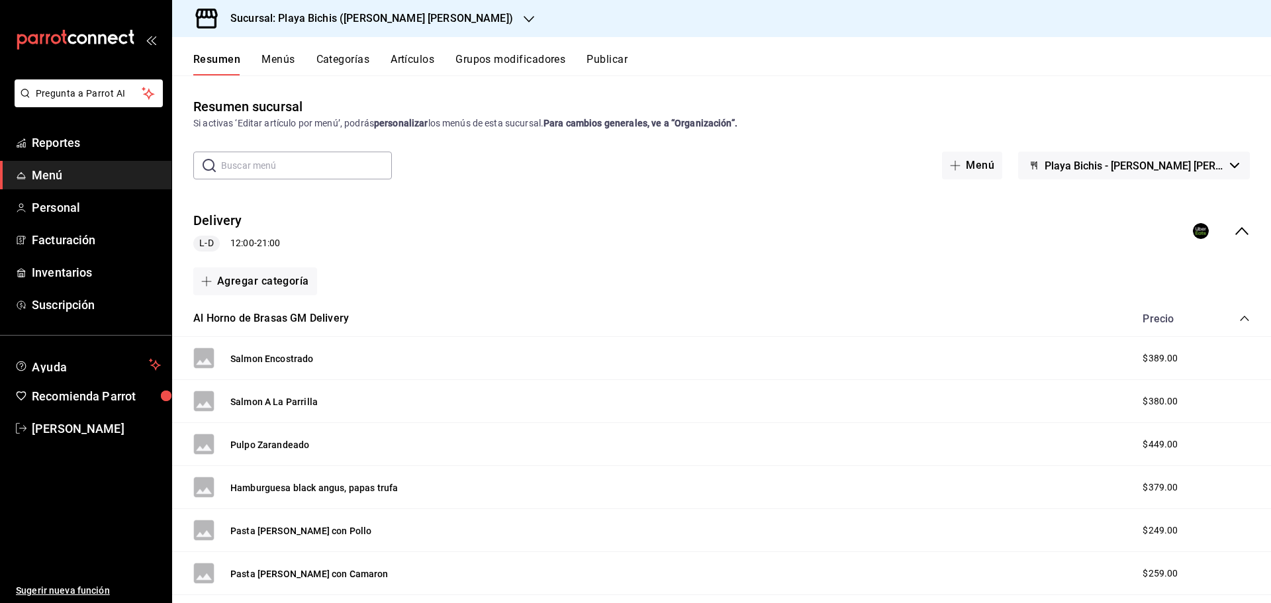
click at [282, 65] on button "Menús" at bounding box center [277, 64] width 33 height 23
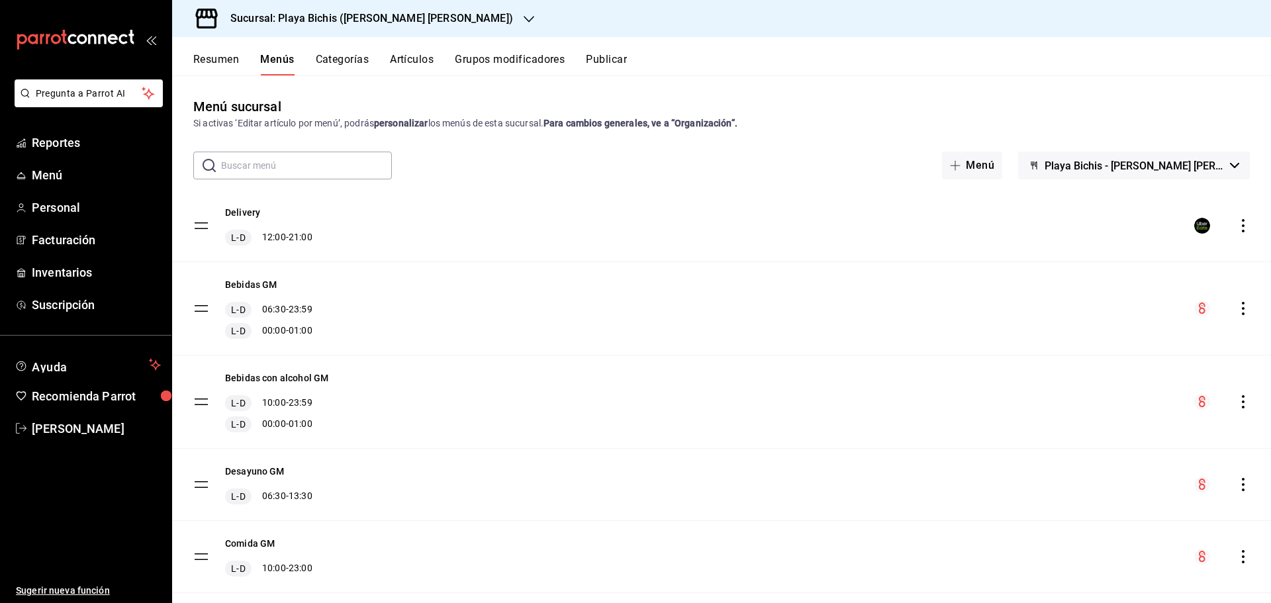
scroll to position [28, 0]
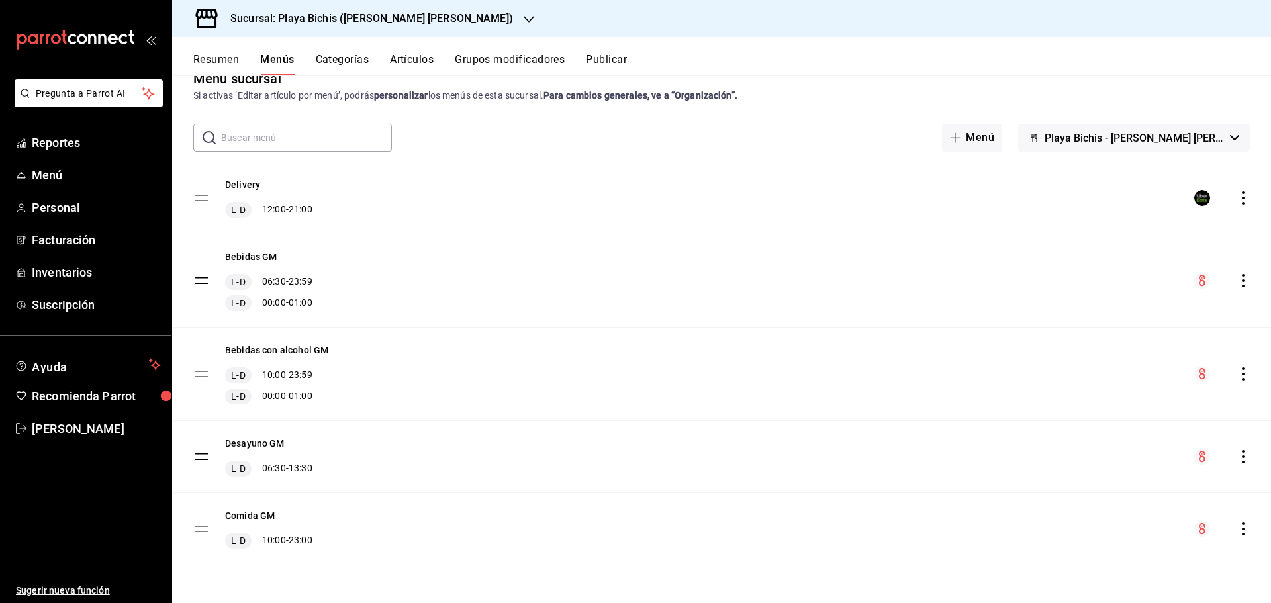
click at [344, 54] on button "Categorías" at bounding box center [343, 64] width 54 height 23
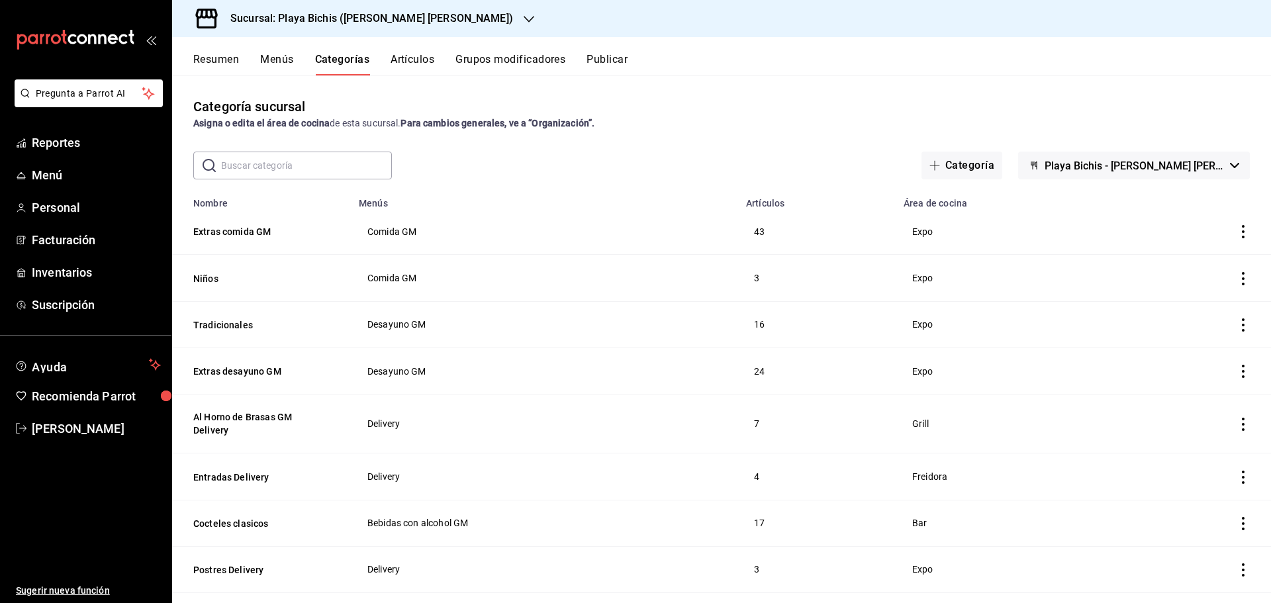
click at [421, 54] on button "Artículos" at bounding box center [413, 64] width 44 height 23
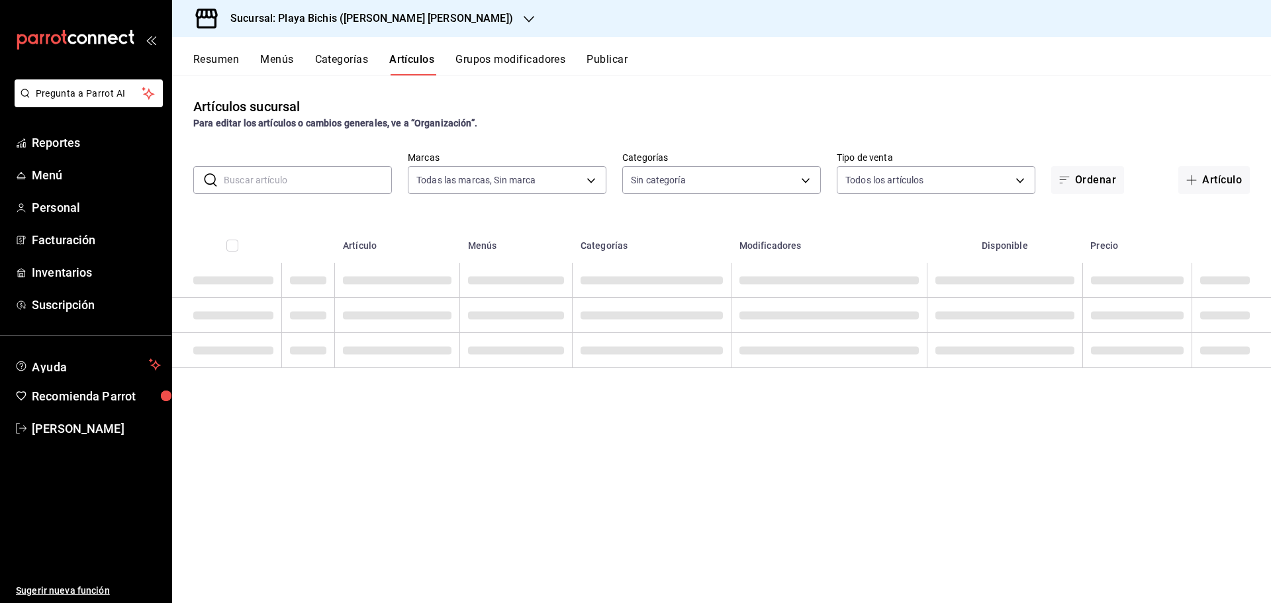
type input "4ba3d68a-2a71-4bf4-8272-d27f8f663470,fbc14f8a-a0c0-448e-9dac-7011cab8a3fb"
type input "4ddd3c40-5320-49b3-93d4-449b5d62c225,5e91fd5e-abed-42b1-b2d7-7ac7005a1993,89117…"
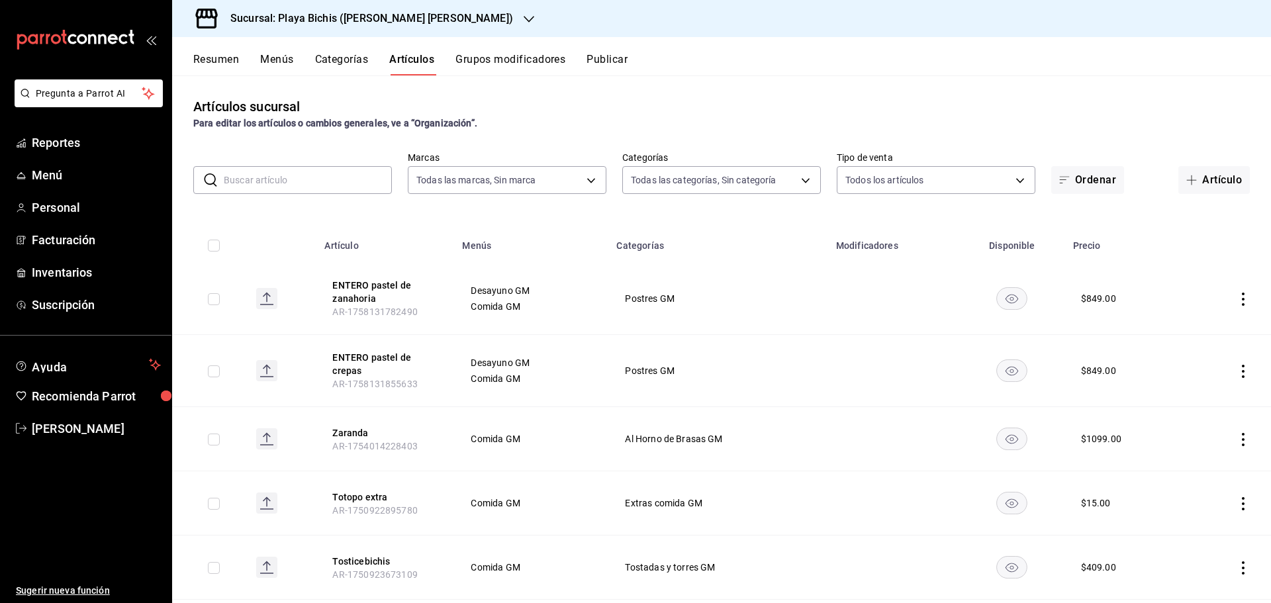
click at [300, 186] on input "text" at bounding box center [308, 180] width 168 height 26
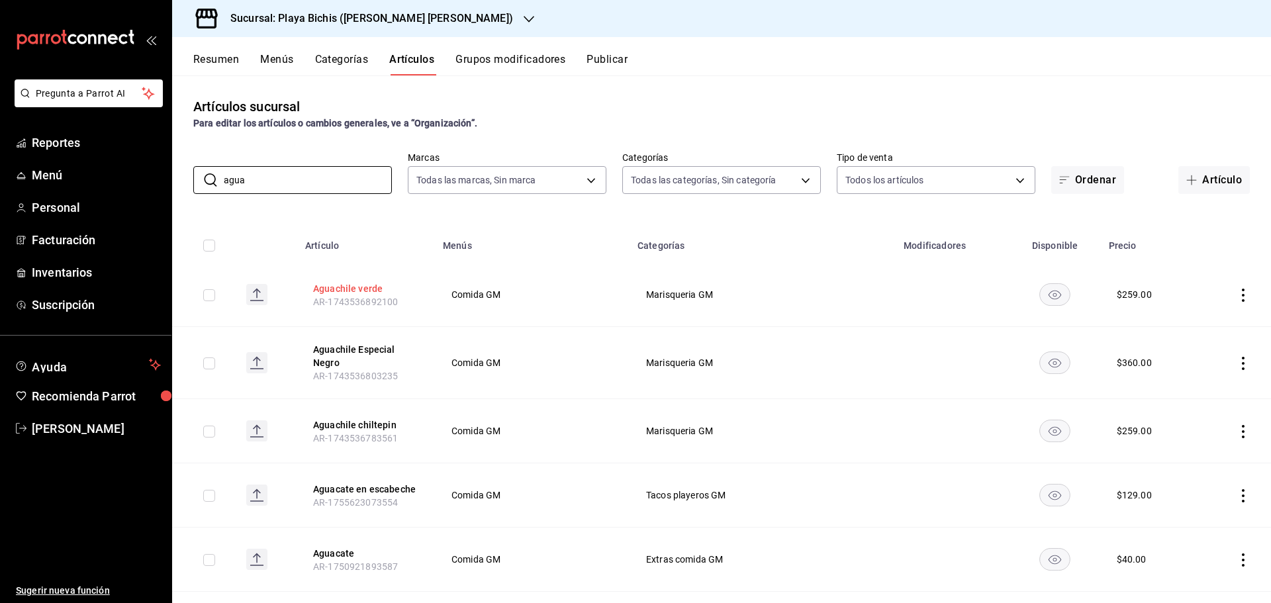
type input "agua"
click at [363, 290] on button "Aguachile verde" at bounding box center [366, 288] width 106 height 13
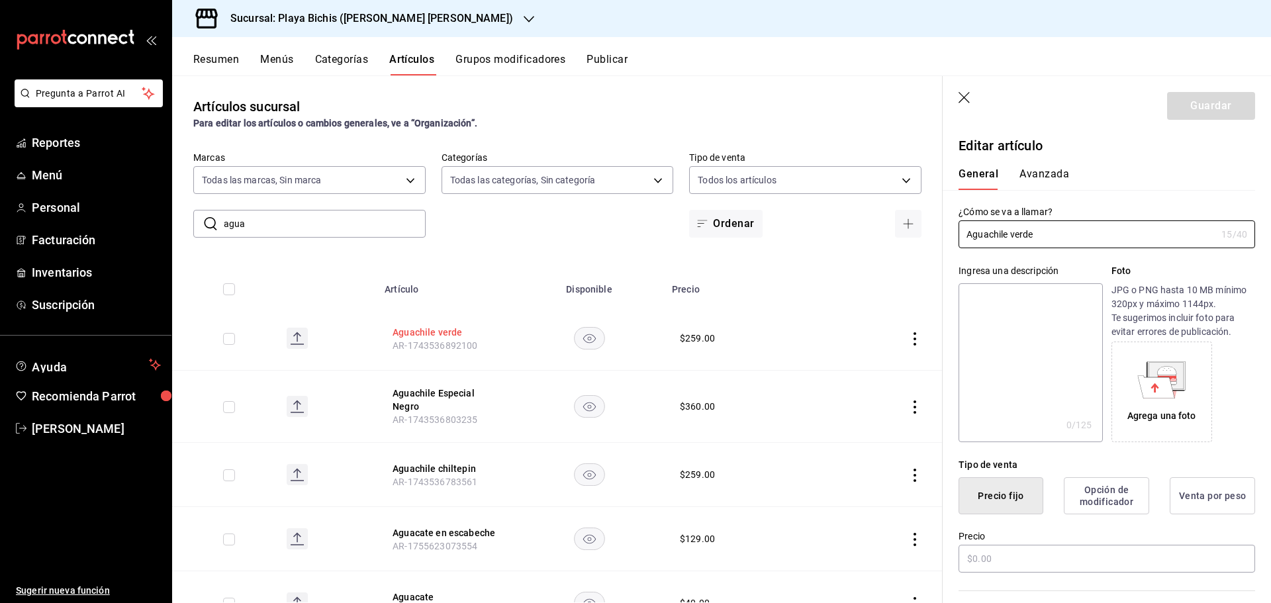
type input "$259.00"
type input "E48"
type input "90101500"
radio input "true"
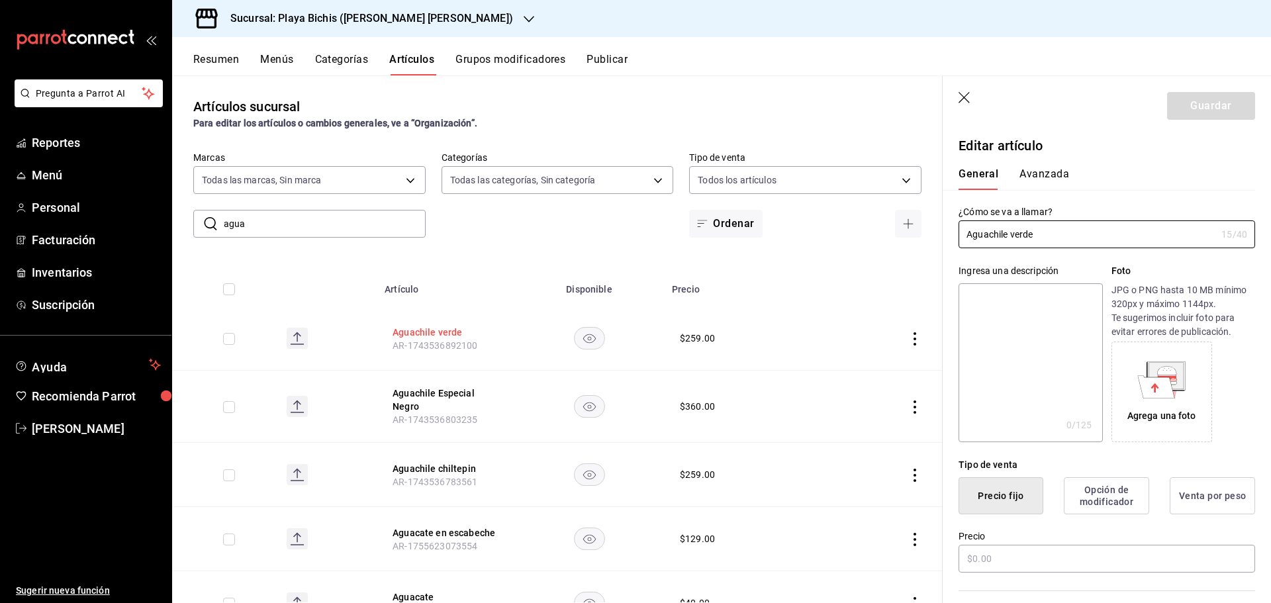
type input "319427ae-8ce4-44e2-9d88-033f2c6622a4"
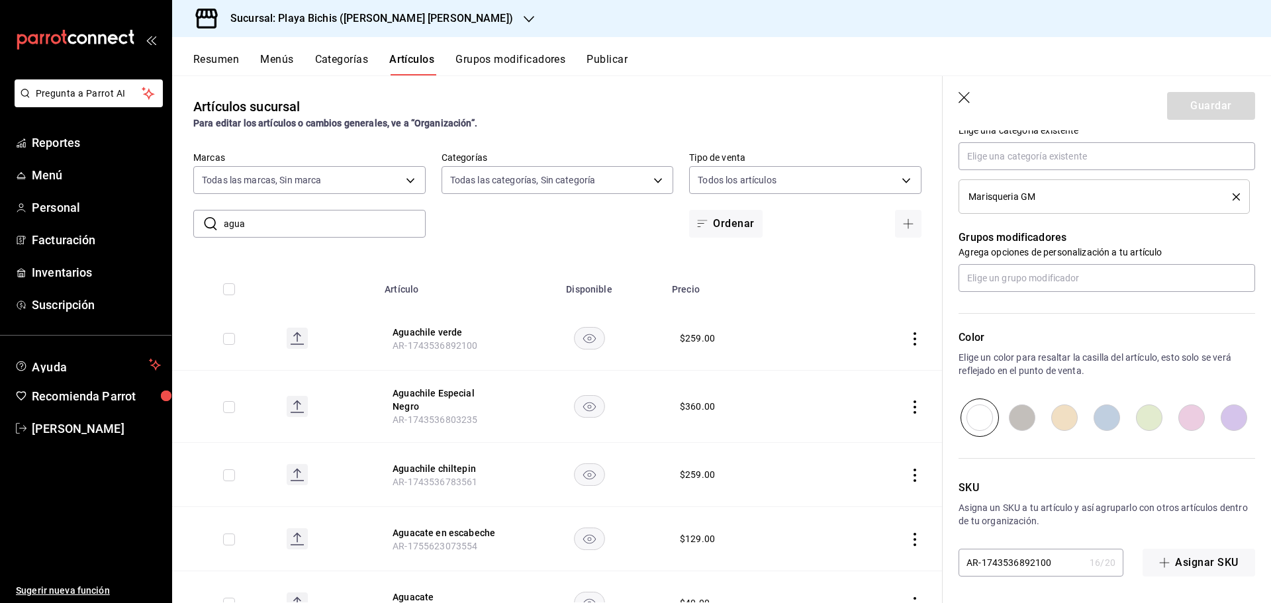
scroll to position [168, 0]
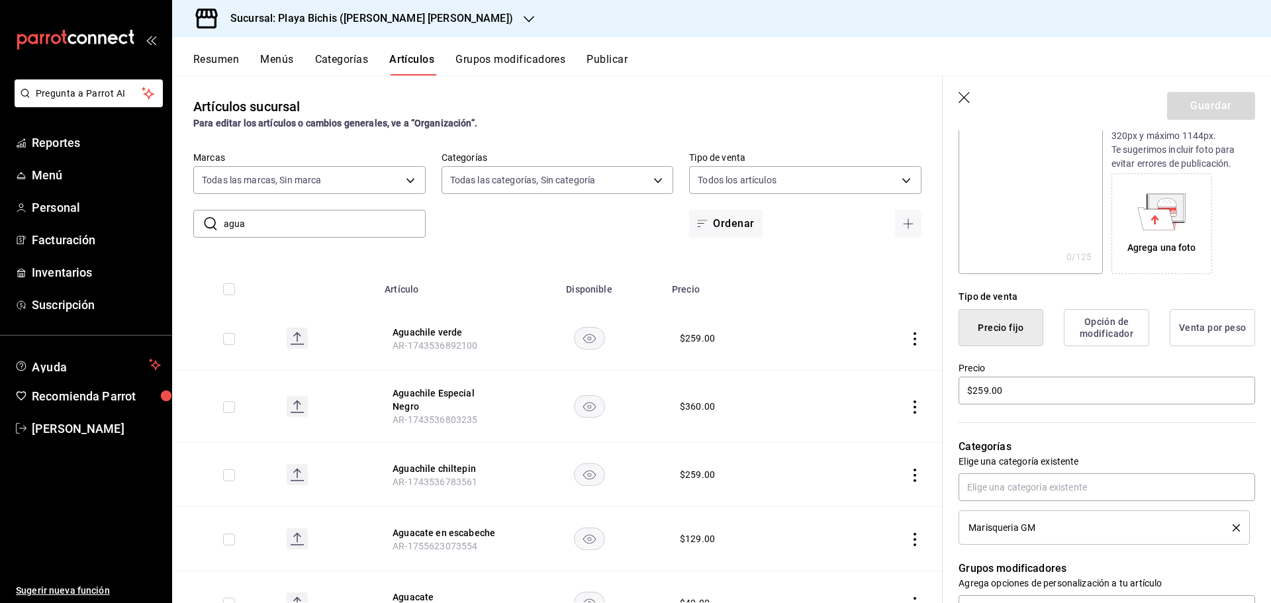
click at [1109, 322] on button "Opción de modificador" at bounding box center [1106, 327] width 85 height 37
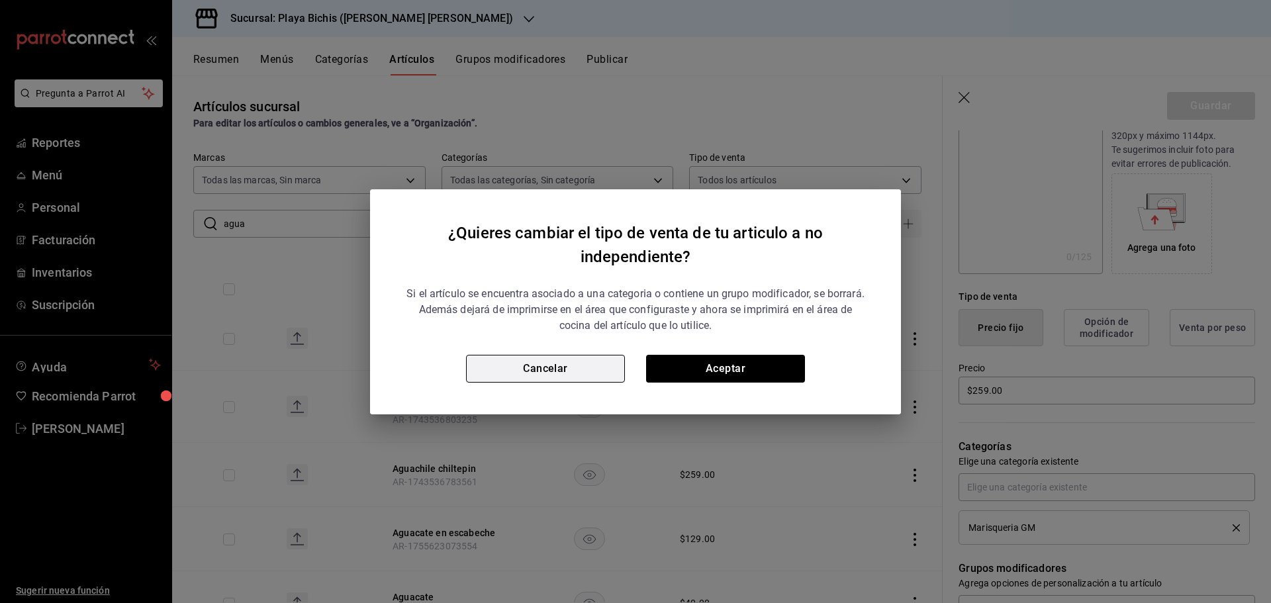
click at [577, 361] on button "Cancelar" at bounding box center [545, 369] width 159 height 28
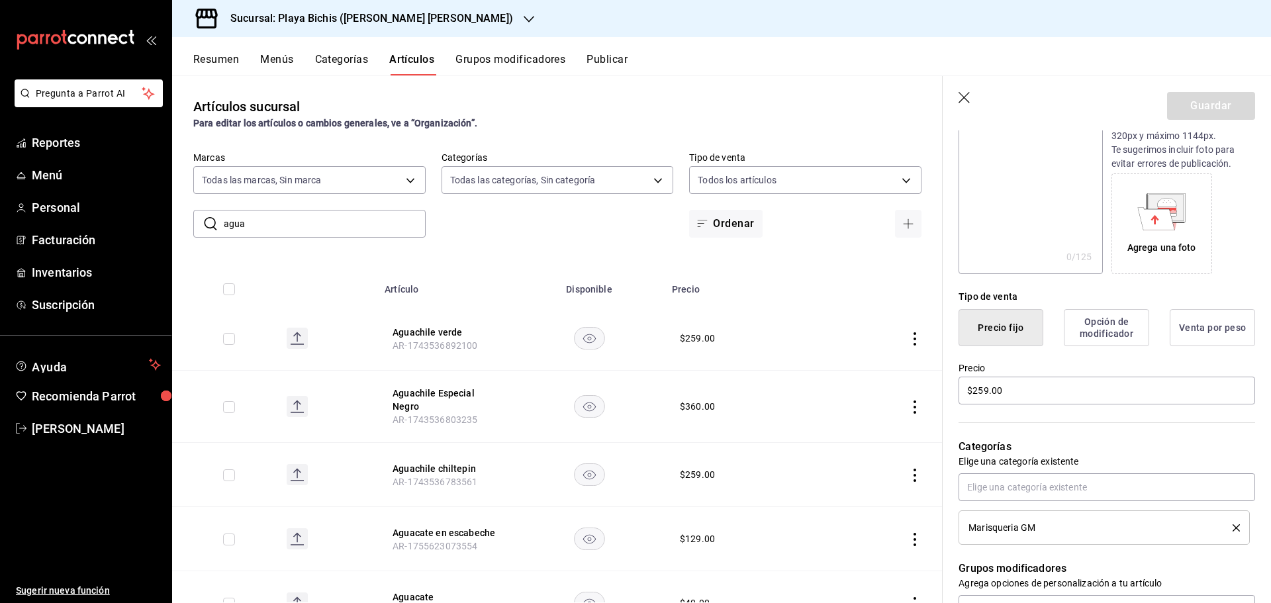
scroll to position [0, 0]
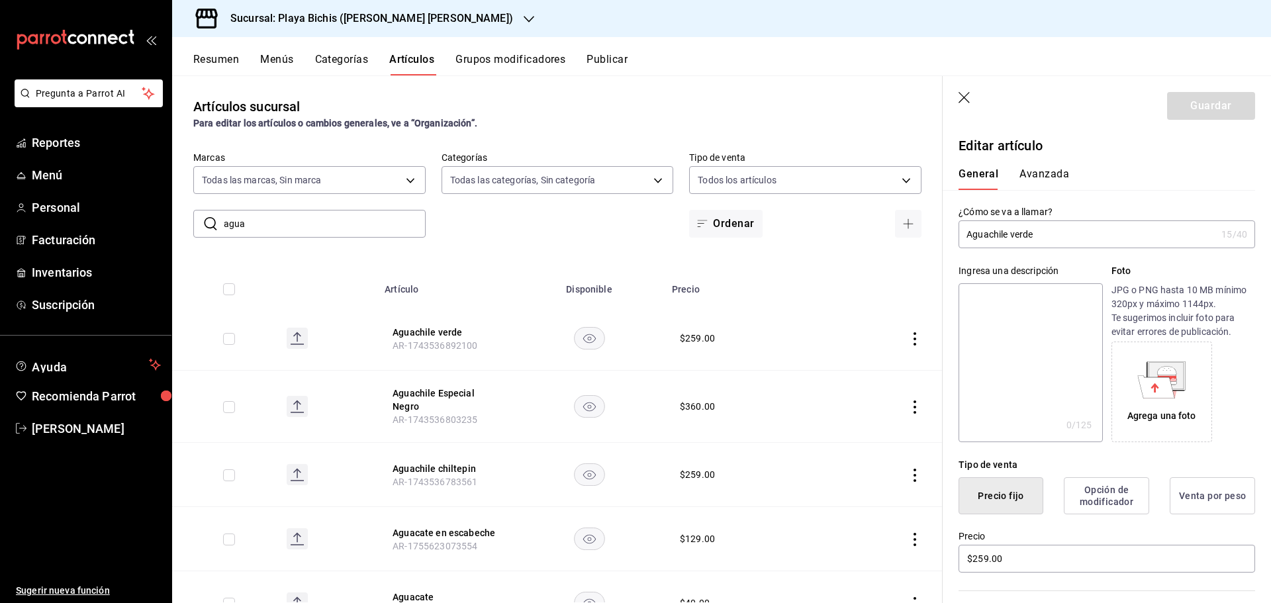
click at [1046, 171] on button "Avanzada" at bounding box center [1044, 178] width 50 height 23
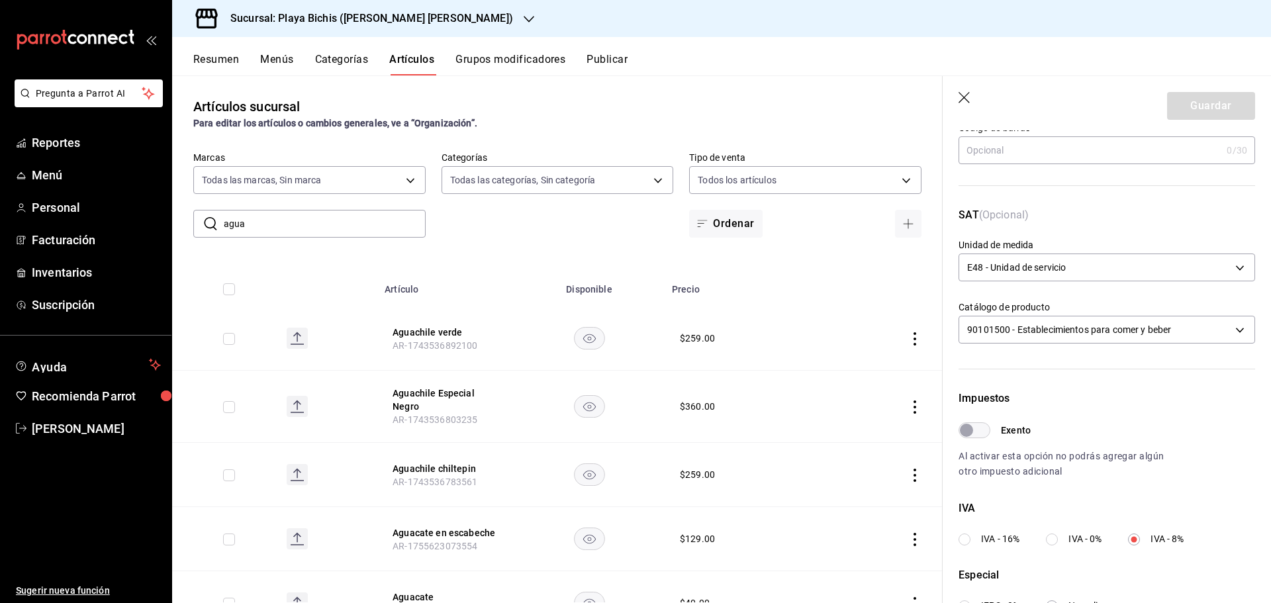
scroll to position [1, 0]
